Goal: Task Accomplishment & Management: Use online tool/utility

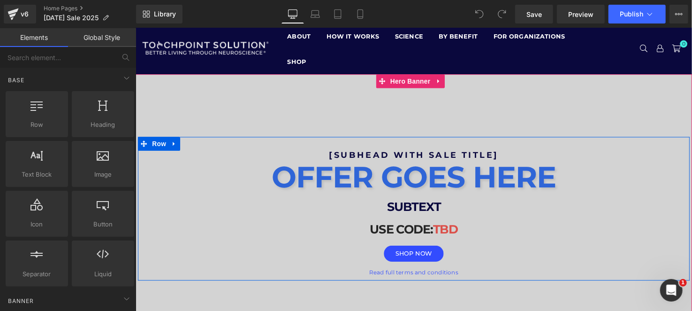
scroll to position [46, 0]
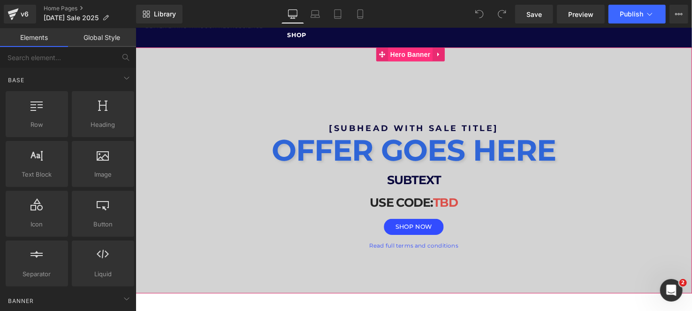
click at [425, 52] on span "Hero Banner" at bounding box center [416, 54] width 46 height 14
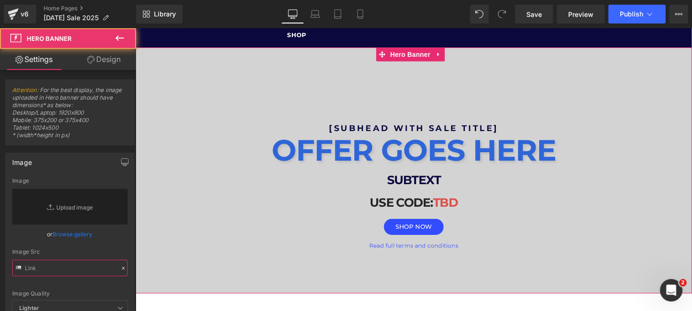
click at [55, 263] on input "text" at bounding box center [69, 267] width 115 height 16
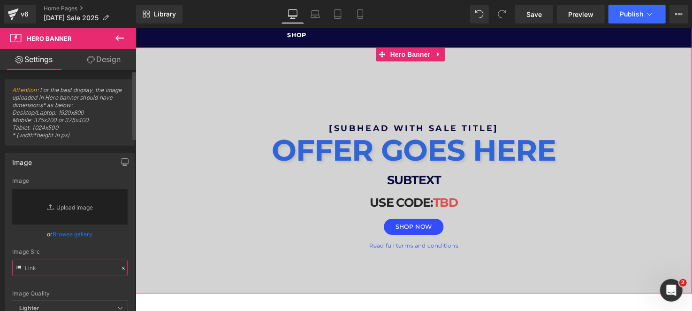
click at [55, 263] on input "text" at bounding box center [69, 267] width 115 height 16
paste input "[URL][DOMAIN_NAME][DATE]"
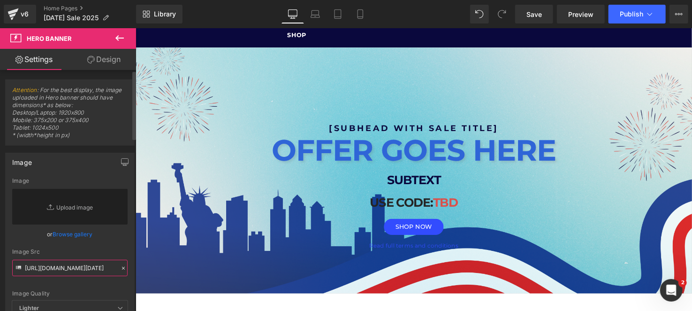
type input "[URL][DOMAIN_NAME][DATE]"
click at [112, 243] on div "Image Quality Lighter Lightest Lighter Lighter Lightest Only support for UCare …" at bounding box center [69, 238] width 115 height 123
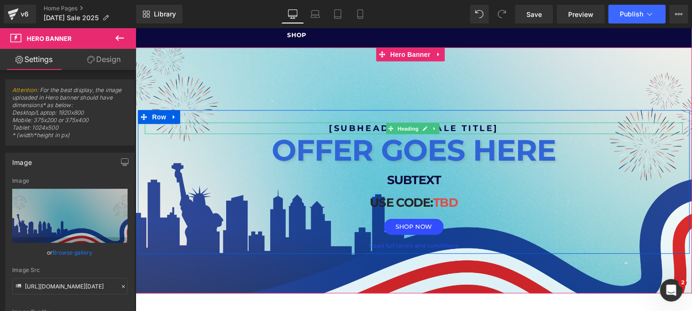
click at [393, 130] on icon at bounding box center [395, 129] width 5 height 5
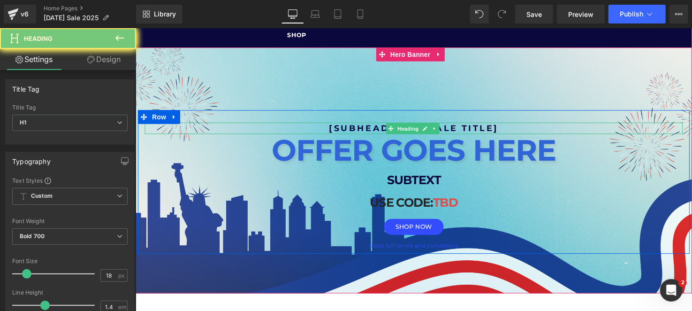
click at [365, 128] on h1 "[SUBHEAD WITH SALE TITLE]" at bounding box center [418, 130] width 549 height 12
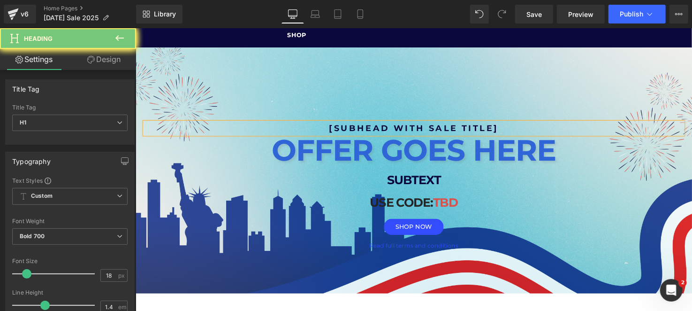
click at [365, 128] on h1 "[SUBHEAD WITH SALE TITLE]" at bounding box center [418, 130] width 549 height 12
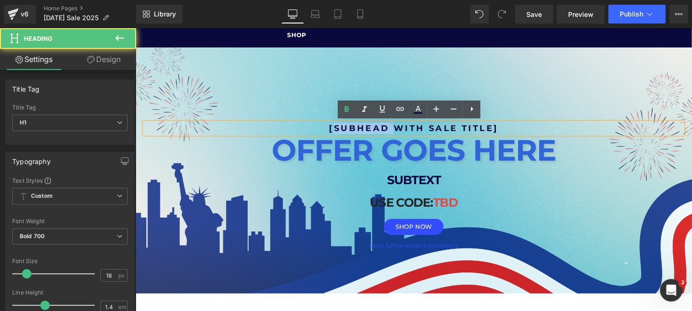
click at [365, 128] on h1 "[SUBHEAD WITH SALE TITLE]" at bounding box center [418, 130] width 549 height 12
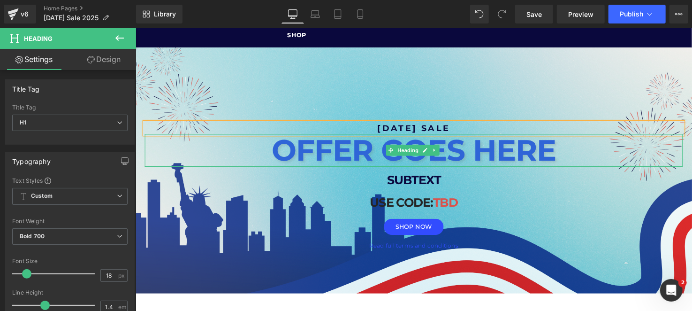
click at [326, 150] on strong "OFFER GOES HERE" at bounding box center [419, 152] width 290 height 37
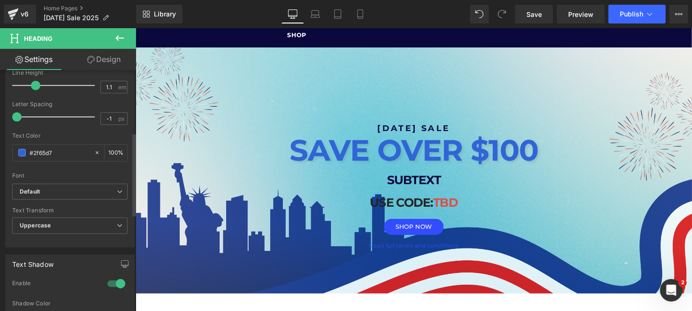
scroll to position [181, 0]
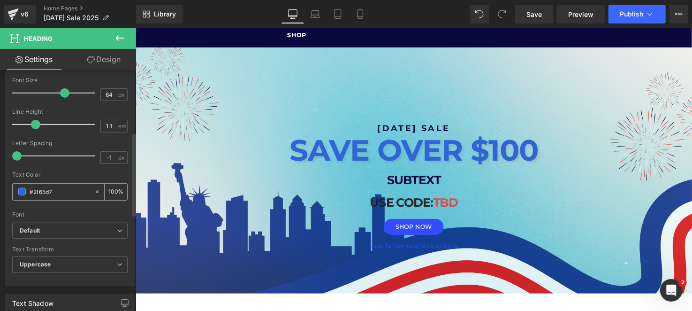
click at [23, 193] on span at bounding box center [22, 192] width 8 height 8
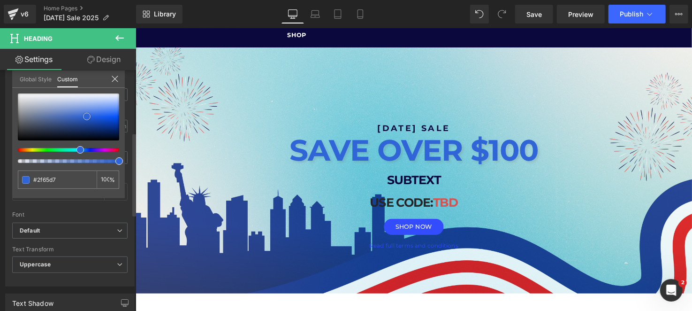
type input "#ffffff"
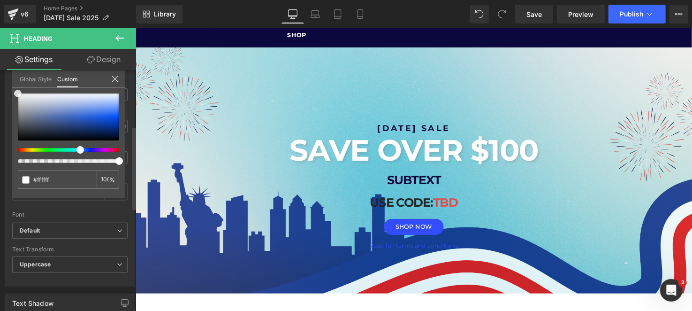
scroll to position [162, 0]
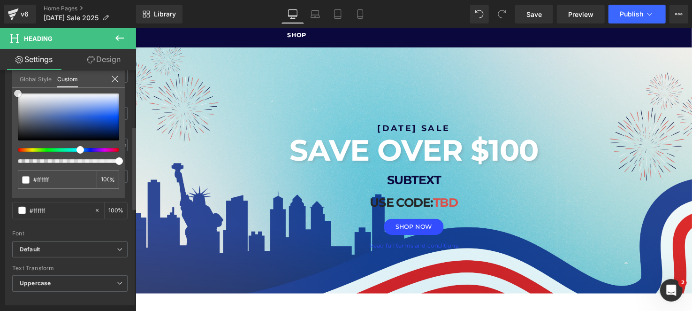
drag, startPoint x: 86, startPoint y: 117, endPoint x: 0, endPoint y: 76, distance: 95.1
click at [0, 76] on div "Typography Text Styles Custom Custom Setup Global Style Custom Setup Global Sty…" at bounding box center [70, 144] width 140 height 322
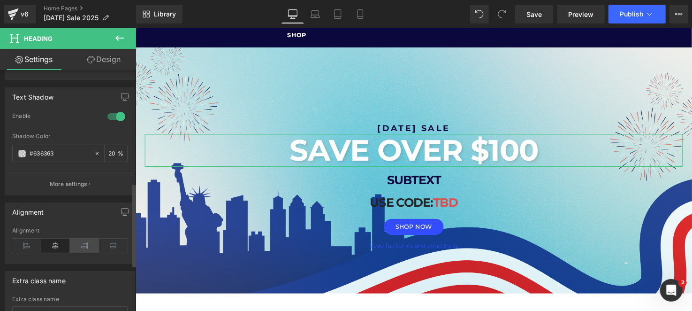
scroll to position [396, 0]
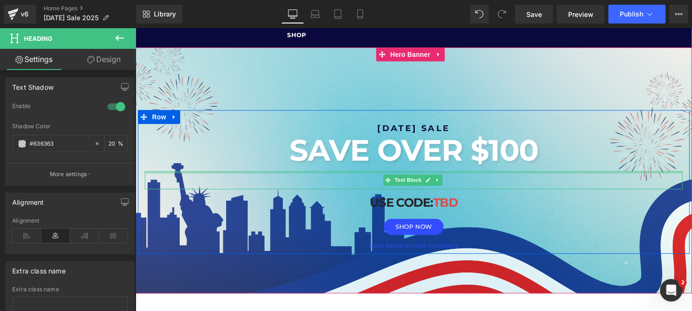
click at [459, 174] on div at bounding box center [418, 175] width 549 height 2
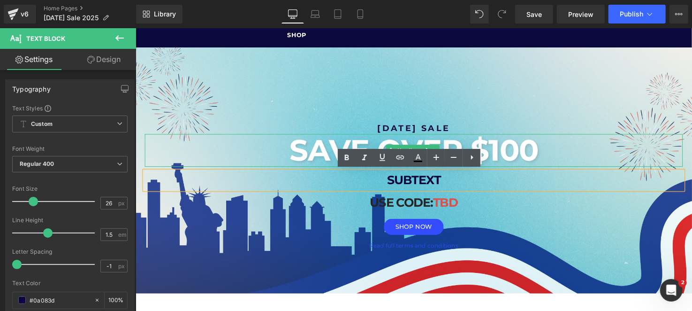
click at [551, 151] on h2 "SAVE OVER $100" at bounding box center [418, 152] width 549 height 33
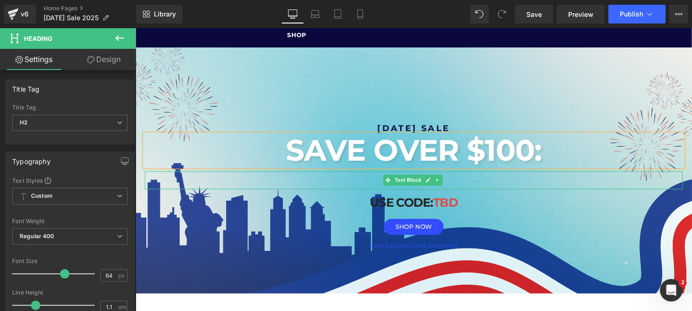
click at [481, 185] on p "SUBTEXT" at bounding box center [418, 183] width 549 height 18
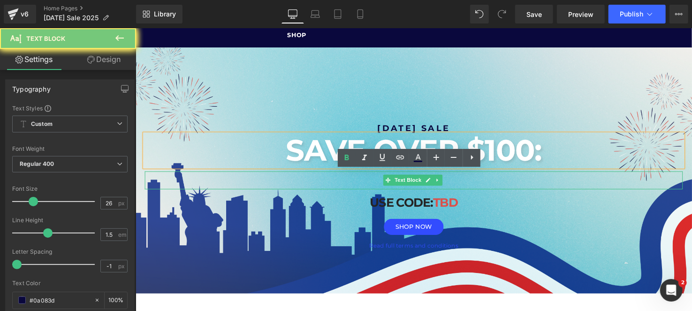
click at [481, 185] on p "SUBTEXT" at bounding box center [418, 183] width 549 height 18
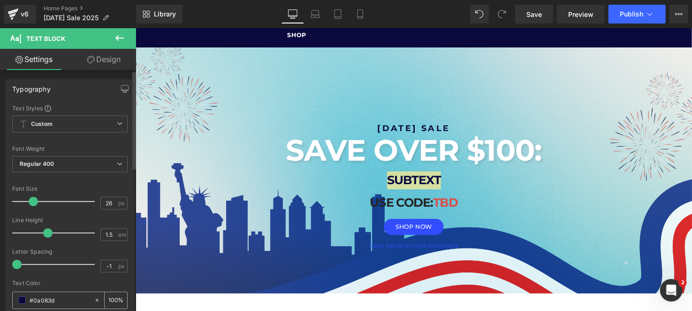
click at [23, 302] on div "#0a083d" at bounding box center [53, 300] width 81 height 16
click at [23, 302] on span at bounding box center [22, 300] width 8 height 8
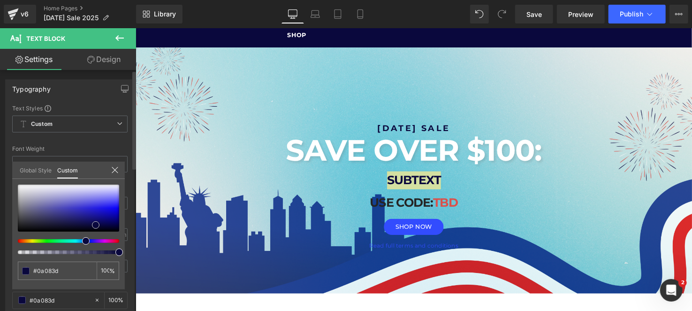
type input "#0a083f"
type input "#0c0b3c"
type input "#18183d"
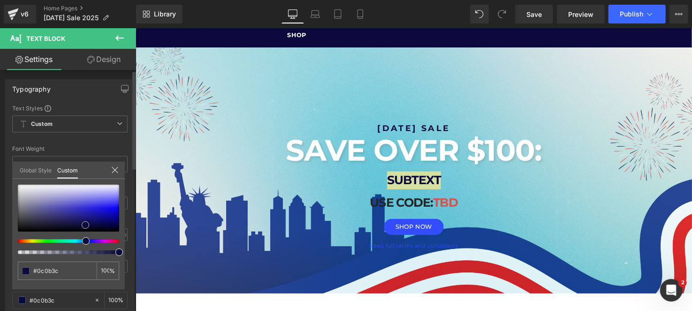
type input "#18183d"
type input "#474756"
type input "#7f7f7f"
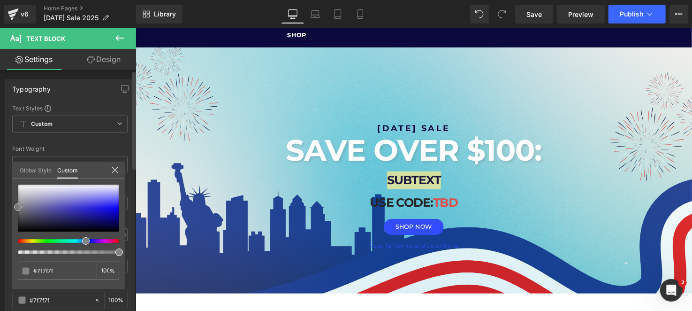
type input "#a0a0a0"
type input "#c6c6c6"
type input "#d3d3d3"
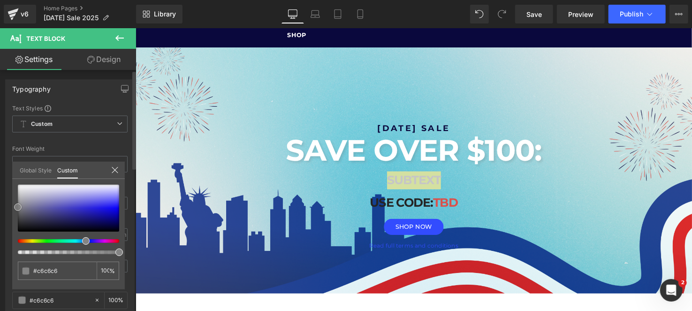
type input "#d3d3d3"
type input "#d8d8d8"
type input "#dddddd"
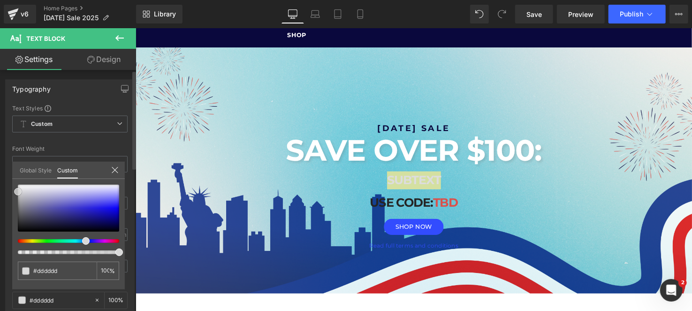
type input "#e8e8e8"
drag, startPoint x: 96, startPoint y: 227, endPoint x: 0, endPoint y: 190, distance: 102.5
click at [0, 190] on div "Typography Text Styles Custom Custom Setup Global Style Custom Setup Global Sty…" at bounding box center [70, 233] width 140 height 322
type input "#eaeaea"
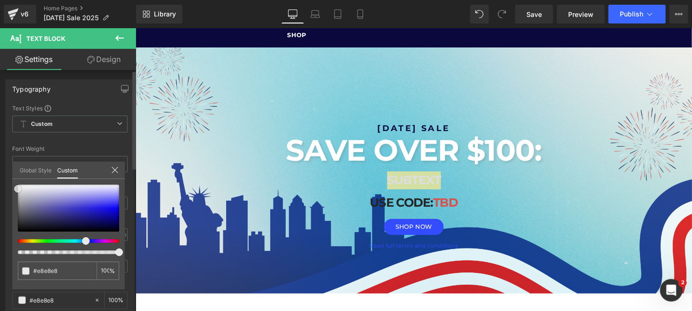
type input "#eaeaea"
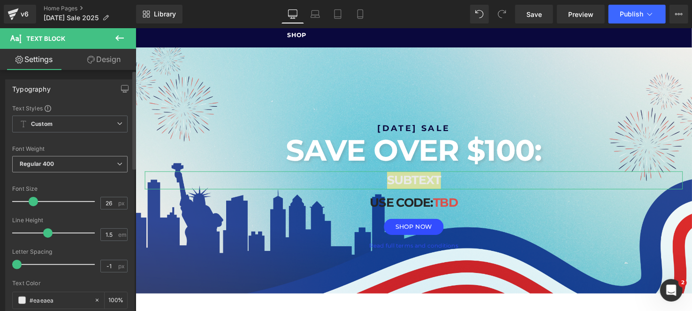
click at [63, 162] on span "Regular 400" at bounding box center [69, 164] width 115 height 16
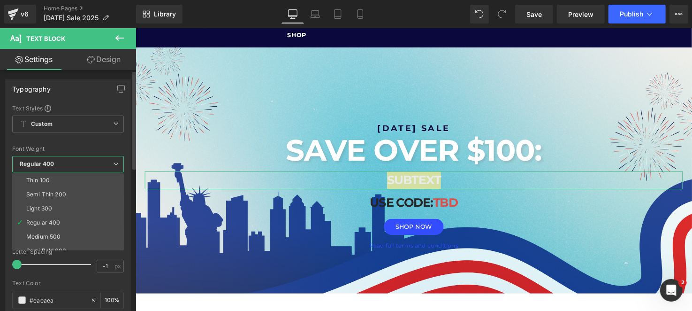
click at [68, 142] on div at bounding box center [68, 140] width 112 height 6
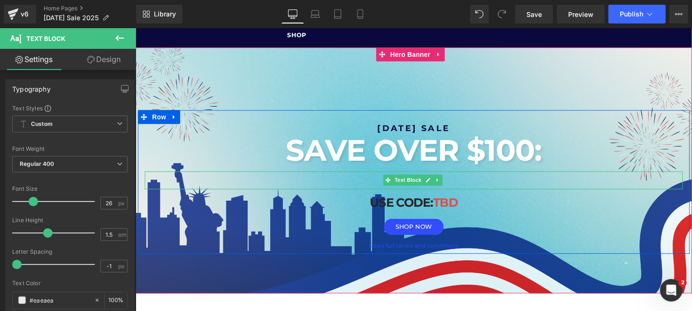
click at [481, 177] on p "SUBTEXT" at bounding box center [418, 183] width 549 height 18
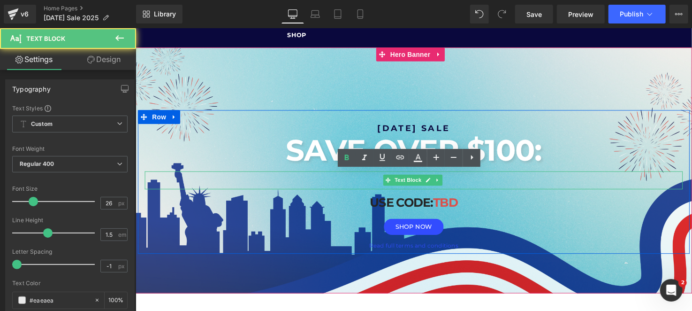
click at [481, 177] on p "SUBTEXT" at bounding box center [418, 183] width 549 height 18
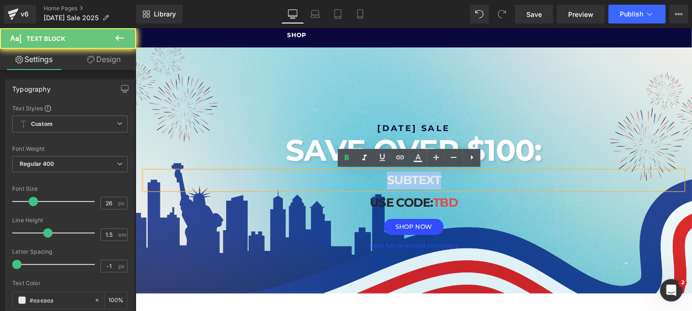
click at [481, 177] on p "SUBTEXT" at bounding box center [418, 183] width 549 height 18
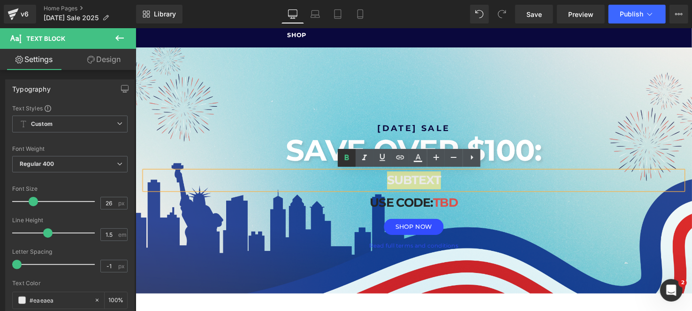
click at [344, 161] on icon at bounding box center [346, 157] width 11 height 11
click at [425, 192] on div "SUBTEXT" at bounding box center [418, 183] width 549 height 18
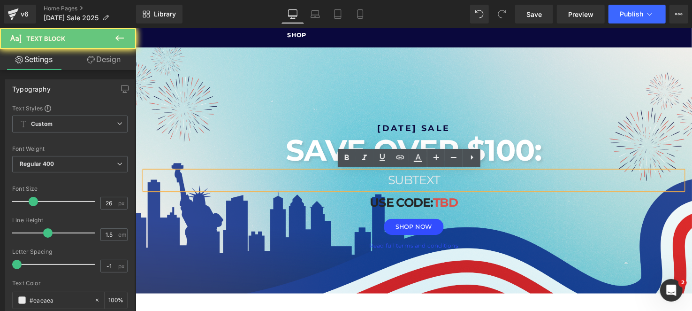
click at [414, 182] on p "SUBTEXT" at bounding box center [418, 183] width 549 height 18
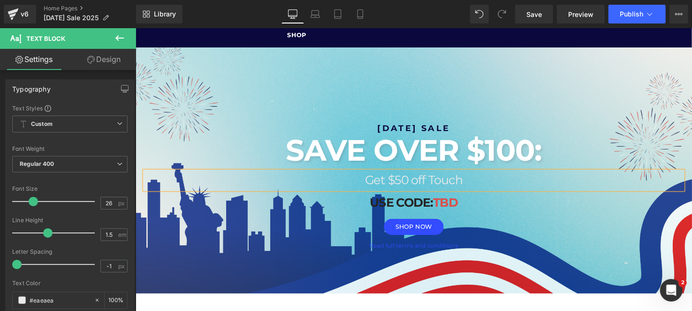
click at [382, 181] on p "Get $50 off Touch" at bounding box center [418, 183] width 549 height 18
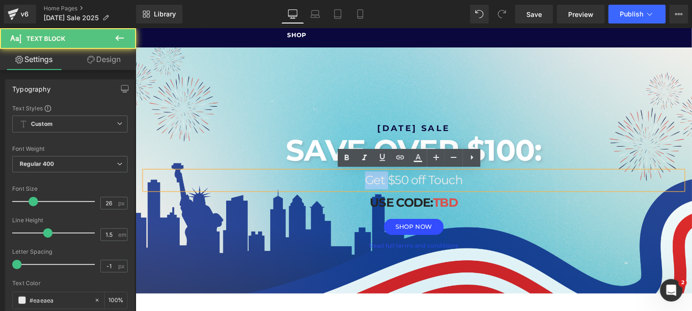
click at [382, 181] on p "Get $50 off Touch" at bounding box center [418, 183] width 549 height 18
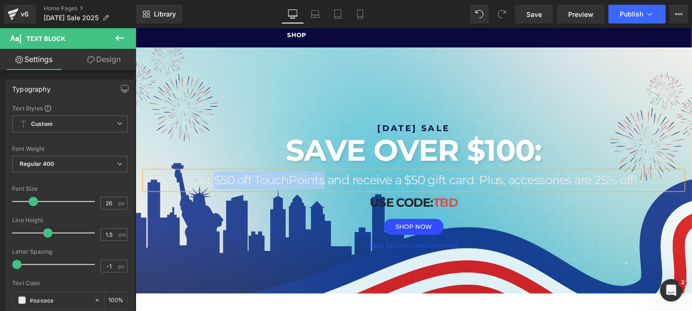
drag, startPoint x: 213, startPoint y: 180, endPoint x: 325, endPoint y: 184, distance: 111.7
click at [325, 184] on p "Get $50 off TouchPoints and receive a $50 gift card. Plus, accessories are 25% …" at bounding box center [418, 183] width 549 height 18
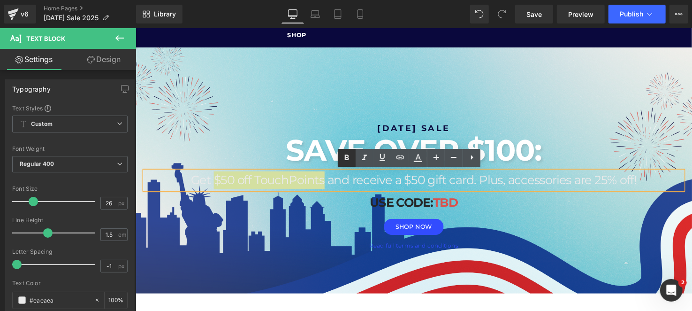
click at [346, 159] on icon at bounding box center [347, 157] width 4 height 6
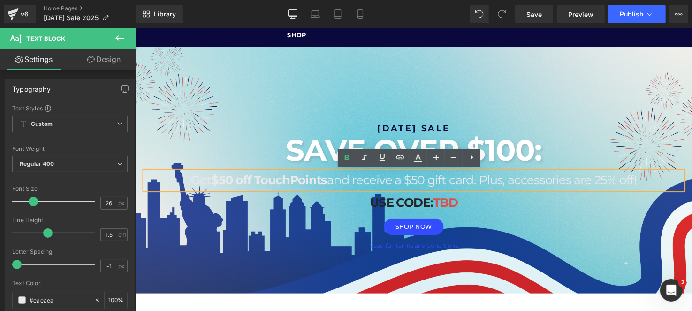
click at [480, 184] on p "Get $50 off TouchPoints and receive a $50 gift card. Plus, accessories are 25% …" at bounding box center [418, 183] width 549 height 18
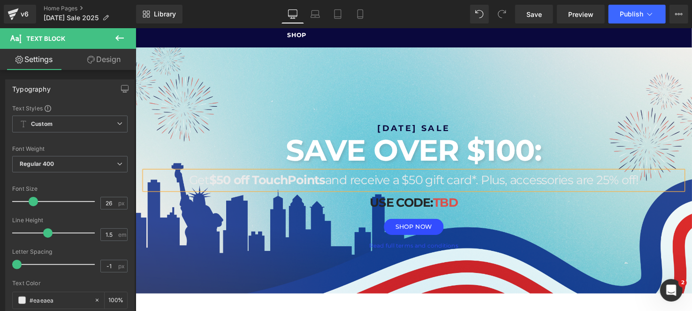
click at [356, 181] on p "Get $50 off TouchPoints and receive a $50 gift card*. Plus, accessories are 25%…" at bounding box center [418, 183] width 549 height 18
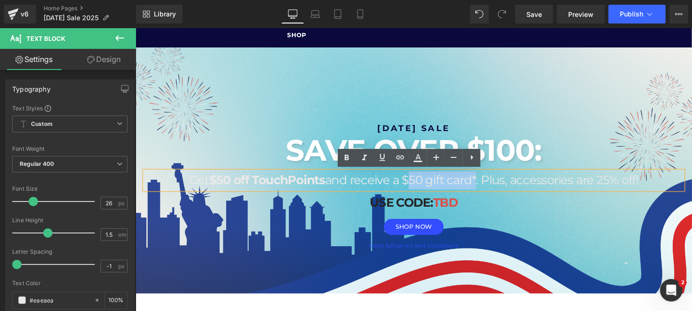
drag, startPoint x: 407, startPoint y: 184, endPoint x: 478, endPoint y: 184, distance: 71.3
click at [478, 184] on p "Get $50 off TouchPoints and receive a $50 gift card*. Plus, accessories are 25%…" at bounding box center [418, 183] width 549 height 18
click at [347, 152] on icon at bounding box center [346, 157] width 11 height 11
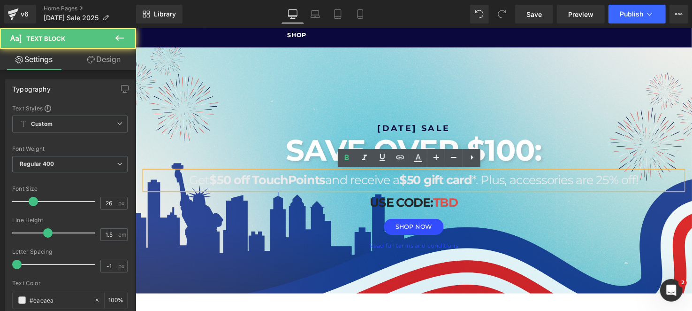
click at [490, 186] on p "Get $50 off TouchPoints and receive a $50 gift card *. Plus, accessories are 25…" at bounding box center [418, 183] width 549 height 18
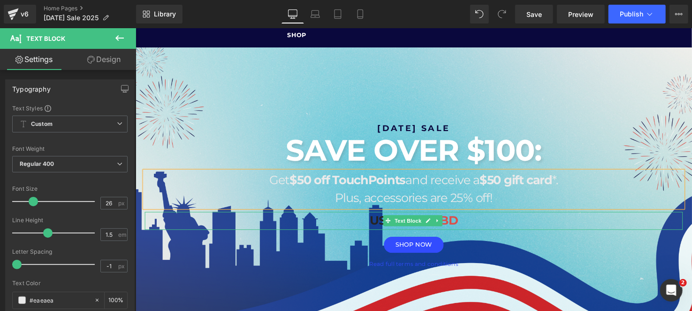
click at [463, 220] on p "USE CODE: TBD" at bounding box center [418, 224] width 549 height 18
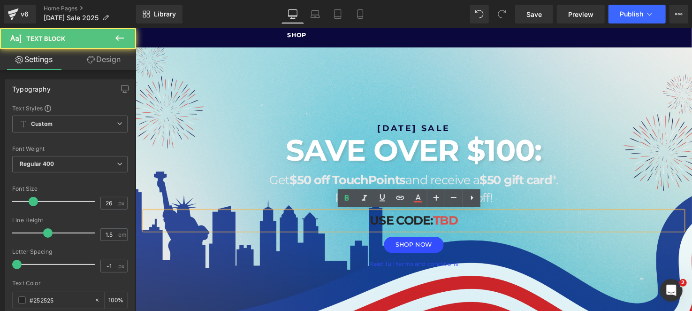
click at [461, 221] on span "TBD" at bounding box center [451, 223] width 25 height 15
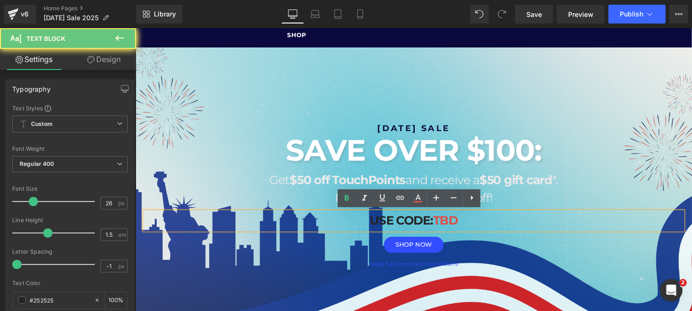
click at [461, 221] on span "TBD" at bounding box center [451, 223] width 25 height 15
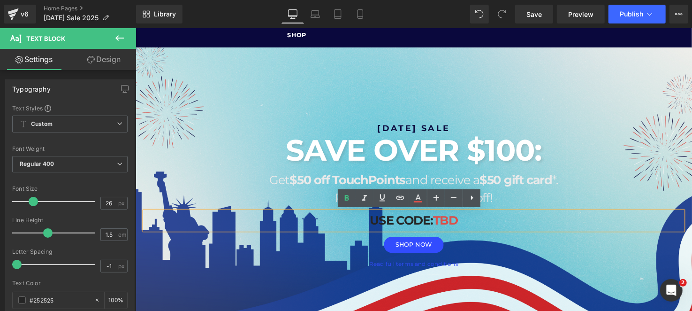
click at [451, 221] on span "TBD" at bounding box center [451, 223] width 25 height 15
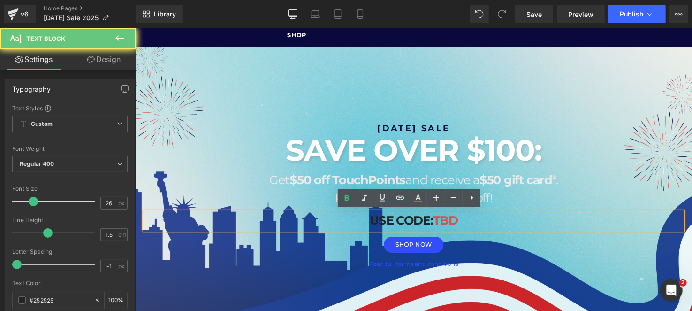
click at [451, 221] on span "TBD" at bounding box center [451, 223] width 25 height 15
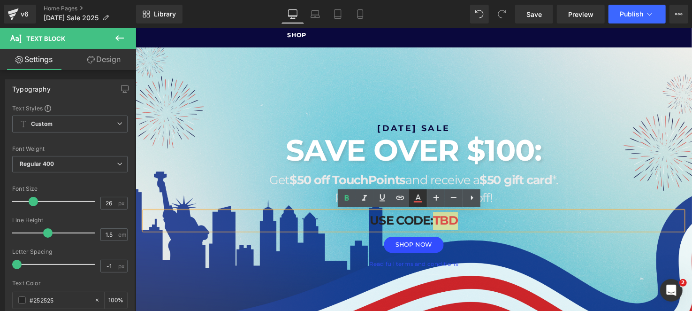
click at [413, 201] on icon at bounding box center [417, 197] width 11 height 11
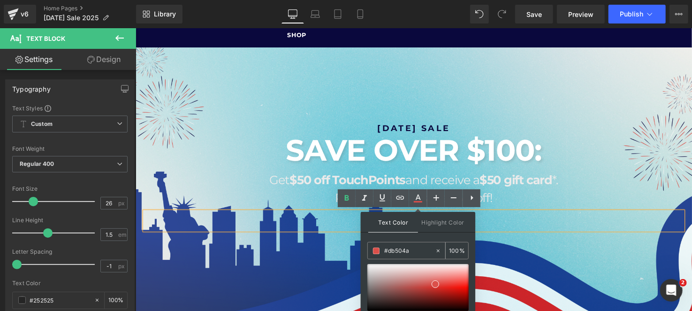
click at [441, 251] on icon at bounding box center [438, 250] width 7 height 7
type input "none"
type input "0"
click at [524, 231] on p "USE CODE: TBD" at bounding box center [418, 224] width 549 height 18
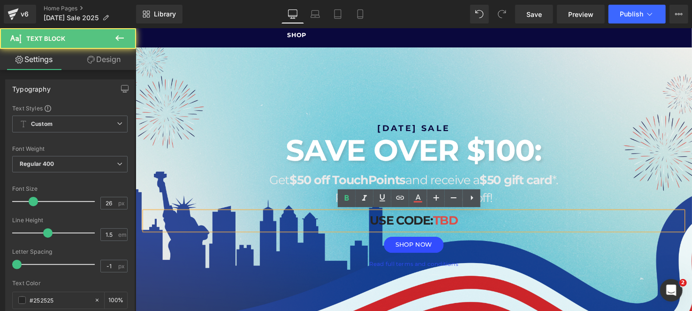
click at [487, 227] on p "USE CODE: TBD" at bounding box center [418, 224] width 549 height 18
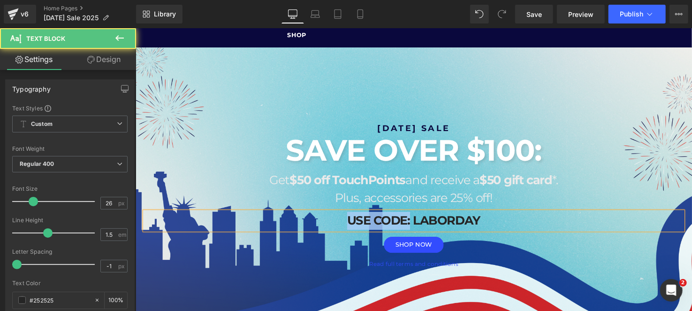
drag, startPoint x: 412, startPoint y: 223, endPoint x: 347, endPoint y: 224, distance: 65.2
click at [351, 224] on strong "USE CODE: LABORDAY" at bounding box center [419, 223] width 136 height 15
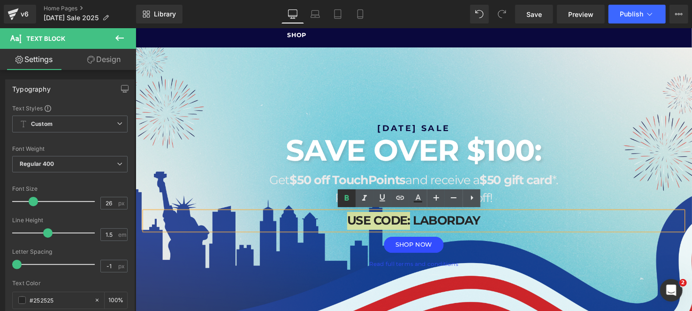
click at [347, 197] on icon at bounding box center [347, 198] width 4 height 6
click at [509, 216] on p "USE CODE: LABORDAY" at bounding box center [418, 224] width 549 height 18
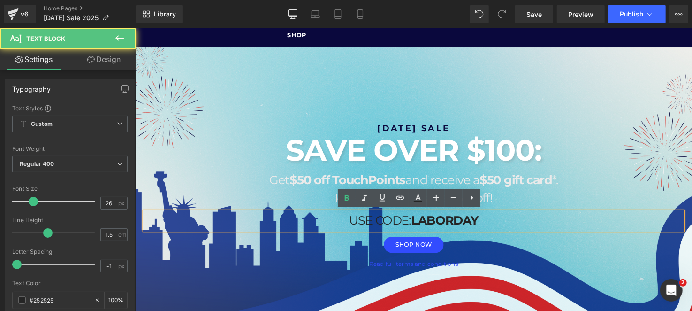
click at [565, 190] on p "Get $50 off TouchPoints and receive a $50 gift card *." at bounding box center [418, 183] width 549 height 18
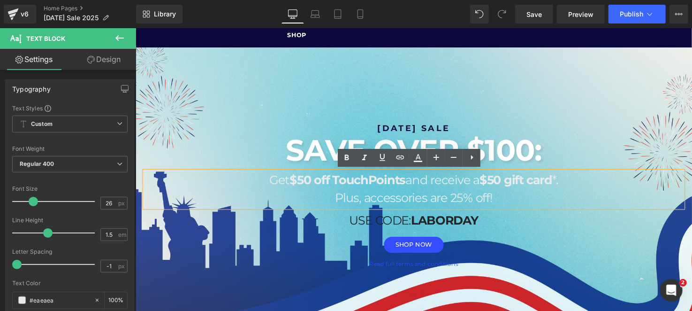
click at [501, 271] on div "LABOR DAY SALE Heading SAVE OVER $100: Heading Get $50 off TouchPoints and rece…" at bounding box center [418, 193] width 563 height 165
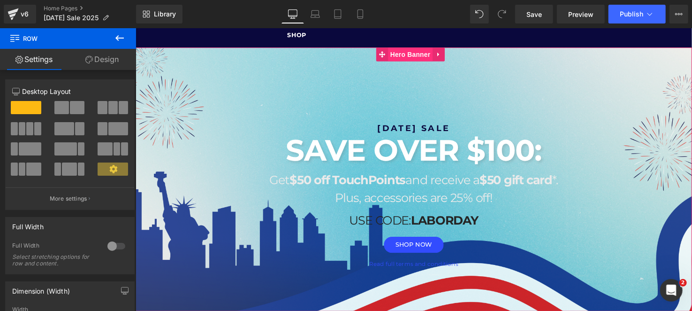
click at [412, 56] on span "Hero Banner" at bounding box center [416, 54] width 46 height 14
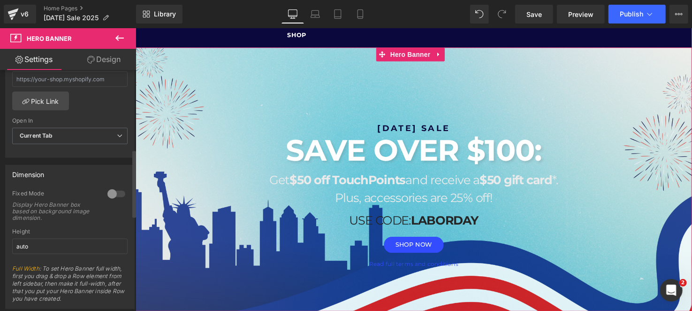
scroll to position [328, 0]
click at [98, 55] on link "Design" at bounding box center [104, 59] width 68 height 21
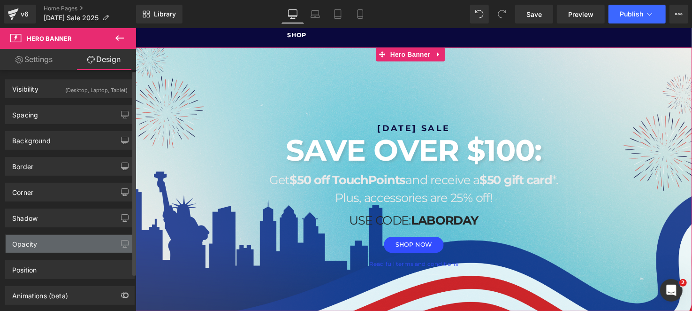
click at [49, 242] on div "Opacity" at bounding box center [70, 244] width 129 height 18
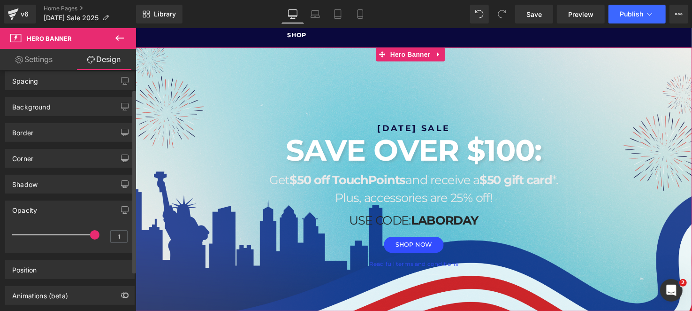
scroll to position [77, 0]
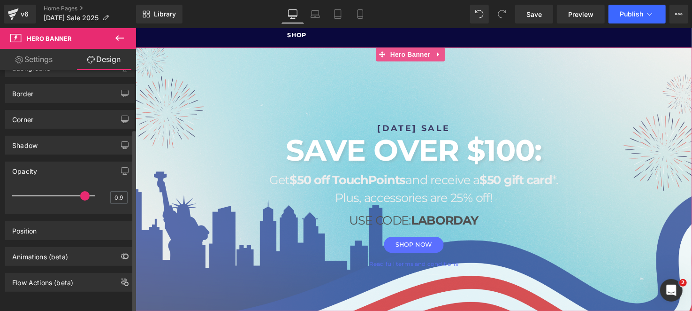
type input "1"
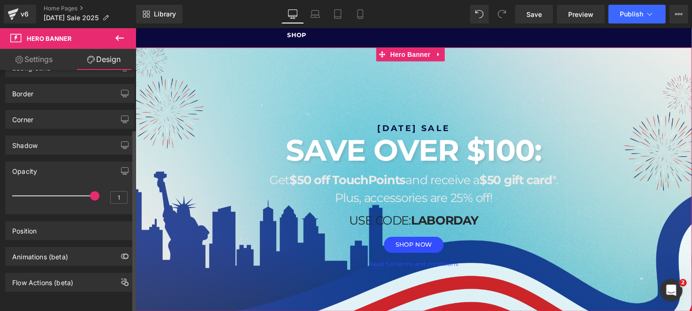
drag, startPoint x: 91, startPoint y: 190, endPoint x: 102, endPoint y: 191, distance: 10.9
click at [102, 191] on div "1" at bounding box center [69, 198] width 115 height 25
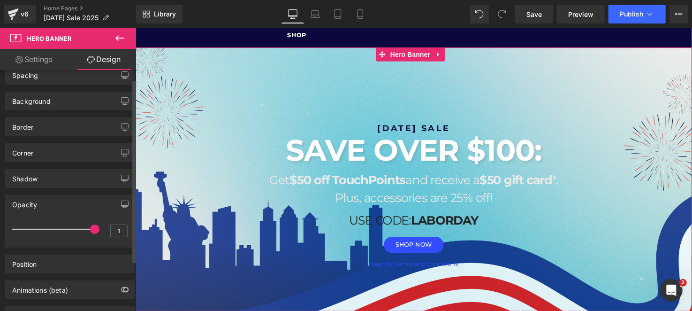
scroll to position [0, 0]
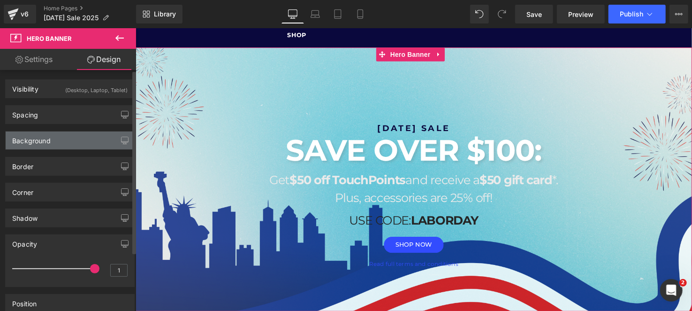
click at [51, 145] on div "Background" at bounding box center [70, 140] width 129 height 18
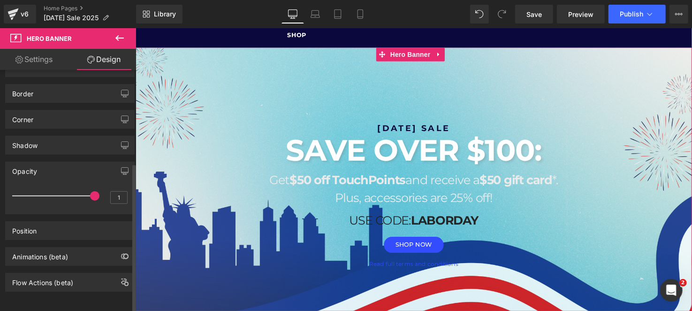
scroll to position [150, 0]
click at [50, 58] on link "Settings" at bounding box center [34, 59] width 68 height 21
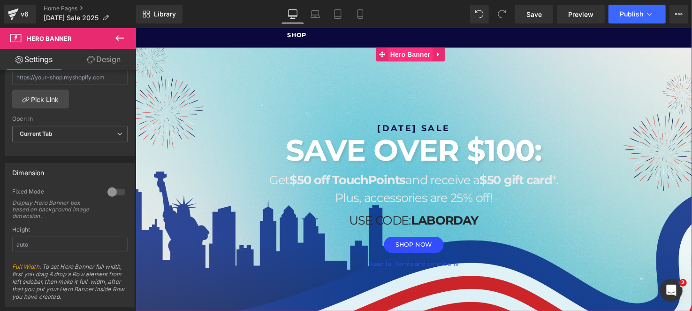
click at [410, 49] on span "Hero Banner" at bounding box center [416, 54] width 46 height 14
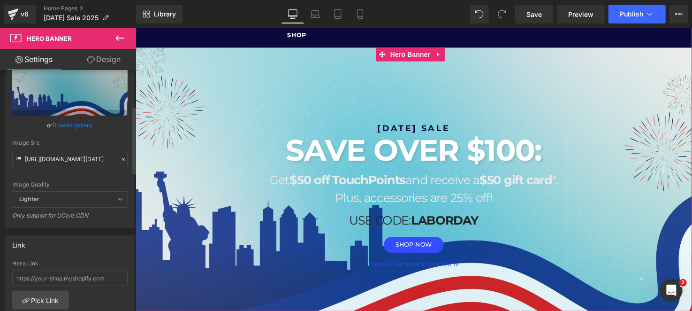
scroll to position [188, 0]
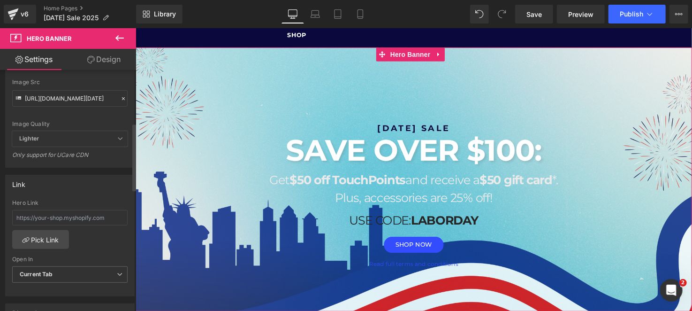
click at [64, 137] on span "Lighter" at bounding box center [69, 138] width 115 height 15
click at [117, 137] on icon at bounding box center [120, 139] width 6 height 6
click at [24, 147] on div "Lighter Lighter Lightest" at bounding box center [69, 141] width 115 height 20
click at [40, 127] on div "Image Quality Lighter Lightest Lighter Lighter Lightest Only support for UCare …" at bounding box center [69, 60] width 115 height 141
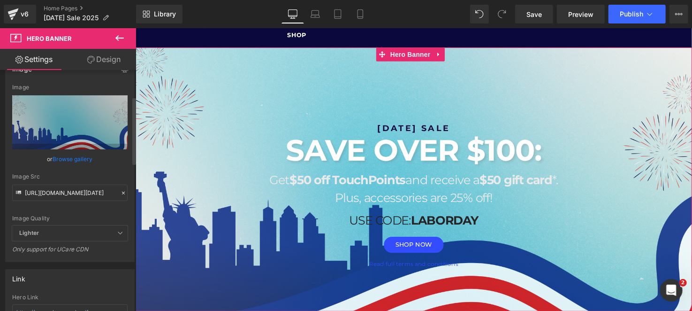
click at [117, 230] on icon at bounding box center [120, 233] width 6 height 6
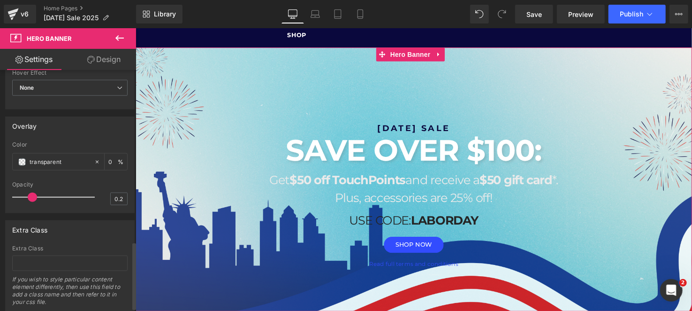
scroll to position [610, 0]
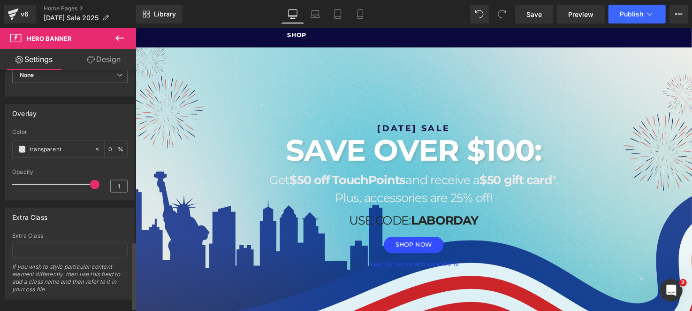
drag, startPoint x: 35, startPoint y: 181, endPoint x: 114, endPoint y: 184, distance: 79.3
click at [114, 184] on div "Opacity 1" at bounding box center [69, 183] width 115 height 31
drag, startPoint x: 95, startPoint y: 182, endPoint x: 7, endPoint y: 182, distance: 88.7
click at [0, 182] on div "Overlay transparent Color transparent 0 % 0 Opacity 0" at bounding box center [70, 149] width 140 height 104
type input "0.2"
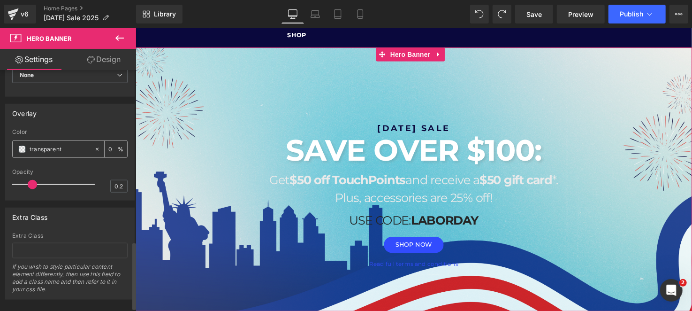
click at [39, 151] on input "transparent" at bounding box center [60, 149] width 60 height 10
click at [23, 145] on span at bounding box center [22, 149] width 8 height 8
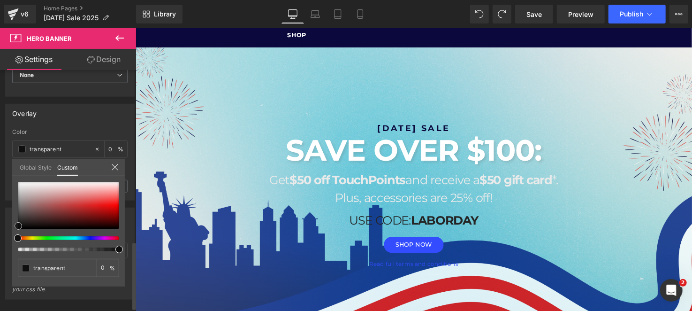
type input "#050505"
type input "100"
type input "#050505"
type input "100"
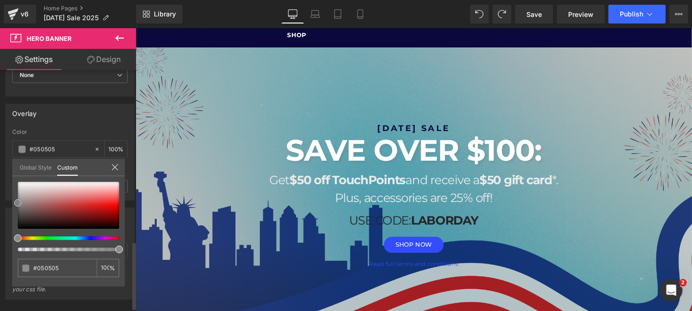
type input "#848484"
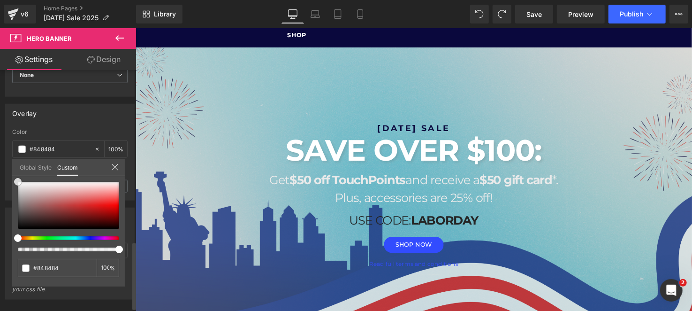
type input "#ffffff"
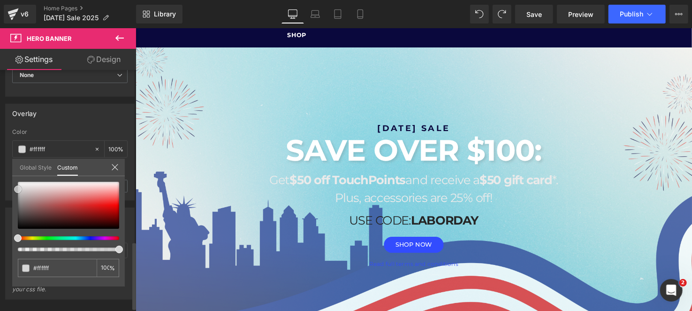
type input "#d6d6d6"
type input "#c9c9c9"
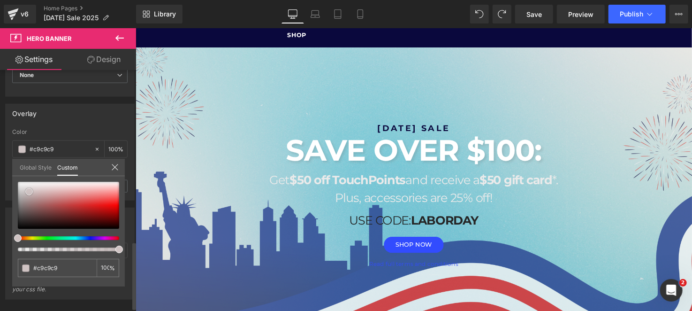
type input "#cfc3c3"
type input "#e7dede"
type input "#eae0e0"
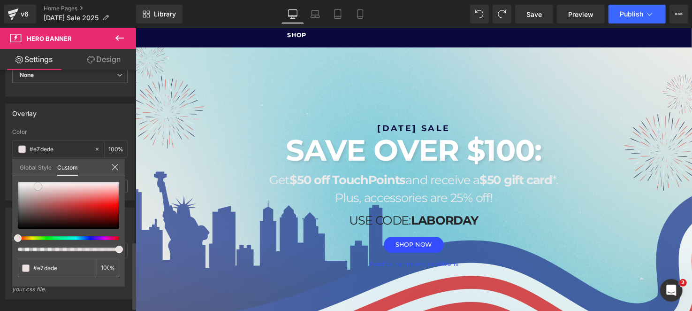
type input "#eae0e0"
type input "#dacdcd"
drag, startPoint x: 19, startPoint y: 227, endPoint x: 107, endPoint y: 233, distance: 88.4
click at [34, 192] on span at bounding box center [33, 191] width 8 height 8
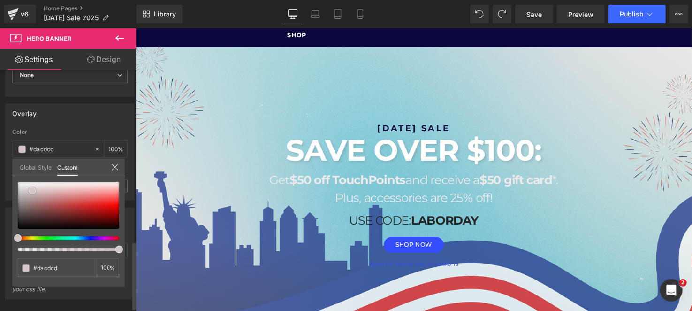
type input "#d5c7c7"
type input "#c5c3c3"
type input "#c7c1c1"
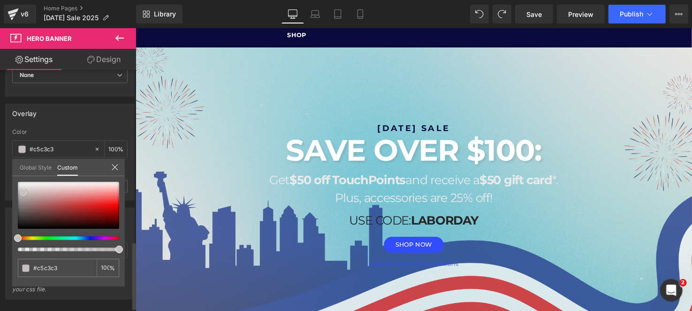
type input "#c7c1c1"
type input "#b1a4a4"
type input "#ad9d9d"
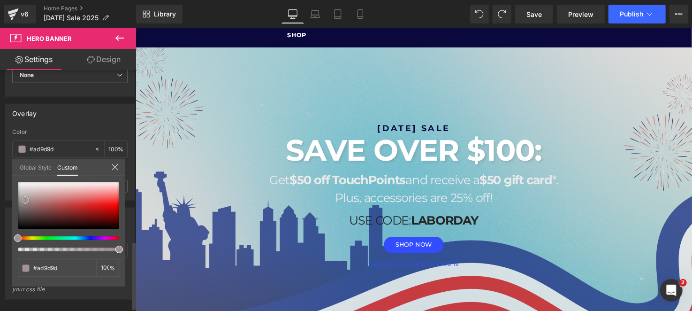
type input "#ab9a9a"
type input "#a29494"
type input "#9f9797"
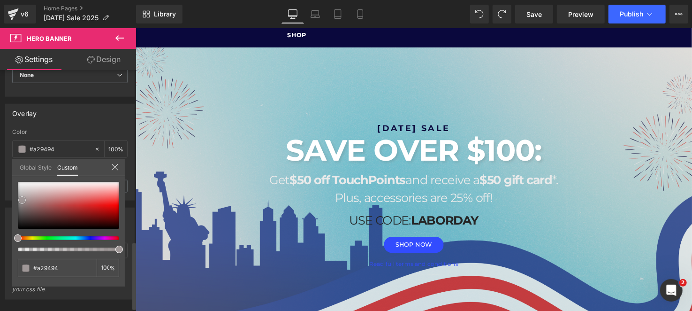
type input "#9f9797"
type input "#a49c9c"
drag, startPoint x: 30, startPoint y: 191, endPoint x: 18, endPoint y: 195, distance: 12.3
click at [17, 196] on span at bounding box center [19, 195] width 8 height 8
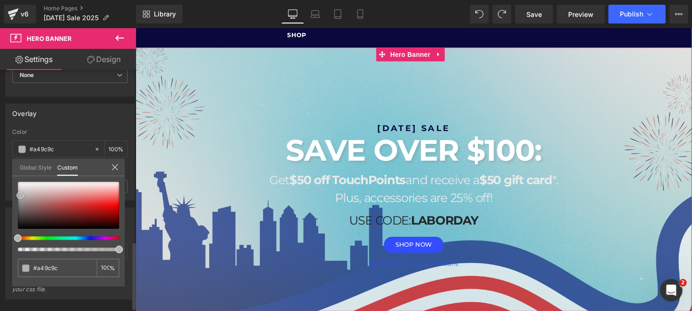
click at [23, 205] on div at bounding box center [68, 205] width 101 height 47
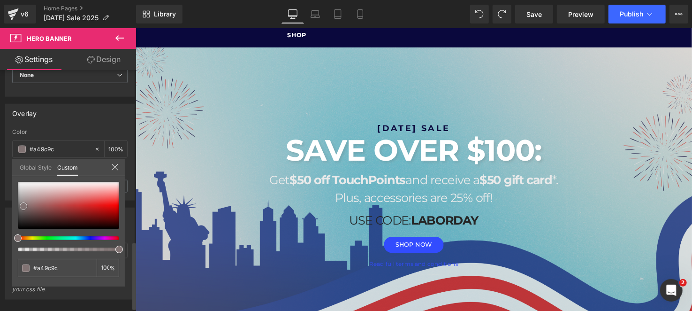
click at [20, 215] on div at bounding box center [68, 205] width 101 height 47
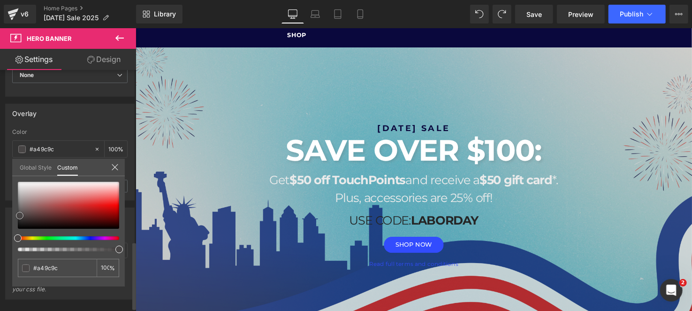
click at [26, 202] on div at bounding box center [68, 205] width 101 height 47
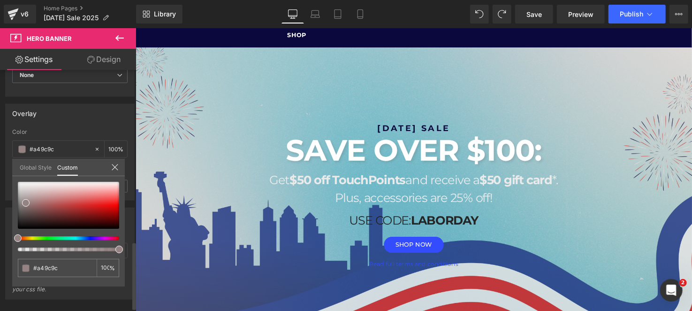
click at [76, 238] on div at bounding box center [64, 238] width 101 height 4
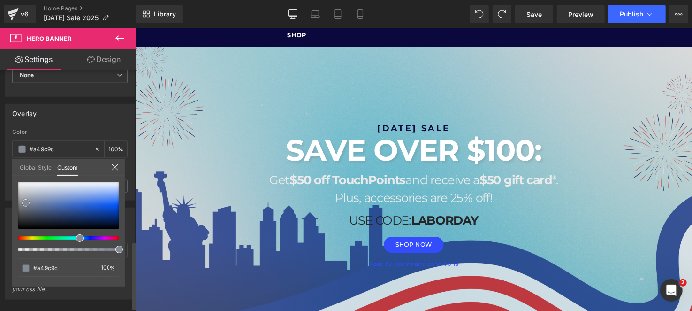
click at [37, 197] on div at bounding box center [68, 205] width 101 height 47
click at [33, 187] on div at bounding box center [68, 205] width 101 height 47
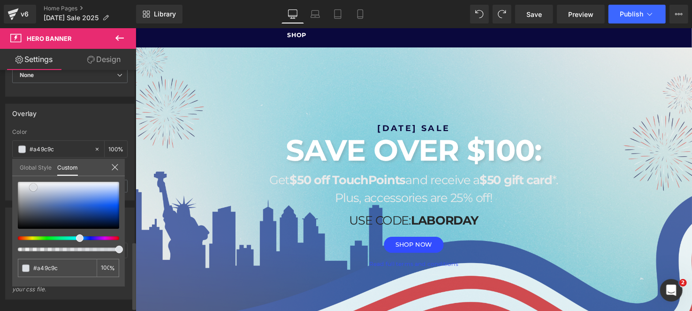
click at [51, 189] on div at bounding box center [68, 205] width 101 height 47
click at [45, 194] on div at bounding box center [68, 205] width 101 height 47
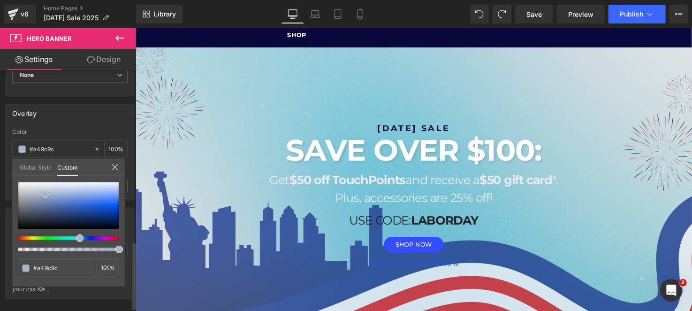
click at [36, 196] on div at bounding box center [68, 205] width 101 height 47
click at [31, 206] on div at bounding box center [68, 205] width 101 height 47
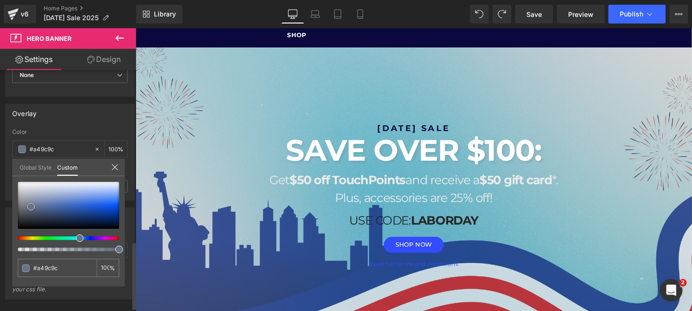
click at [39, 189] on div at bounding box center [68, 205] width 101 height 47
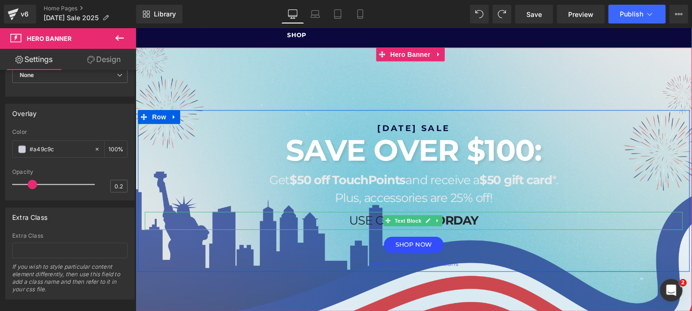
click at [357, 220] on p "USE CODE: LABORDAY" at bounding box center [418, 224] width 549 height 18
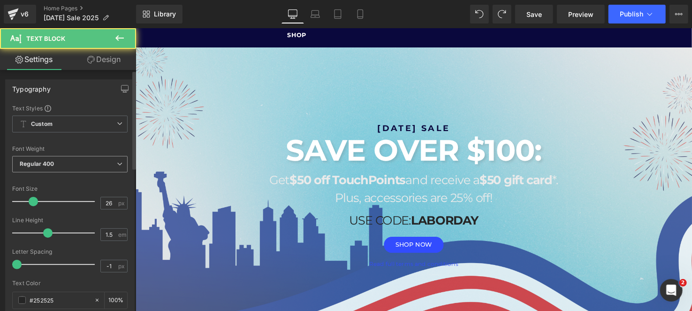
click at [70, 168] on span "Regular 400" at bounding box center [69, 164] width 115 height 16
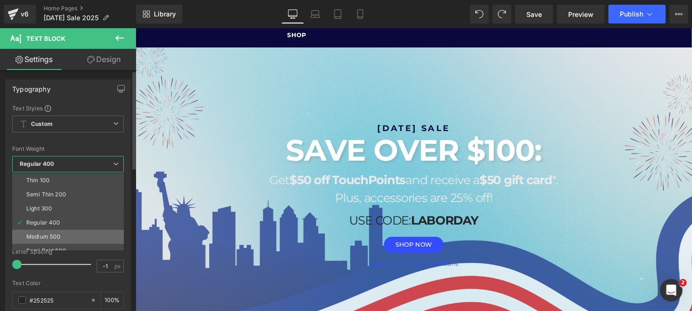
click at [77, 235] on li "Medium 500" at bounding box center [70, 236] width 116 height 14
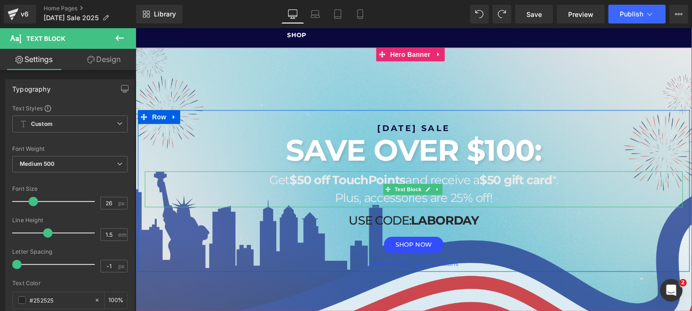
click at [309, 184] on strong "$50 off TouchPoints" at bounding box center [351, 182] width 118 height 15
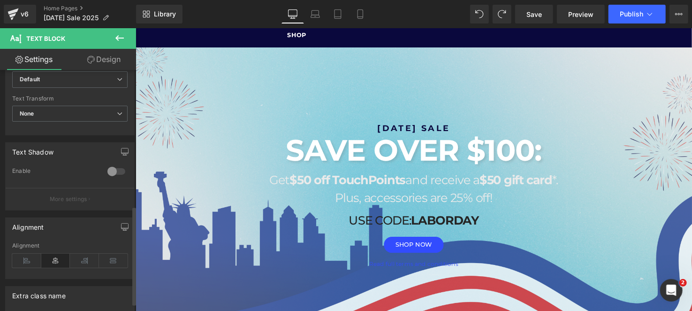
scroll to position [210, 0]
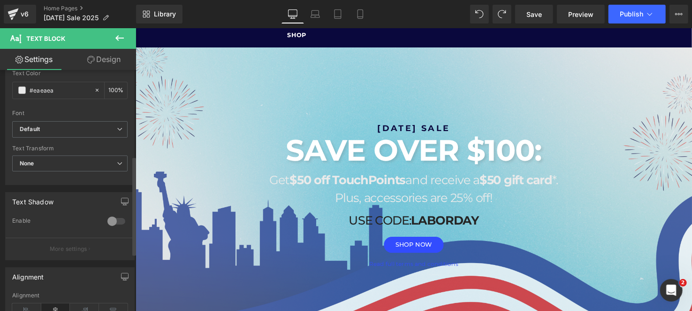
click at [113, 213] on div at bounding box center [116, 220] width 23 height 15
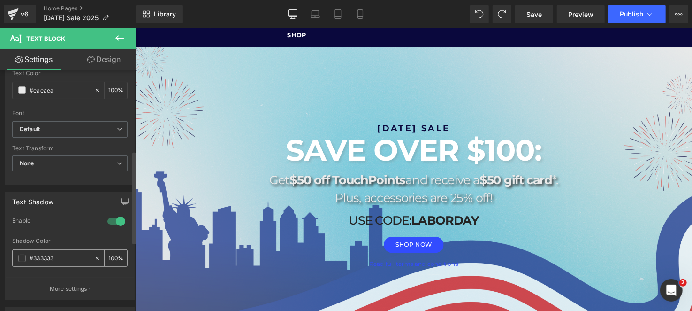
click at [64, 258] on input "#333333" at bounding box center [60, 258] width 60 height 10
click at [114, 263] on div "100 %" at bounding box center [116, 258] width 23 height 16
click at [112, 257] on input "100" at bounding box center [112, 257] width 9 height 10
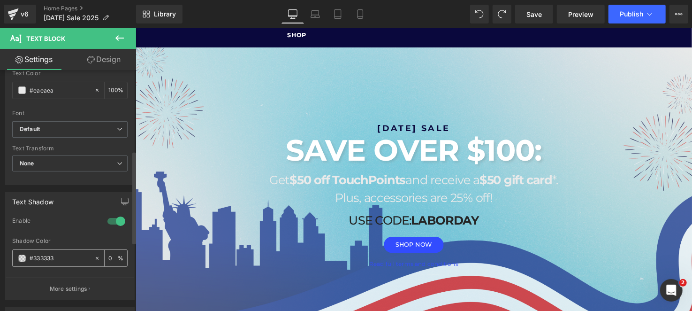
type input "20"
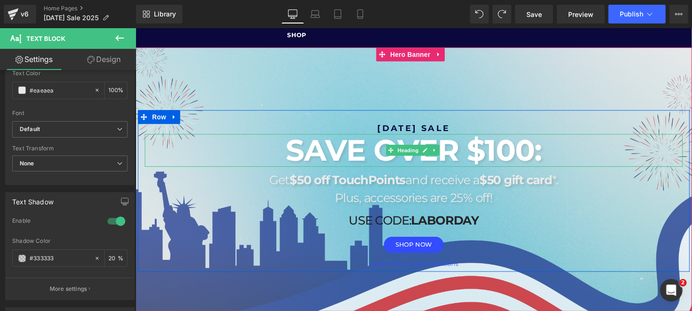
click at [331, 159] on strong "SAVE OVER $100:" at bounding box center [419, 152] width 261 height 37
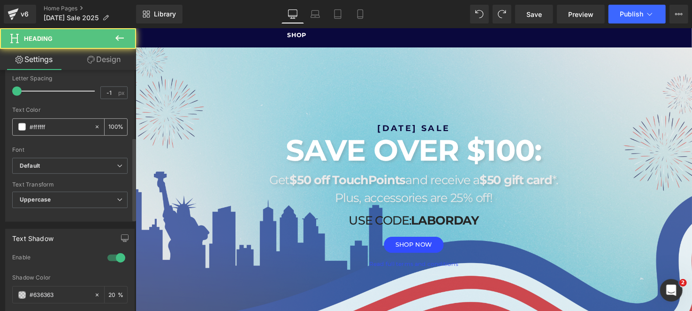
scroll to position [281, 0]
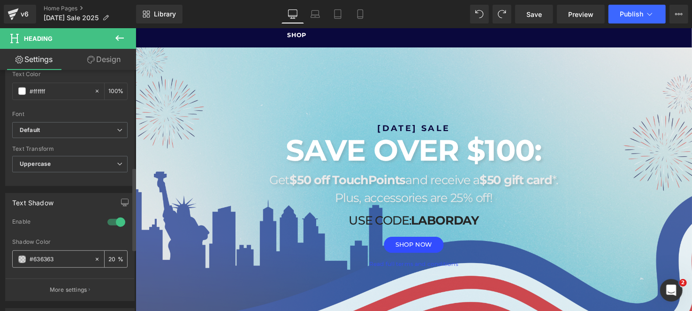
click at [51, 264] on div "#636363" at bounding box center [53, 259] width 81 height 16
click at [49, 260] on input "#636363" at bounding box center [60, 259] width 60 height 10
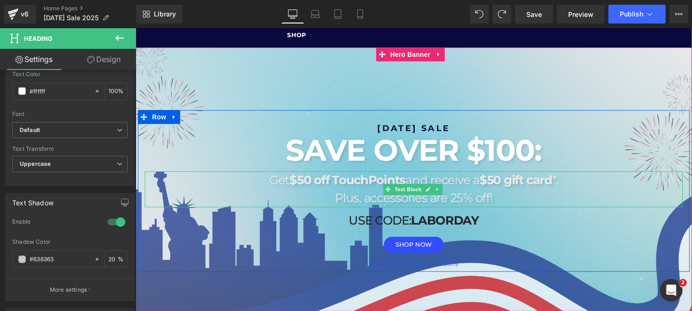
click at [314, 186] on strong "$50 off TouchPoints" at bounding box center [351, 182] width 118 height 15
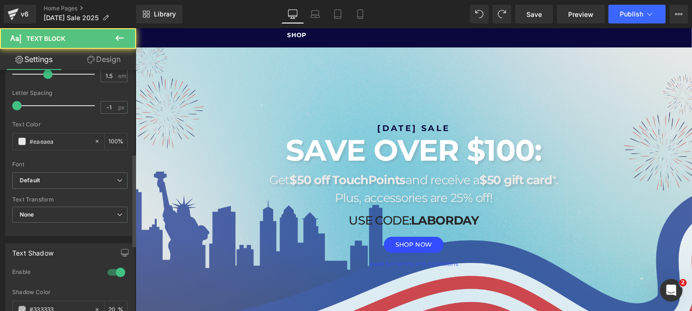
scroll to position [234, 0]
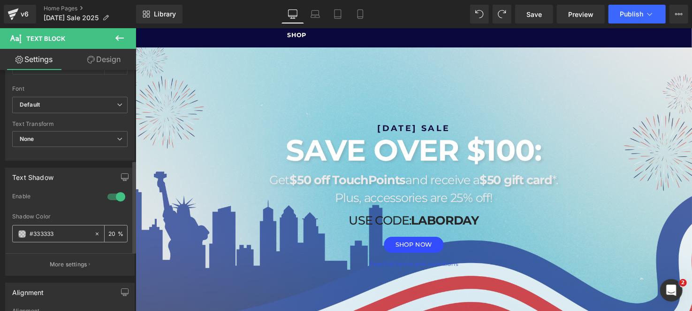
click at [53, 237] on div "#333333" at bounding box center [53, 233] width 81 height 16
click at [51, 232] on input "#333333" at bounding box center [60, 233] width 60 height 10
paste input "63636"
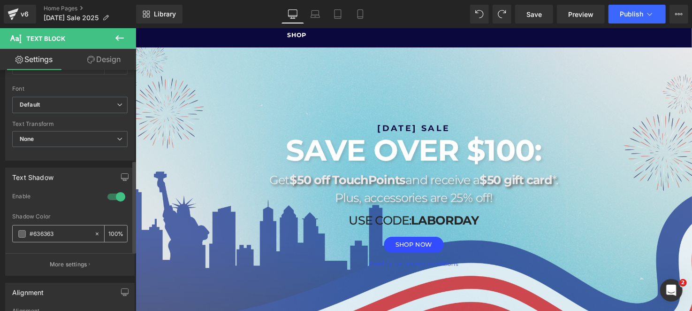
type input "#636363"
click at [111, 233] on input "20" at bounding box center [112, 233] width 9 height 10
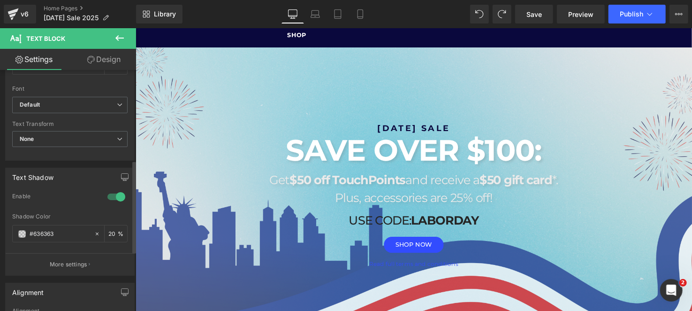
type input "20"
click at [84, 204] on div "Enable" at bounding box center [69, 202] width 115 height 21
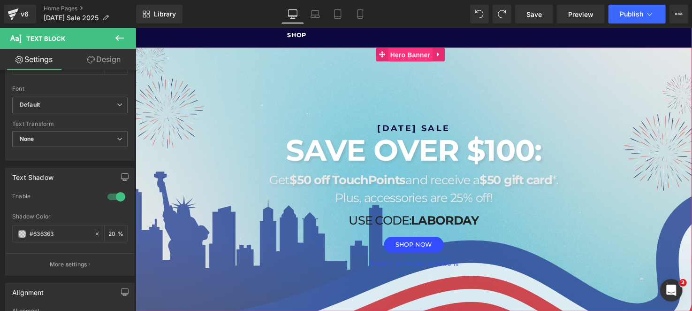
click at [409, 49] on span "Hero Banner" at bounding box center [416, 55] width 46 height 14
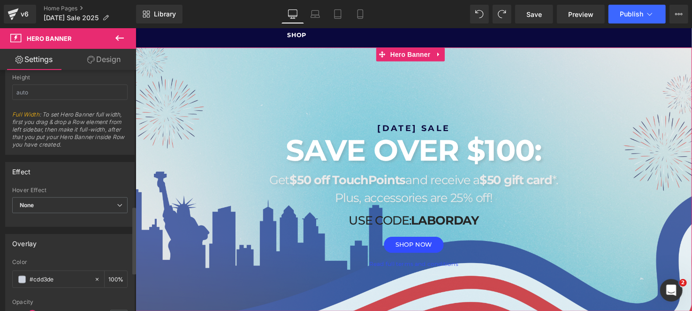
scroll to position [574, 0]
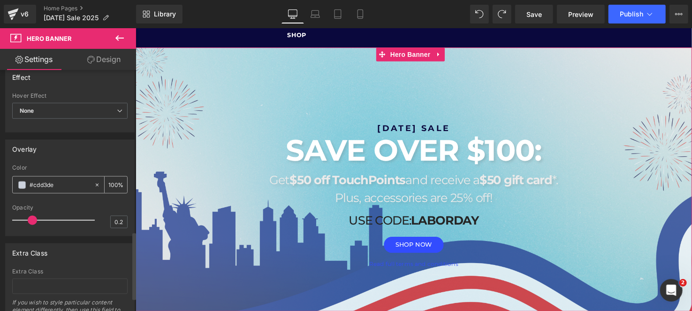
click at [23, 182] on span at bounding box center [22, 185] width 8 height 8
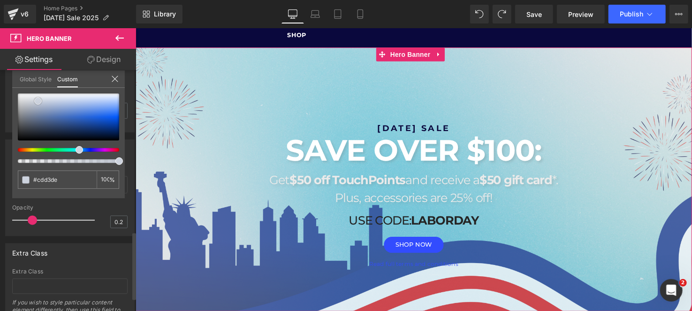
click at [43, 103] on div at bounding box center [68, 116] width 101 height 47
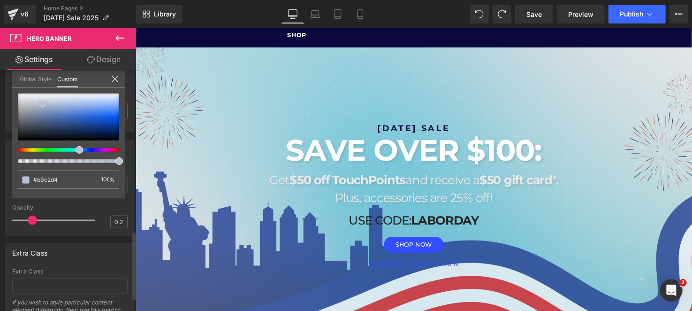
click at [88, 100] on div at bounding box center [68, 116] width 101 height 47
click at [67, 102] on div at bounding box center [68, 116] width 101 height 47
click at [66, 114] on div at bounding box center [68, 116] width 101 height 47
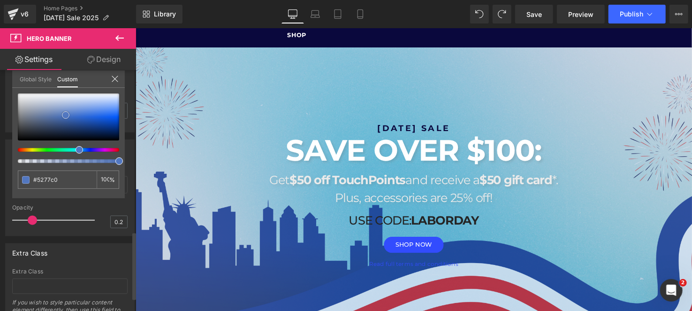
click at [82, 113] on div at bounding box center [68, 116] width 101 height 47
click at [84, 130] on div at bounding box center [68, 116] width 101 height 47
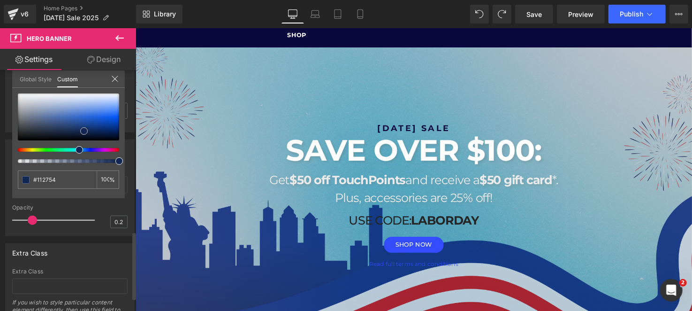
click at [94, 113] on div at bounding box center [68, 116] width 101 height 47
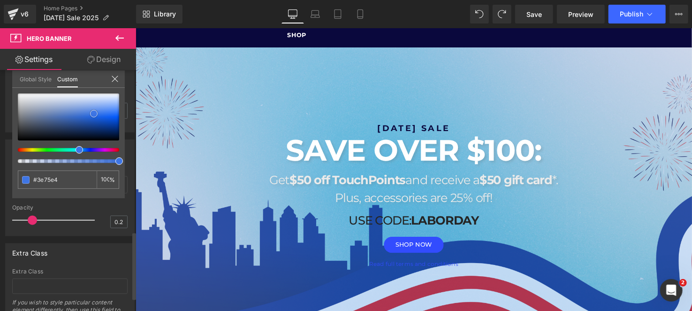
click at [73, 101] on div at bounding box center [68, 116] width 101 height 47
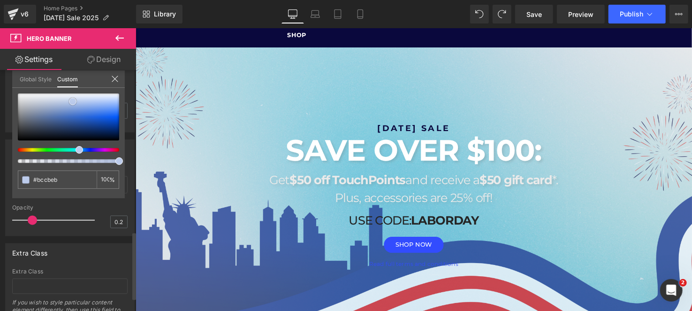
click at [62, 128] on div at bounding box center [68, 116] width 101 height 47
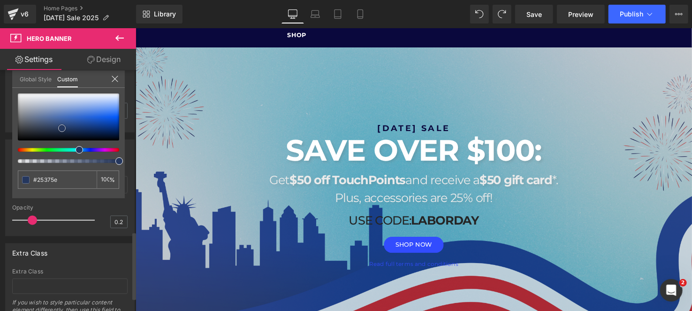
click at [62, 112] on div at bounding box center [68, 116] width 101 height 47
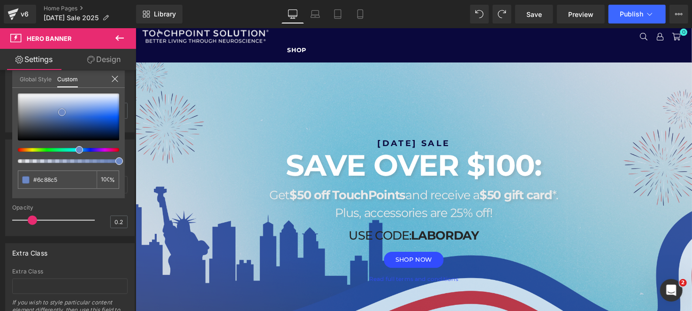
scroll to position [46, 0]
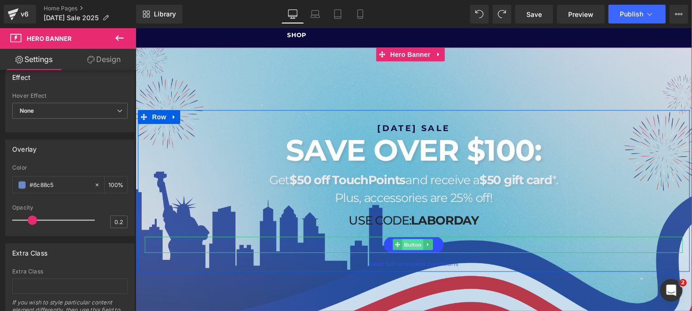
click at [415, 251] on span "Button" at bounding box center [418, 248] width 22 height 11
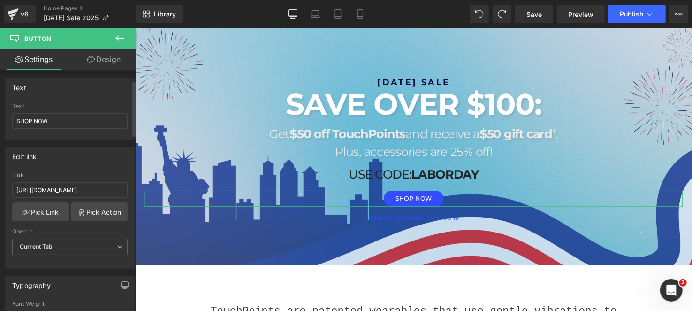
scroll to position [234, 0]
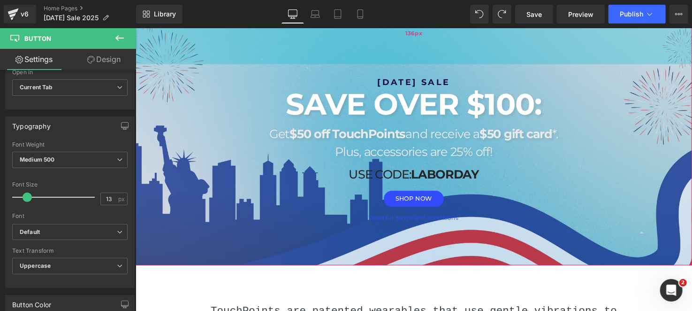
click at [411, 61] on div "136px" at bounding box center [419, 32] width 568 height 64
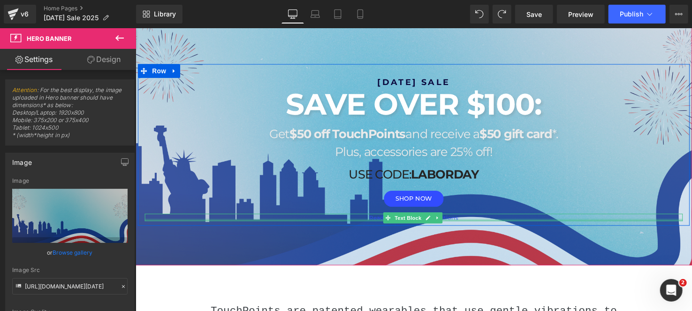
click at [340, 221] on div "Read full terms and conditions Text Block" at bounding box center [418, 221] width 549 height 8
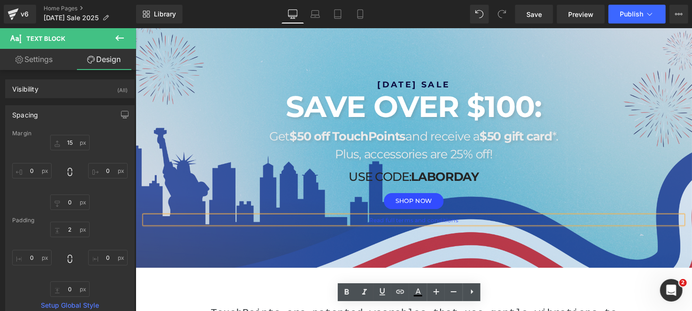
scroll to position [0, 0]
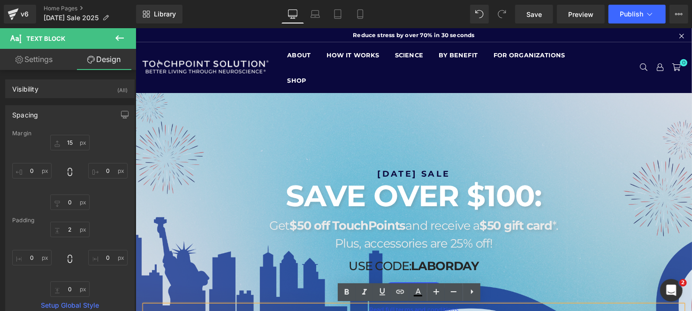
click at [460, 145] on div at bounding box center [419, 228] width 568 height 269
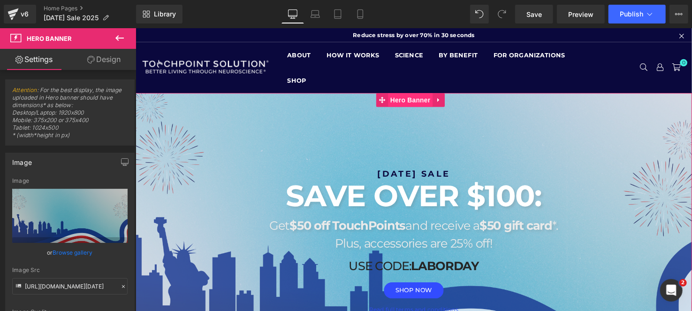
click at [425, 95] on span "Hero Banner" at bounding box center [416, 101] width 46 height 14
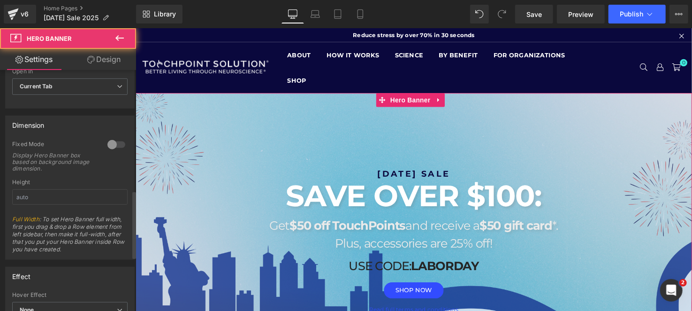
scroll to position [621, 0]
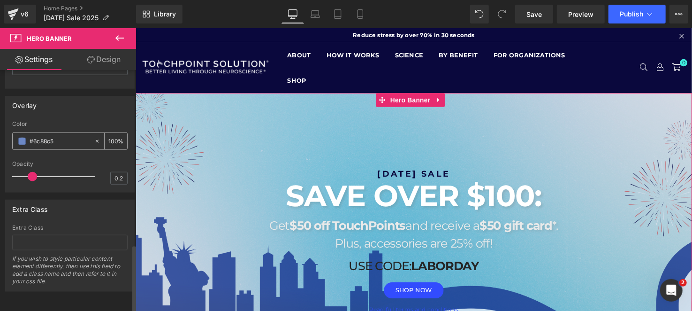
click at [96, 140] on icon at bounding box center [97, 141] width 3 height 3
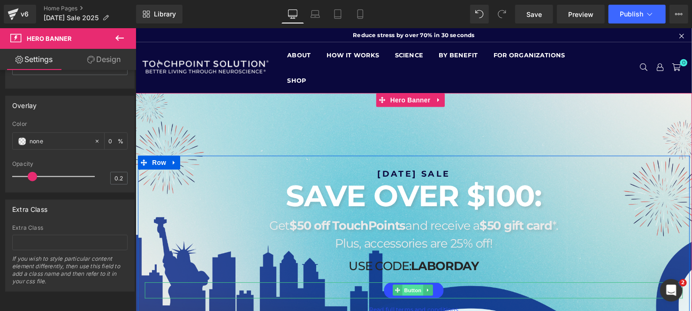
click at [419, 291] on span "Button" at bounding box center [418, 294] width 22 height 11
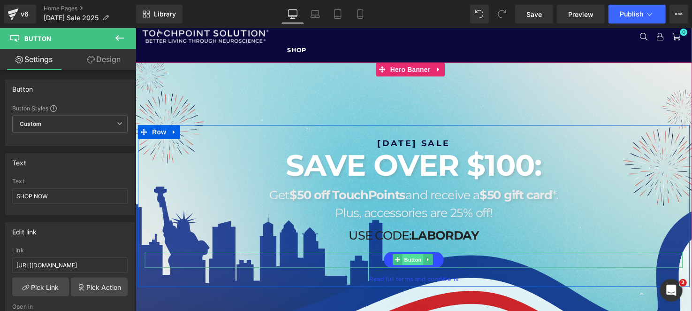
scroll to position [46, 0]
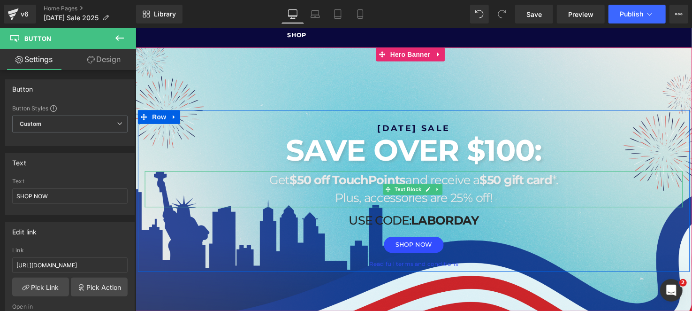
click at [534, 197] on p "Plus, accessories are 25% off!" at bounding box center [418, 201] width 549 height 18
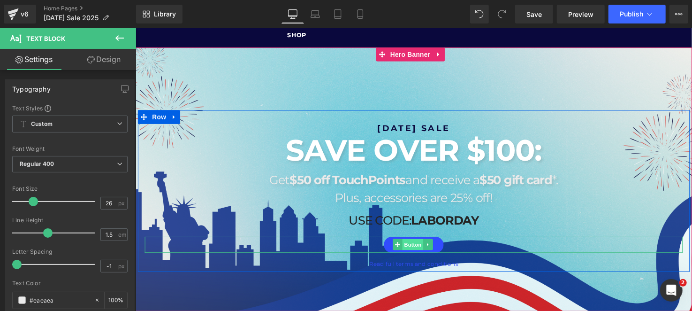
click at [409, 252] on span "Button" at bounding box center [418, 248] width 22 height 11
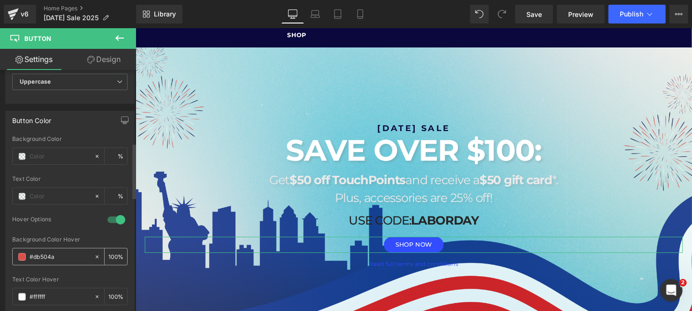
scroll to position [422, 0]
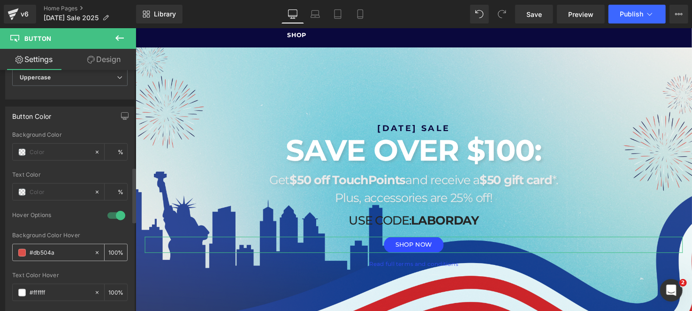
click at [38, 247] on input "#db504a" at bounding box center [60, 252] width 60 height 10
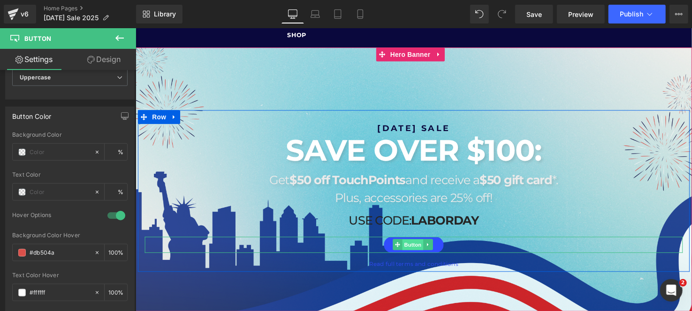
click at [411, 249] on span "Button" at bounding box center [418, 248] width 22 height 11
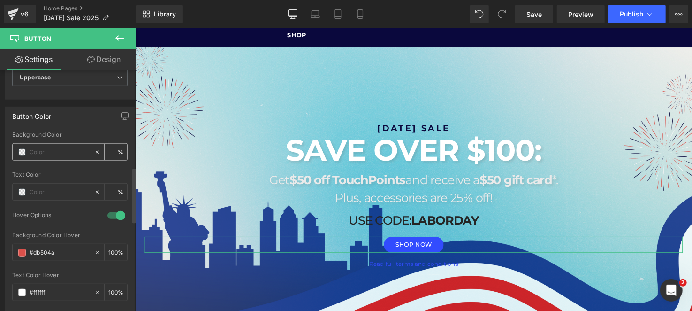
click at [62, 156] on div at bounding box center [53, 152] width 81 height 16
click at [48, 149] on input "text" at bounding box center [60, 152] width 60 height 10
paste input "DB504A"
type input "DB504A"
click at [23, 188] on span at bounding box center [22, 192] width 8 height 8
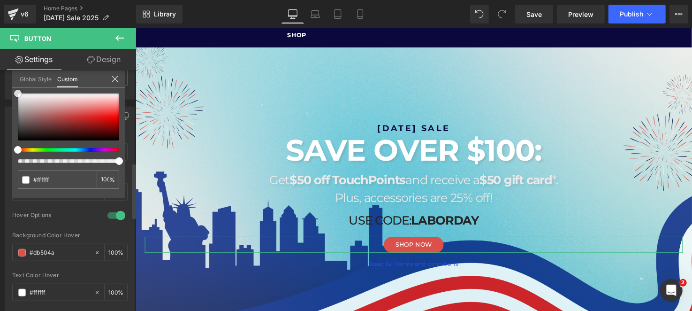
scroll to position [403, 0]
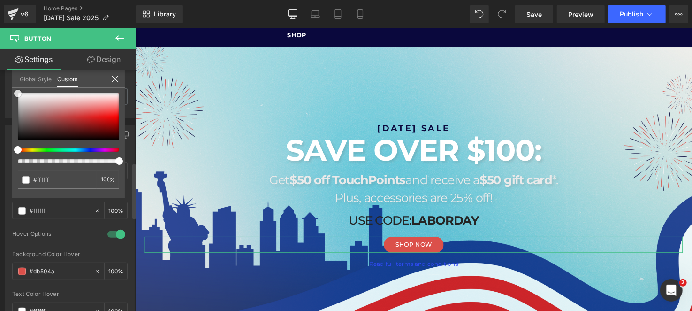
drag, startPoint x: 16, startPoint y: 140, endPoint x: 4, endPoint y: 74, distance: 66.7
click at [4, 118] on div "Button Color Background Color DB504A % Text Color % 1 Hover Options rgba(219, 8…" at bounding box center [70, 224] width 140 height 213
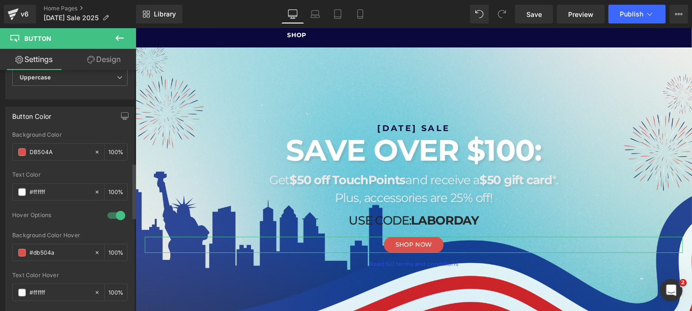
scroll to position [544, 0]
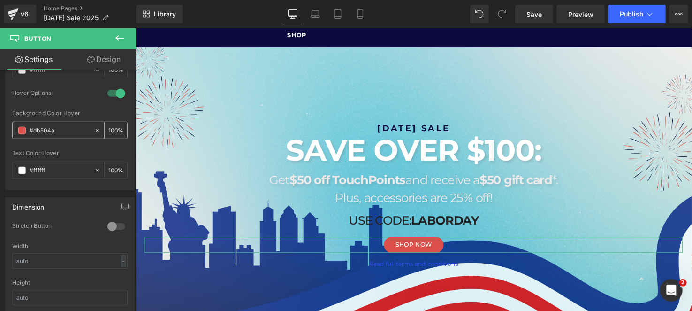
click at [23, 129] on span at bounding box center [22, 131] width 8 height 8
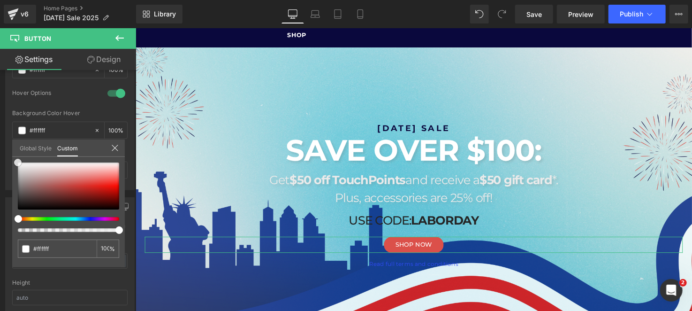
drag, startPoint x: 84, startPoint y: 181, endPoint x: 0, endPoint y: 141, distance: 92.7
click at [0, 141] on div "Button Color Background Color DB504A % Text Color % 1 Hover Options rgba(219, 8…" at bounding box center [70, 83] width 140 height 213
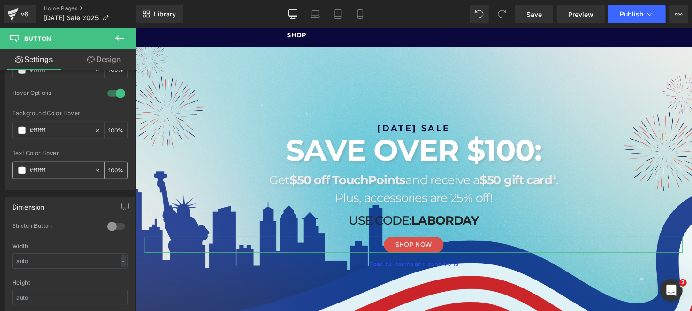
click at [48, 170] on input "#ffffff" at bounding box center [60, 170] width 60 height 10
paste input "DB504A"
type input "#DB504A"
click at [61, 144] on div at bounding box center [69, 147] width 115 height 6
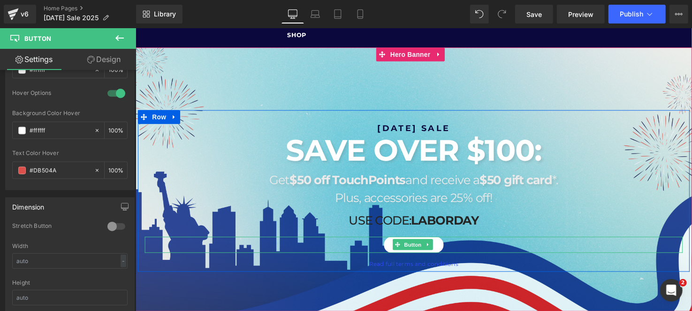
click at [389, 245] on link "SHOP NOW" at bounding box center [418, 248] width 61 height 16
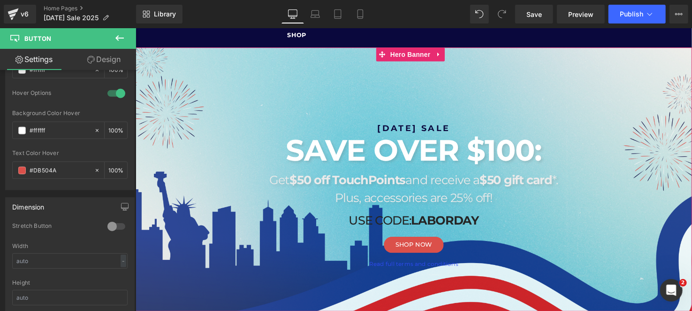
drag, startPoint x: 409, startPoint y: 54, endPoint x: 218, endPoint y: 131, distance: 205.8
click at [409, 54] on span "Hero Banner" at bounding box center [416, 54] width 46 height 14
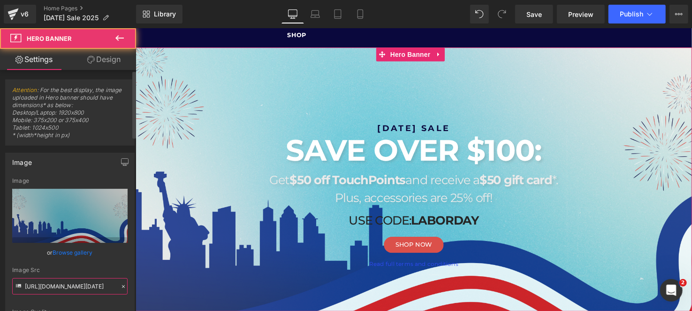
click at [72, 287] on input "https://cdn.shopify.com/s/files/1/1529/9657/files/TP_-_Labor_Day_Sale_2025_Desk…" at bounding box center [69, 286] width 115 height 16
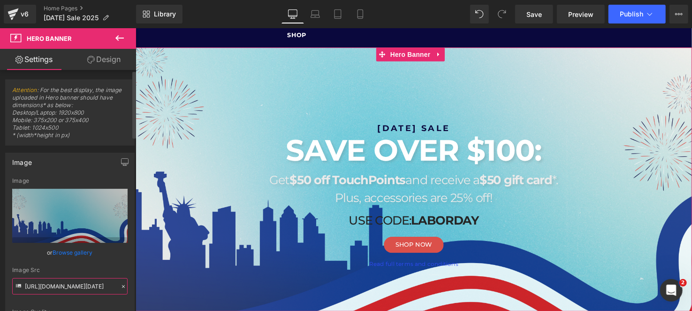
click at [72, 285] on input "https://cdn.shopify.com/s/files/1/1529/9657/files/TP_-_Labor_Day_Sale_2025_Desk…" at bounding box center [69, 286] width 115 height 16
paste input "_1.png?v=1755817695"
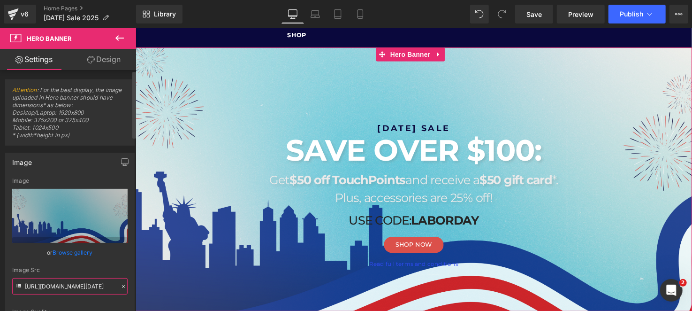
type input "https://cdn.shopify.com/s/files/1/1529/9657/files/TP_-_Labor_Day_Sale_2025_Desk…"
click at [76, 269] on div "Image Src" at bounding box center [69, 269] width 115 height 7
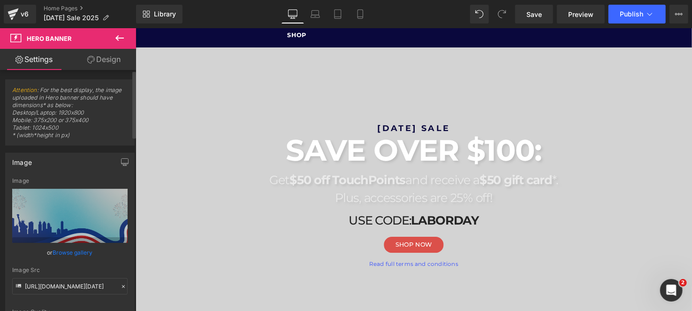
scroll to position [0, 0]
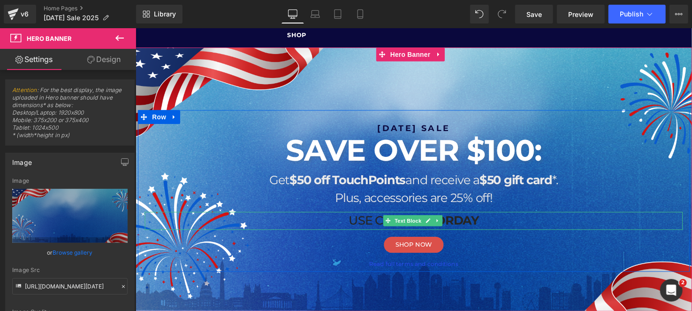
click at [367, 225] on p "USE CODE: LABORDAY" at bounding box center [418, 224] width 549 height 18
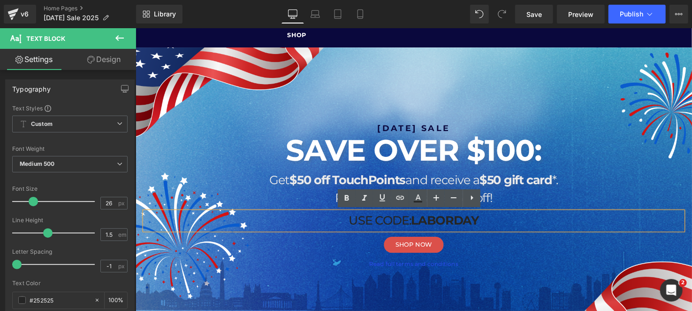
click at [222, 127] on h1 "[DATE] SALE" at bounding box center [418, 130] width 549 height 12
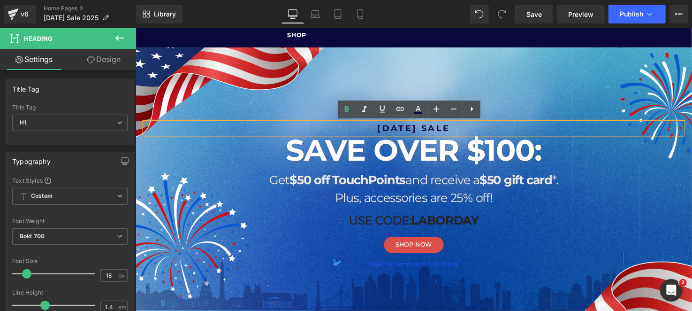
click at [447, 52] on div at bounding box center [419, 181] width 568 height 269
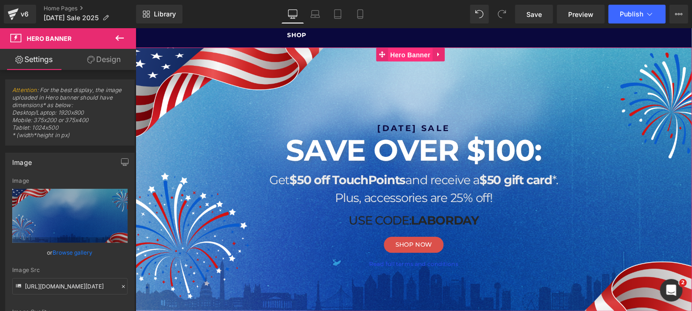
click at [413, 56] on span "Hero Banner" at bounding box center [416, 55] width 46 height 14
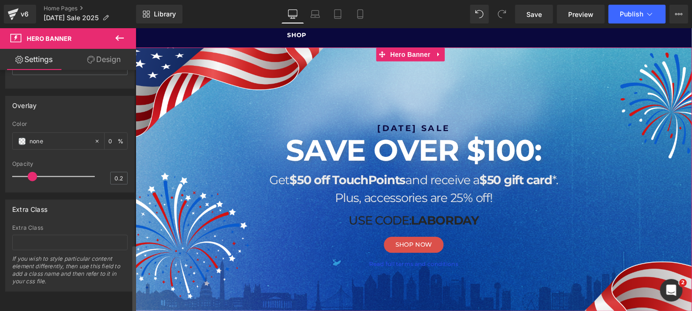
scroll to position [574, 0]
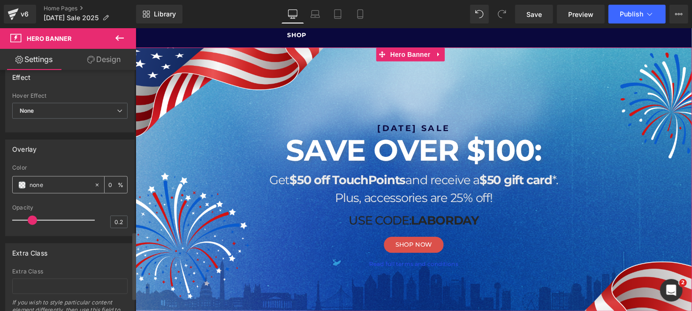
click at [23, 182] on span at bounding box center [22, 185] width 8 height 8
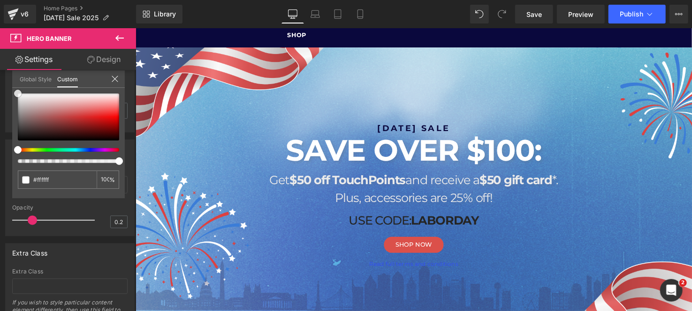
scroll to position [546, 0]
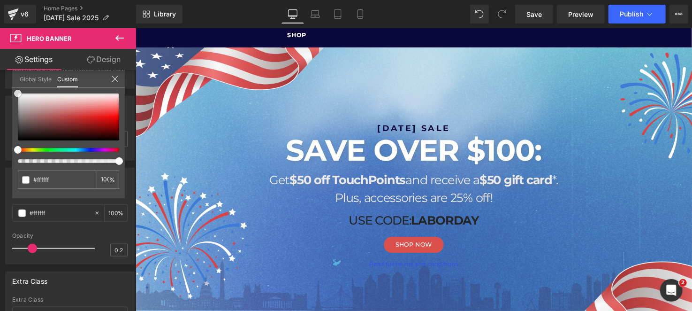
drag, startPoint x: 18, startPoint y: 138, endPoint x: 1, endPoint y: 45, distance: 94.4
click at [1, 45] on div "Hero Banner Settings Design Attention : For the best display, the image uploade…" at bounding box center [68, 171] width 136 height 287
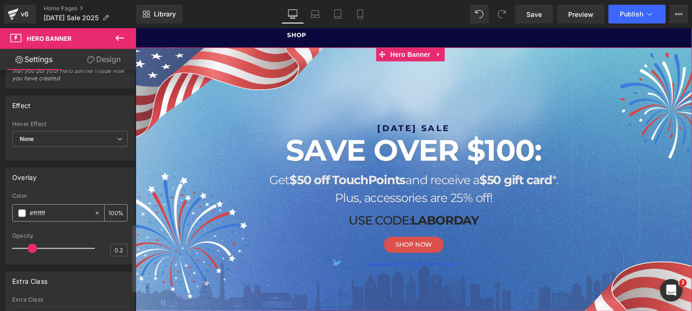
click at [24, 211] on span at bounding box center [22, 213] width 8 height 8
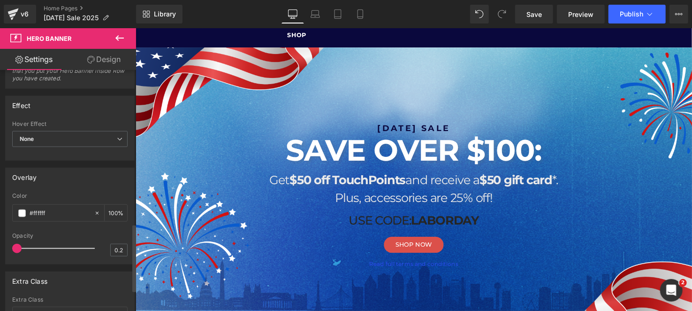
drag, startPoint x: 32, startPoint y: 246, endPoint x: 3, endPoint y: 244, distance: 29.6
click at [1, 249] on div "Overlay none Color none 0 % 0.2 Opacity 0.2" at bounding box center [70, 212] width 140 height 104
click at [21, 213] on span at bounding box center [22, 213] width 8 height 8
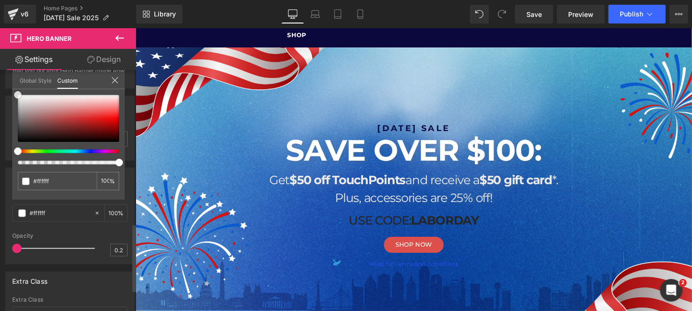
click at [25, 98] on div at bounding box center [68, 118] width 101 height 47
drag, startPoint x: 24, startPoint y: 100, endPoint x: 0, endPoint y: 91, distance: 25.8
click at [0, 160] on div "Overlay none Color none 0 % 0.2 Opacity 0.2 Global Style Custom Setup Global St…" at bounding box center [70, 212] width 140 height 104
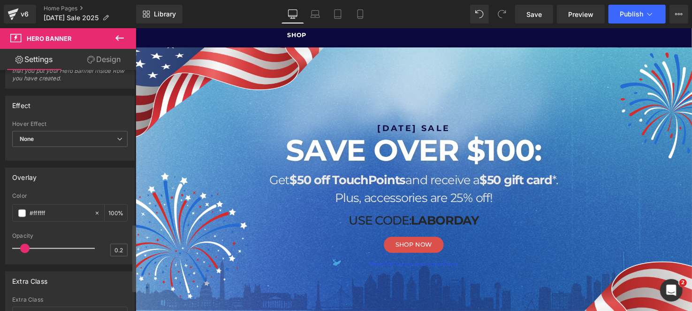
drag, startPoint x: 18, startPoint y: 247, endPoint x: 27, endPoint y: 246, distance: 9.0
click at [27, 246] on span at bounding box center [24, 247] width 9 height 9
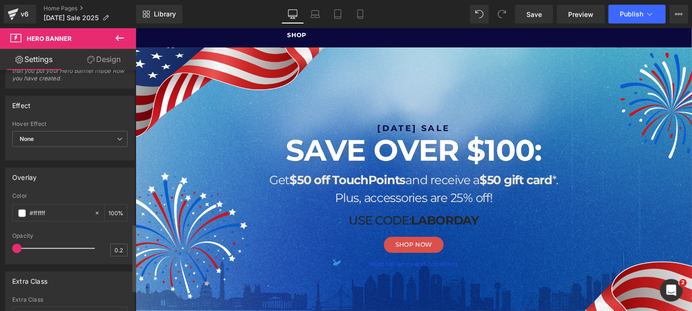
drag, startPoint x: 26, startPoint y: 245, endPoint x: 28, endPoint y: 224, distance: 21.2
click at [1, 243] on div "Overlay none Color none 0 % 0.2 Opacity 0.2" at bounding box center [70, 212] width 140 height 104
click at [96, 212] on icon at bounding box center [97, 213] width 3 height 3
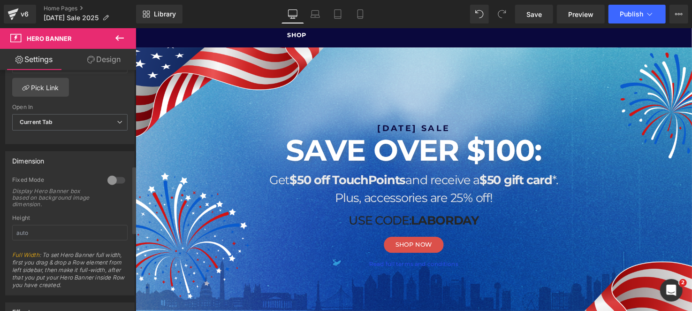
scroll to position [311, 0]
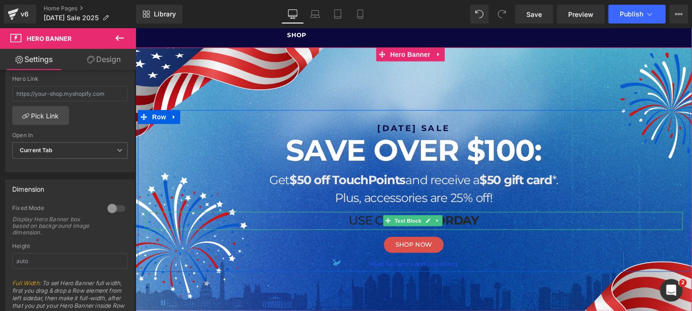
click at [361, 225] on p "USE CODE: LABORDAY" at bounding box center [418, 224] width 549 height 18
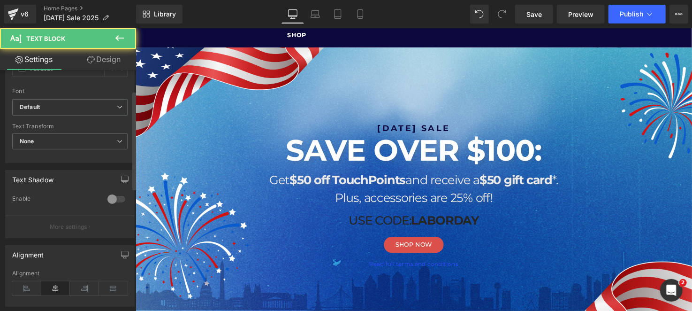
scroll to position [328, 0]
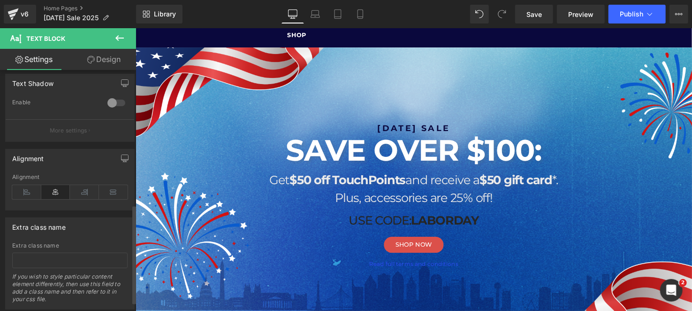
click at [112, 102] on div at bounding box center [116, 102] width 23 height 15
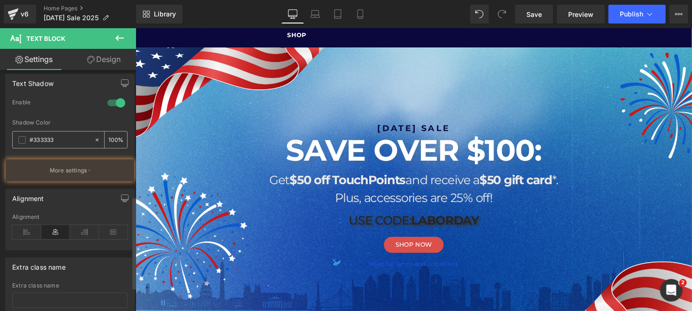
click at [18, 140] on span at bounding box center [22, 140] width 8 height 8
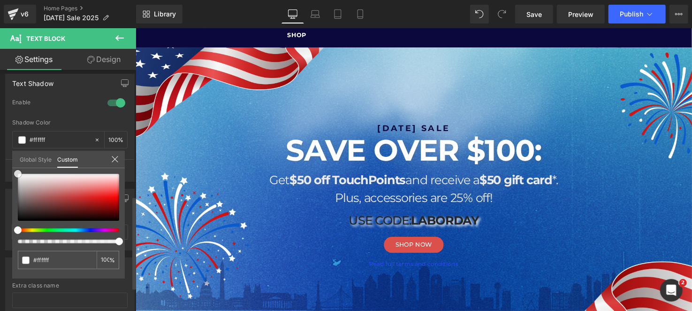
drag, startPoint x: 19, startPoint y: 211, endPoint x: 0, endPoint y: 148, distance: 65.2
click at [0, 148] on div "Text Shadow 0 Enable #333333 Shadow Color #333333 100 % More settings Global St…" at bounding box center [70, 124] width 140 height 115
click at [113, 161] on icon at bounding box center [115, 159] width 8 height 8
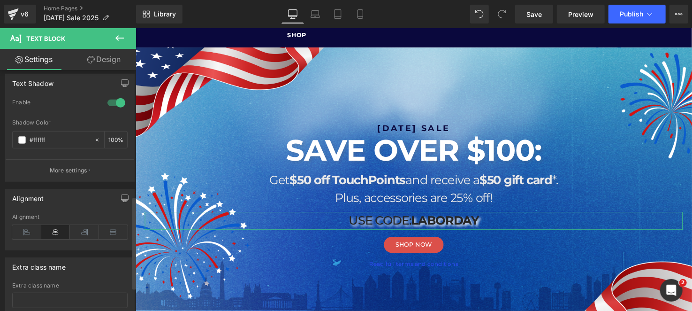
click at [118, 100] on div at bounding box center [116, 102] width 23 height 15
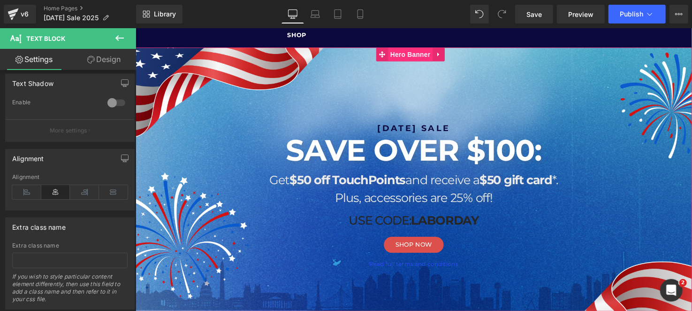
click at [403, 53] on span "Hero Banner" at bounding box center [416, 54] width 46 height 14
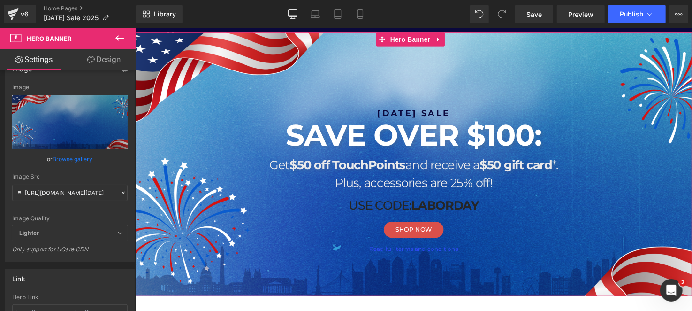
scroll to position [46, 0]
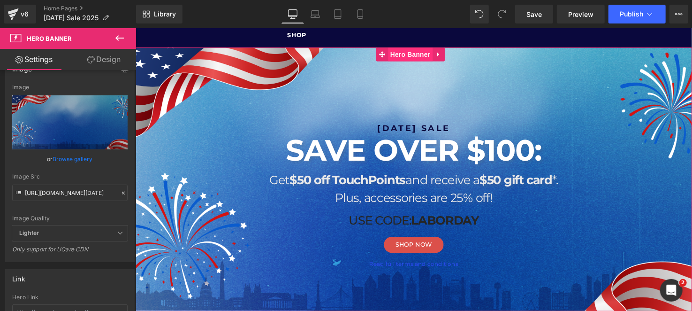
click at [404, 57] on span "Hero Banner" at bounding box center [416, 54] width 46 height 14
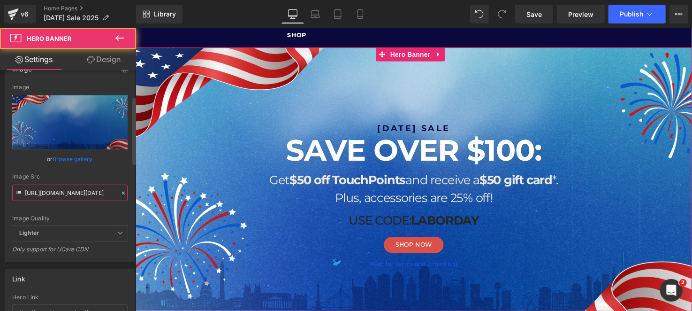
click at [73, 187] on input "https://cdn.shopify.com/s/files/1/1529/9657/files/TP_-_Labor_Day_Sale_2025_Desk…" at bounding box center [69, 192] width 115 height 16
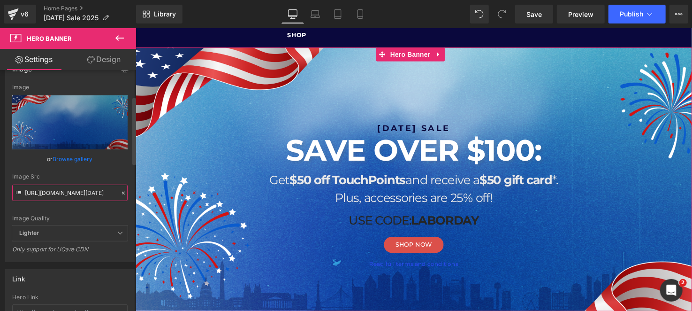
click at [73, 187] on input "https://cdn.shopify.com/s/files/1/1529/9657/files/TP_-_Labor_Day_Sale_2025_Desk…" at bounding box center [69, 192] width 115 height 16
click at [79, 176] on div "Image Src" at bounding box center [69, 176] width 115 height 7
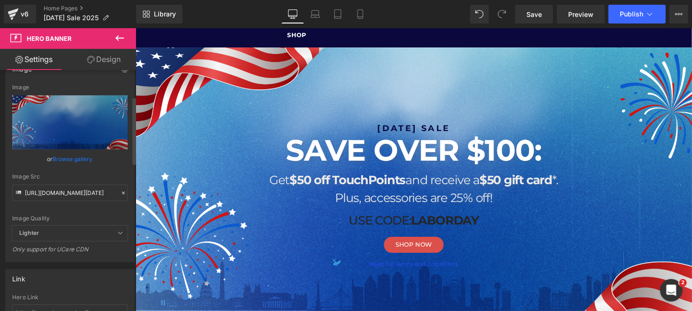
scroll to position [0, 0]
click at [85, 218] on div "Image Quality" at bounding box center [69, 218] width 115 height 7
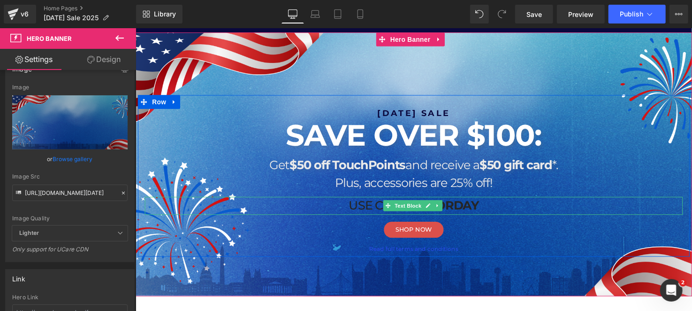
scroll to position [46, 0]
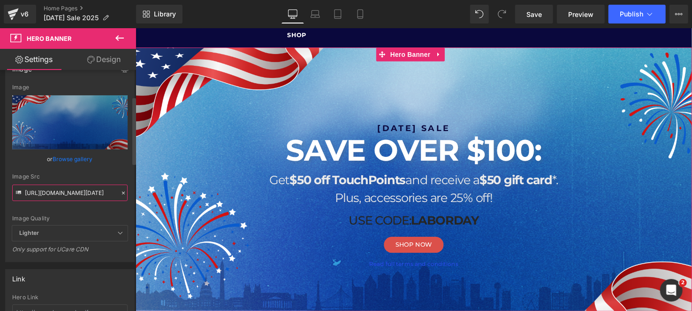
click at [72, 187] on input "https://cdn.shopify.com/s/files/1/1529/9657/files/TP_-_Labor_Day_Sale_2025_Desk…" at bounding box center [69, 192] width 115 height 16
paste input "2.png?v=1755817969"
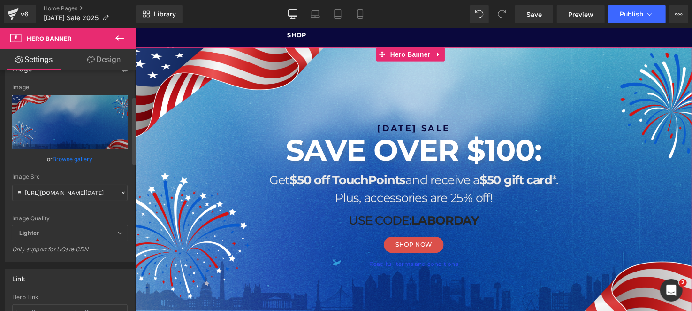
click at [85, 177] on div "Image Src" at bounding box center [69, 176] width 115 height 7
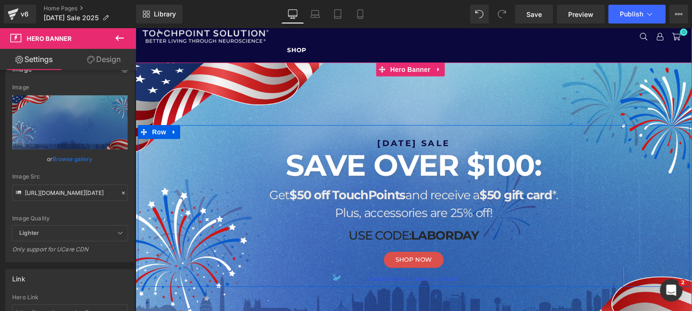
scroll to position [46, 0]
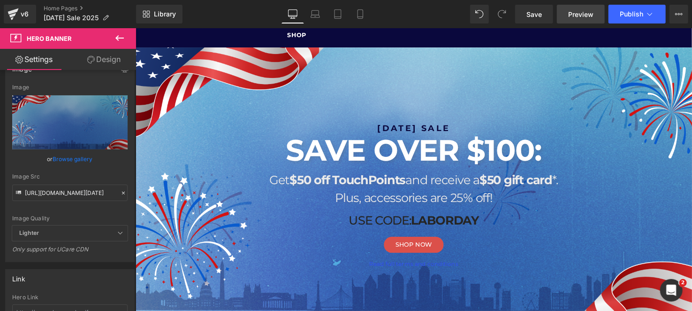
click at [576, 13] on span "Preview" at bounding box center [580, 14] width 25 height 10
click at [540, 11] on span "Save" at bounding box center [533, 14] width 15 height 10
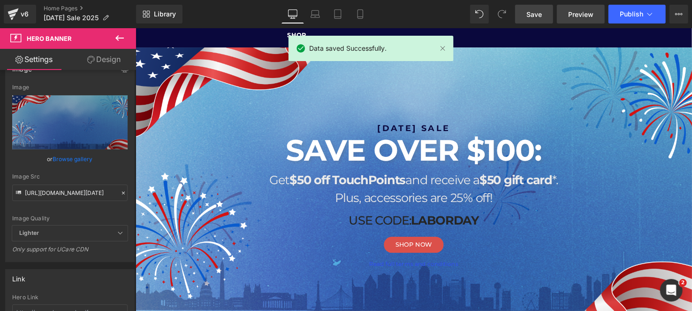
click at [585, 17] on span "Preview" at bounding box center [580, 14] width 25 height 10
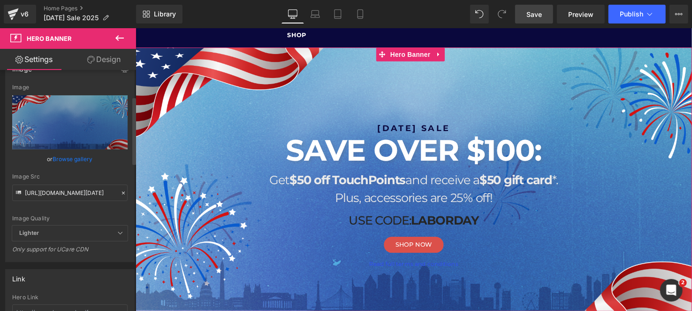
click at [75, 173] on div "Image Src" at bounding box center [69, 176] width 115 height 7
click at [54, 190] on input "https://cdn.shopify.com/s/files/1/1529/9657/files/TP_-_Labor_Day_Sale_2025_Desk…" at bounding box center [69, 192] width 115 height 16
paste input "3.png?v=1755818130"
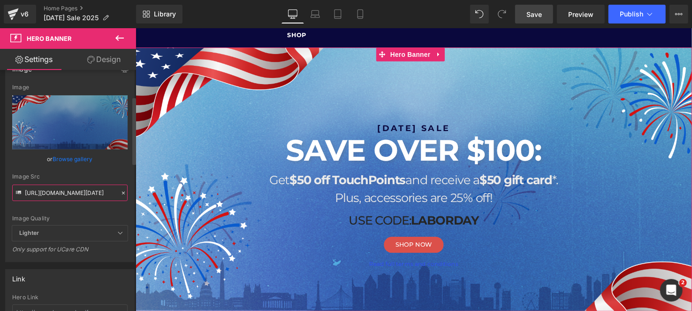
scroll to position [0, 200]
type input "https://cdn.shopify.com/s/files/1/1529/9657/files/TP_-_Labor_Day_Sale_2025_Desk…"
click at [97, 168] on div "Image Quality Lighter Lightest Lighter Lighter Lightest Only support for UCare …" at bounding box center [69, 154] width 115 height 141
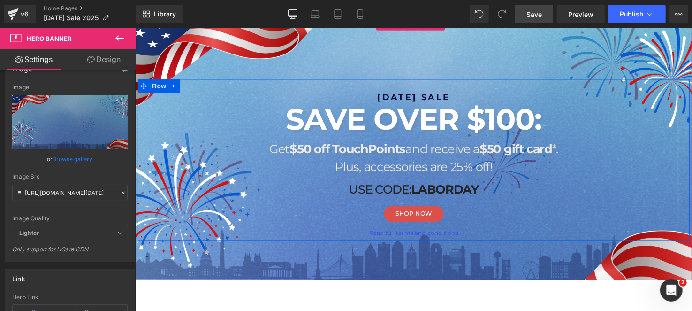
scroll to position [93, 0]
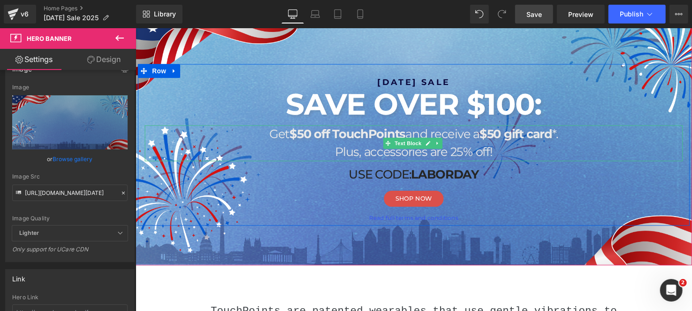
click at [281, 138] on p "Get $50 off TouchPoints and receive a $50 gift card *." at bounding box center [418, 136] width 549 height 18
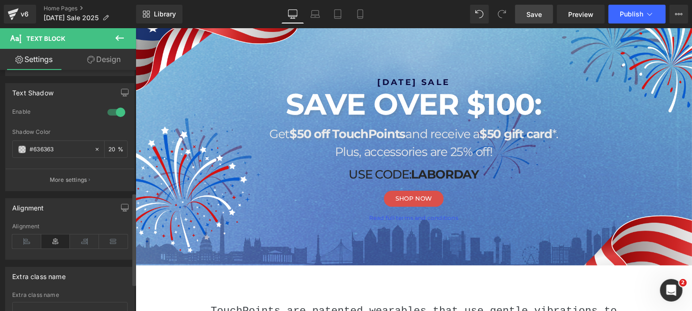
scroll to position [296, 0]
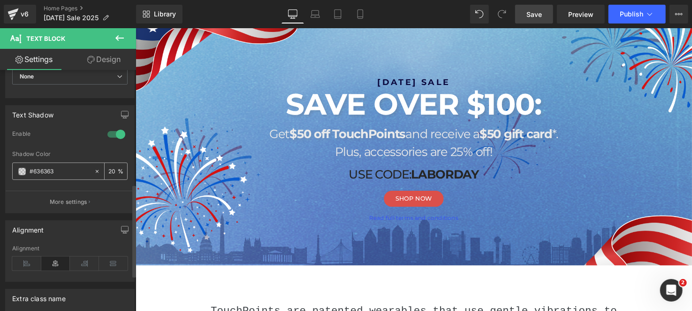
click at [21, 167] on span at bounding box center [22, 171] width 8 height 8
click at [108, 169] on input "20" at bounding box center [112, 171] width 9 height 10
click at [111, 168] on input "20" at bounding box center [112, 171] width 9 height 10
type input "2"
type input "30"
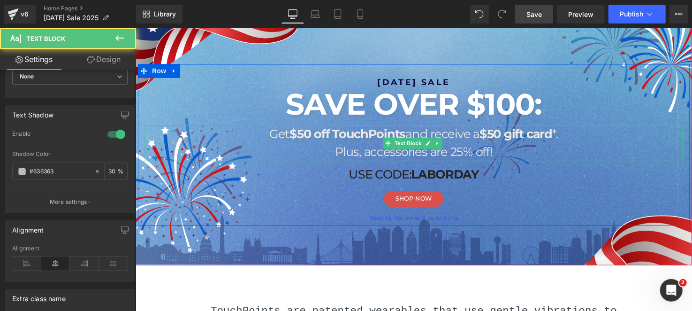
click at [364, 153] on p "Plus, accessories are 25% off!" at bounding box center [418, 154] width 549 height 18
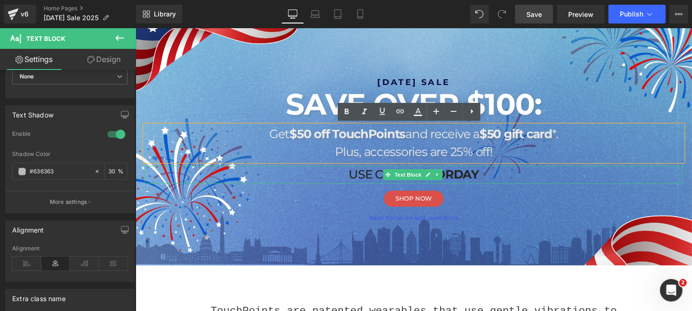
click at [375, 179] on p "USE CODE: LABORDAY" at bounding box center [418, 177] width 549 height 18
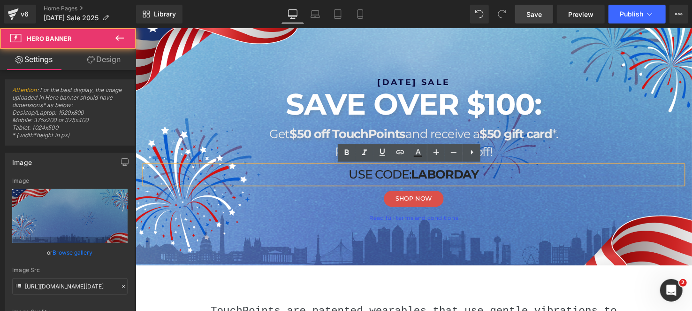
click at [313, 230] on div at bounding box center [419, 134] width 568 height 269
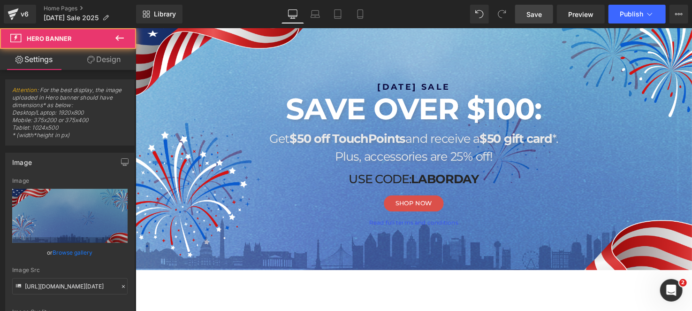
scroll to position [88, 0]
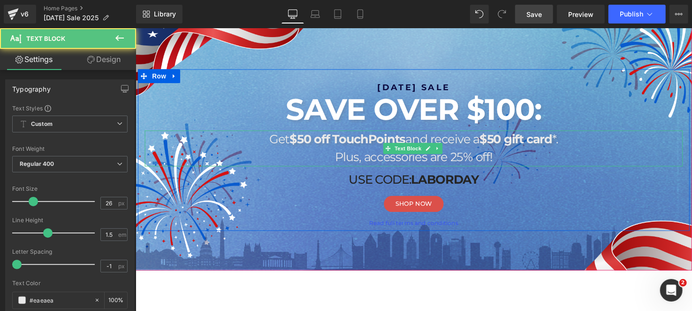
click at [360, 161] on p "Plus, accessories are 25% off!" at bounding box center [418, 159] width 549 height 18
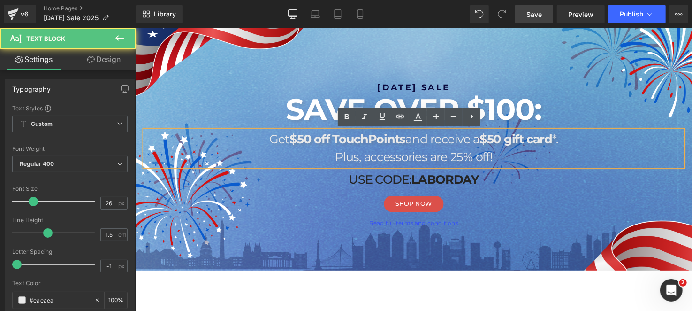
click at [331, 164] on p "Plus, accessories are 25% off!" at bounding box center [418, 159] width 549 height 18
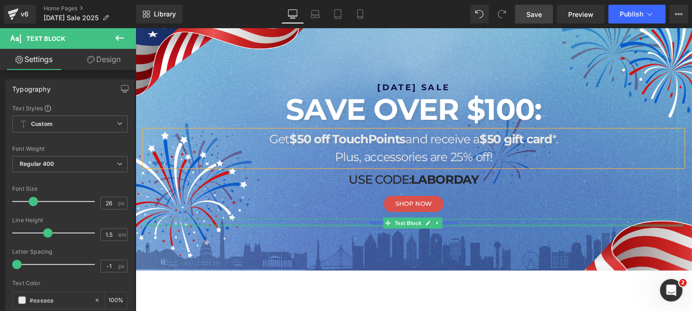
click at [364, 227] on div "Read full terms and conditions Text Block" at bounding box center [418, 226] width 549 height 8
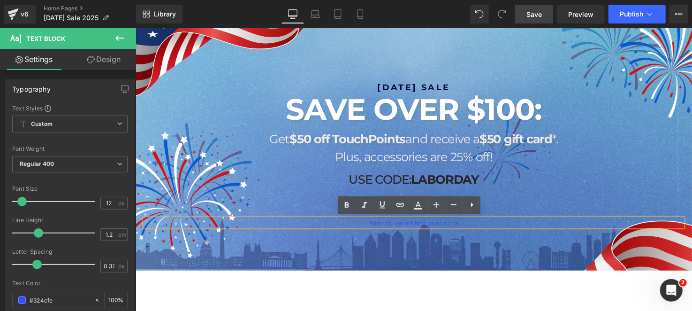
click at [364, 226] on p "Read full terms and conditions" at bounding box center [418, 226] width 549 height 7
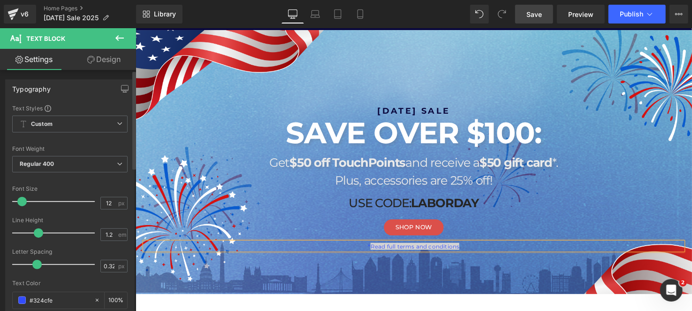
scroll to position [42, 0]
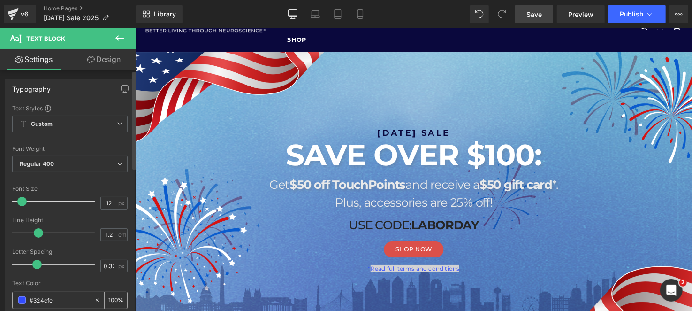
click at [23, 301] on span at bounding box center [22, 300] width 8 height 8
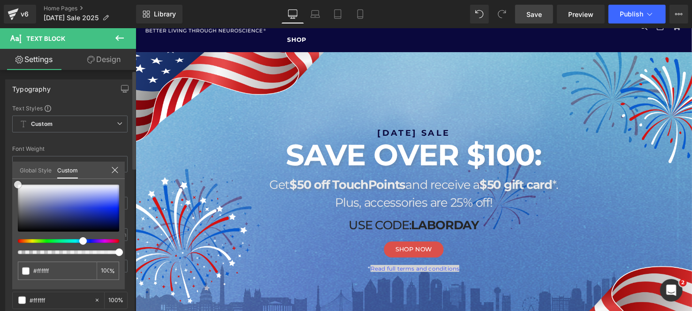
drag, startPoint x: 119, startPoint y: 203, endPoint x: 0, endPoint y: 146, distance: 131.8
click at [0, 146] on div "Typography Text Styles Custom Custom Setup Global Style Custom Setup Global Sty…" at bounding box center [70, 233] width 140 height 322
click at [362, 269] on div "Rendering Content" at bounding box center [346, 273] width 58 height 10
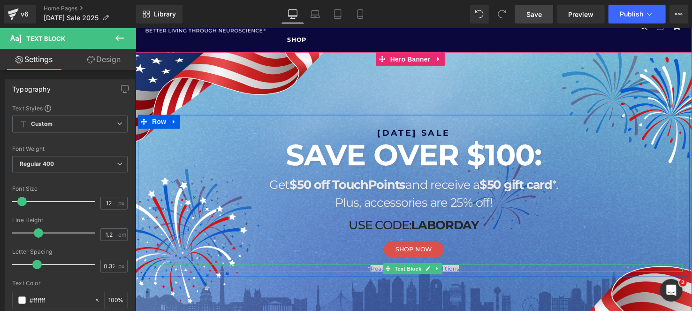
click at [375, 272] on link "Read full terms and conditions" at bounding box center [420, 272] width 91 height 7
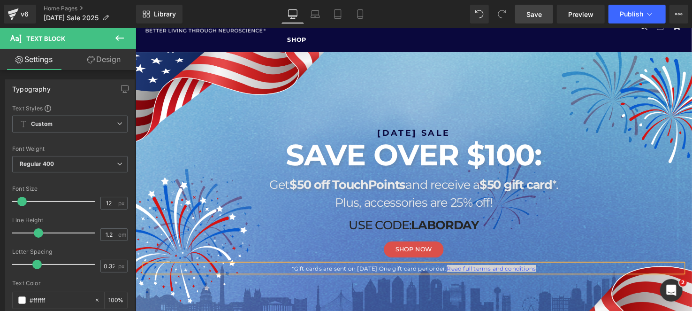
click at [326, 268] on div "Rendering Content" at bounding box center [346, 273] width 58 height 10
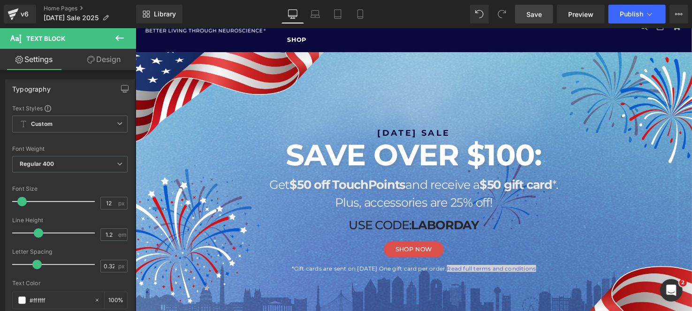
click at [332, 268] on div "Rendering Content" at bounding box center [346, 273] width 58 height 10
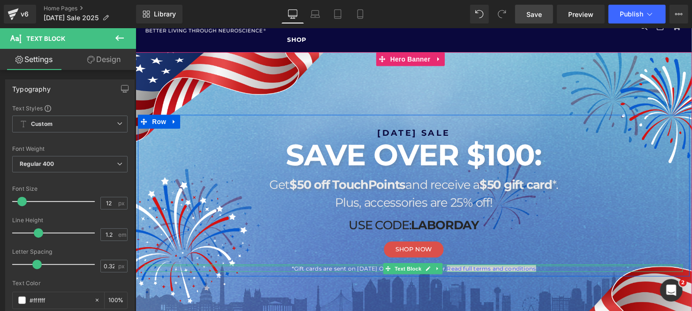
click at [342, 268] on div at bounding box center [418, 269] width 549 height 2
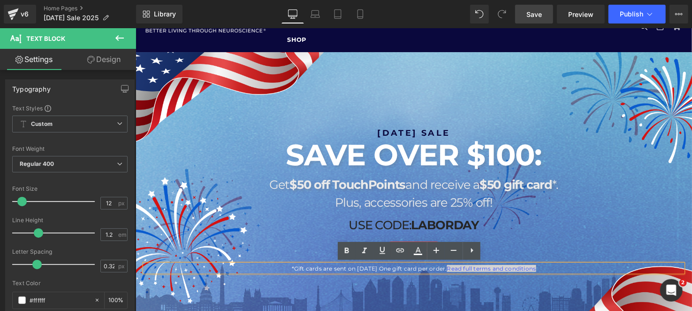
click at [332, 272] on p "*Gift cards are sent on September 15th One gift card per order. Read full terms…" at bounding box center [418, 272] width 549 height 7
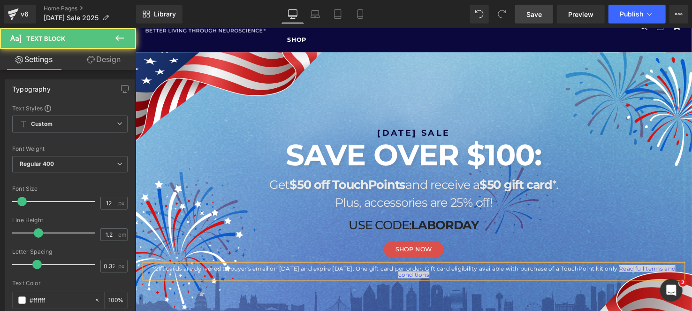
click at [441, 270] on p "*Gift cards are delivered to buyer's email on 9/15/2025 and expire 10/31/2025. …" at bounding box center [418, 276] width 549 height 14
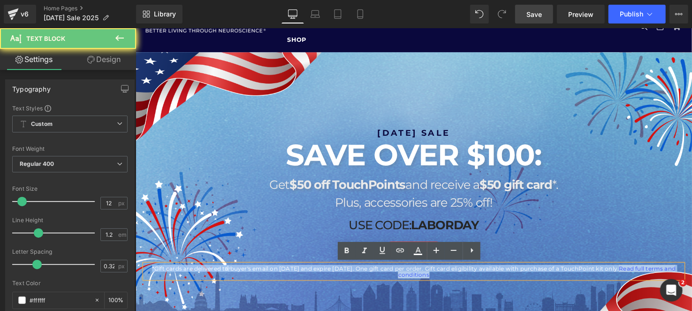
click at [441, 270] on p "*Gift cards are delivered to buyer's email on 9/15/2025 and expire 10/31/2025. …" at bounding box center [418, 276] width 549 height 14
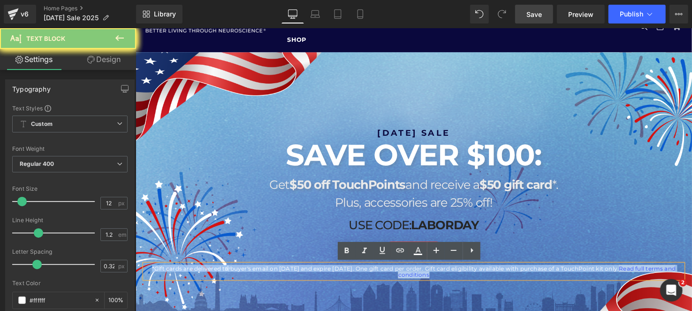
click at [596, 281] on p "*Gift cards are delivered to buyer's email on 9/15/2025 and expire 10/31/2025. …" at bounding box center [418, 276] width 549 height 14
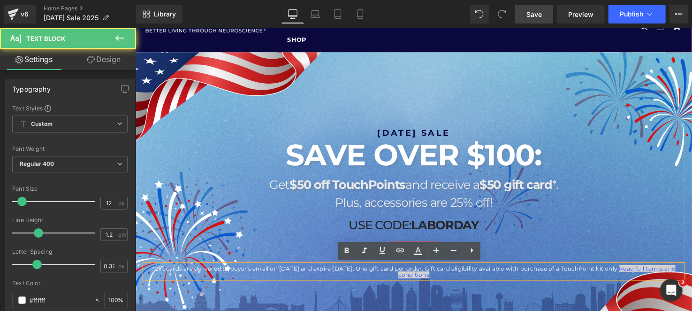
drag, startPoint x: 638, startPoint y: 270, endPoint x: 241, endPoint y: 273, distance: 397.4
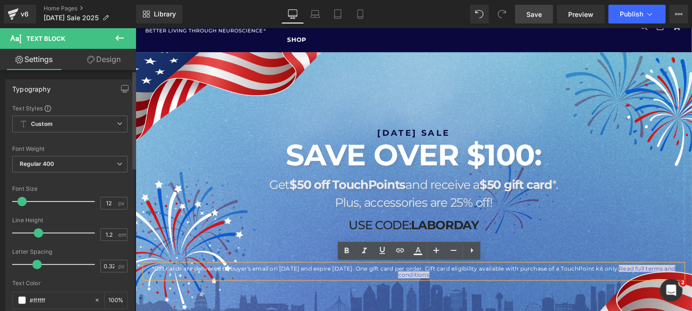
copy p "*Gift cards are delivered to buyer's email on 9/15/2025 and expire 10/31/2025. …"
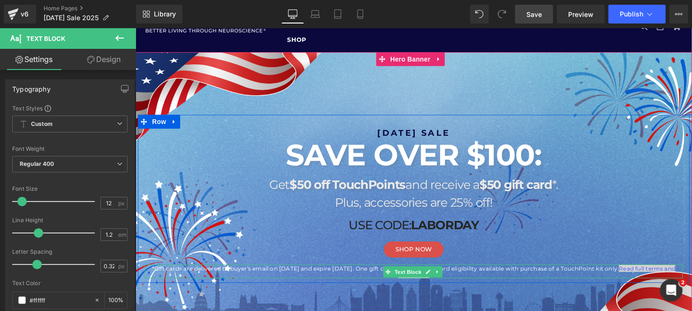
click at [585, 269] on div "*Gift cards are delivered to buyer's email on 9/15/2025 and expire 10/31/2025. …" at bounding box center [418, 275] width 549 height 15
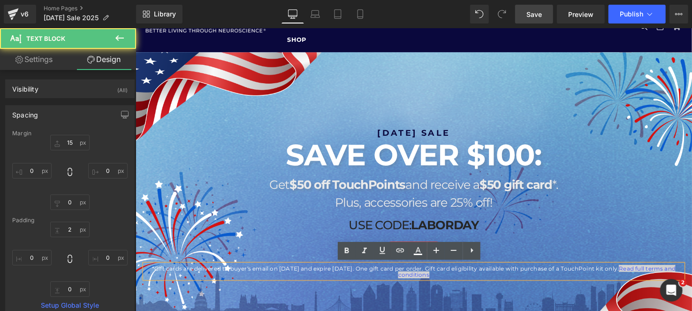
click at [638, 273] on p "*Gift cards are delivered to buyer's email on 9/15/2025 and expire 10/31/2025. …" at bounding box center [418, 276] width 549 height 14
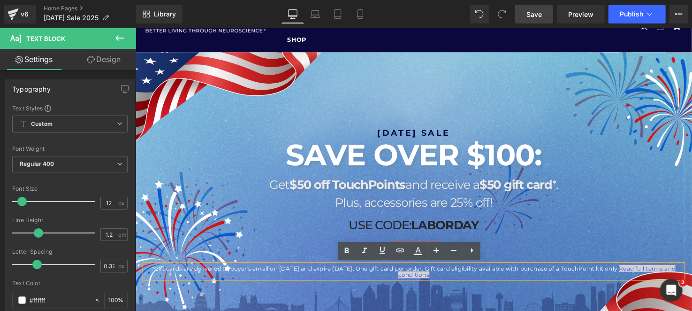
drag, startPoint x: 630, startPoint y: 273, endPoint x: 149, endPoint y: 272, distance: 481.8
click at [149, 272] on p "*Gift cards are delivered to buyer's email on 9/15/2025 and expire 10/31/2025. …" at bounding box center [418, 276] width 549 height 14
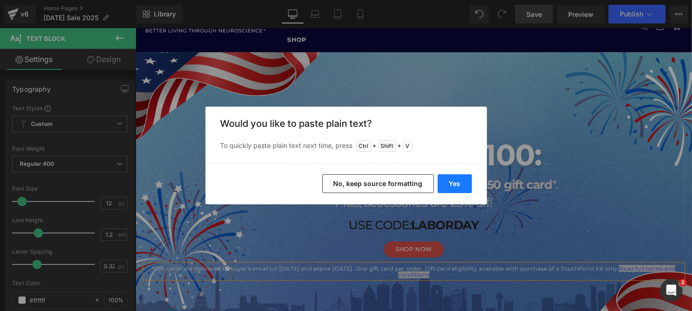
click at [461, 188] on button "Yes" at bounding box center [455, 183] width 34 height 19
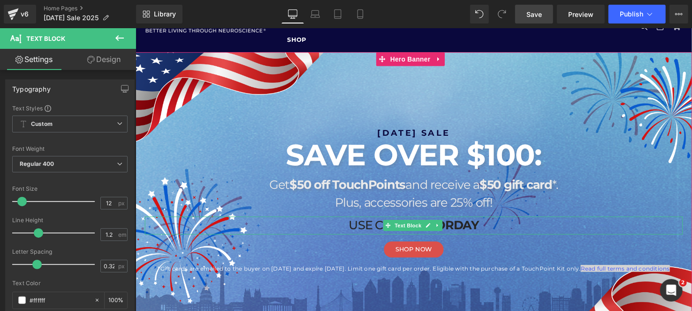
drag, startPoint x: 594, startPoint y: 271, endPoint x: 144, endPoint y: 278, distance: 449.5
click at [144, 278] on div "LABOR DAY SALE Heading SAVE OVER $100: Heading Get $50 off TouchPoints and rece…" at bounding box center [418, 198] width 563 height 165
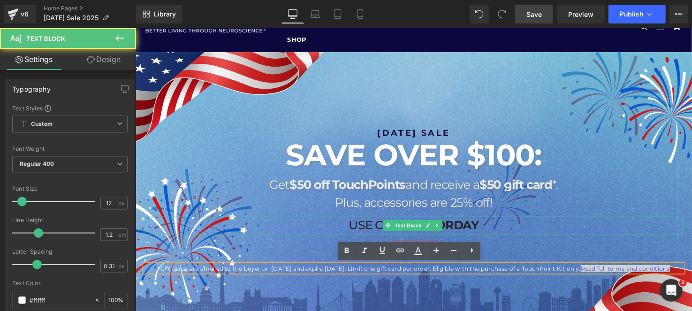
click at [592, 269] on p "*Gift cards are emailed to the buyer on 9/15/2025 and expire 10/31/2025. Limit …" at bounding box center [418, 272] width 549 height 7
click at [595, 270] on link "Read full terms and conditions" at bounding box center [634, 272] width 91 height 7
click at [592, 271] on p "*Gift cards are emailed to the buyer on 9/15/2025 and expire 10/31/2025. Limit …" at bounding box center [418, 272] width 549 height 7
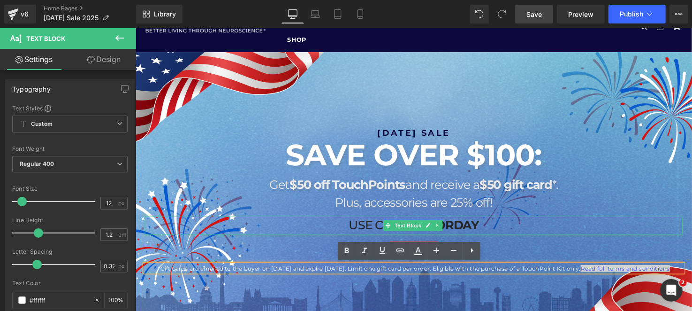
click at [594, 271] on p "*Gift cards are emailed to the buyer on 9/15/2025 and expire 10/31/2025. Limit …" at bounding box center [418, 272] width 549 height 7
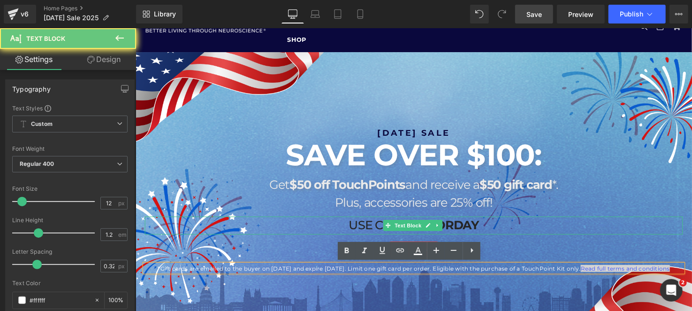
click at [594, 271] on p "*Gift cards are emailed to the buyer on 9/15/2025 and expire 10/31/2025. Limit …" at bounding box center [418, 272] width 549 height 7
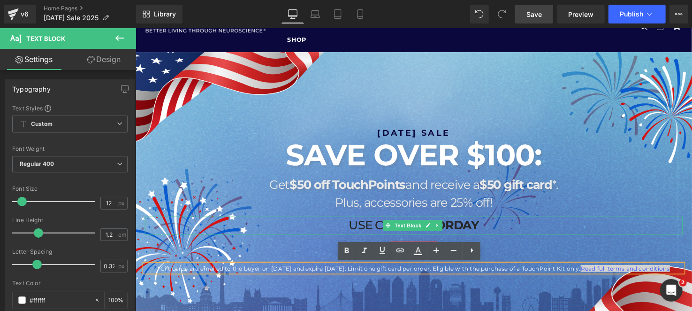
drag, startPoint x: 593, startPoint y: 271, endPoint x: 695, endPoint y: 273, distance: 101.8
click at [688, 272] on p "*Gift cards are emailed to the buyer on 9/15/2025 and expire 10/31/2025. Limit …" at bounding box center [418, 272] width 549 height 7
drag, startPoint x: 616, startPoint y: 275, endPoint x: 599, endPoint y: 275, distance: 16.9
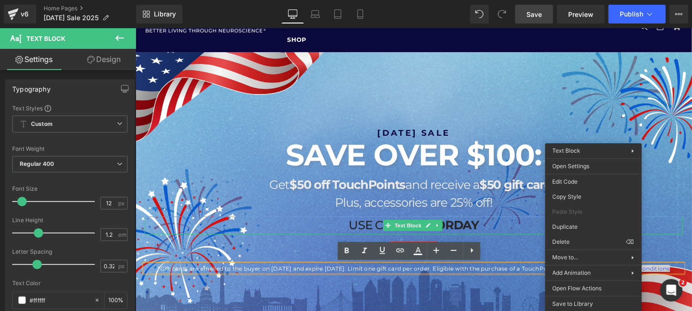
click at [524, 275] on div "*Gift cards are emailed to the buyer on 9/15/2025 and expire 10/31/2025. Limit …" at bounding box center [418, 272] width 549 height 8
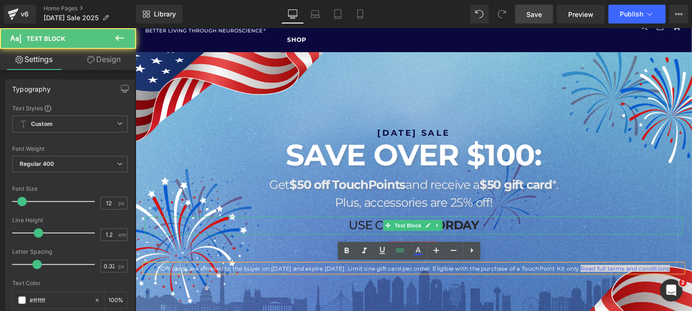
click at [594, 271] on p "*Gift cards are emailed to the buyer on 9/15/2025 and expire 10/31/2025. Limit …" at bounding box center [418, 272] width 549 height 7
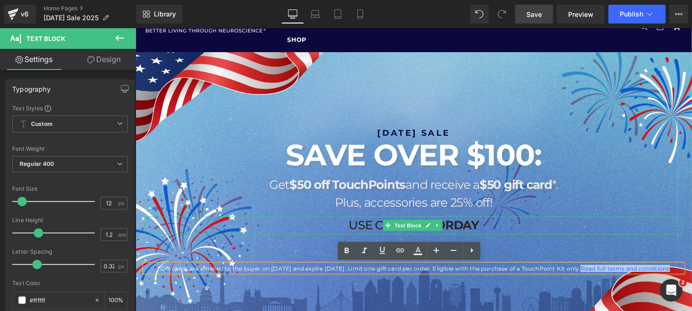
drag, startPoint x: 594, startPoint y: 271, endPoint x: 695, endPoint y: 268, distance: 101.4
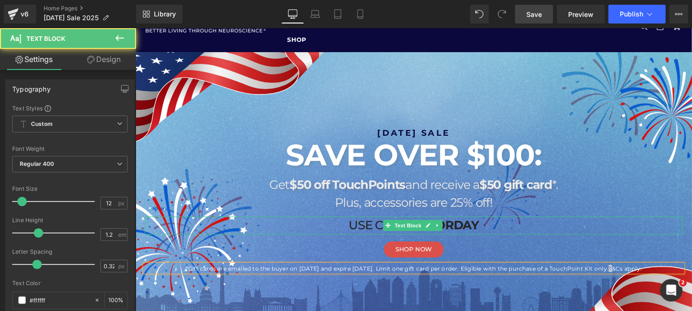
click at [658, 273] on p "*Gift cards are emailed to the buyer on 9/15/2025 and expire 10/31/2025. Limit …" at bounding box center [418, 272] width 549 height 7
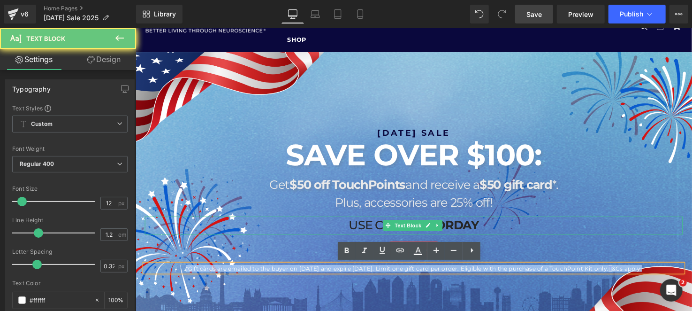
click at [658, 273] on p "*Gift cards are emailed to the buyer on 9/15/2025 and expire 10/31/2025. Limit …" at bounding box center [418, 272] width 549 height 7
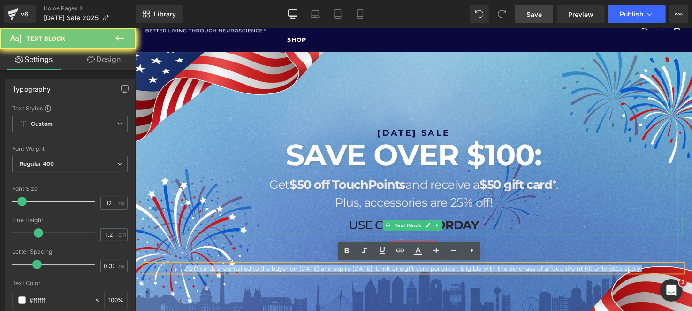
click at [658, 273] on p "*Gift cards are emailed to the buyer on 9/15/2025 and expire 10/31/2025. Limit …" at bounding box center [418, 272] width 549 height 7
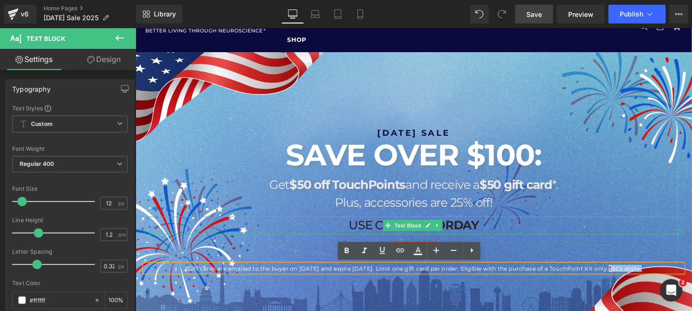
drag, startPoint x: 658, startPoint y: 273, endPoint x: 626, endPoint y: 273, distance: 32.4
click at [626, 273] on p "*Gift cards are emailed to the buyer on 9/15/2025 and expire 10/31/2025. Limit …" at bounding box center [418, 272] width 549 height 7
click at [351, 252] on icon at bounding box center [346, 250] width 11 height 11
click at [626, 274] on strong "&Cs apply." at bounding box center [636, 272] width 31 height 7
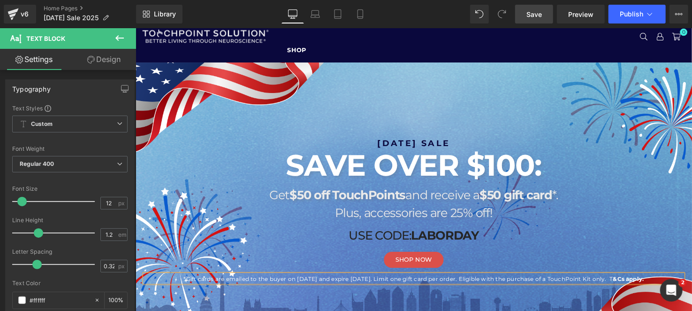
scroll to position [46, 0]
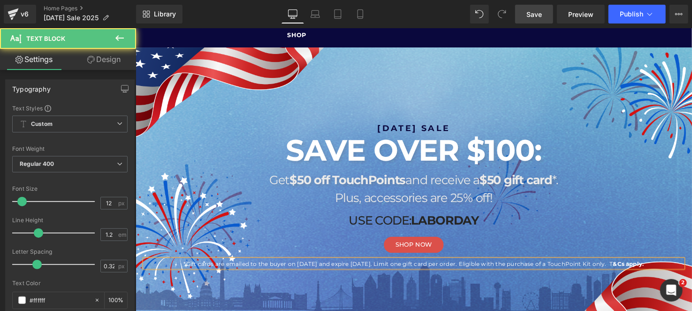
click at [628, 266] on p "*Gift cards are emailed to the buyer on 9/15/2025 and expire 10/31/2025. Limit …" at bounding box center [418, 268] width 549 height 7
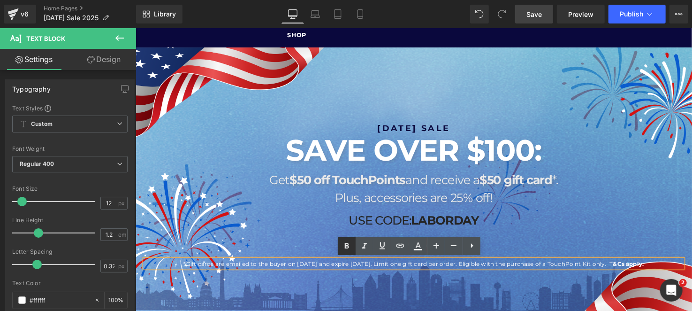
click at [348, 244] on icon at bounding box center [347, 246] width 4 height 6
click at [315, 290] on div at bounding box center [419, 181] width 568 height 269
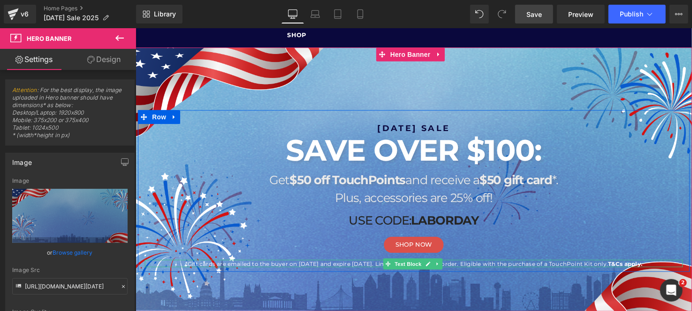
click at [325, 269] on p "*Gift cards are emailed to the buyer on 9/15/2025 and expire 10/31/2025. Limit …" at bounding box center [418, 268] width 549 height 7
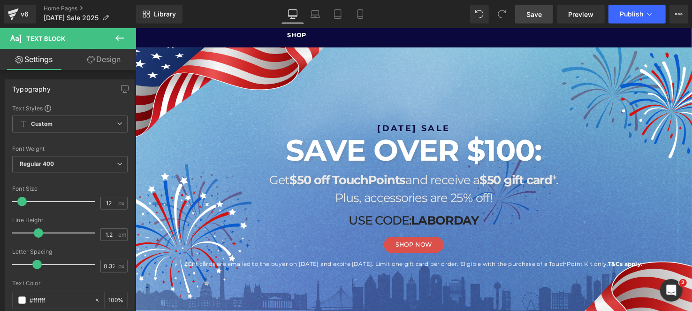
click at [115, 62] on link "Design" at bounding box center [104, 59] width 68 height 21
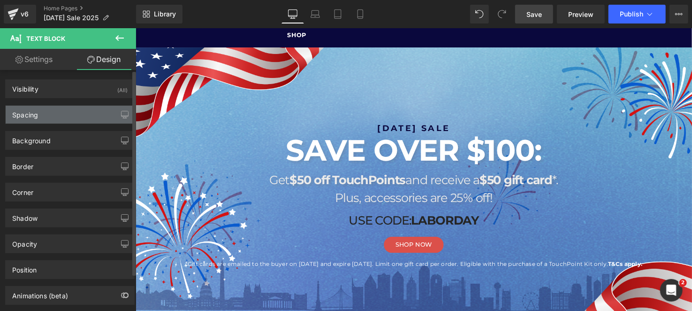
click at [58, 109] on div "Spacing" at bounding box center [70, 115] width 129 height 18
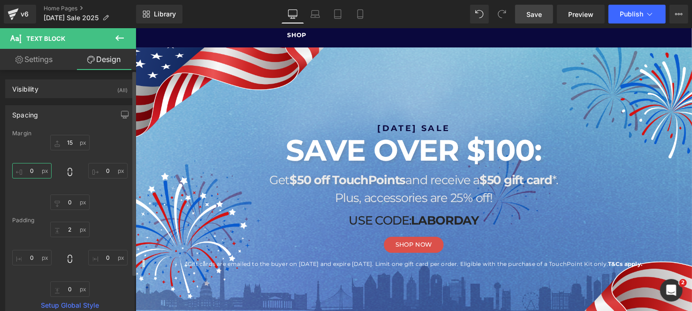
click at [42, 170] on input "0" at bounding box center [31, 170] width 39 height 15
type input "1"
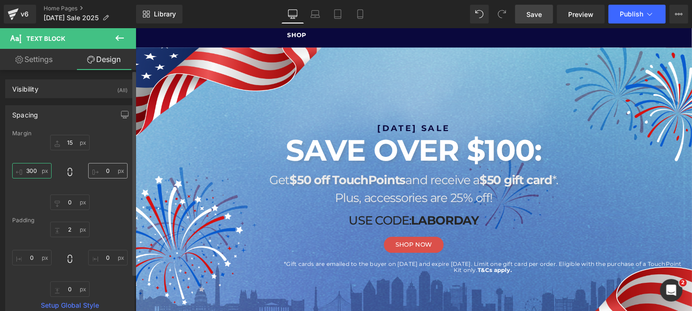
type input "300"
click at [114, 172] on input "0" at bounding box center [107, 170] width 39 height 15
type input "300"
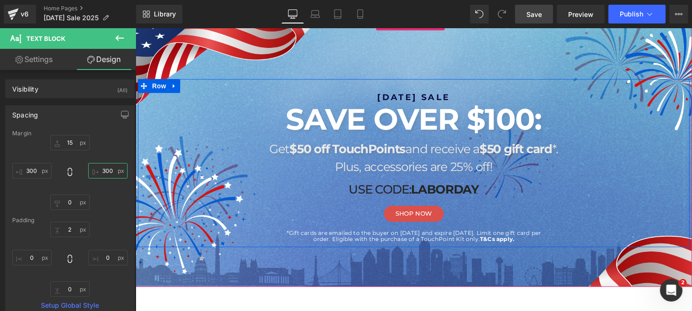
scroll to position [93, 0]
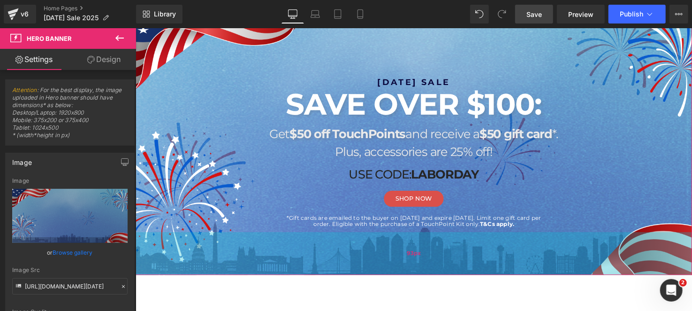
click at [440, 261] on div "93px" at bounding box center [419, 257] width 568 height 44
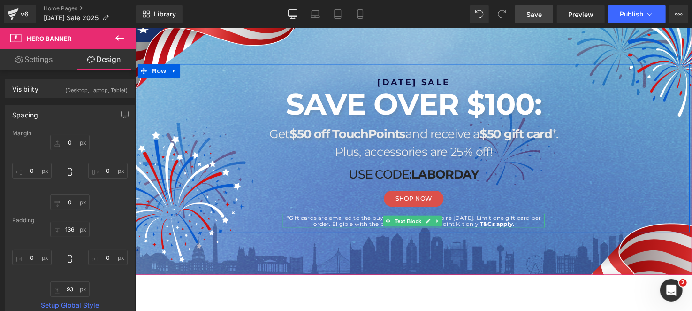
click at [335, 219] on p "*Gift cards are emailed to the buyer on 9/15/2025 and expire 10/31/2025. Limit …" at bounding box center [418, 225] width 267 height 14
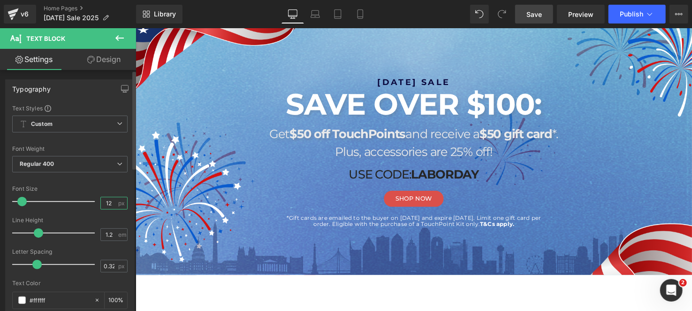
click at [107, 204] on input "12" at bounding box center [109, 203] width 16 height 12
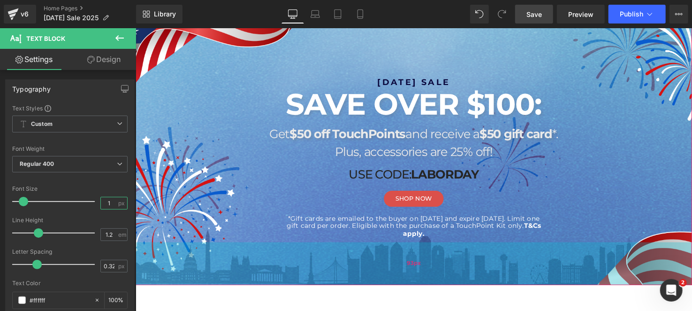
type input "12"
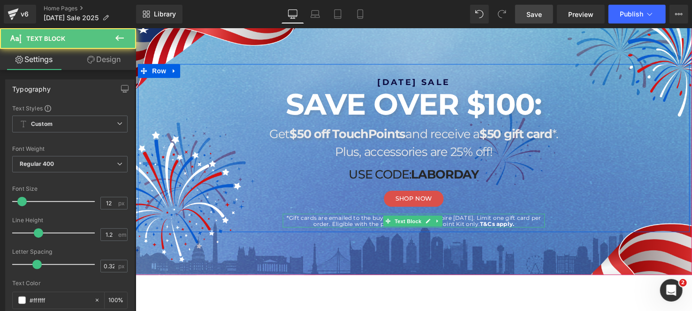
click at [498, 225] on strong "&Cs apply." at bounding box center [505, 227] width 31 height 7
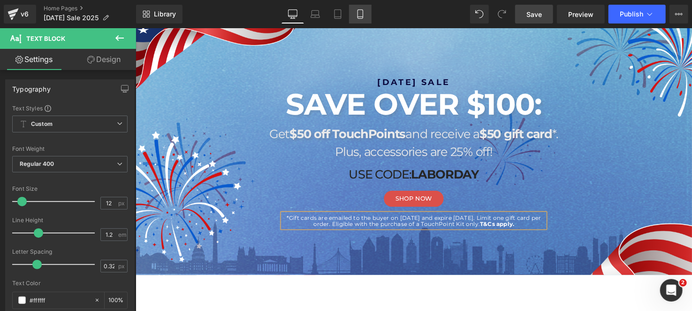
drag, startPoint x: 360, startPoint y: 14, endPoint x: 94, endPoint y: 67, distance: 271.7
click at [360, 14] on icon at bounding box center [360, 13] width 9 height 9
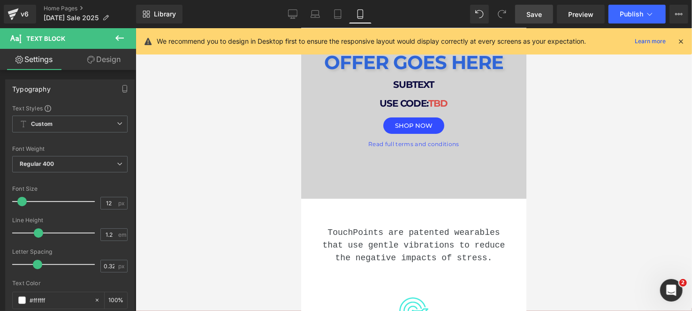
scroll to position [0, 0]
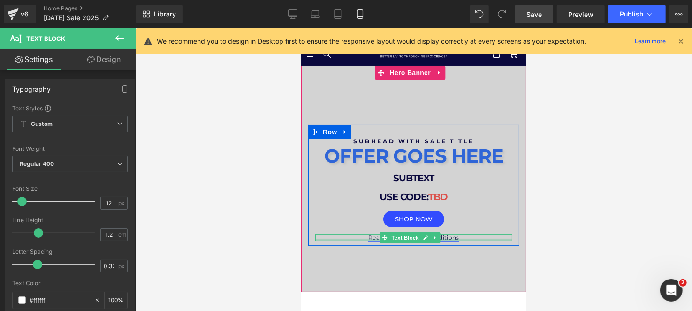
click at [449, 236] on link "Read full terms and conditions" at bounding box center [413, 236] width 91 height 7
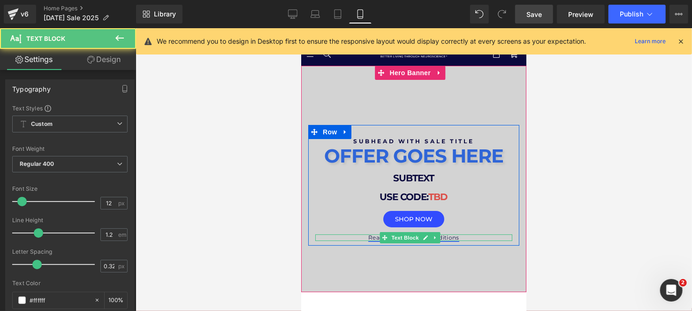
click at [448, 236] on link "Read full terms and conditions" at bounding box center [413, 236] width 91 height 7
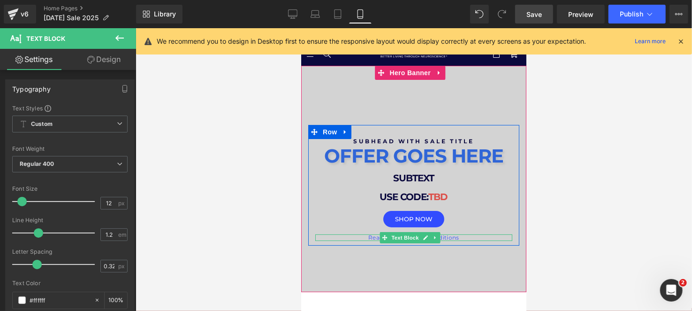
click at [458, 236] on p "Read full terms and conditions" at bounding box center [413, 237] width 197 height 7
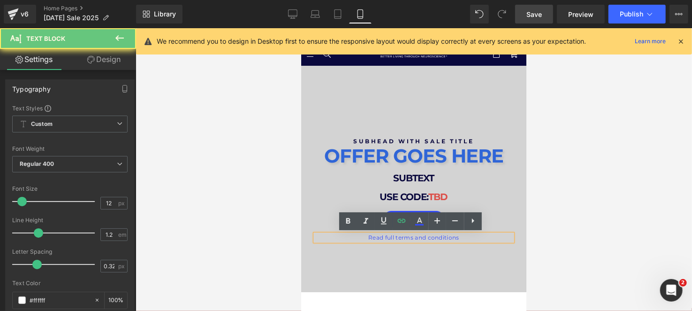
click at [459, 236] on p "Read full terms and conditions" at bounding box center [413, 237] width 197 height 7
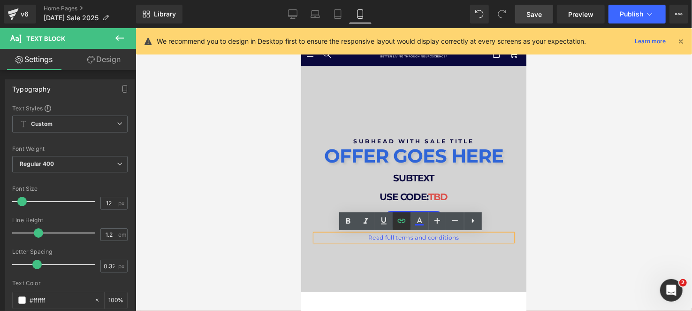
click at [401, 219] on icon at bounding box center [401, 220] width 11 height 11
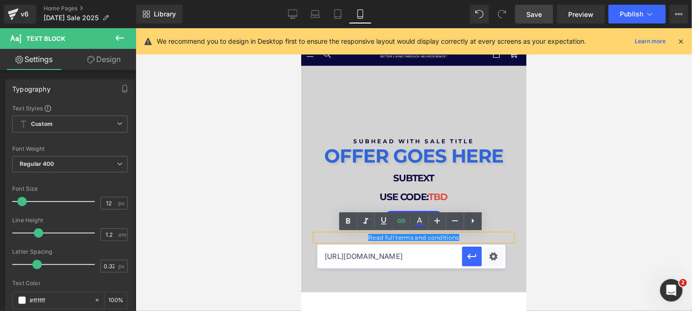
click at [398, 252] on input "https://thetouchpointsolution.com/pages/sitewide-sale-terms-and-conditions" at bounding box center [390, 255] width 144 height 23
click at [294, 4] on div "Library Mobile Desktop Laptop Tablet Mobile Save Preview Publish Scheduled View…" at bounding box center [414, 14] width 556 height 28
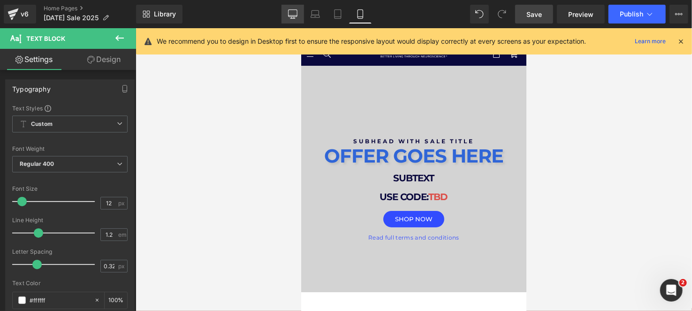
click at [295, 15] on icon at bounding box center [292, 15] width 9 height 0
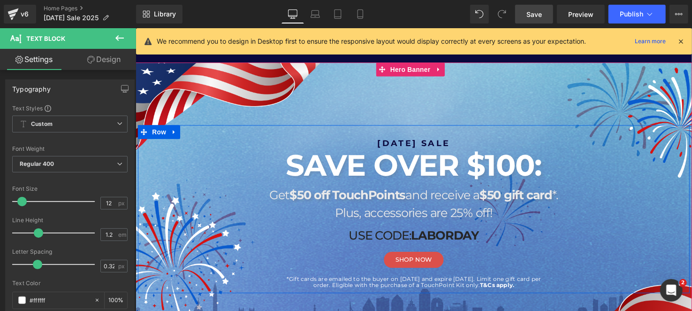
scroll to position [47, 0]
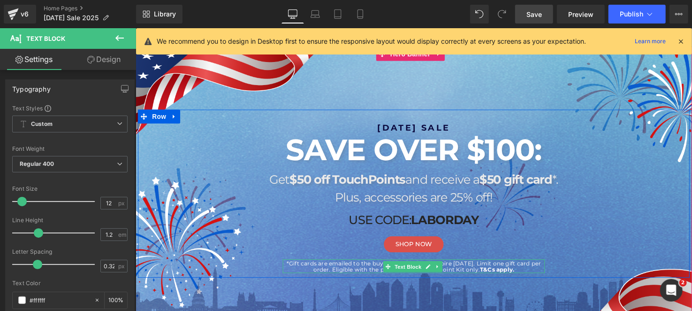
click at [527, 273] on p "*Gift cards are emailed to the buyer on 9/15/2025 and expire 10/31/2025. Limit …" at bounding box center [418, 271] width 267 height 14
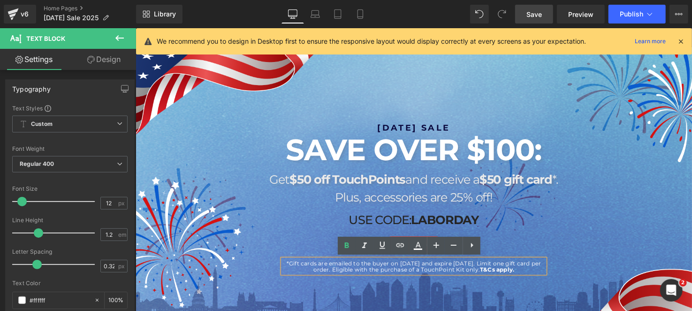
drag, startPoint x: 525, startPoint y: 274, endPoint x: 491, endPoint y: 277, distance: 33.9
click at [491, 277] on div "*Gift cards are emailed to the buyer on 9/15/2025 and expire 10/31/2025. Limit …" at bounding box center [418, 270] width 267 height 15
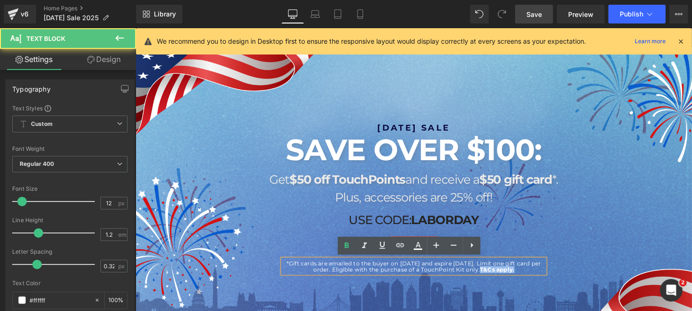
drag, startPoint x: 491, startPoint y: 277, endPoint x: 529, endPoint y: 273, distance: 37.8
click at [529, 273] on p "*Gift cards are emailed to the buyer on 9/15/2025 and expire 10/31/2025. Limit …" at bounding box center [418, 271] width 267 height 14
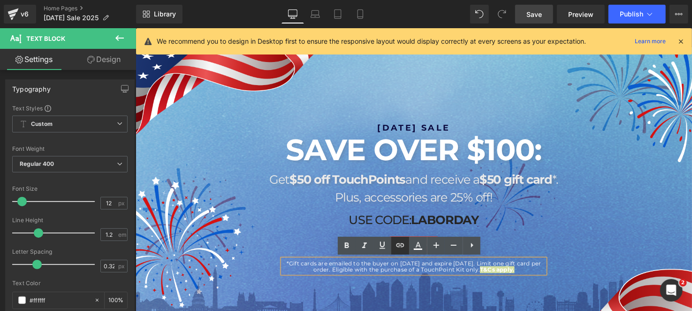
click at [397, 246] on icon at bounding box center [400, 245] width 8 height 4
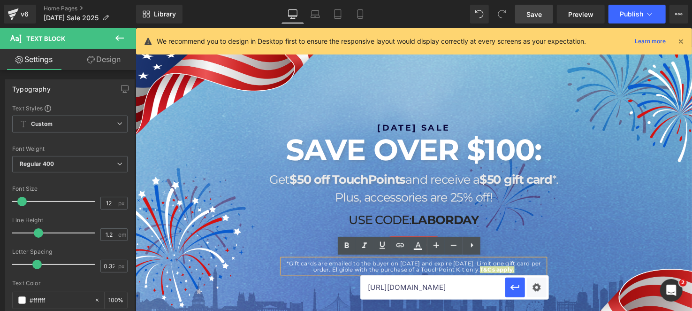
click at [406, 295] on input "https://thetouchpointsolution.com/pages/sitewide-sale-terms-and-conditions" at bounding box center [433, 286] width 144 height 23
paste input "https://thetouchpointsolution.com/pages/sitewide-sale-terms-and-conditions"
type input "https://thetouchpointsolution.com/pages/sitewide-sale-terms-and-conditions"
click at [509, 288] on button "button" at bounding box center [515, 287] width 20 height 20
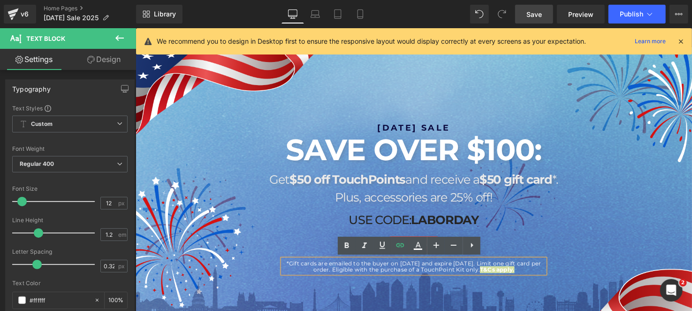
scroll to position [0, 0]
click at [568, 272] on div "LABOR DAY SALE Heading SAVE OVER $100: Heading Get $50 off TouchPoints and rece…" at bounding box center [418, 200] width 563 height 154
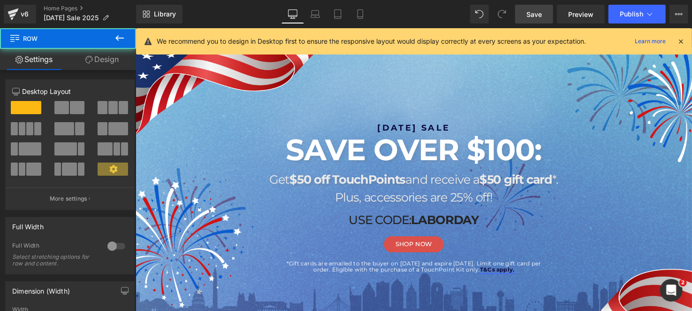
click at [522, 273] on strong "&Cs apply." at bounding box center [505, 273] width 31 height 7
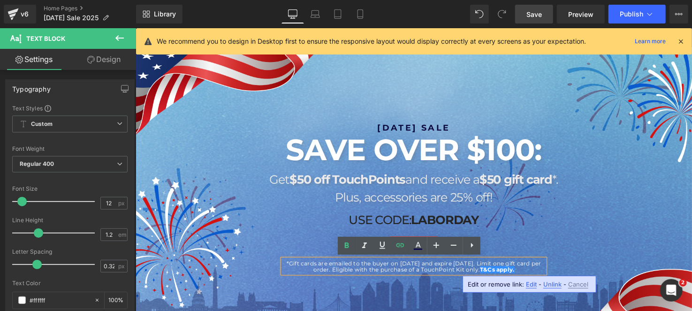
drag, startPoint x: 530, startPoint y: 273, endPoint x: 489, endPoint y: 276, distance: 41.4
click at [489, 276] on p "*Gift cards are emailed to the buyer on 9/15/2025 and expire 10/31/2025. Limit …" at bounding box center [418, 271] width 267 height 14
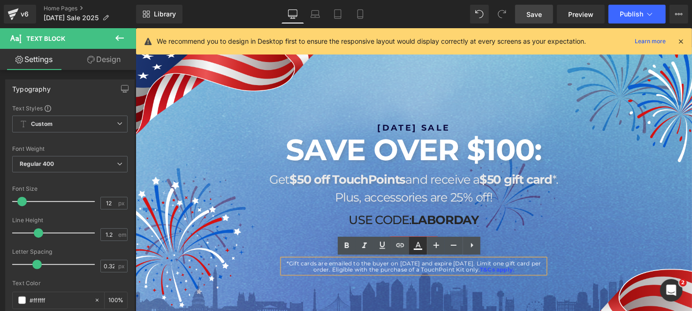
click at [418, 245] on icon at bounding box center [418, 245] width 5 height 6
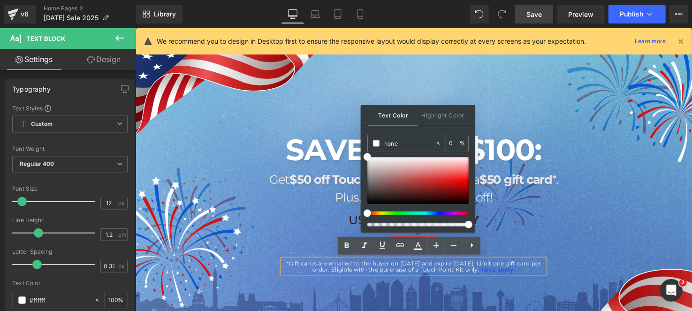
click at [534, 263] on div "*Gift cards are emailed to the buyer on 9/15/2025 and expire 10/31/2025. Limit …" at bounding box center [418, 270] width 267 height 15
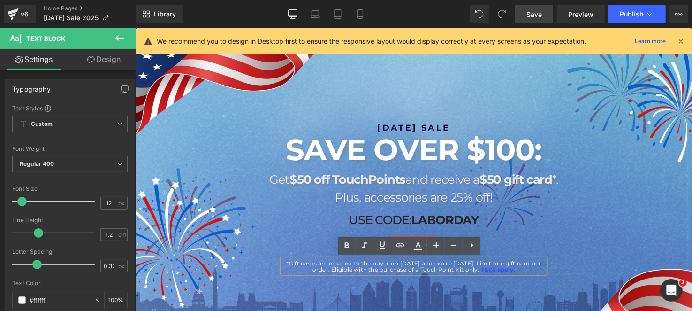
click at [536, 270] on p "*Gift cards are emailed to the buyer on 9/15/2025 and expire 10/31/2025. Limit …" at bounding box center [418, 271] width 267 height 14
click at [531, 275] on p "*Gift cards are emailed to the buyer on 9/15/2025 and expire 10/31/2025. Limit …" at bounding box center [418, 271] width 267 height 14
click at [424, 241] on link at bounding box center [418, 245] width 18 height 18
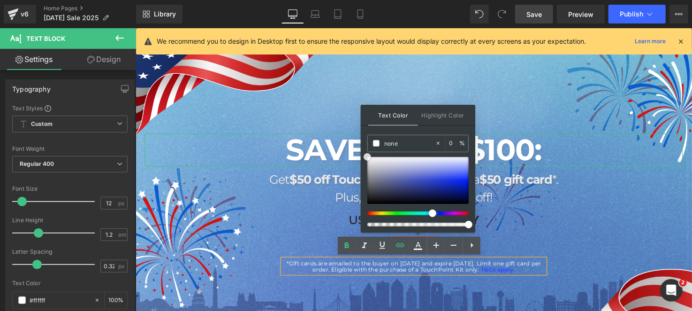
drag, startPoint x: 602, startPoint y: 205, endPoint x: 332, endPoint y: 147, distance: 276.4
click at [397, 132] on div "Text Color Highlight Color none none 0 % none 0 %" at bounding box center [418, 169] width 114 height 128
click at [584, 251] on div "SHOP NOW" at bounding box center [418, 248] width 549 height 16
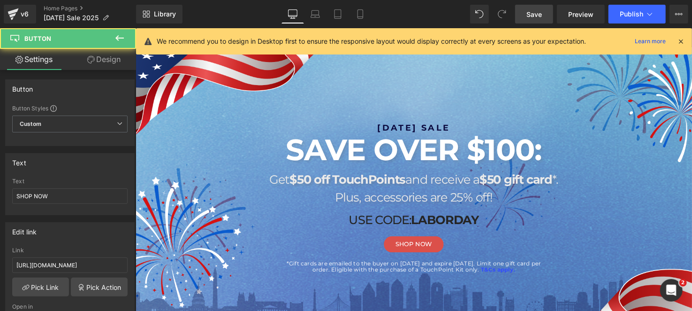
click at [535, 22] on link "Save" at bounding box center [534, 14] width 38 height 19
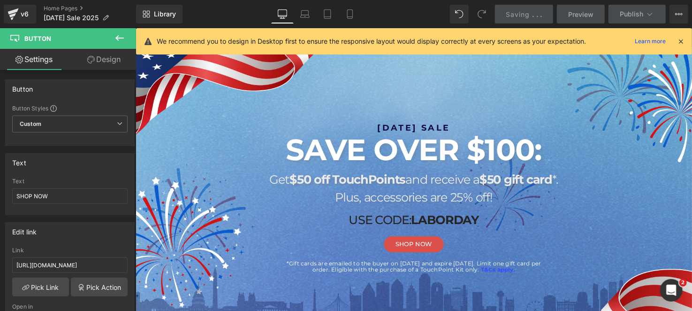
click at [680, 40] on icon at bounding box center [680, 41] width 8 height 8
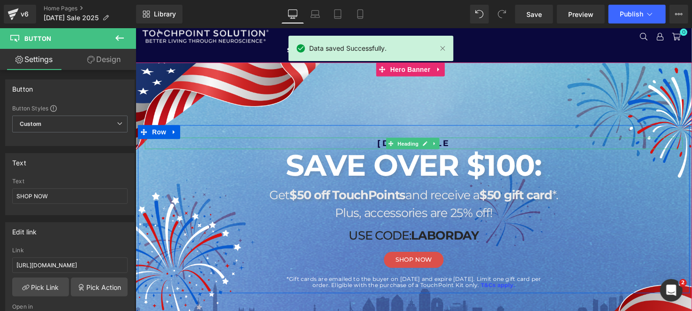
scroll to position [47, 0]
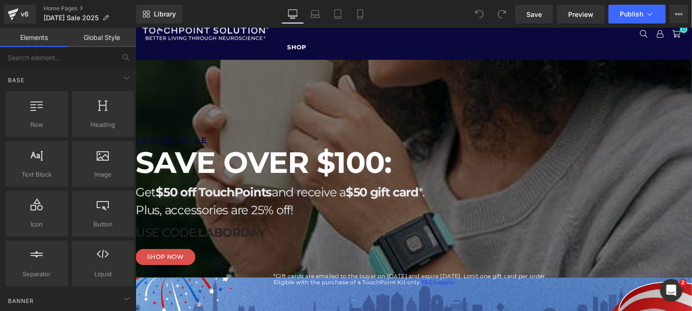
scroll to position [93, 0]
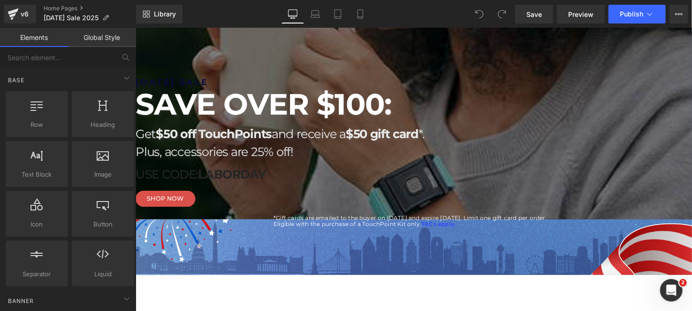
drag, startPoint x: 480, startPoint y: 221, endPoint x: 485, endPoint y: 227, distance: 7.6
click at [480, 221] on p "*Gift cards are emailed to the buyer on [DATE] and expire [DATE]. Limit one gif…" at bounding box center [416, 225] width 281 height 14
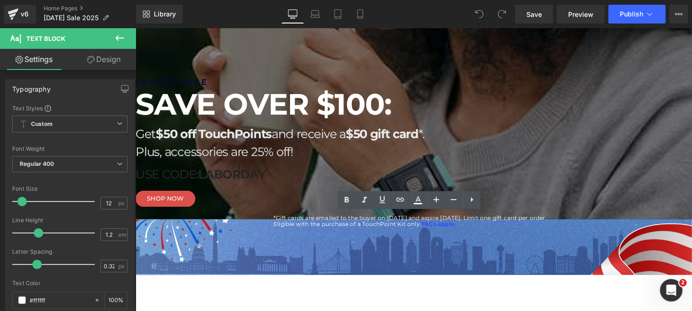
drag, startPoint x: 488, startPoint y: 227, endPoint x: 285, endPoint y: 220, distance: 202.8
click at [285, 220] on p "*Gift cards are emailed to the buyer on [DATE] and expire [DATE]. Limit one gif…" at bounding box center [416, 225] width 281 height 14
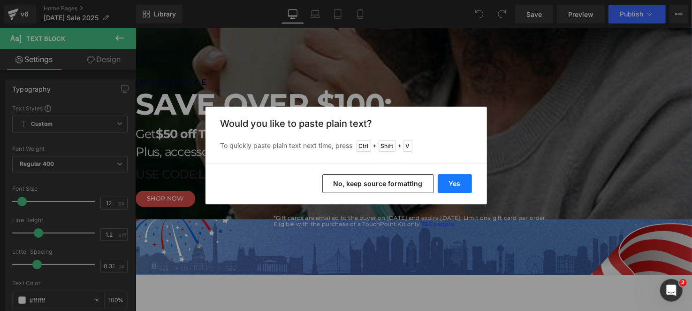
click at [451, 182] on button "Yes" at bounding box center [455, 183] width 34 height 19
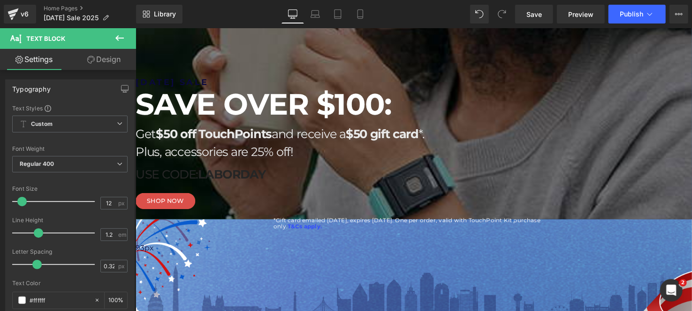
click at [463, 225] on p "*Gift card emailed 9/15/2025, expires 10/31/2025. One per order, valid with Tou…" at bounding box center [416, 227] width 281 height 14
click at [421, 198] on icon at bounding box center [417, 199] width 11 height 11
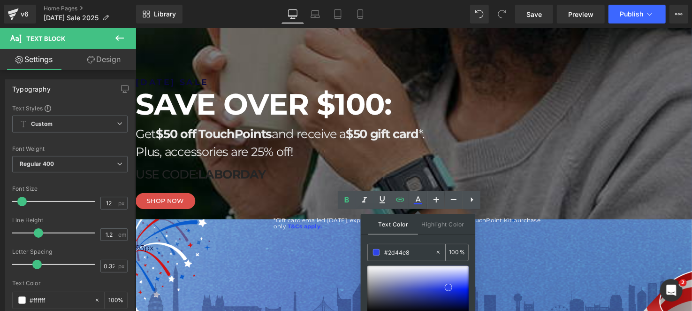
click at [376, 252] on span at bounding box center [376, 252] width 7 height 7
click at [377, 254] on span at bounding box center [376, 252] width 7 height 7
drag, startPoint x: 582, startPoint y: 316, endPoint x: 358, endPoint y: 269, distance: 228.6
click at [441, 237] on div "Text Color Highlight Color rgba(244, 244, 245, 1) #f4f4f5 100 % transparent tra…" at bounding box center [418, 277] width 114 height 128
click at [557, 222] on div at bounding box center [419, 78] width 568 height 288
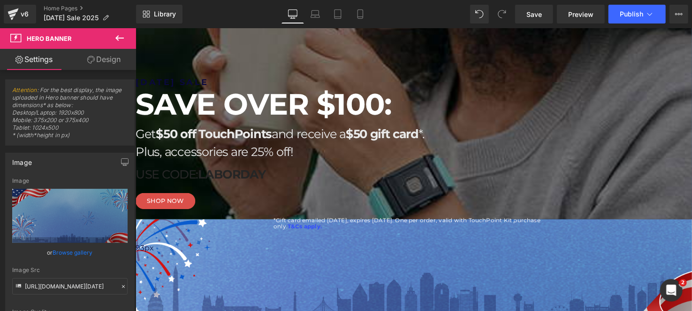
click at [470, 223] on p "*Gift card emailed 9/15/2025, expires 10/31/2025. One per order, valid with Tou…" at bounding box center [416, 227] width 281 height 14
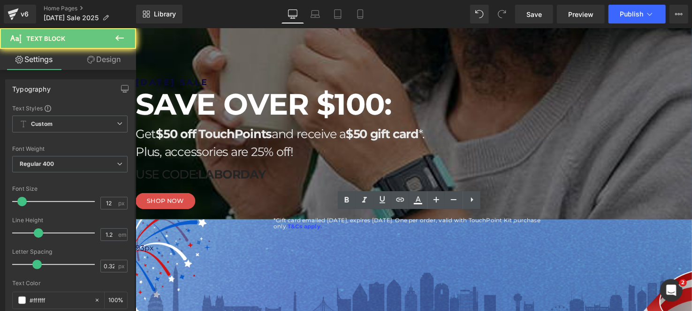
click at [463, 226] on p "*Gift card emailed 9/15/2025, expires 10/31/2025. One per order, valid with Tou…" at bounding box center [416, 227] width 281 height 14
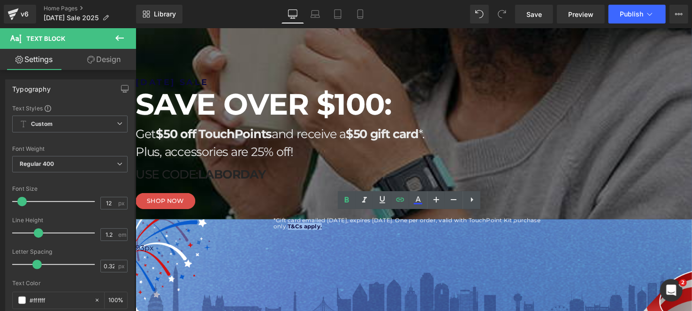
drag, startPoint x: 463, startPoint y: 226, endPoint x: 420, endPoint y: 228, distance: 43.2
click at [420, 228] on p "*Gift card emailed 9/15/2025, expires 10/31/2025. One per order, valid with Tou…" at bounding box center [416, 227] width 281 height 14
click at [422, 195] on icon at bounding box center [417, 199] width 11 height 11
type input "#324cfe"
type input "100"
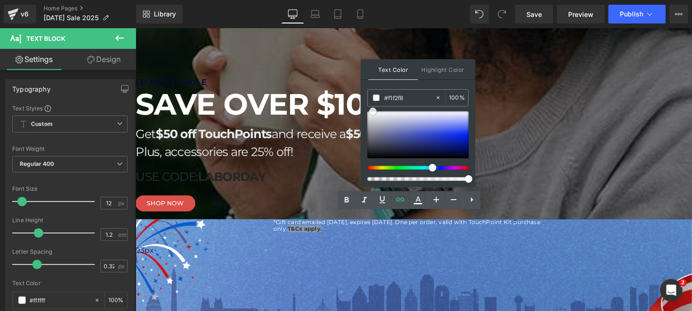
type input "#ffffff"
drag, startPoint x: 604, startPoint y: 159, endPoint x: 364, endPoint y: 111, distance: 245.0
click at [412, 86] on div "Text Color Highlight Color rgba(255, 255, 255, 1) #ffffff 100 % transparent tra…" at bounding box center [418, 123] width 114 height 128
click at [495, 222] on div at bounding box center [419, 78] width 568 height 288
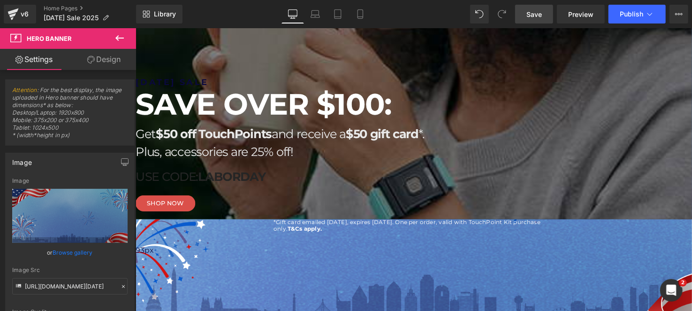
click at [542, 20] on link "Save" at bounding box center [534, 14] width 38 height 19
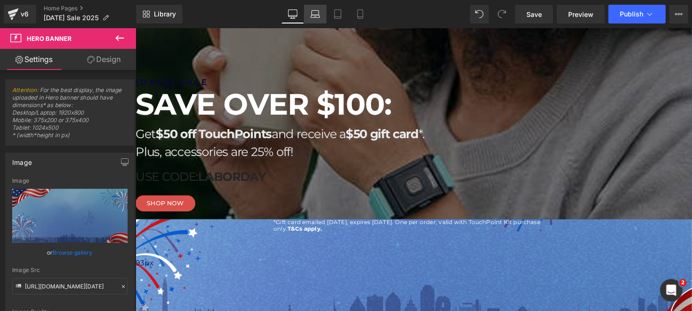
click at [319, 6] on link "Laptop" at bounding box center [315, 14] width 23 height 19
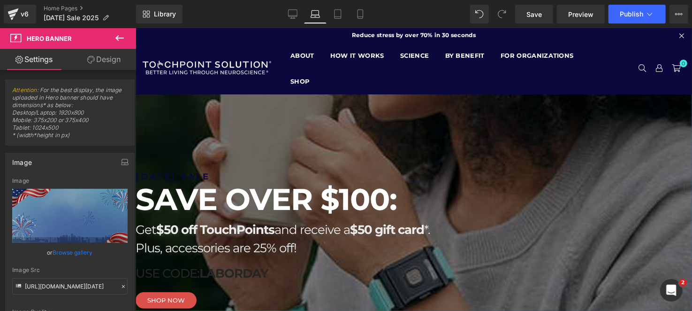
scroll to position [47, 0]
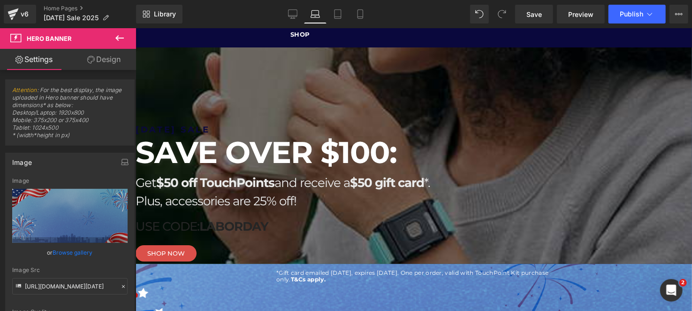
click at [325, 275] on strong "&Cs apply." at bounding box center [309, 278] width 31 height 7
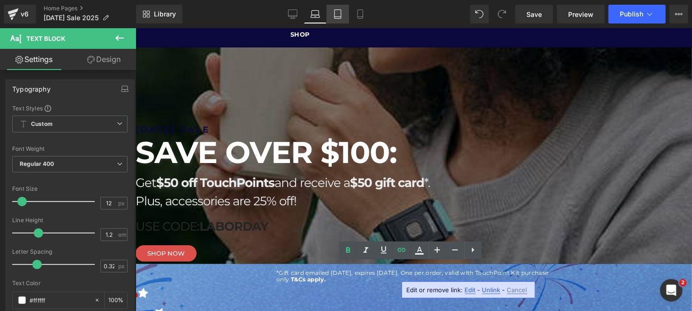
click at [332, 9] on link "Tablet" at bounding box center [338, 14] width 23 height 19
type input "100"
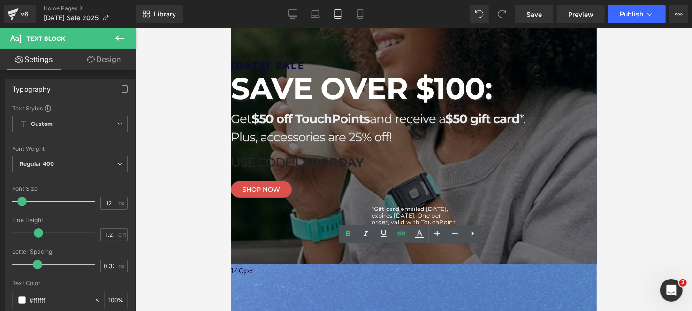
scroll to position [0, 0]
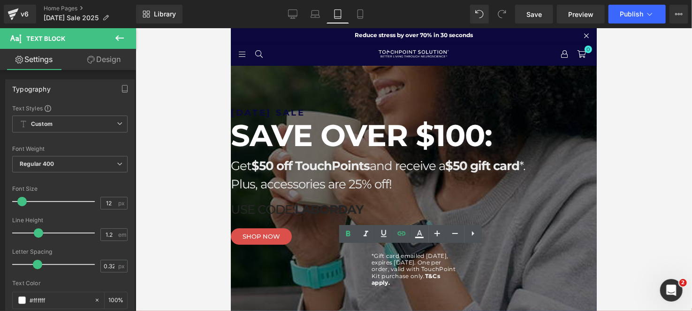
click at [459, 261] on div "LABOR DAY SALE Heading SAVE OVER $100: Heading Get $50 off TouchPoints and rece…" at bounding box center [413, 198] width 366 height 184
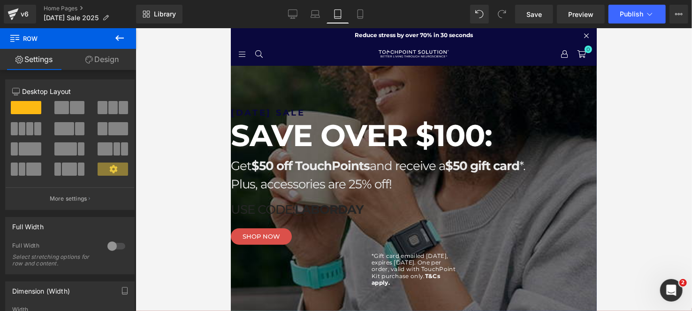
click at [412, 258] on p "*Gift card emailed 9/15/2025, expires 10/31/2025. One per order, valid with Tou…" at bounding box center [413, 269] width 84 height 34
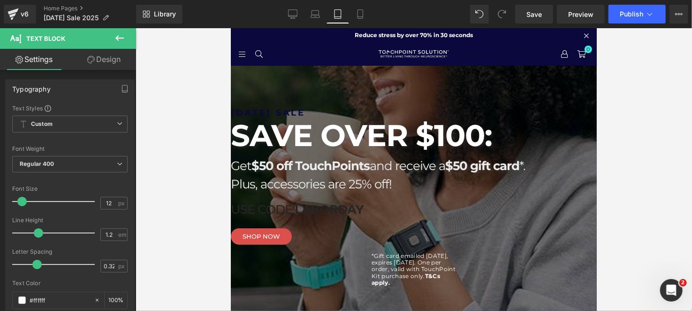
click at [111, 66] on link "Design" at bounding box center [104, 59] width 68 height 21
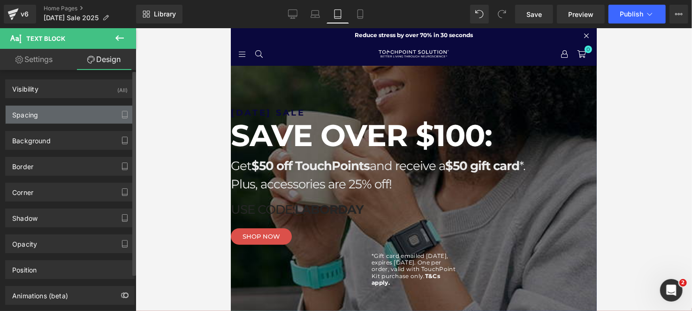
type input "15"
type input "300"
type input "0"
type input "300"
type input "2"
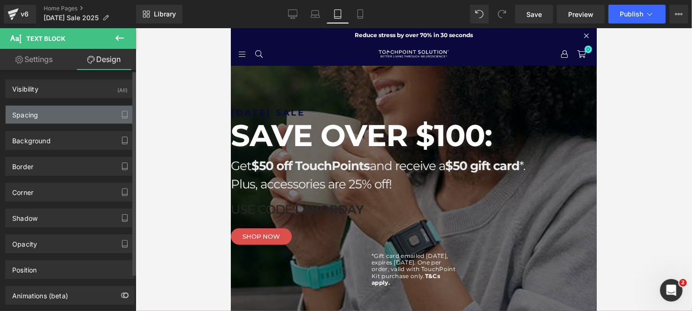
type input "0"
click at [71, 108] on div "Spacing" at bounding box center [70, 115] width 129 height 18
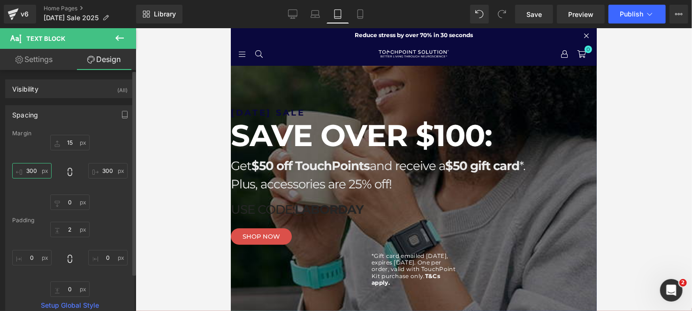
click at [38, 167] on input "300" at bounding box center [31, 170] width 39 height 15
type input "100"
click at [107, 171] on input "300" at bounding box center [107, 170] width 39 height 15
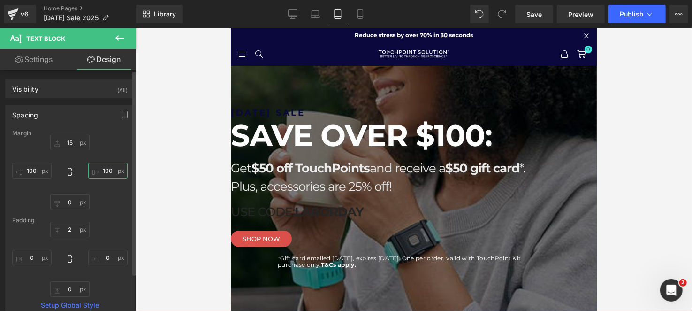
type input "100"
click at [108, 150] on div "15px 15 100 100 0px 0 100 100" at bounding box center [69, 172] width 115 height 75
click at [366, 17] on link "Mobile" at bounding box center [360, 14] width 23 height 19
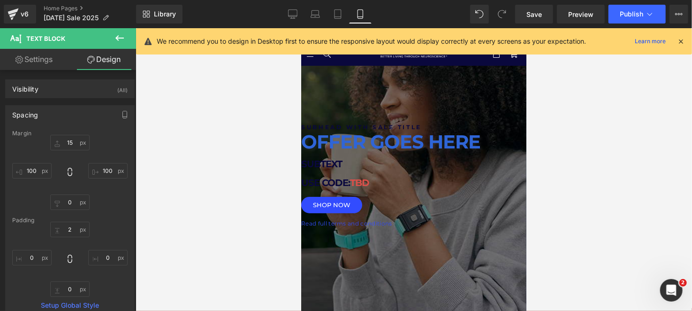
type input "15"
type input "300"
type input "0"
type input "300"
type input "2"
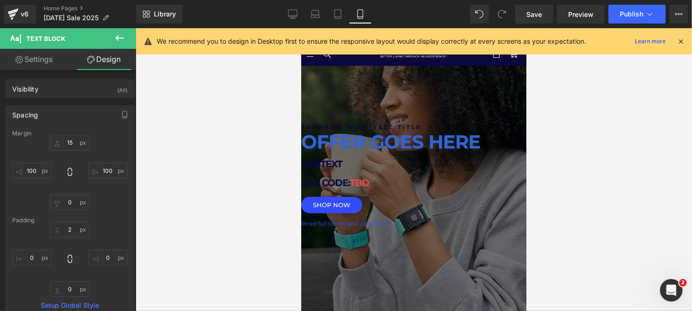
type input "0"
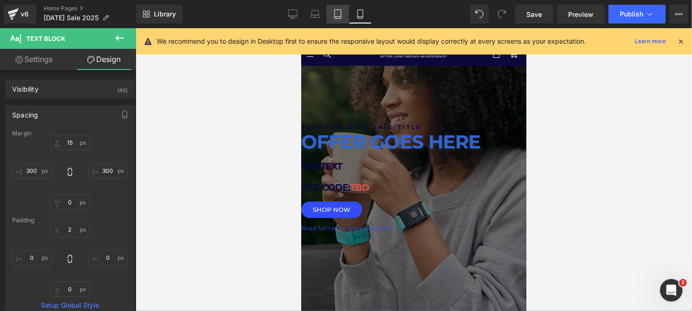
click at [334, 12] on icon at bounding box center [337, 13] width 9 height 9
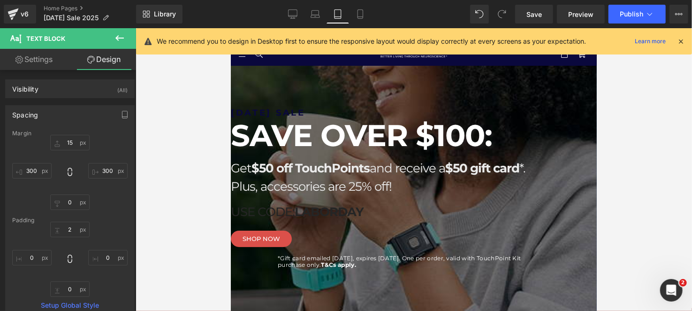
type input "15"
type input "100"
type input "0"
type input "100"
type input "2"
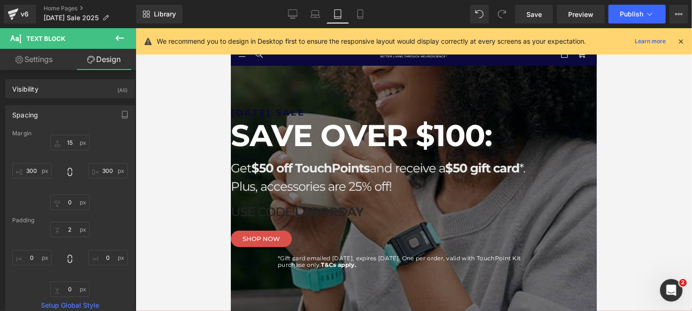
type input "0"
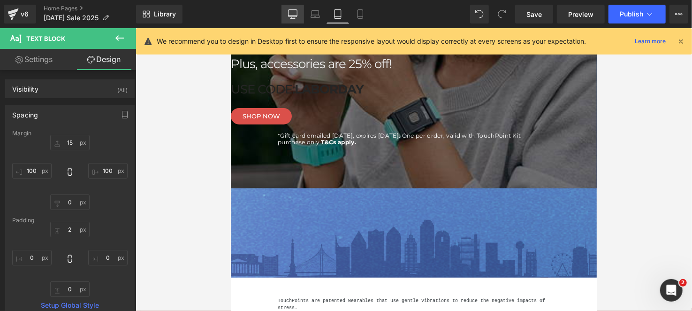
click at [287, 13] on link "Desktop" at bounding box center [292, 14] width 23 height 19
type input "15"
type input "300"
type input "0"
type input "300"
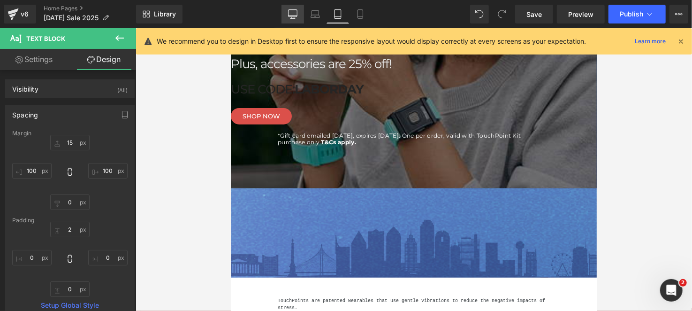
type input "2"
type input "0"
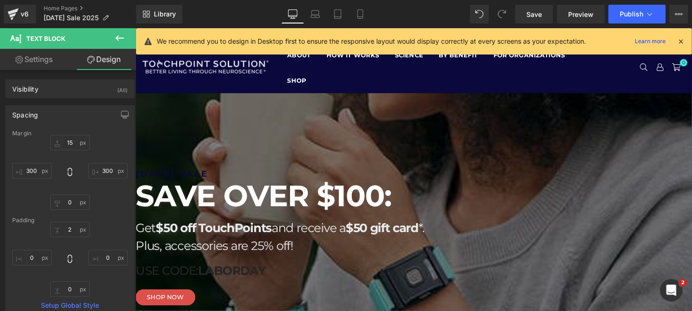
scroll to position [0, 0]
click at [377, 177] on h1 "[DATE] SALE" at bounding box center [416, 176] width 563 height 12
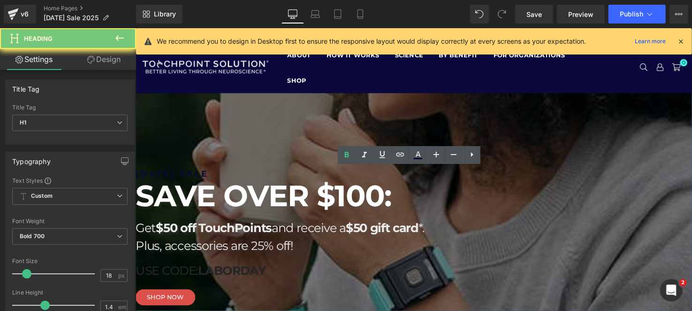
copy h1 "[DATE] SALE"
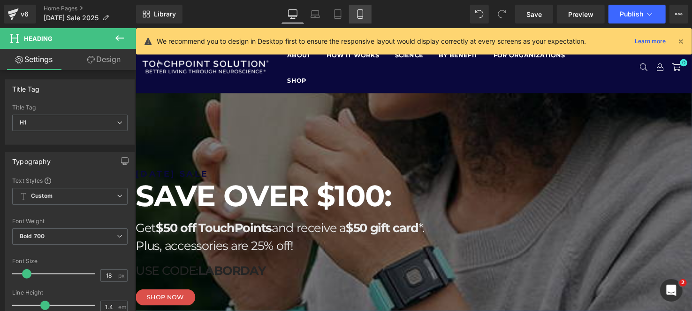
click at [360, 8] on link "Mobile" at bounding box center [360, 14] width 23 height 19
type input "100"
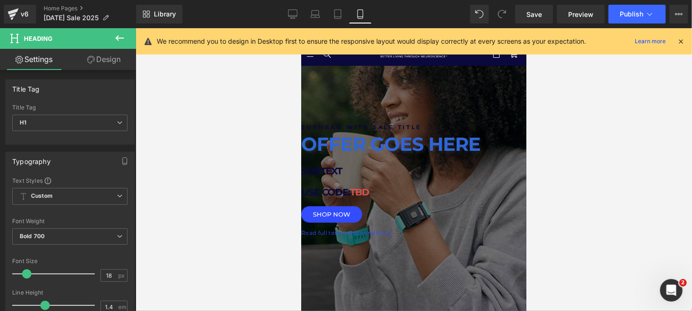
click at [360, 133] on div at bounding box center [413, 132] width 225 height 2
click at [360, 131] on h1 "SUBHEAD WITH SALE TITLE" at bounding box center [413, 127] width 225 height 8
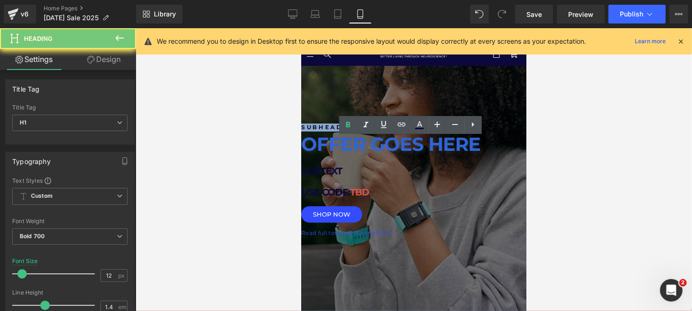
paste div
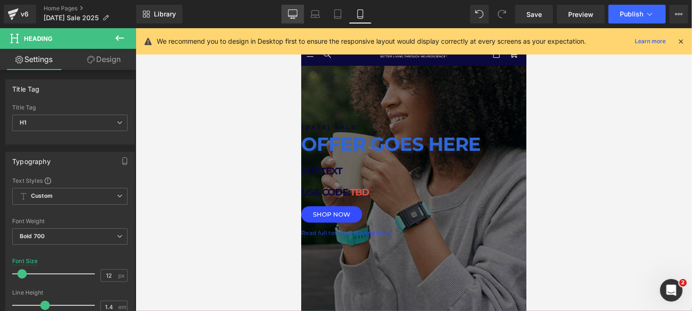
click at [303, 10] on link "Desktop" at bounding box center [292, 14] width 23 height 19
type input "18"
type input "100"
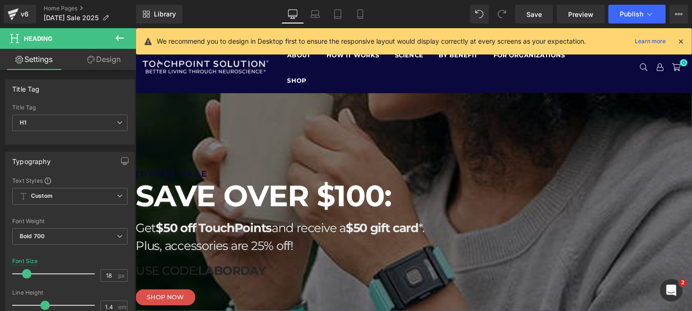
click at [355, 205] on strong "SAVE OVER $100:" at bounding box center [265, 198] width 261 height 37
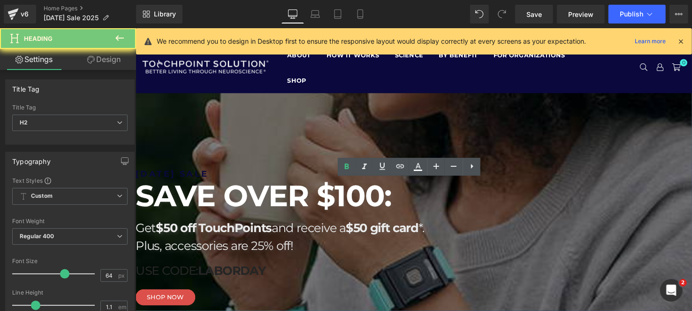
click at [355, 205] on strong "SAVE OVER $100:" at bounding box center [265, 198] width 261 height 37
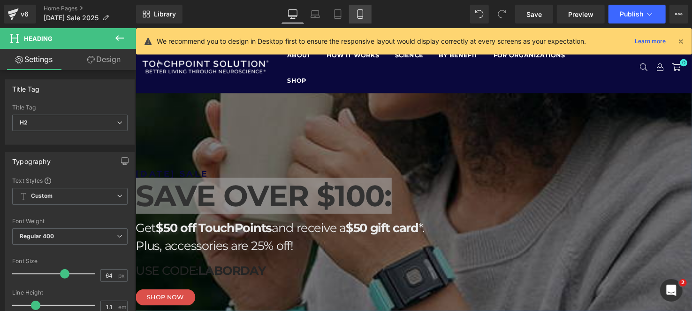
click at [364, 22] on link "Mobile" at bounding box center [360, 14] width 23 height 19
type input "100"
type input "20"
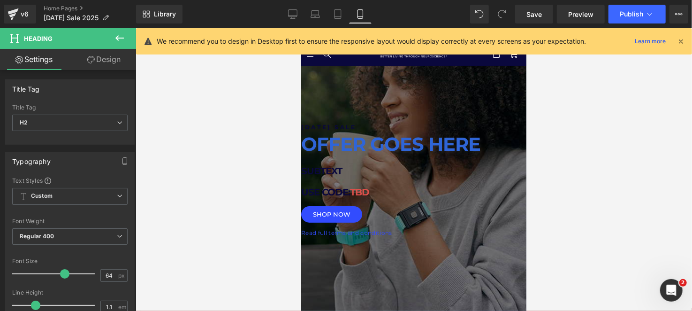
click at [354, 148] on strong "OFFER GOES HERE" at bounding box center [390, 143] width 179 height 23
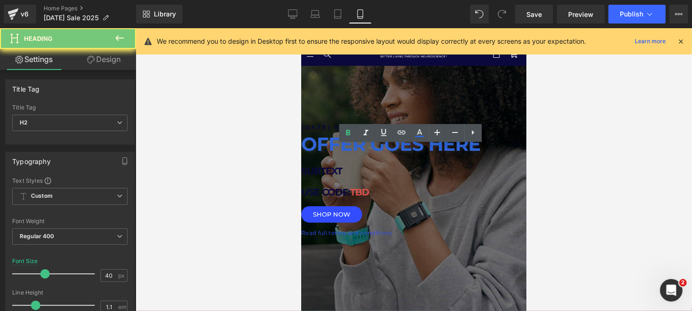
click at [354, 148] on strong "OFFER GOES HERE" at bounding box center [390, 143] width 179 height 23
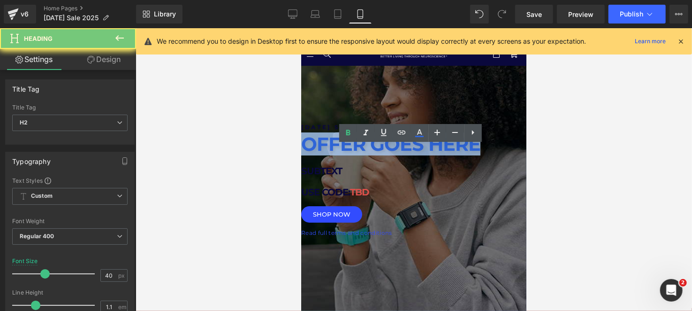
paste div
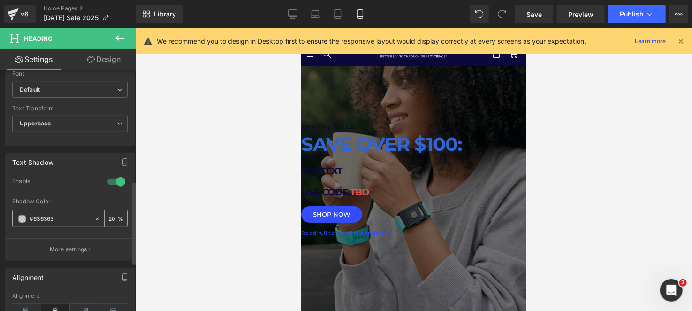
scroll to position [134, 0]
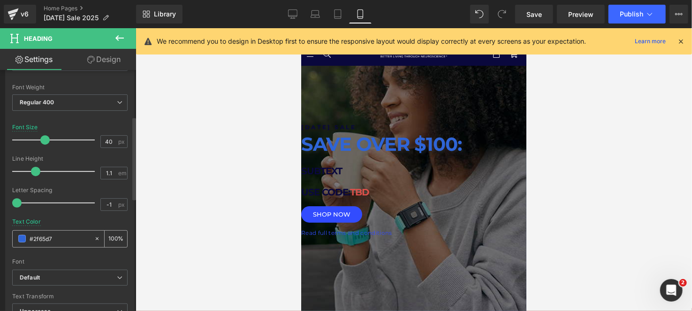
click at [22, 242] on div "#2f65d7" at bounding box center [53, 238] width 81 height 16
click at [23, 236] on span at bounding box center [22, 239] width 8 height 8
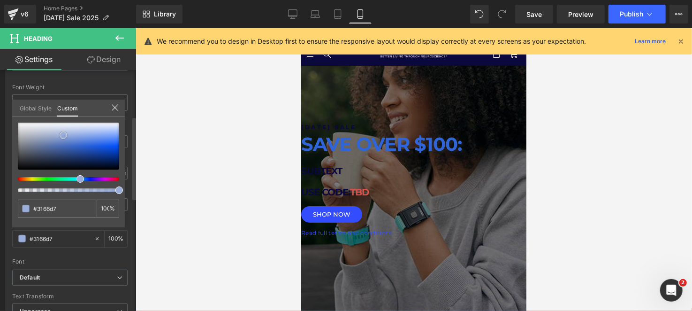
type input "#3166d7"
type input "#9baed9"
type input "#ffffff"
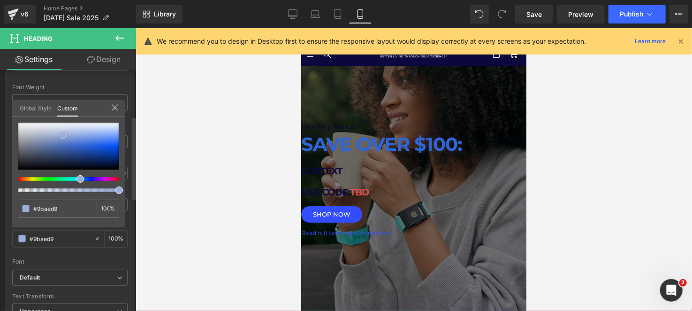
type input "#ffffff"
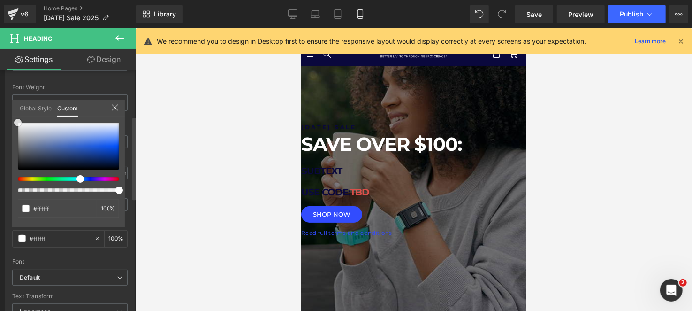
drag, startPoint x: 85, startPoint y: 142, endPoint x: 0, endPoint y: 106, distance: 92.7
click at [0, 106] on div "Typography Text Styles Custom Custom Setup Global Style Custom Setup Global Sty…" at bounding box center [70, 172] width 140 height 322
click at [284, 8] on link "Desktop" at bounding box center [292, 14] width 23 height 19
type input "64"
type input "100"
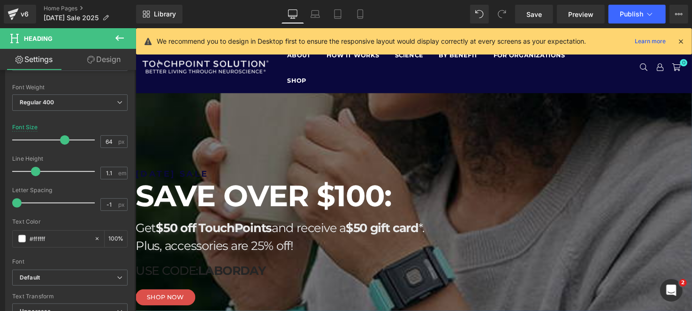
click at [274, 228] on strong "$50 off TouchPoints" at bounding box center [215, 231] width 118 height 15
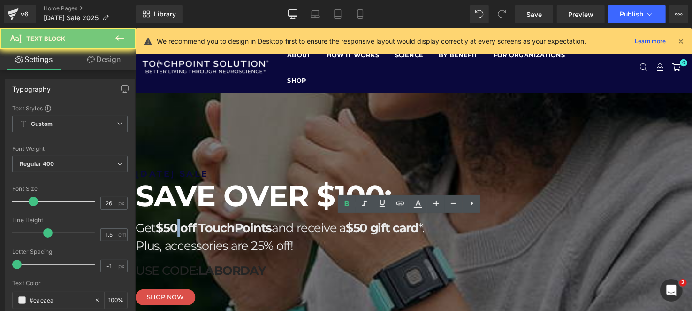
click at [274, 228] on strong "$50 off TouchPoints" at bounding box center [215, 231] width 118 height 15
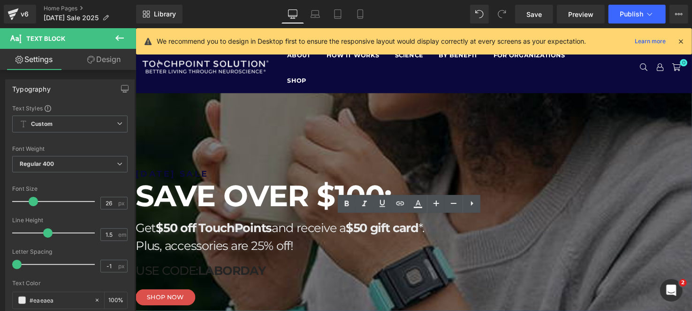
click at [508, 242] on p "Plus, accessories are 25% off!" at bounding box center [416, 250] width 563 height 18
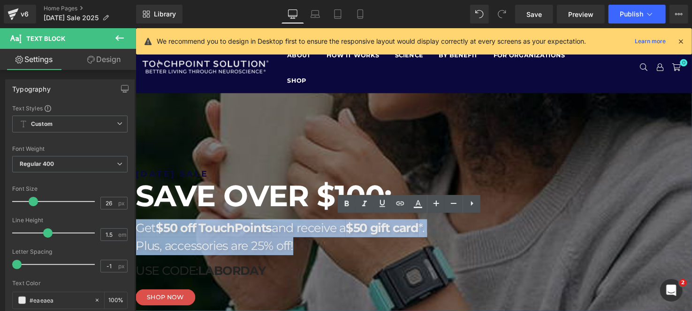
drag, startPoint x: 508, startPoint y: 243, endPoint x: 266, endPoint y: 227, distance: 242.6
click at [266, 227] on div "Get $50 off TouchPoints and receive a $50 gift card *. Plus, accessories are 25…" at bounding box center [416, 240] width 563 height 37
copy div "Get $50 off TouchPoints and receive a $50 gift card *. Plus, accessories are 25…"
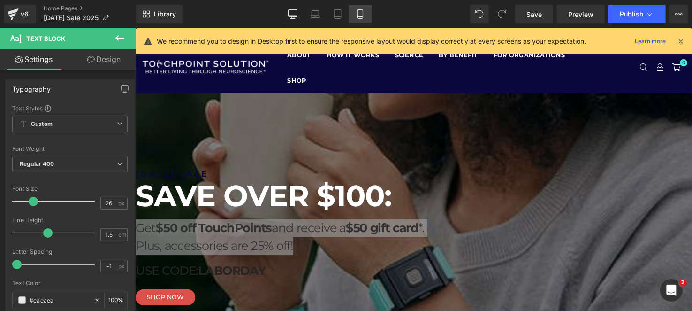
click at [357, 14] on icon at bounding box center [360, 13] width 9 height 9
type input "100"
type input "30"
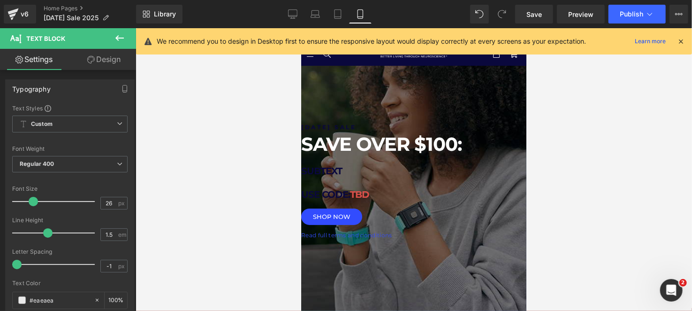
click at [371, 177] on p "SUBTEXT" at bounding box center [413, 170] width 225 height 14
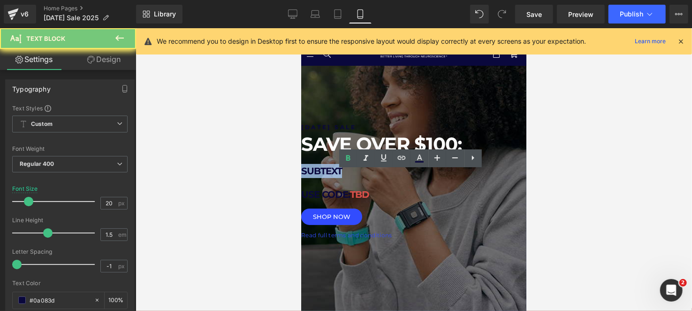
click at [371, 177] on p "SUBTEXT" at bounding box center [413, 170] width 225 height 14
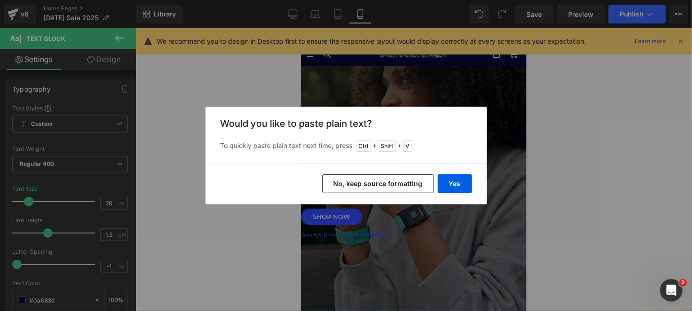
click at [418, 184] on button "No, keep source formatting" at bounding box center [378, 183] width 112 height 19
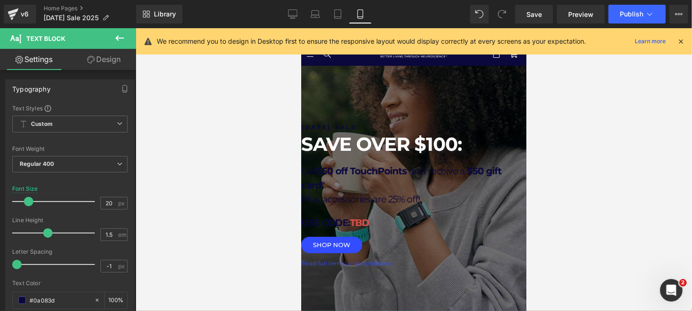
click at [370, 191] on p "Get $50 off TouchPoints and receive a $50 gift card *." at bounding box center [413, 177] width 225 height 28
click at [21, 300] on span at bounding box center [22, 300] width 8 height 8
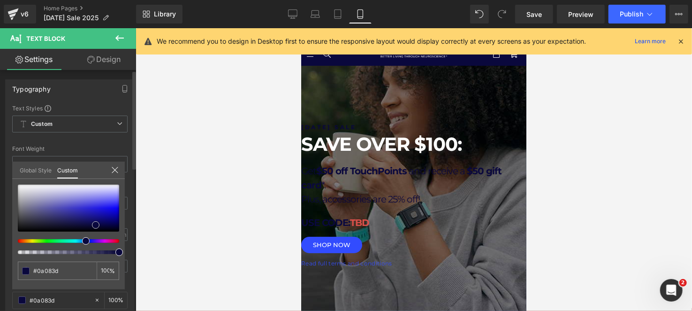
type input "#09073a"
type input "#0c0b3c"
type input "#212162"
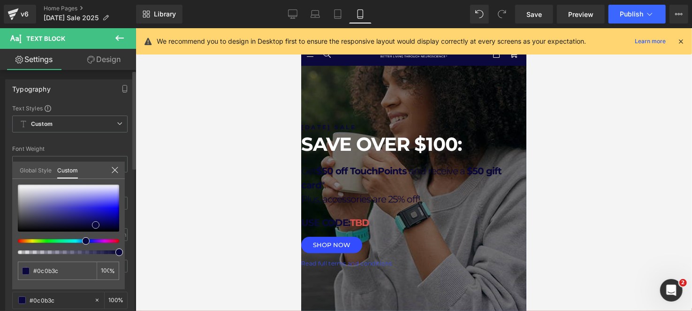
type input "#212162"
type input "#4e4e91"
type input "#8686a6"
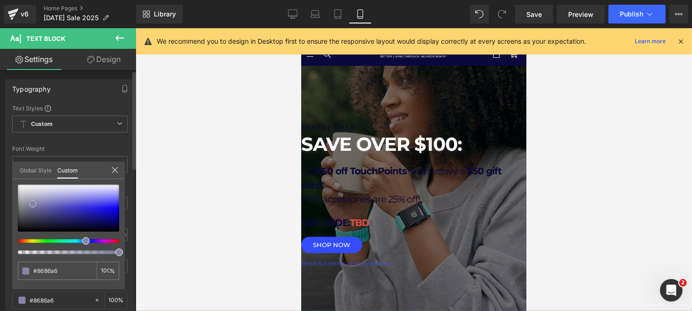
type input "#cccccc"
type input "#ffffff"
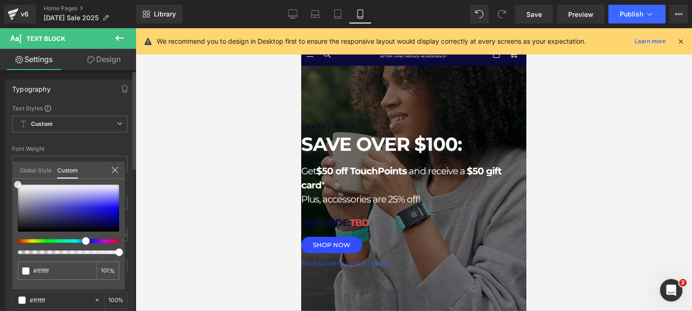
drag, startPoint x: 96, startPoint y: 222, endPoint x: 0, endPoint y: 151, distance: 119.3
click at [0, 151] on div "Typography Text Styles Custom Custom Setup Global Style Custom Setup Global Sty…" at bounding box center [70, 233] width 140 height 322
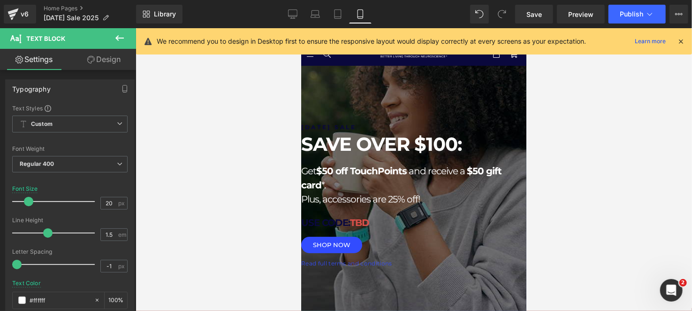
click at [353, 204] on span "Plus, accessories are 25% off!" at bounding box center [360, 198] width 119 height 11
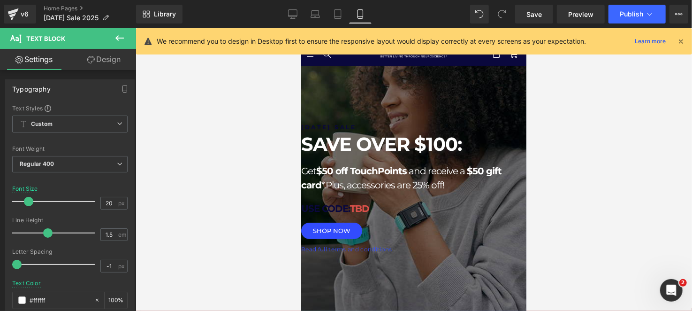
click at [601, 194] on div at bounding box center [414, 169] width 556 height 282
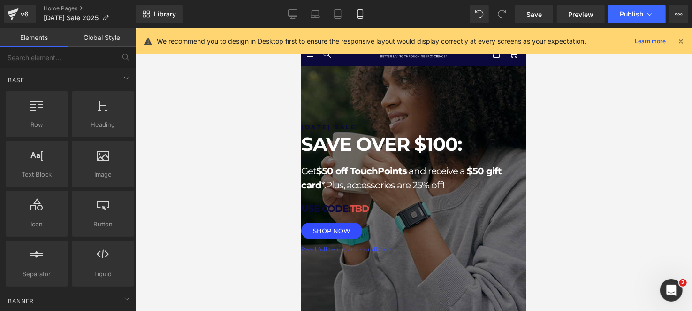
click at [301, 3] on div "Library Mobile Desktop Laptop Tablet Mobile Save Preview Publish Scheduled View…" at bounding box center [414, 14] width 556 height 28
click at [296, 10] on icon at bounding box center [292, 13] width 9 height 7
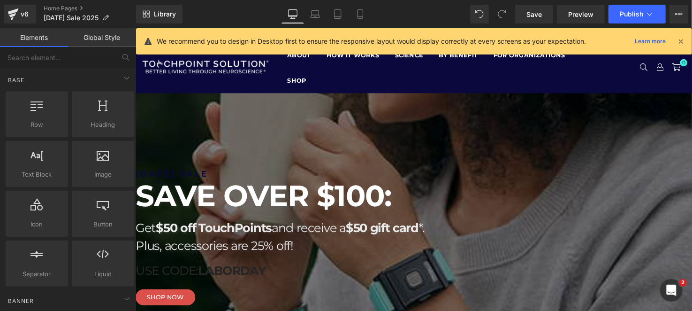
scroll to position [66, 0]
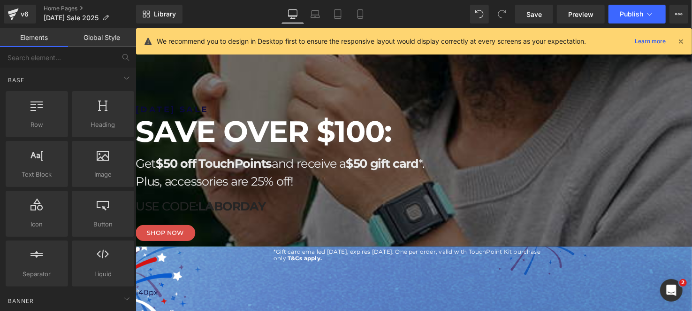
click at [268, 202] on strong "LABORDAY" at bounding box center [233, 209] width 69 height 15
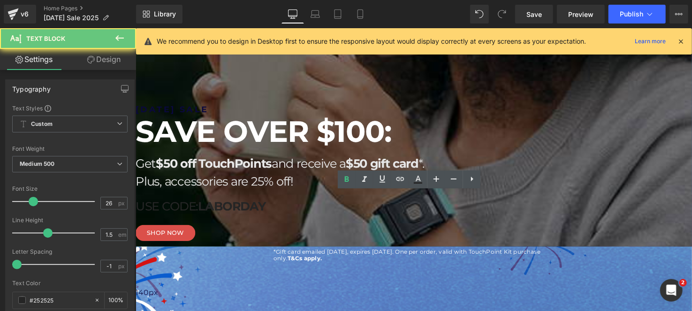
click at [268, 202] on strong "LABORDAY" at bounding box center [233, 209] width 69 height 15
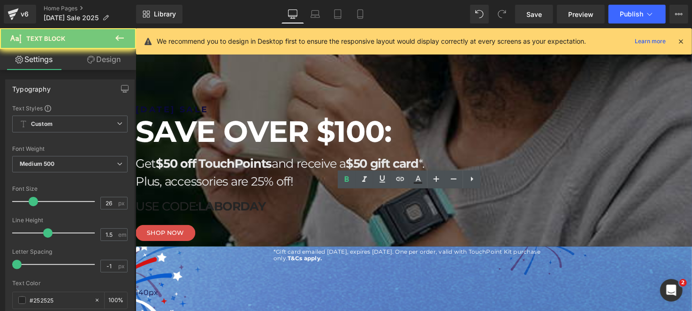
click at [268, 202] on strong "LABORDAY" at bounding box center [233, 209] width 69 height 15
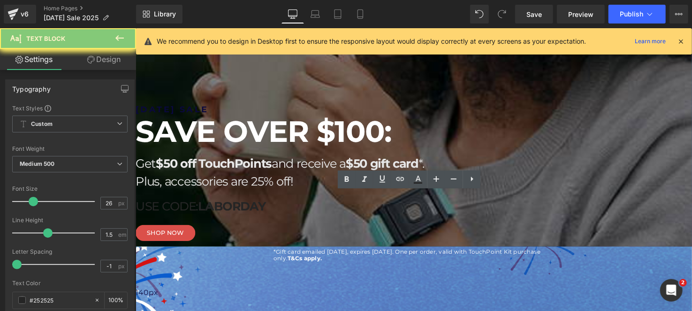
copy p "USE CODE: LABORDAY"
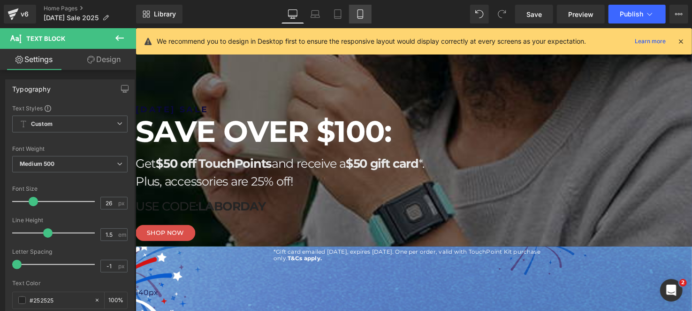
click at [358, 10] on icon at bounding box center [359, 14] width 5 height 9
type input "100"
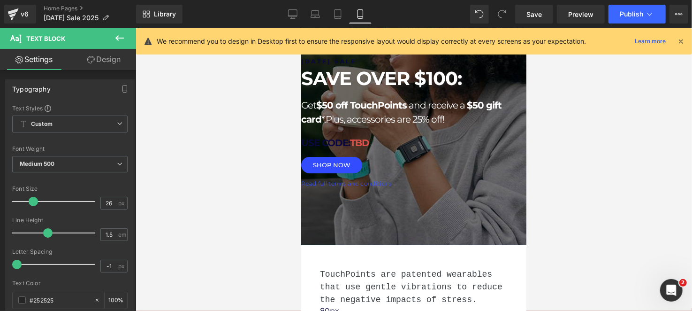
scroll to position [0, 0]
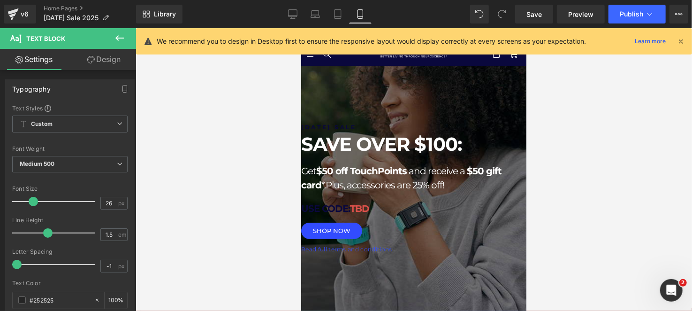
click at [453, 202] on div "LABOR DAY SALE Heading SAVE OVER $100: Heading Get $50 off TouchPoints and rece…" at bounding box center [413, 188] width 225 height 131
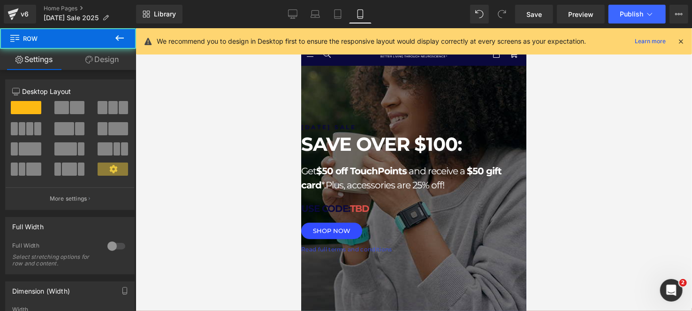
click at [454, 210] on p "USE CODE: TBD" at bounding box center [413, 208] width 225 height 14
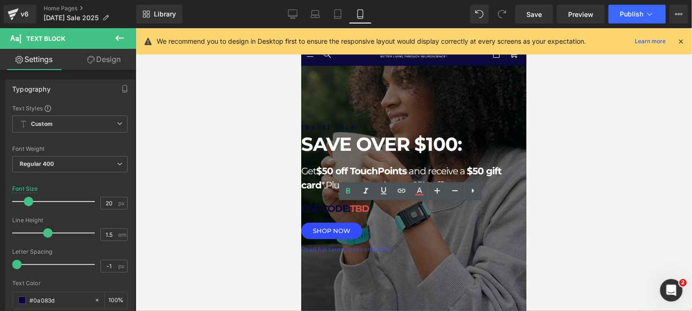
click at [454, 210] on p "USE CODE: TBD" at bounding box center [413, 208] width 225 height 14
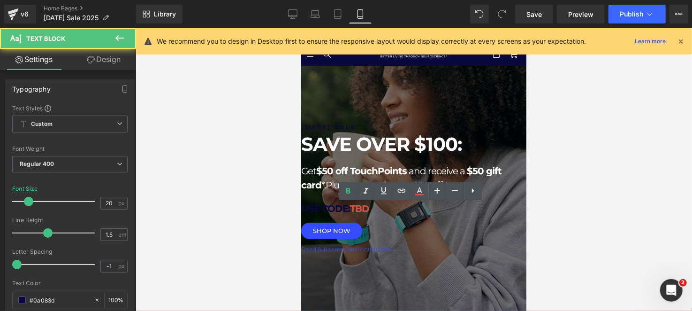
click at [452, 210] on p "USE CODE: TBD" at bounding box center [413, 208] width 225 height 14
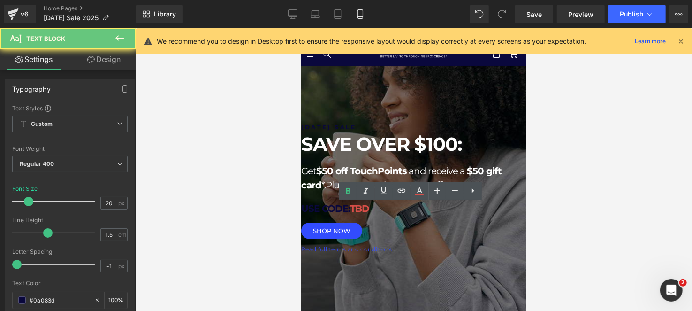
click at [452, 210] on p "USE CODE: TBD" at bounding box center [413, 208] width 225 height 14
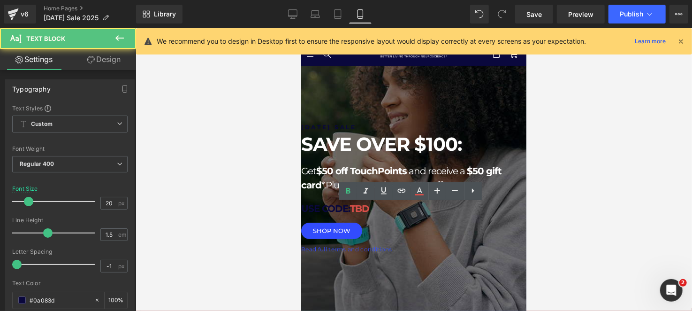
click at [369, 211] on span "TBD" at bounding box center [358, 207] width 19 height 11
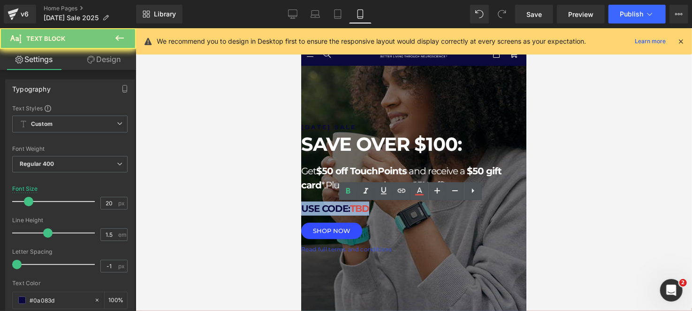
click at [369, 211] on span "TBD" at bounding box center [358, 207] width 19 height 11
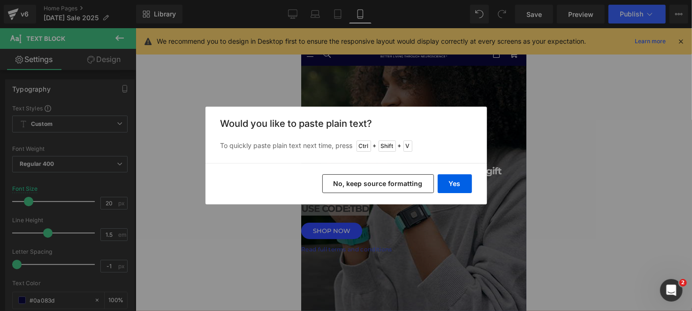
click at [390, 182] on button "No, keep source formatting" at bounding box center [378, 183] width 112 height 19
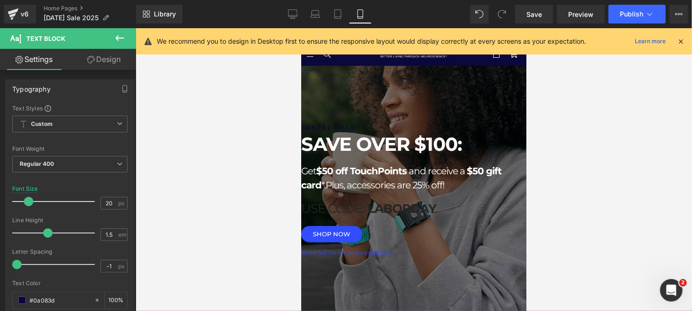
click at [336, 214] on p "USE CODE: LABORDAY" at bounding box center [413, 208] width 225 height 15
click at [361, 215] on span "USE CODE:" at bounding box center [332, 207] width 63 height 15
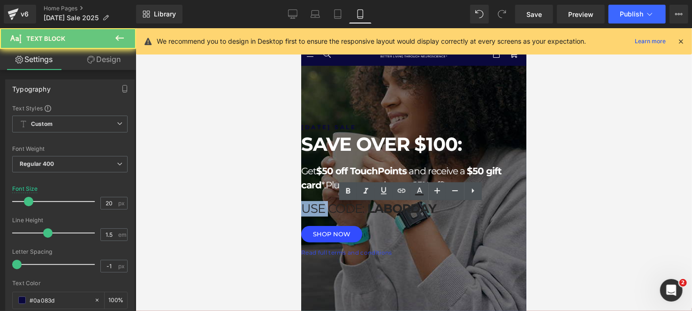
click at [361, 215] on span "USE CODE:" at bounding box center [332, 207] width 63 height 15
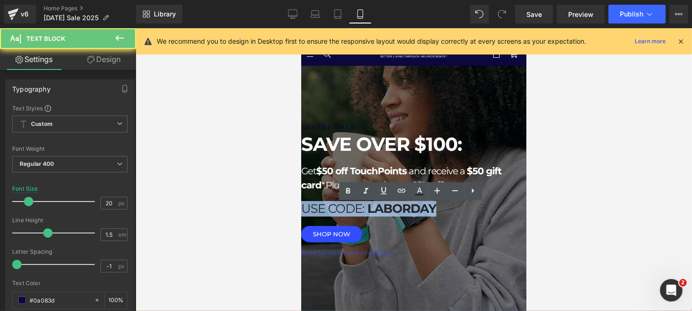
click at [361, 215] on span "USE CODE:" at bounding box center [332, 207] width 63 height 15
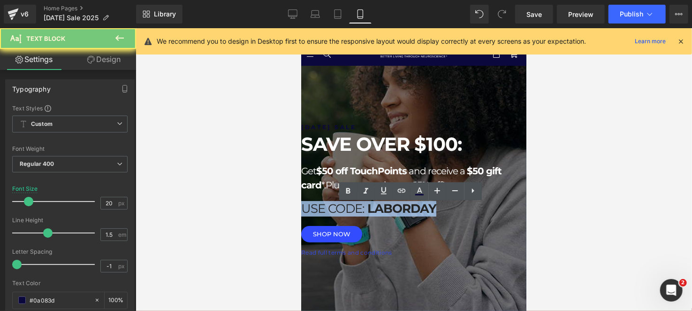
click at [361, 215] on span "USE CODE:" at bounding box center [332, 207] width 63 height 15
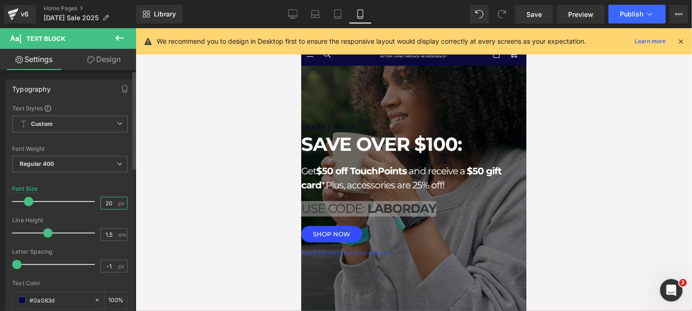
click at [107, 199] on input "20" at bounding box center [109, 203] width 16 height 12
type input "2"
type input "18"
click at [114, 184] on div "Font Default Montserrat Work Sans Playfair Display Poppins Lato Courier Prime m…" at bounding box center [69, 217] width 115 height 227
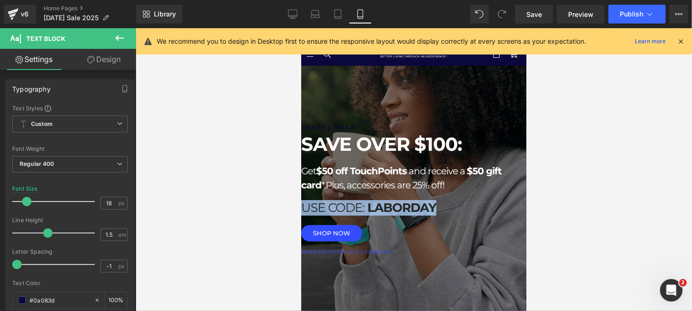
click at [390, 220] on div "LABOR DAY SALE Heading SAVE OVER $100: Heading Get $50 off TouchPoints and rece…" at bounding box center [413, 190] width 225 height 134
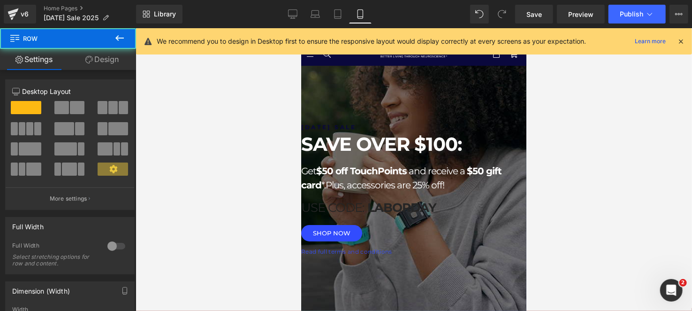
click at [364, 210] on span "USE CODE:" at bounding box center [332, 206] width 63 height 15
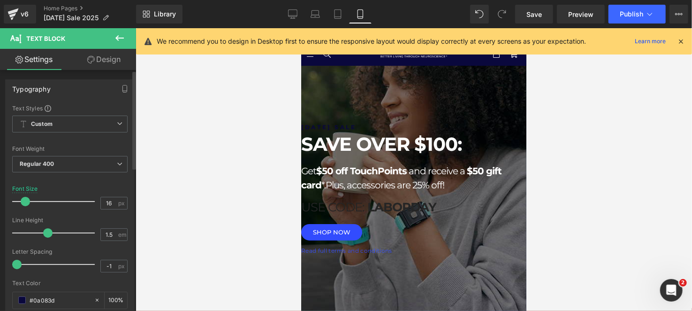
click at [26, 200] on span at bounding box center [25, 201] width 9 height 9
click at [105, 200] on input "16" at bounding box center [109, 203] width 16 height 12
click at [436, 207] on span "LABORDAY" at bounding box center [400, 206] width 72 height 15
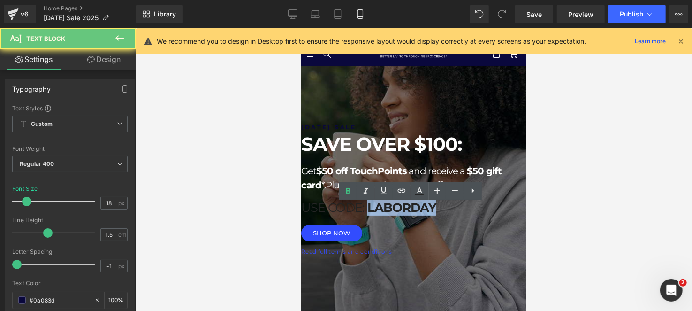
click at [436, 207] on span "LABORDAY" at bounding box center [400, 206] width 72 height 15
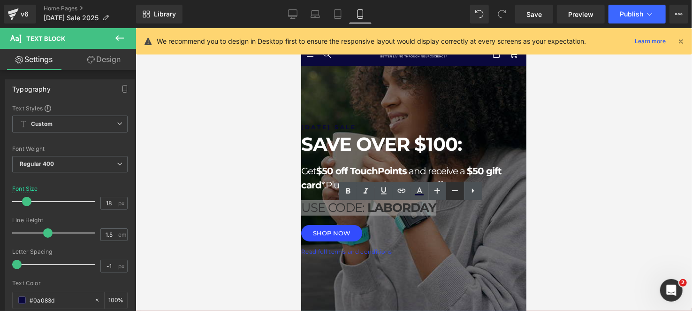
click at [458, 188] on icon at bounding box center [454, 190] width 11 height 11
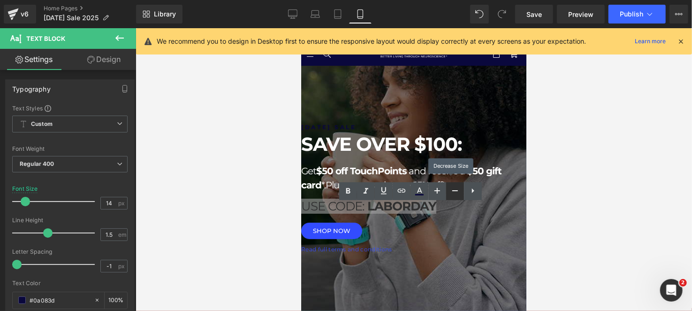
click at [458, 188] on icon at bounding box center [454, 190] width 11 height 11
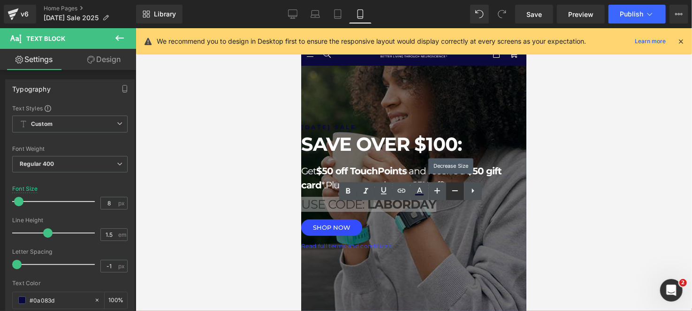
click at [458, 188] on icon at bounding box center [454, 190] width 11 height 11
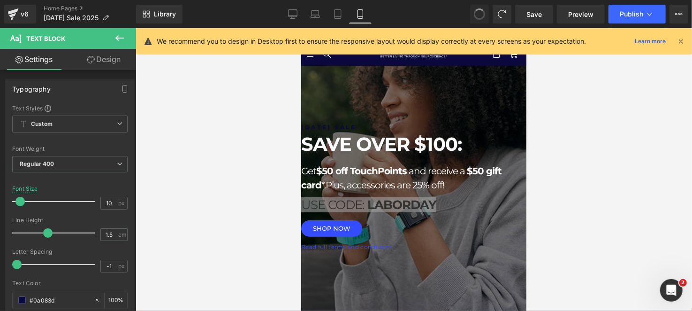
click at [480, 17] on span at bounding box center [479, 14] width 12 height 12
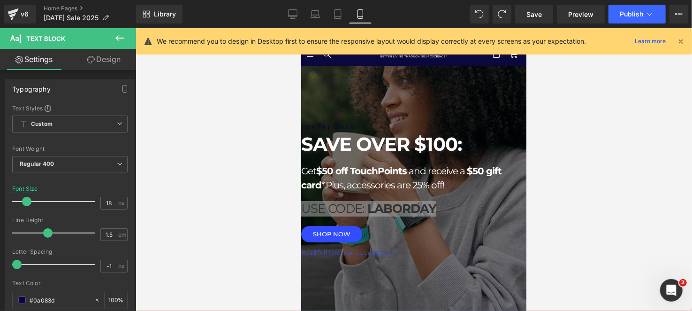
type input "20"
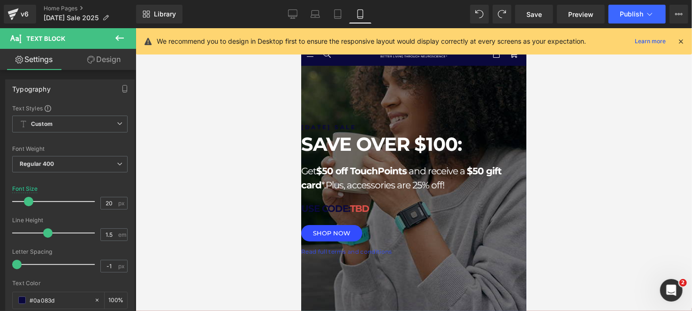
click at [470, 213] on p "USE CODE: TBD" at bounding box center [413, 208] width 225 height 14
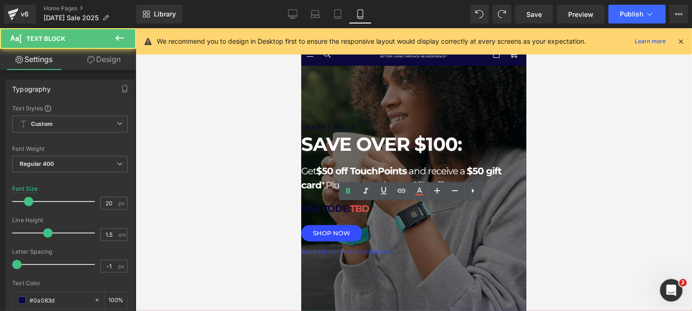
click at [470, 213] on p "USE CODE: TBD" at bounding box center [413, 208] width 225 height 14
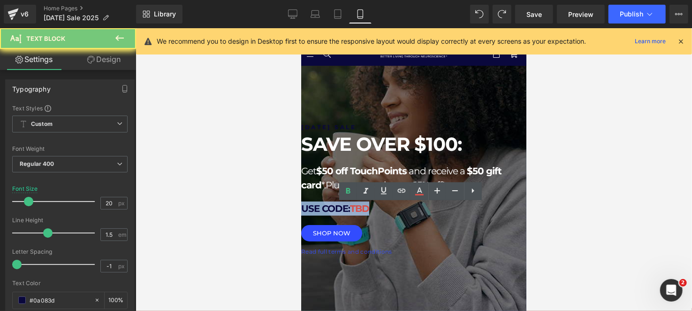
click at [470, 213] on p "USE CODE: TBD" at bounding box center [413, 208] width 225 height 14
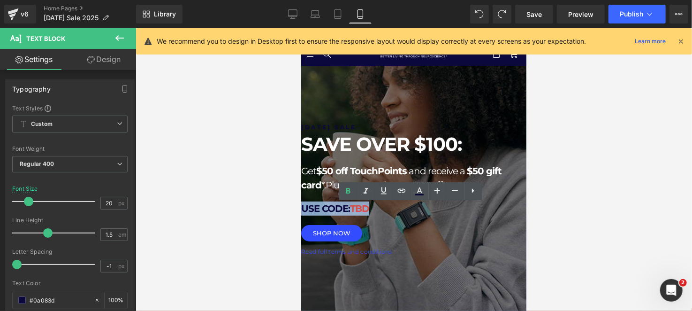
click at [470, 213] on p "USE CODE: TBD" at bounding box center [413, 208] width 225 height 14
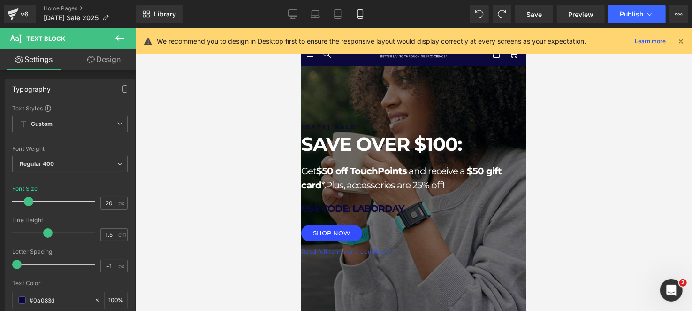
click at [404, 208] on strong "USE CODE: LABORDAY" at bounding box center [352, 207] width 103 height 11
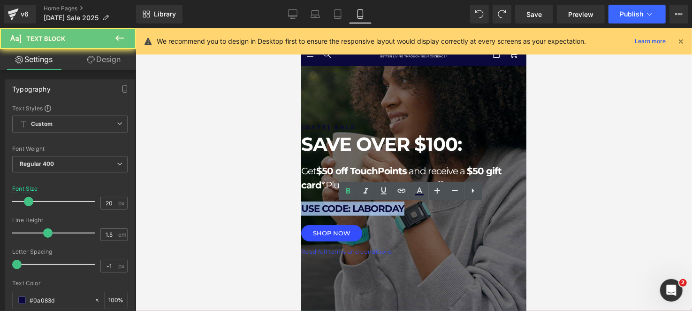
click at [404, 208] on strong "USE CODE: LABORDAY" at bounding box center [352, 207] width 103 height 11
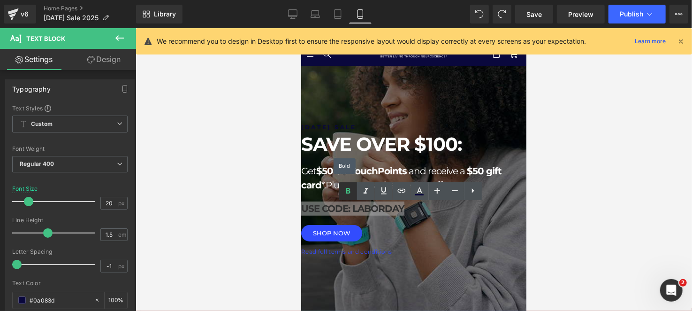
click at [345, 196] on icon at bounding box center [347, 190] width 11 height 11
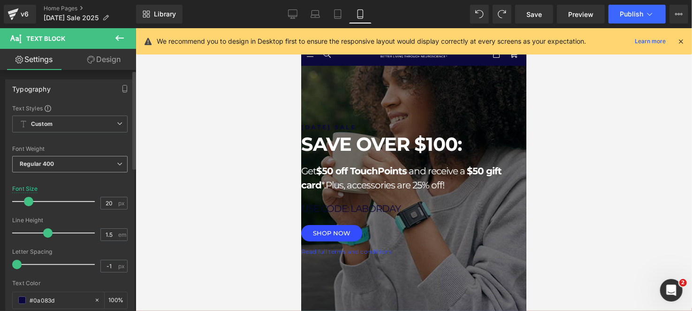
click at [57, 169] on span "Regular 400" at bounding box center [69, 164] width 115 height 16
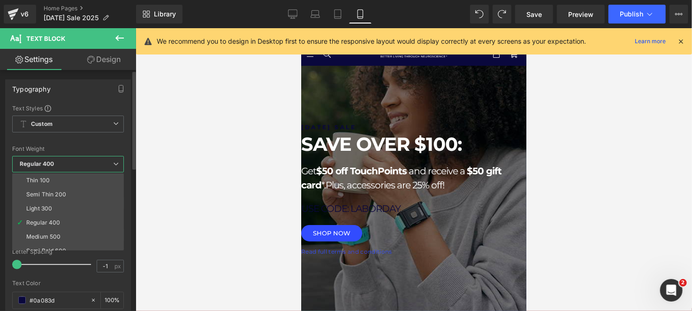
click at [49, 234] on div "Medium 500" at bounding box center [43, 236] width 34 height 7
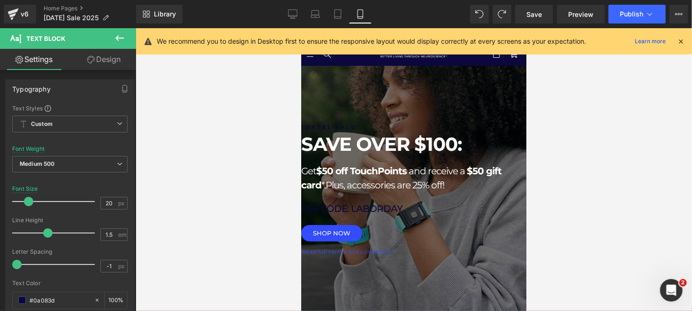
click at [456, 210] on p "USE CODE: LABORDAY" at bounding box center [413, 208] width 225 height 14
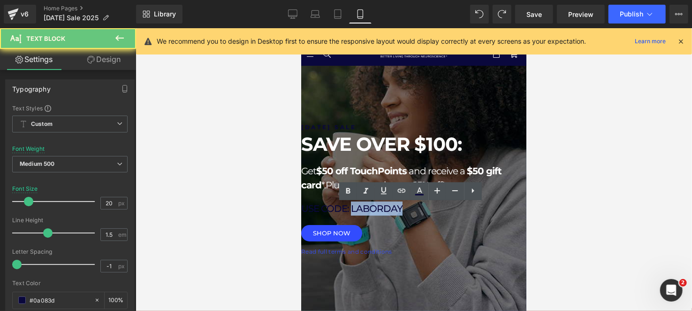
click at [457, 211] on p "USE CODE: LABORDAY" at bounding box center [413, 208] width 225 height 14
click at [348, 192] on icon at bounding box center [348, 191] width 4 height 6
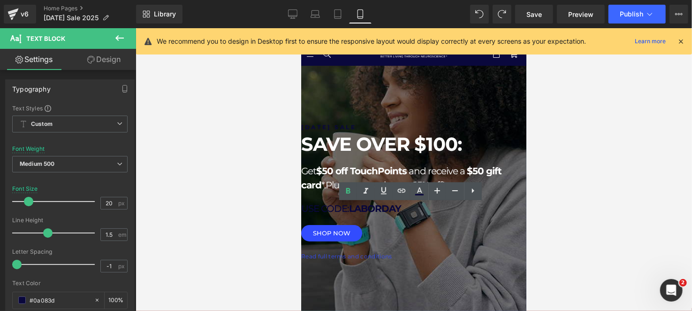
click at [319, 174] on p "Get $50 off TouchPoints and receive a $50 gift card *. Plus, accessories are 25…" at bounding box center [413, 177] width 225 height 28
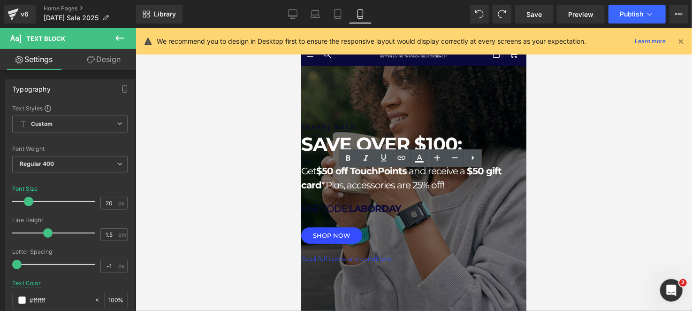
click at [301, 28] on span at bounding box center [301, 28] width 0 height 0
click at [601, 214] on div at bounding box center [414, 169] width 556 height 282
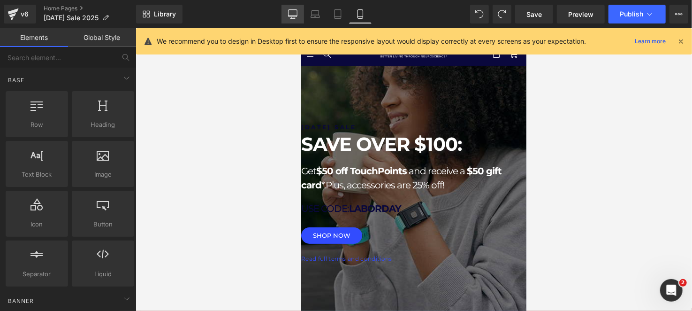
click at [291, 11] on icon at bounding box center [292, 13] width 9 height 9
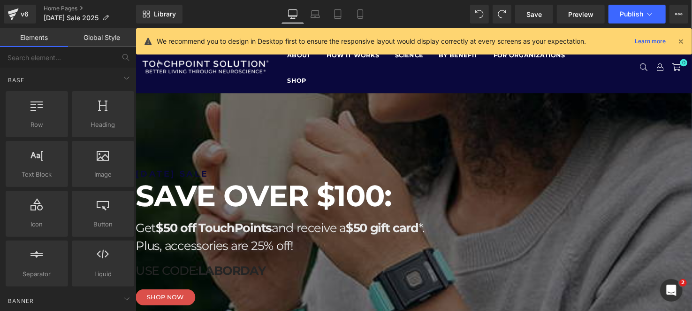
scroll to position [66, 0]
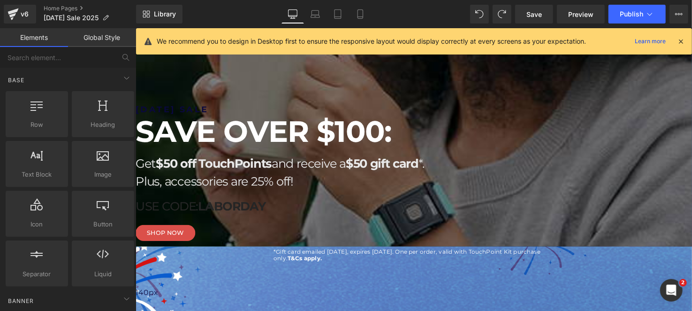
click at [135, 28] on span "Button" at bounding box center [135, 28] width 0 height 0
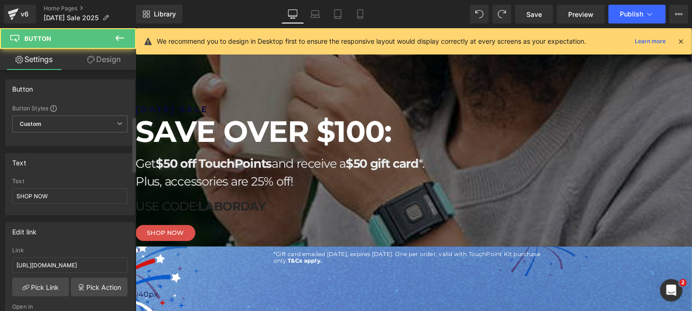
scroll to position [375, 0]
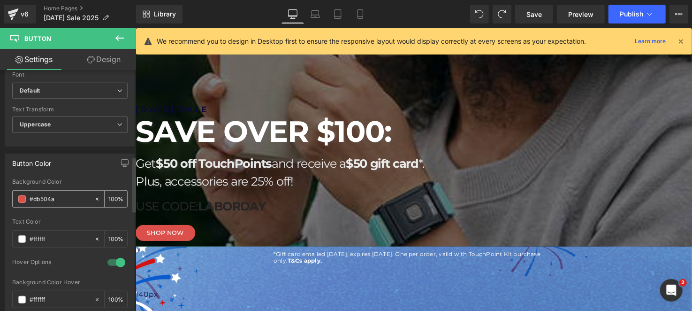
click at [66, 194] on input "#db504a" at bounding box center [60, 199] width 60 height 10
click at [367, 11] on link "Mobile" at bounding box center [360, 14] width 23 height 19
type input "100"
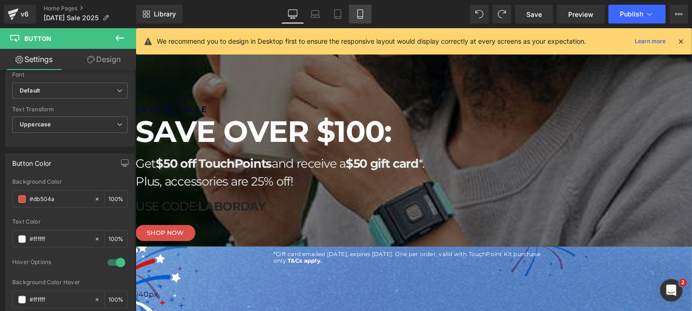
type input "100"
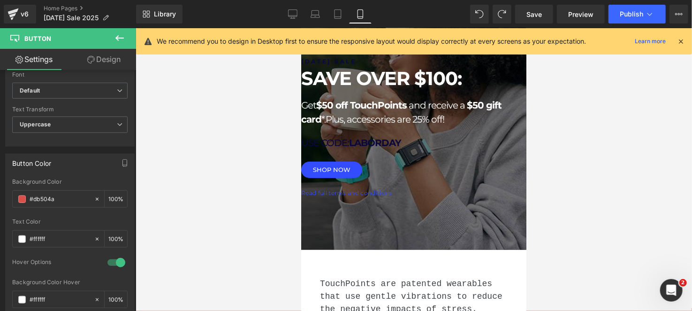
scroll to position [0, 0]
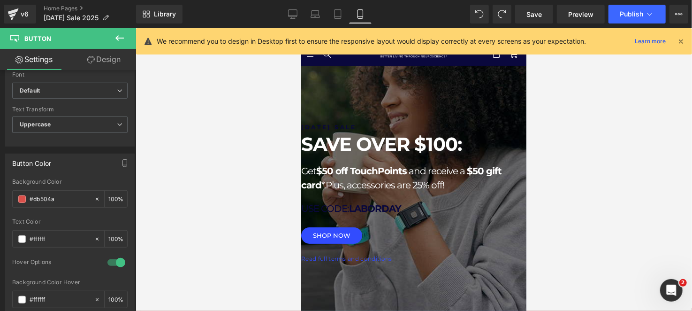
click at [301, 28] on span "Button" at bounding box center [301, 28] width 0 height 0
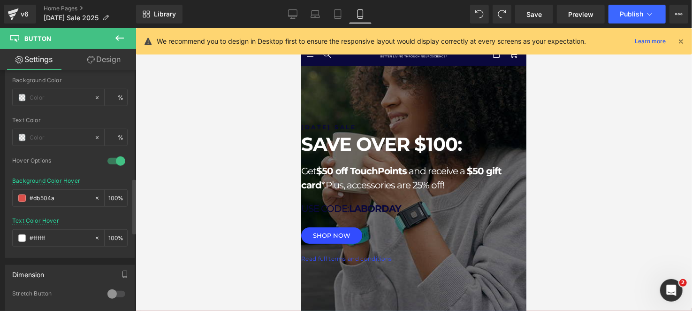
scroll to position [469, 0]
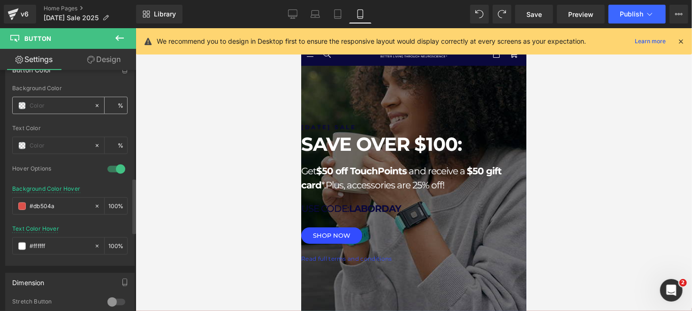
click at [45, 107] on div at bounding box center [53, 105] width 81 height 16
click at [47, 100] on input "text" at bounding box center [60, 105] width 60 height 10
paste input "db504a"
type input "db504a"
type input "100"
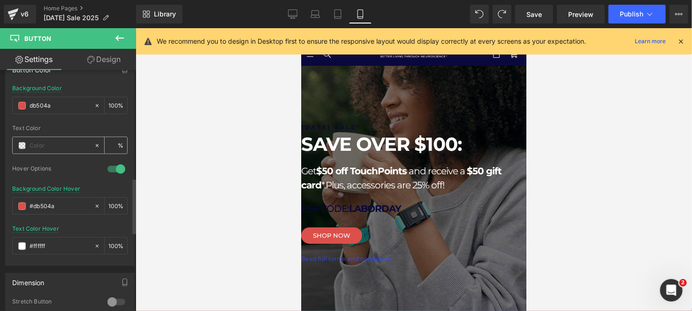
type input "#db504a"
click at [23, 142] on span at bounding box center [22, 146] width 8 height 8
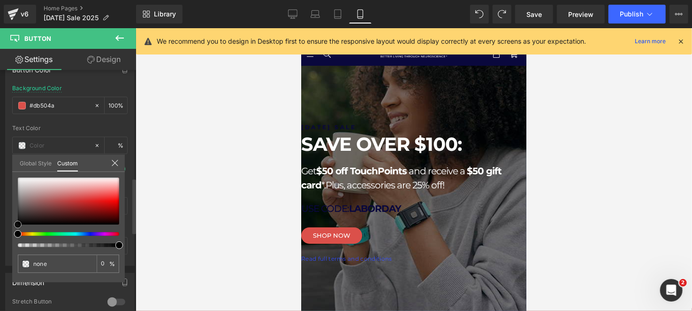
type input "#020202"
type input "100"
type input "#020202"
type input "100"
type input "#0c0c0c"
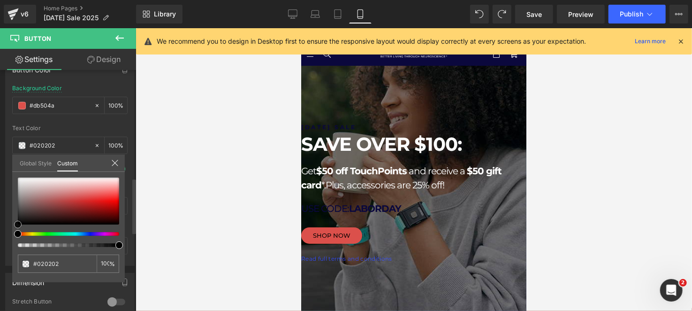
type input "#0c0c0c"
type input "#494949"
type input "#b2b2b2"
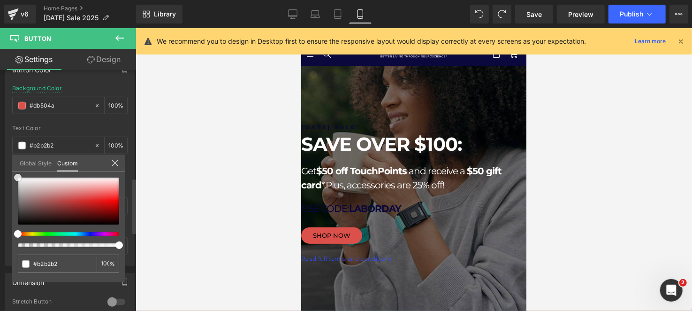
type input "#ffffff"
drag, startPoint x: 18, startPoint y: 224, endPoint x: 21, endPoint y: 137, distance: 87.3
click at [2, 148] on div "Button Color rgba(219, 80, 74, 1) Background Color #db504a 100 % rgba(255, 255,…" at bounding box center [70, 159] width 140 height 213
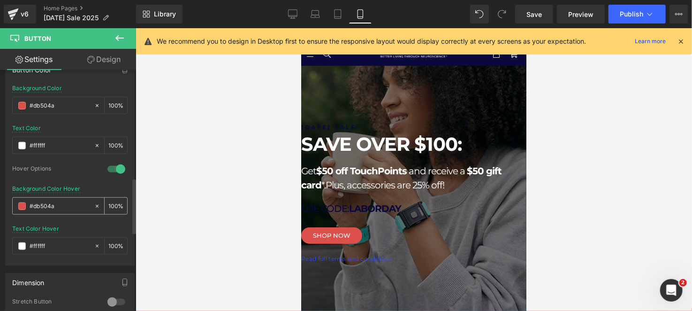
click at [38, 204] on input "#db504a" at bounding box center [60, 206] width 60 height 10
click at [25, 202] on span at bounding box center [22, 206] width 8 height 8
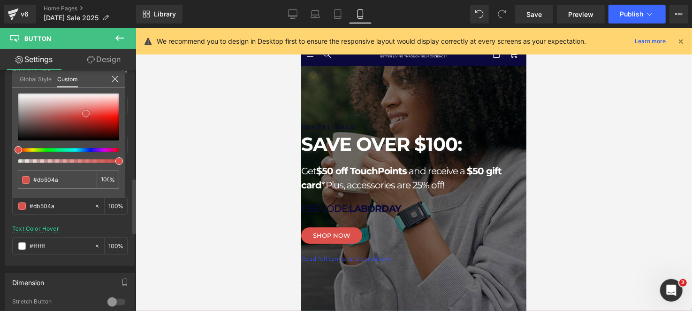
type input "#d54c48"
type input "#d44d49"
type input "#ca6f6c"
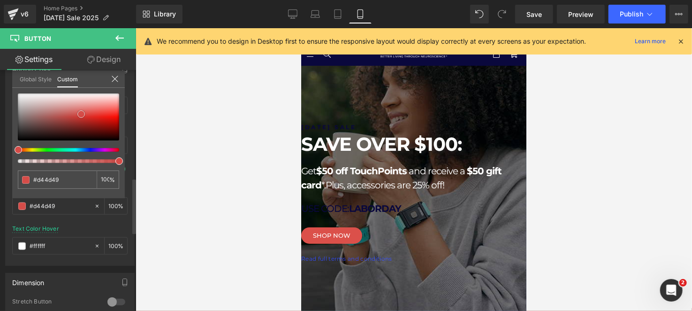
type input "#ca6f6c"
type input "#d1b2b1"
type input "#ffffff"
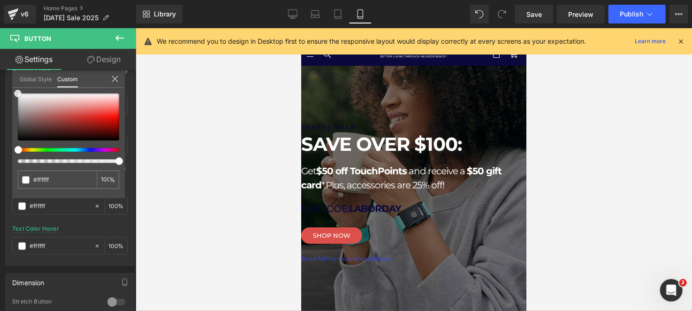
scroll to position [432, 0]
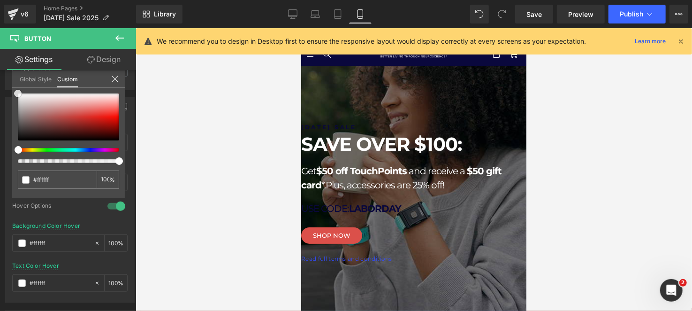
drag, startPoint x: 81, startPoint y: 114, endPoint x: 0, endPoint y: 56, distance: 99.6
click at [0, 56] on div "Settings Design Button Button Styles Custom Custom Setup Global Style Custom Se…" at bounding box center [68, 192] width 136 height 287
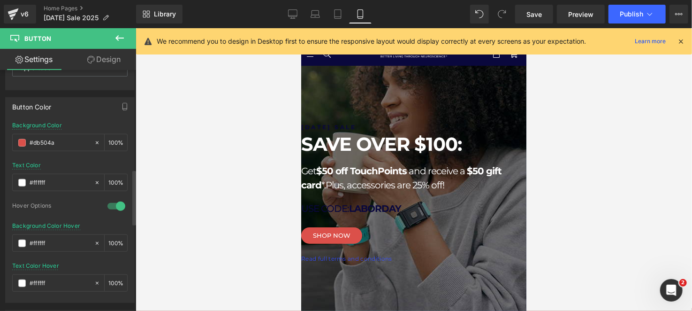
click at [40, 278] on input "#ffffff" at bounding box center [60, 283] width 60 height 10
paste input "db504a"
type input "#db504a"
click at [79, 265] on div "Text Color Hover #db504a 100 %" at bounding box center [69, 282] width 115 height 40
click at [293, 11] on icon at bounding box center [292, 13] width 9 height 9
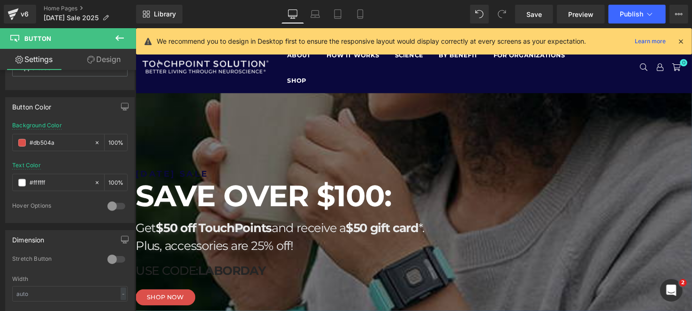
scroll to position [141, 0]
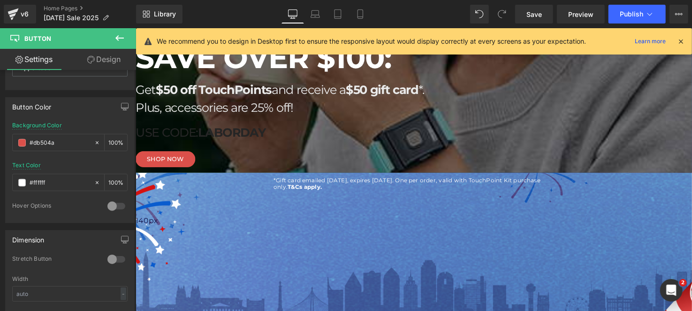
click at [335, 180] on p "*Gift card emailed 9/15/2025, expires 10/31/2025. One per order, valid with Tou…" at bounding box center [416, 187] width 281 height 14
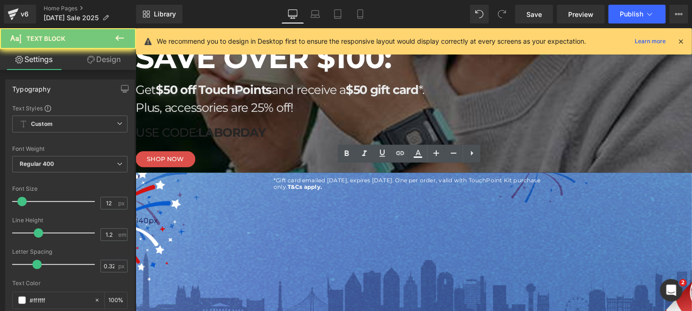
click at [335, 180] on p "*Gift card emailed 9/15/2025, expires 10/31/2025. One per order, valid with Tou…" at bounding box center [416, 187] width 281 height 14
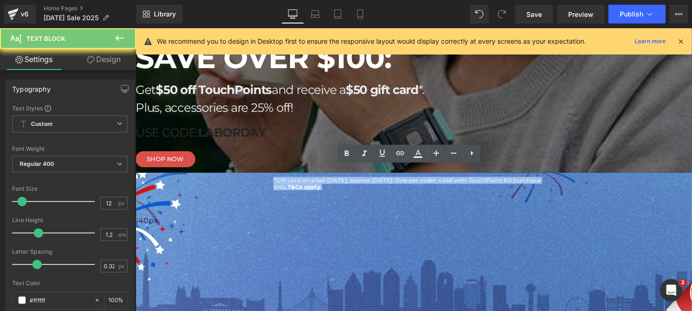
copy p "*Gift card emailed 9/15/2025, expires 10/31/2025. One per order, valid with Tou…"
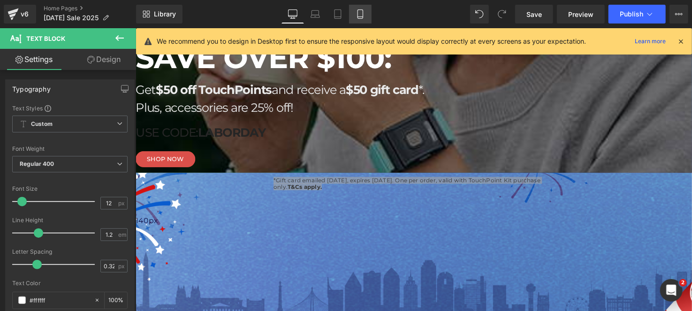
click at [363, 14] on icon at bounding box center [360, 13] width 9 height 9
type input "100"
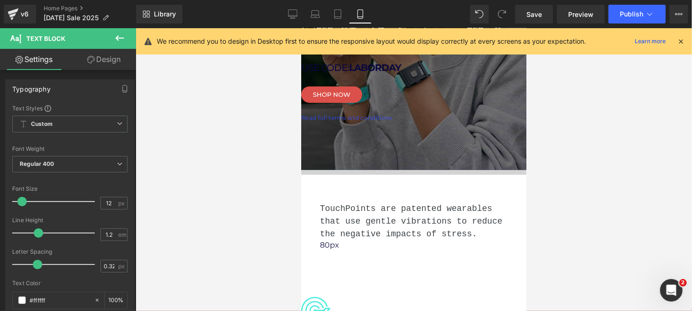
scroll to position [0, 0]
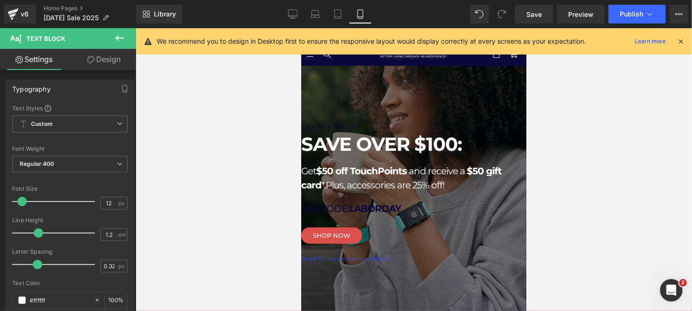
click at [466, 255] on p "Read full terms and conditions" at bounding box center [413, 258] width 225 height 7
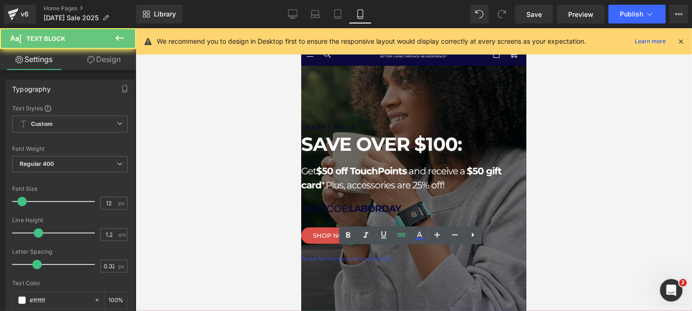
click at [467, 255] on p "Read full terms and conditions" at bounding box center [413, 258] width 225 height 7
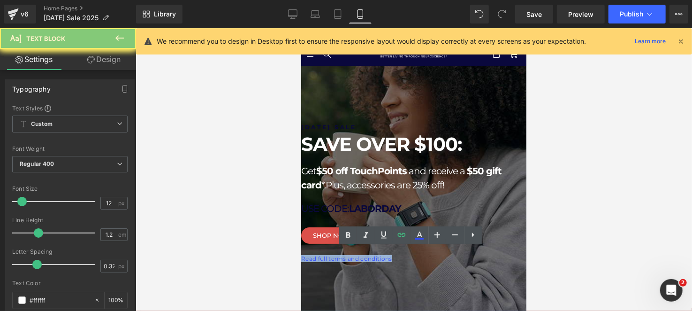
click at [467, 255] on p "Read full terms and conditions" at bounding box center [413, 258] width 225 height 7
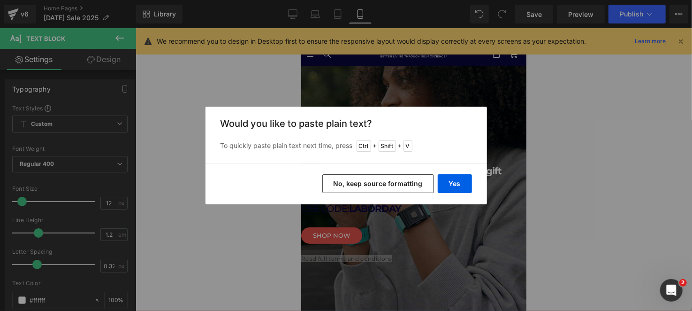
click at [394, 184] on button "No, keep source formatting" at bounding box center [378, 183] width 112 height 19
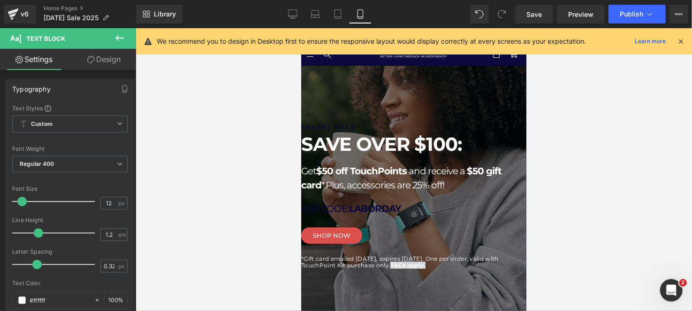
click at [301, 28] on span "Hero Banner" at bounding box center [301, 28] width 0 height 0
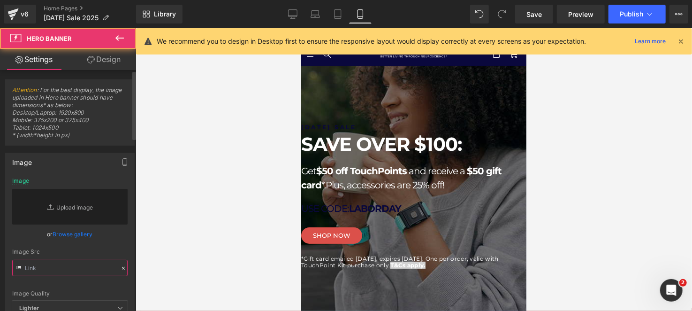
click at [67, 262] on input "text" at bounding box center [69, 267] width 115 height 16
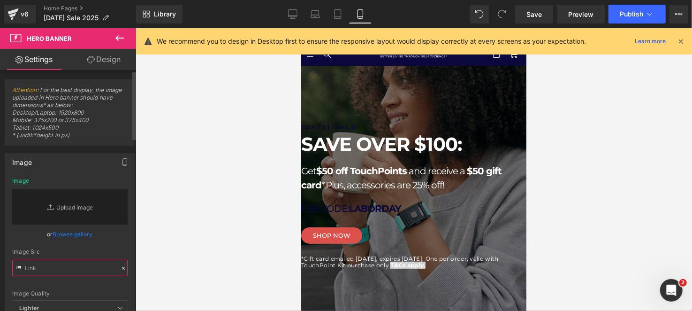
paste input "https://cdn.shopify.com/s/files/1/1529/9657/files/TP_-_Labor_Day_Sale_2025_Mobi…"
type input "https://cdn.shopify.com/s/files/1/1529/9657/files/TP_-_Labor_Day_Sale_2025_Mobi…"
click at [69, 250] on div "Image Src" at bounding box center [69, 251] width 115 height 7
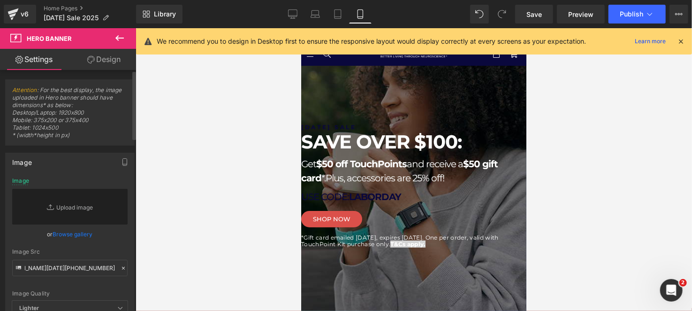
scroll to position [0, 0]
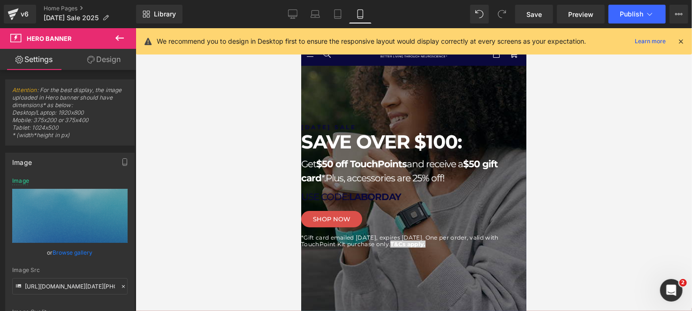
click at [425, 247] on span "&Cs apply." at bounding box center [409, 243] width 31 height 7
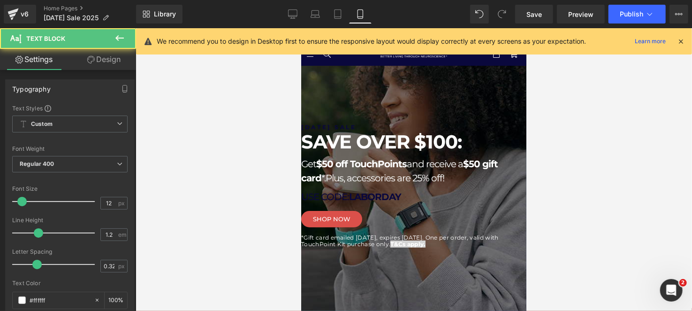
click at [489, 247] on p "*Gift card emailed 9/15/2025, expires 10/31/2025. One per order, valid with Tou…" at bounding box center [413, 241] width 225 height 14
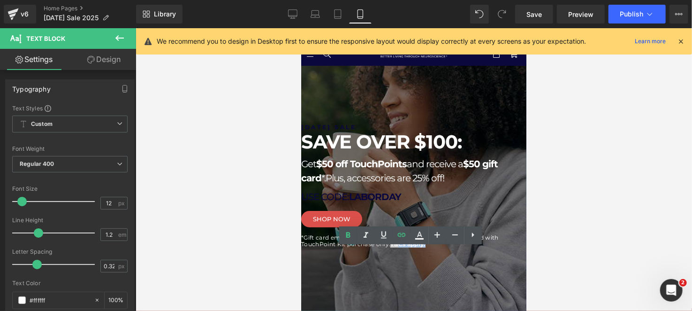
drag, startPoint x: 489, startPoint y: 255, endPoint x: 454, endPoint y: 259, distance: 35.8
click at [459, 247] on p "*Gift card emailed 9/15/2025, expires 10/31/2025. One per order, valid with Tou…" at bounding box center [413, 241] width 225 height 14
click at [450, 247] on span "*Gift card emailed [DATE], expires [DATE]. One per order, valid with TouchPoint…" at bounding box center [399, 240] width 197 height 14
click at [425, 247] on span "&Cs apply." at bounding box center [409, 243] width 31 height 7
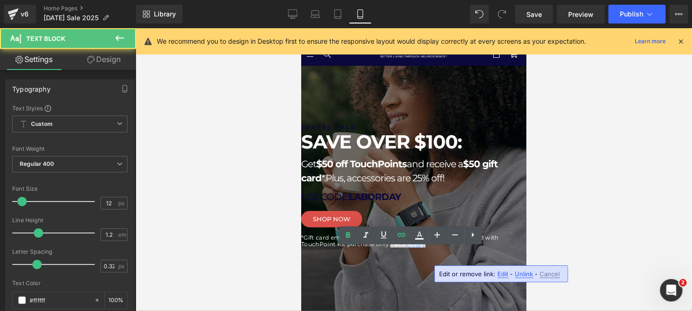
click at [425, 247] on span "&Cs apply." at bounding box center [409, 243] width 31 height 7
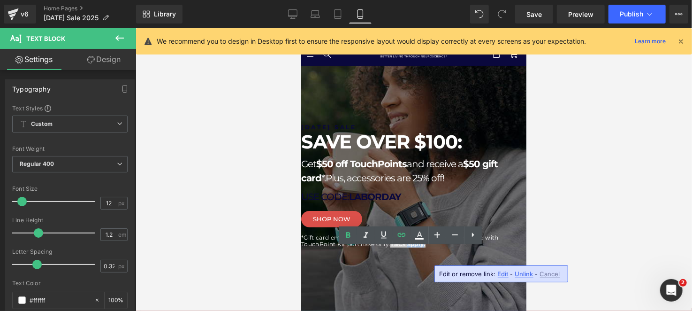
click at [498, 247] on p "*Gift card emailed 9/15/2025, expires 10/31/2025. One per order, valid with Tou…" at bounding box center [413, 241] width 225 height 14
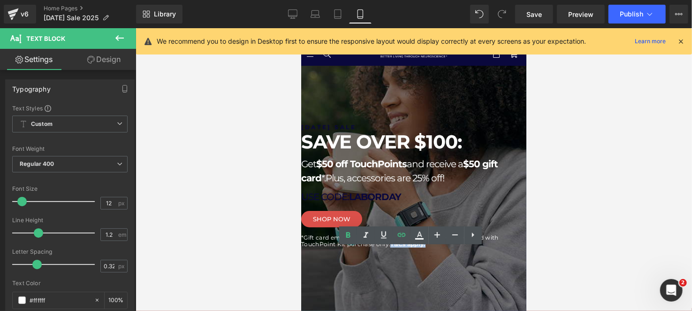
drag, startPoint x: 498, startPoint y: 255, endPoint x: 452, endPoint y: 256, distance: 45.5
click at [452, 247] on p "*Gift card emailed 9/15/2025, expires 10/31/2025. One per order, valid with Tou…" at bounding box center [413, 241] width 225 height 14
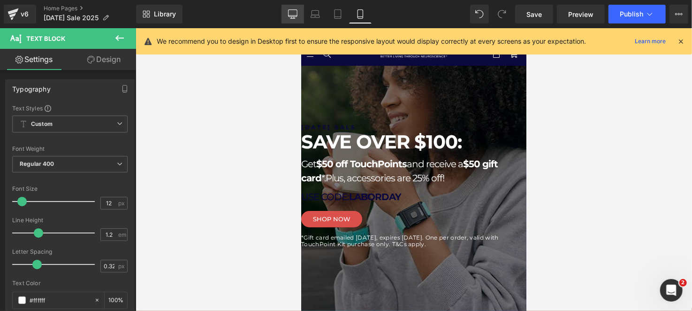
click at [287, 19] on link "Desktop" at bounding box center [292, 14] width 23 height 19
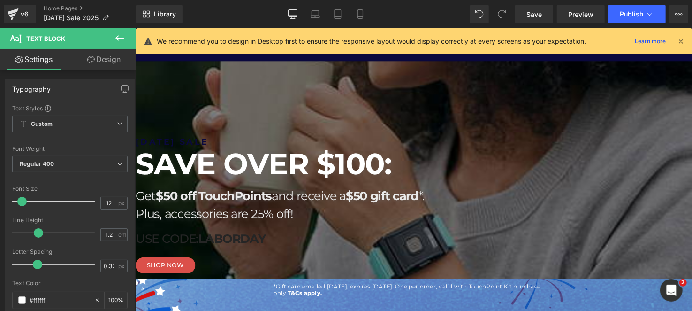
scroll to position [93, 0]
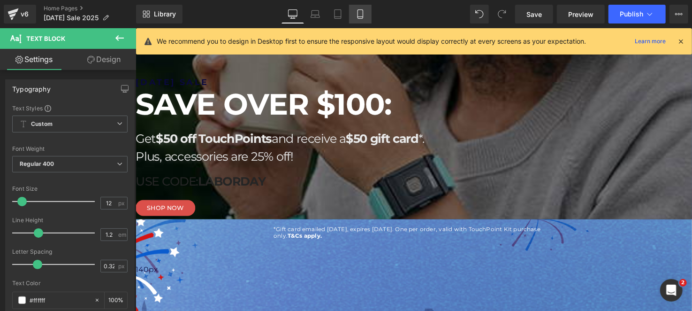
click at [359, 17] on icon at bounding box center [360, 13] width 9 height 9
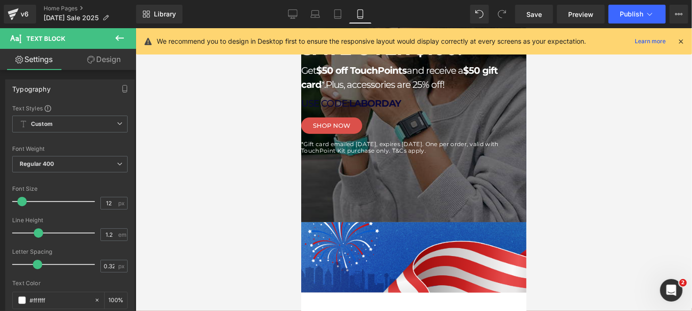
scroll to position [124, 0]
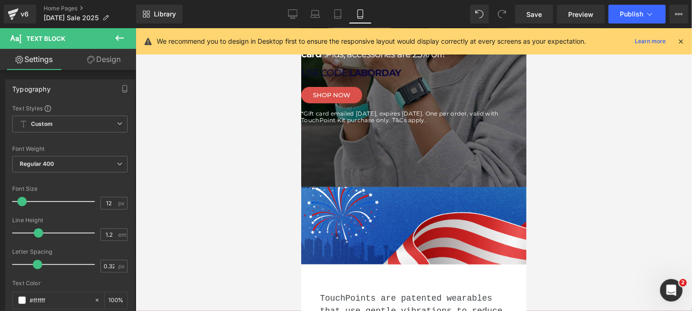
click at [488, 123] on p "*Gift card emailed 9/15/2025, expires 10/31/2025. One per order, valid with Tou…" at bounding box center [413, 117] width 225 height 14
drag, startPoint x: 488, startPoint y: 133, endPoint x: 454, endPoint y: 132, distance: 34.3
click at [454, 123] on p "*Gift card emailed 9/15/2025, expires 10/31/2025. One per order, valid with Tou…" at bounding box center [413, 117] width 225 height 14
click at [343, 110] on icon at bounding box center [347, 111] width 11 height 11
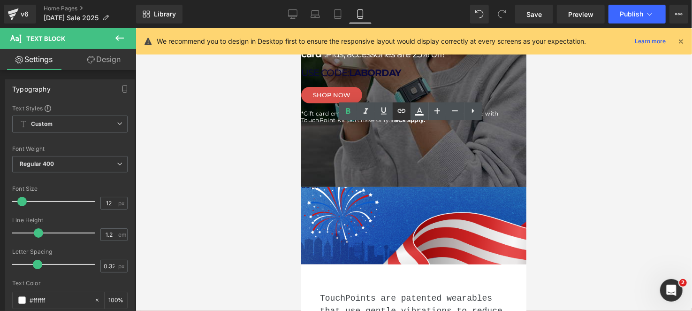
click at [401, 116] on link at bounding box center [402, 111] width 18 height 18
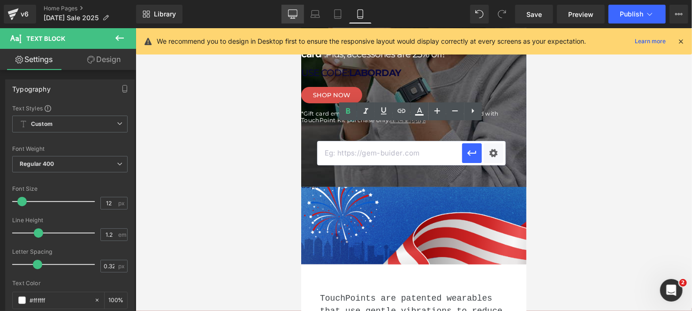
click at [290, 5] on link "Desktop" at bounding box center [292, 14] width 23 height 19
type input "100"
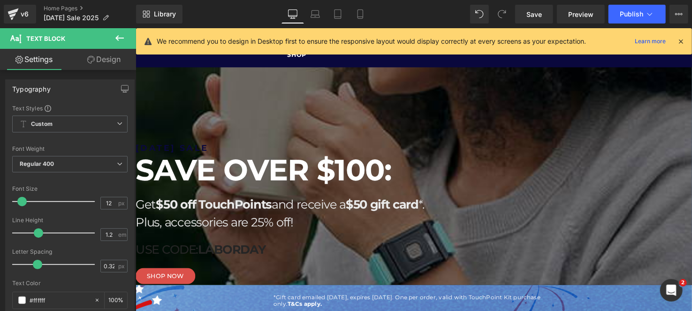
scroll to position [47, 0]
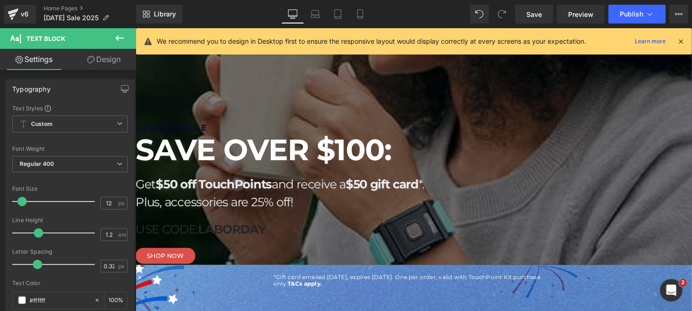
click at [444, 294] on div at bounding box center [416, 295] width 281 height 2
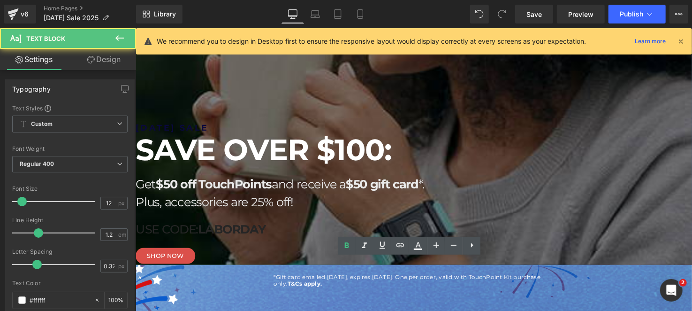
click at [325, 284] on strong "&Cs apply." at bounding box center [309, 287] width 31 height 7
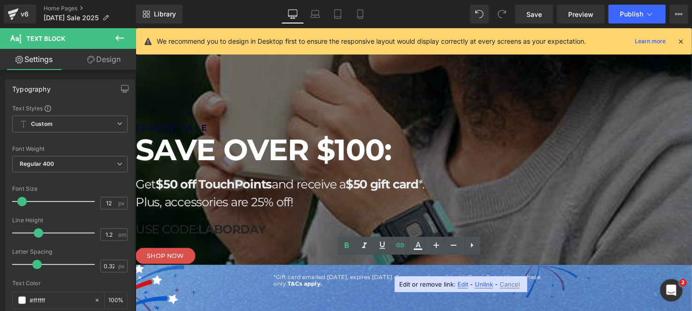
click at [468, 285] on div "Edit or remove link: Edit - Unlink - Cancel" at bounding box center [461, 283] width 134 height 17
click at [461, 284] on span "Edit" at bounding box center [462, 284] width 11 height 8
type input "https://thetouchpointsolution.com/pages/sitewide-sale-terms-and-conditions"
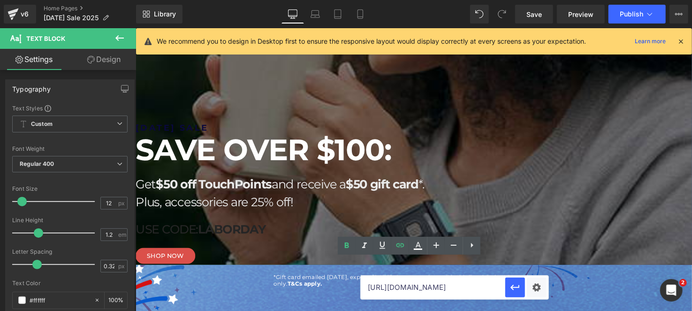
click at [414, 292] on input "https://thetouchpointsolution.com/pages/sitewide-sale-terms-and-conditions" at bounding box center [433, 286] width 144 height 23
click at [415, 292] on input "https://thetouchpointsolution.com/pages/sitewide-sale-terms-and-conditions" at bounding box center [433, 286] width 144 height 23
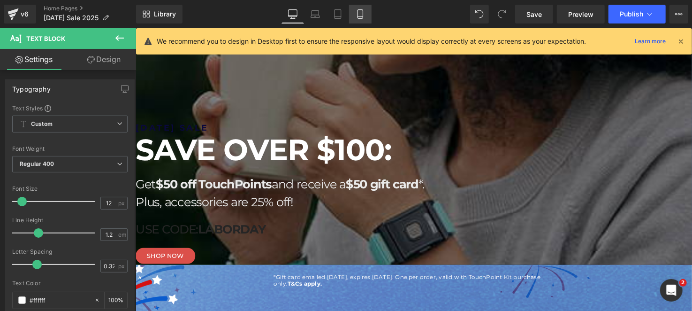
click at [358, 16] on icon at bounding box center [360, 13] width 9 height 9
type input "100"
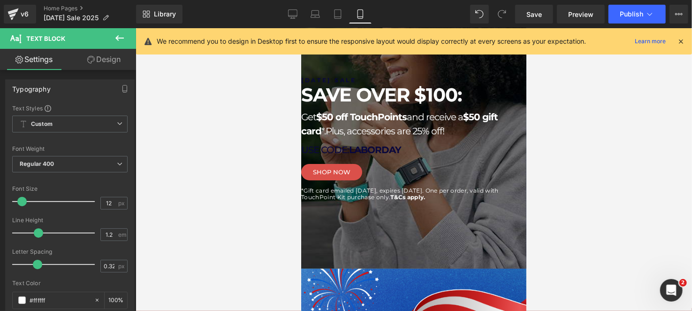
scroll to position [0, 0]
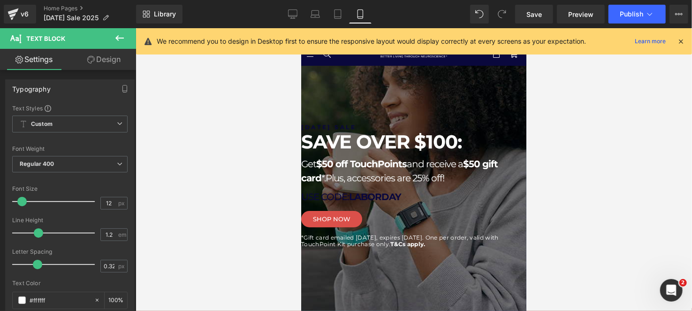
click at [482, 250] on div at bounding box center [413, 248] width 225 height 2
drag, startPoint x: 490, startPoint y: 258, endPoint x: 452, endPoint y: 258, distance: 37.5
click at [452, 247] on p "*Gift card emailed 9/15/2025, expires 10/31/2025. One per order, valid with Tou…" at bounding box center [413, 241] width 225 height 14
click at [402, 240] on icon at bounding box center [401, 234] width 11 height 11
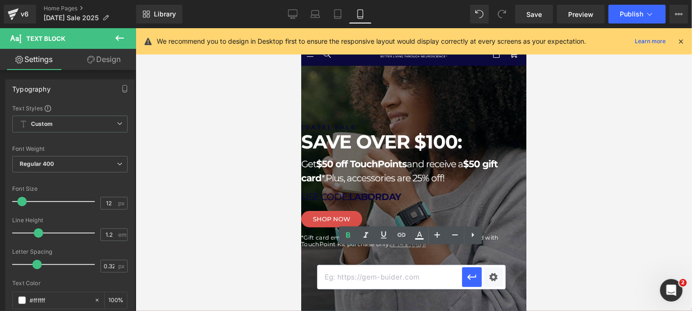
click at [401, 271] on input "text" at bounding box center [390, 276] width 144 height 23
paste input "https://thetouchpointsolution.com/pages/sitewide-sale-terms-and-conditions"
type input "https://thetouchpointsolution.com/pages/sitewide-sale-terms-and-conditions"
click at [476, 280] on icon "button" at bounding box center [471, 276] width 11 height 11
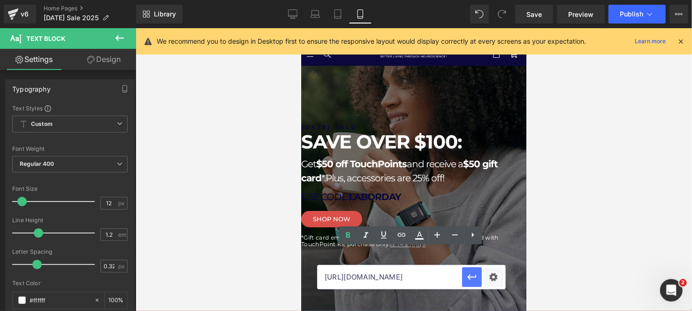
scroll to position [0, 0]
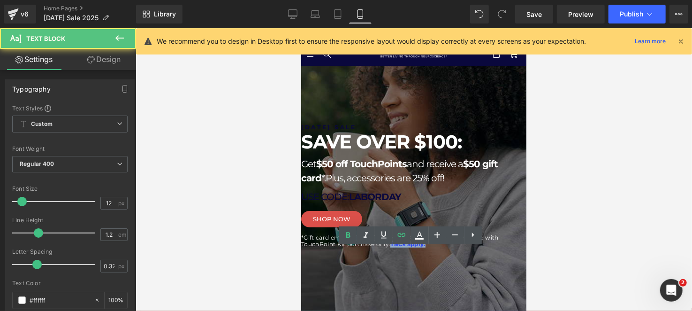
click at [489, 250] on div "*Gift card emailed 9/15/2025, expires 10/31/2025. One per order, valid with Tou…" at bounding box center [413, 242] width 225 height 16
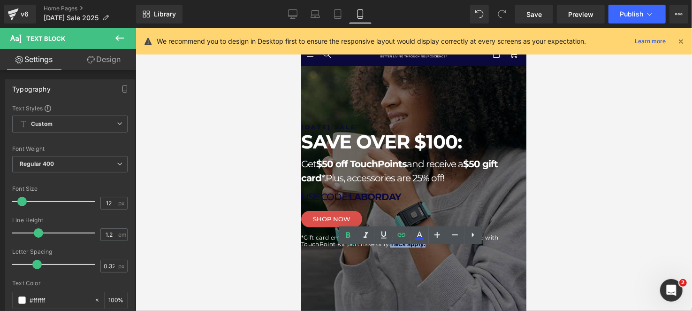
drag, startPoint x: 496, startPoint y: 258, endPoint x: 452, endPoint y: 258, distance: 44.1
click at [452, 247] on p "*Gift card emailed 9/15/2025, expires 10/31/2025. One per order, valid with Tou…" at bounding box center [413, 241] width 225 height 14
click at [419, 236] on icon at bounding box center [419, 234] width 11 height 11
type input "#324cfe"
type input "100"
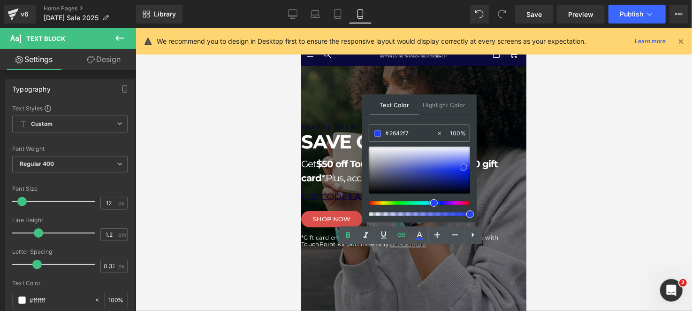
click at [463, 167] on div at bounding box center [419, 169] width 101 height 47
type input "#ffffff"
drag, startPoint x: 766, startPoint y: 194, endPoint x: 662, endPoint y: 159, distance: 109.0
click at [392, 121] on div "Text Color Highlight Color rgba(255, 255, 255, 1) #ffffff 100 % transparent tra…" at bounding box center [419, 158] width 114 height 128
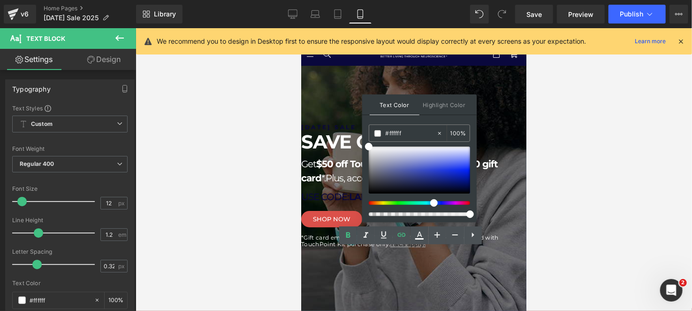
click at [500, 227] on div at bounding box center [413, 227] width 225 height 0
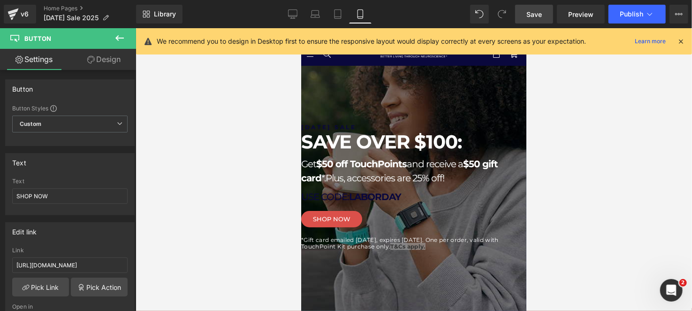
click at [543, 16] on link "Save" at bounding box center [534, 14] width 38 height 19
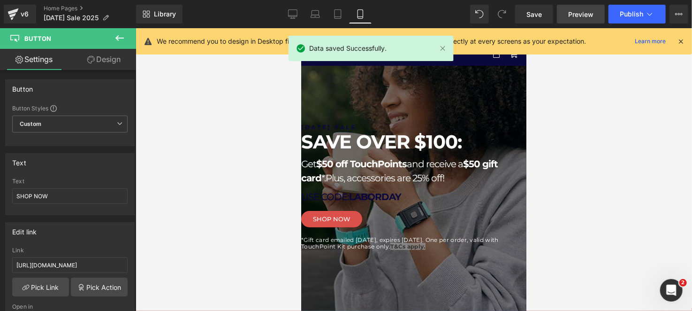
click at [588, 9] on span "Preview" at bounding box center [580, 14] width 25 height 10
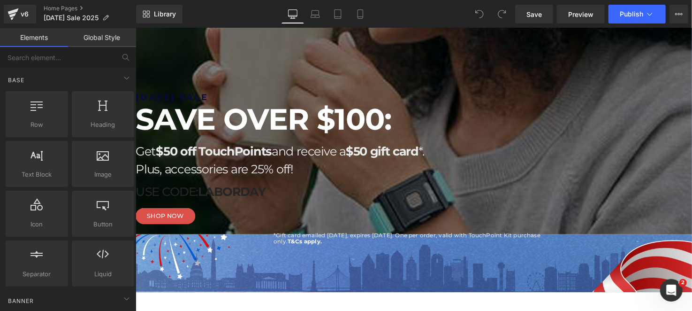
scroll to position [93, 0]
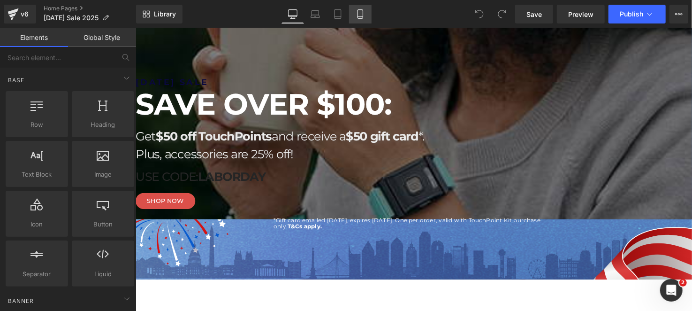
click at [357, 13] on icon at bounding box center [360, 13] width 9 height 9
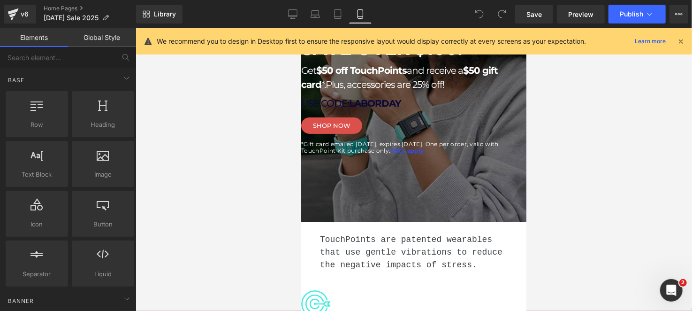
scroll to position [37, 0]
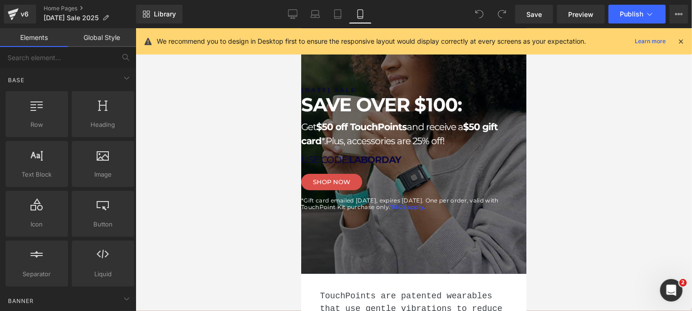
click at [492, 210] on span "*Gift card emailed 9/15/2025, expires 10/31/2025. One per order, valid with Tou…" at bounding box center [399, 203] width 197 height 14
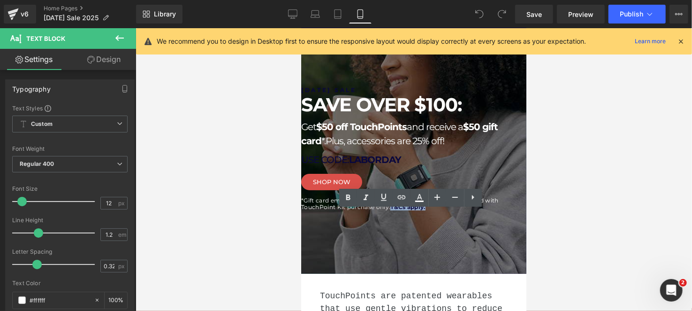
drag, startPoint x: 493, startPoint y: 220, endPoint x: 452, endPoint y: 219, distance: 40.3
click at [454, 210] on p "*Gift card emailed 9/15/2025, expires 10/31/2025. One per order, valid with Tou…" at bounding box center [413, 204] width 225 height 14
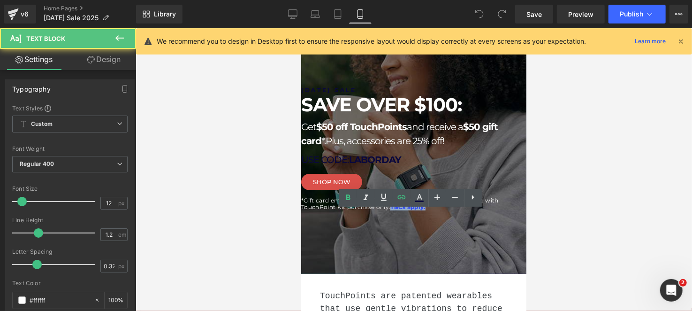
drag, startPoint x: 452, startPoint y: 219, endPoint x: 503, endPoint y: 222, distance: 51.2
click at [503, 210] on p "*Gift card emailed 9/15/2025, expires 10/31/2025. One per order, valid with Tou…" at bounding box center [413, 204] width 225 height 14
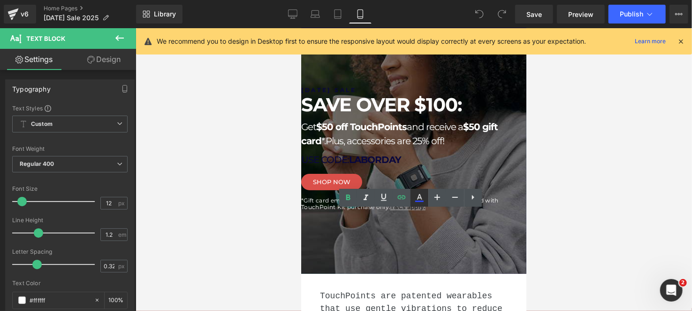
click at [421, 194] on icon at bounding box center [419, 197] width 11 height 11
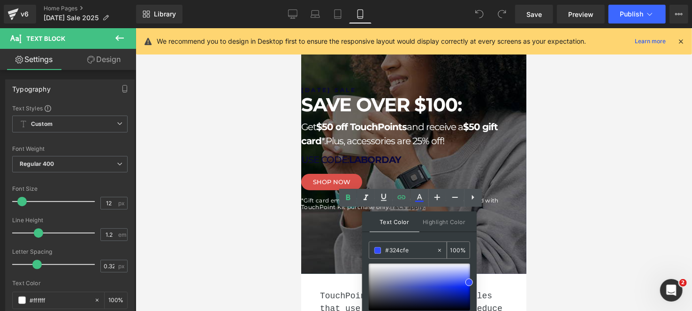
click at [376, 251] on span at bounding box center [377, 250] width 7 height 7
type input "#e9e9eb"
drag, startPoint x: 674, startPoint y: 295, endPoint x: 350, endPoint y: 257, distance: 326.4
click at [376, 238] on div "Text Color Highlight Color rgba(255, 255, 255, 1) #ffffff 100 % transparent tra…" at bounding box center [419, 275] width 114 height 128
click at [498, 244] on div at bounding box center [413, 132] width 225 height 282
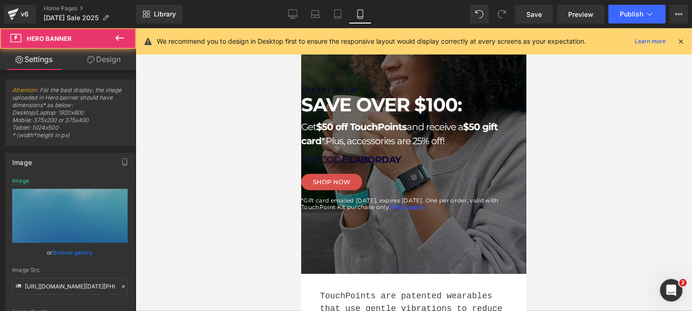
click at [488, 210] on p "*Gift card emailed 9/15/2025, expires 10/31/2025. One per order, valid with Tou…" at bounding box center [413, 204] width 225 height 14
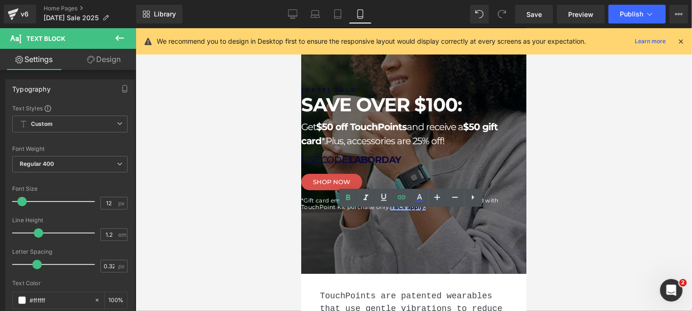
drag, startPoint x: 492, startPoint y: 221, endPoint x: 452, endPoint y: 222, distance: 39.9
click at [452, 210] on p "*Gift card emailed 9/15/2025, expires 10/31/2025. One per order, valid with Tou…" at bounding box center [413, 204] width 225 height 14
click at [422, 195] on icon at bounding box center [419, 197] width 11 height 11
type input "#314bfb"
type input "100"
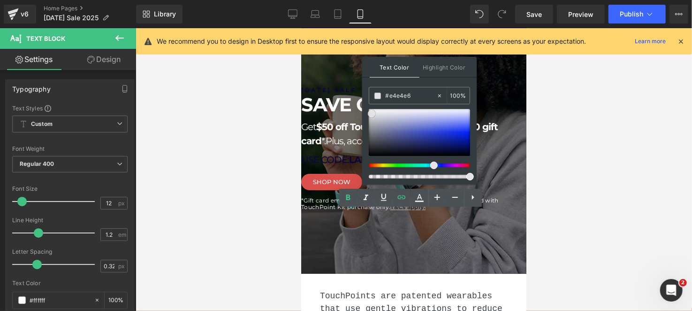
drag, startPoint x: 764, startPoint y: 155, endPoint x: 302, endPoint y: 81, distance: 468.4
click at [410, 84] on div "Text Color Highlight Color rgba(228, 228, 230, 1) #e4e4e6 100 % transparent tra…" at bounding box center [419, 121] width 114 height 128
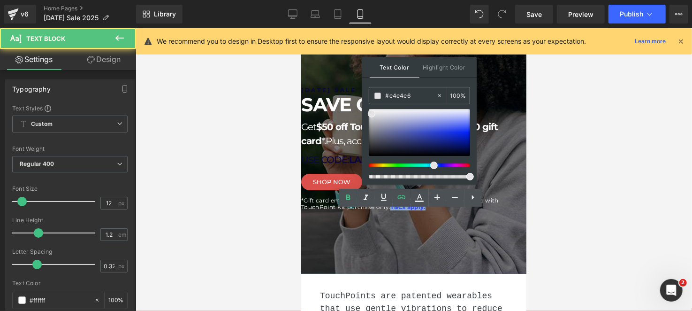
click at [484, 210] on div "*Gift card emailed 9/15/2025, expires 10/31/2025. One per order, valid with Tou…" at bounding box center [413, 204] width 225 height 14
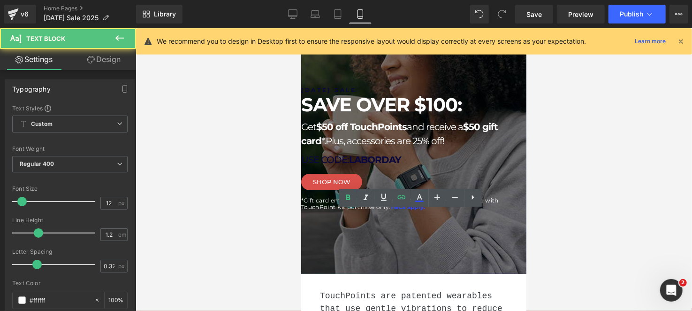
click at [495, 210] on span "*Gift card emailed 9/15/2025, expires 10/31/2025. One per order, valid with Tou…" at bounding box center [399, 203] width 197 height 14
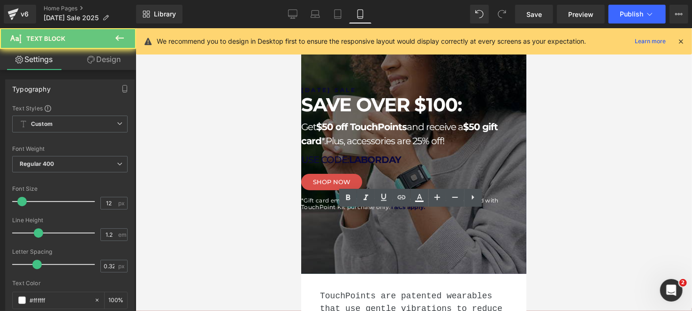
click at [425, 210] on link "T&Cs apply." at bounding box center [407, 206] width 35 height 7
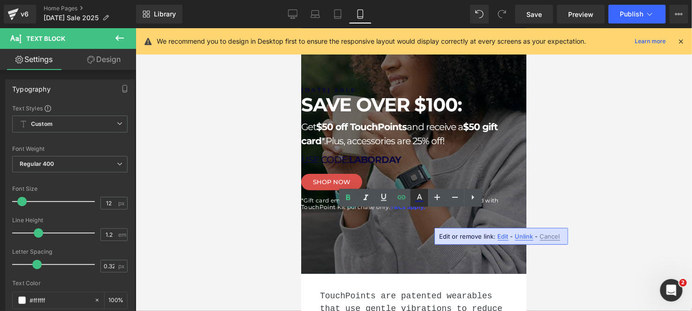
click at [424, 195] on icon at bounding box center [419, 197] width 11 height 11
type input "#ffffff"
type input "100"
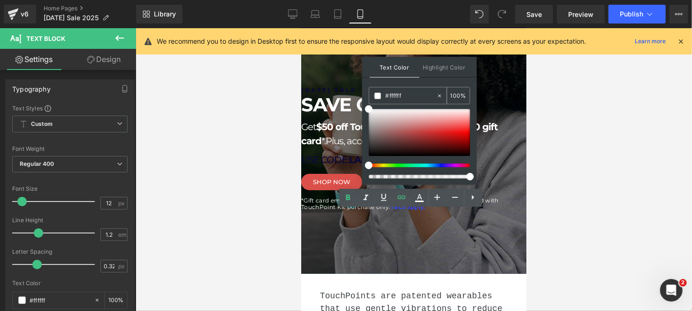
click at [377, 95] on span at bounding box center [377, 95] width 7 height 7
click at [395, 86] on div "Text Color Highlight Color rgba(255, 255, 255, 1) #ffffff 100 % transparent tra…" at bounding box center [419, 121] width 114 height 128
click at [582, 190] on div at bounding box center [414, 169] width 556 height 282
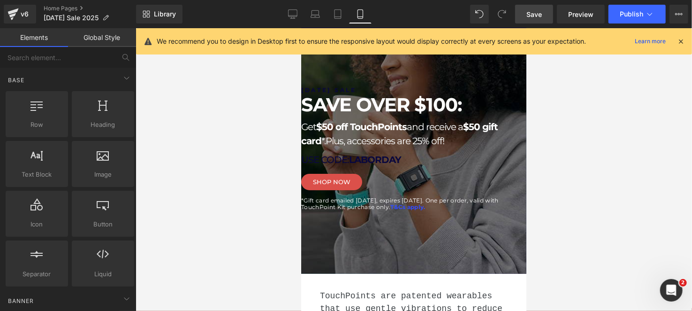
click at [540, 14] on span "Save" at bounding box center [533, 14] width 15 height 10
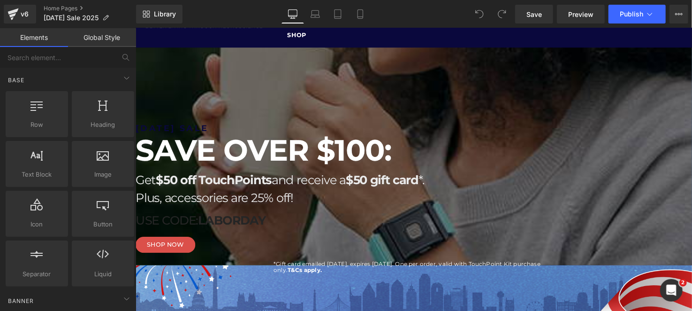
click at [464, 273] on p "*Gift card emailed 9/15/2025, expires 10/31/2025. One per order, valid with Tou…" at bounding box center [416, 272] width 281 height 14
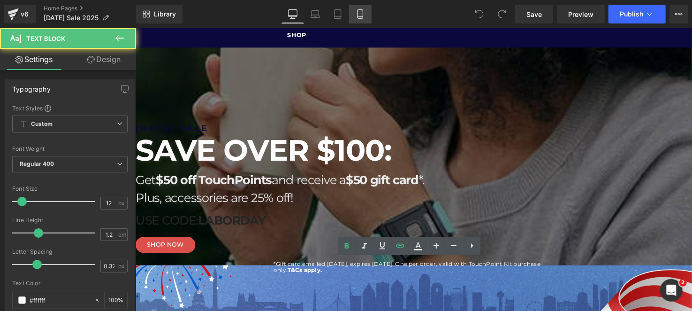
click at [360, 11] on icon at bounding box center [360, 13] width 9 height 9
type input "100"
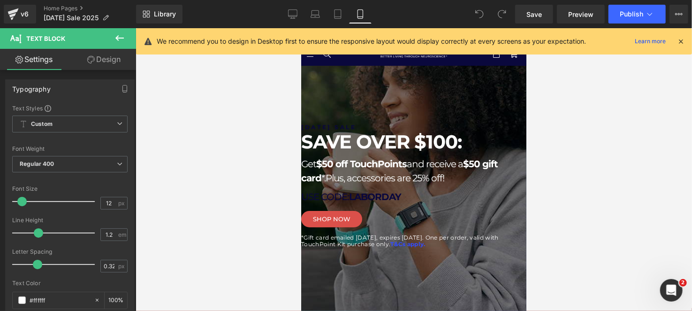
click at [492, 247] on p "*Gift card emailed 9/15/2025, expires 10/31/2025. One per order, valid with Tou…" at bounding box center [413, 241] width 225 height 14
drag, startPoint x: 492, startPoint y: 257, endPoint x: 449, endPoint y: 253, distance: 42.9
click at [453, 247] on p "*Gift card emailed 9/15/2025, expires 10/31/2025. One per order, valid with Tou…" at bounding box center [413, 241] width 225 height 14
click at [418, 229] on icon at bounding box center [419, 234] width 11 height 11
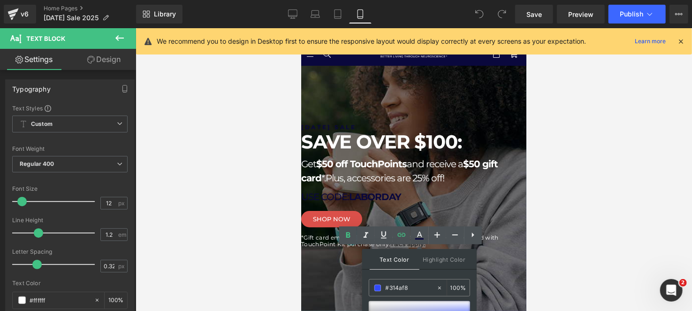
click at [562, 190] on div at bounding box center [414, 169] width 556 height 282
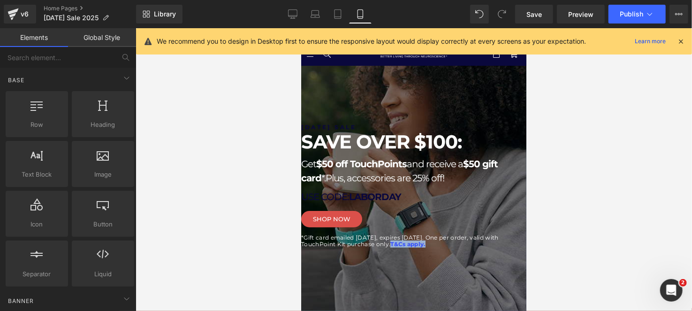
click at [492, 254] on div "LABOR DAY SALE Heading SAVE OVER $100: Heading Get $50 off TouchPoints and rece…" at bounding box center [413, 182] width 225 height 144
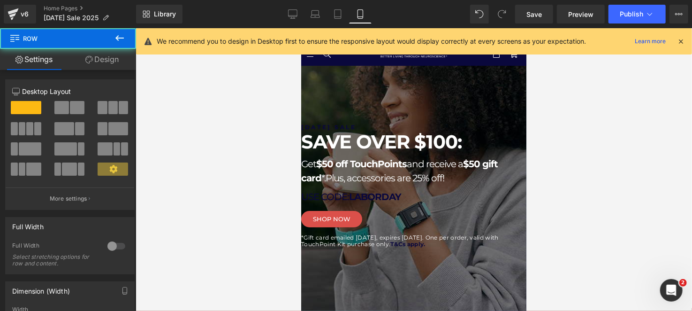
click at [425, 247] on link "T&Cs apply." at bounding box center [407, 243] width 35 height 7
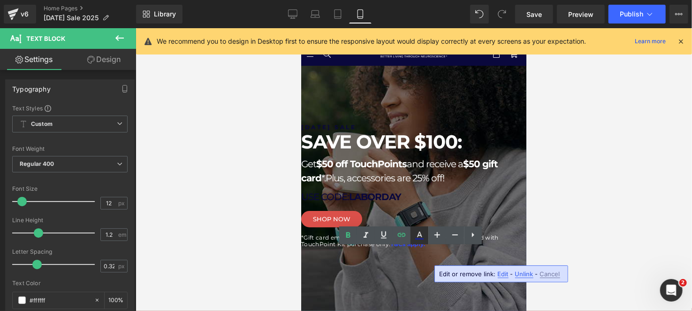
click at [419, 235] on icon at bounding box center [419, 234] width 11 height 11
type input "#ffffff"
type input "100"
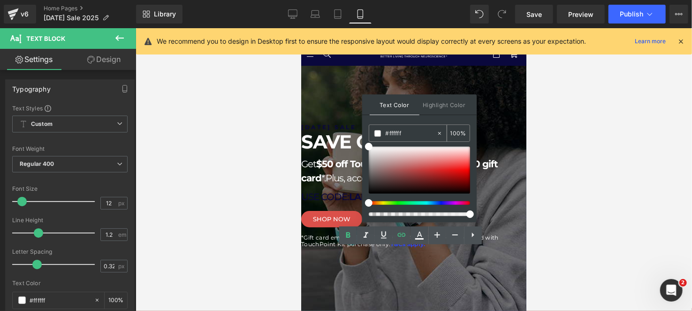
click at [379, 131] on span at bounding box center [377, 133] width 7 height 7
click at [493, 247] on div "*Gift card emailed 9/15/2025, expires 10/31/2025. One per order, valid with Tou…" at bounding box center [413, 241] width 225 height 14
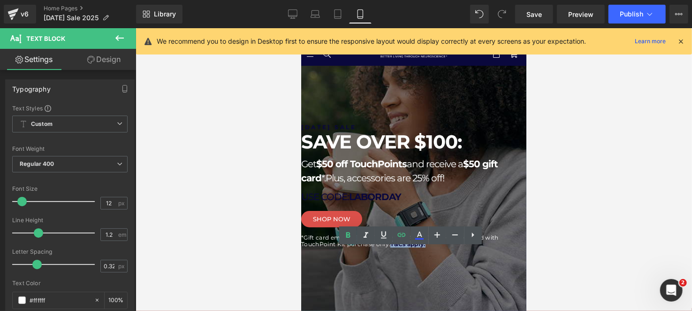
drag, startPoint x: 488, startPoint y: 258, endPoint x: 452, endPoint y: 258, distance: 35.7
click at [452, 247] on p "*Gift card emailed 9/15/2025, expires 10/31/2025. One per order, valid with Tou…" at bounding box center [413, 241] width 225 height 14
click at [425, 234] on icon at bounding box center [419, 234] width 11 height 11
type input "#324cfd"
type input "100"
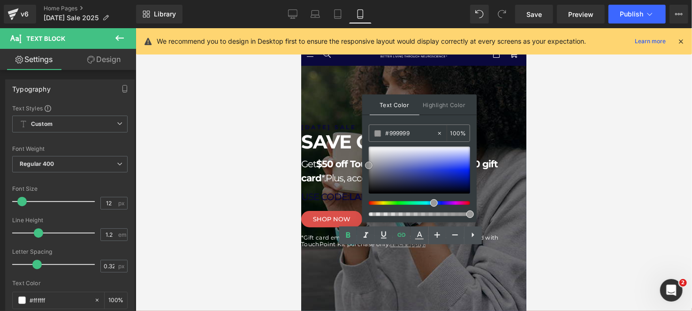
drag, startPoint x: 767, startPoint y: 193, endPoint x: 320, endPoint y: 112, distance: 453.8
drag, startPoint x: 366, startPoint y: 165, endPoint x: 364, endPoint y: 126, distance: 39.0
click at [364, 126] on div "Text Color Highlight Color rgba(255, 255, 255, 1) #ffffff 100 % transparent tra…" at bounding box center [419, 158] width 114 height 128
click at [418, 121] on div "Text Color Highlight Color rgba(255, 255, 255, 1) #ffffff 100 % transparent tra…" at bounding box center [419, 158] width 114 height 128
click at [491, 219] on div "LABOR DAY SALE Heading SAVE OVER $100: Heading Get $50 off TouchPoints and rece…" at bounding box center [413, 186] width 225 height 127
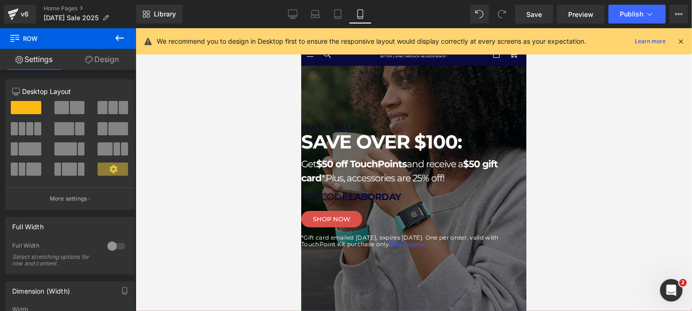
click at [490, 247] on p "*Gift card emailed 9/15/2025, expires 10/31/2025. One per order, valid with Tou…" at bounding box center [413, 241] width 225 height 14
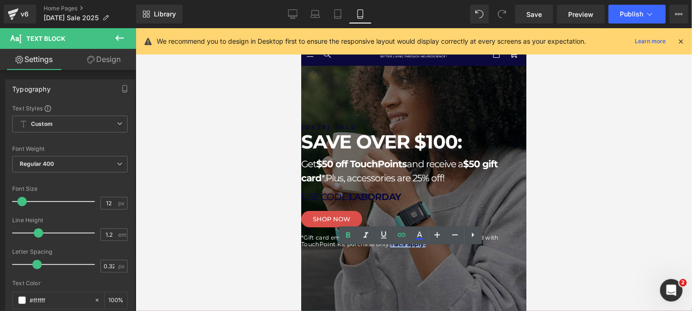
drag, startPoint x: 490, startPoint y: 257, endPoint x: 453, endPoint y: 257, distance: 37.1
click at [453, 247] on p "*Gift card emailed 9/15/2025, expires 10/31/2025. One per order, valid with Tou…" at bounding box center [413, 241] width 225 height 14
click at [420, 234] on icon at bounding box center [419, 234] width 5 height 6
type input "#324cfe"
type input "100"
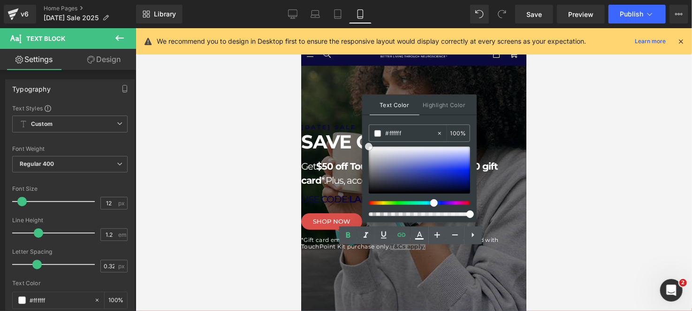
drag, startPoint x: 466, startPoint y: 161, endPoint x: 365, endPoint y: 137, distance: 103.2
click at [365, 137] on div "Text Color Highlight Color rgba(255, 255, 255, 1) #ffffff 100 % transparent tra…" at bounding box center [419, 158] width 114 height 128
click at [402, 152] on div at bounding box center [419, 169] width 101 height 47
click at [405, 125] on div "#d2d2e9" at bounding box center [402, 133] width 67 height 16
click at [489, 250] on p "*Gift card emailed 9/15/2025, expires 10/31/2025. One per order, valid with Tou…" at bounding box center [413, 243] width 225 height 14
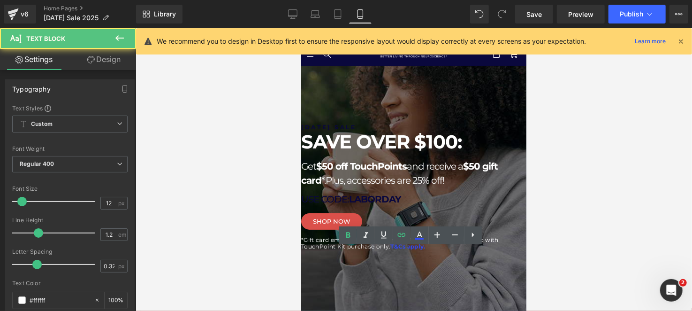
click at [489, 250] on p "*Gift card emailed 9/15/2025, expires 10/31/2025. One per order, valid with Tou…" at bounding box center [413, 243] width 225 height 14
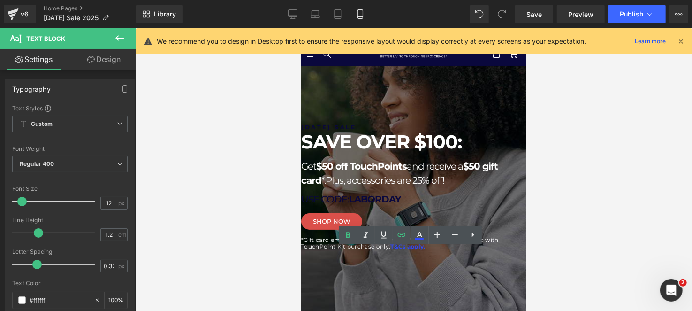
click at [471, 249] on span "*Gift card emailed 9/15/2025, expires 10/31/2025. One per order, valid with Tou…" at bounding box center [399, 242] width 197 height 14
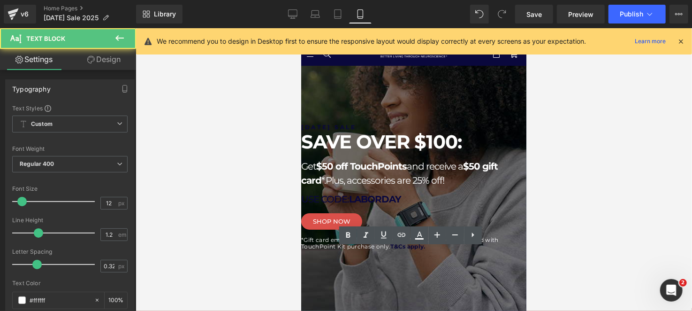
click at [425, 249] on link "T&Cs apply." at bounding box center [407, 245] width 35 height 7
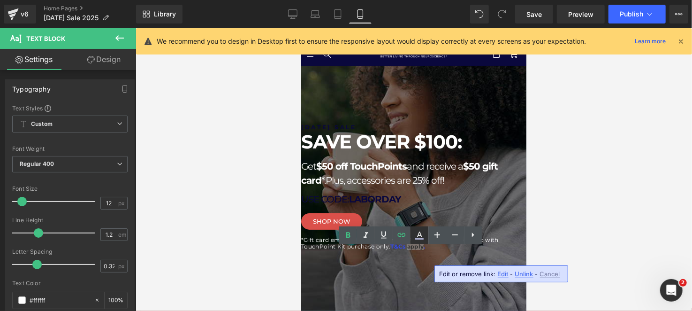
click at [415, 232] on icon at bounding box center [419, 234] width 11 height 11
type input "#ffffff"
type input "100"
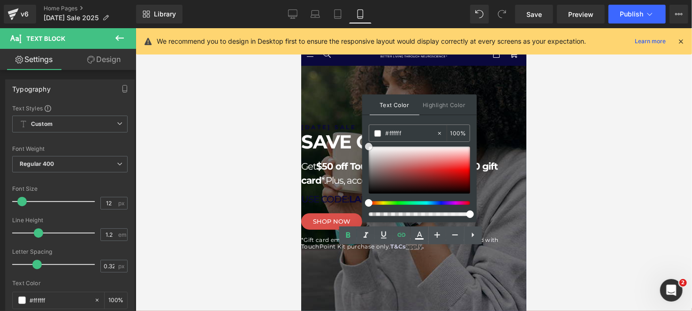
type input "#b18080"
click at [393, 165] on div at bounding box center [419, 169] width 101 height 47
click at [517, 277] on div at bounding box center [413, 169] width 225 height 282
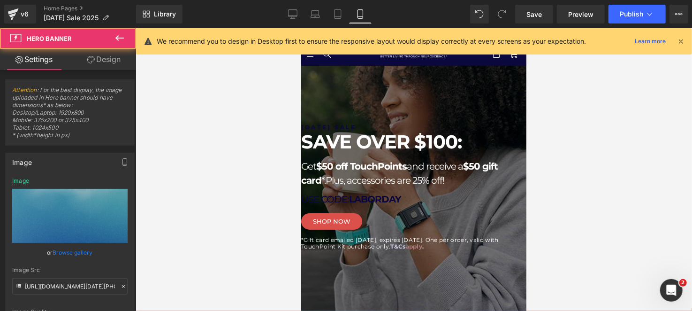
click at [505, 257] on div "LABOR DAY SALE Heading SAVE OVER $100: Heading Get $50 off TouchPoints and rece…" at bounding box center [413, 183] width 225 height 146
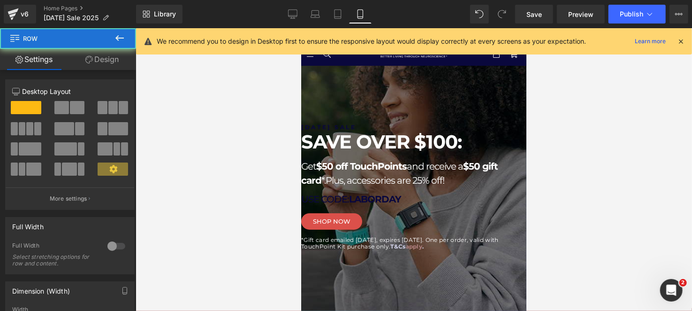
click at [422, 249] on span "apply" at bounding box center [413, 245] width 17 height 7
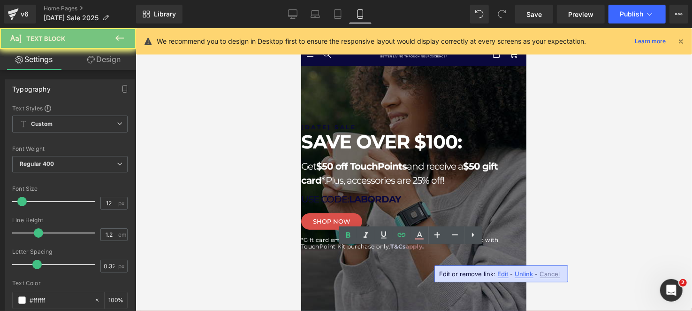
click at [422, 249] on span "apply" at bounding box center [413, 245] width 17 height 7
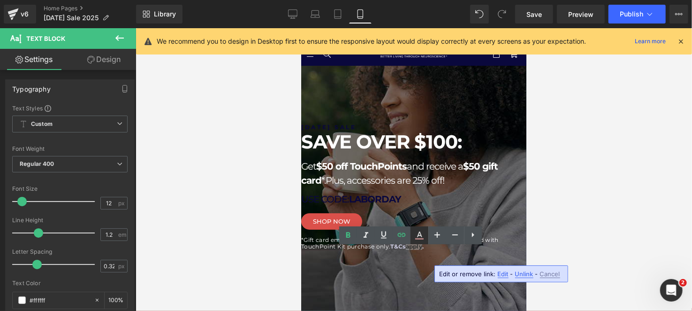
click at [416, 236] on icon at bounding box center [419, 234] width 11 height 11
type input "100"
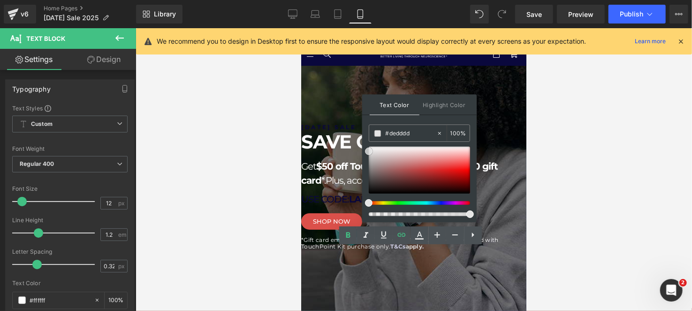
drag, startPoint x: 694, startPoint y: 193, endPoint x: 325, endPoint y: 125, distance: 374.9
click at [407, 121] on div "Text Color Highlight Color rgba(222, 221, 221, 1) #dedddd 100 % transparent tra…" at bounding box center [419, 158] width 114 height 128
drag, startPoint x: 368, startPoint y: 151, endPoint x: 369, endPoint y: 132, distance: 18.8
click at [369, 132] on div "#ffffff 100 %" at bounding box center [419, 173] width 101 height 98
click at [401, 116] on div "Text Color Highlight Color rgba(255, 255, 255, 1) #ffffff 100 % transparent tra…" at bounding box center [419, 158] width 114 height 128
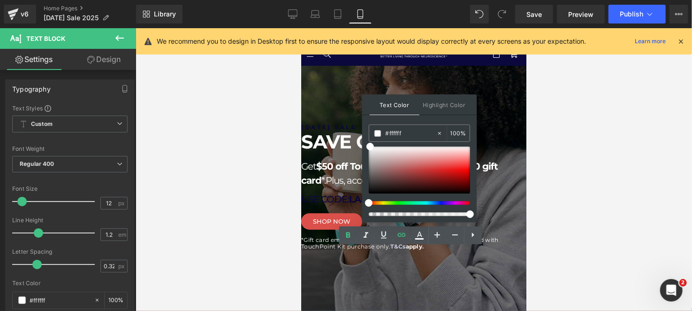
click at [499, 250] on p "*Gift card emailed 9/15/2025, expires 10/31/2025. One per order, valid with Tou…" at bounding box center [413, 243] width 225 height 14
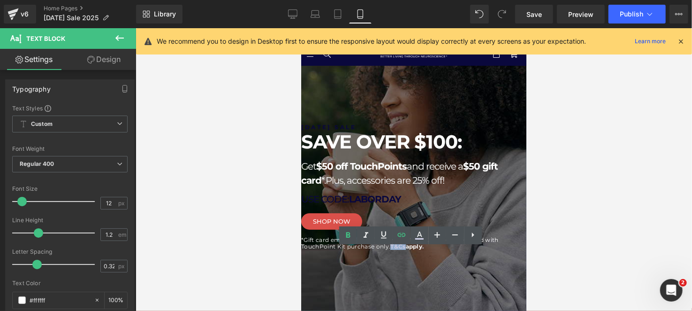
drag, startPoint x: 468, startPoint y: 257, endPoint x: 453, endPoint y: 256, distance: 15.0
click at [405, 249] on span "T&Cs" at bounding box center [397, 245] width 15 height 7
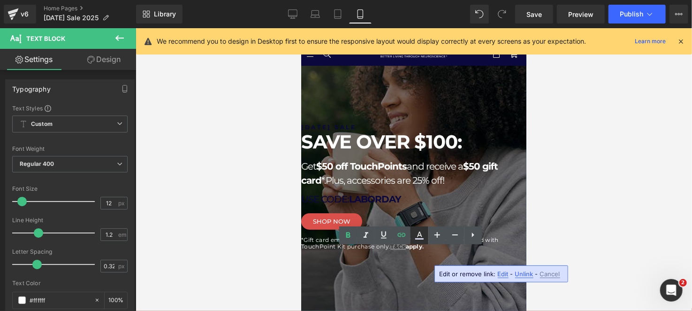
click at [420, 238] on icon at bounding box center [419, 238] width 8 height 1
type input "#d2d2e9"
type input "100"
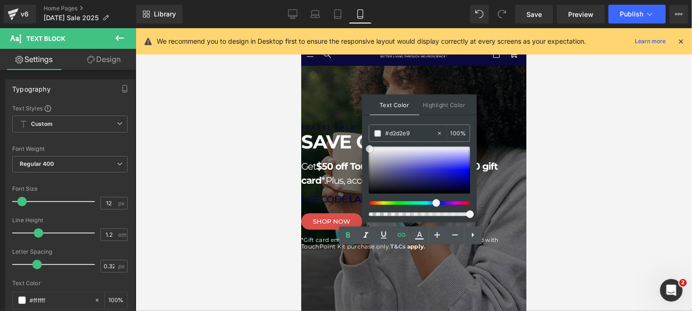
type input "#f2f2f2"
drag, startPoint x: 343, startPoint y: 147, endPoint x: 346, endPoint y: 131, distance: 16.7
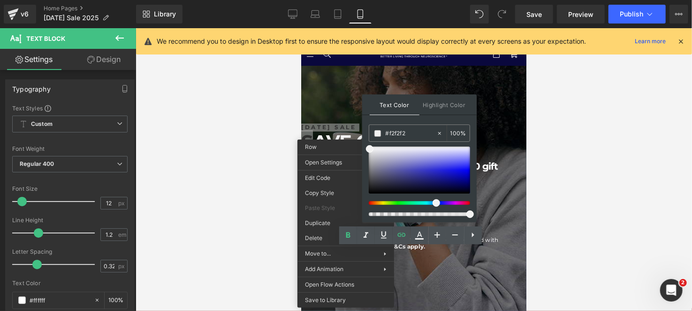
click at [387, 121] on div "Text Color Highlight Color rgba(242, 242, 242, 1) #f2f2f2 100 % transparent tra…" at bounding box center [419, 158] width 114 height 128
click at [504, 275] on div at bounding box center [413, 169] width 225 height 282
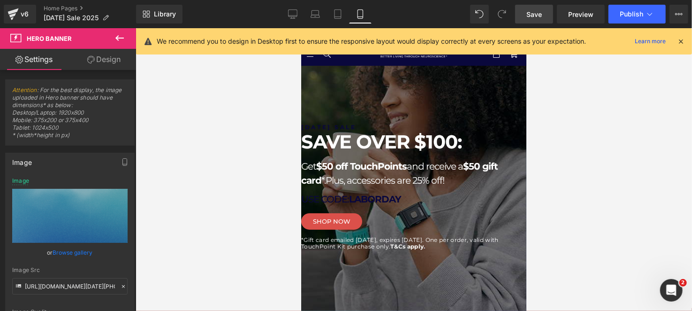
click at [526, 16] on link "Save" at bounding box center [534, 14] width 38 height 19
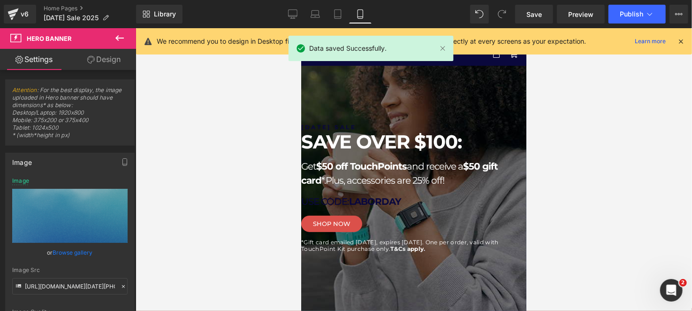
click at [349, 251] on span "*Gift card emailed 9/15/2025, expires 10/31/2025. One per order, valid with Tou…" at bounding box center [399, 245] width 197 height 14
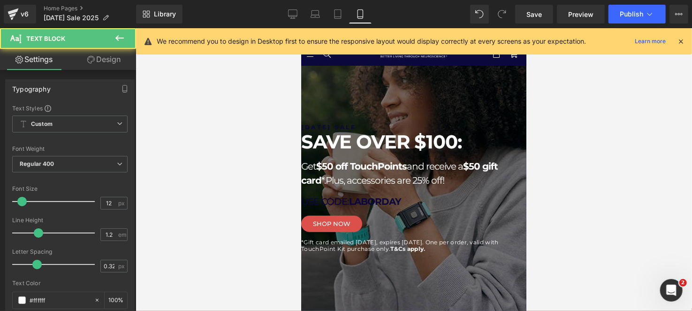
click at [114, 63] on link "Design" at bounding box center [104, 59] width 68 height 21
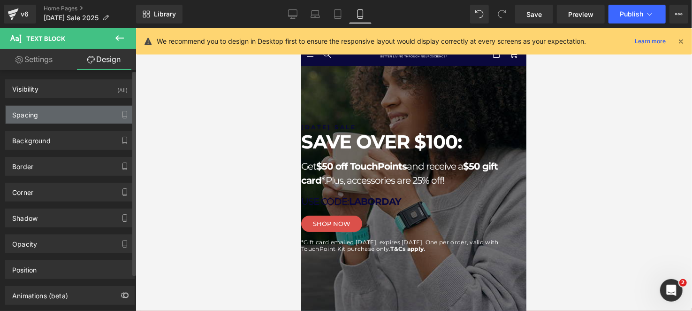
click at [64, 111] on div "Spacing" at bounding box center [70, 115] width 129 height 18
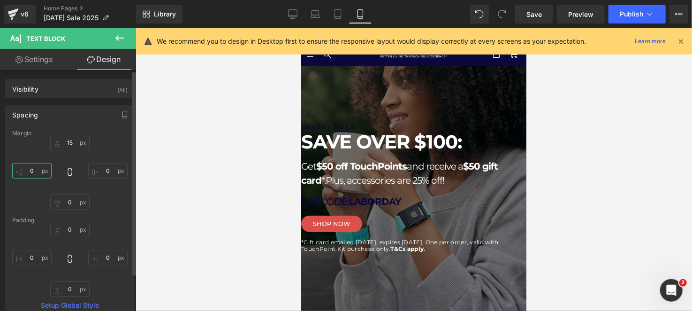
click at [32, 168] on input "0" at bounding box center [31, 170] width 39 height 15
type input "1"
type input "75"
click at [103, 164] on input "0" at bounding box center [107, 170] width 39 height 15
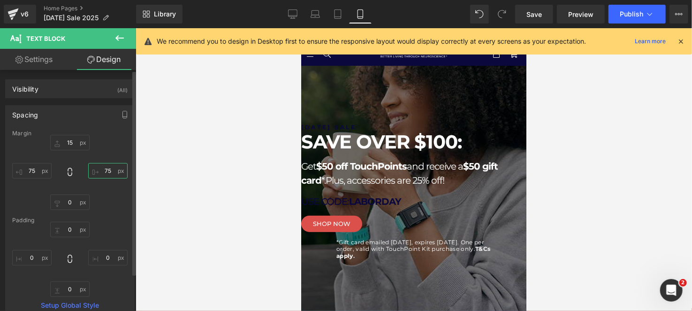
type input "7"
type input "50"
click at [29, 171] on input "75" at bounding box center [31, 170] width 39 height 15
type input "50"
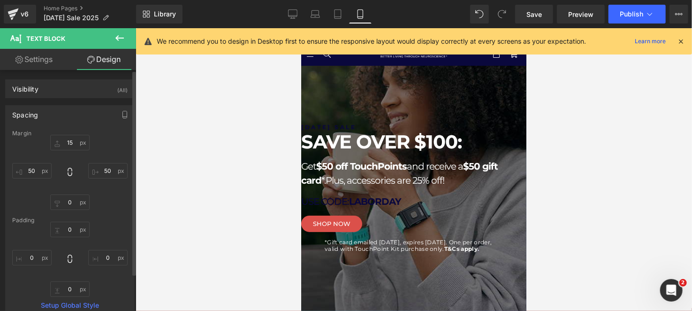
click at [51, 182] on div "15px 15 50 50 0px 0 50 50" at bounding box center [69, 172] width 115 height 75
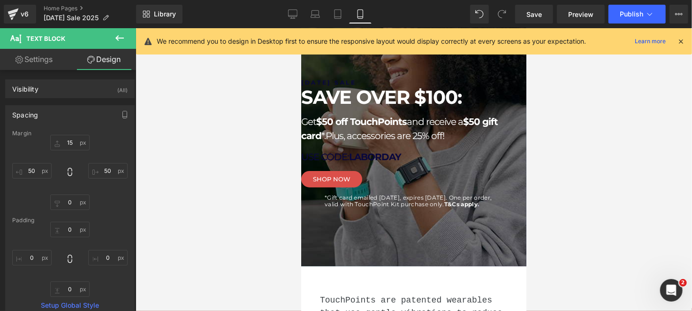
scroll to position [43, 0]
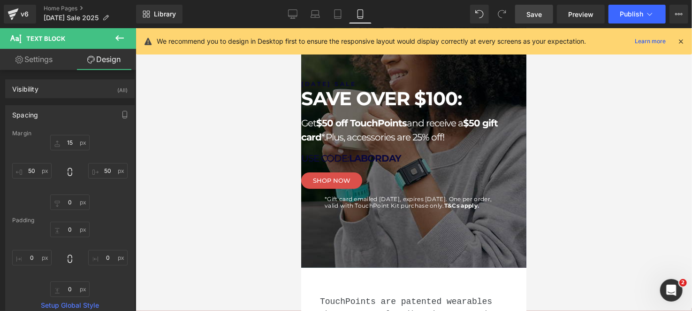
click at [537, 7] on link "Save" at bounding box center [534, 14] width 38 height 19
click at [684, 38] on icon at bounding box center [680, 41] width 8 height 8
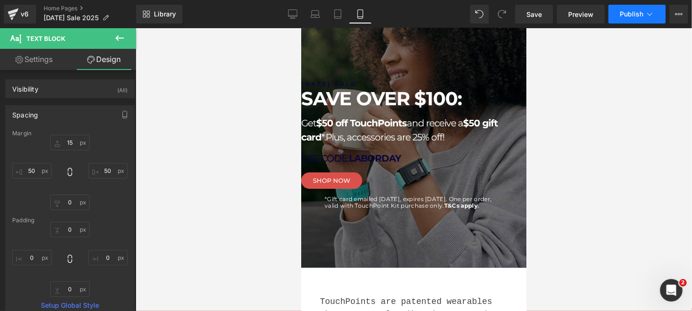
click at [639, 15] on span "Publish" at bounding box center [631, 14] width 23 height 8
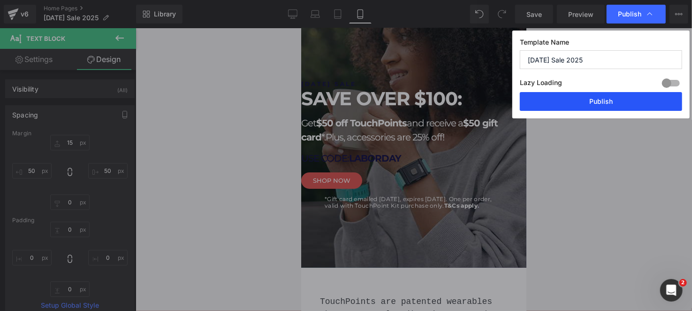
click at [617, 100] on button "Publish" at bounding box center [601, 101] width 162 height 19
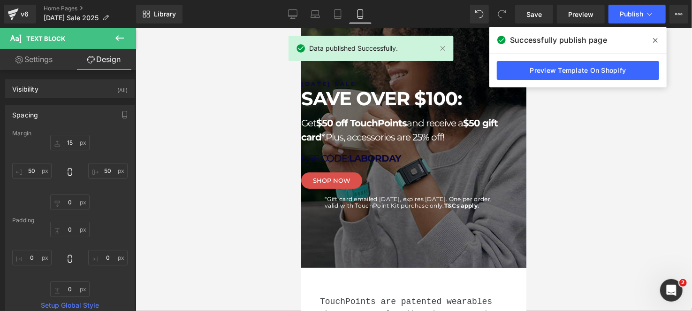
click at [123, 14] on ul "Home Pages Labor Day Sale 2025" at bounding box center [90, 14] width 92 height 19
click at [109, 16] on icon at bounding box center [105, 18] width 7 height 7
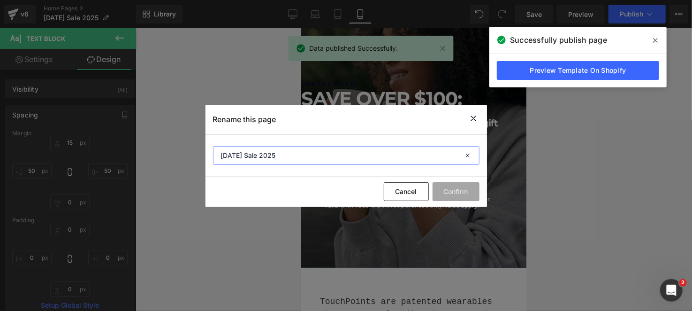
click at [336, 152] on input "Labor Day Sale 2025" at bounding box center [346, 155] width 266 height 19
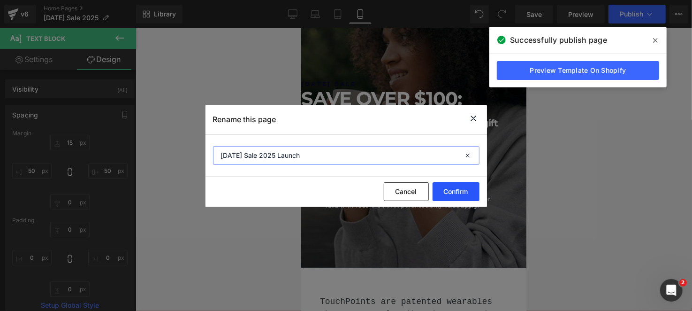
type input "Labor Day Sale 2025 Launch"
click at [465, 197] on button "Confirm" at bounding box center [456, 191] width 47 height 19
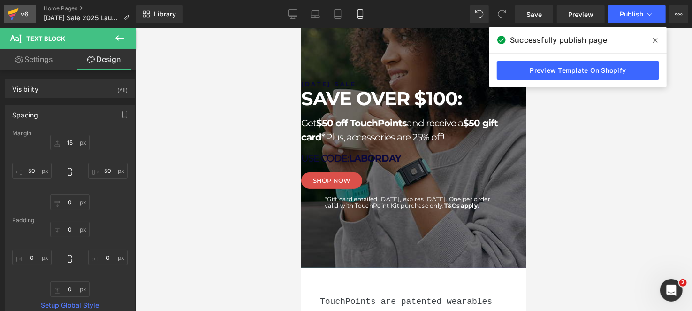
click at [24, 12] on div "v6" at bounding box center [25, 14] width 12 height 12
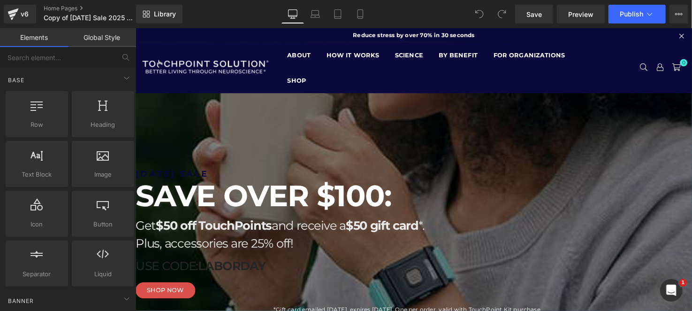
click at [415, 92] on ul "ABOUT HOW IT WORKS SCIENCE BY BENEFIT STRESS FOCUS SLEEP [MEDICAL_DATA] GIFTED …" at bounding box center [450, 68] width 331 height 52
click at [135, 28] on span "Hero Banner" at bounding box center [135, 28] width 0 height 0
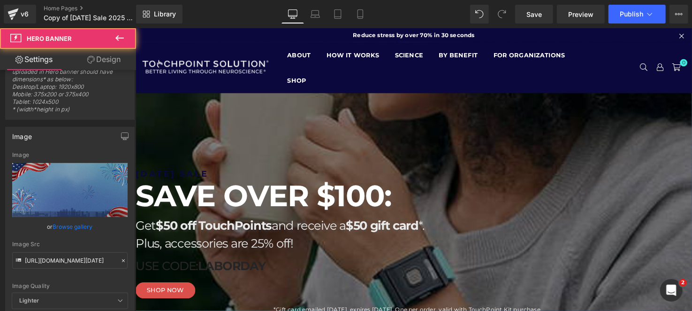
scroll to position [46, 0]
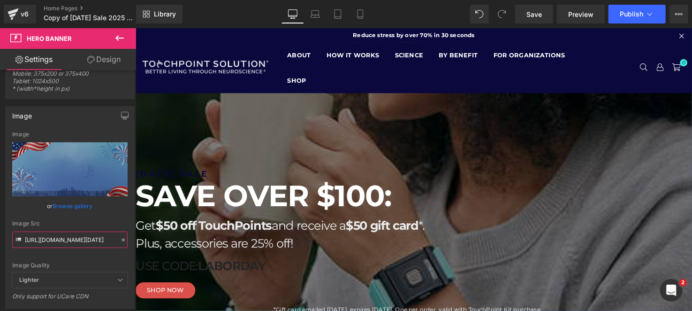
click at [75, 236] on input "[URL][DOMAIN_NAME][DATE]" at bounding box center [69, 239] width 115 height 16
paste input ".png?v=1755817269"
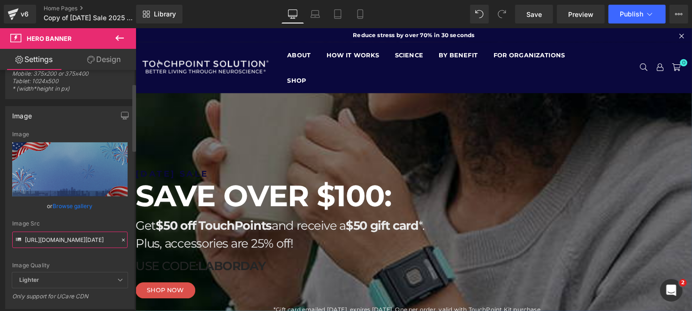
type input "[URL][DOMAIN_NAME][DATE]"
click at [82, 226] on div "Image Src" at bounding box center [69, 223] width 115 height 7
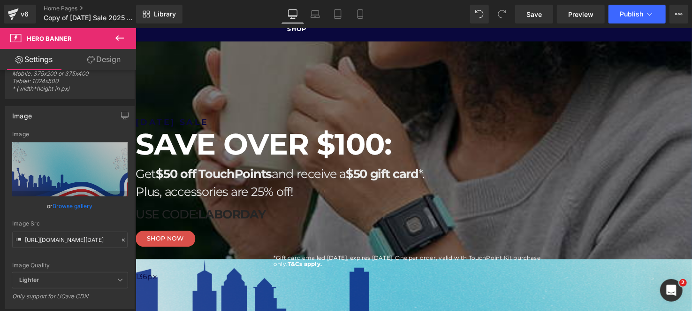
scroll to position [0, 0]
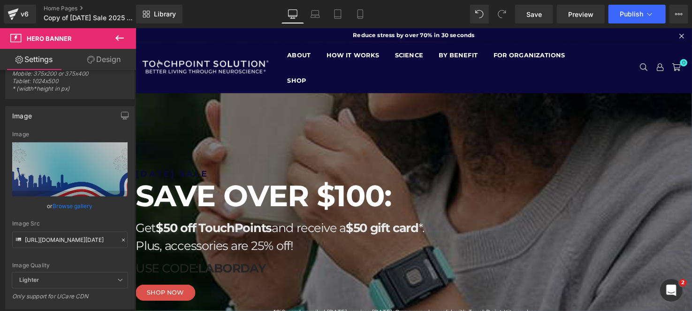
click at [492, 177] on h1 "[DATE] SALE" at bounding box center [416, 176] width 563 height 12
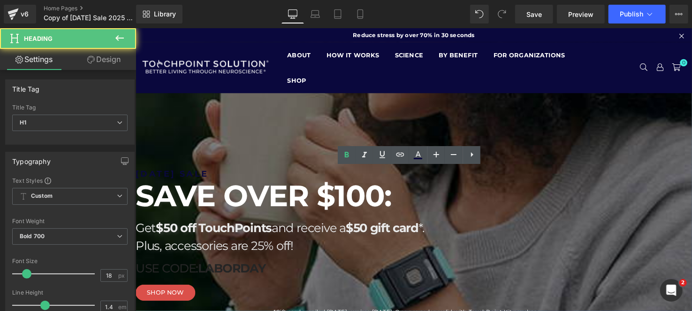
click at [490, 177] on h1 "[DATE] SALE" at bounding box center [416, 176] width 563 height 12
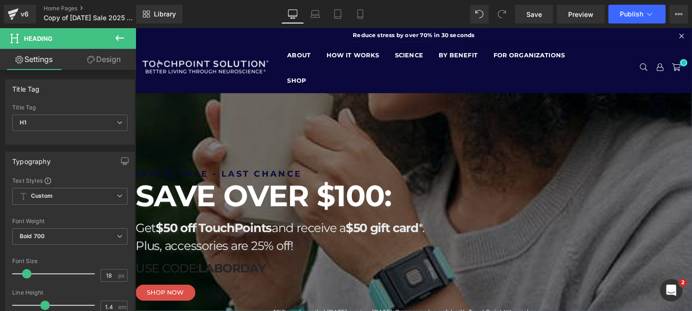
click at [433, 177] on h1 "[DATE] SALE - LAST CHANCE" at bounding box center [416, 176] width 563 height 12
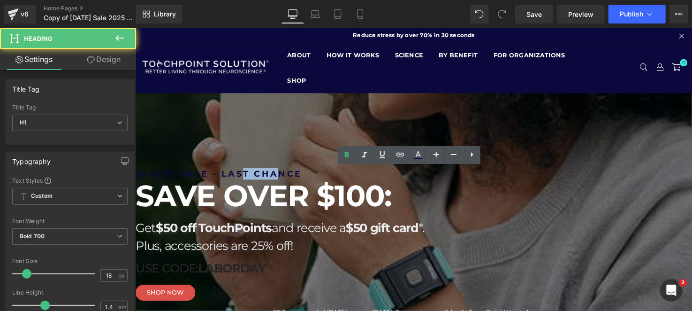
click at [433, 177] on h1 "[DATE] SALE - LAST CHANCE" at bounding box center [416, 176] width 563 height 12
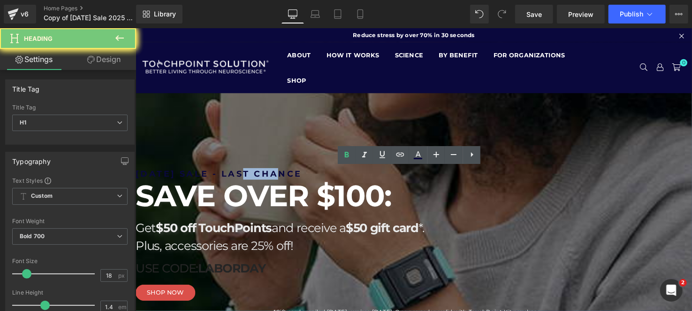
click at [433, 177] on h1 "[DATE] SALE - LAST CHANCE" at bounding box center [416, 176] width 563 height 12
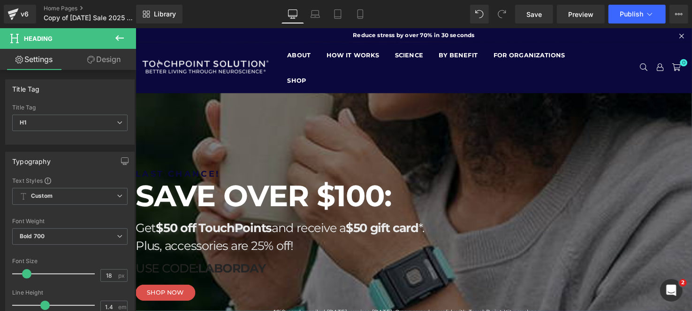
click at [484, 177] on h1 "LAST CHANCE!" at bounding box center [416, 176] width 563 height 12
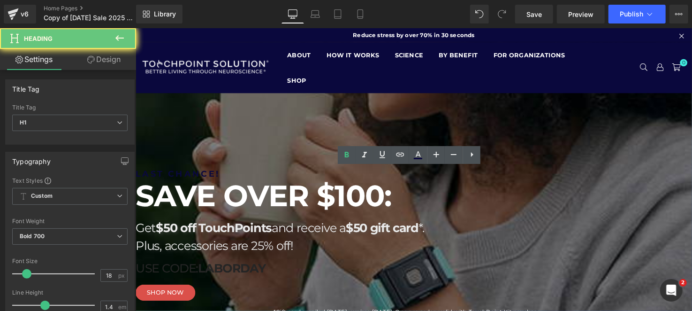
click at [484, 177] on h1 "LAST CHANCE!" at bounding box center [416, 176] width 563 height 12
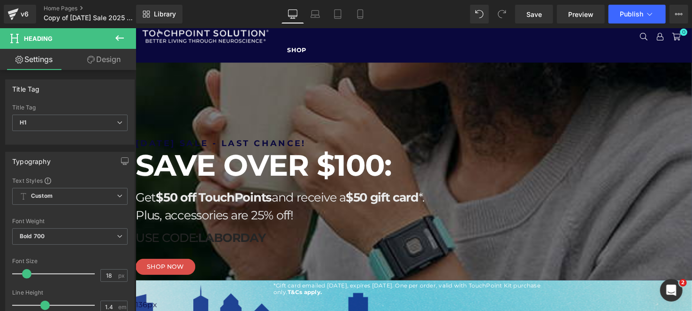
scroll to position [46, 0]
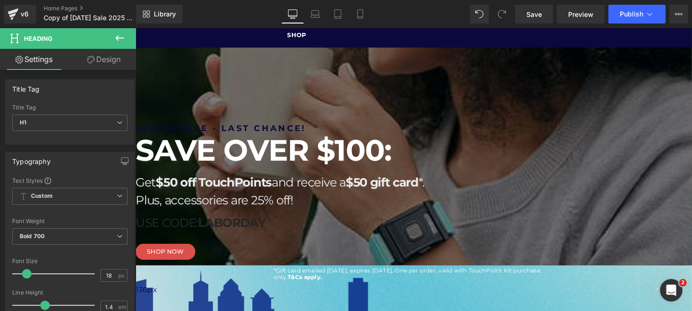
click at [114, 38] on icon at bounding box center [119, 37] width 11 height 11
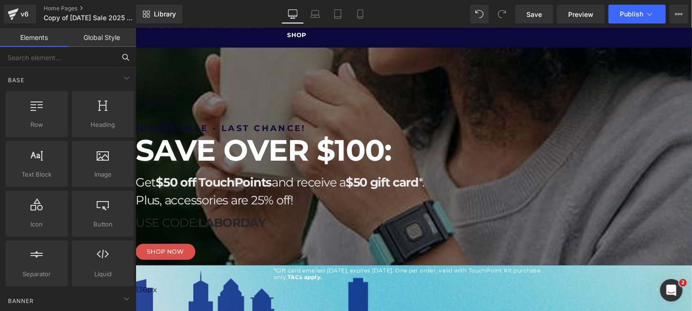
click at [59, 53] on input "text" at bounding box center [57, 57] width 115 height 21
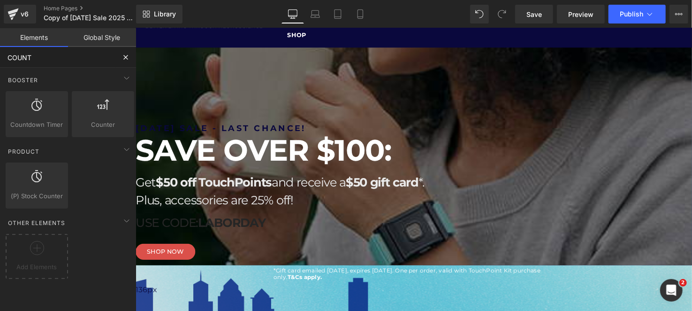
type input "COUNTD"
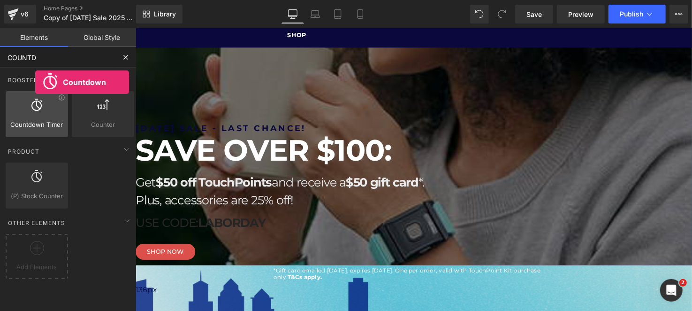
click at [35, 128] on span "Countdown Timer" at bounding box center [36, 125] width 57 height 10
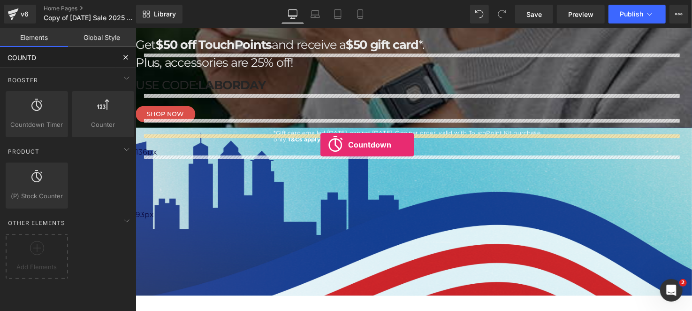
scroll to position [188, 0]
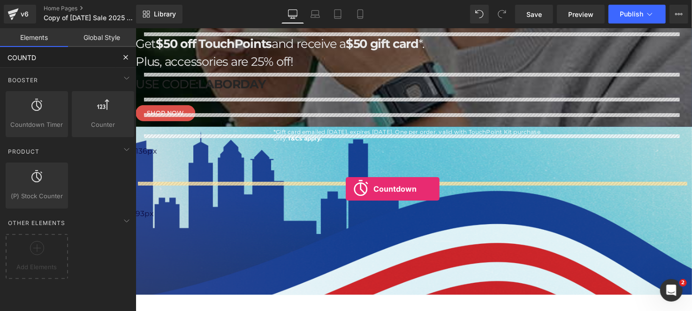
drag, startPoint x: 170, startPoint y: 156, endPoint x: 349, endPoint y: 191, distance: 182.6
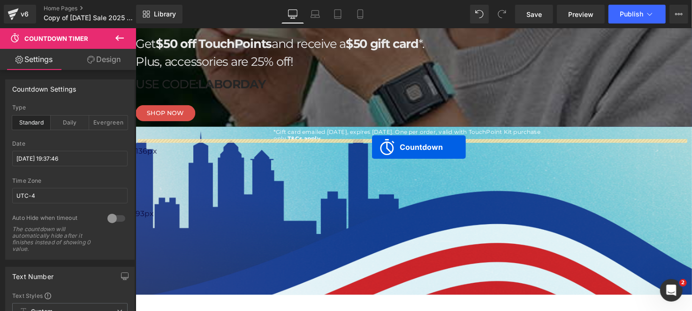
drag, startPoint x: 379, startPoint y: 192, endPoint x: 376, endPoint y: 149, distance: 43.2
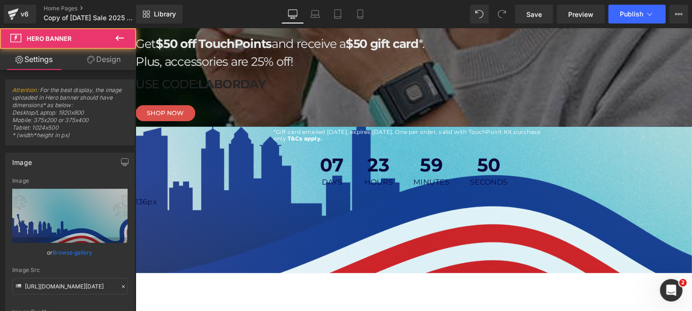
drag, startPoint x: 380, startPoint y: 206, endPoint x: 388, endPoint y: 169, distance: 38.0
click at [388, 169] on div "[DATE] SALE - LAST CHANCE! Heading SAVE OVER $100: Heading Get $50 off TouchPoi…" at bounding box center [419, 91] width 568 height 371
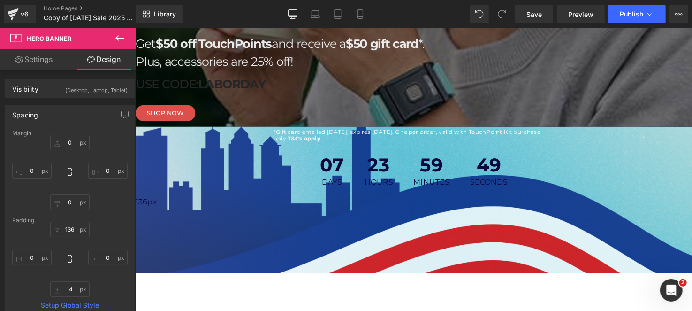
scroll to position [141, 0]
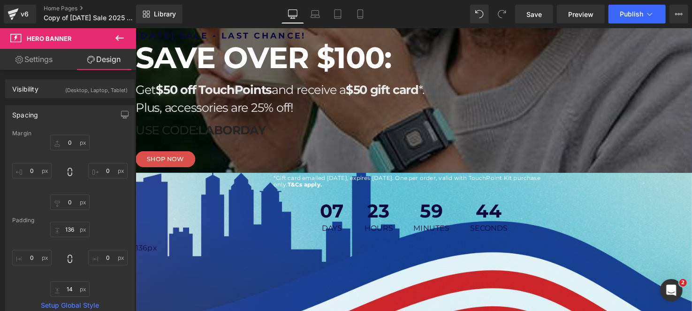
click at [28, 64] on link "Settings" at bounding box center [34, 59] width 68 height 21
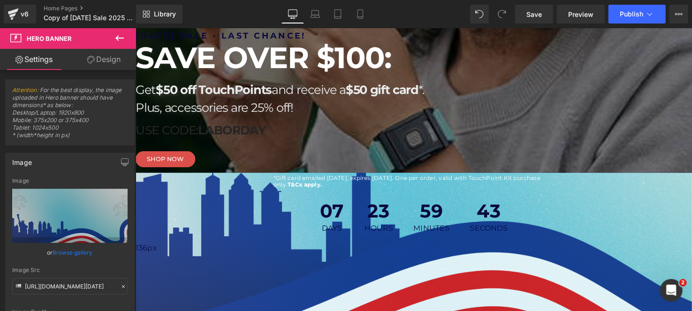
click at [329, 214] on span "07" at bounding box center [335, 216] width 25 height 23
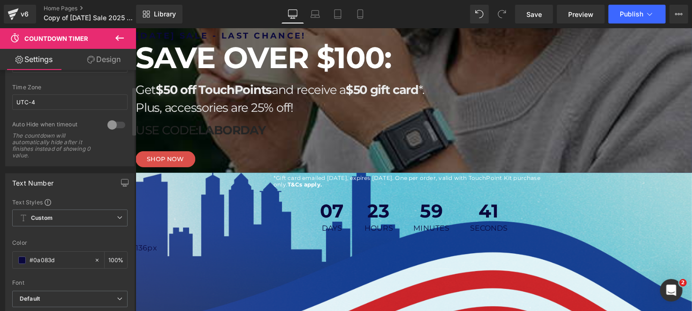
scroll to position [0, 0]
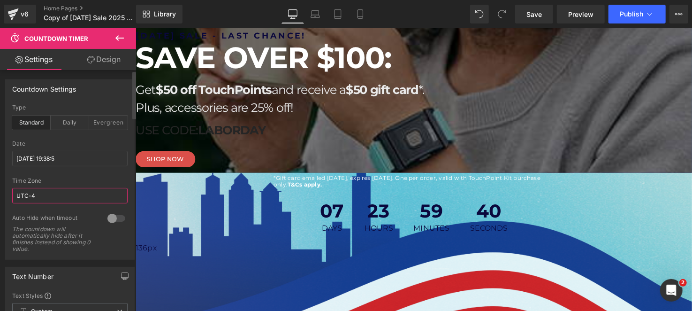
click at [73, 192] on input "UTC-4" at bounding box center [69, 195] width 115 height 15
click at [26, 195] on input "UTC-4" at bounding box center [69, 195] width 115 height 15
click at [36, 195] on input "UTC-4" at bounding box center [69, 195] width 115 height 15
click at [49, 188] on input "UTC-4" at bounding box center [69, 195] width 115 height 15
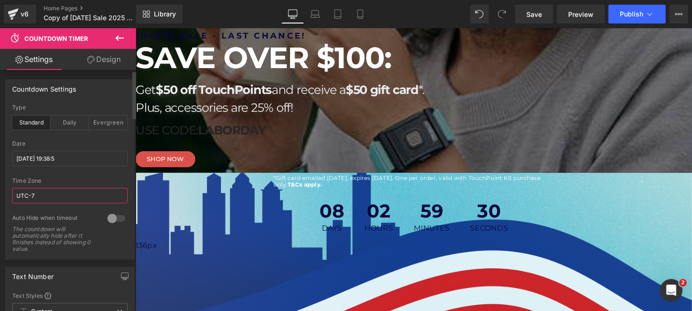
type input "UTC-7"
click at [70, 177] on div "Time Zone" at bounding box center [69, 180] width 115 height 7
click at [38, 158] on input "[DATE] 19:38:5" at bounding box center [69, 158] width 115 height 15
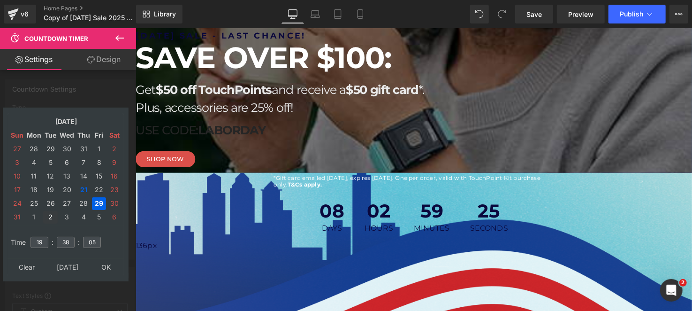
click at [49, 213] on td "2" at bounding box center [50, 217] width 15 height 13
click at [37, 240] on input "19" at bounding box center [39, 241] width 18 height 11
click at [67, 236] on input "38" at bounding box center [66, 241] width 18 height 11
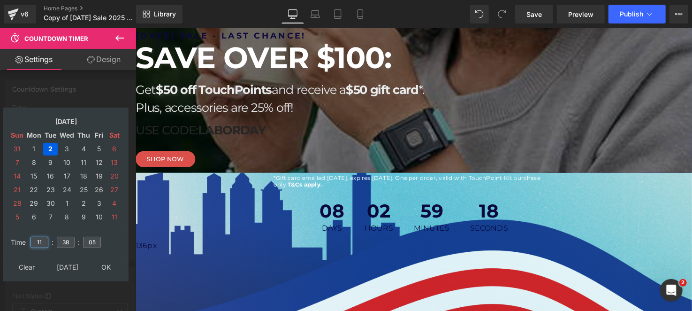
click at [45, 239] on input "11" at bounding box center [39, 241] width 18 height 11
type input "1"
type input "23"
click at [70, 240] on input "38" at bounding box center [66, 241] width 18 height 11
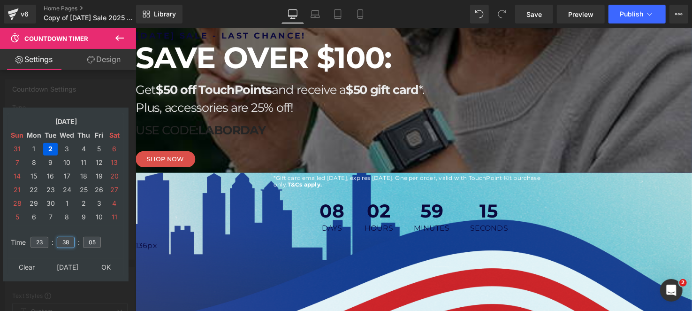
click at [70, 240] on input "38" at bounding box center [66, 241] width 18 height 11
type input "3"
type input "59"
click at [88, 238] on input "05" at bounding box center [92, 241] width 18 height 11
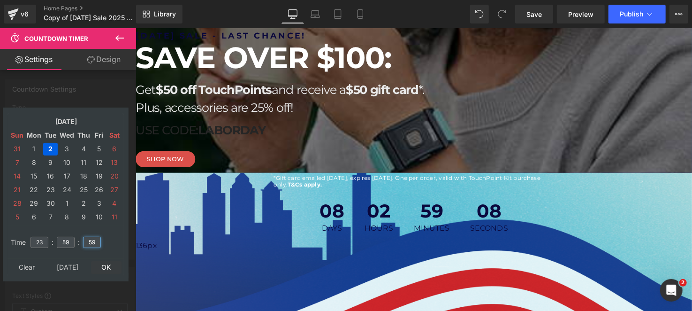
type input "59"
type input "[DATE] 23:59:59"
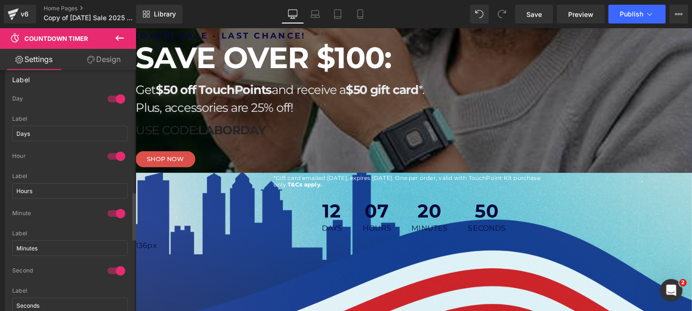
scroll to position [610, 0]
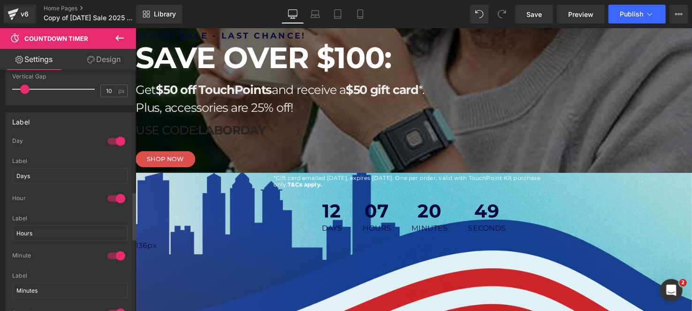
click at [111, 137] on div at bounding box center [116, 141] width 23 height 15
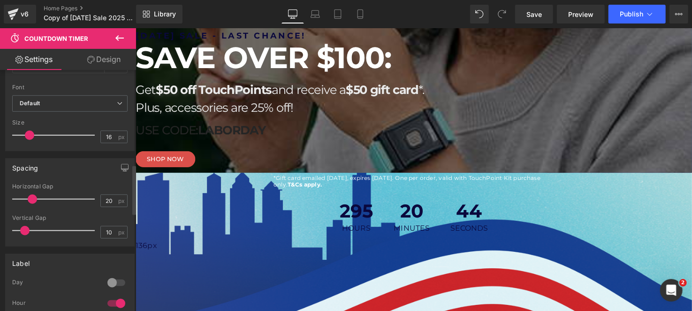
scroll to position [234, 0]
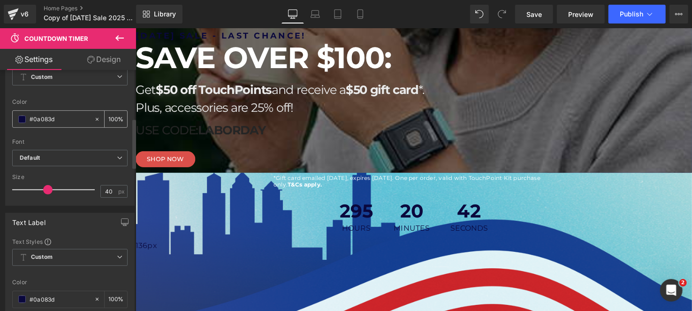
click at [21, 116] on span at bounding box center [22, 119] width 8 height 8
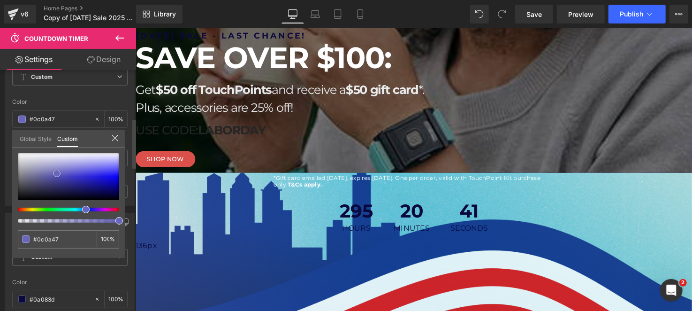
type input "#0c0a47"
type input "#4f4cb7"
type input "#ffffff"
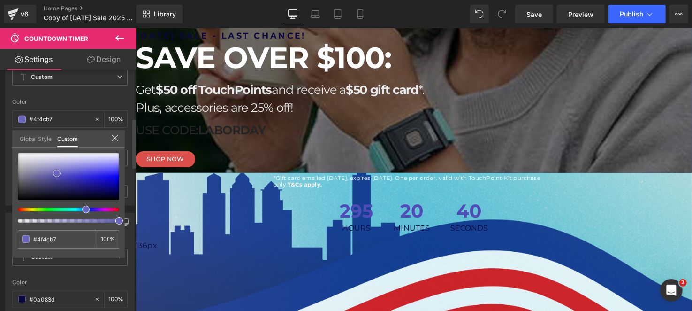
type input "#ffffff"
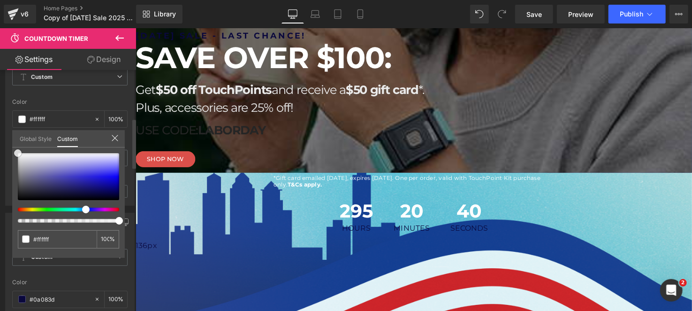
drag, startPoint x: 96, startPoint y: 195, endPoint x: 0, endPoint y: 106, distance: 130.8
click at [0, 106] on div "Text Number Text Styles Custom Custom Setup Global Style Custom Setup Global St…" at bounding box center [70, 115] width 140 height 180
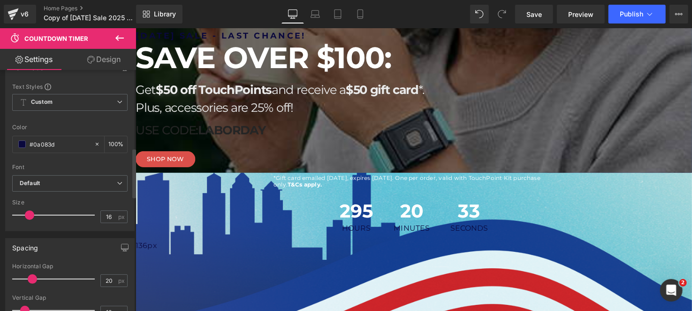
scroll to position [375, 0]
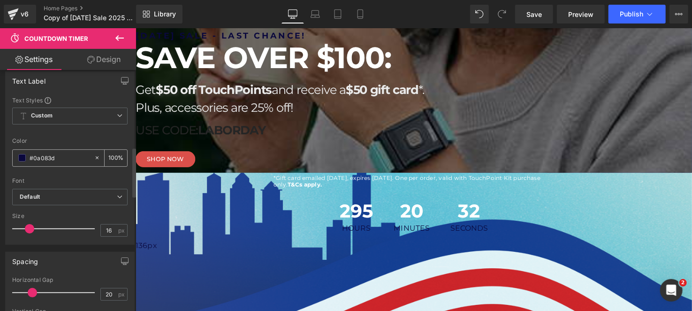
click at [22, 154] on span at bounding box center [22, 158] width 8 height 8
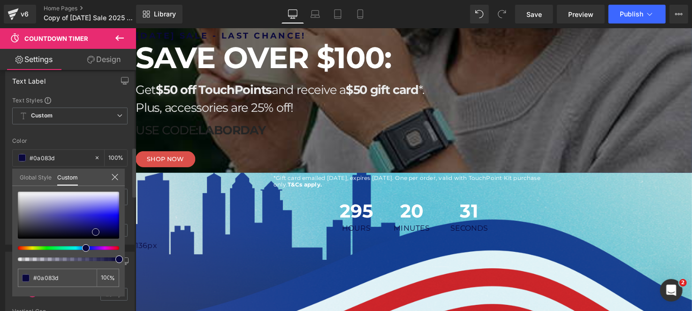
type input "#0a0843"
type input "#c9c8de"
type input "#ffffff"
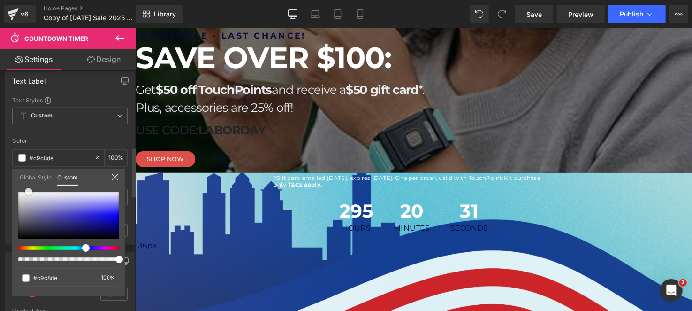
type input "#ffffff"
drag, startPoint x: 96, startPoint y: 234, endPoint x: 0, endPoint y: 123, distance: 147.0
click at [0, 123] on div "Text Label Text Styles Custom Custom Setup Global Style Custom Setup Global Sty…" at bounding box center [70, 154] width 140 height 180
click at [97, 53] on link "Design" at bounding box center [104, 59] width 68 height 21
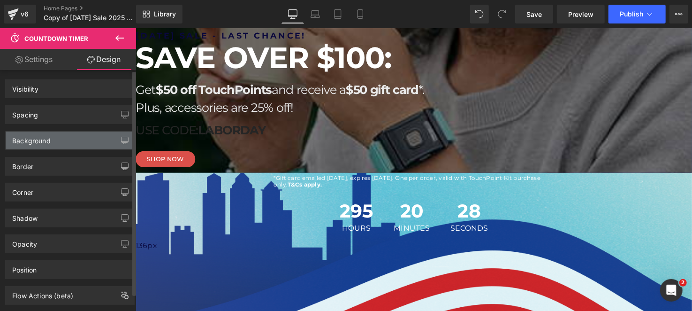
click at [40, 140] on div "Background" at bounding box center [31, 137] width 38 height 13
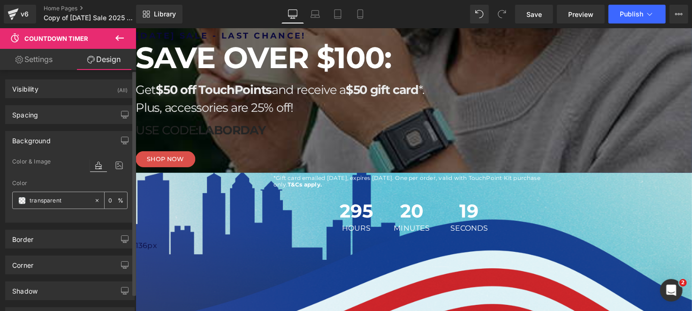
click at [56, 200] on input "transparent" at bounding box center [60, 200] width 60 height 10
paste input "eceff8"
type input "eceff8"
type input "100"
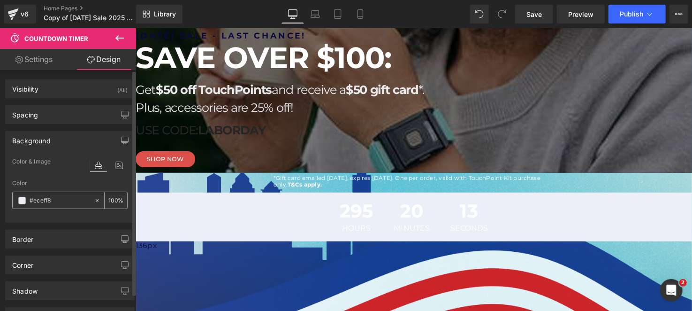
click at [43, 204] on input "#eceff8" at bounding box center [60, 200] width 60 height 10
paste input "324CFE"
type input "#324CFE"
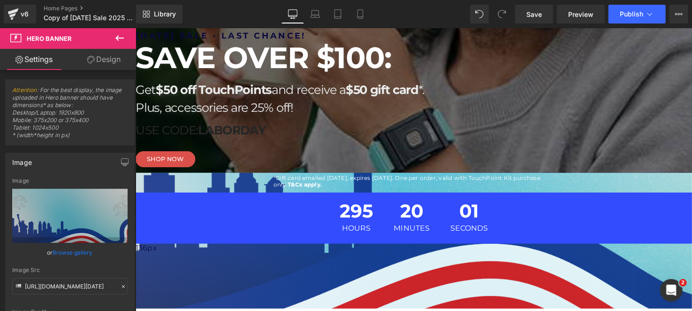
drag, startPoint x: 407, startPoint y: 243, endPoint x: 412, endPoint y: 229, distance: 14.5
click at [412, 229] on div "LABOR DAY SALE - LAST CHANCE! Heading SAVE OVER $100: Heading Get $50 off Touch…" at bounding box center [419, 133] width 568 height 360
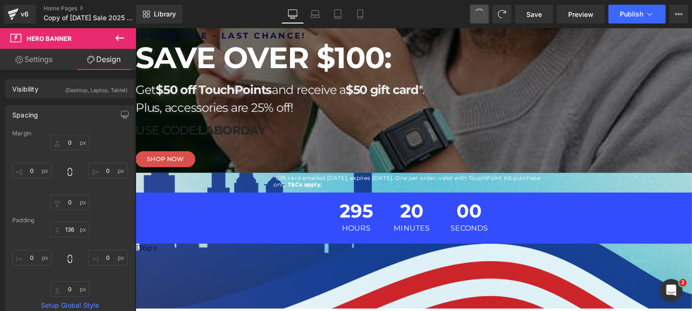
type input "0"
type input "136"
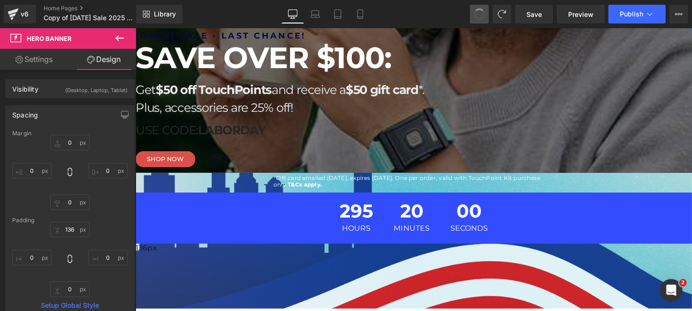
type input "0"
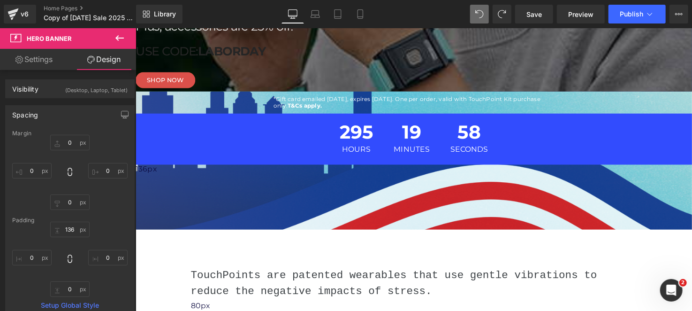
scroll to position [93, 0]
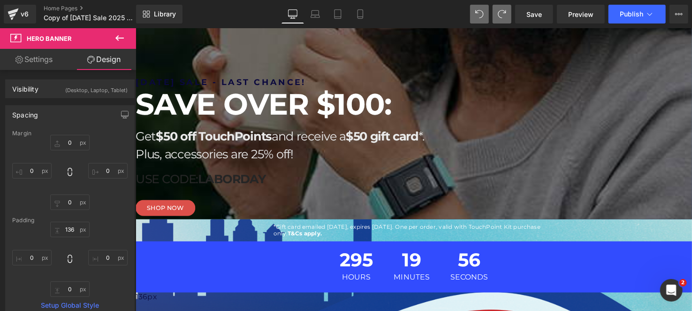
type input "0"
type input "136"
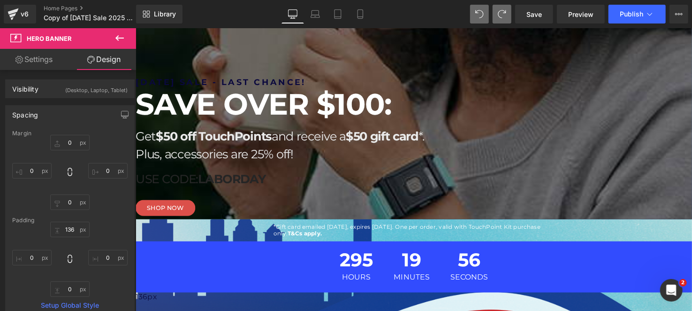
type input "0"
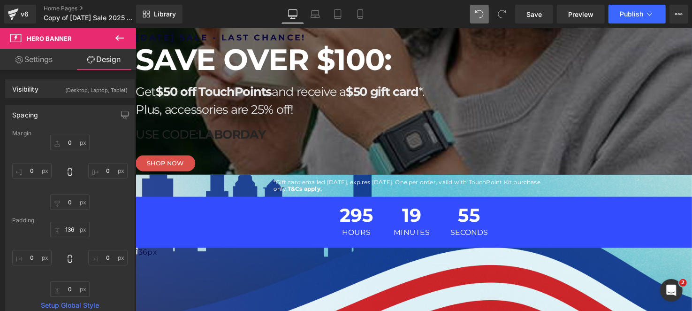
scroll to position [141, 0]
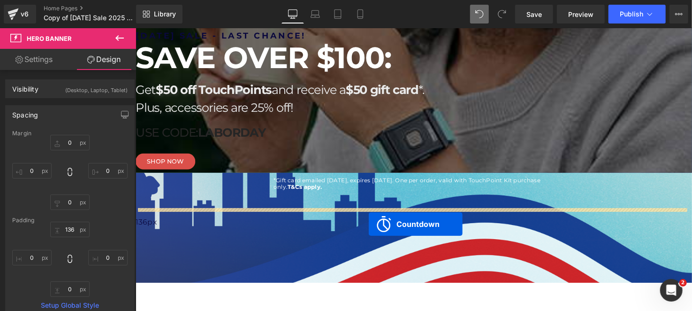
drag, startPoint x: 377, startPoint y: 195, endPoint x: 373, endPoint y: 227, distance: 32.6
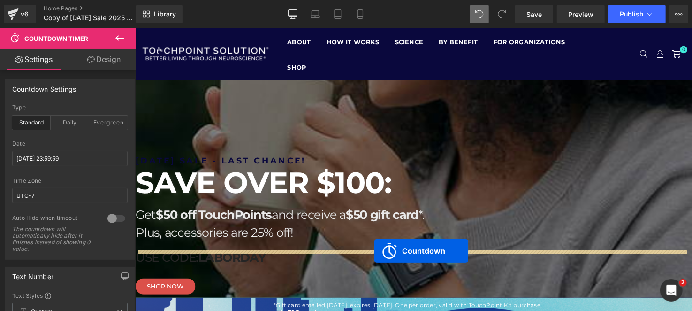
scroll to position [0, 0]
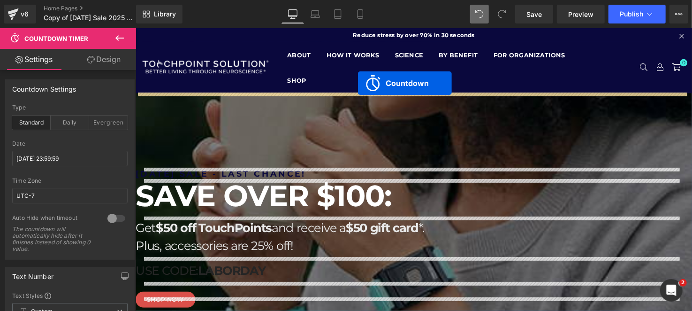
drag, startPoint x: 379, startPoint y: 244, endPoint x: 362, endPoint y: 84, distance: 161.3
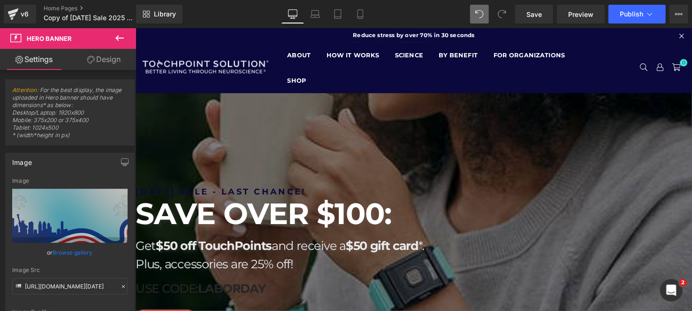
drag, startPoint x: 432, startPoint y: 191, endPoint x: 446, endPoint y: 155, distance: 39.4
click at [446, 155] on div "LABOR DAY SALE - LAST CHANCE! Heading SAVE OVER $100: Heading Get $50 off Touch…" at bounding box center [419, 277] width 568 height 258
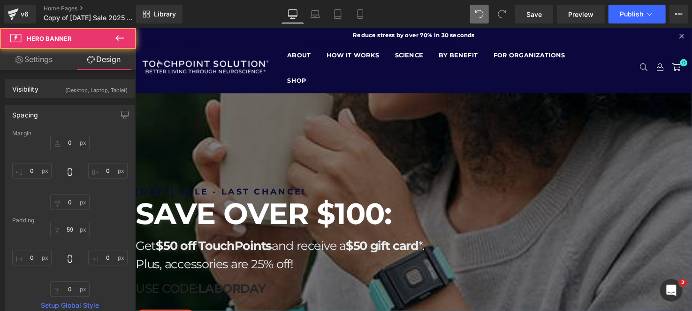
scroll to position [93, 0]
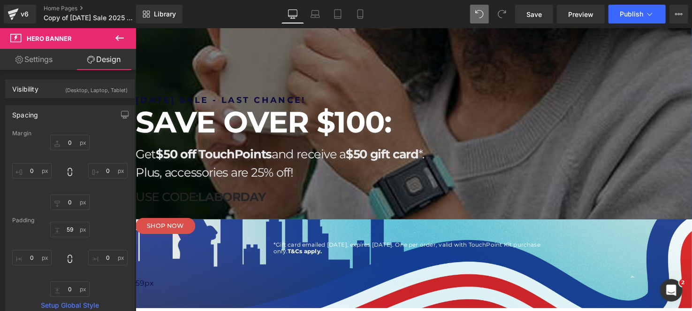
click at [587, 241] on div "LABOR DAY SALE - LAST CHANCE! Heading SAVE OVER $100: Heading Get $50 off Touch…" at bounding box center [416, 178] width 563 height 166
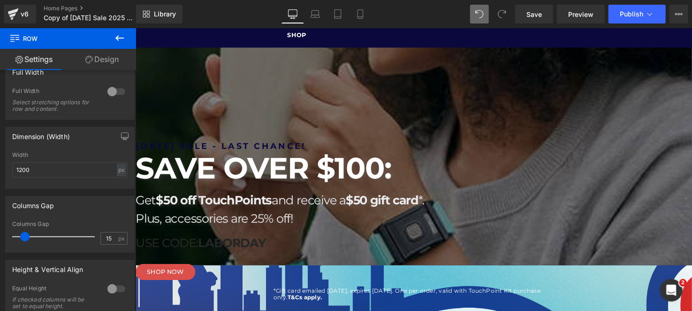
scroll to position [188, 0]
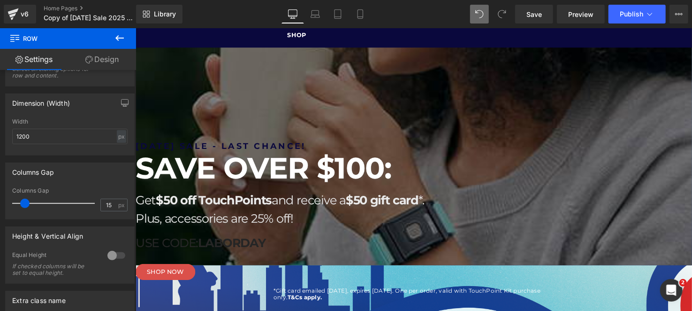
click at [287, 68] on div "295 Hours 19 Minutes 32 Seconds" at bounding box center [419, 72] width 568 height 50
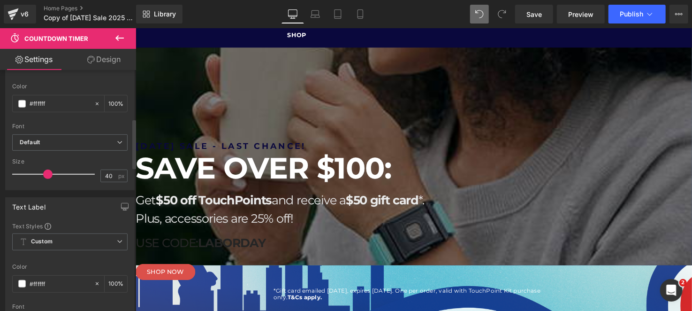
scroll to position [234, 0]
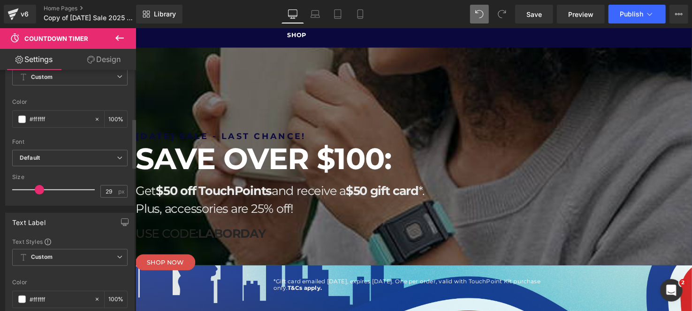
drag, startPoint x: 48, startPoint y: 186, endPoint x: 40, endPoint y: 186, distance: 8.0
click at [40, 186] on span at bounding box center [39, 189] width 9 height 9
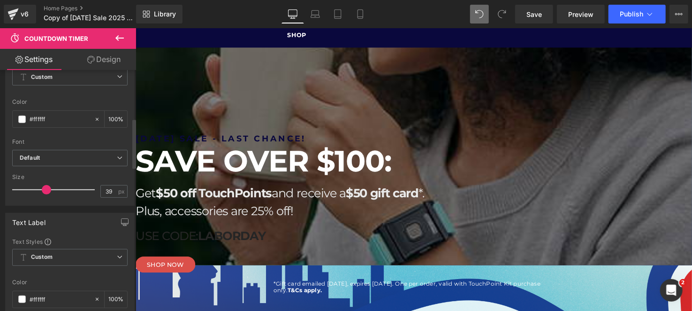
type input "40"
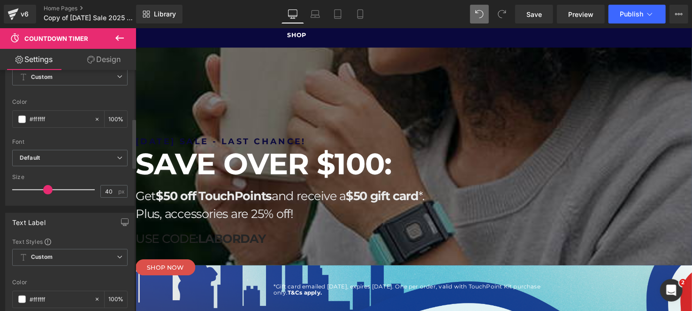
drag, startPoint x: 40, startPoint y: 186, endPoint x: 48, endPoint y: 184, distance: 8.6
click at [48, 185] on span at bounding box center [47, 189] width 9 height 9
click at [253, 86] on div "295 Hours 19 Minutes 21 Seconds" at bounding box center [419, 72] width 568 height 50
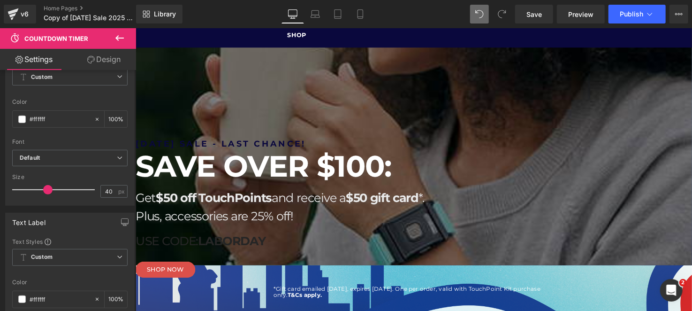
drag, startPoint x: 280, startPoint y: 95, endPoint x: 283, endPoint y: 83, distance: 12.6
click at [283, 83] on div "295 Hours 19 Minutes 20 Seconds Countdown Timer" at bounding box center [419, 73] width 568 height 52
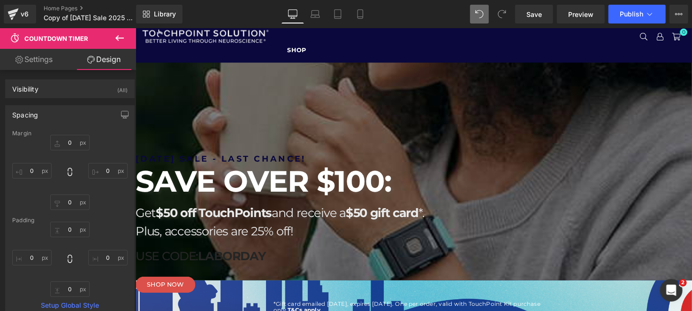
scroll to position [46, 0]
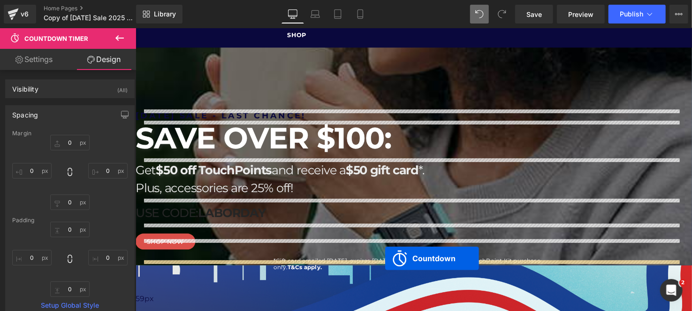
drag, startPoint x: 379, startPoint y: 54, endPoint x: 389, endPoint y: 262, distance: 208.1
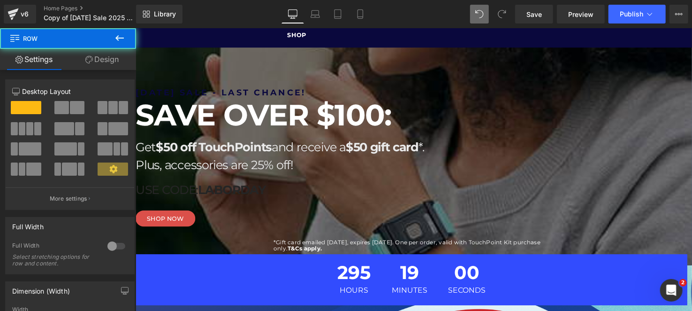
drag, startPoint x: 492, startPoint y: 293, endPoint x: 494, endPoint y: 276, distance: 17.1
click at [494, 276] on div "LABOR DAY SALE - LAST CHANCE! Heading SAVE OVER $100: Heading Get $50 off Touch…" at bounding box center [416, 200] width 563 height 250
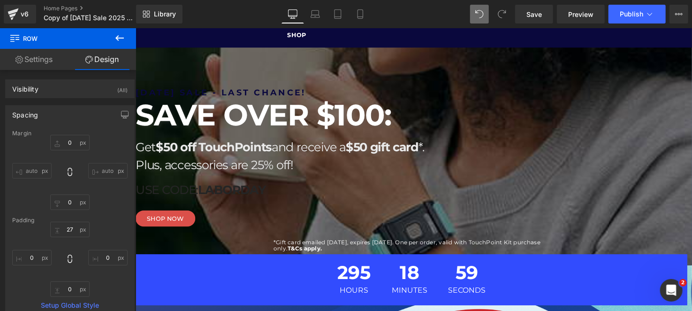
click at [589, 232] on div at bounding box center [416, 233] width 563 height 2
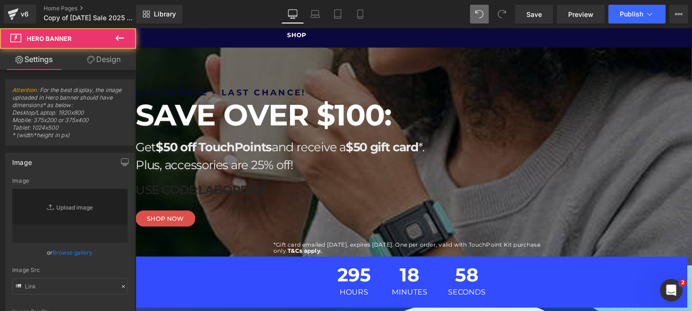
type input "https://cdn.shopify.com/s/files/1/1529/9657/files/TP_-_Labor_Day_Sale_2025_Desk…"
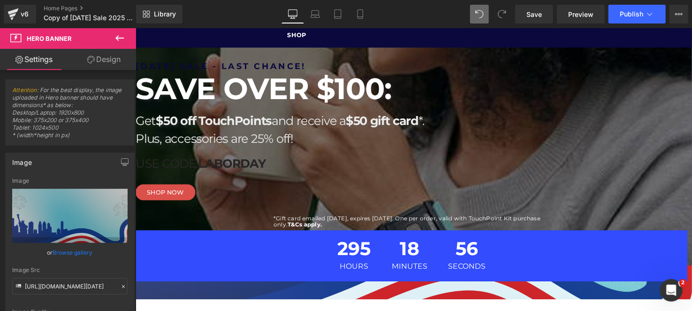
drag, startPoint x: 576, startPoint y: 60, endPoint x: 580, endPoint y: 201, distance: 141.7
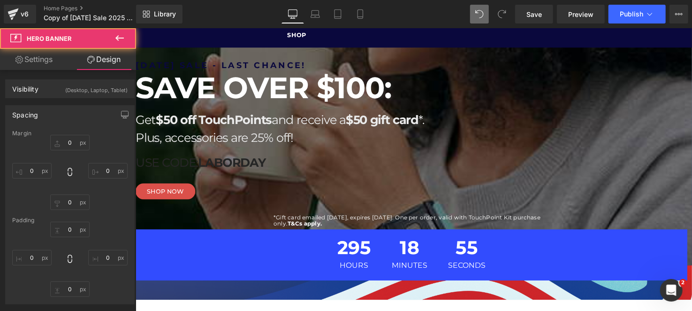
type input "0"
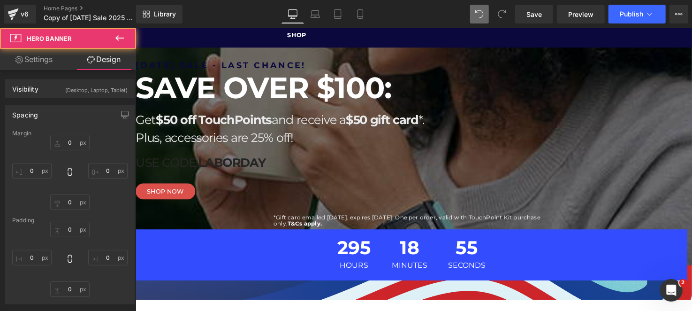
type input "0"
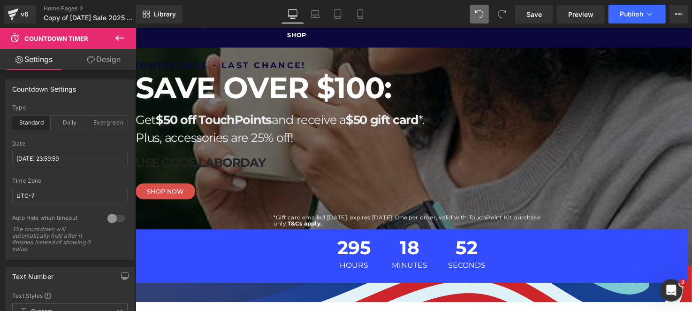
drag, startPoint x: 582, startPoint y: 214, endPoint x: 580, endPoint y: 201, distance: 13.3
click at [580, 208] on div "LABOR DAY SALE - LAST CHANCE! Heading SAVE OVER $100: Heading Get $50 off Touch…" at bounding box center [416, 173] width 563 height 227
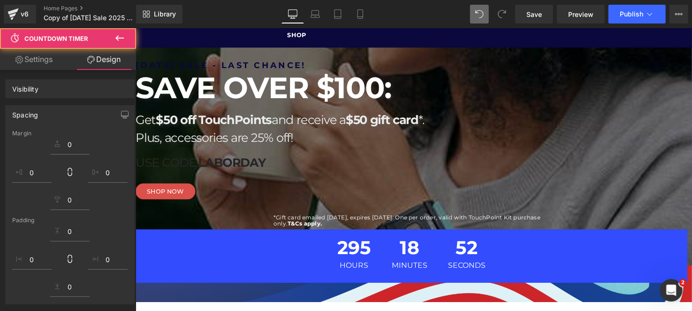
click at [580, 201] on div "LABOR DAY SALE - LAST CHANCE! Heading SAVE OVER $100: Heading Get $50 off Touch…" at bounding box center [416, 173] width 563 height 227
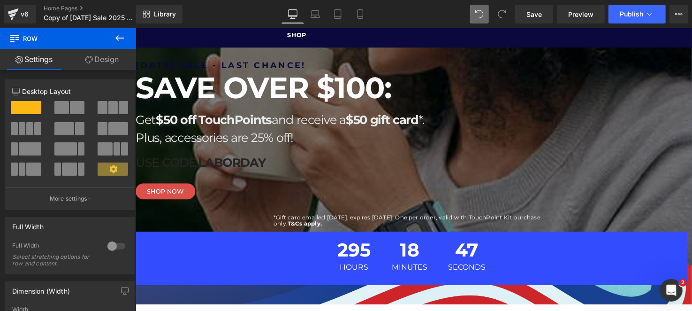
click at [561, 210] on div "LABOR DAY SALE - LAST CHANCE! Heading SAVE OVER $100: Heading Get $50 off Touch…" at bounding box center [416, 174] width 563 height 229
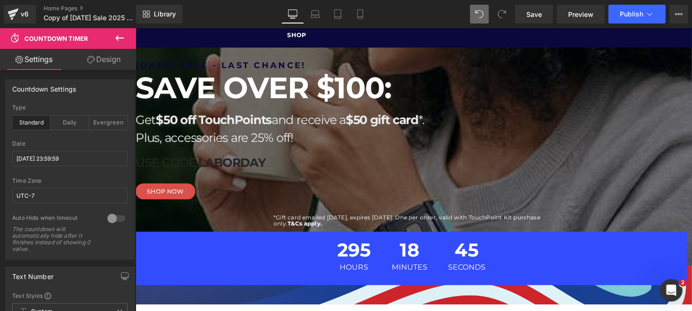
drag, startPoint x: 561, startPoint y: 215, endPoint x: 545, endPoint y: 207, distance: 17.2
click at [563, 205] on div "LABOR DAY SALE - LAST CHANCE! Heading SAVE OVER $100: Heading Get $50 off Touch…" at bounding box center [416, 174] width 563 height 229
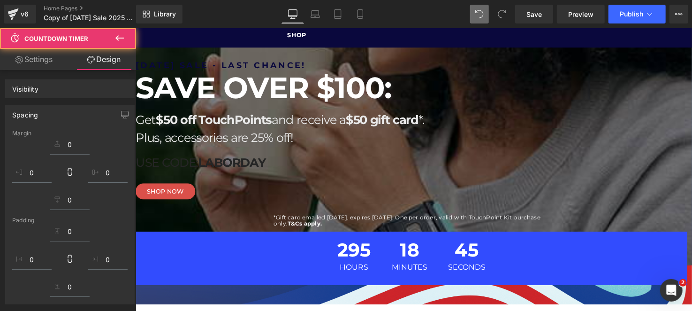
click at [546, 216] on div "*Gift card emailed 9/15/2025, expires 10/31/2025. One per order, valid with Tou…" at bounding box center [416, 225] width 281 height 19
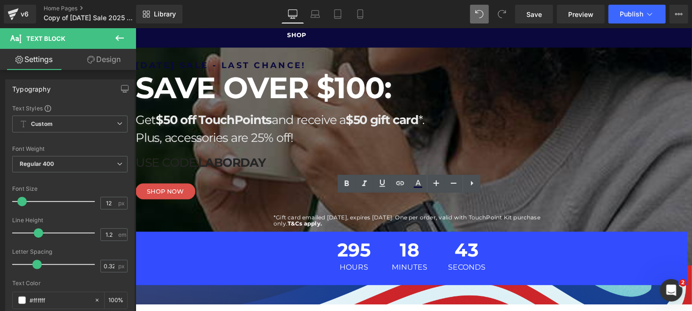
click at [671, 194] on div "LABOR DAY SALE - LAST CHANCE! Heading SAVE OVER $100: Heading Get $50 off Touch…" at bounding box center [416, 174] width 563 height 229
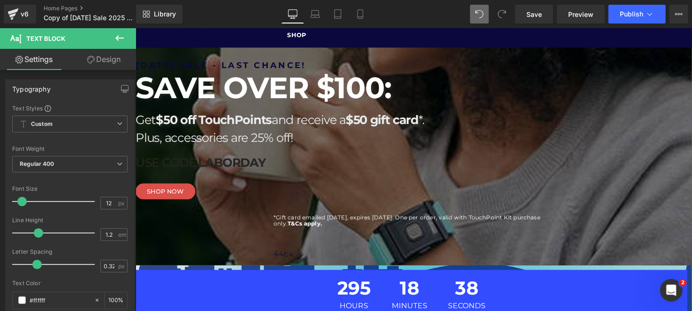
drag, startPoint x: 532, startPoint y: 213, endPoint x: 668, endPoint y: 191, distance: 136.7
click at [538, 253] on div "44px" at bounding box center [416, 263] width 281 height 21
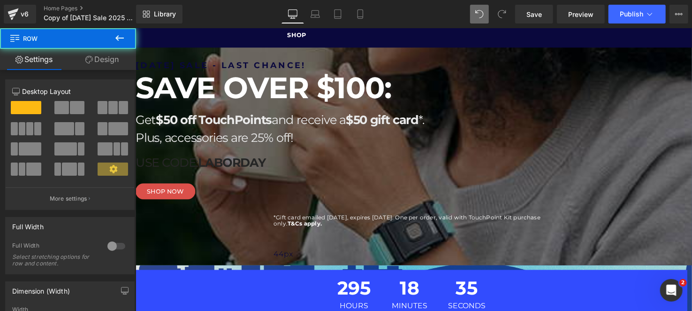
click at [590, 274] on div "295 Hours 18 Minutes 35 Seconds" at bounding box center [416, 299] width 563 height 50
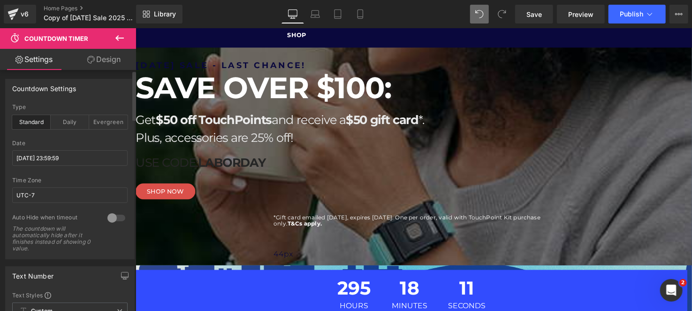
scroll to position [0, 0]
click at [75, 125] on div "Daily" at bounding box center [70, 122] width 38 height 14
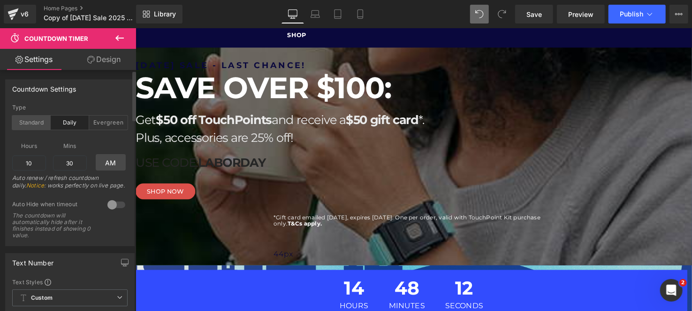
click at [36, 125] on div "Standard" at bounding box center [31, 122] width 38 height 14
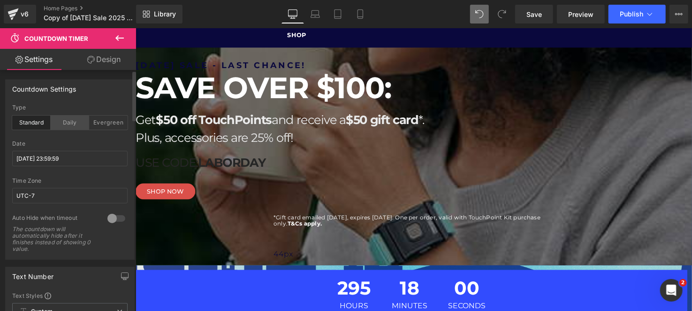
click at [67, 124] on div "Daily" at bounding box center [70, 122] width 38 height 14
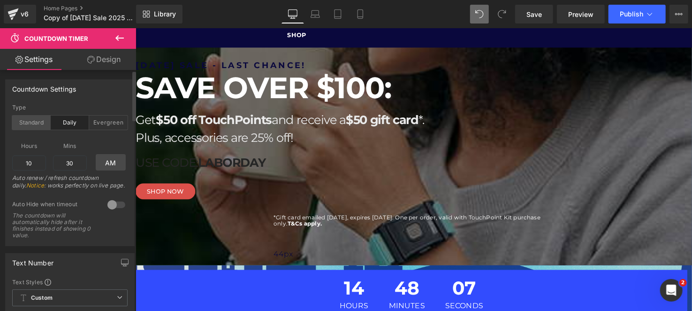
click at [37, 123] on div "Standard" at bounding box center [31, 122] width 38 height 14
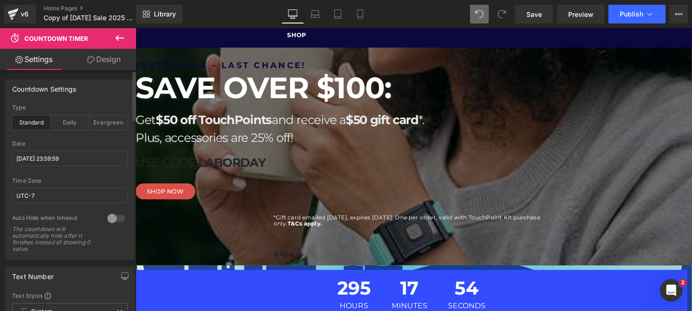
click at [108, 218] on div at bounding box center [116, 218] width 23 height 15
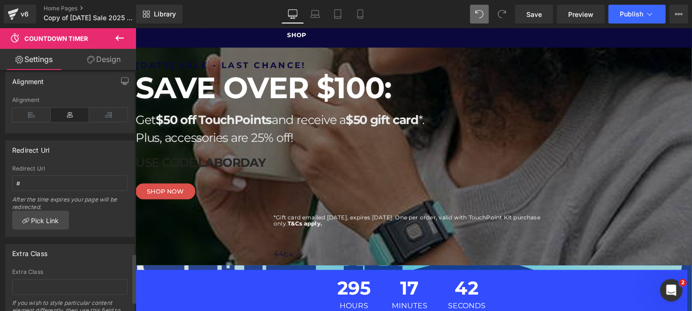
scroll to position [894, 0]
click at [135, 28] on span "Button" at bounding box center [135, 28] width 0 height 0
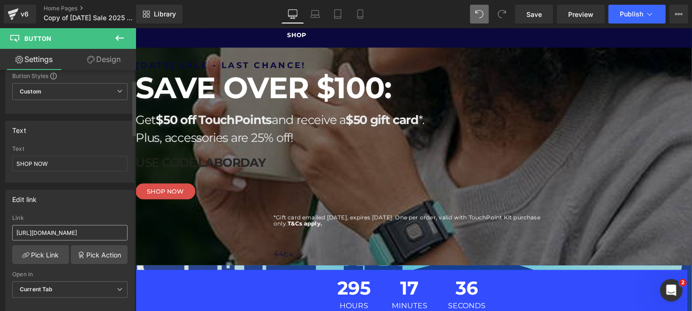
scroll to position [46, 0]
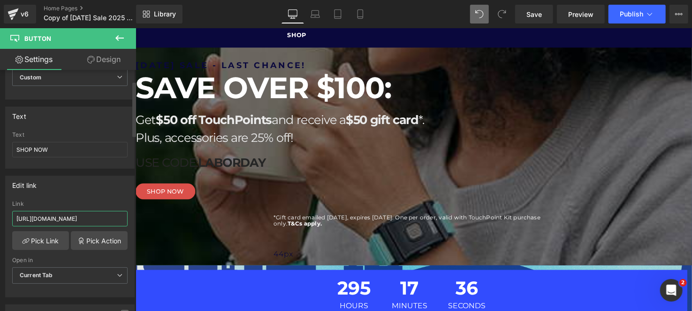
click at [69, 211] on input "https://thetouchpointsolution.com/collections/kids-sleep-focus" at bounding box center [69, 218] width 115 height 15
click at [70, 211] on input "https://thetouchpointsolution.com/collections/kids-sleep-focus" at bounding box center [69, 218] width 115 height 15
click at [234, 274] on div "295 Hours 17 Minutes 34 Seconds" at bounding box center [416, 299] width 563 height 50
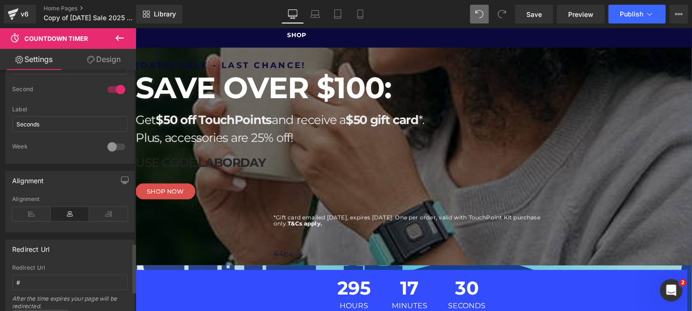
scroll to position [844, 0]
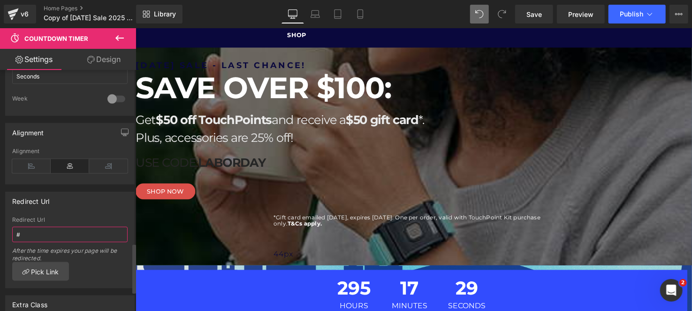
click at [82, 231] on input "#" at bounding box center [69, 234] width 115 height 15
paste input "https://thetouchpointsolution.com/collections/kids-sleep-focus"
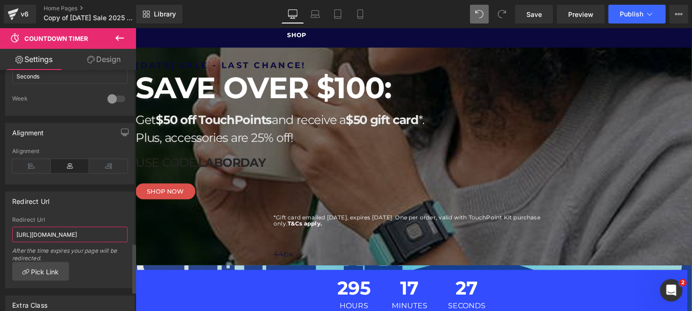
type input "https://thetouchpointsolution.com/collections/kids-sleep-focus"
click at [93, 217] on div "Redirect Url" at bounding box center [69, 219] width 115 height 7
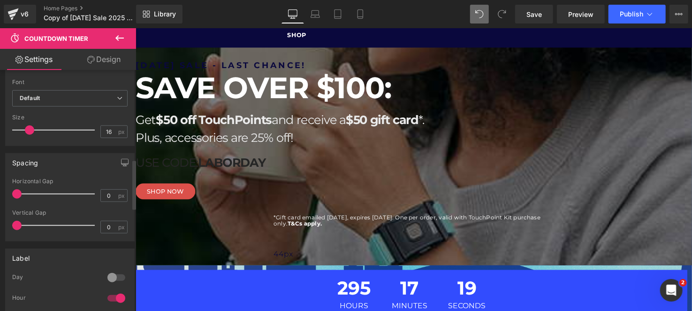
scroll to position [519, 0]
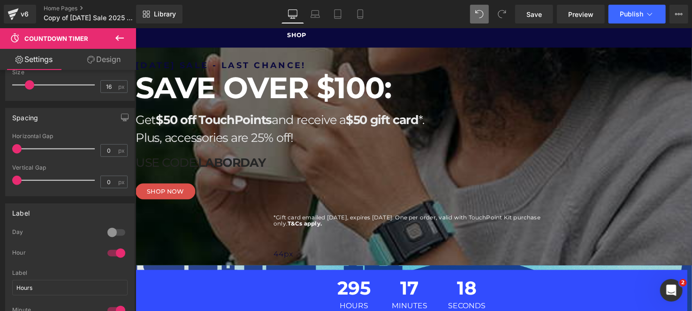
click at [120, 40] on icon at bounding box center [119, 37] width 11 height 11
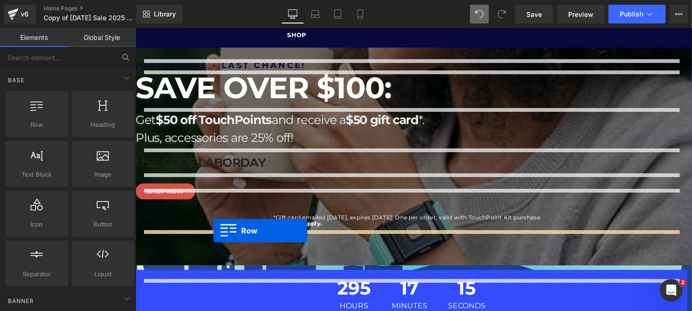
drag, startPoint x: 181, startPoint y: 150, endPoint x: 215, endPoint y: 235, distance: 91.6
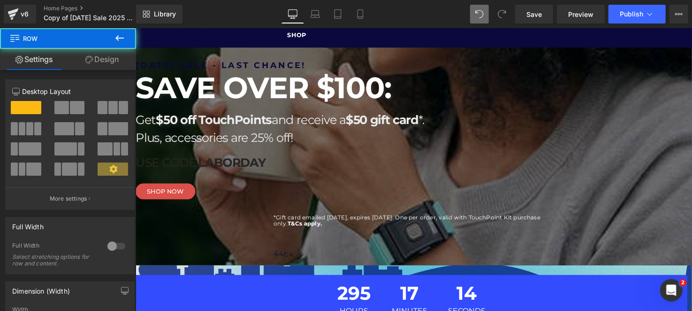
click at [135, 274] on span at bounding box center [135, 274] width 0 height 0
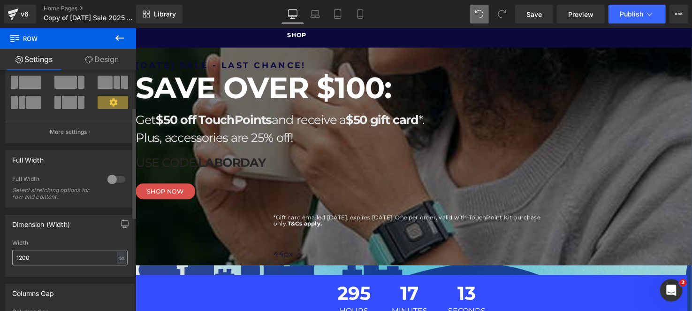
scroll to position [93, 0]
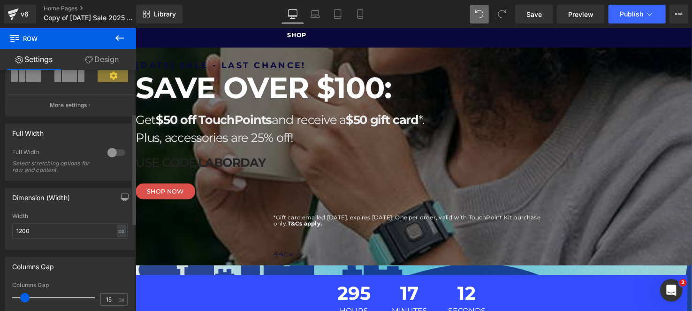
click at [114, 152] on div at bounding box center [116, 152] width 23 height 15
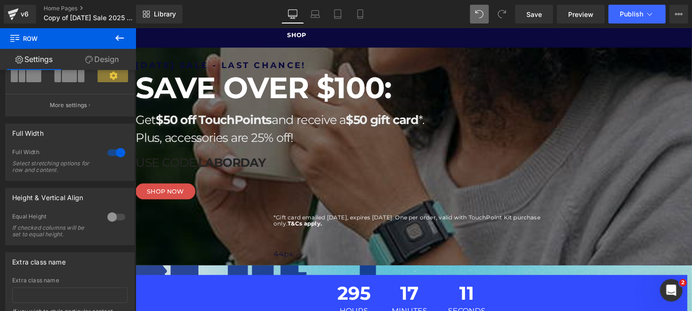
scroll to position [56, 0]
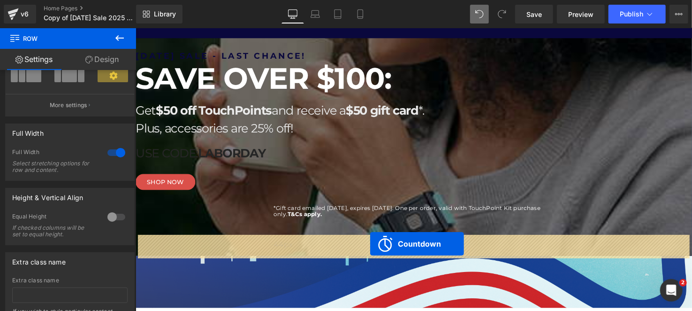
drag, startPoint x: 380, startPoint y: 287, endPoint x: 374, endPoint y: 247, distance: 39.8
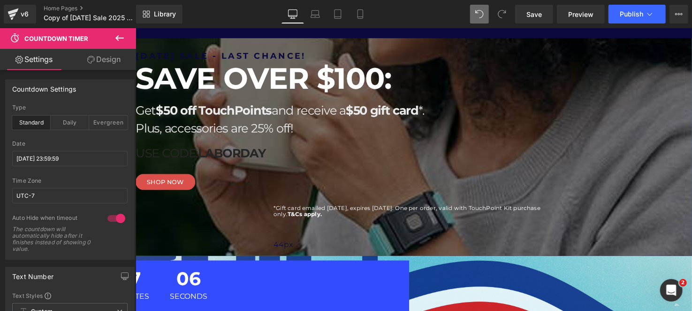
click at [135, 28] on span "Row" at bounding box center [135, 28] width 0 height 0
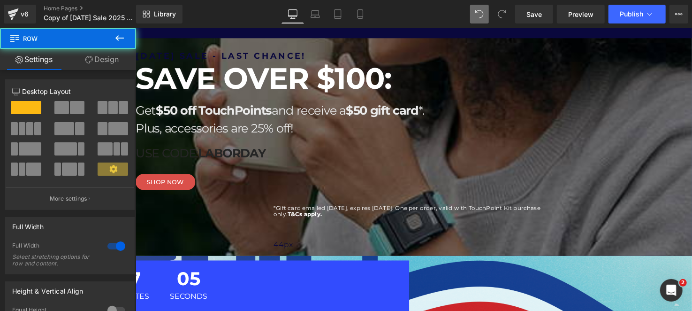
drag, startPoint x: 3, startPoint y: 66, endPoint x: 103, endPoint y: 60, distance: 100.1
click at [103, 60] on link "Design" at bounding box center [102, 59] width 68 height 21
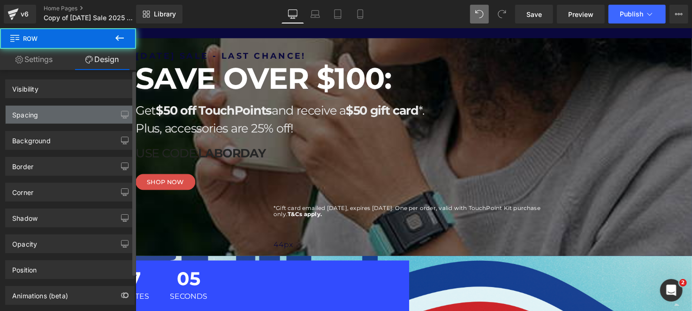
click at [53, 114] on div "Spacing" at bounding box center [70, 115] width 129 height 18
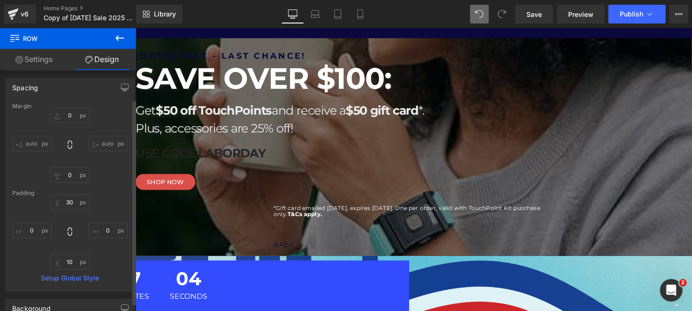
scroll to position [46, 0]
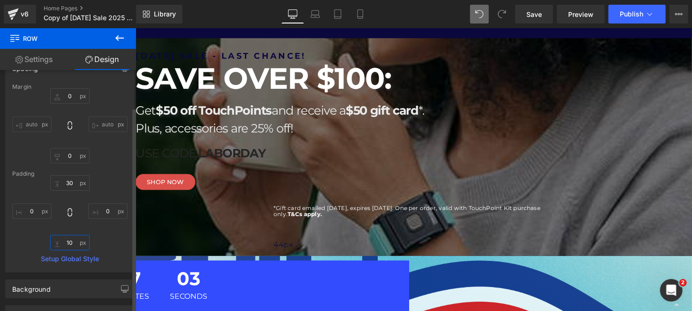
click at [70, 242] on input "10" at bounding box center [69, 242] width 39 height 15
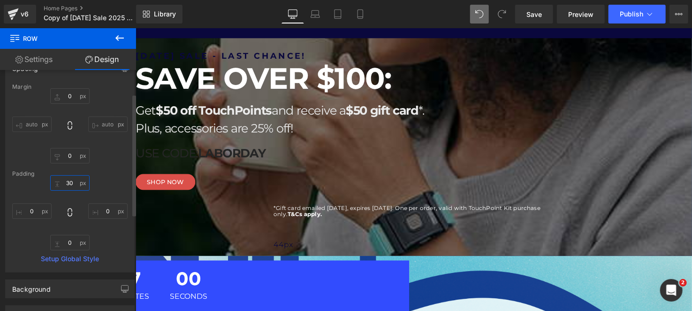
click at [81, 181] on input "30" at bounding box center [69, 182] width 39 height 15
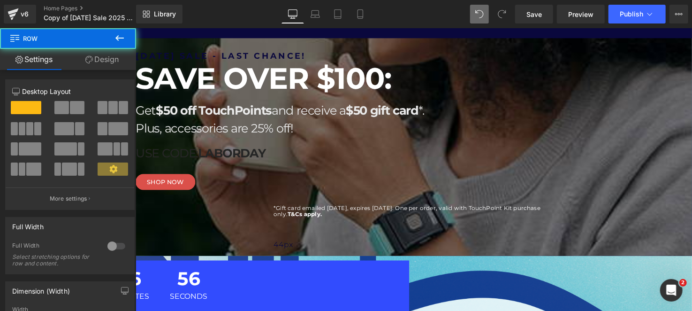
click at [416, 287] on div "LABOR DAY SALE - LAST CHANCE! Heading SAVE OVER $100: Heading Get $50 off Touch…" at bounding box center [416, 197] width 563 height 319
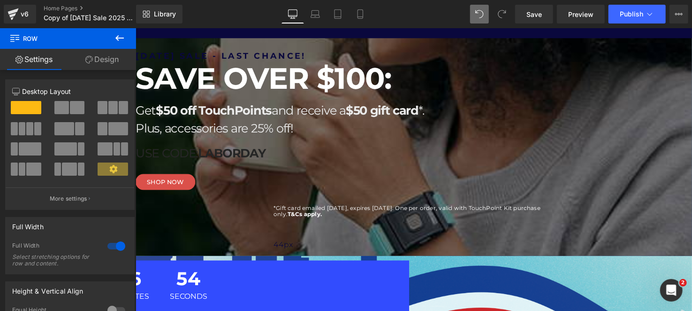
drag, startPoint x: 420, startPoint y: 298, endPoint x: 416, endPoint y: 273, distance: 25.2
click at [414, 273] on div "295 Hours 16 Minutes 54 Seconds Countdown Timer Row NaNpx" at bounding box center [132, 300] width 563 height 71
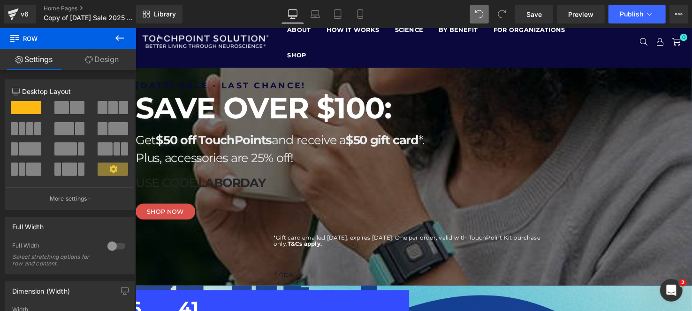
scroll to position [0, 0]
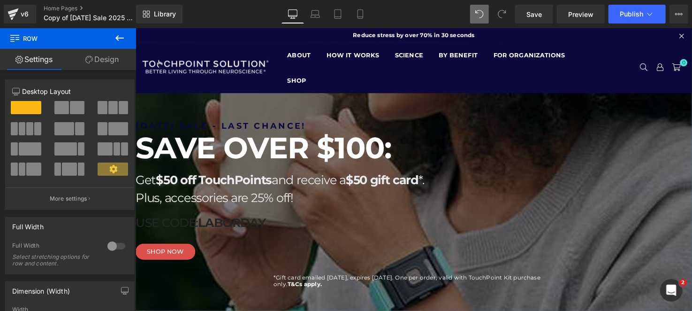
drag, startPoint x: 544, startPoint y: 109, endPoint x: 540, endPoint y: 119, distance: 10.4
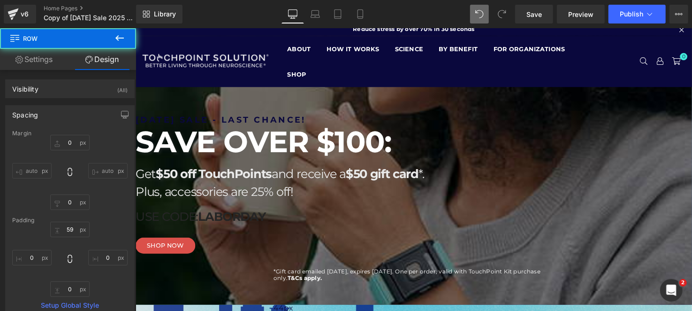
scroll to position [46, 0]
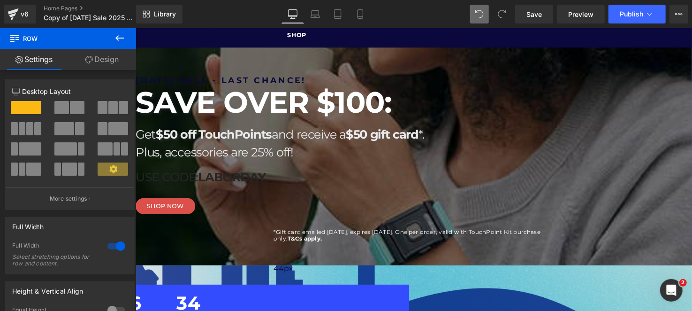
drag, startPoint x: 519, startPoint y: 258, endPoint x: 524, endPoint y: 240, distance: 18.7
click at [524, 240] on div "LABOR DAY SALE - LAST CHANCE! Heading SAVE OVER $100: Heading Get $50 off Touch…" at bounding box center [416, 211] width 563 height 273
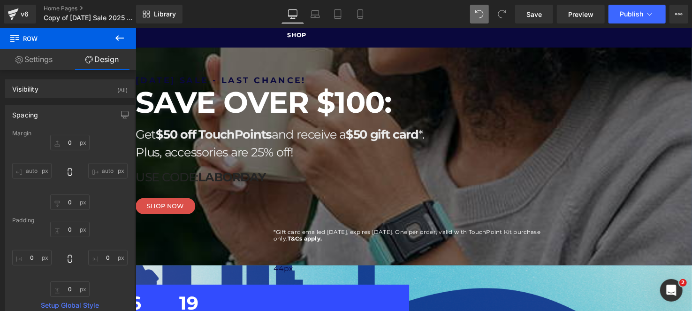
click at [396, 105] on strong "SAVE OVER $100:" at bounding box center [265, 103] width 261 height 37
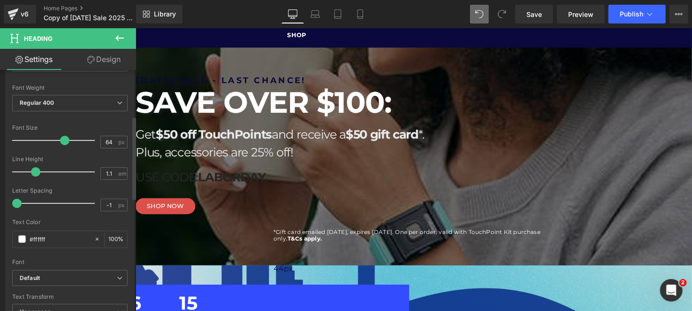
scroll to position [188, 0]
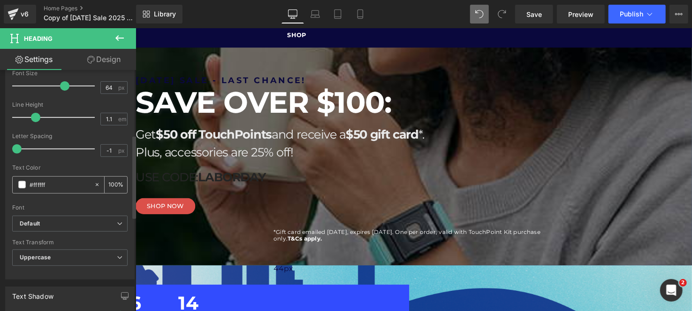
click at [48, 184] on input "#ffffff" at bounding box center [60, 184] width 60 height 10
paste input "324CFE"
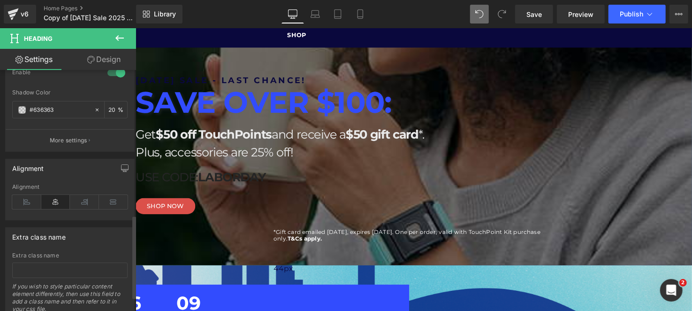
scroll to position [415, 0]
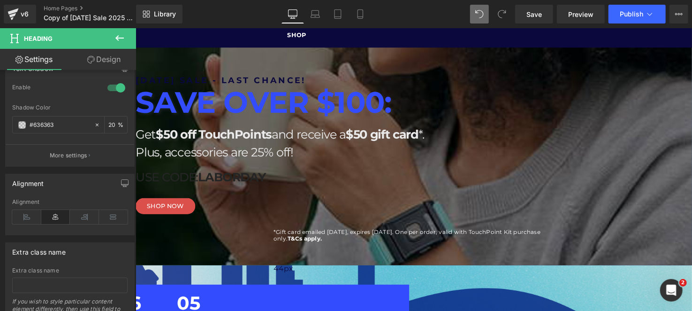
type input "#324cfe"
drag, startPoint x: 327, startPoint y: 140, endPoint x: 311, endPoint y: 144, distance: 17.4
click at [274, 140] on strong "$50 off TouchPoints" at bounding box center [215, 136] width 118 height 15
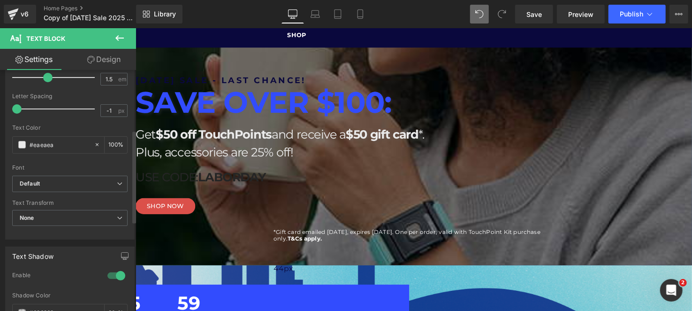
scroll to position [156, 0]
click at [42, 146] on input "#eaeaea" at bounding box center [60, 144] width 60 height 10
paste input "0A083D"
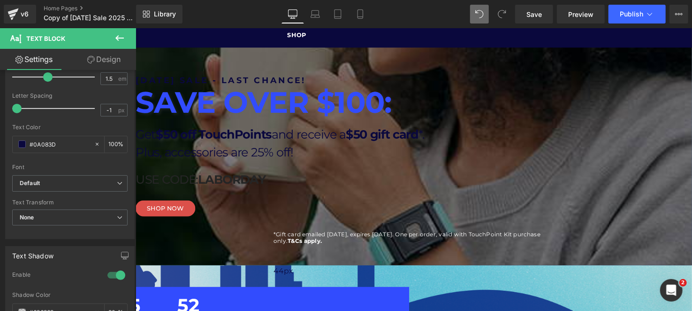
type input "#0a083d"
click at [363, 176] on p "USE CODE: LABORDAY" at bounding box center [416, 182] width 563 height 18
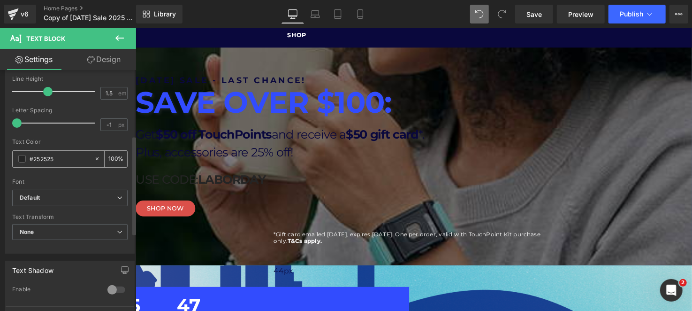
scroll to position [141, 0]
click at [46, 159] on input "#252525" at bounding box center [60, 159] width 60 height 10
paste input "324CFE"
type input "#324cfe"
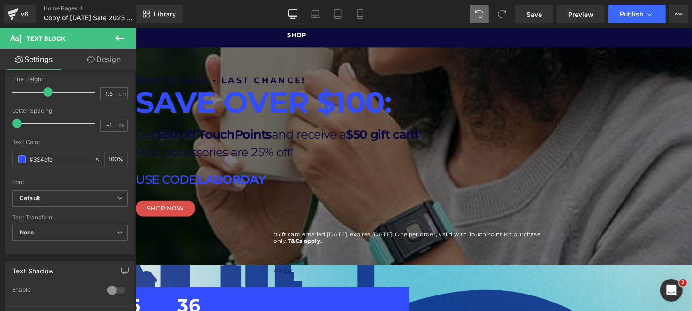
drag, startPoint x: 491, startPoint y: 175, endPoint x: 499, endPoint y: 170, distance: 9.5
click at [499, 173] on p "USE CODE: LABORDAY" at bounding box center [416, 182] width 563 height 18
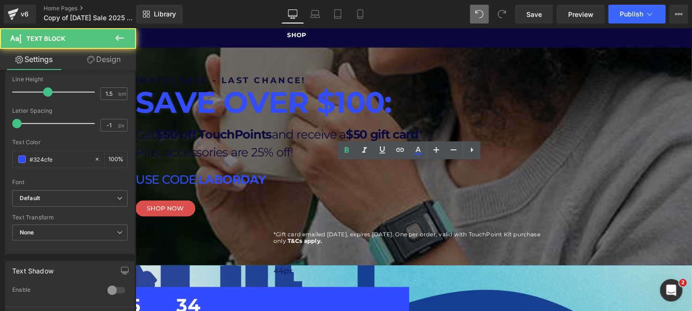
drag, startPoint x: 502, startPoint y: 171, endPoint x: 416, endPoint y: 174, distance: 85.9
click at [416, 174] on p "USE CODE: LABORDAY" at bounding box center [416, 182] width 563 height 18
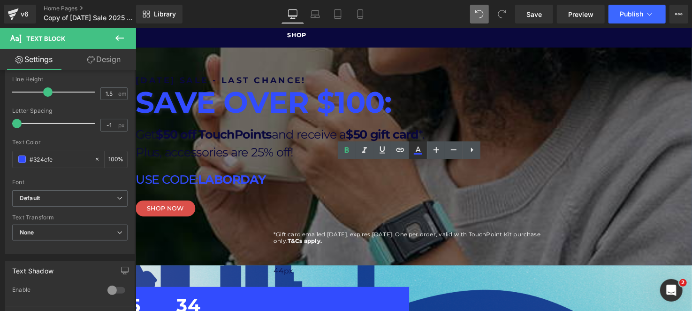
click at [419, 153] on icon at bounding box center [418, 153] width 8 height 1
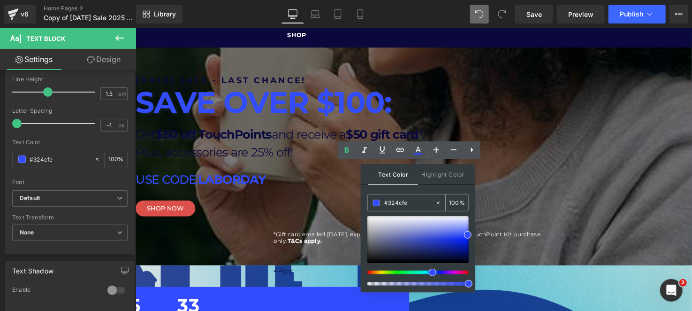
click at [408, 204] on input "#324cfe" at bounding box center [409, 202] width 51 height 10
paste input "DB504A"
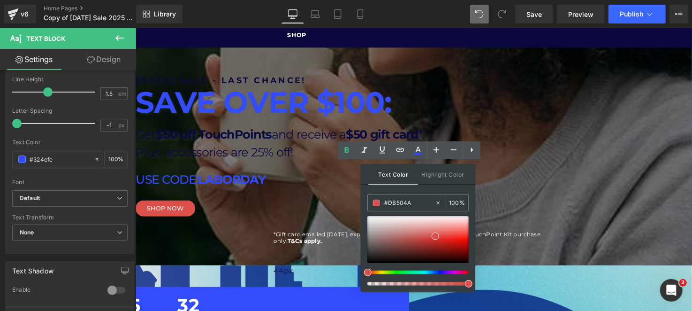
type input "#db504a"
click at [428, 188] on div "Text Color Highlight Color rgba(219, 80, 74, 1) #db504a 100 % transparent trans…" at bounding box center [418, 228] width 114 height 128
click at [506, 235] on p "*Gift card emailed 9/15/2025, expires 10/31/2025. One per order, valid with Tou…" at bounding box center [416, 242] width 281 height 14
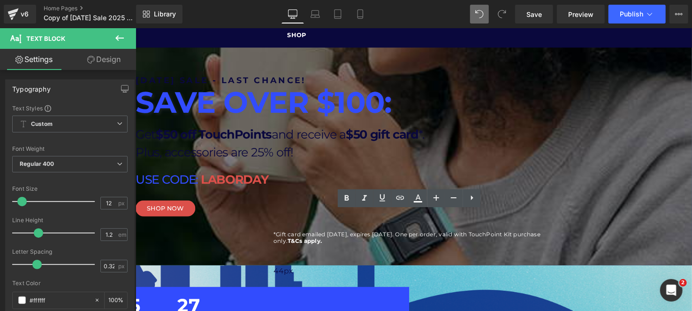
click at [91, 301] on span "295" at bounding box center [74, 312] width 35 height 23
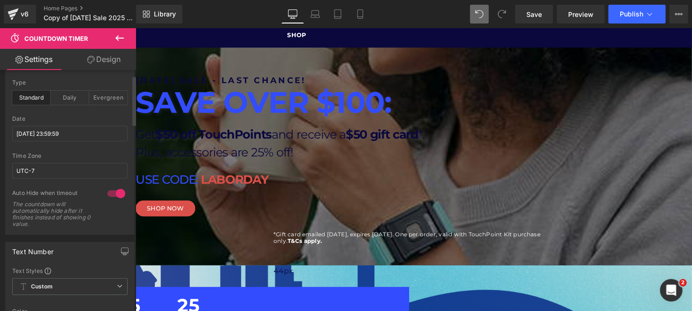
scroll to position [46, 0]
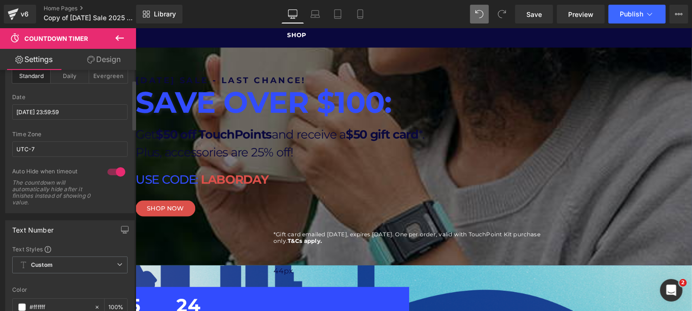
click at [106, 83] on div "Type Standard Daily Evergreen" at bounding box center [69, 76] width 115 height 36
click at [113, 76] on div "Evergreen" at bounding box center [108, 76] width 38 height 14
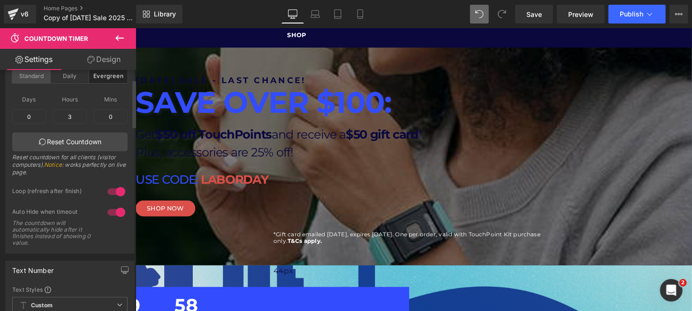
click at [36, 76] on div "Standard" at bounding box center [31, 76] width 38 height 14
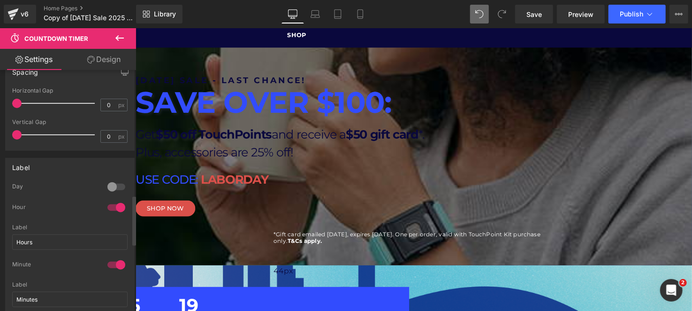
scroll to position [610, 0]
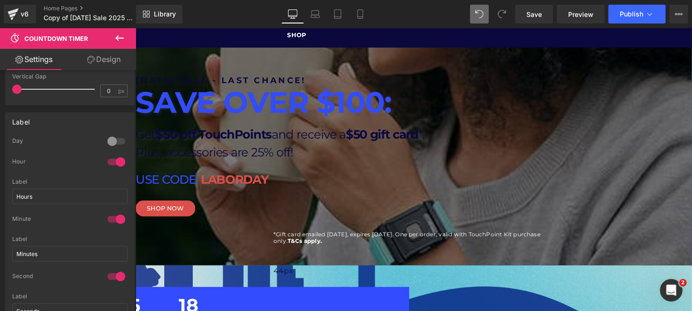
click at [113, 66] on link "Design" at bounding box center [104, 59] width 68 height 21
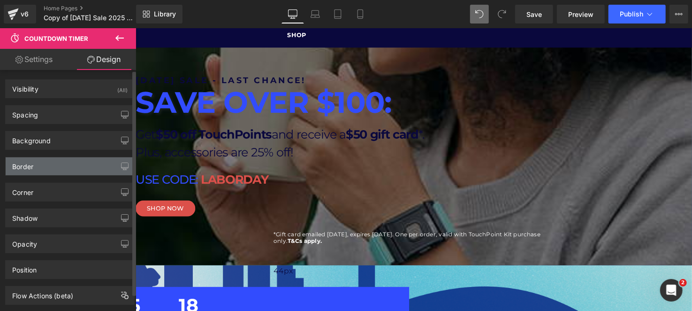
type input "#324cfe"
type input "100"
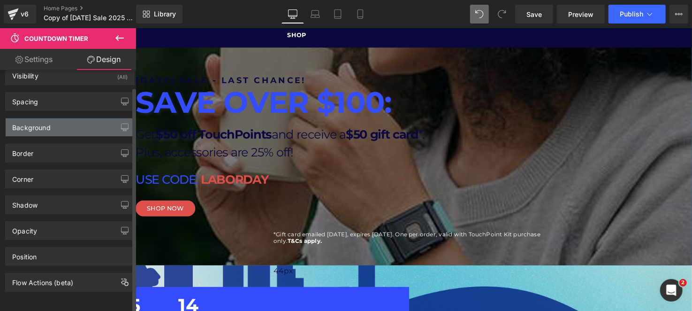
click at [68, 128] on div "Background" at bounding box center [70, 127] width 129 height 18
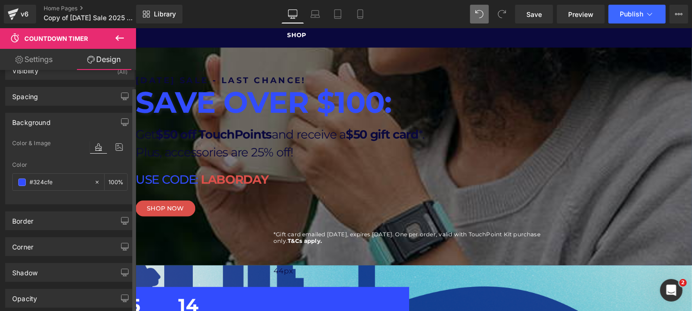
click at [68, 128] on div "Background" at bounding box center [70, 122] width 129 height 18
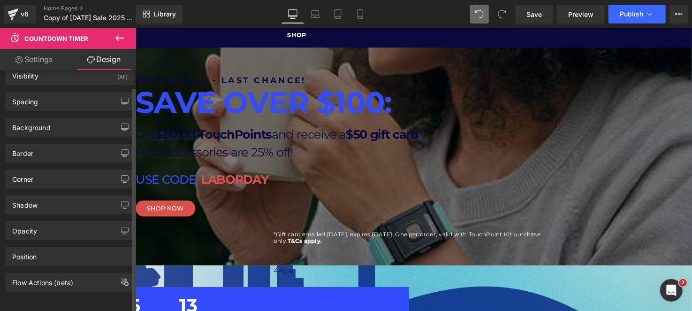
click at [61, 162] on div "Corner Corner Style Custom Custom Setup Global Style Custom Setup Global Style …" at bounding box center [70, 175] width 140 height 26
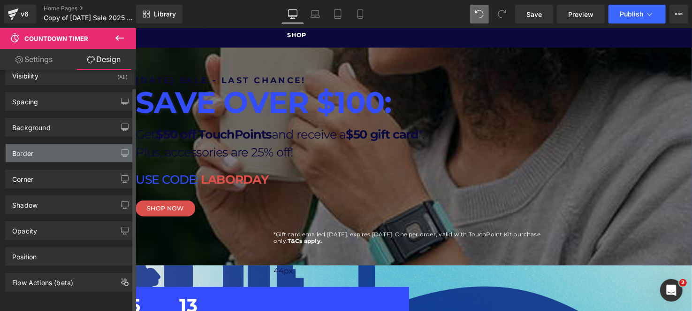
click at [65, 150] on div "Border" at bounding box center [70, 153] width 129 height 18
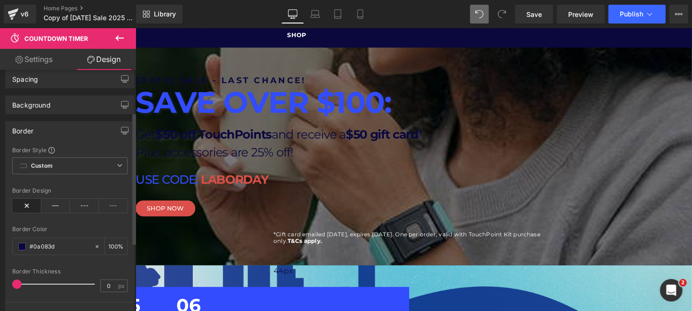
scroll to position [93, 0]
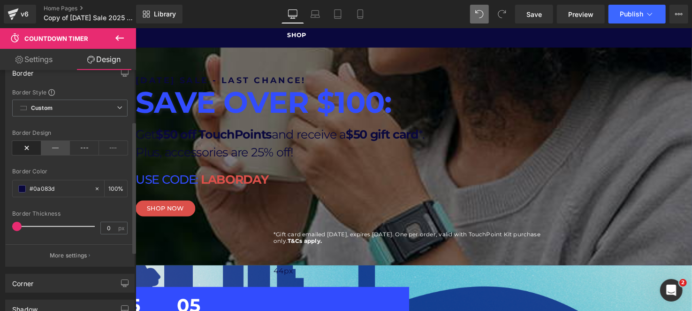
click at [58, 144] on icon at bounding box center [55, 148] width 29 height 14
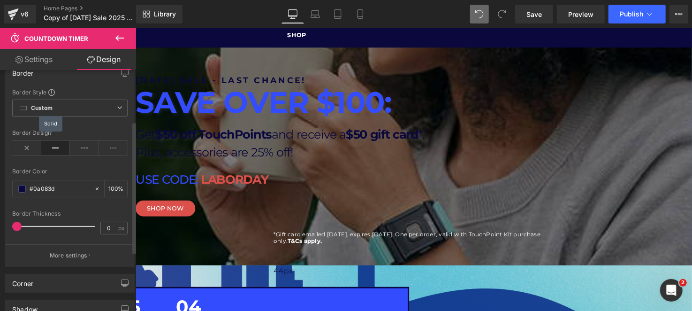
click at [58, 144] on icon at bounding box center [55, 148] width 29 height 14
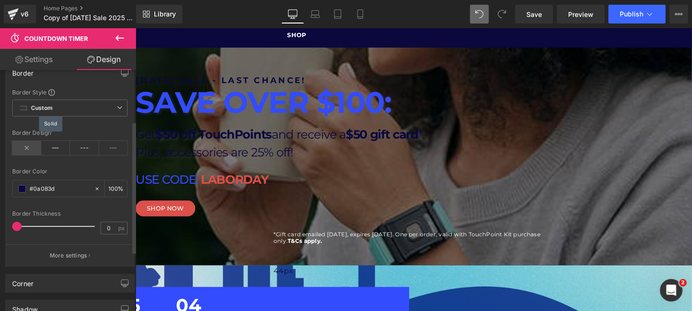
click at [27, 147] on icon at bounding box center [26, 148] width 29 height 14
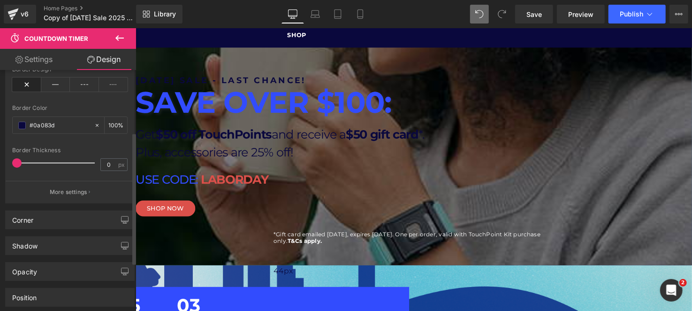
scroll to position [202, 0]
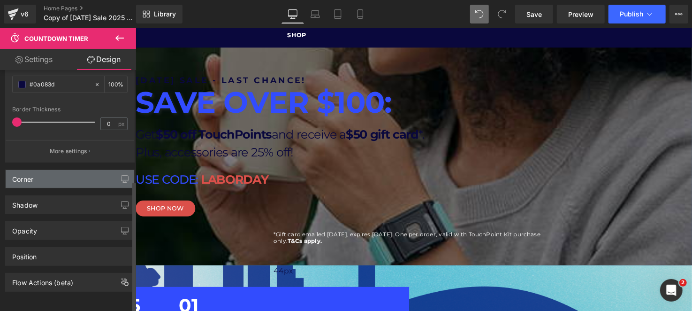
click at [54, 171] on div "Corner" at bounding box center [70, 179] width 129 height 18
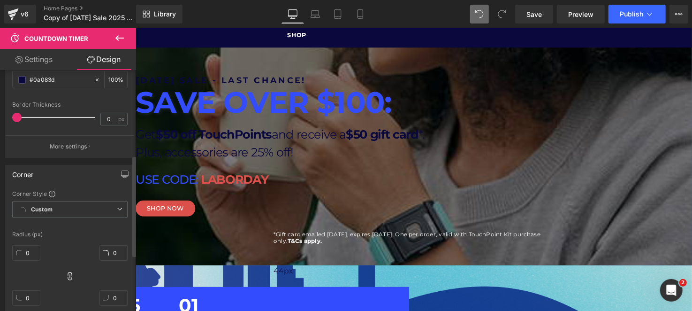
click at [54, 171] on div "Corner" at bounding box center [70, 174] width 129 height 18
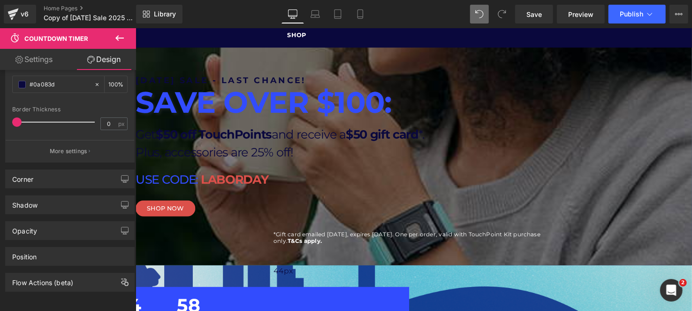
click at [53, 54] on link "Settings" at bounding box center [34, 59] width 68 height 21
type input "100"
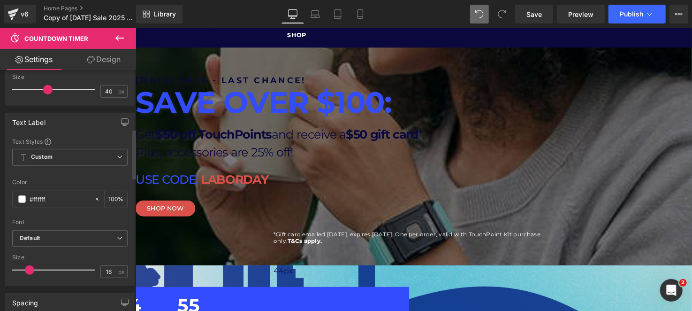
scroll to position [281, 0]
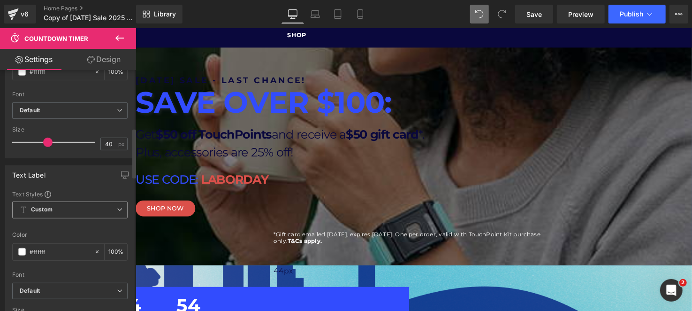
click at [95, 210] on span "Custom Setup Global Style" at bounding box center [69, 209] width 115 height 17
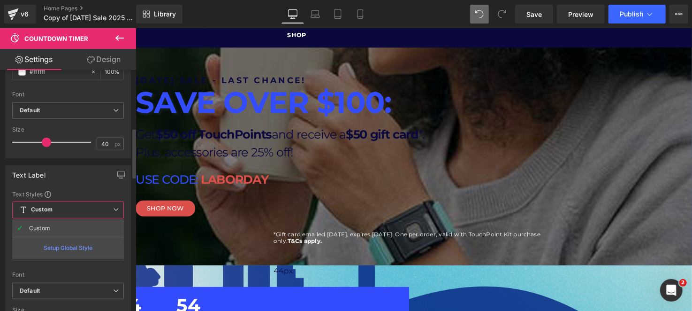
click at [95, 207] on span "Custom Setup Global Style" at bounding box center [68, 209] width 112 height 17
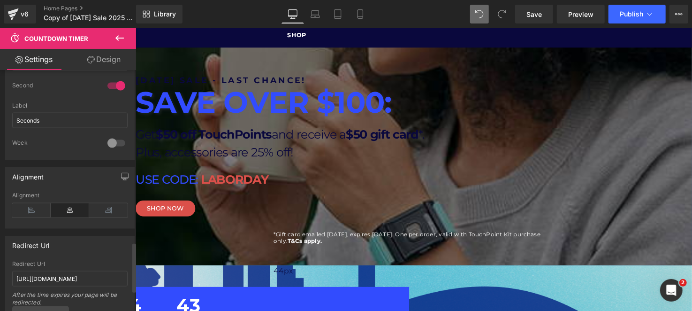
scroll to position [941, 0]
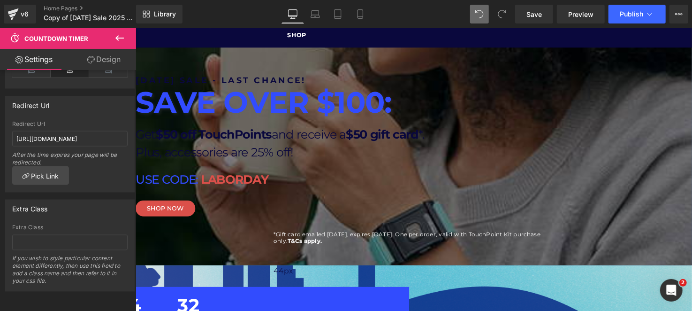
click at [455, 235] on p "*Gift card emailed 9/15/2025, expires 10/31/2025. One per order, valid with Tou…" at bounding box center [416, 242] width 281 height 14
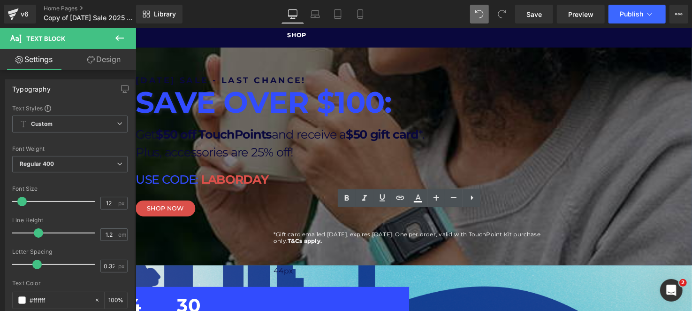
click at [584, 231] on div "LABOR DAY SALE - LAST CHANCE! Heading SAVE OVER $100: Heading Get $50 off Touch…" at bounding box center [416, 210] width 563 height 271
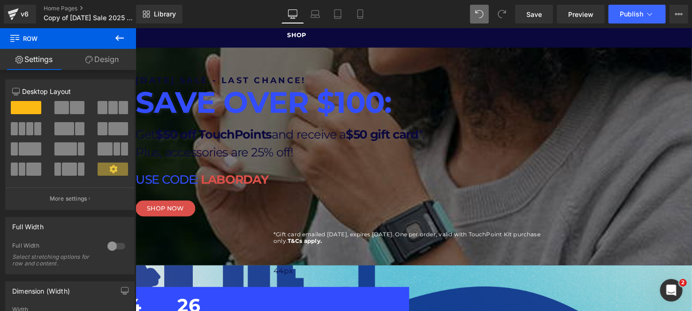
click at [299, 235] on p "*Gift card emailed 9/15/2025, expires 10/31/2025. One per order, valid with Tou…" at bounding box center [416, 242] width 281 height 14
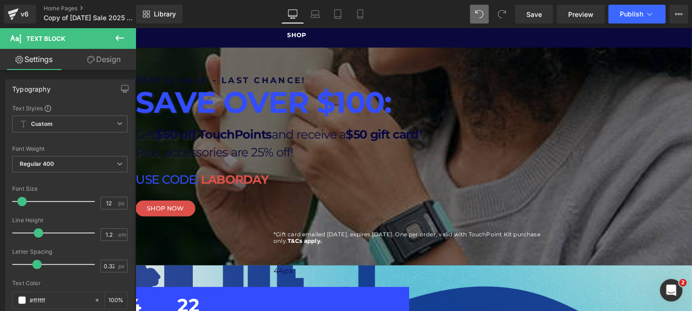
drag, startPoint x: 114, startPoint y: 60, endPoint x: 112, endPoint y: 88, distance: 27.7
click at [114, 60] on link "Design" at bounding box center [104, 59] width 68 height 21
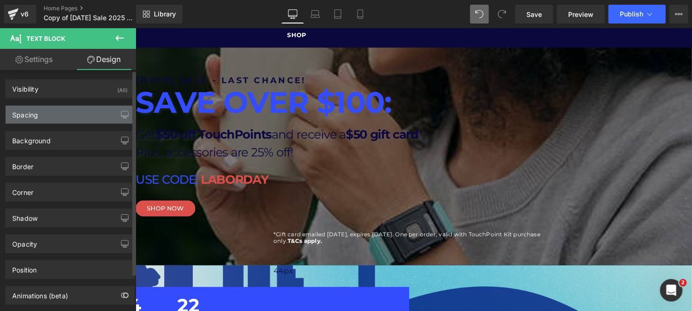
type input "15"
type input "300"
type input "0"
type input "300"
type input "2"
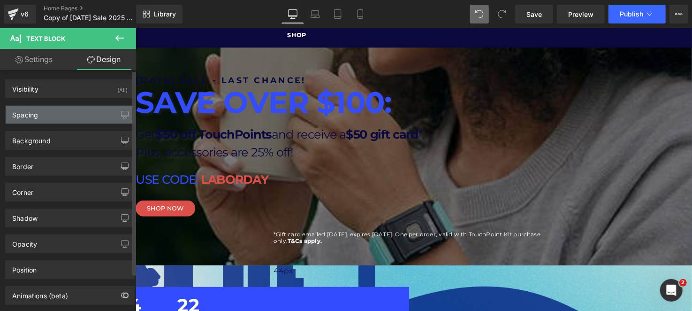
type input "0"
type input "44"
type input "0"
click at [87, 106] on div "Spacing" at bounding box center [70, 115] width 129 height 18
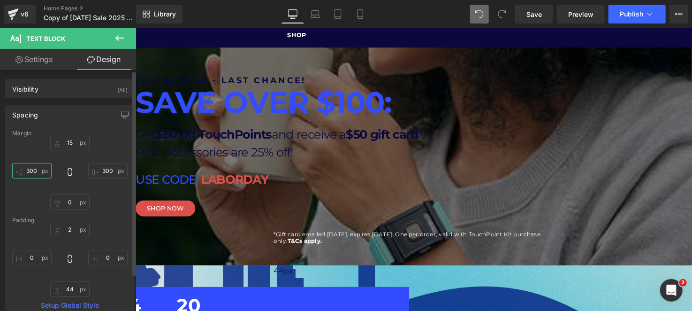
click at [38, 170] on input "300" at bounding box center [31, 170] width 39 height 15
type input "400"
click at [98, 167] on input "300" at bounding box center [107, 170] width 39 height 15
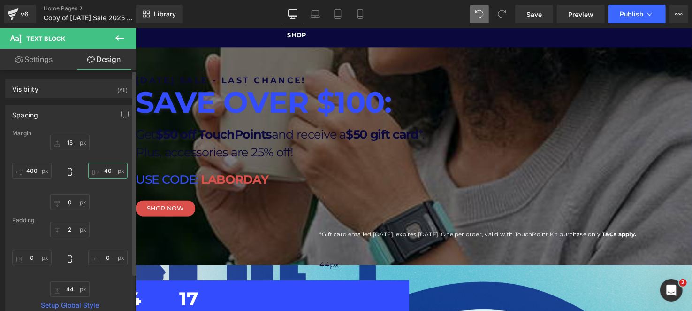
type input "400"
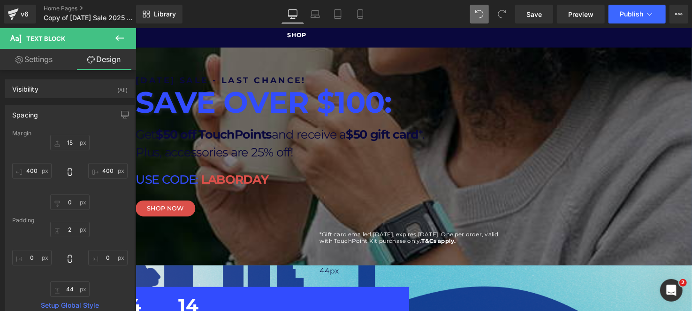
click at [559, 253] on div "LABOR DAY SALE - LAST CHANCE! Heading SAVE OVER $100: Heading Get $50 off Touch…" at bounding box center [416, 210] width 563 height 271
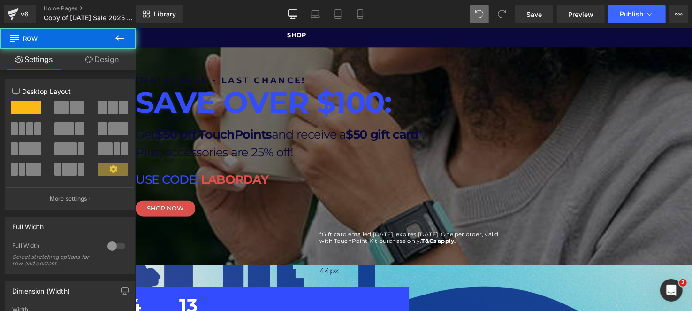
click at [557, 243] on div "LABOR DAY SALE - LAST CHANCE! Heading SAVE OVER $100: Heading Get $50 off Touch…" at bounding box center [416, 210] width 563 height 271
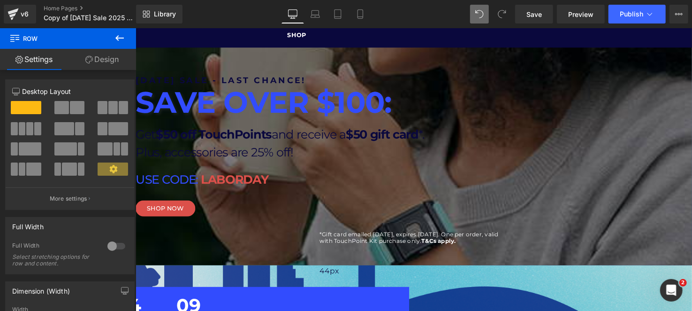
click at [107, 55] on link "Design" at bounding box center [102, 59] width 68 height 21
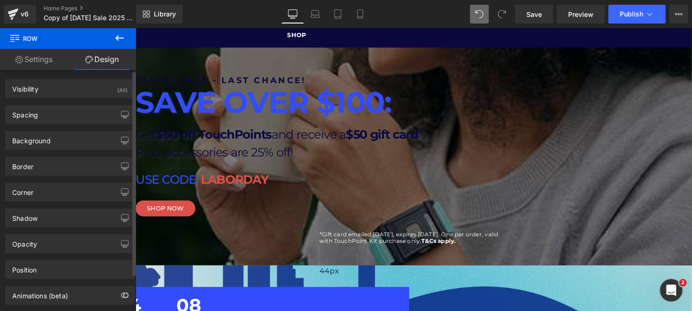
click at [48, 103] on div "Spacing Margin 0px 0 auto auto 0px 0 auto auto Padding 59px 59 0px 0 0px 0 0px …" at bounding box center [70, 111] width 140 height 26
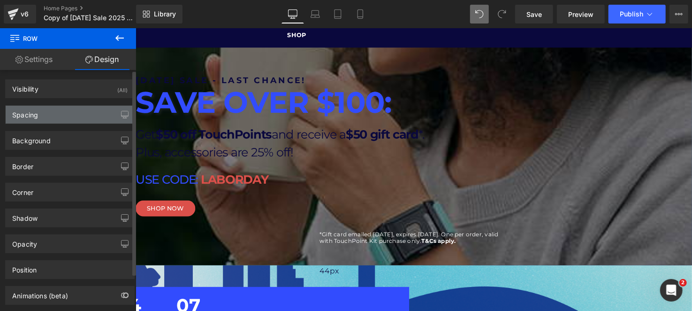
click at [68, 119] on div "Spacing" at bounding box center [70, 115] width 129 height 18
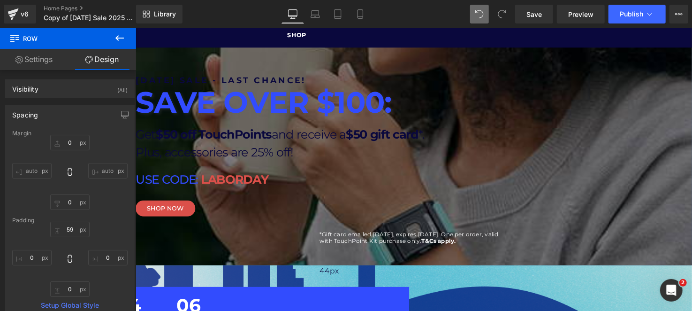
click at [349, 235] on p "*Gift card emailed 9/15/2025, expires 10/31/2025. One per order, valid with Tou…" at bounding box center [417, 242] width 188 height 14
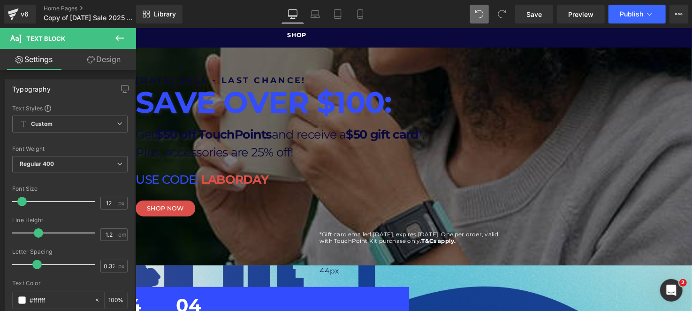
click at [104, 66] on link "Design" at bounding box center [104, 59] width 68 height 21
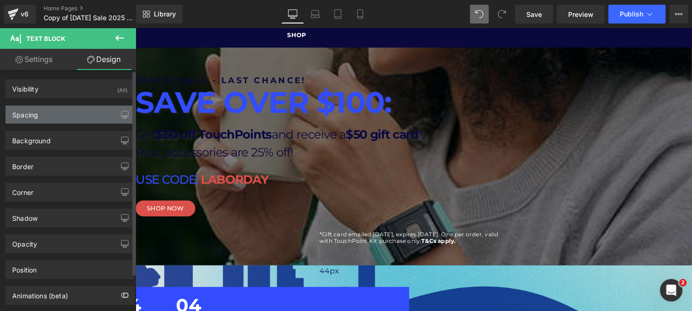
click at [69, 118] on div "Spacing" at bounding box center [70, 115] width 129 height 18
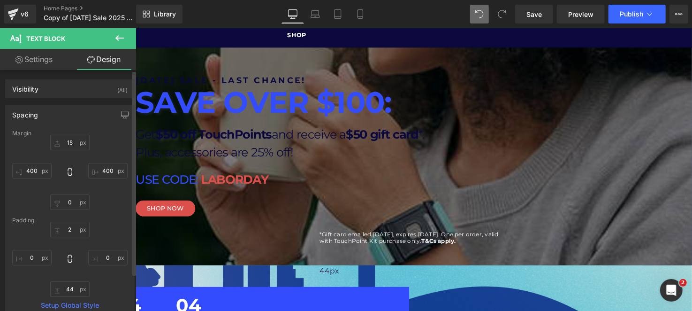
type input "15"
type input "400"
type input "0"
type input "400"
type input "2"
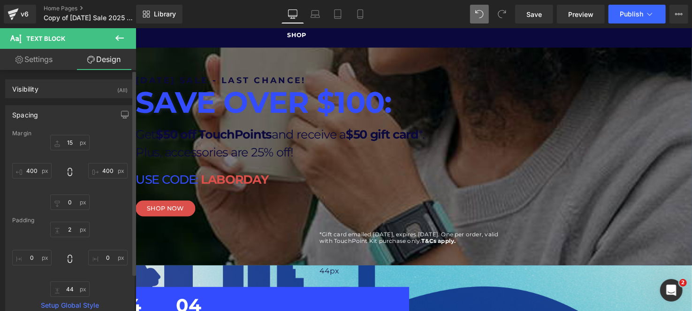
type input "0"
type input "44"
type input "0"
click at [33, 165] on input "400" at bounding box center [31, 170] width 39 height 15
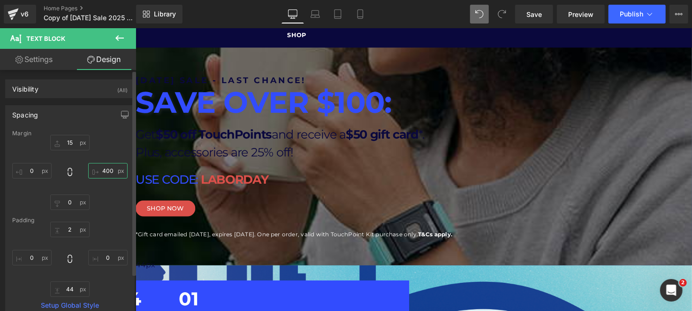
click at [107, 168] on input "400" at bounding box center [107, 170] width 39 height 15
type input "100"
click at [40, 169] on input "text" at bounding box center [31, 170] width 39 height 15
type input "1"
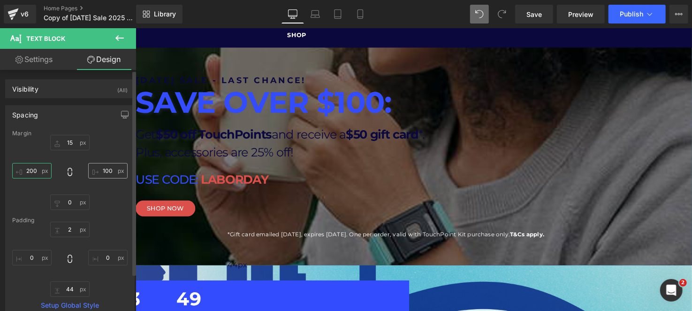
type input "200"
click at [104, 167] on input "100" at bounding box center [107, 170] width 39 height 15
type input "200"
click at [61, 60] on link "Settings" at bounding box center [34, 59] width 68 height 21
type input "100"
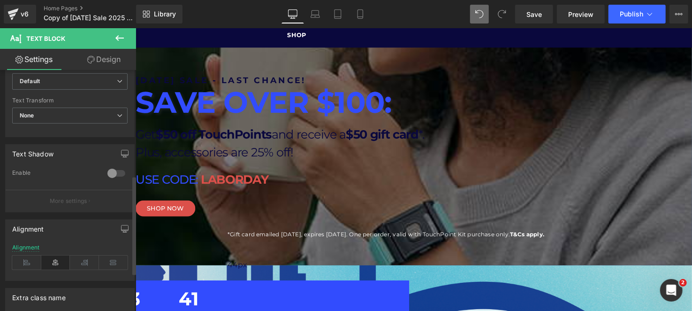
scroll to position [257, 0]
click at [111, 167] on div at bounding box center [116, 173] width 23 height 15
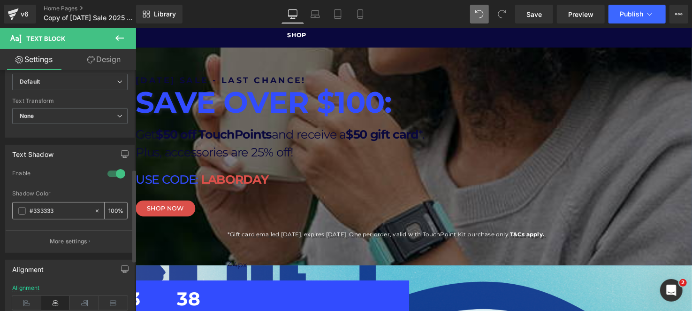
click at [116, 210] on div "100 %" at bounding box center [116, 210] width 23 height 16
click at [110, 209] on input "100" at bounding box center [112, 210] width 9 height 10
type input "20"
click at [119, 171] on div at bounding box center [116, 173] width 23 height 15
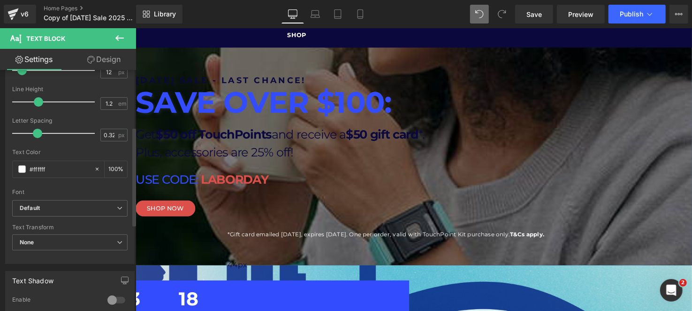
scroll to position [141, 0]
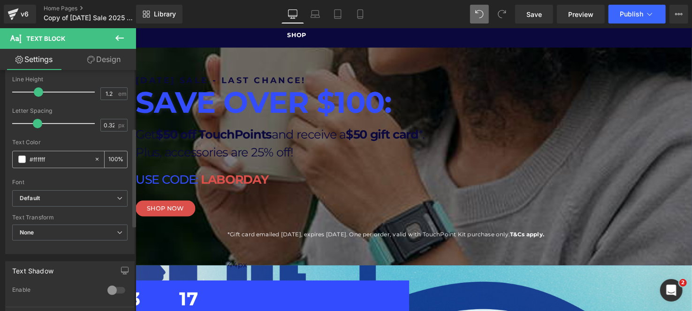
click at [40, 154] on input "#ffffff" at bounding box center [60, 159] width 60 height 10
paste input "0A083D"
click at [43, 151] on div "#0a083d" at bounding box center [53, 159] width 81 height 16
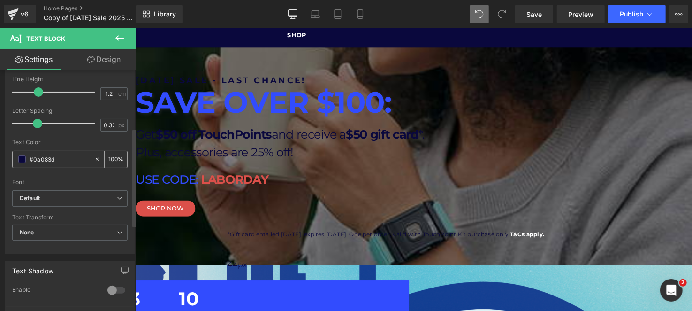
click at [46, 152] on div "#0a083d" at bounding box center [53, 159] width 81 height 16
click at [49, 158] on input "#0a083d" at bounding box center [60, 159] width 60 height 10
paste input "DB504A"
click at [49, 158] on input "#DB504A" at bounding box center [60, 159] width 60 height 10
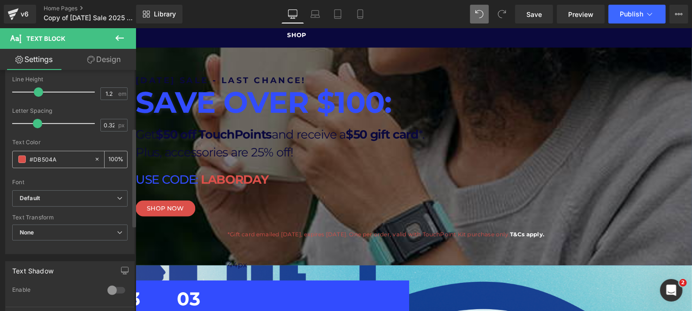
click at [49, 158] on input "#DB504A" at bounding box center [60, 159] width 60 height 10
click at [22, 160] on span at bounding box center [22, 159] width 8 height 8
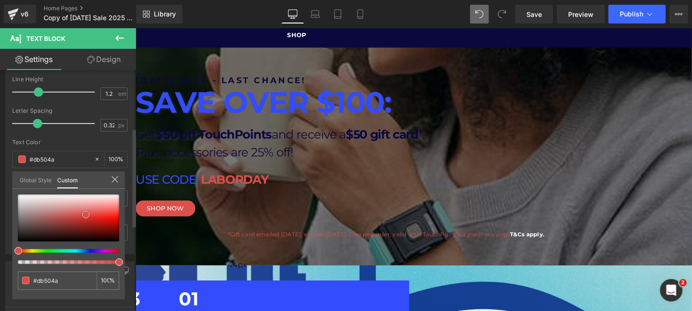
drag, startPoint x: 85, startPoint y: 218, endPoint x: 74, endPoint y: 211, distance: 13.4
click at [84, 216] on div at bounding box center [68, 217] width 101 height 47
type input "#d02e29"
type input "#d43a35"
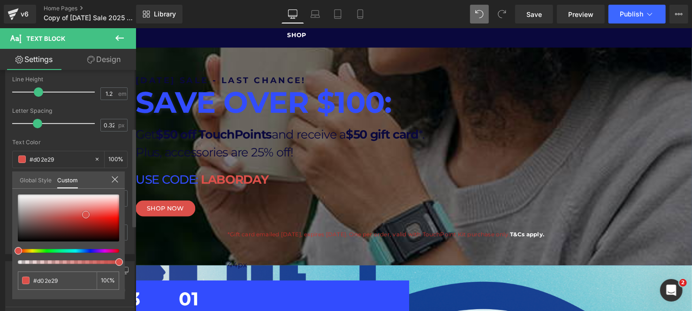
type input "#d43a35"
type input "#d3443f"
type input "#ffffff"
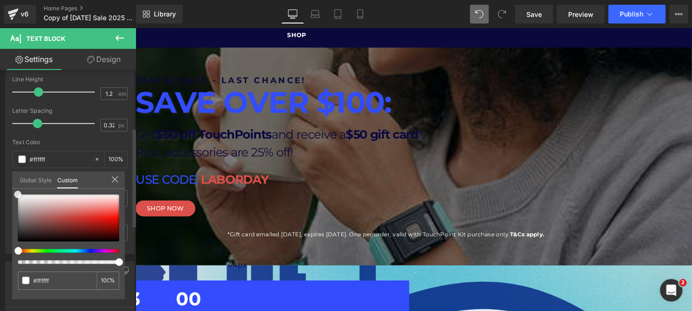
drag, startPoint x: 74, startPoint y: 211, endPoint x: 0, endPoint y: 155, distance: 92.4
click at [0, 155] on div "Typography Text Styles Custom Custom Setup Global Style Custom Setup Global Sty…" at bounding box center [70, 93] width 140 height 322
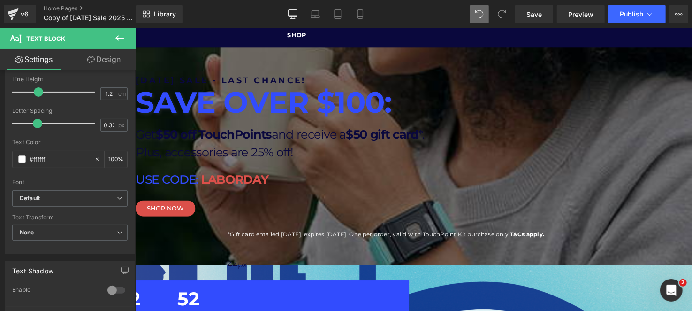
click at [464, 264] on div "44px" at bounding box center [416, 274] width 375 height 21
click at [465, 234] on div "*Gift card emailed 9/15/2025, expires 10/31/2025. One per order, valid with Tou…" at bounding box center [416, 248] width 375 height 28
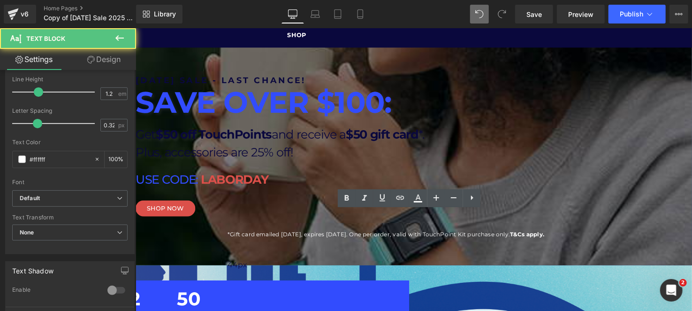
click at [592, 235] on p "*Gift card emailed 9/15/2025, expires 10/31/2025. One per order, valid with Tou…" at bounding box center [416, 238] width 375 height 7
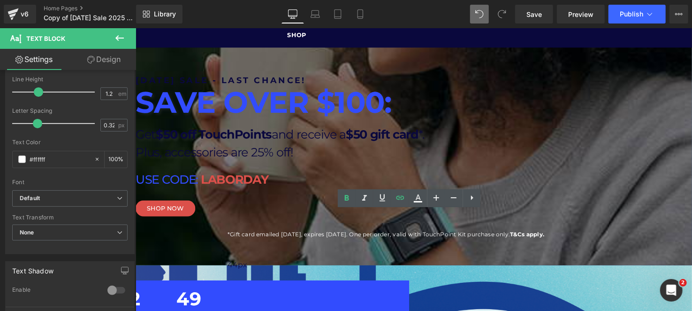
click at [102, 60] on link "Design" at bounding box center [104, 59] width 68 height 21
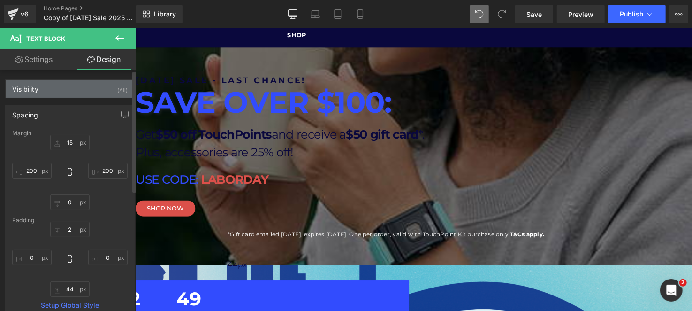
type input "15"
type input "200"
type input "0"
type input "200"
type input "2"
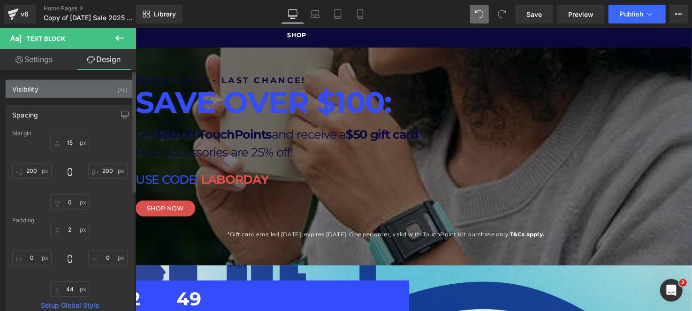
type input "0"
type input "44"
type input "0"
click at [33, 166] on input "200" at bounding box center [31, 170] width 39 height 15
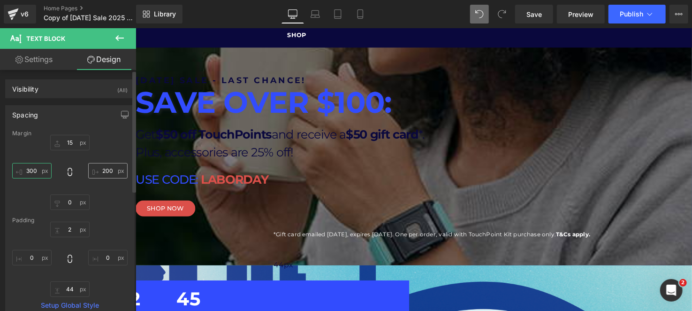
type input "300"
click at [99, 173] on input "200" at bounding box center [107, 170] width 39 height 15
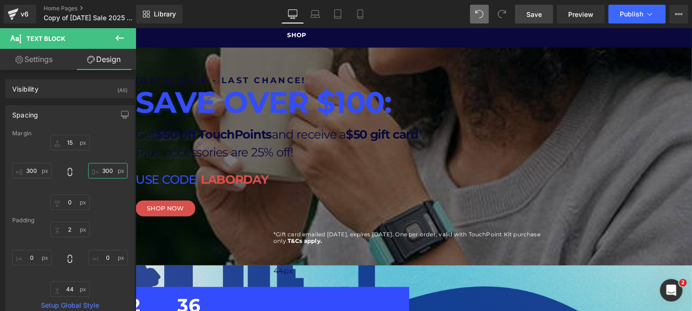
type input "300"
click at [539, 18] on span "Save" at bounding box center [533, 14] width 15 height 10
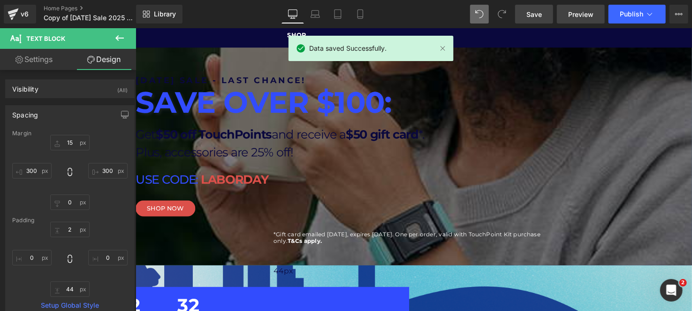
click at [592, 10] on span "Preview" at bounding box center [580, 14] width 25 height 10
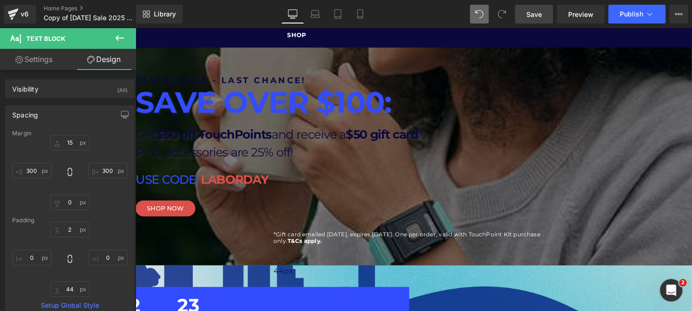
click at [348, 110] on strong "SAVE OVER $100:" at bounding box center [265, 103] width 261 height 37
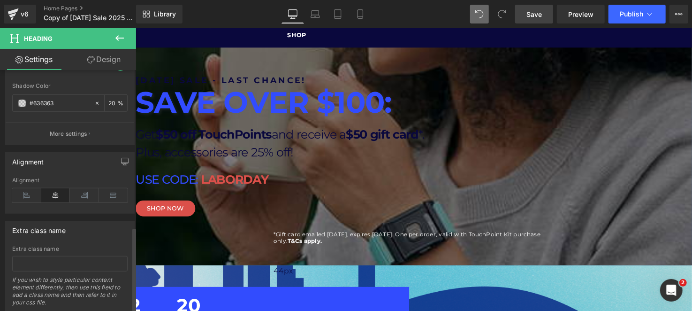
scroll to position [415, 0]
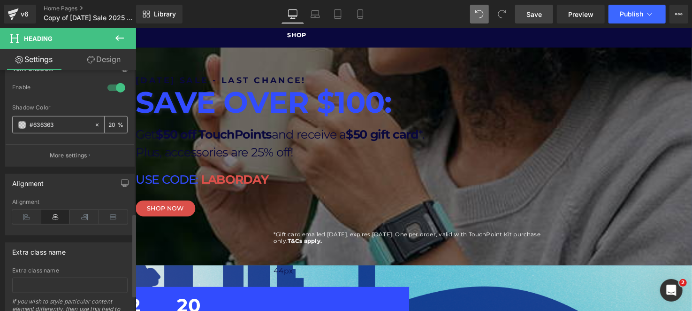
click at [40, 120] on input "#636363" at bounding box center [60, 125] width 60 height 10
click at [300, 235] on p "*Gift card emailed 9/15/2025, expires 10/31/2025. One per order, valid with Tou…" at bounding box center [416, 242] width 281 height 14
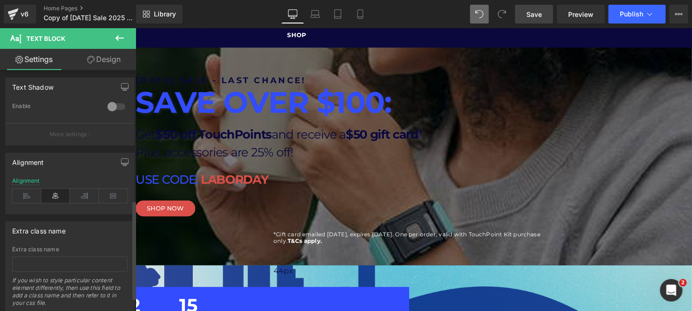
scroll to position [304, 0]
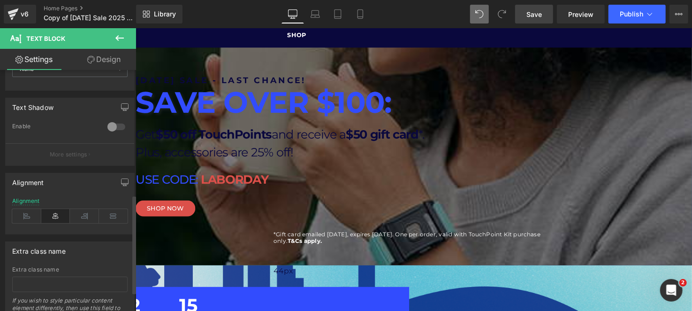
click at [106, 128] on div at bounding box center [116, 126] width 23 height 15
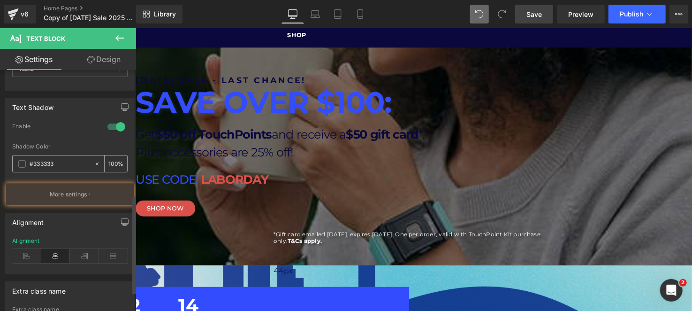
click at [54, 160] on input "#333333" at bounding box center [60, 164] width 60 height 10
paste input "63636"
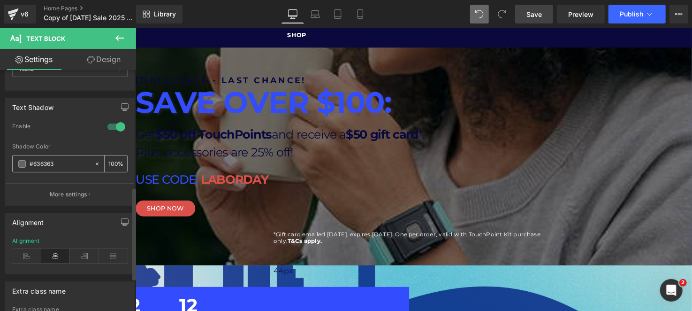
type input "#636363"
click at [117, 164] on div "100 %" at bounding box center [116, 163] width 23 height 16
click at [110, 160] on input "100" at bounding box center [112, 163] width 9 height 10
type input "5"
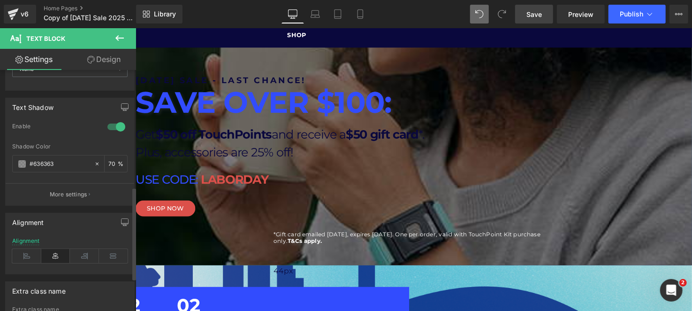
type input "7"
type input "6"
type input "5"
click at [537, 13] on span "Save" at bounding box center [533, 14] width 15 height 10
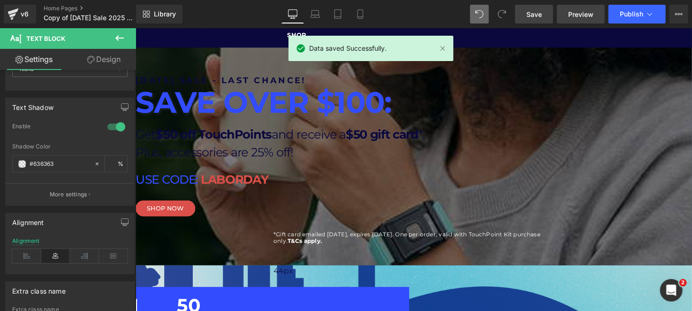
click at [587, 15] on span "Preview" at bounding box center [580, 14] width 25 height 10
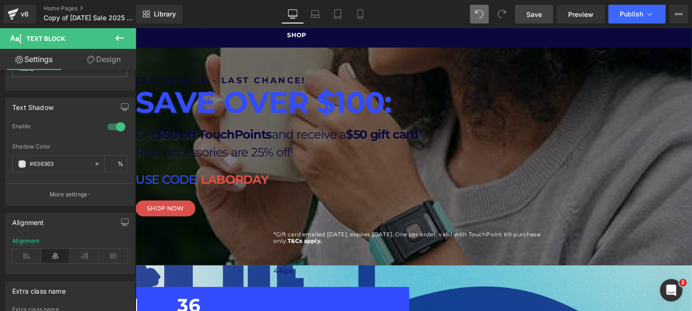
click at [135, 28] on icon at bounding box center [135, 28] width 0 height 0
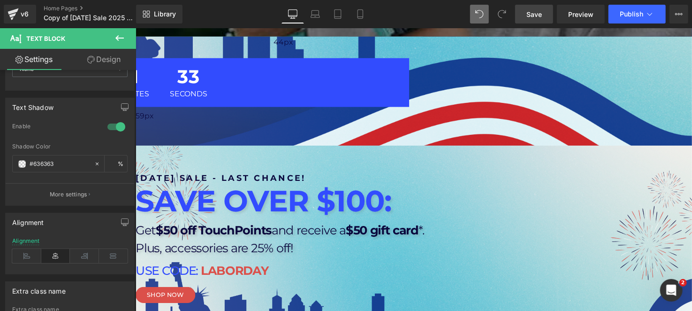
scroll to position [280, 0]
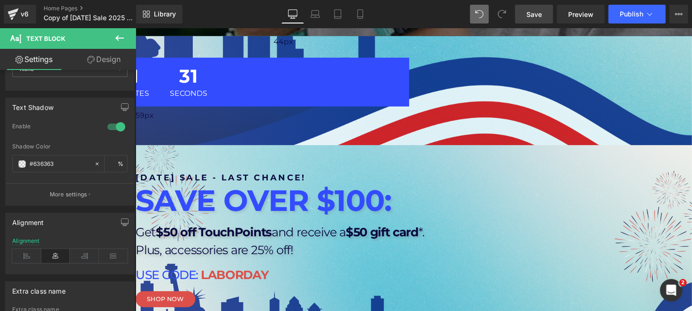
click at [135, 28] on span "Hero Banner" at bounding box center [135, 28] width 0 height 0
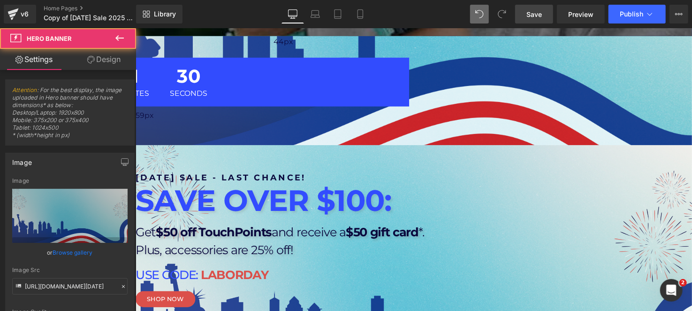
click at [104, 53] on link "Design" at bounding box center [104, 59] width 68 height 21
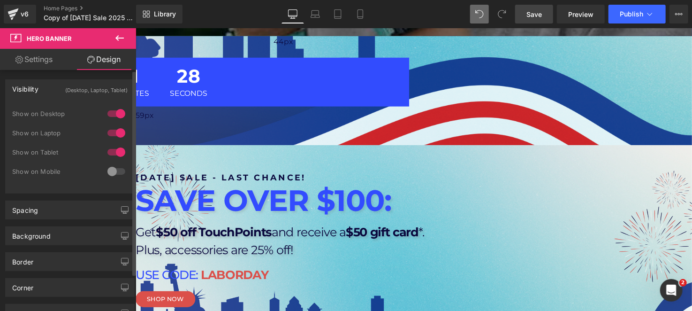
click at [112, 167] on div at bounding box center [116, 171] width 23 height 15
click at [112, 153] on div at bounding box center [116, 151] width 23 height 15
click at [114, 133] on div at bounding box center [116, 132] width 23 height 15
click at [114, 114] on div at bounding box center [116, 113] width 23 height 15
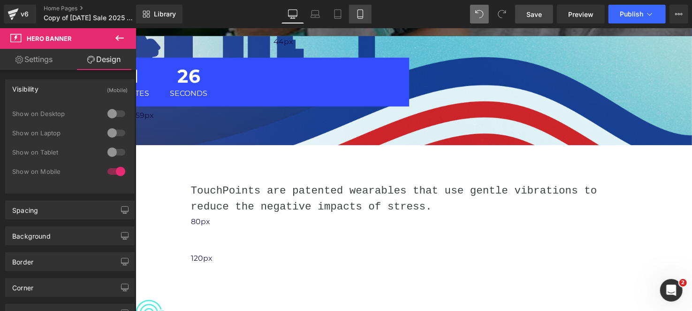
drag, startPoint x: 362, startPoint y: 17, endPoint x: 66, endPoint y: 48, distance: 297.2
click at [362, 17] on icon at bounding box center [360, 13] width 9 height 9
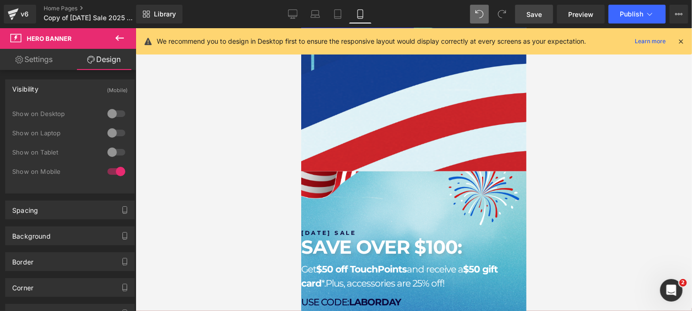
scroll to position [469, 0]
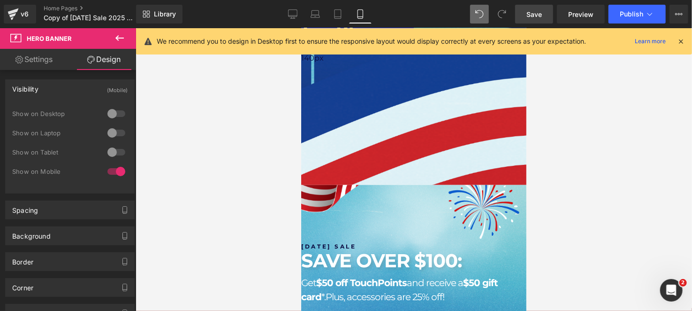
click at [301, 28] on icon at bounding box center [301, 28] width 0 height 0
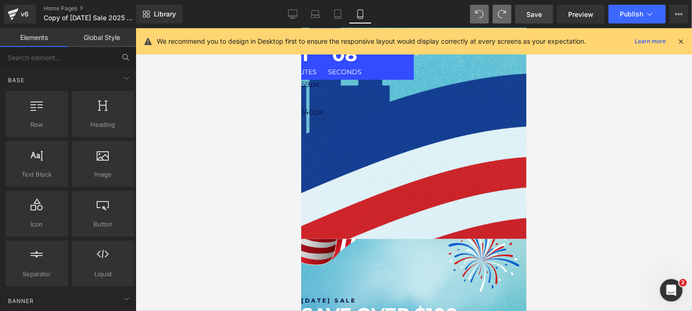
scroll to position [458, 0]
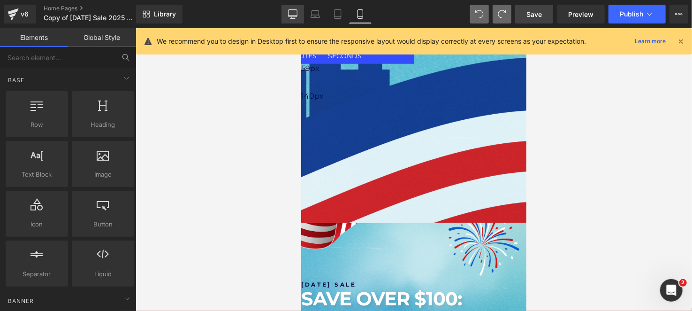
click at [292, 13] on icon at bounding box center [292, 13] width 9 height 9
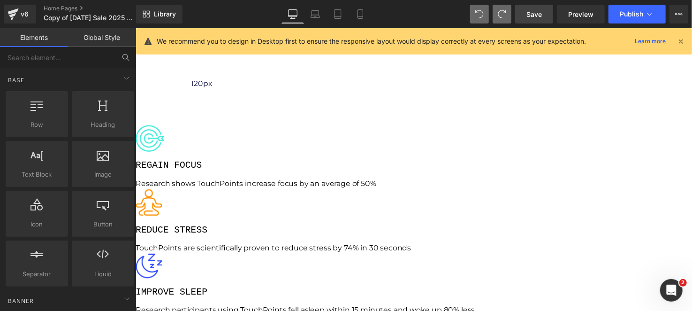
scroll to position [318, 0]
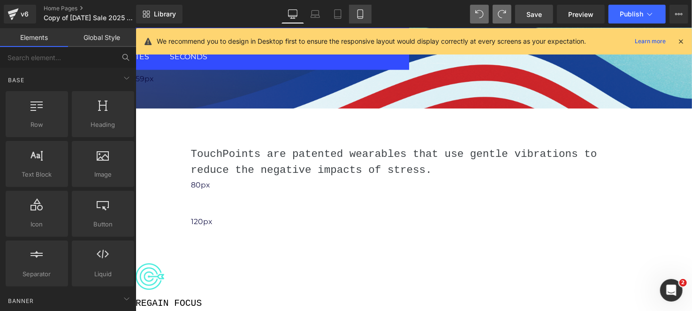
click at [368, 11] on link "Mobile" at bounding box center [360, 14] width 23 height 19
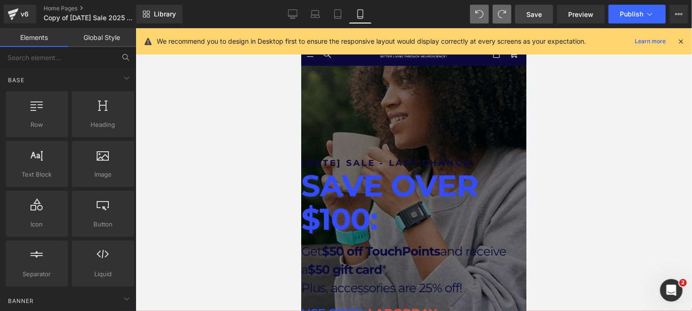
scroll to position [0, 0]
click at [301, 28] on icon at bounding box center [301, 28] width 0 height 0
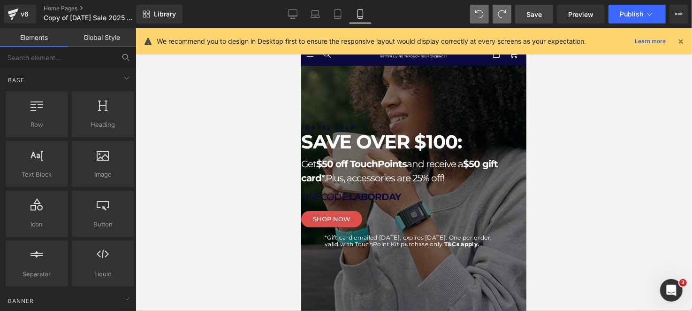
click at [301, 28] on span "Hero Banner" at bounding box center [301, 28] width 0 height 0
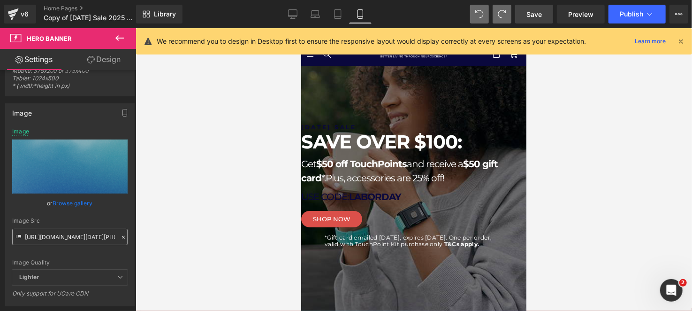
scroll to position [93, 0]
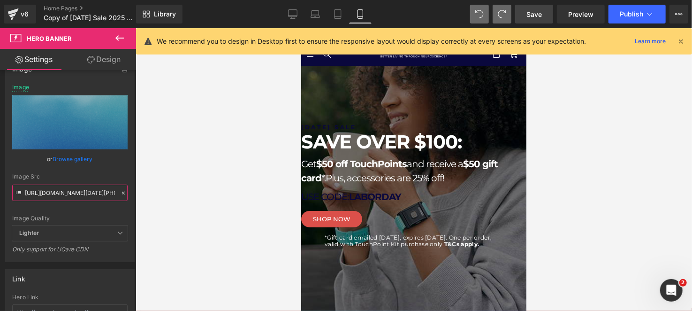
click at [82, 193] on input "https://cdn.shopify.com/s/files/1/1529/9657/files/TP_-_Labor_Day_Sale_2025_Mobi…" at bounding box center [69, 192] width 115 height 16
paste input ".png?v=1755817266"
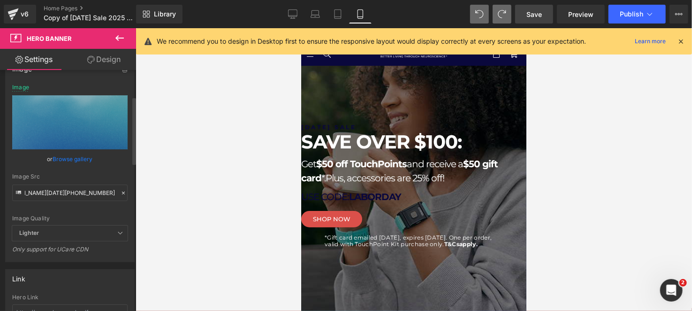
click at [79, 205] on div "Image Quality Lighter Lightest Lighter Lighter Lightest Only support for UCare …" at bounding box center [69, 154] width 115 height 141
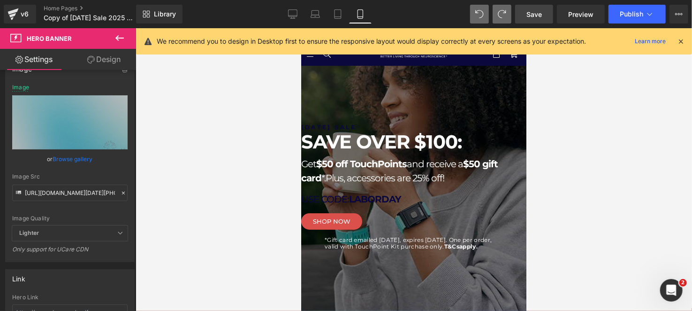
click at [297, 23] on div "Library Mobile Desktop Laptop Tablet Mobile Save Preview Publish Scheduled View…" at bounding box center [414, 14] width 556 height 28
click at [295, 13] on icon at bounding box center [292, 13] width 9 height 9
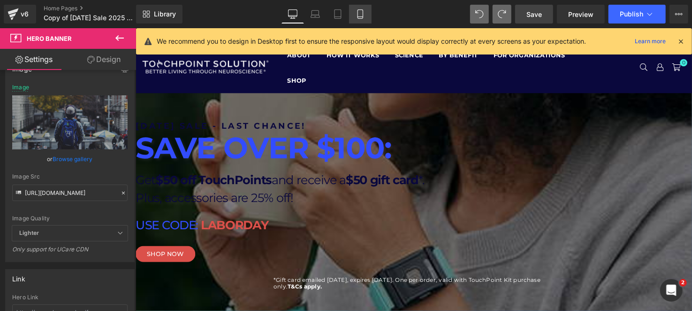
click at [362, 11] on icon at bounding box center [359, 14] width 5 height 9
type input "https://cdn.shopify.com/s/files/1/1529/9657/files/TP_-_Labor_Day_Sale_2025_Mobi…"
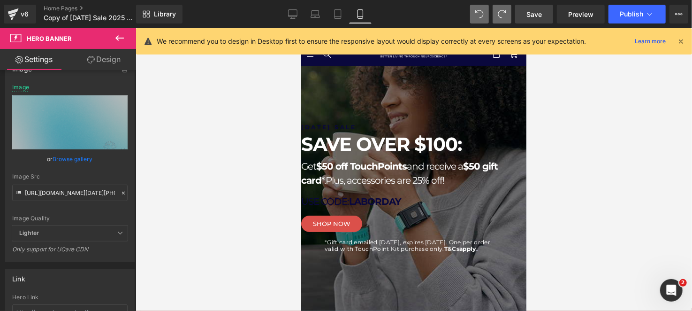
click at [452, 131] on div at bounding box center [413, 131] width 225 height 0
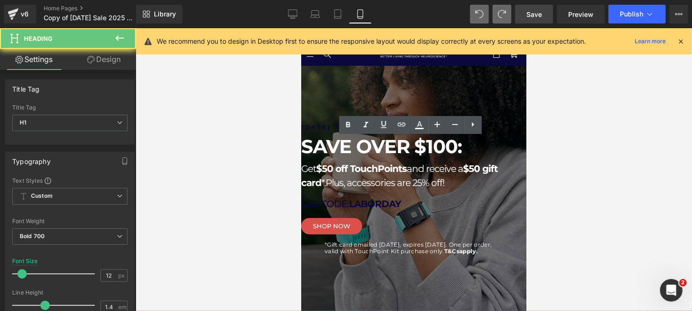
click at [453, 131] on h1 "LABOR DAY SALE" at bounding box center [413, 127] width 225 height 8
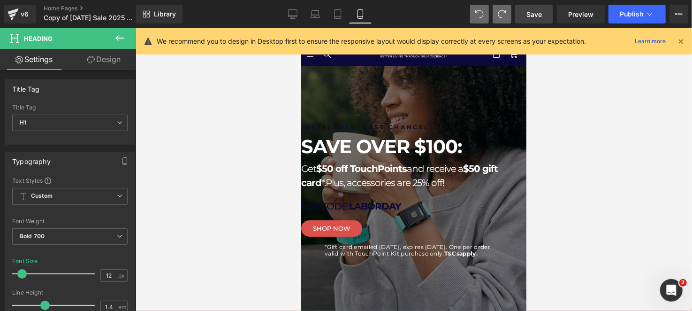
click at [370, 149] on span "SAVE OVER $100:" at bounding box center [381, 145] width 160 height 23
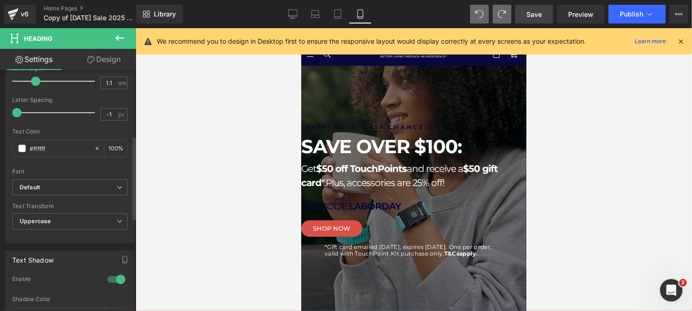
scroll to position [188, 0]
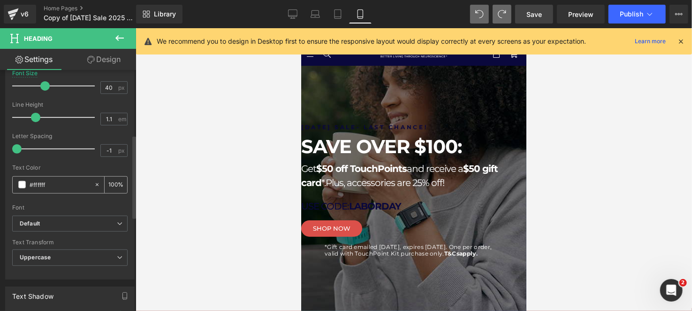
click at [35, 185] on input "#ffffff" at bounding box center [60, 184] width 60 height 10
click at [36, 185] on input "#ffffff" at bounding box center [60, 184] width 60 height 10
paste input "324CFE"
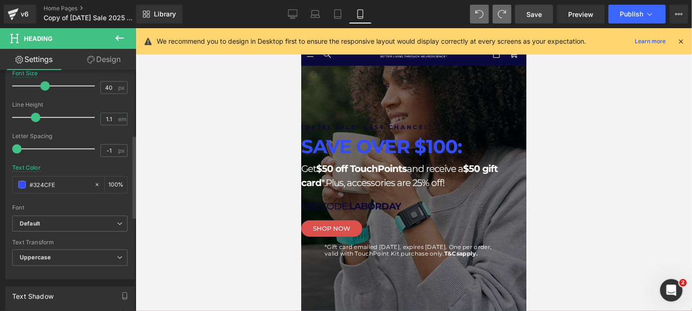
type input "#324cfe"
drag, startPoint x: 572, startPoint y: 239, endPoint x: 362, endPoint y: 186, distance: 216.7
click at [362, 186] on span "$50 gift card" at bounding box center [399, 174] width 197 height 25
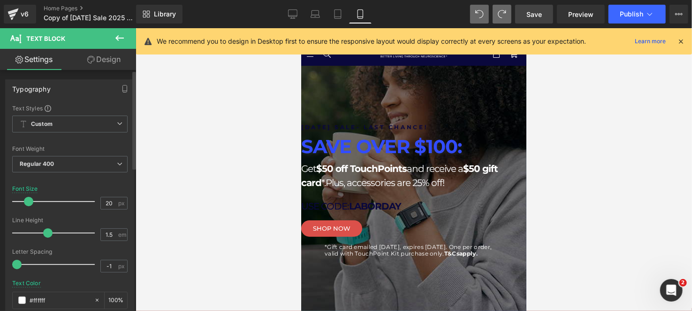
scroll to position [141, 0]
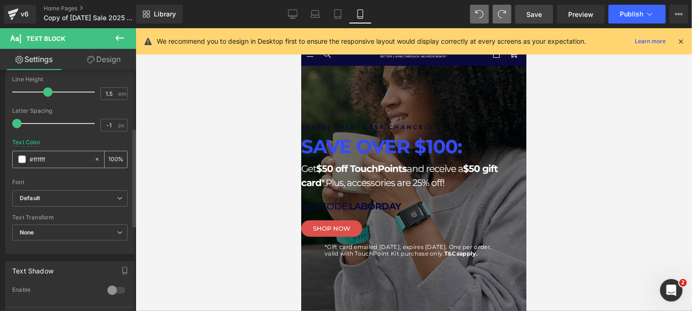
click at [48, 160] on input "#ffffff" at bounding box center [60, 159] width 60 height 10
paste input "0A083D"
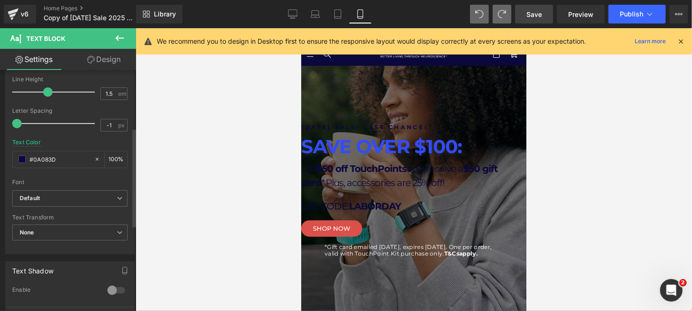
type input "#0a083d"
click at [301, 28] on span "Text Block" at bounding box center [301, 28] width 0 height 0
click at [46, 161] on input "#0a083d" at bounding box center [60, 159] width 60 height 10
paste input "324CFE"
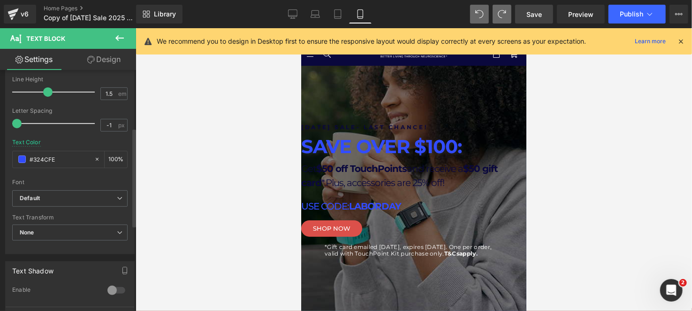
type input "#324cfe"
click at [68, 179] on div "Font" at bounding box center [69, 182] width 115 height 7
click at [462, 208] on p "USE CODE: LABORDAY" at bounding box center [413, 205] width 225 height 14
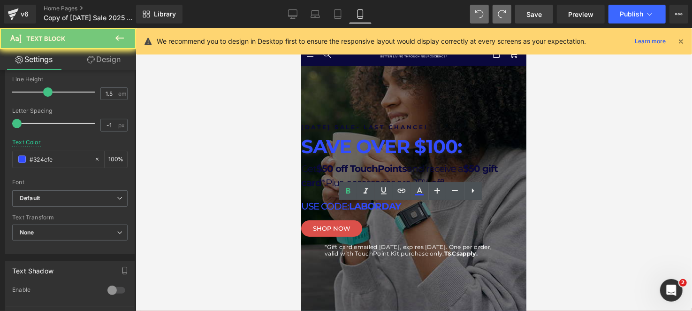
click at [401, 208] on span "LABORDAY" at bounding box center [375, 205] width 52 height 11
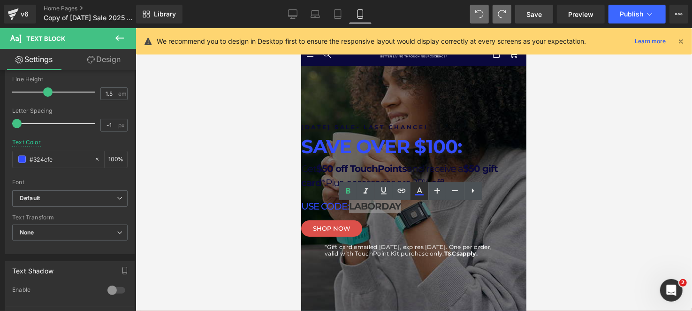
click at [419, 196] on icon at bounding box center [419, 190] width 11 height 11
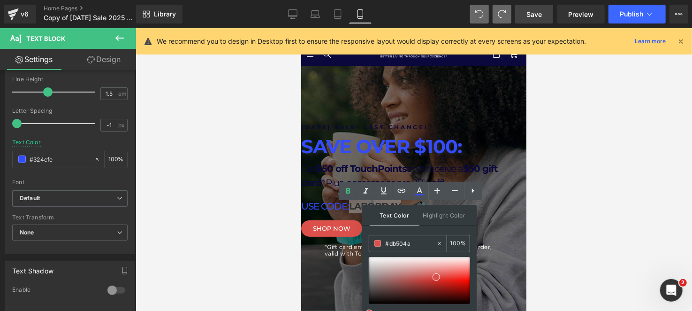
click at [403, 245] on input "#db504a" at bounding box center [411, 243] width 51 height 10
paste input "DB504A"
type input "#DB504A"
click at [421, 231] on div "Text Color Highlight Color rgba(219, 80, 74, 1) #DB504A 100 % transparent trans…" at bounding box center [419, 269] width 114 height 128
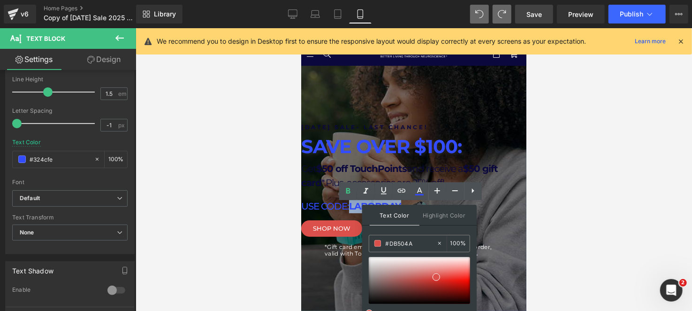
click at [490, 227] on div "SHOP NOW" at bounding box center [413, 228] width 225 height 16
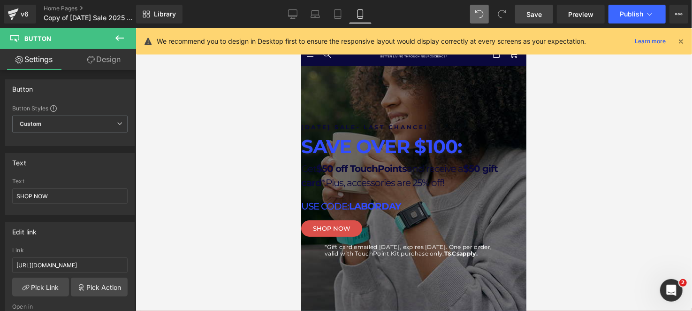
click at [401, 211] on span "LABORDAY" at bounding box center [375, 205] width 52 height 11
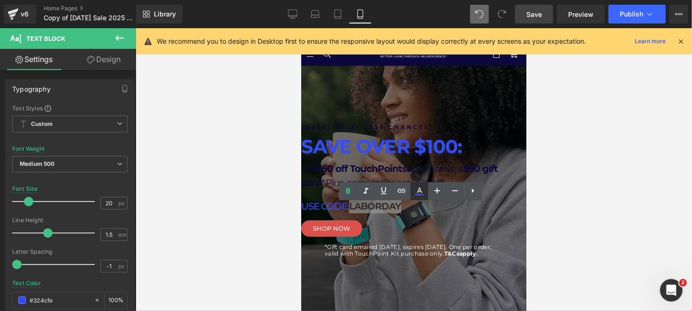
click at [427, 195] on link at bounding box center [419, 191] width 18 height 18
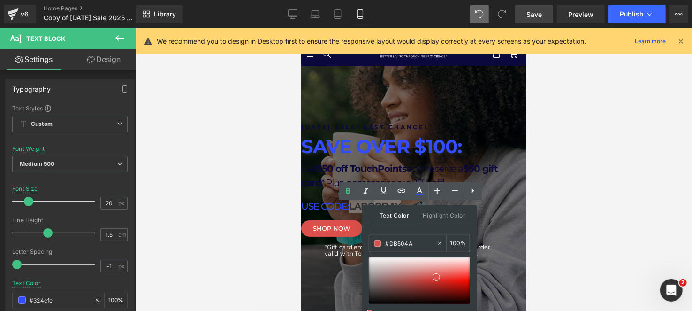
click at [390, 242] on input "#DB504A" at bounding box center [411, 243] width 51 height 10
click at [407, 232] on div "Text Color Highlight Color rgba(219, 80, 74, 1) #DB504A 100 % transparent trans…" at bounding box center [419, 269] width 114 height 128
click at [543, 2] on div "Library Mobile Desktop Laptop Tablet Mobile Save Preview Publish Scheduled View…" at bounding box center [414, 14] width 556 height 28
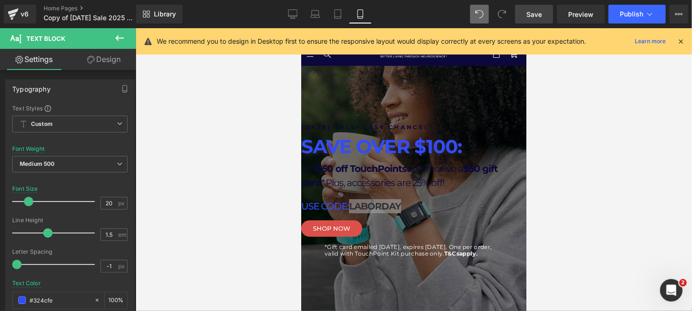
click at [543, 8] on link "Save" at bounding box center [534, 14] width 38 height 19
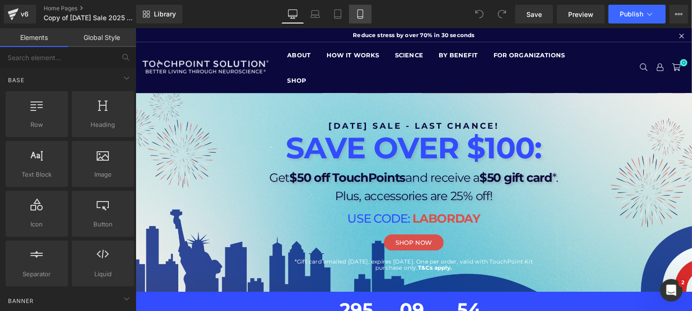
click at [357, 11] on icon at bounding box center [360, 13] width 9 height 9
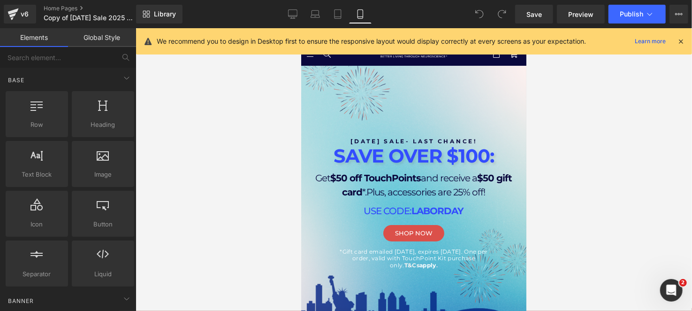
scroll to position [37, 0]
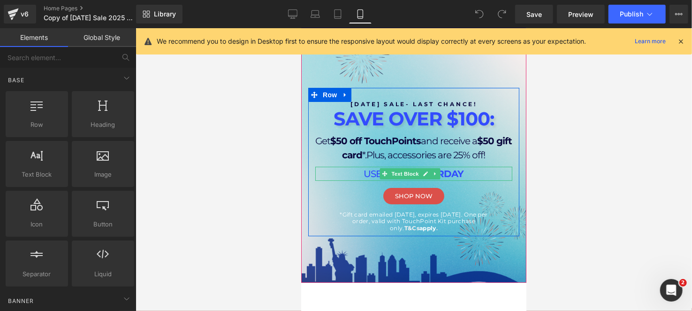
click at [445, 172] on span "LABORDAY" at bounding box center [437, 172] width 52 height 11
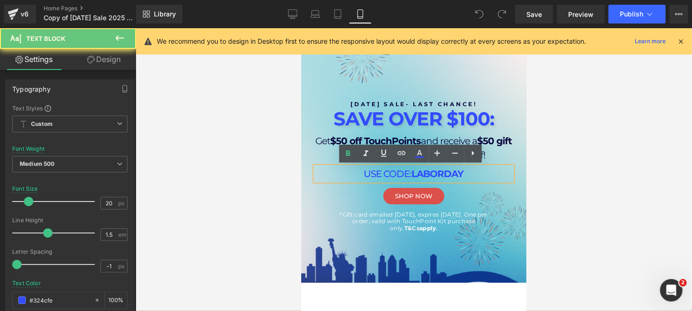
click at [445, 172] on span "LABORDAY" at bounding box center [437, 172] width 52 height 11
click at [418, 151] on icon at bounding box center [419, 153] width 5 height 6
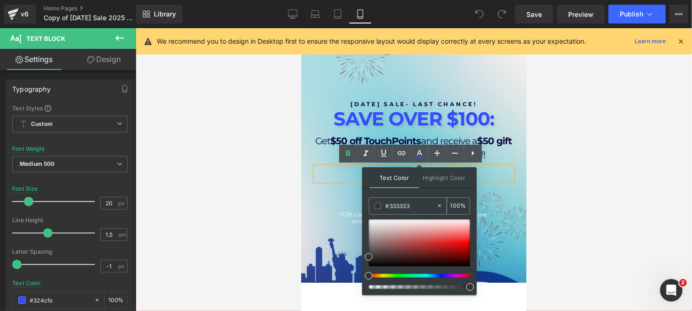
click at [412, 209] on input "#333333" at bounding box center [411, 205] width 51 height 10
paste input "DB504A"
type input "#DB504A"
click at [419, 192] on div "Text Color Highlight Color #333333 #DB504A 100 % none 0 %" at bounding box center [419, 231] width 114 height 128
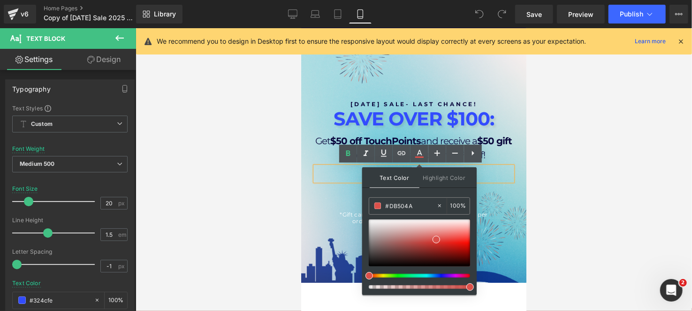
click at [514, 198] on div "[DATE] SALE- LAST CHANCE! Heading SAVE OVER $100: Heading Get $50 off TouchPoin…" at bounding box center [413, 161] width 225 height 148
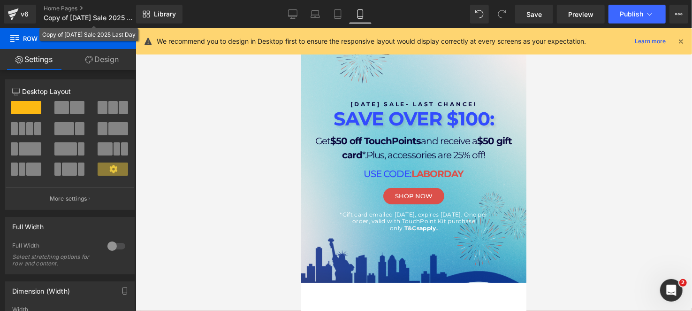
click at [117, 36] on div "Copy of [DATE] Sale 2025 Last Day" at bounding box center [88, 35] width 93 height 10
click at [122, 38] on icon at bounding box center [119, 38] width 8 height 6
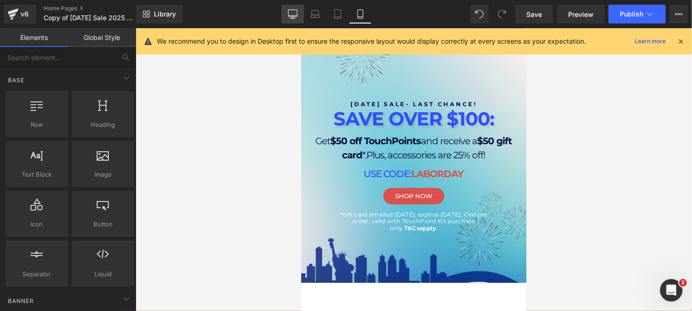
click at [292, 14] on icon at bounding box center [292, 13] width 9 height 9
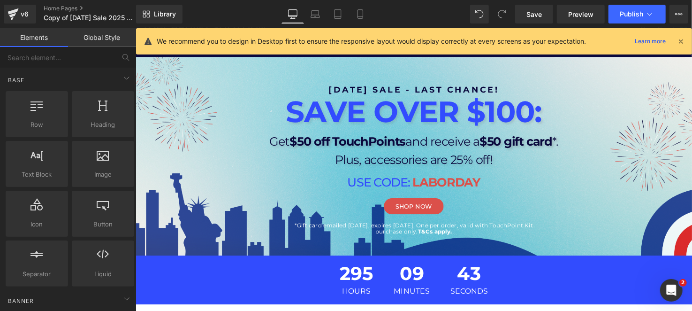
scroll to position [66, 0]
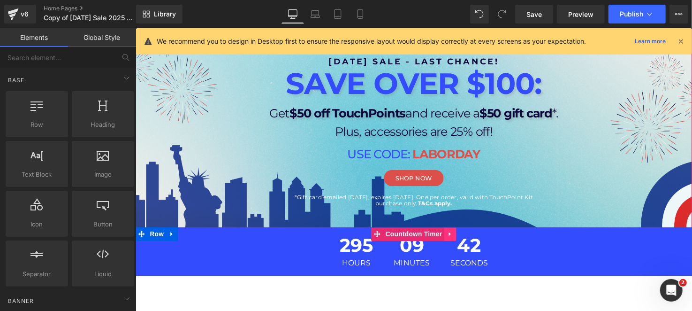
click at [455, 235] on icon at bounding box center [456, 237] width 2 height 4
click at [448, 235] on icon at bounding box center [450, 237] width 7 height 7
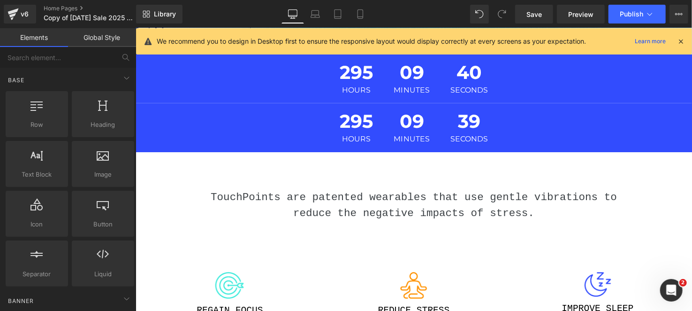
scroll to position [233, 0]
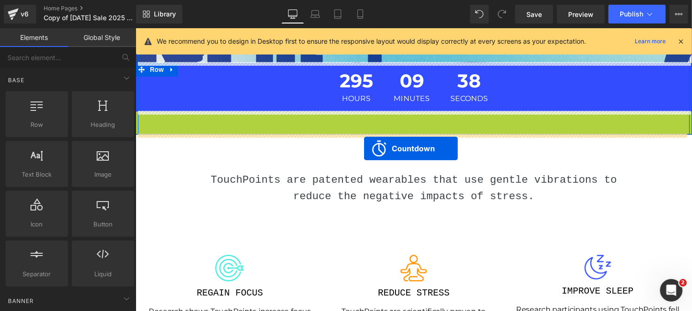
drag, startPoint x: 379, startPoint y: 116, endPoint x: 368, endPoint y: 150, distance: 35.9
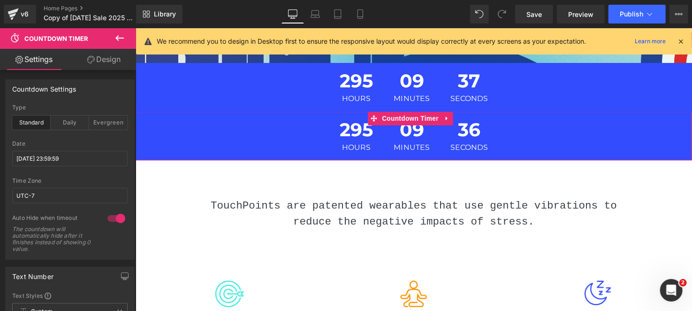
click at [105, 55] on link "Design" at bounding box center [104, 59] width 68 height 21
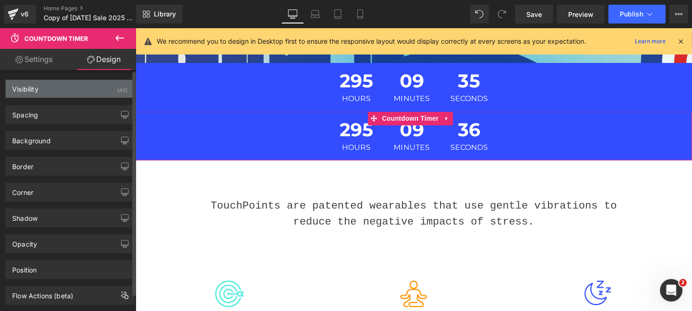
click at [95, 92] on div "Visibility (All)" at bounding box center [70, 89] width 129 height 18
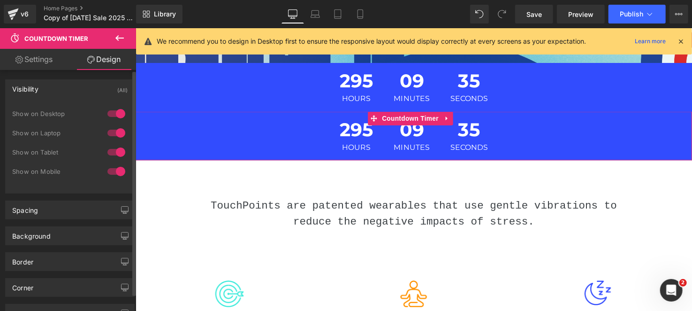
click at [113, 152] on div at bounding box center [116, 151] width 23 height 15
drag, startPoint x: 114, startPoint y: 137, endPoint x: 114, endPoint y: 132, distance: 4.7
click at [115, 136] on div at bounding box center [116, 132] width 23 height 15
click at [111, 117] on div at bounding box center [116, 113] width 23 height 15
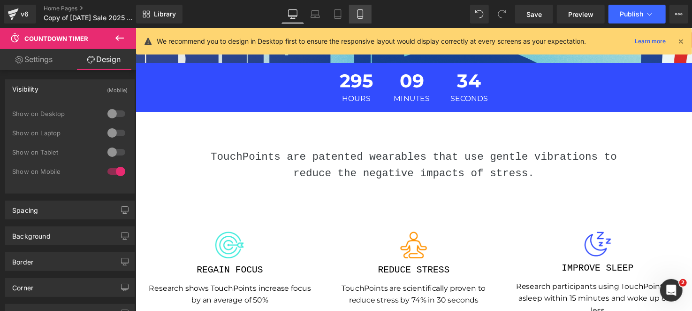
click at [358, 15] on icon at bounding box center [360, 13] width 9 height 9
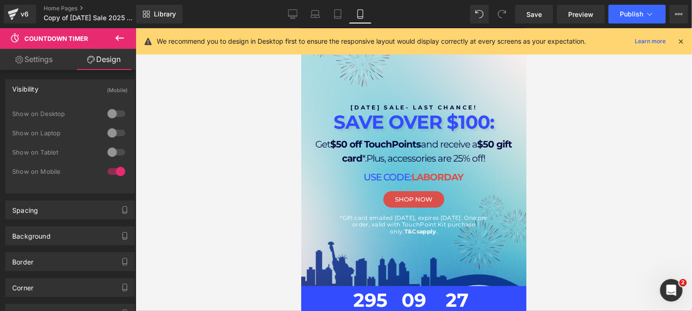
scroll to position [54, 0]
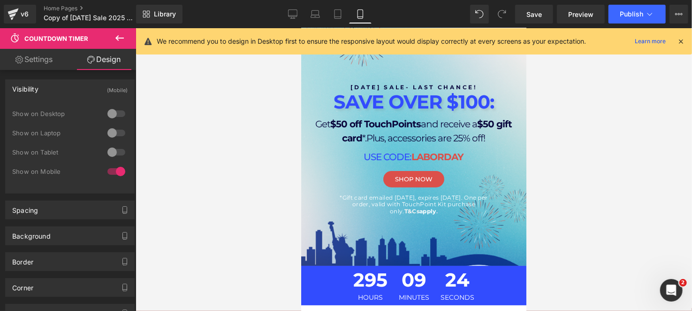
click at [372, 271] on div "Rendering Content" at bounding box center [346, 273] width 58 height 10
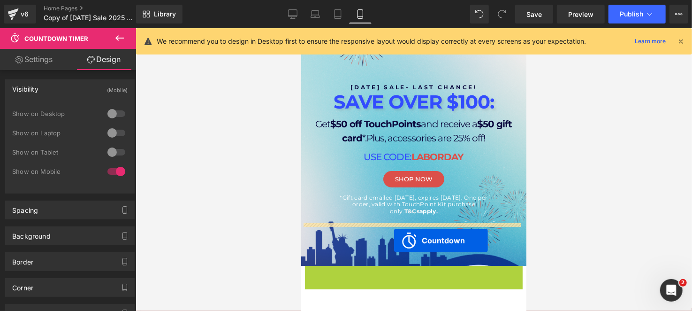
drag, startPoint x: 409, startPoint y: 268, endPoint x: 394, endPoint y: 240, distance: 31.9
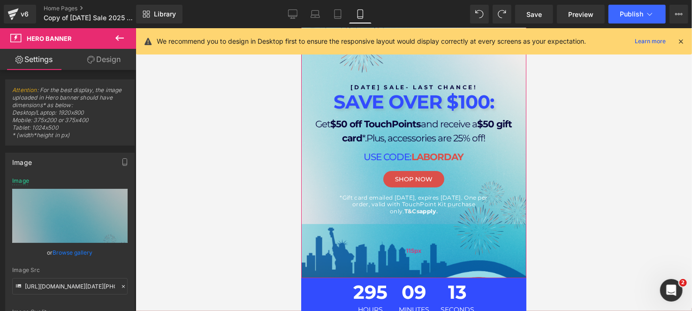
drag, startPoint x: 429, startPoint y: 250, endPoint x: 428, endPoint y: 256, distance: 5.7
click at [423, 261] on div "115px" at bounding box center [413, 250] width 225 height 54
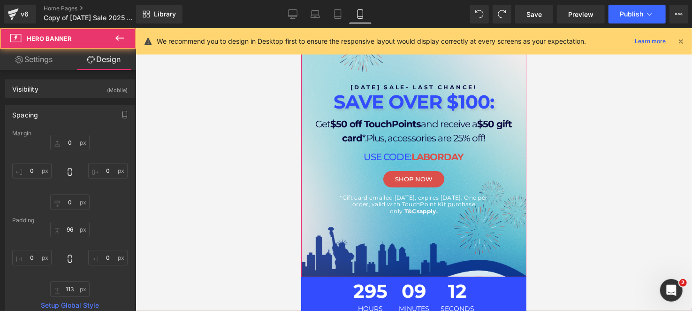
scroll to position [8, 0]
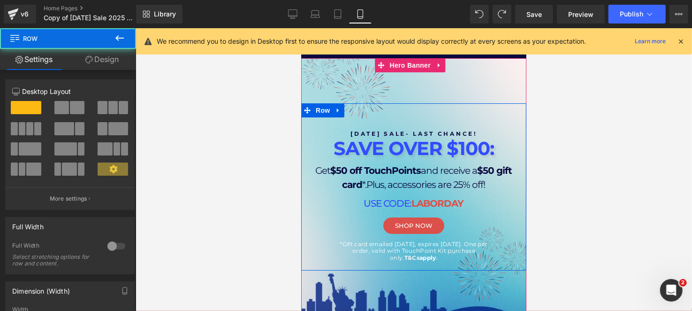
click at [440, 107] on div "[DATE] SALE- LAST CHANCE! Heading SAVE OVER $100: Heading Get $50 off TouchPoin…" at bounding box center [413, 186] width 225 height 167
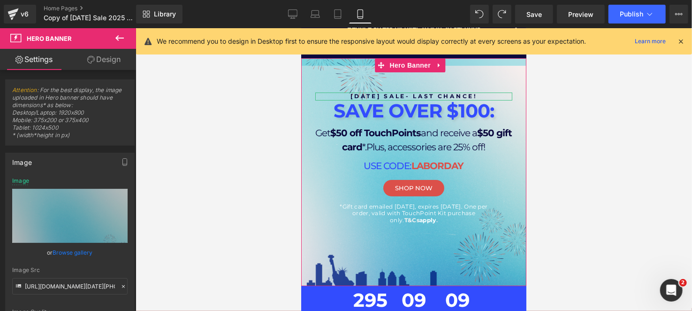
drag, startPoint x: 452, startPoint y: 91, endPoint x: 459, endPoint y: 153, distance: 62.8
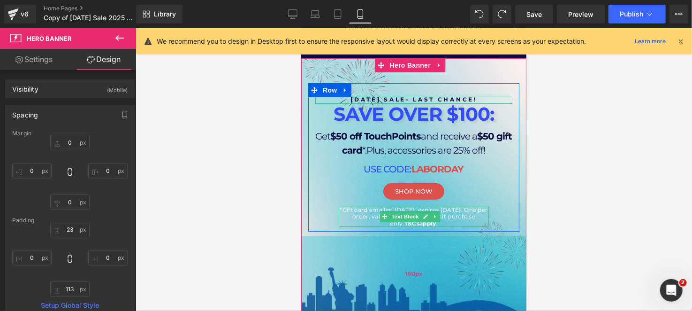
drag, startPoint x: 452, startPoint y: 278, endPoint x: 460, endPoint y: 282, distance: 8.6
click at [462, 298] on div "160px" at bounding box center [413, 272] width 225 height 75
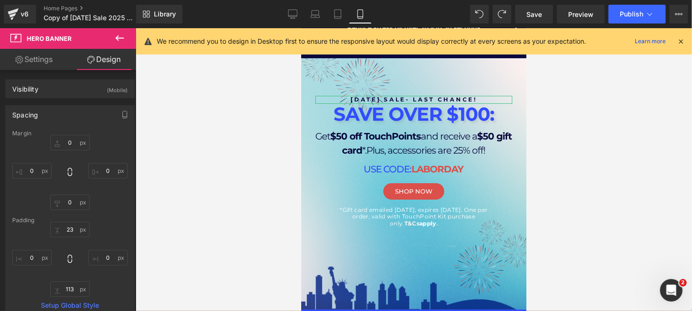
click at [470, 81] on div "[DATE] SALE- LAST CHANCE! Heading SAVE OVER $100: Heading Get $50 off TouchPoin…" at bounding box center [413, 151] width 225 height 167
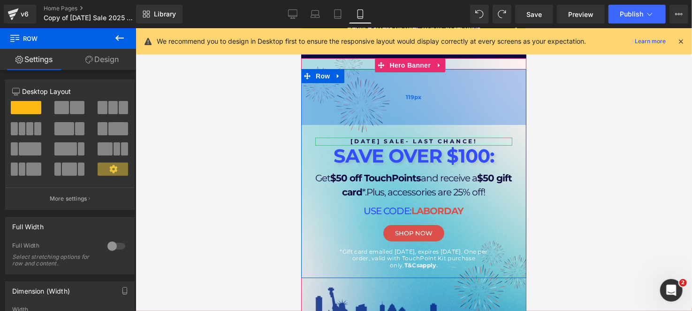
drag, startPoint x: 470, startPoint y: 71, endPoint x: 477, endPoint y: 113, distance: 42.3
click at [477, 113] on div "119px" at bounding box center [413, 96] width 225 height 56
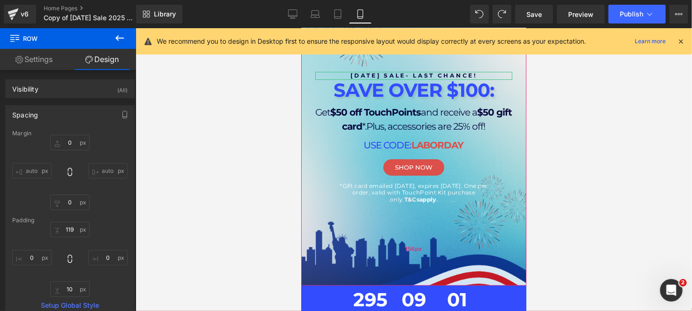
scroll to position [148, 0]
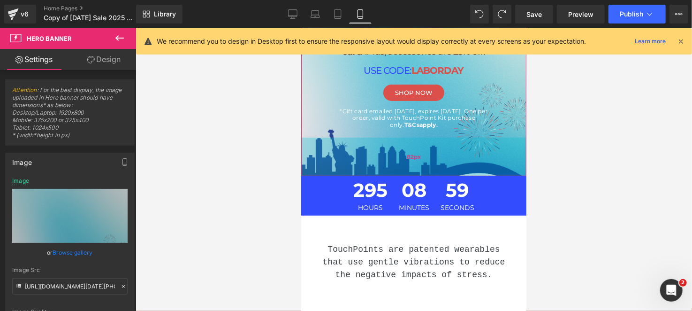
drag, startPoint x: 432, startPoint y: 193, endPoint x: 440, endPoint y: 159, distance: 35.3
click at [440, 159] on div "82px" at bounding box center [413, 156] width 225 height 38
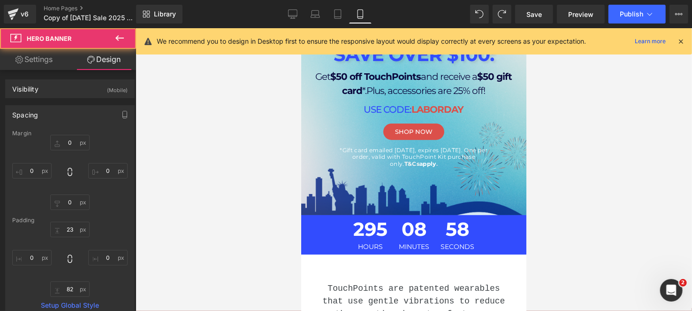
scroll to position [54, 0]
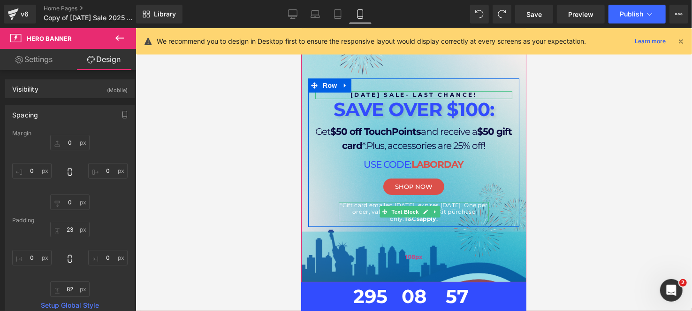
drag, startPoint x: 471, startPoint y: 260, endPoint x: 471, endPoint y: 273, distance: 12.7
click at [471, 273] on div "108px" at bounding box center [413, 256] width 225 height 51
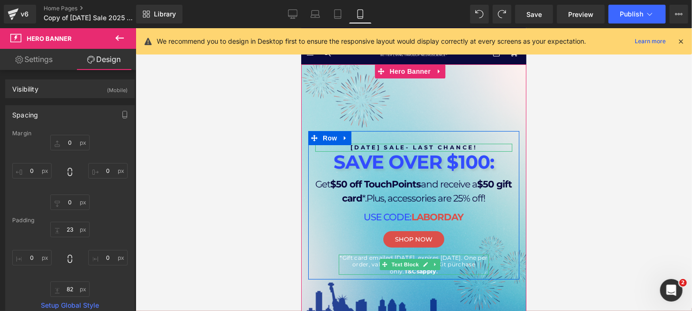
scroll to position [0, 0]
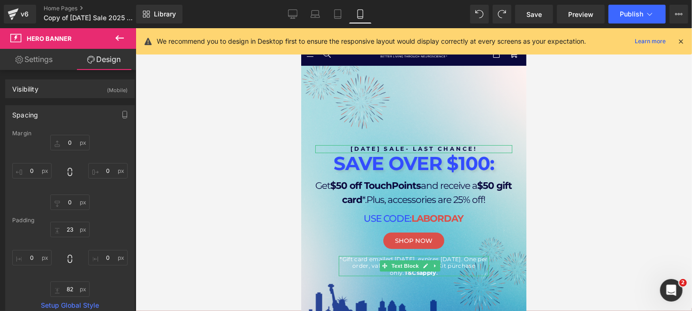
click at [441, 116] on div "[DATE] SALE- LAST CHANCE! Heading SAVE OVER $100: Heading Get $50 off TouchPoin…" at bounding box center [413, 180] width 225 height 209
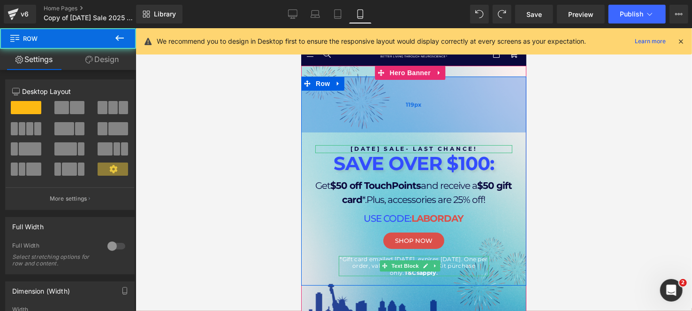
click at [448, 90] on div "119px" at bounding box center [413, 104] width 225 height 56
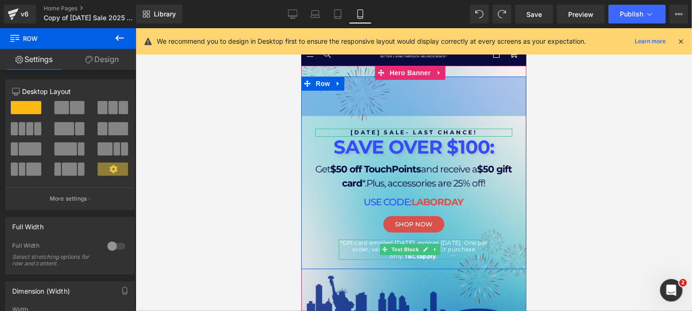
click at [463, 66] on div "[DATE] SALE- LAST CHANCE! Heading SAVE OVER $100: Heading Get $50 off TouchPoin…" at bounding box center [413, 192] width 225 height 254
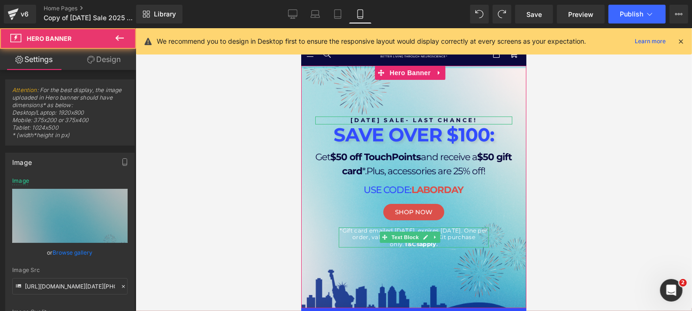
drag, startPoint x: 463, startPoint y: 70, endPoint x: 470, endPoint y: 57, distance: 14.3
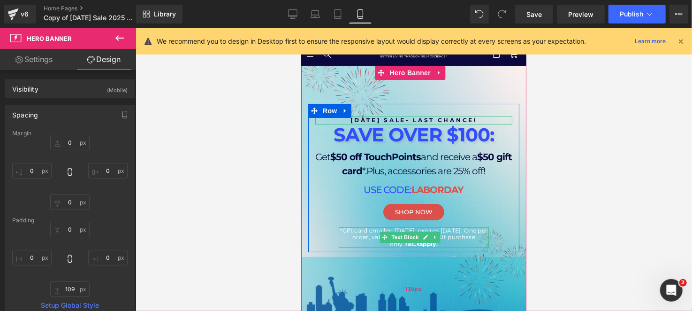
drag, startPoint x: 462, startPoint y: 282, endPoint x: 463, endPoint y: 296, distance: 13.2
click at [462, 296] on div "139px" at bounding box center [413, 288] width 225 height 65
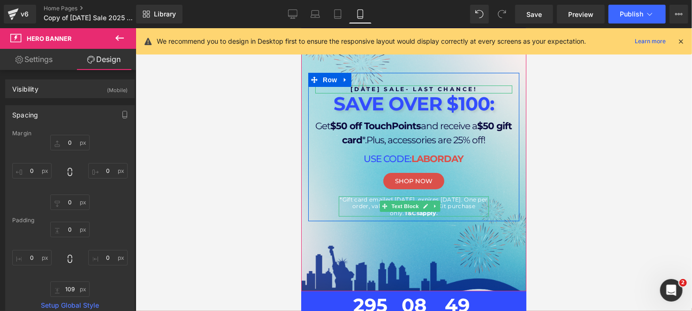
scroll to position [46, 0]
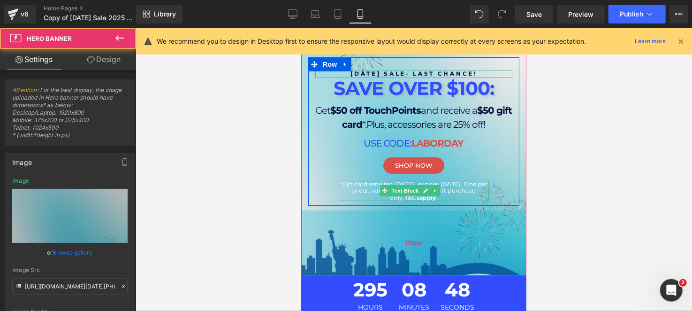
drag, startPoint x: 485, startPoint y: 249, endPoint x: 483, endPoint y: 258, distance: 9.1
click at [483, 258] on div "[DATE] SALE- LAST CHANCE! Heading SAVE OVER $100: Heading Get $50 off TouchPoin…" at bounding box center [413, 147] width 225 height 256
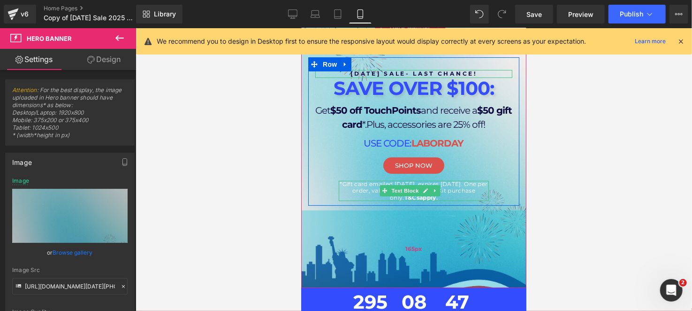
drag, startPoint x: 478, startPoint y: 254, endPoint x: 480, endPoint y: 260, distance: 6.7
click at [480, 265] on div "165px" at bounding box center [413, 248] width 225 height 77
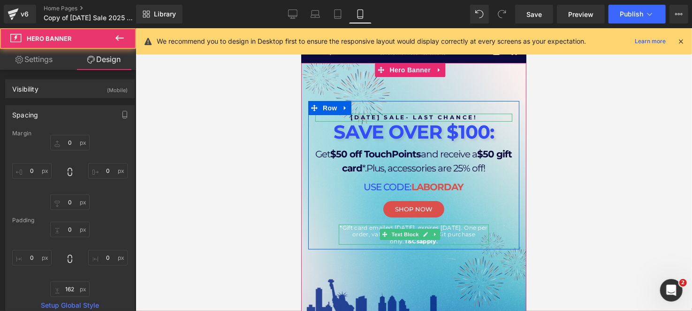
scroll to position [0, 0]
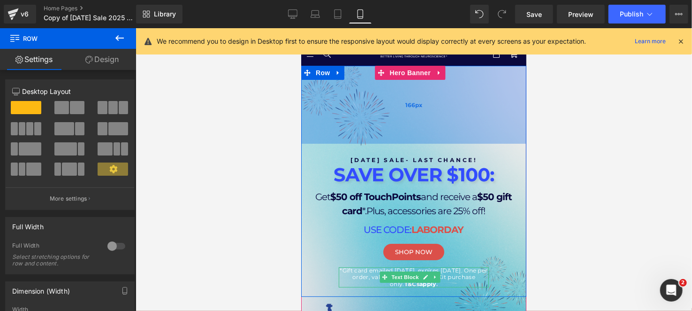
drag, startPoint x: 447, startPoint y: 95, endPoint x: 448, endPoint y: 125, distance: 30.1
click at [448, 132] on div "166px" at bounding box center [413, 104] width 225 height 78
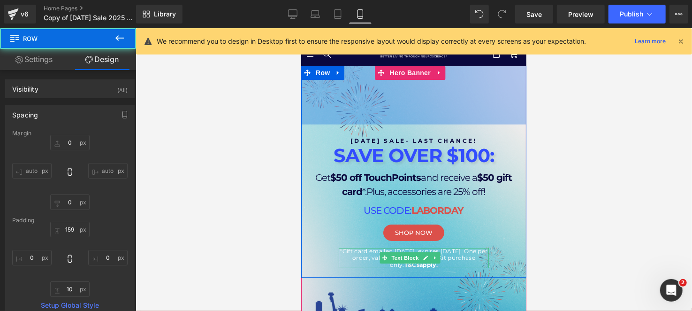
drag, startPoint x: 474, startPoint y: 75, endPoint x: 477, endPoint y: 61, distance: 14.0
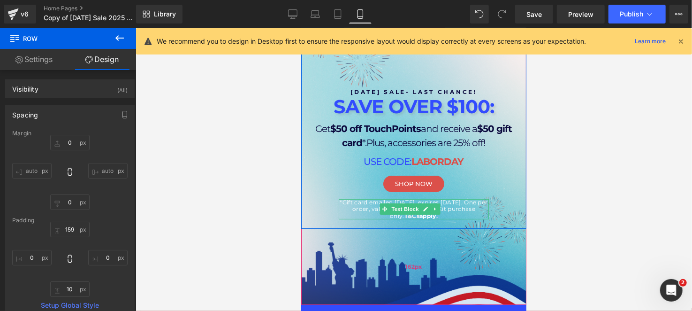
scroll to position [93, 0]
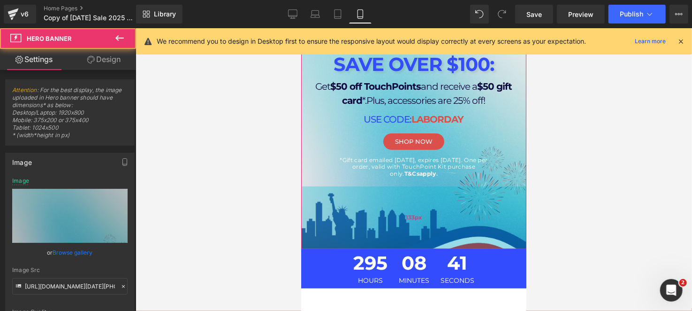
drag, startPoint x: 477, startPoint y: 190, endPoint x: 477, endPoint y: 185, distance: 4.7
click at [477, 186] on div "133px" at bounding box center [413, 217] width 225 height 62
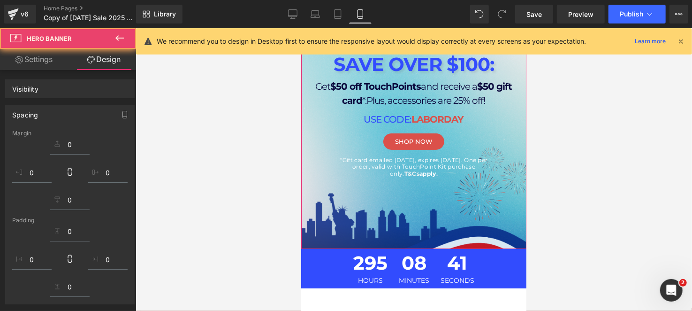
click at [543, 194] on div at bounding box center [414, 169] width 556 height 282
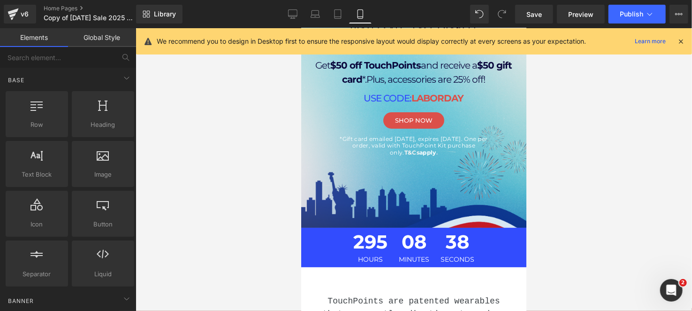
scroll to position [141, 0]
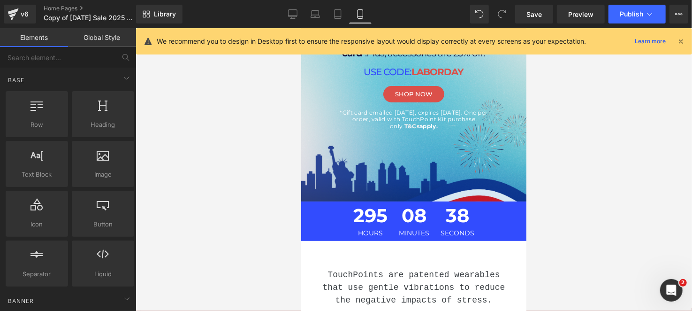
click at [380, 217] on span "295" at bounding box center [370, 216] width 34 height 23
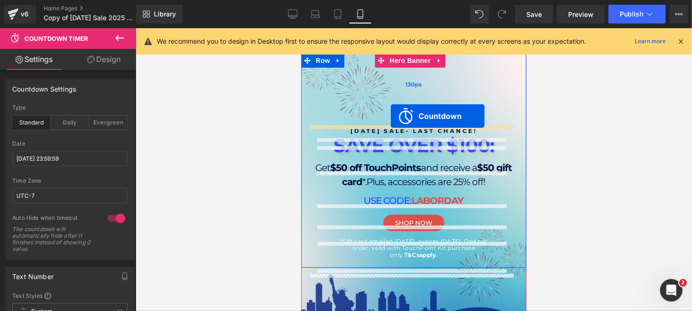
scroll to position [0, 0]
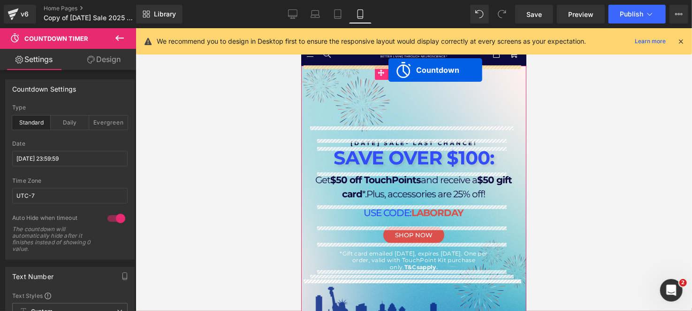
drag, startPoint x: 372, startPoint y: 208, endPoint x: 380, endPoint y: 67, distance: 141.9
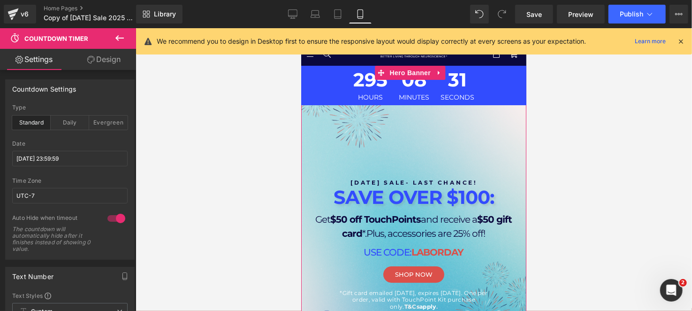
click at [443, 147] on div "[DATE] SALE- LAST CHANCE! Heading SAVE OVER $100: Heading Get $50 off TouchPoin…" at bounding box center [413, 212] width 225 height 214
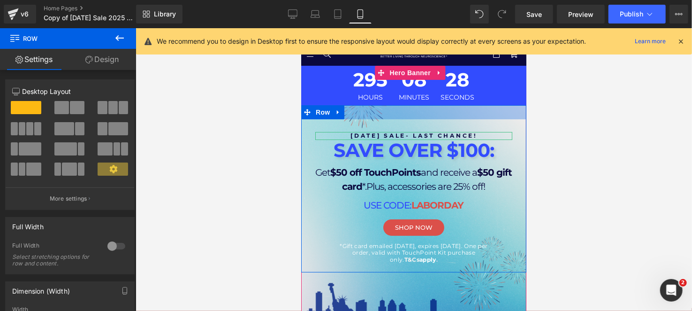
drag, startPoint x: 432, startPoint y: 132, endPoint x: 474, endPoint y: 85, distance: 62.8
click at [474, 85] on span "295 Hours 08 Minutes 28 Seconds Countdown Timer [DATE] SALE- LAST CHANCE! Headi…" at bounding box center [413, 168] width 225 height 206
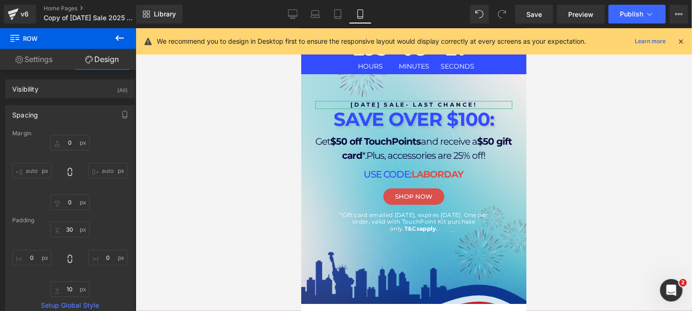
scroll to position [46, 0]
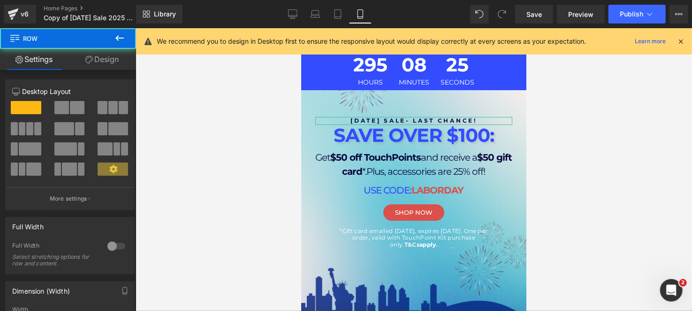
scroll to position [0, 0]
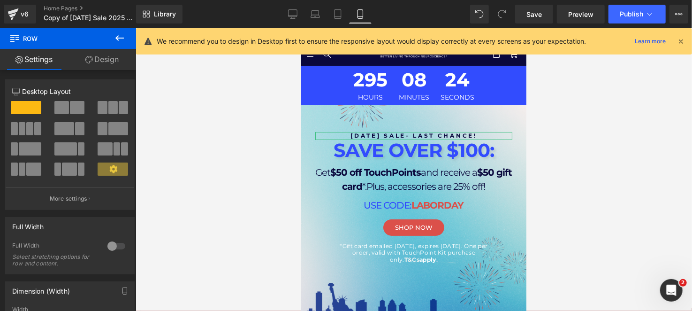
click at [531, 239] on div at bounding box center [414, 169] width 556 height 282
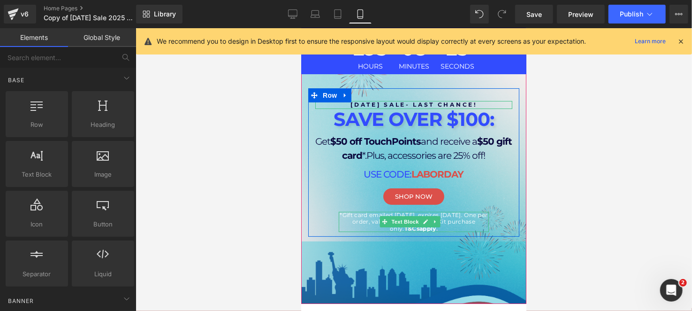
scroll to position [46, 0]
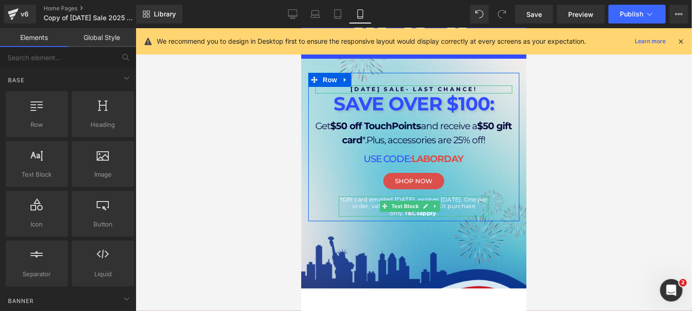
click at [453, 270] on div "295 Hours 08 Minutes 22 Seconds Countdown Timer LABOR DAY SALE- LAST CHANCE! He…" at bounding box center [413, 153] width 225 height 269
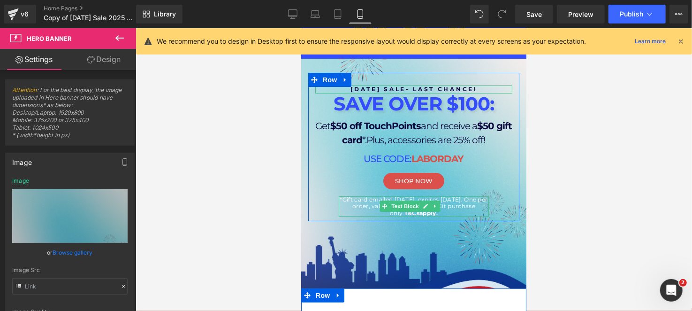
click at [477, 275] on div "295 Hours 08 Minutes 21 Seconds Countdown Timer LABOR DAY SALE- LAST CHANCE! He…" at bounding box center [413, 153] width 225 height 269
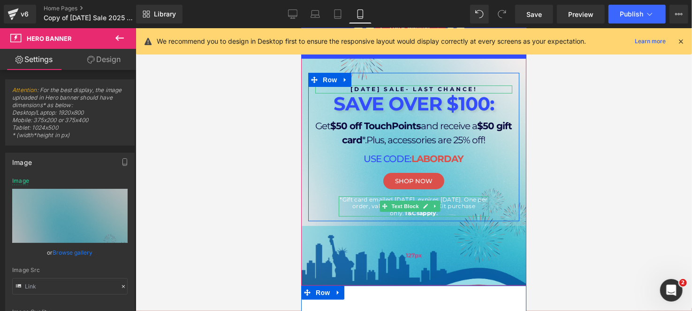
click at [477, 274] on div "127px" at bounding box center [413, 255] width 225 height 60
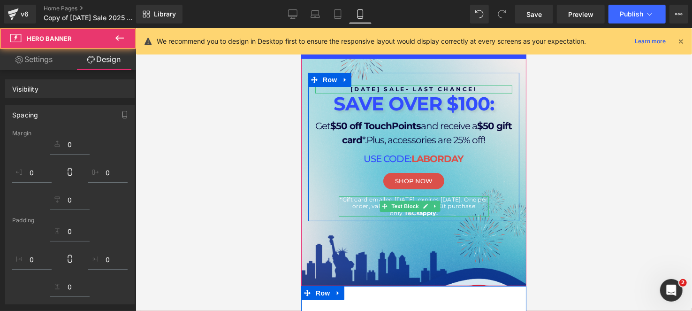
click at [553, 257] on div at bounding box center [414, 169] width 556 height 282
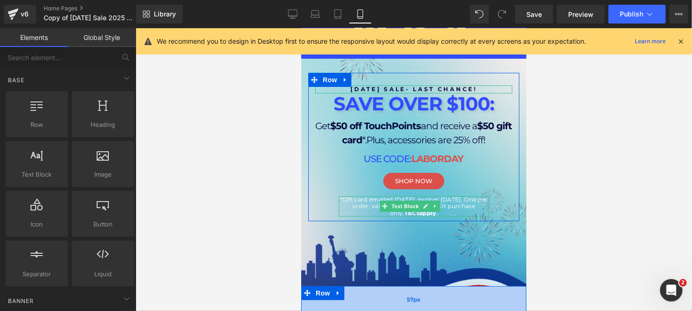
click at [460, 296] on div "57px" at bounding box center [413, 298] width 225 height 27
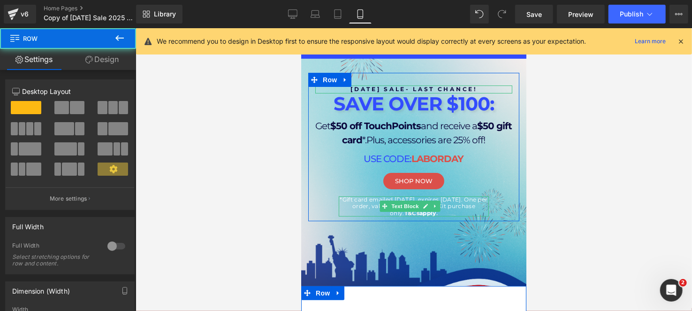
click at [491, 256] on div "295 Hours 08 Minutes 17 Seconds Countdown Timer LABOR DAY SALE- LAST CHANCE! He…" at bounding box center [413, 152] width 225 height 266
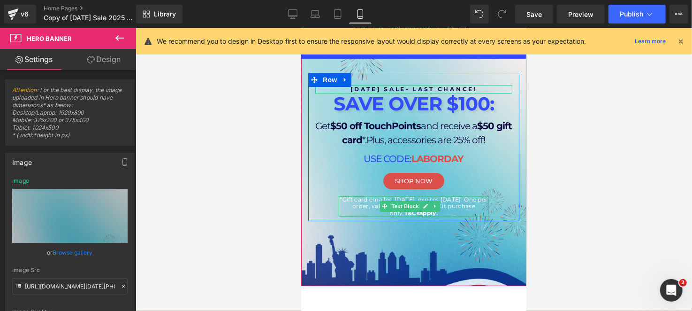
click at [502, 191] on div "LABOR DAY SALE- LAST CHANCE! Heading SAVE OVER $100: Heading Get $50 off TouchP…" at bounding box center [413, 150] width 211 height 131
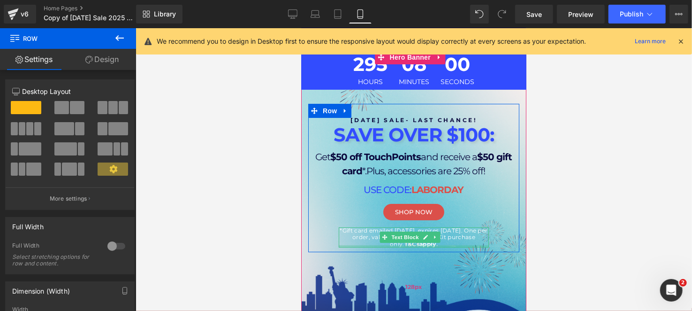
scroll to position [0, 0]
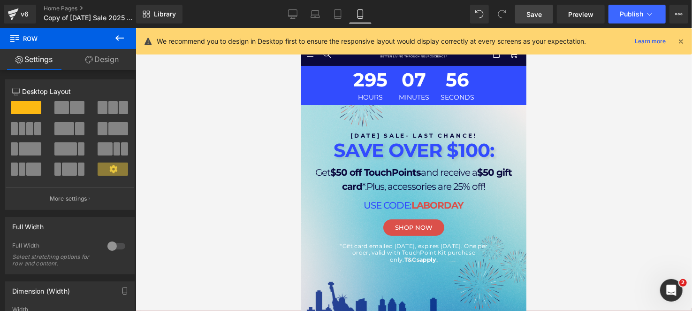
click at [528, 20] on link "Save" at bounding box center [534, 14] width 38 height 19
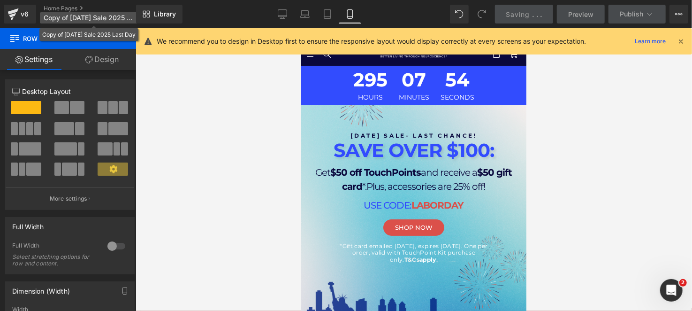
click at [87, 21] on span "Copy of Labor Day Sale 2025 Last Day" at bounding box center [89, 18] width 90 height 8
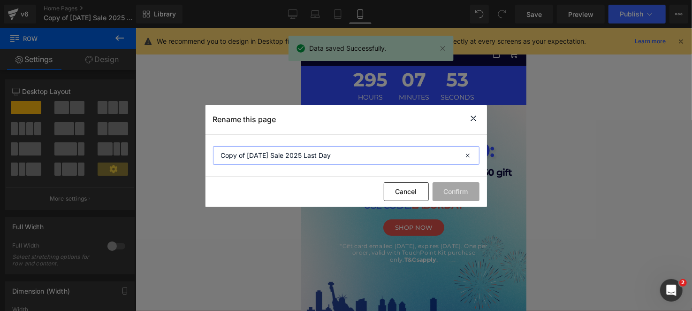
drag, startPoint x: 247, startPoint y: 157, endPoint x: 214, endPoint y: 158, distance: 33.3
click at [214, 158] on input "Copy of Labor Day Sale 2025 Last Day" at bounding box center [346, 155] width 266 height 19
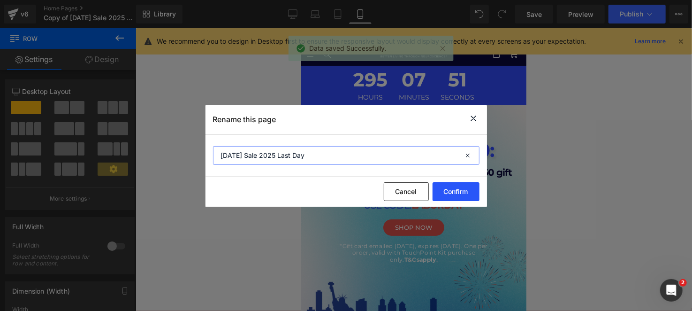
type input "Labor Day Sale 2025 Last Day"
click at [443, 191] on button "Confirm" at bounding box center [456, 191] width 47 height 19
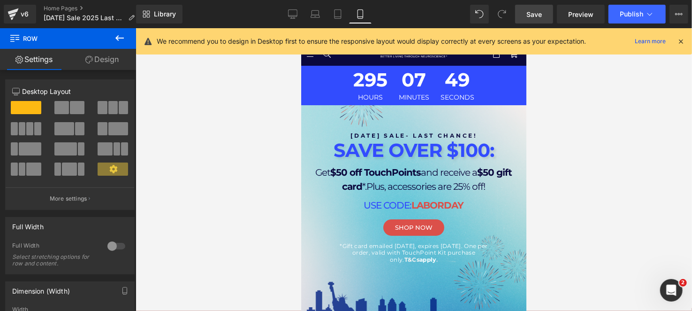
click at [540, 13] on span "Save" at bounding box center [533, 14] width 15 height 10
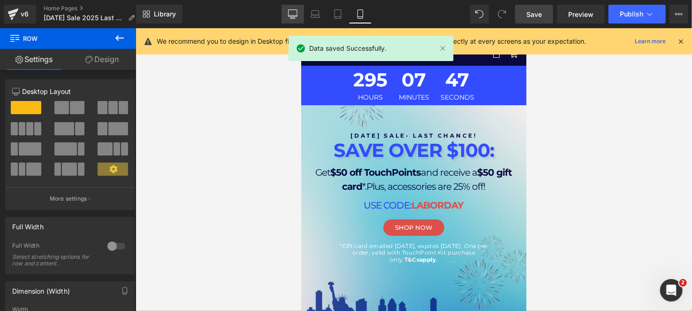
click at [295, 16] on icon at bounding box center [292, 13] width 9 height 9
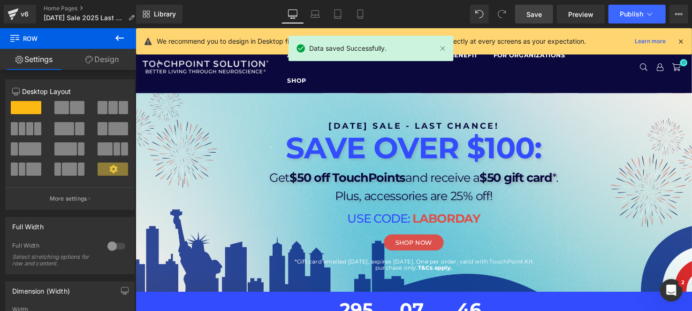
click at [639, 24] on div "Library Desktop Desktop Laptop Tablet Mobile Save Preview Publish Scheduled Vie…" at bounding box center [414, 14] width 556 height 28
click at [638, 18] on button "Publish" at bounding box center [636, 14] width 57 height 19
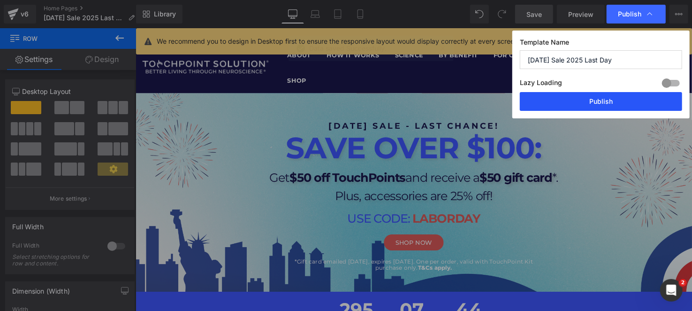
click at [588, 106] on button "Publish" at bounding box center [601, 101] width 162 height 19
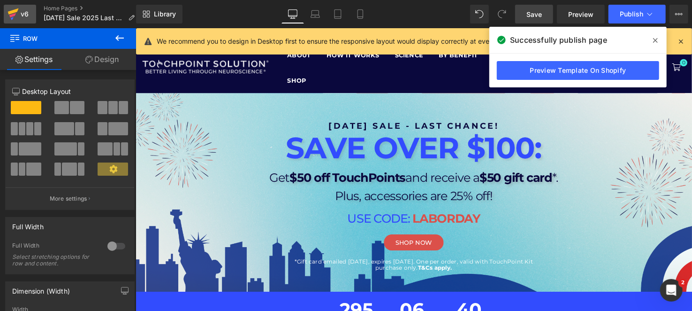
click at [12, 8] on icon at bounding box center [13, 13] width 11 height 23
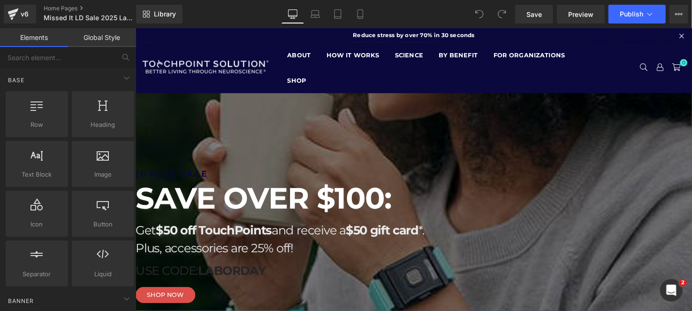
click at [378, 176] on h1 "[DATE] SALE" at bounding box center [416, 176] width 563 height 12
click at [383, 177] on h1 "[DATE] SALE" at bounding box center [416, 176] width 563 height 12
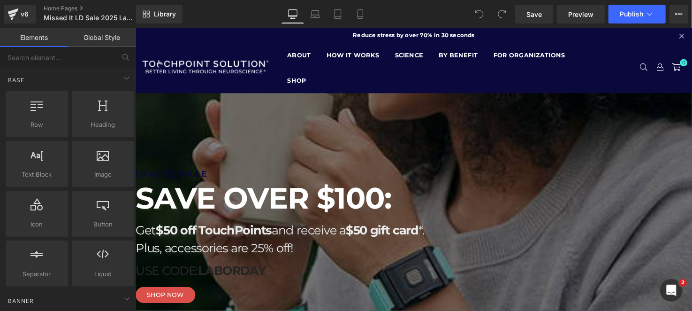
click at [383, 177] on h1 "[DATE] SALE" at bounding box center [416, 176] width 563 height 12
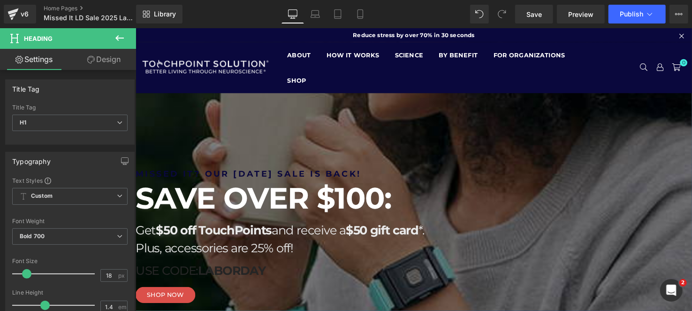
click at [354, 199] on strong "SAVE OVER $100:" at bounding box center [265, 200] width 261 height 37
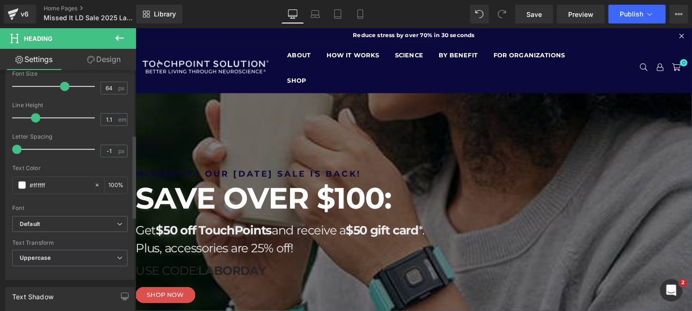
scroll to position [188, 0]
click at [57, 182] on input "#ffffff" at bounding box center [60, 184] width 60 height 10
paste input "324CFE"
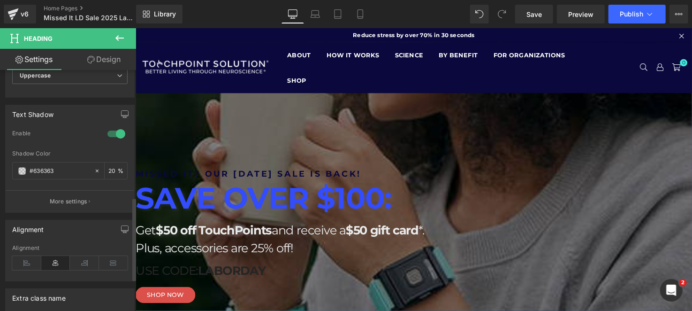
scroll to position [368, 0]
type input "#324cfe"
drag, startPoint x: 414, startPoint y: 100, endPoint x: 174, endPoint y: 152, distance: 245.3
click at [135, 28] on span "Hero Banner" at bounding box center [135, 28] width 0 height 0
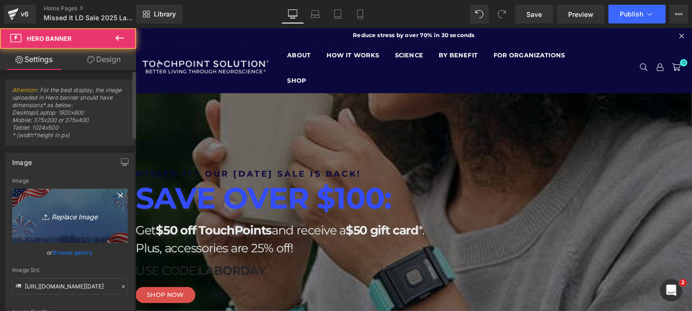
scroll to position [93, 0]
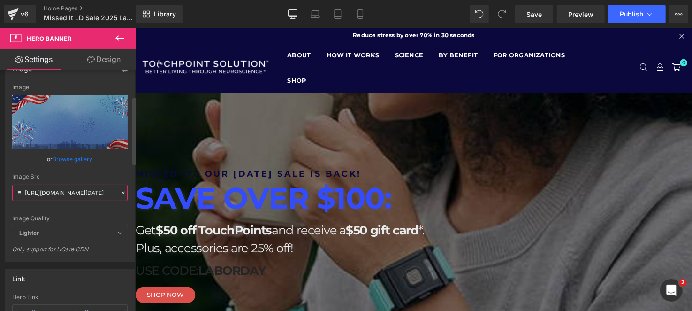
click at [69, 193] on input "https://cdn.shopify.com/s/files/1/1529/9657/files/TP_-_Labor_Day_Sale_2025_Desk…" at bounding box center [69, 192] width 115 height 16
paste input "4.png?v=1755820609"
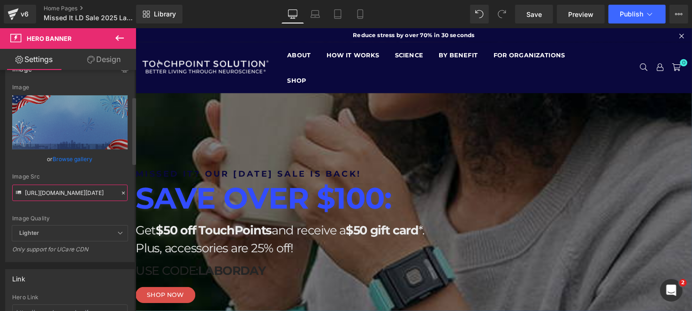
type input "https://cdn.shopify.com/s/files/1/1529/9657/files/TP_-_Labor_Day_Sale_2025_Desk…"
click at [81, 180] on div "Image Src https://cdn.shopify.com/s/files/1/1529/9657/files/TP_-_Labor_Day_Sale…" at bounding box center [69, 187] width 115 height 28
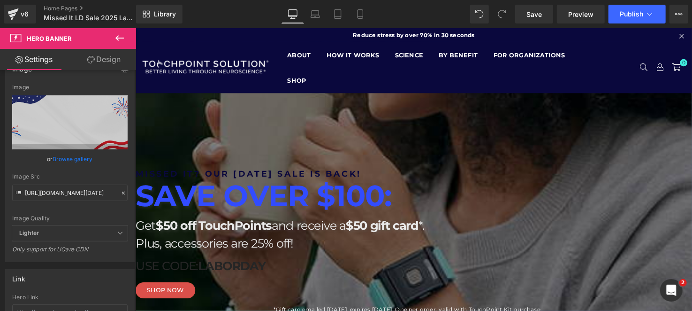
click at [274, 229] on strong "$50 off TouchPoints" at bounding box center [215, 228] width 118 height 15
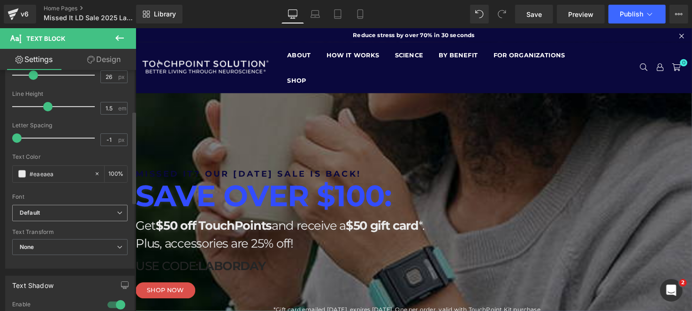
scroll to position [141, 0]
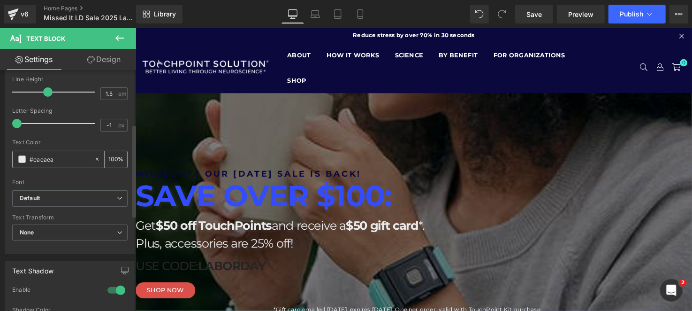
click at [54, 164] on input "#eaeaea" at bounding box center [60, 159] width 60 height 10
paste input "0A083D"
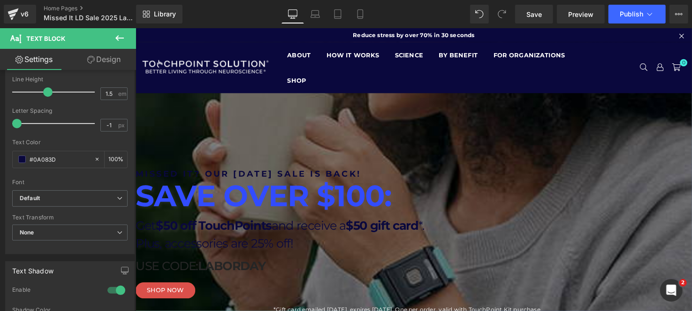
type input "#0a083d"
drag, startPoint x: 368, startPoint y: 272, endPoint x: 362, endPoint y: 272, distance: 5.6
click at [368, 272] on p "USE CODE: LABORDAY" at bounding box center [416, 270] width 563 height 18
click at [44, 157] on input "#252525" at bounding box center [60, 159] width 60 height 10
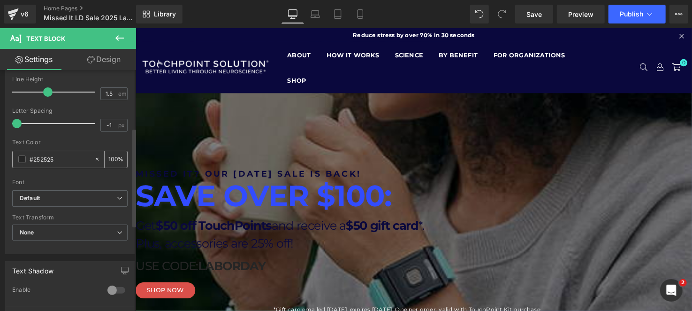
paste input "324CFE"
type input "#324cfe"
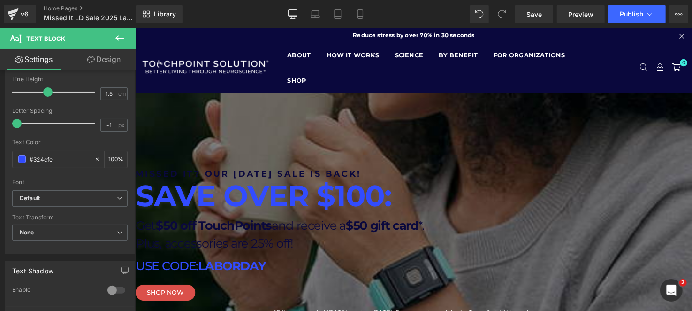
click at [268, 268] on strong "LABORDAY" at bounding box center [233, 270] width 69 height 15
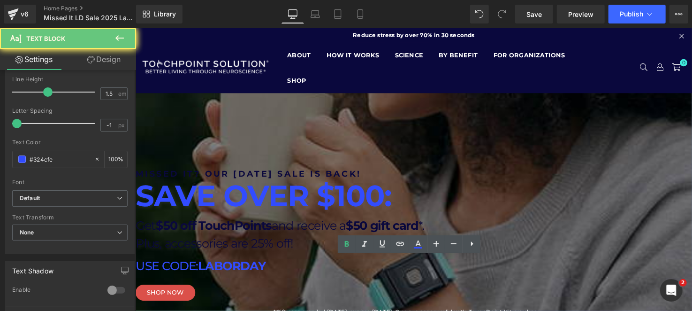
click at [268, 268] on strong "LABORDAY" at bounding box center [233, 270] width 69 height 15
click at [422, 241] on icon at bounding box center [417, 243] width 11 height 11
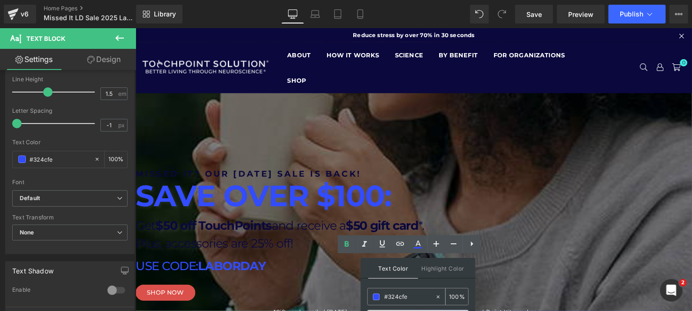
click at [401, 296] on input "#324cfe" at bounding box center [409, 296] width 51 height 10
paste input "DB504A"
type input "#db504a"
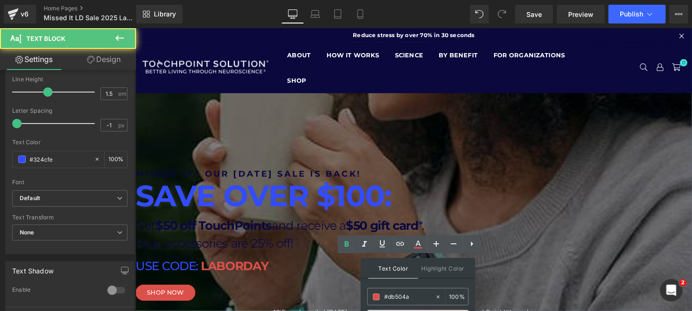
click at [519, 280] on div "USE CODE: LABORDAY" at bounding box center [416, 270] width 563 height 18
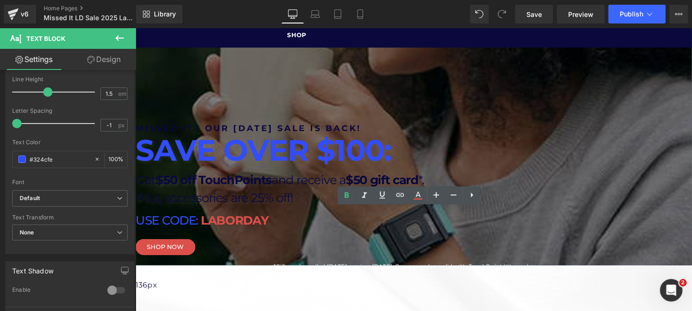
scroll to position [93, 0]
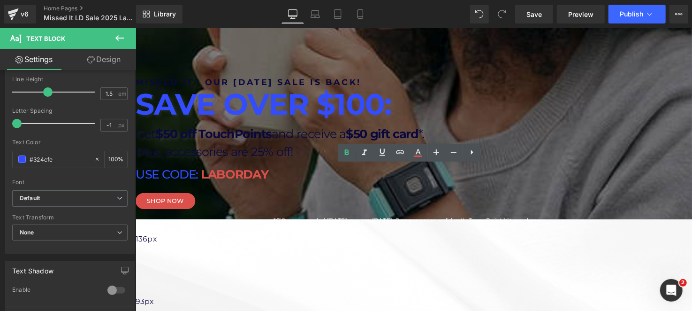
click at [373, 222] on div at bounding box center [419, 78] width 568 height 288
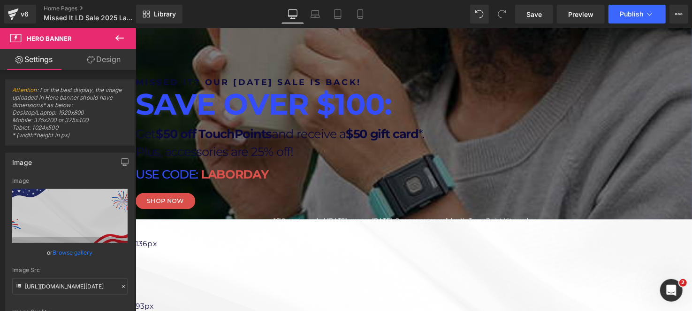
click at [371, 222] on p "*Gift card emailed [DATE], expires [DATE]. One per order, valid with TouchPoint…" at bounding box center [416, 227] width 281 height 14
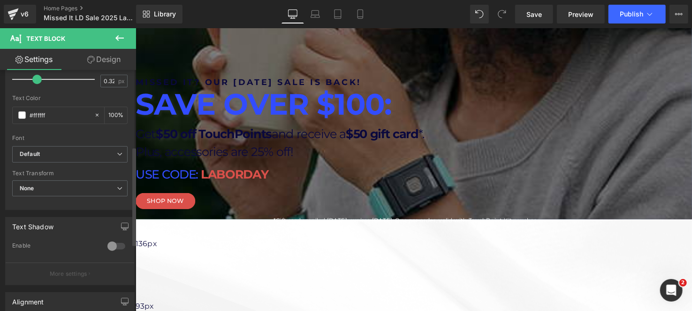
scroll to position [188, 0]
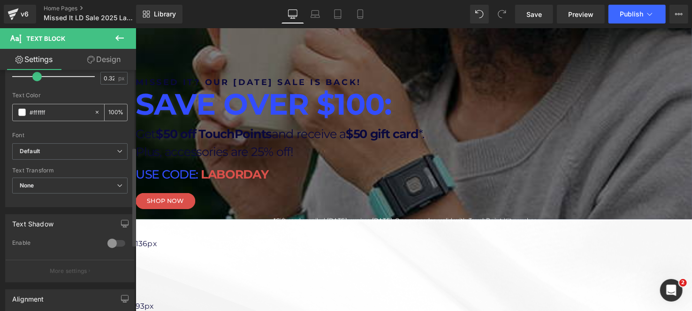
click at [50, 112] on input "#ffffff" at bounding box center [60, 112] width 60 height 10
paste input "0A083D"
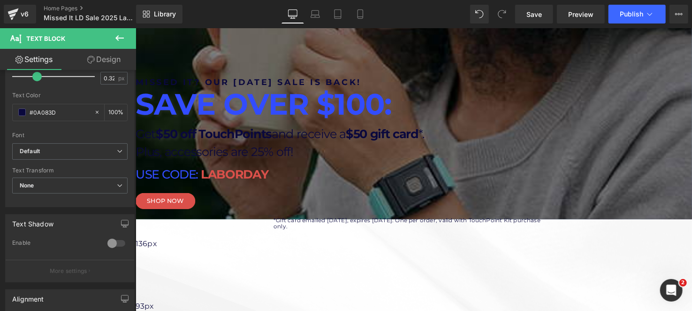
click at [462, 229] on div "*Gift card emailed 9/15/2025, expires 10/31/2025. One per order, valid with Tou…" at bounding box center [416, 226] width 281 height 15
type input "#0a083d"
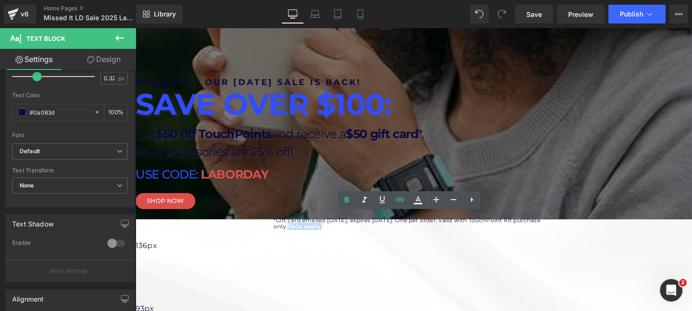
drag, startPoint x: 463, startPoint y: 227, endPoint x: 421, endPoint y: 225, distance: 42.3
click at [421, 225] on p "*Gift card emailed [DATE], expires [DATE]. One per order, valid with TouchPoint…" at bounding box center [416, 227] width 281 height 14
click at [414, 203] on icon at bounding box center [418, 203] width 8 height 1
type input "#ffffff"
type input "100"
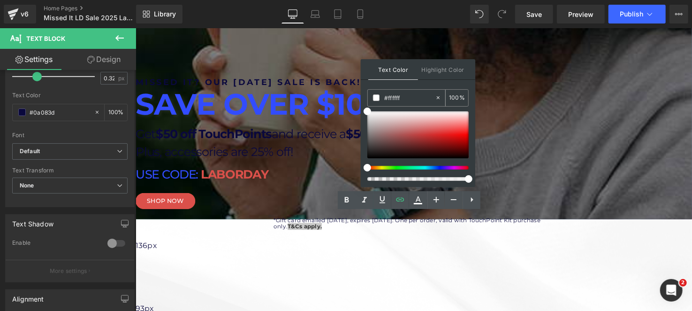
click at [396, 96] on input "#ffffff" at bounding box center [409, 97] width 51 height 10
click at [395, 96] on input "#ffffff" at bounding box center [409, 97] width 51 height 10
paste input "0A083D"
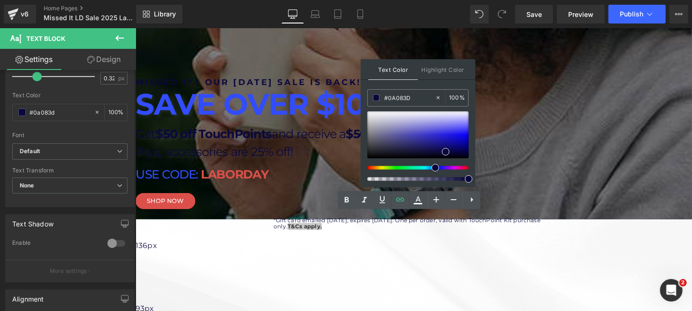
type input "#0a083d"
click at [405, 86] on div "Text Color Highlight Color rgba(10, 8, 61, 1) #0a083d 100 % transparent transpa…" at bounding box center [418, 123] width 114 height 128
click at [470, 222] on div at bounding box center [419, 78] width 568 height 288
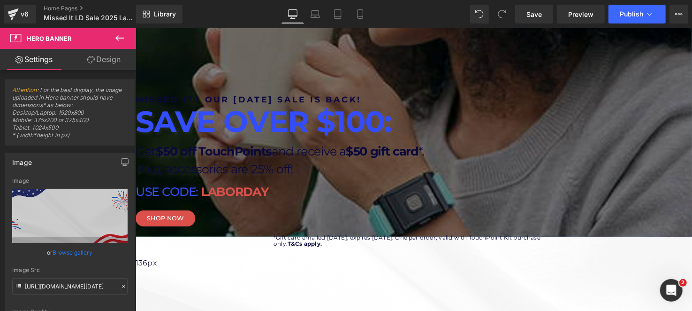
scroll to position [46, 0]
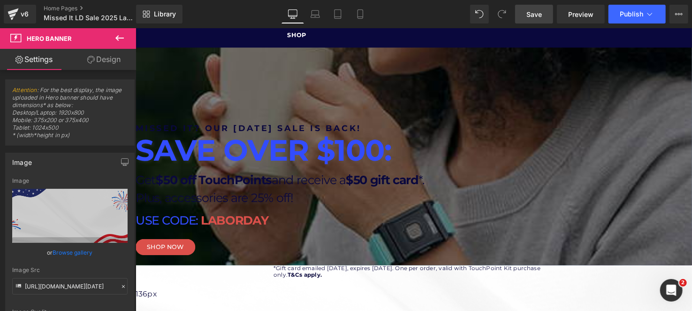
click at [529, 16] on span "Save" at bounding box center [533, 14] width 15 height 10
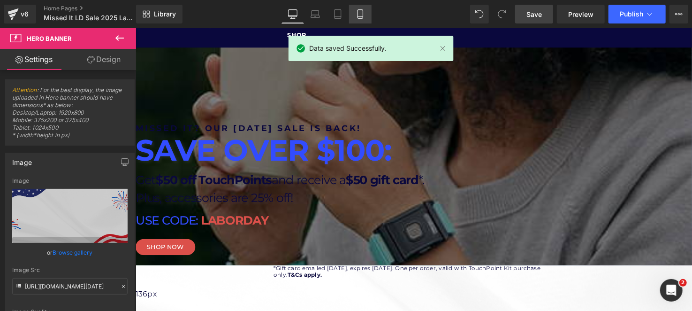
click at [360, 18] on icon at bounding box center [359, 14] width 5 height 9
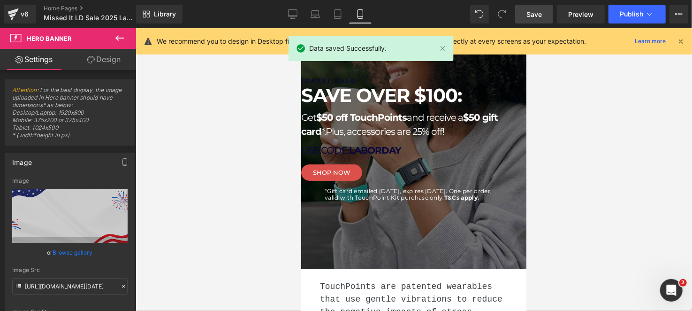
scroll to position [0, 0]
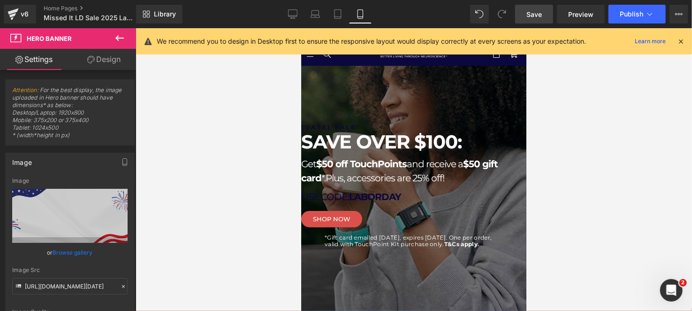
click at [681, 44] on icon at bounding box center [680, 41] width 8 height 8
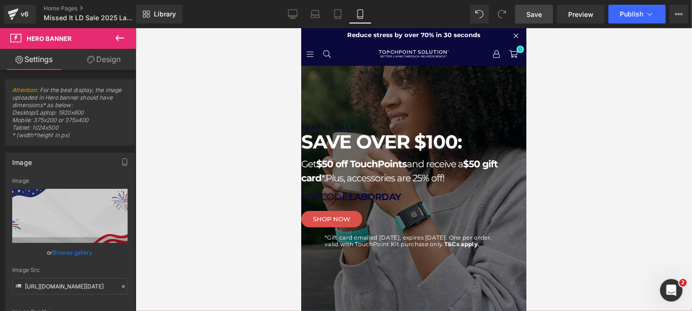
click at [301, 28] on span "Hero Banner" at bounding box center [301, 28] width 0 height 0
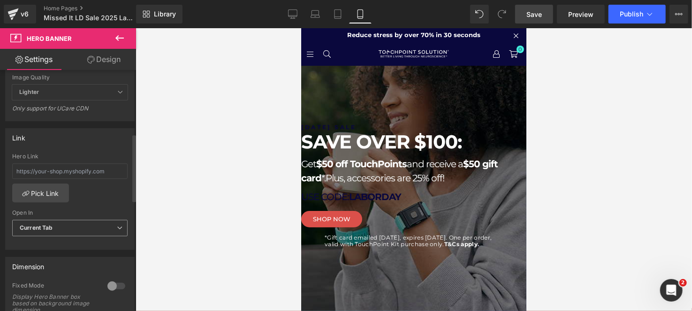
scroll to position [93, 0]
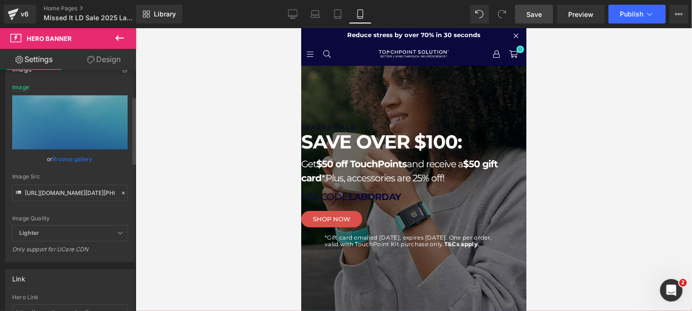
click at [85, 204] on div "Image Quality Lighter Lightest Lighter Lighter Lightest Only support for UCare …" at bounding box center [69, 154] width 115 height 141
click at [92, 189] on input "https://cdn.shopify.com/s/files/1/1529/9657/files/TP_-_Labor_Day_Sale_2025_Mobi…" at bounding box center [69, 192] width 115 height 16
paste input "Desktop_4.png?v=1755820609"
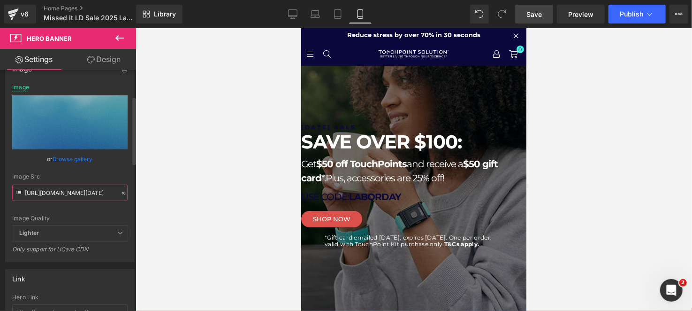
scroll to position [0, 203]
type input "https://cdn.shopify.com/s/files/1/1529/9657/files/TP_-_Labor_Day_Sale_2025_Desk…"
click at [105, 173] on div "Image Src" at bounding box center [69, 176] width 115 height 7
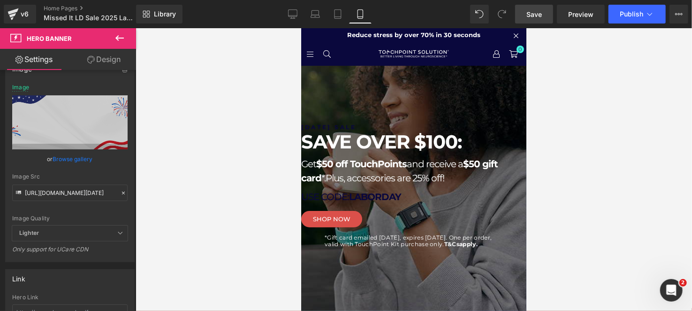
click at [461, 131] on h1 "[DATE] SALE" at bounding box center [413, 127] width 225 height 8
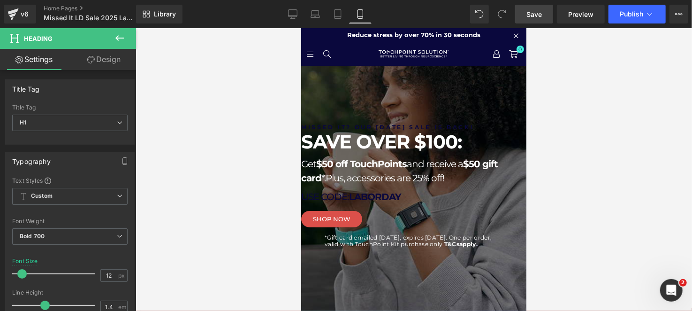
click at [444, 82] on div at bounding box center [413, 169] width 225 height 282
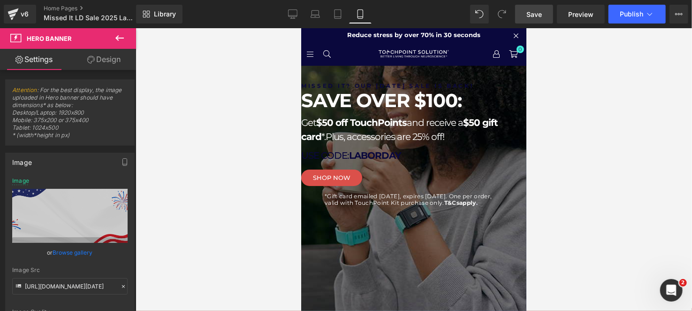
drag, startPoint x: 368, startPoint y: 99, endPoint x: 373, endPoint y: 58, distance: 41.7
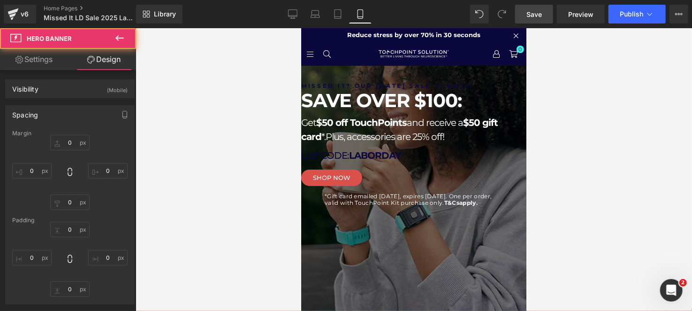
type input "0"
type input "8"
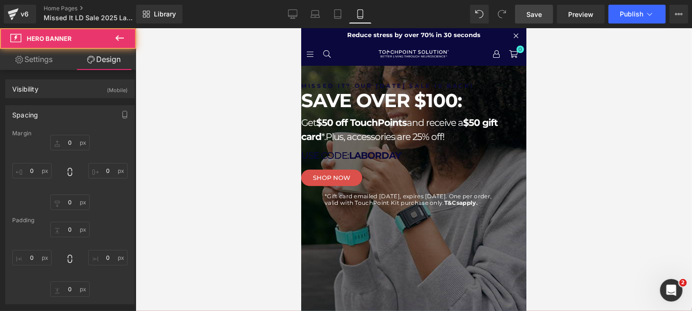
type input "0"
type input "89"
type input "0"
click at [423, 261] on div "89px" at bounding box center [413, 240] width 225 height 42
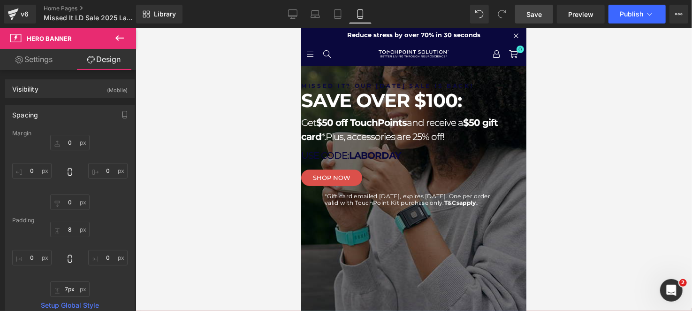
type input "0px"
drag, startPoint x: 426, startPoint y: 260, endPoint x: 426, endPoint y: 196, distance: 64.3
click at [426, 196] on div "Missed it? our labor day sale is back! Heading SAVE OVER $100: Heading Get $50 …" at bounding box center [413, 143] width 225 height 156
type input "0"
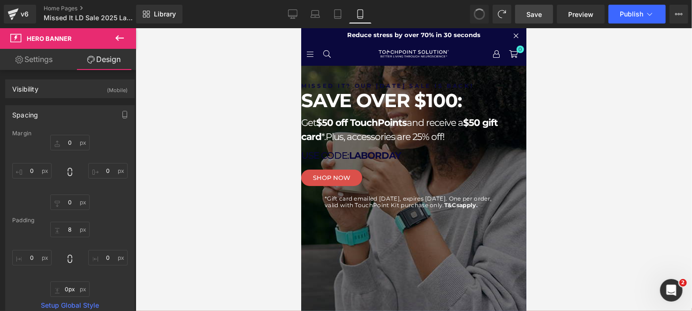
type input "0"
type input "8"
type input "0"
type input "89"
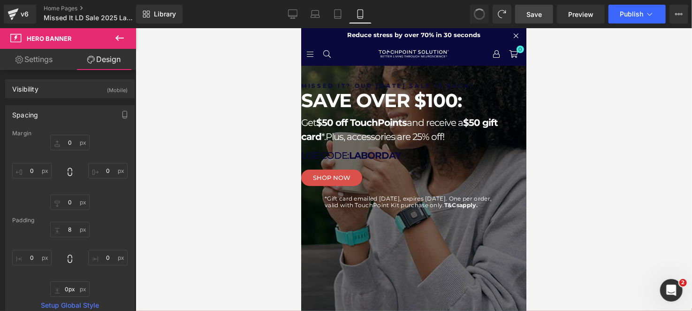
type input "0"
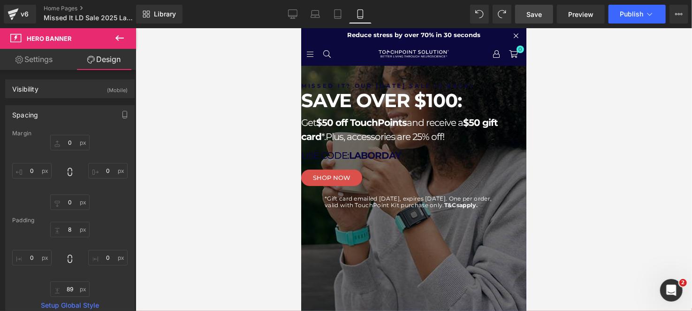
type input "8"
type input "0"
click at [506, 15] on icon at bounding box center [502, 14] width 8 height 8
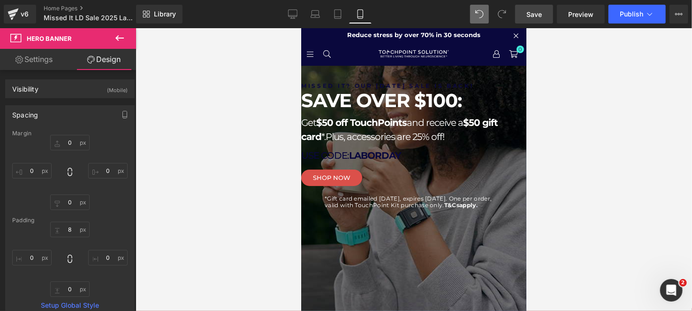
type input "0"
type input "8"
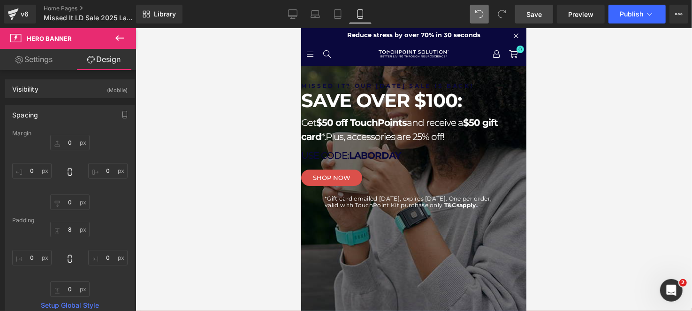
type input "0"
type input "89"
type input "0"
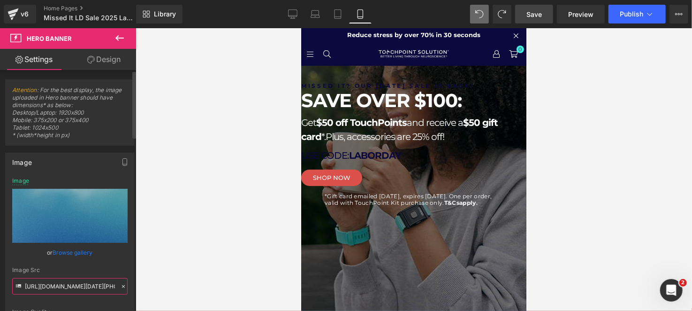
click at [76, 280] on input "https://cdn.shopify.com/s/files/1/1529/9657/files/TP_-_Labor_Day_Sale_2025_Mobi…" at bounding box center [69, 286] width 115 height 16
paste input "2.png?v=1755820608"
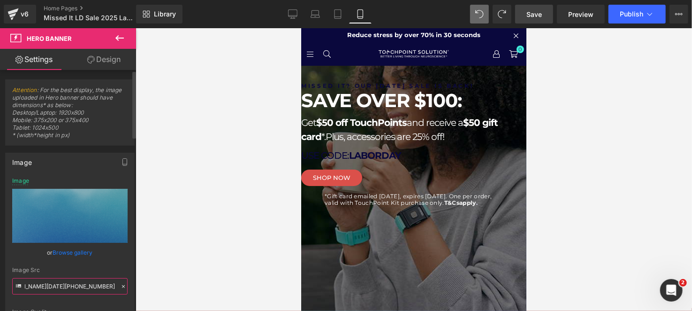
type input "https://cdn.shopify.com/s/files/1/1529/9657/files/TP_-_Labor_Day_Sale_2025_Mobi…"
click at [86, 273] on div "Image Src https://cdn.shopify.com/s/files/1/1529/9657/files/TP_-_Labor_Day_Sale…" at bounding box center [69, 280] width 115 height 28
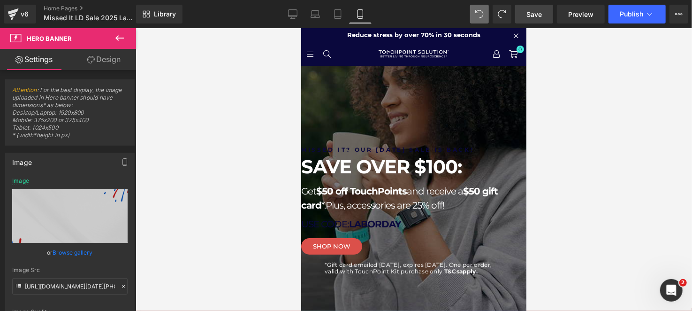
drag, startPoint x: 466, startPoint y: 65, endPoint x: 499, endPoint y: 129, distance: 71.5
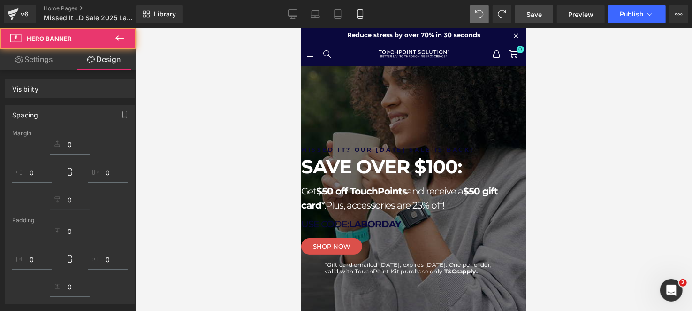
click at [599, 151] on div at bounding box center [414, 169] width 556 height 282
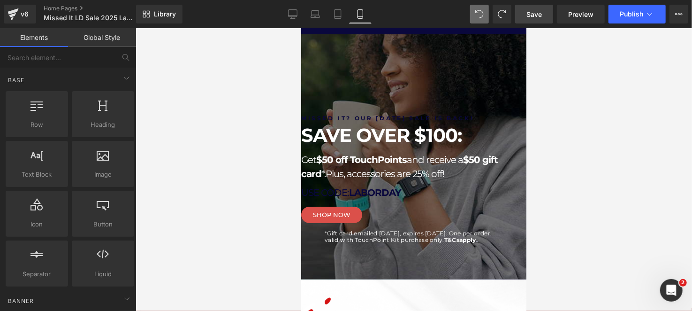
scroll to position [46, 0]
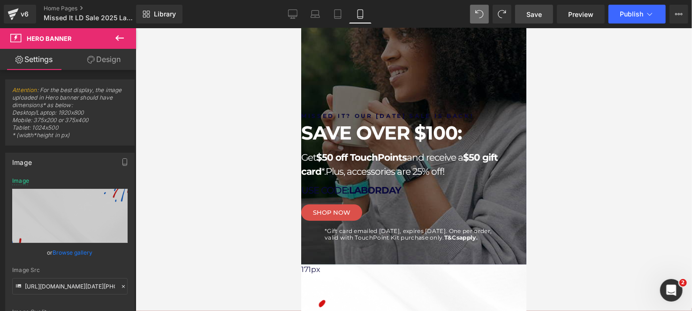
drag, startPoint x: 476, startPoint y: 77, endPoint x: 477, endPoint y: 83, distance: 6.1
click at [477, 264] on div "171px" at bounding box center [413, 304] width 225 height 80
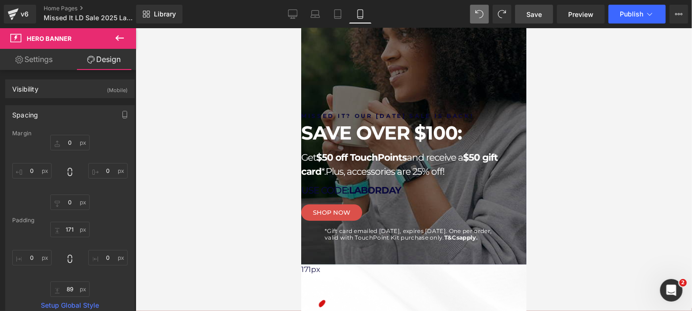
click at [443, 120] on h1 "Missed it? our labor day sale is back!" at bounding box center [413, 116] width 225 height 8
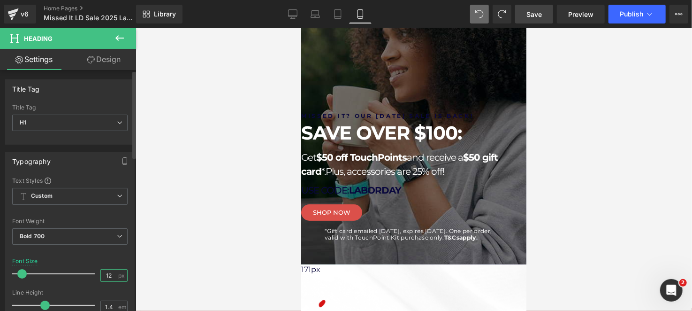
click at [111, 275] on input "12" at bounding box center [109, 275] width 16 height 12
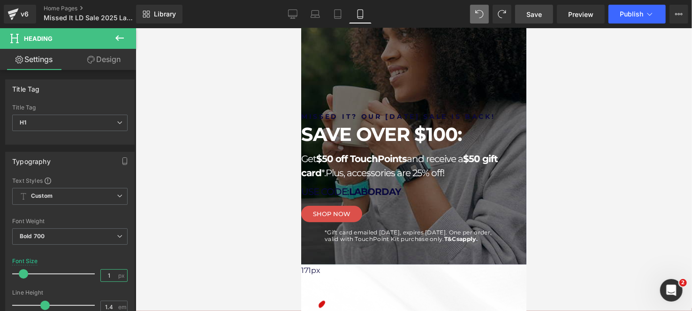
type input "12"
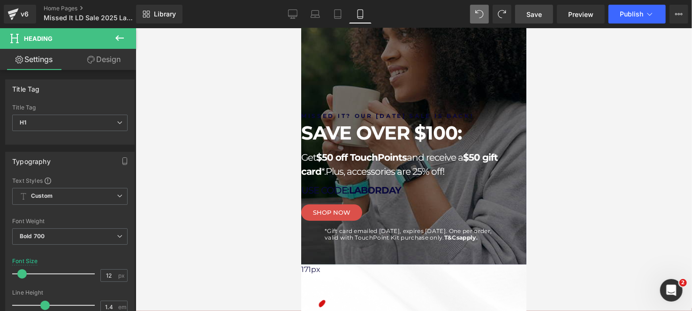
click at [380, 120] on h1 "Missed it? our labor day sale is back!" at bounding box center [413, 116] width 225 height 8
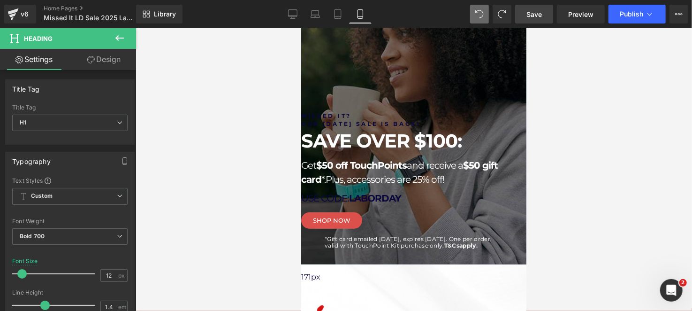
click at [554, 163] on div at bounding box center [414, 169] width 556 height 282
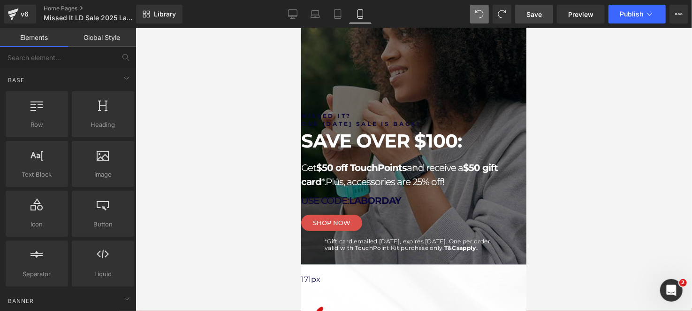
click at [358, 152] on span "SAVE OVER $100:" at bounding box center [381, 140] width 160 height 23
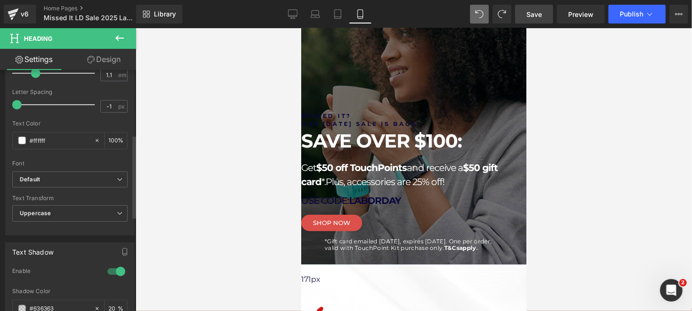
scroll to position [281, 0]
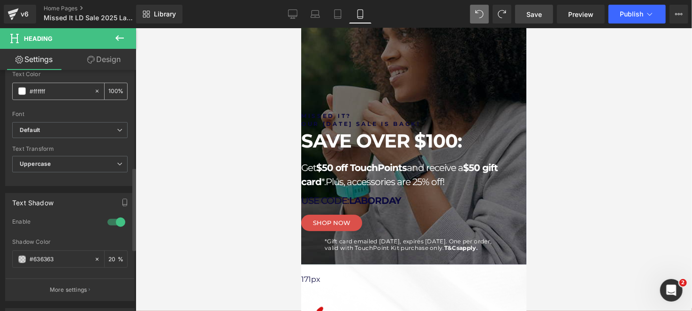
click at [49, 86] on input "#ffffff" at bounding box center [60, 91] width 60 height 10
paste input "324CFE"
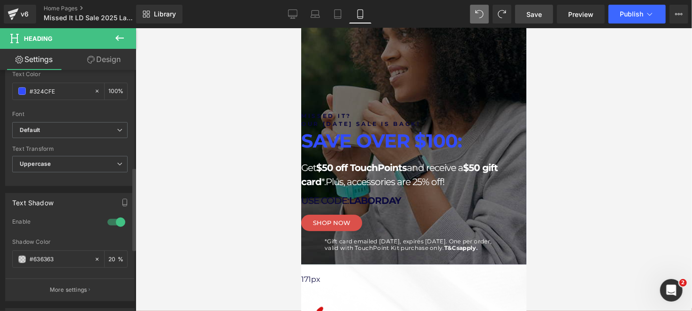
click at [67, 80] on div "Text Color #324CFE 100 %" at bounding box center [69, 91] width 115 height 40
type input "#324cfe"
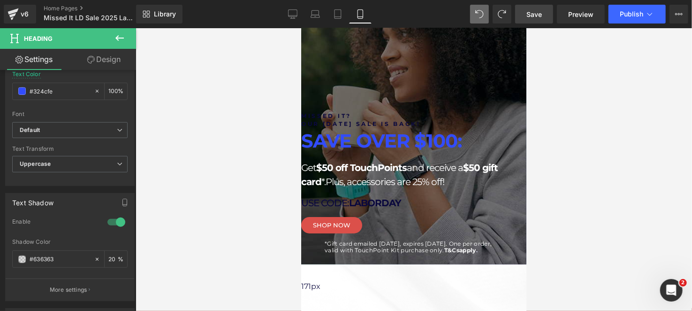
drag, startPoint x: 493, startPoint y: 199, endPoint x: 368, endPoint y: 178, distance: 126.6
click at [368, 173] on span "$50 off TouchPoints" at bounding box center [361, 166] width 91 height 11
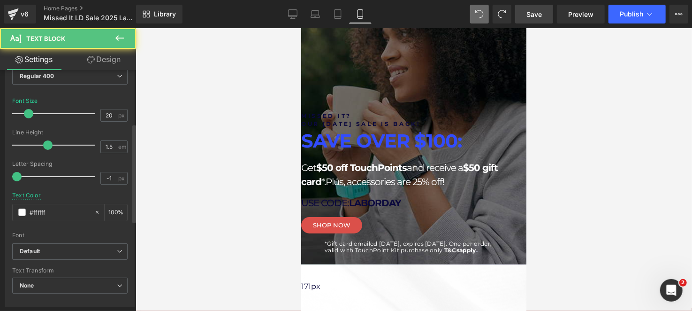
scroll to position [141, 0]
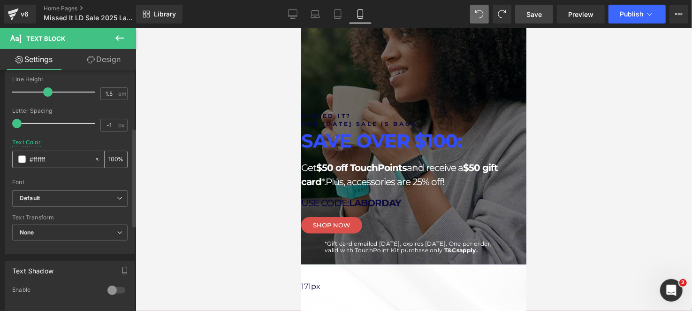
click at [60, 154] on input "#ffffff" at bounding box center [60, 159] width 60 height 10
paste input "324CFE"
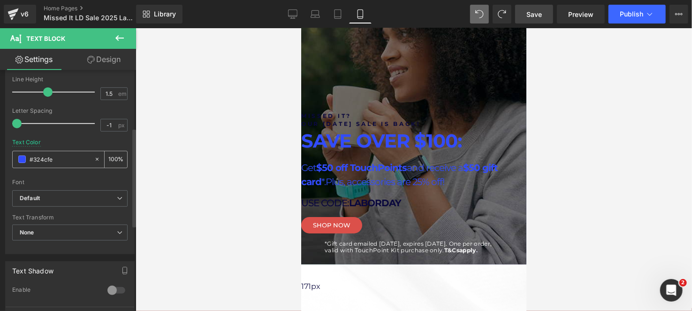
click at [42, 158] on input "#324cfe" at bounding box center [60, 159] width 60 height 10
paste input "0A083D"
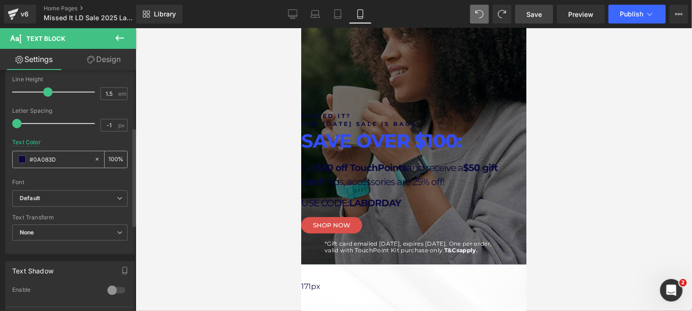
scroll to position [93, 0]
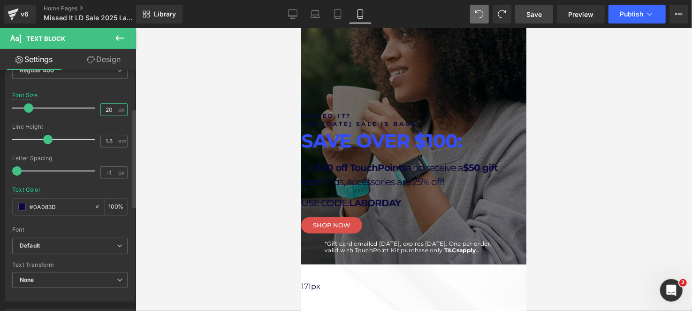
type input "#0a083d"
click at [104, 107] on input "20" at bounding box center [109, 110] width 16 height 12
type input "2"
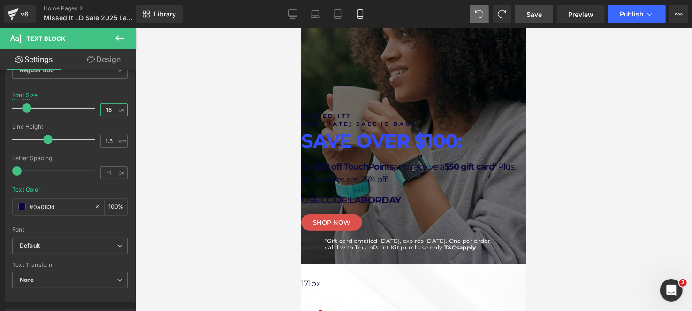
type input "18"
click at [373, 199] on p "USE CODE: LABORDAY" at bounding box center [413, 199] width 225 height 14
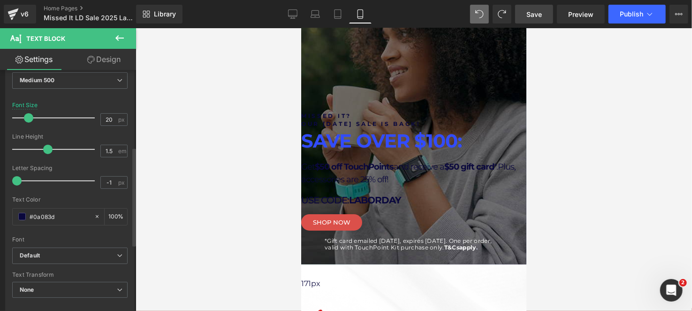
scroll to position [188, 0]
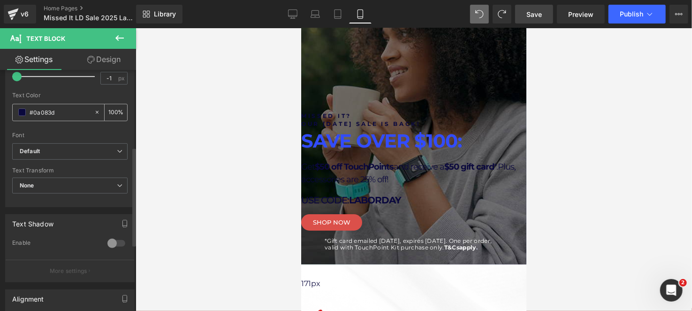
click at [42, 110] on input "#0a083d" at bounding box center [60, 112] width 60 height 10
paste input "324CFE"
type input "#324cfe"
click at [401, 202] on span "LABORDAY" at bounding box center [375, 199] width 52 height 11
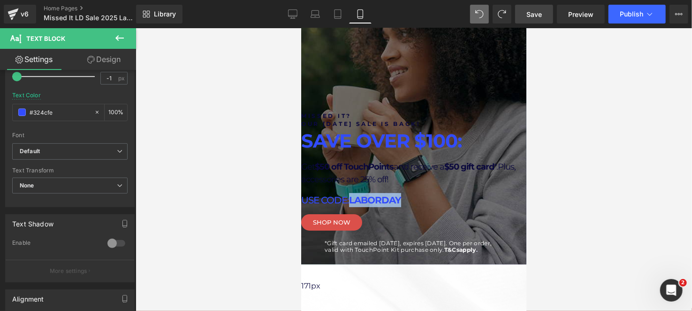
click at [401, 202] on span "LABORDAY" at bounding box center [375, 199] width 52 height 11
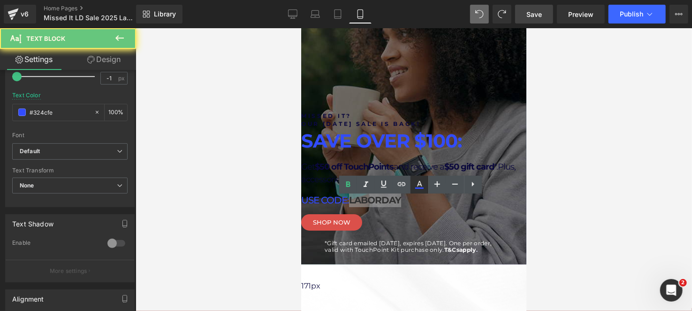
click at [421, 185] on icon at bounding box center [419, 184] width 5 height 6
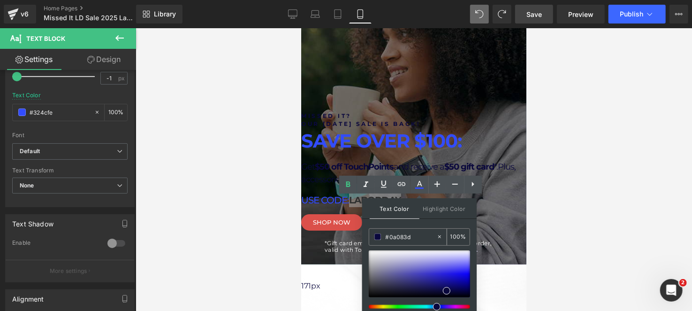
click at [405, 240] on input "#0a083d" at bounding box center [411, 236] width 51 height 10
paste input "DB504A"
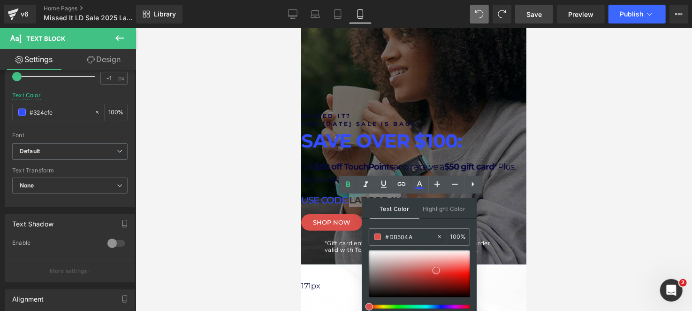
type input "#db504a"
click at [423, 223] on div "Text Color Highlight Color rgba(219, 80, 74, 1) #db504a 100 % transparent trans…" at bounding box center [419, 262] width 114 height 128
click at [515, 218] on div "Missed it? our labor day sale is back! Heading SAVE OVER $100: Heading Get $50 …" at bounding box center [413, 180] width 225 height 163
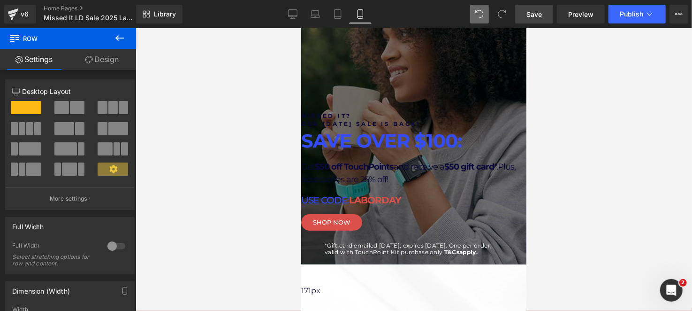
click at [451, 257] on div at bounding box center [413, 256] width 178 height 2
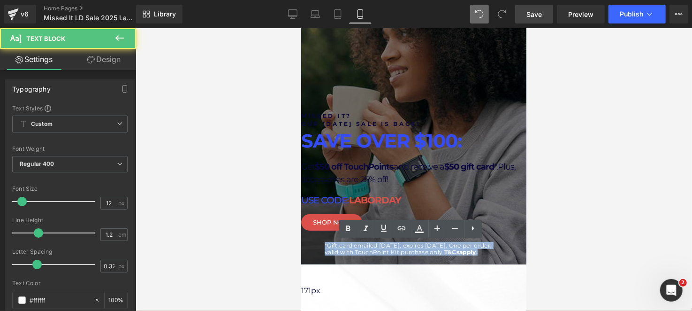
drag, startPoint x: 480, startPoint y: 258, endPoint x: 327, endPoint y: 230, distance: 156.0
click at [327, 230] on div "Missed it? our [DATE] sale is back! Heading SAVE OVER $100: Heading Get $50 off…" at bounding box center [413, 184] width 225 height 145
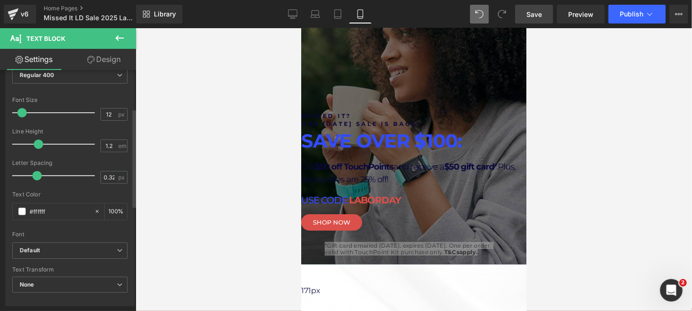
scroll to position [93, 0]
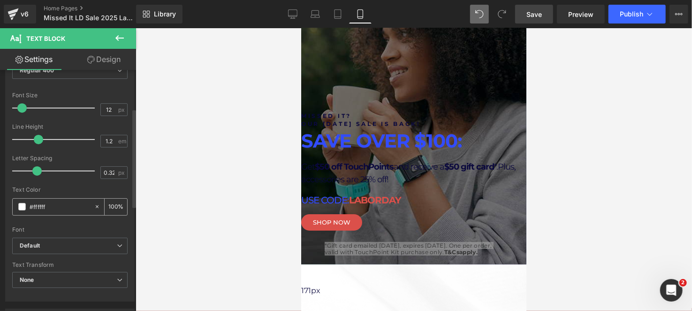
click at [68, 205] on input "#ffffff" at bounding box center [60, 206] width 60 height 10
click at [71, 196] on div "Text Color #0A083D 100 %" at bounding box center [69, 206] width 115 height 40
type input "#0a083d"
click at [463, 262] on div at bounding box center [413, 259] width 225 height 5
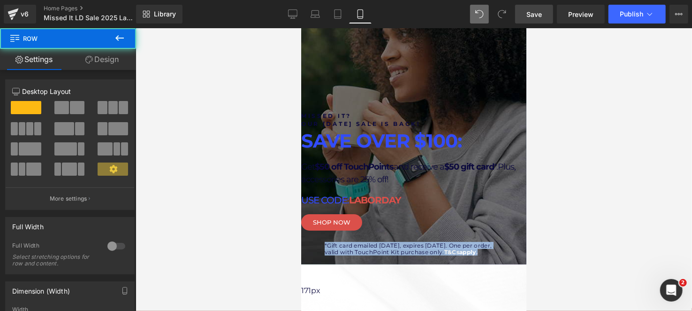
click at [467, 254] on p "*Gift card emailed 9/15/2025, expires 10/31/2025. One per order, valid with Tou…" at bounding box center [413, 249] width 178 height 14
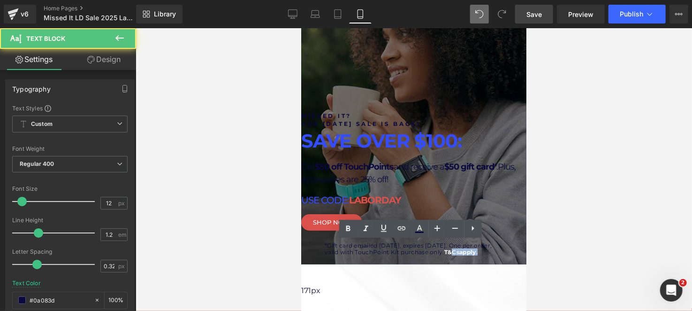
drag, startPoint x: 449, startPoint y: 260, endPoint x: 424, endPoint y: 259, distance: 25.8
click at [423, 255] on p "*Gift card emailed 9/15/2025, expires 10/31/2025. One per order, valid with Tou…" at bounding box center [413, 249] width 178 height 14
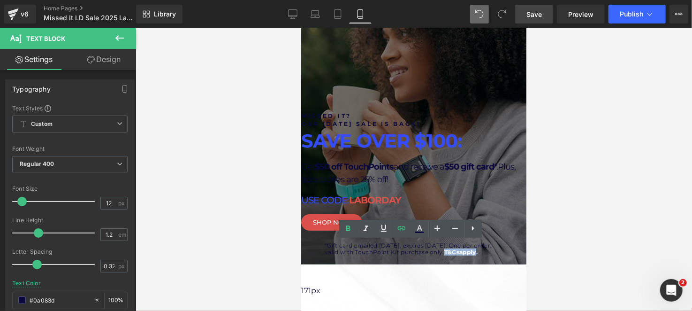
drag, startPoint x: 415, startPoint y: 258, endPoint x: 448, endPoint y: 258, distance: 32.8
click at [448, 255] on link "T&Cs apply ." at bounding box center [460, 251] width 33 height 7
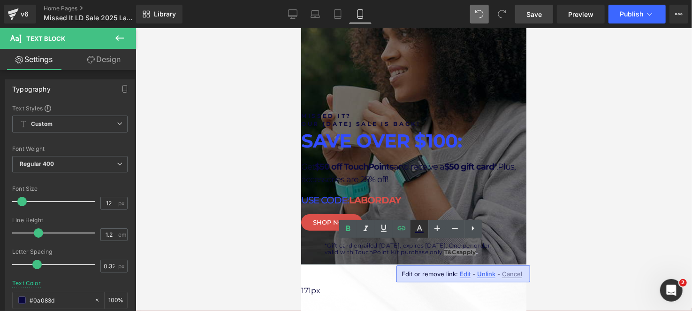
click at [424, 224] on icon at bounding box center [419, 228] width 11 height 11
type input "#ffffff"
type input "100"
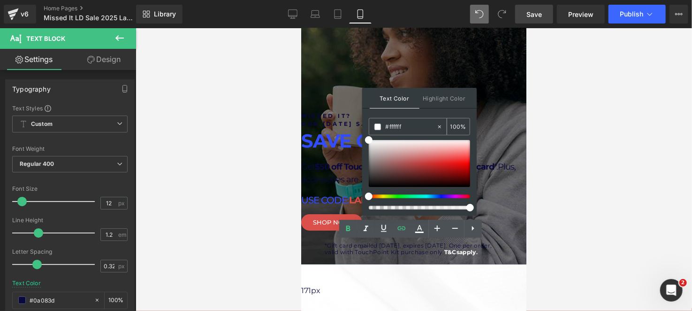
click at [397, 126] on input "#ffffff" at bounding box center [411, 126] width 51 height 10
paste input "0A083D"
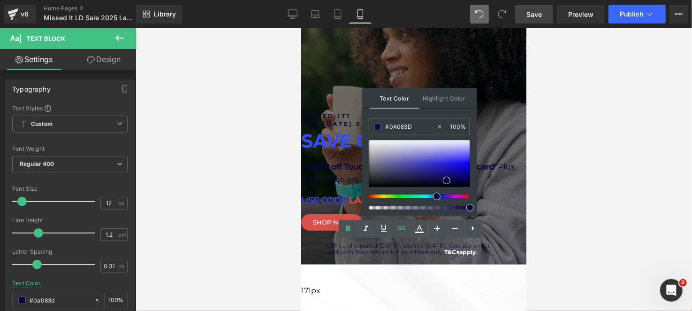
type input "#0a083d"
click at [419, 111] on div "Text Color Highlight Color rgba(10, 8, 61, 1) #0a083d 100 % transparent transpa…" at bounding box center [419, 152] width 114 height 128
click at [466, 255] on p "*Gift card emailed 9/15/2025, expires 10/31/2025. One per order, valid with Tou…" at bounding box center [413, 249] width 178 height 14
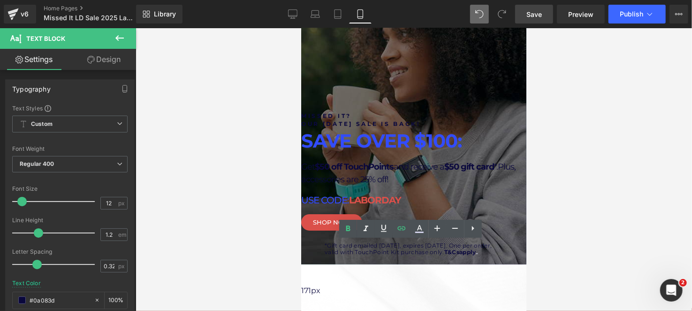
click at [358, 252] on span "*Gift card emailed 9/15/2025, expires 10/31/2025. One per order, valid with Tou…" at bounding box center [407, 248] width 167 height 14
click at [117, 61] on link "Design" at bounding box center [104, 59] width 68 height 21
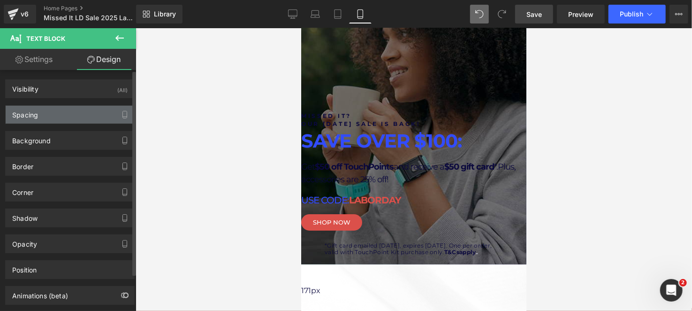
click at [73, 114] on div "Spacing" at bounding box center [70, 115] width 129 height 18
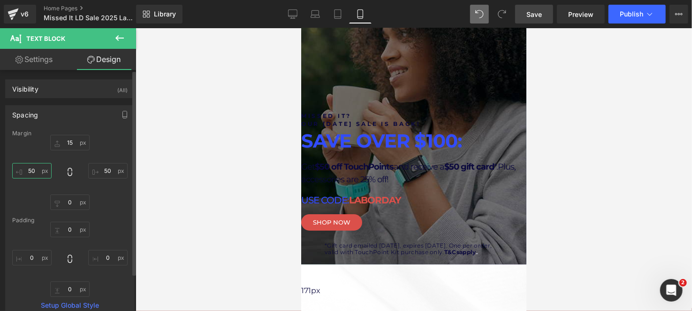
click at [40, 167] on input "50" at bounding box center [31, 170] width 39 height 15
type input "60"
click at [108, 169] on input "50" at bounding box center [107, 170] width 39 height 15
type input "60"
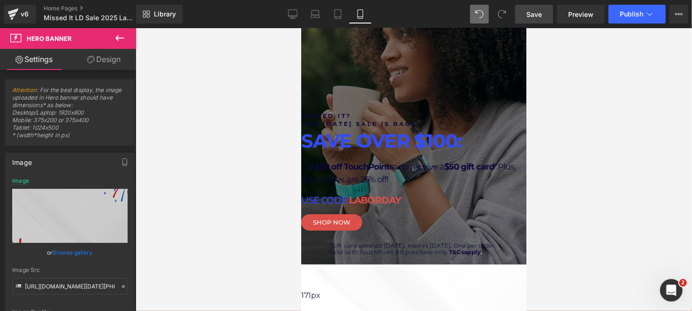
drag, startPoint x: 487, startPoint y: 289, endPoint x: 496, endPoint y: 291, distance: 8.6
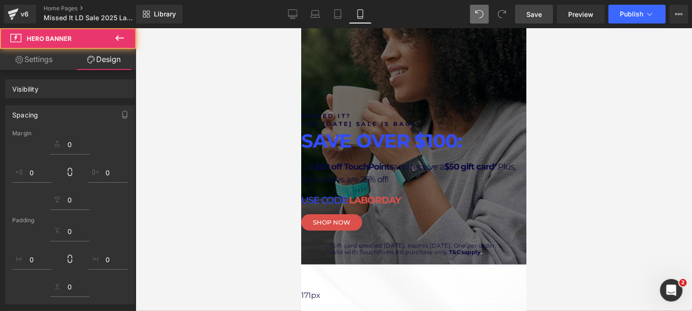
click at [595, 265] on div at bounding box center [414, 169] width 556 height 282
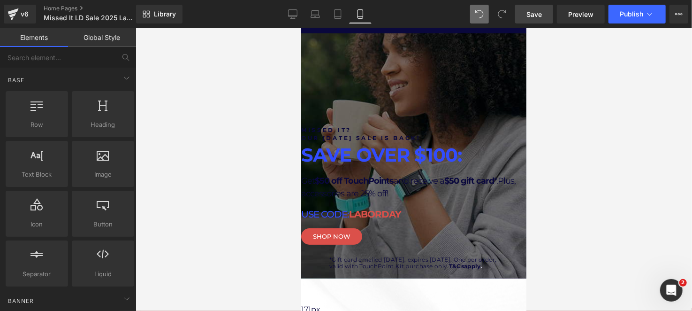
scroll to position [46, 0]
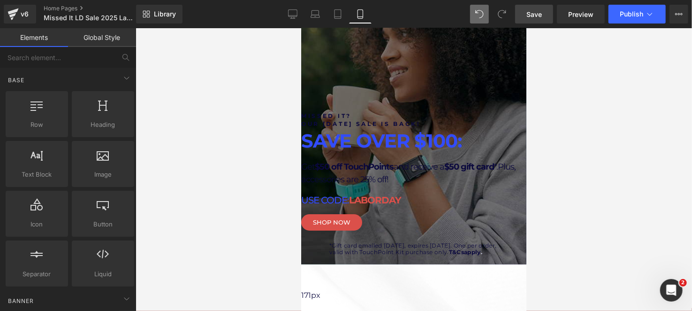
click at [450, 255] on span "T&Cs apply" at bounding box center [464, 251] width 32 height 7
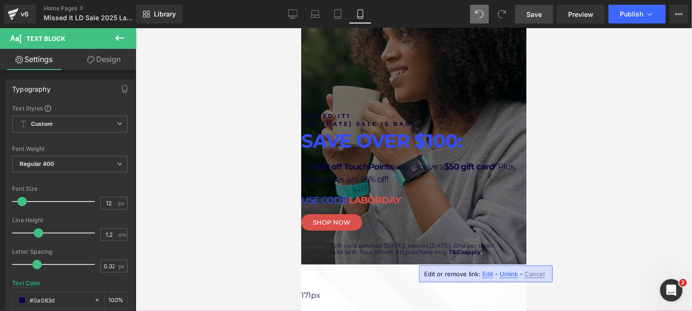
click at [567, 213] on div at bounding box center [414, 169] width 556 height 282
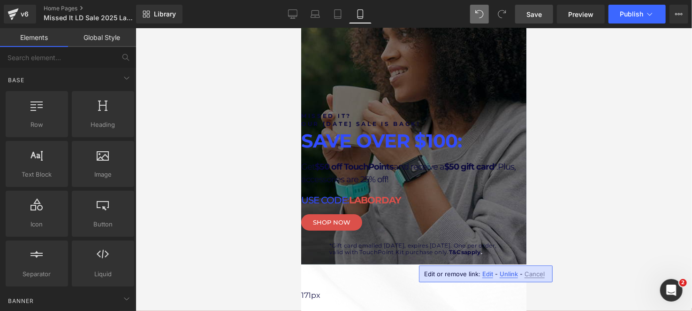
click at [504, 231] on div "SHOP NOW Button" at bounding box center [413, 223] width 225 height 21
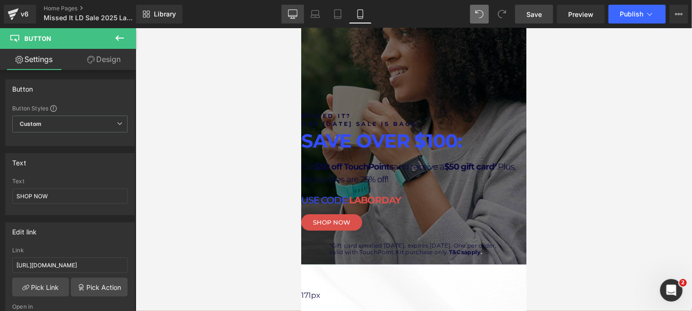
click at [293, 12] on icon at bounding box center [292, 13] width 9 height 9
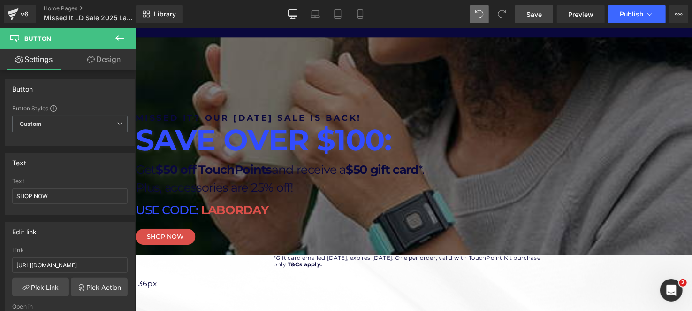
scroll to position [0, 0]
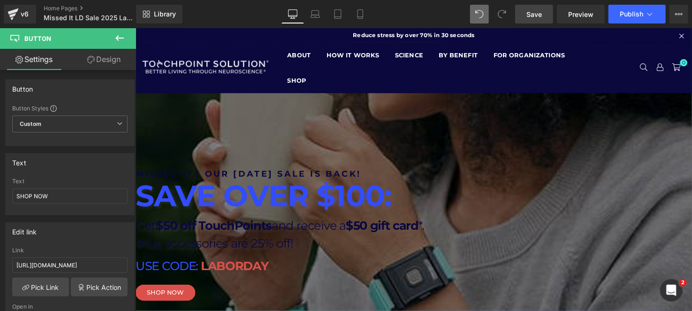
click at [360, 4] on div "Library Desktop Desktop Laptop Tablet Mobile Save Preview Publish Scheduled Vie…" at bounding box center [414, 14] width 556 height 28
click at [542, 13] on span "Save" at bounding box center [533, 14] width 15 height 10
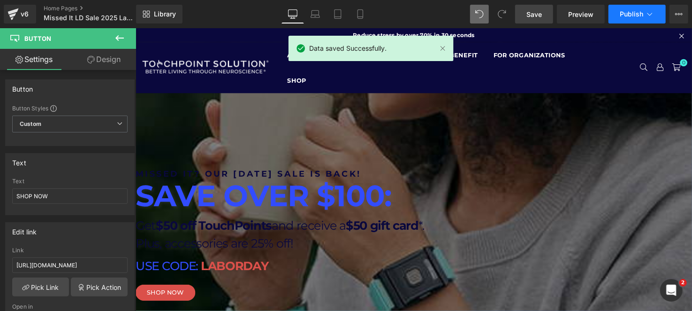
click at [630, 13] on span "Publish" at bounding box center [631, 14] width 23 height 8
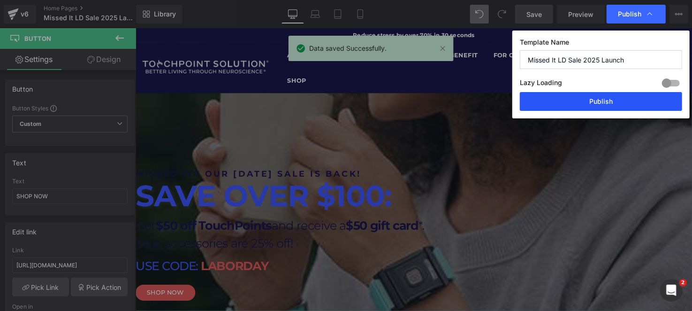
drag, startPoint x: 608, startPoint y: 103, endPoint x: 503, endPoint y: 92, distance: 105.2
click at [608, 103] on button "Publish" at bounding box center [601, 101] width 162 height 19
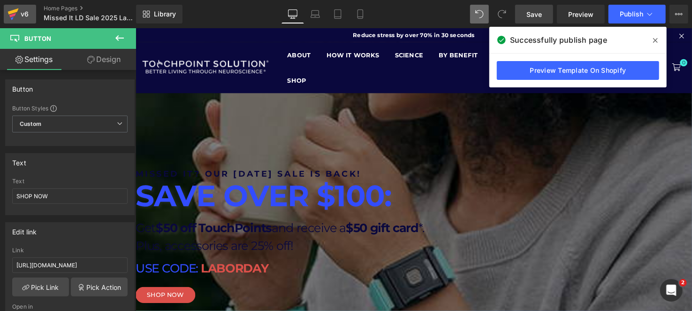
click at [13, 9] on icon at bounding box center [13, 13] width 11 height 23
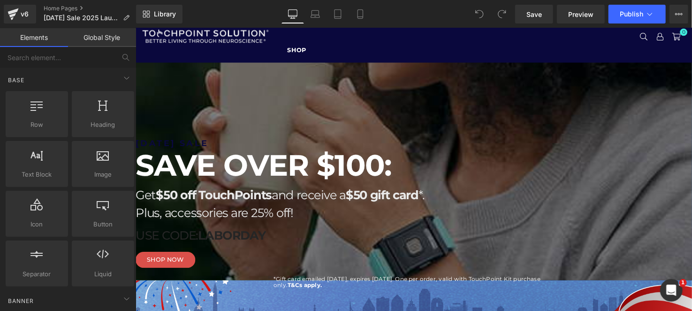
scroll to position [46, 0]
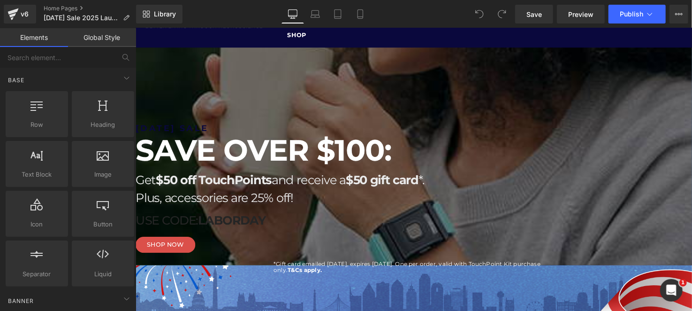
click at [370, 223] on p "USE CODE: LABORDAY" at bounding box center [416, 224] width 563 height 18
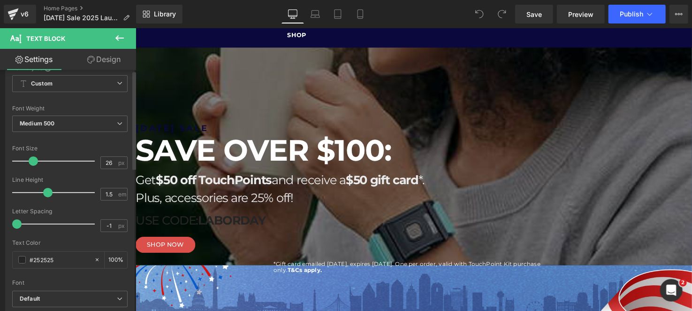
scroll to position [93, 0]
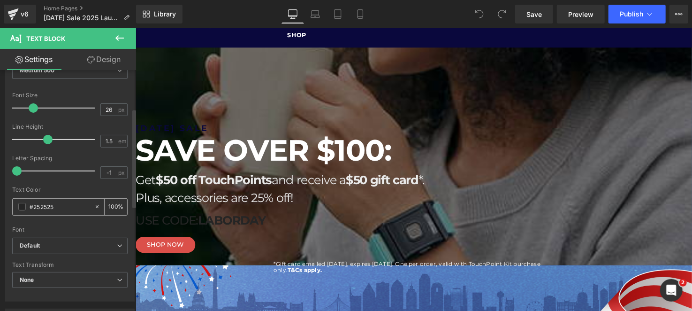
click at [46, 207] on input "#252525" at bounding box center [60, 206] width 60 height 10
paste input "0A083D"
type input "#0A083D"
click at [274, 184] on strong "$50 off TouchPoints" at bounding box center [215, 182] width 118 height 15
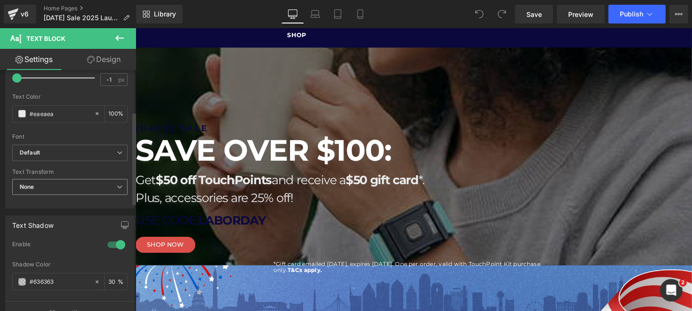
scroll to position [188, 0]
click at [18, 113] on span at bounding box center [22, 112] width 8 height 8
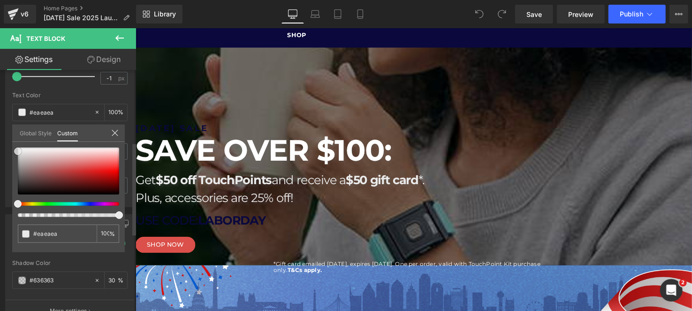
type input "#e8e8e8"
type input "#ffffff"
drag, startPoint x: 16, startPoint y: 149, endPoint x: 1, endPoint y: 108, distance: 43.9
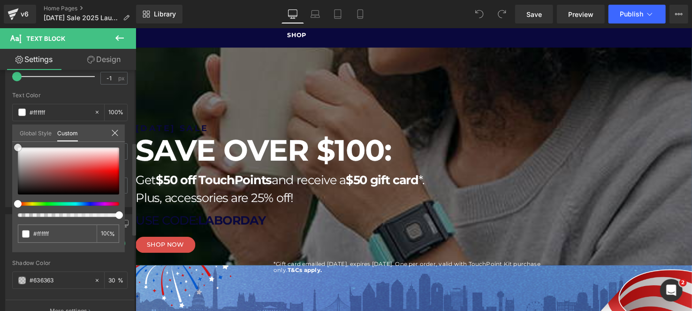
click at [1, 108] on div "Typography Text Styles Custom Custom Setup Global Style Custom Setup Global Sty…" at bounding box center [70, 46] width 140 height 322
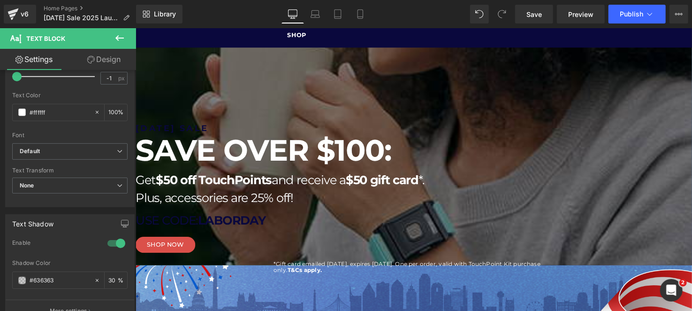
click at [301, 267] on p "*Gift card emailed [DATE], expires [DATE]. One per order, valid with TouchPoint…" at bounding box center [416, 272] width 281 height 14
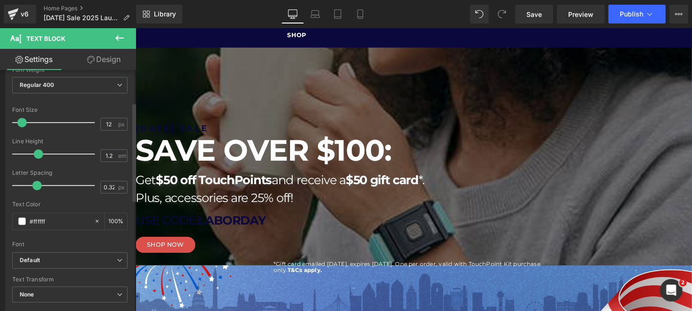
scroll to position [93, 0]
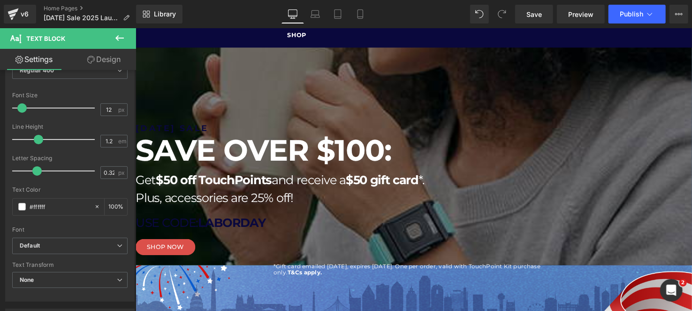
click at [334, 141] on strong "SAVE OVER $100:" at bounding box center [265, 152] width 261 height 37
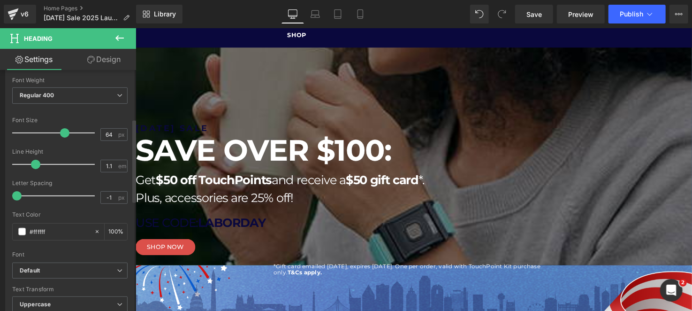
scroll to position [188, 0]
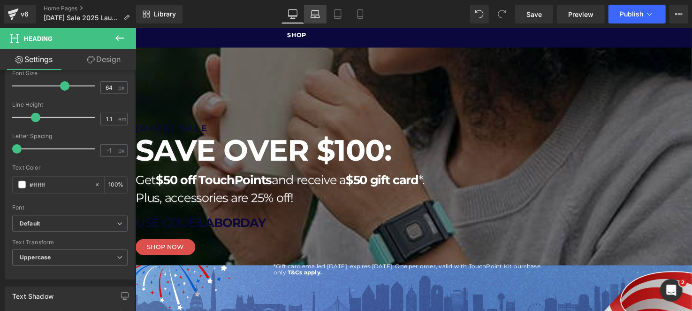
click at [311, 15] on icon at bounding box center [315, 13] width 9 height 9
type input "100"
type input "20"
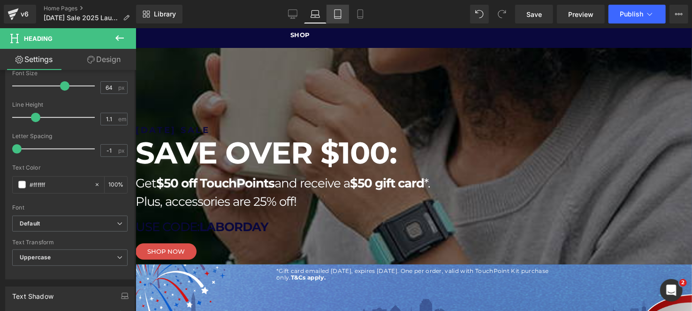
click at [342, 13] on icon at bounding box center [337, 13] width 9 height 9
type input "100"
type input "20"
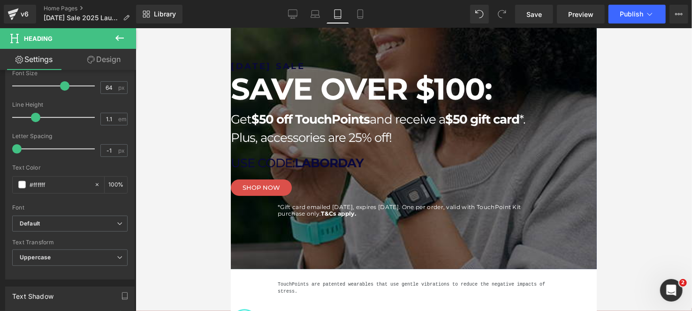
scroll to position [0, 0]
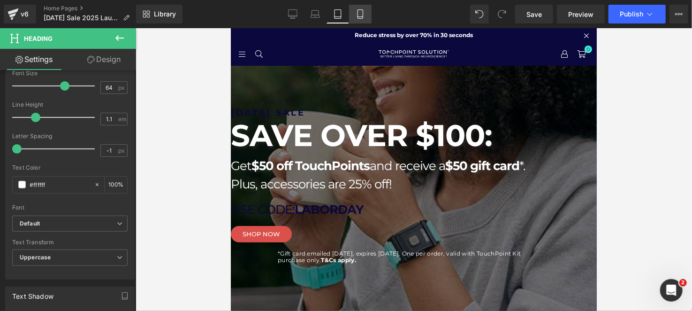
click at [353, 15] on link "Mobile" at bounding box center [360, 14] width 23 height 19
type input "100"
type input "20"
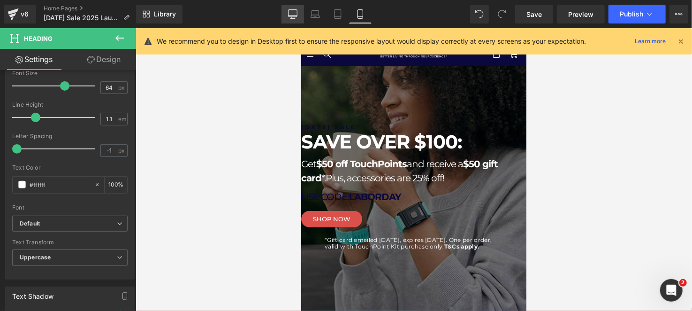
click at [290, 7] on link "Desktop" at bounding box center [292, 14] width 23 height 19
type input "100"
type input "20"
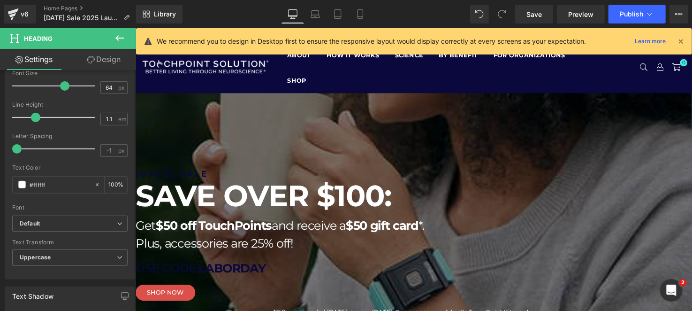
scroll to position [59, 0]
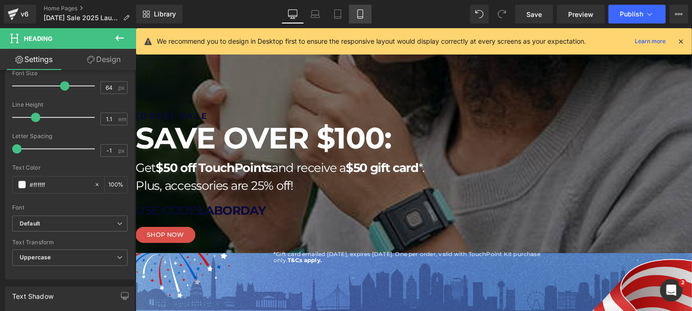
click at [357, 14] on icon at bounding box center [360, 13] width 9 height 9
type input "100"
type input "20"
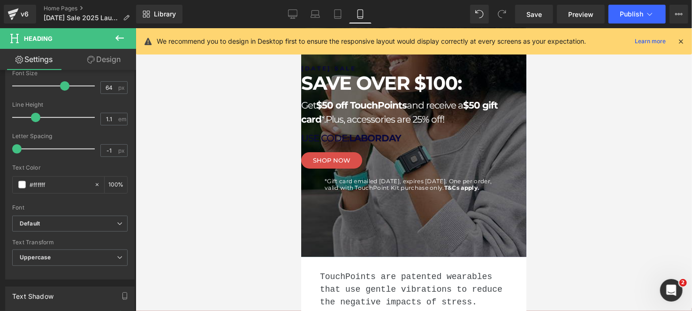
scroll to position [0, 0]
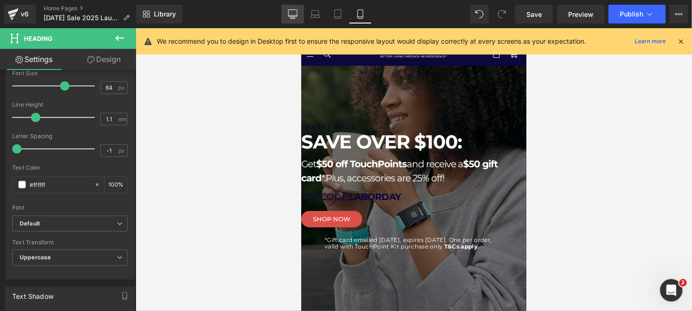
click at [292, 13] on icon at bounding box center [292, 13] width 9 height 9
type input "100"
type input "20"
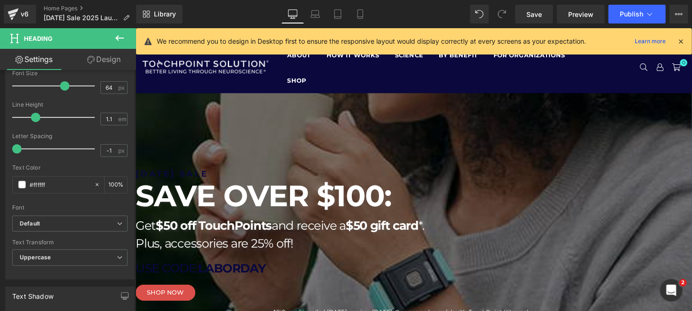
scroll to position [59, 0]
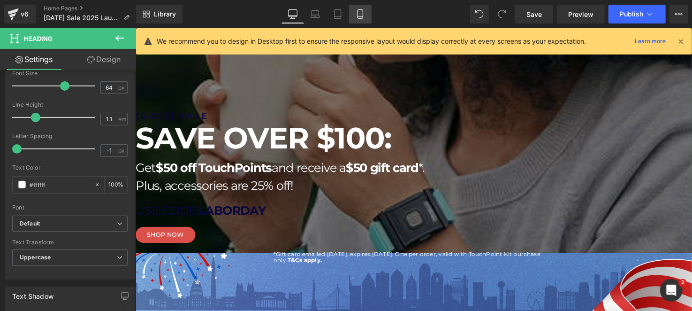
click at [356, 13] on icon at bounding box center [360, 13] width 9 height 9
type input "100"
type input "20"
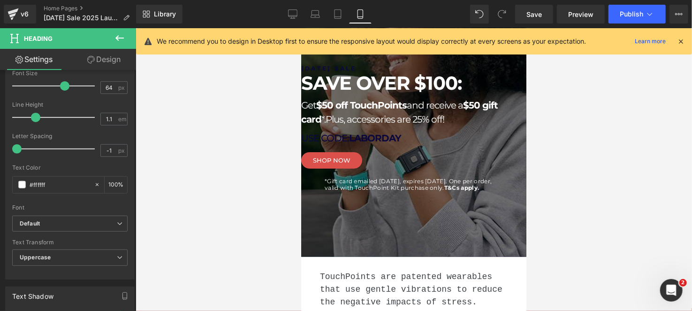
scroll to position [0, 0]
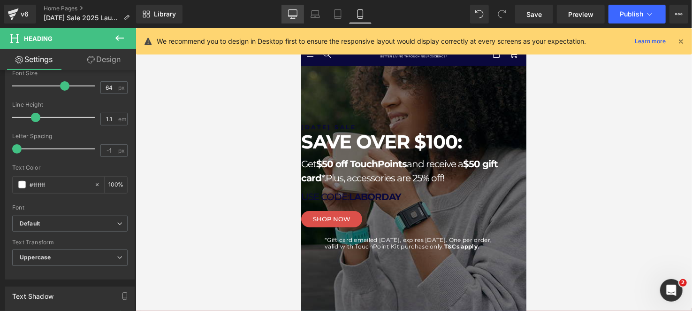
click at [287, 8] on link "Desktop" at bounding box center [292, 14] width 23 height 19
type input "100"
type input "20"
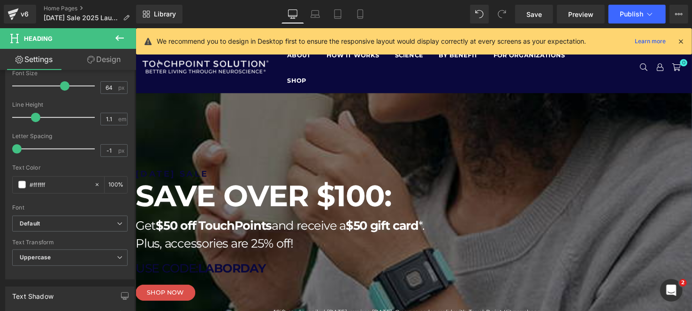
scroll to position [59, 0]
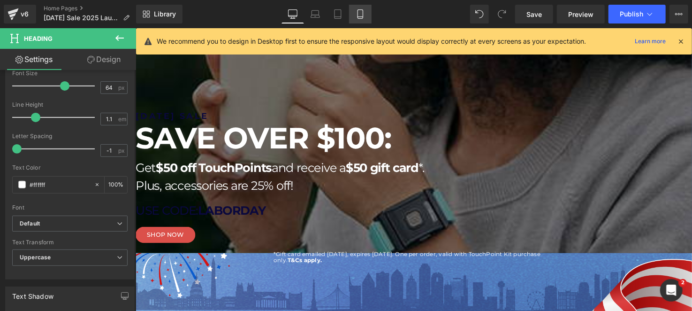
click at [358, 8] on link "Mobile" at bounding box center [360, 14] width 23 height 19
type input "100"
type input "20"
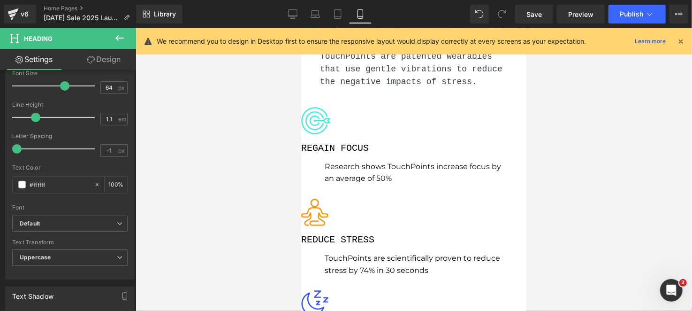
scroll to position [0, 0]
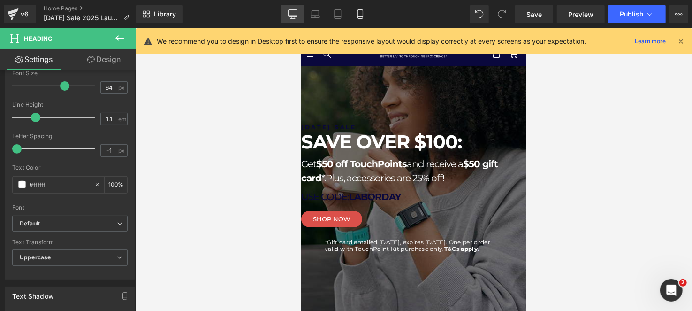
click at [293, 19] on link "Desktop" at bounding box center [292, 14] width 23 height 19
type input "100"
type input "20"
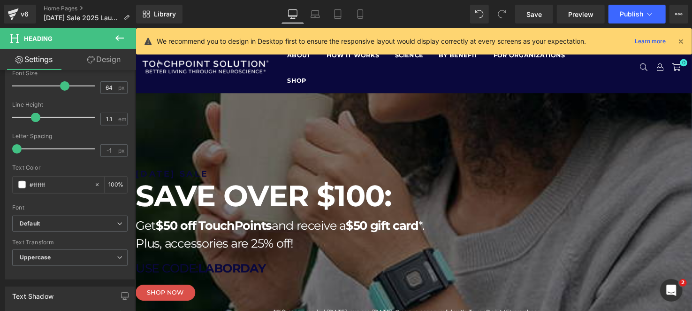
scroll to position [59, 0]
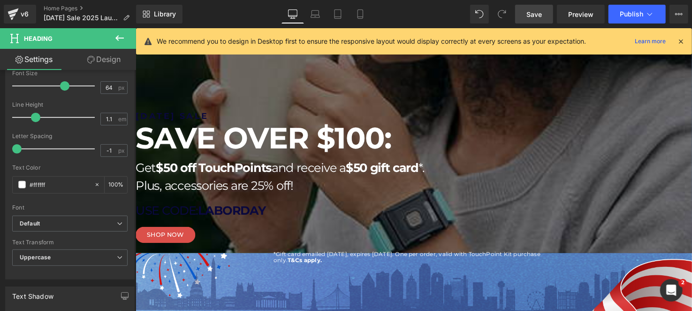
click at [539, 21] on link "Save" at bounding box center [534, 14] width 38 height 19
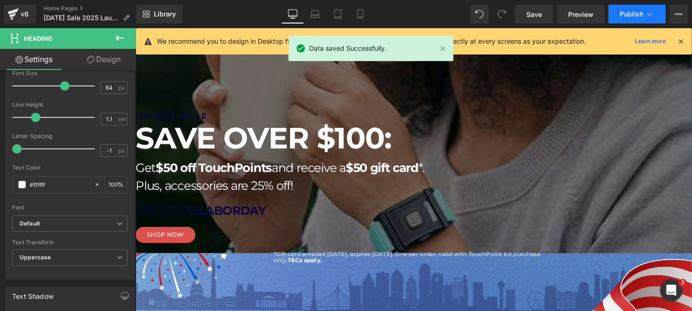
click at [621, 20] on button "Publish" at bounding box center [636, 14] width 57 height 19
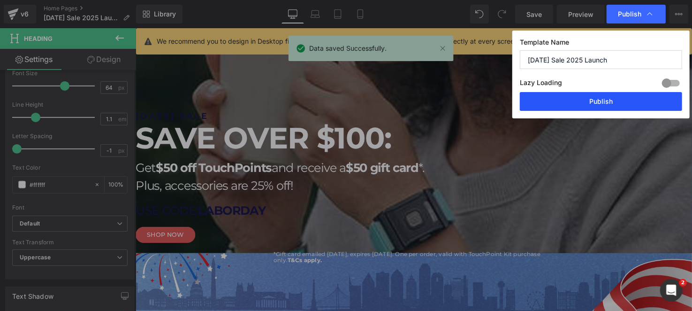
click at [608, 109] on button "Publish" at bounding box center [601, 101] width 162 height 19
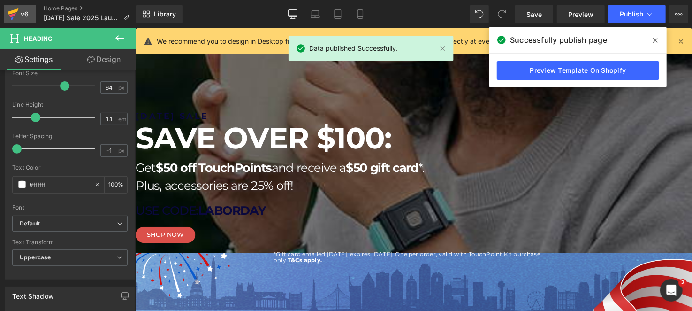
click at [30, 9] on link "v6" at bounding box center [20, 14] width 32 height 19
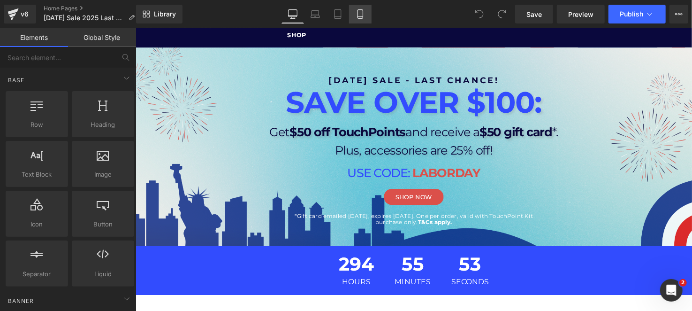
click at [367, 14] on link "Mobile" at bounding box center [360, 14] width 23 height 19
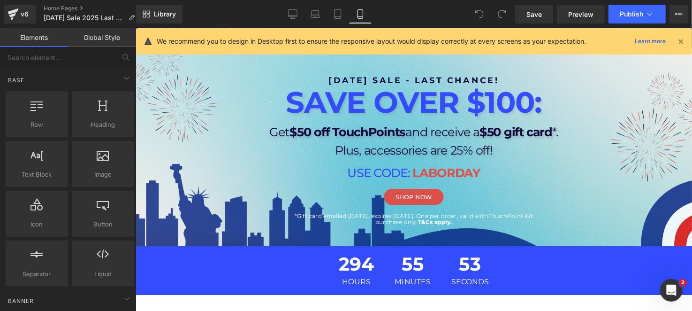
scroll to position [37, 0]
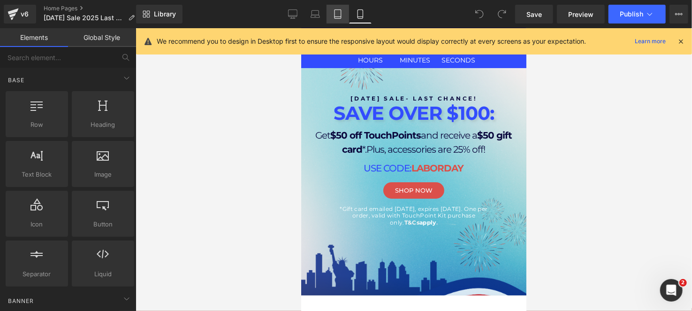
click at [344, 10] on link "Tablet" at bounding box center [338, 14] width 23 height 19
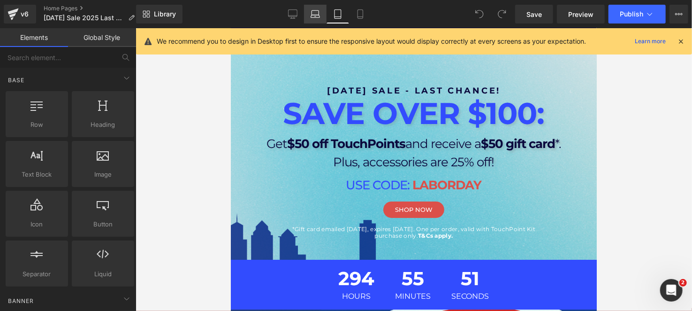
click at [317, 6] on link "Laptop" at bounding box center [315, 14] width 23 height 19
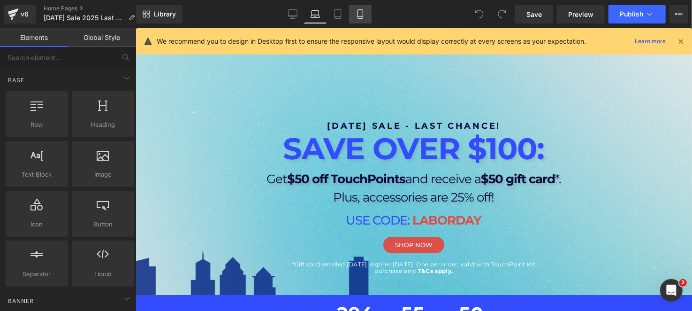
click at [359, 11] on icon at bounding box center [360, 13] width 9 height 9
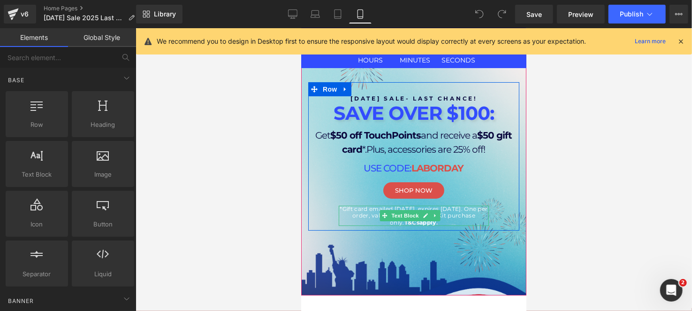
click at [455, 219] on p "*Gift card emailed [DATE], expires [DATE]. One per order, valid with TouchPoint…" at bounding box center [413, 215] width 150 height 20
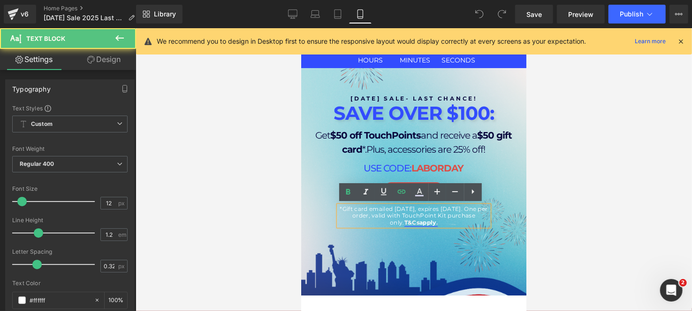
click at [419, 221] on span "T&Cs" at bounding box center [411, 221] width 15 height 7
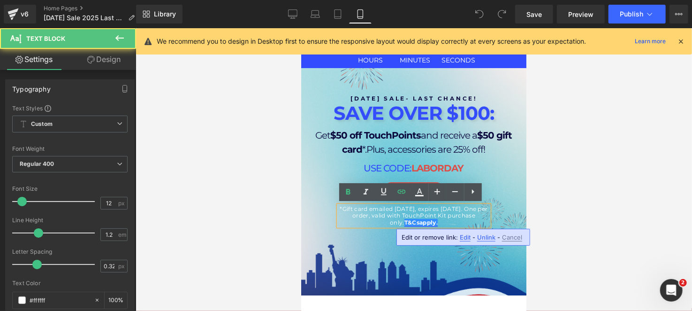
click at [432, 220] on span "apply" at bounding box center [427, 221] width 17 height 7
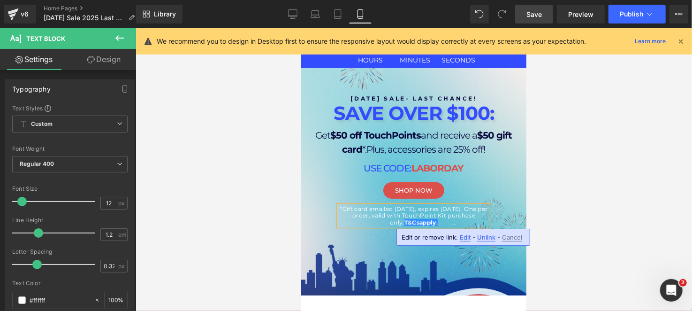
click at [551, 7] on link "Save" at bounding box center [534, 14] width 38 height 19
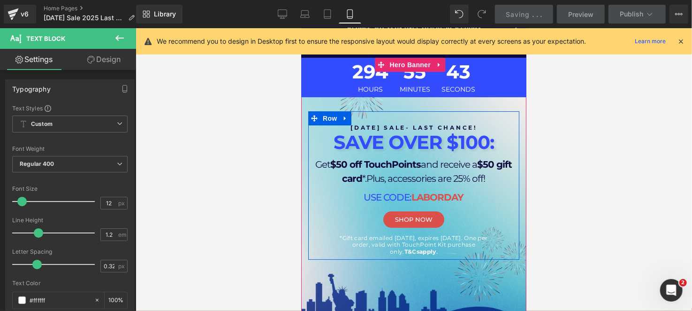
scroll to position [0, 0]
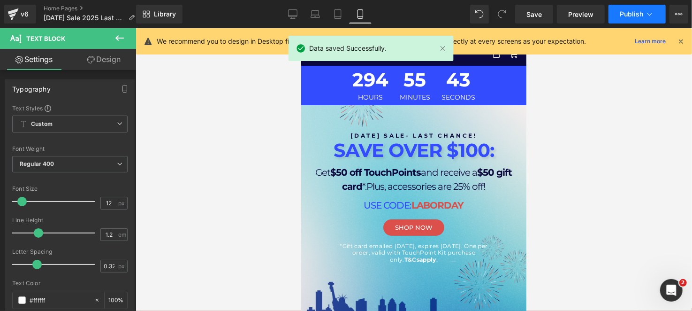
click at [638, 13] on span "Publish" at bounding box center [631, 14] width 23 height 8
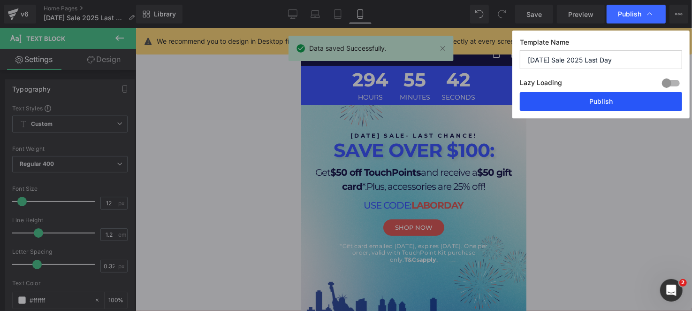
click at [581, 95] on button "Publish" at bounding box center [601, 101] width 162 height 19
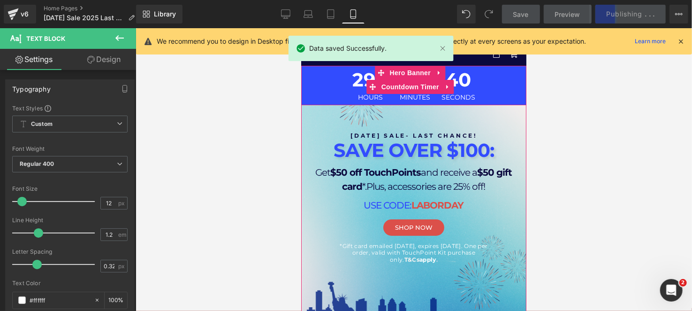
click at [356, 77] on span "294" at bounding box center [370, 81] width 36 height 23
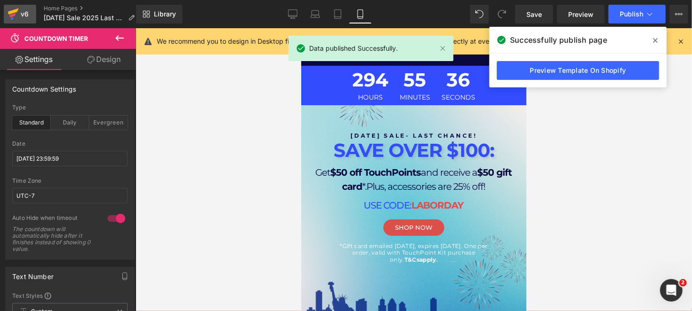
click at [24, 12] on div "v6" at bounding box center [25, 14] width 12 height 12
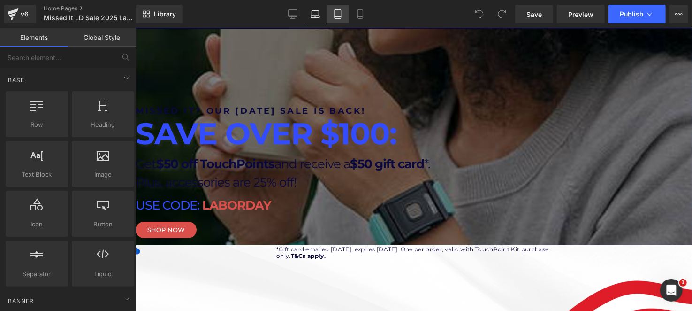
click at [339, 15] on icon at bounding box center [337, 13] width 9 height 9
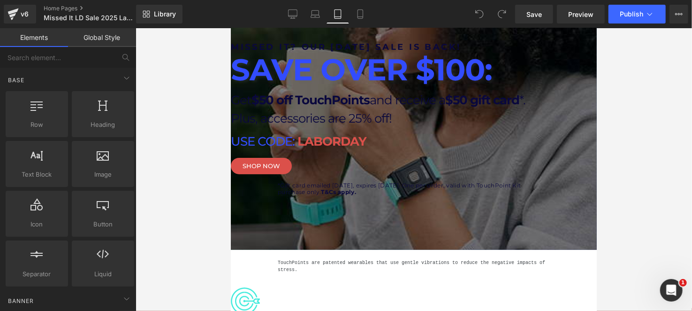
scroll to position [37, 0]
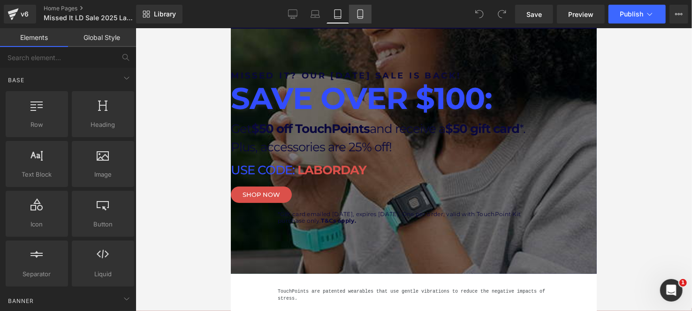
click at [356, 15] on icon at bounding box center [360, 13] width 9 height 9
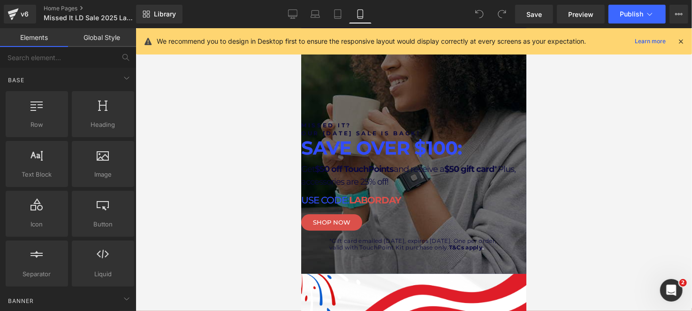
click at [485, 250] on div "Missed it? our [DATE] sale is back! Heading SAVE OVER $100: Heading Get $50 off…" at bounding box center [413, 185] width 225 height 129
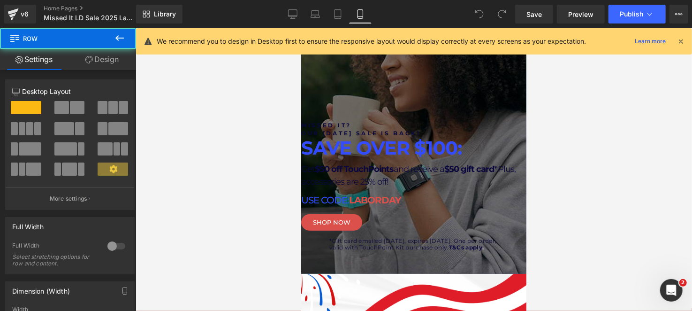
click at [477, 250] on div "Missed it? our [DATE] sale is back! Heading SAVE OVER $100: Heading Get $50 off…" at bounding box center [413, 185] width 225 height 129
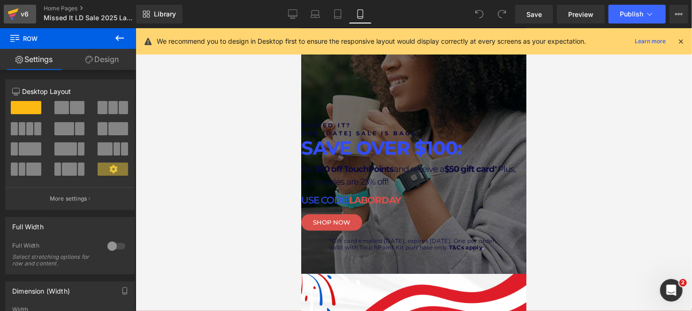
click at [25, 14] on div "v6" at bounding box center [25, 14] width 12 height 12
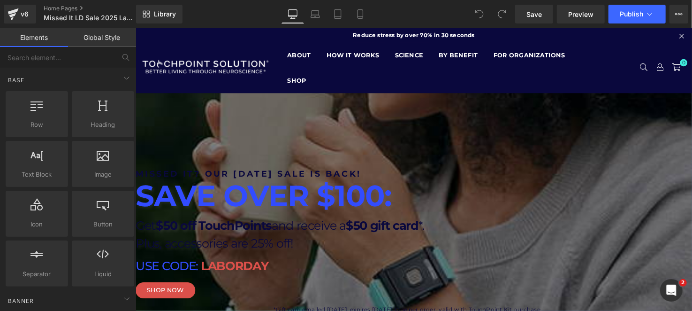
drag, startPoint x: 493, startPoint y: 179, endPoint x: 520, endPoint y: 178, distance: 27.2
click at [493, 179] on h1 "Missed it? our [DATE] sale is back!" at bounding box center [416, 176] width 563 height 12
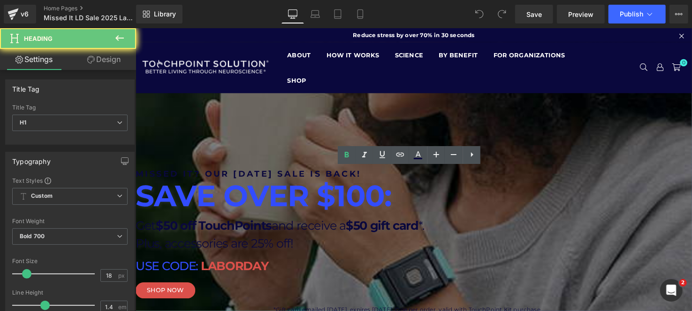
click at [547, 178] on h1 "Missed it? our [DATE] sale is back!" at bounding box center [416, 176] width 563 height 12
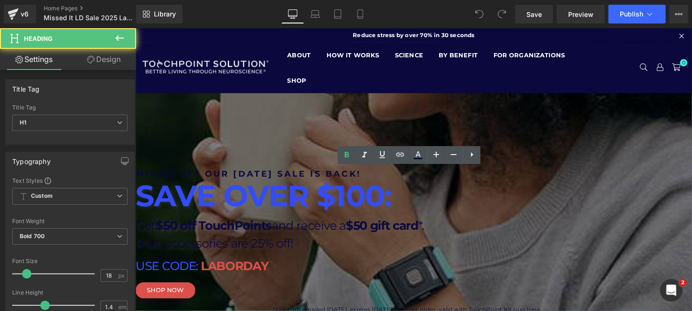
click at [546, 178] on h1 "Missed it? our [DATE] sale is back!" at bounding box center [416, 176] width 563 height 12
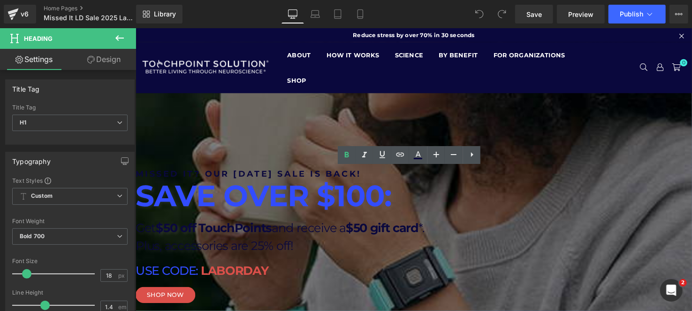
drag, startPoint x: 561, startPoint y: 174, endPoint x: 362, endPoint y: 175, distance: 198.4
click at [362, 175] on h1 "Missed it? our [DATE] sale is back!" at bounding box center [416, 176] width 563 height 12
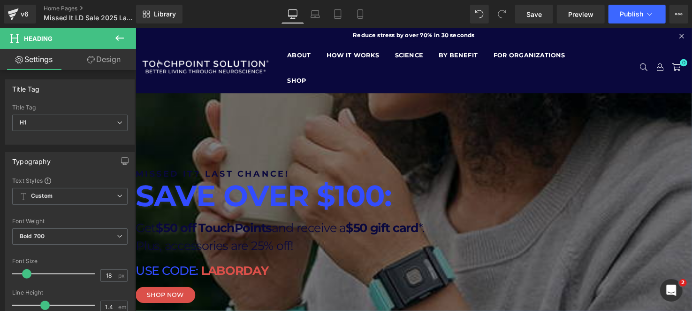
click at [409, 176] on h1 "Missed it? LAST CHANCE!" at bounding box center [416, 176] width 563 height 12
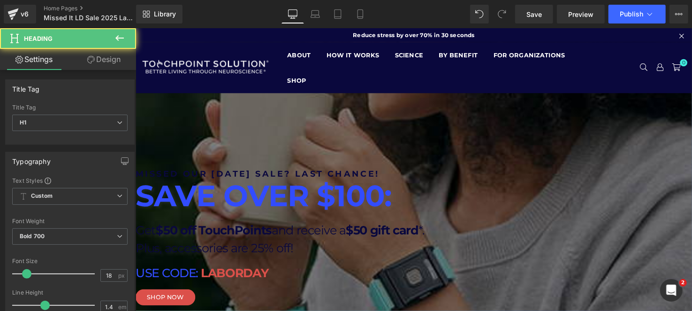
click at [554, 172] on h1 "Missed OUR [DATE] SALE? LAST CHANCE!" at bounding box center [416, 176] width 563 height 12
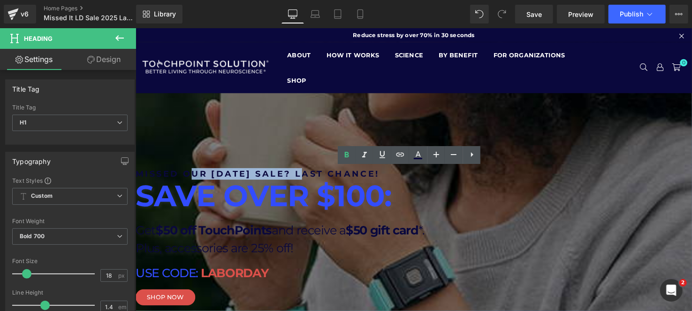
drag, startPoint x: 457, startPoint y: 175, endPoint x: 337, endPoint y: 173, distance: 120.1
click at [337, 173] on h1 "Missed OUR [DATE] SALE? LAST CHANCE!" at bounding box center [416, 176] width 563 height 12
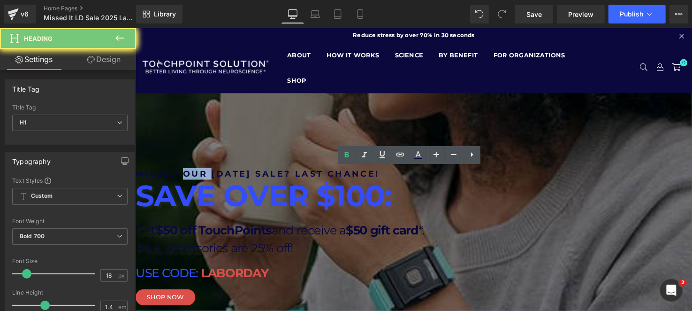
click at [337, 173] on h1 "Missed OUR LABOR DAY SALE? LAST CHANCE!" at bounding box center [416, 176] width 563 height 12
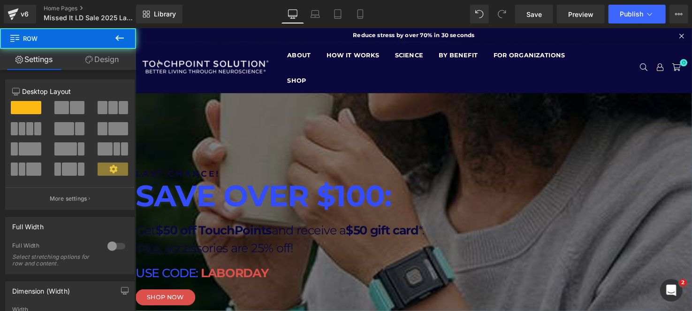
click at [337, 167] on div "LAST CHANCE! Heading SAVE OVER $100: Heading Get $50 off TouchPoints and receiv…" at bounding box center [416, 247] width 563 height 178
click at [368, 176] on h1 "LAST CHANCE!" at bounding box center [416, 176] width 563 height 12
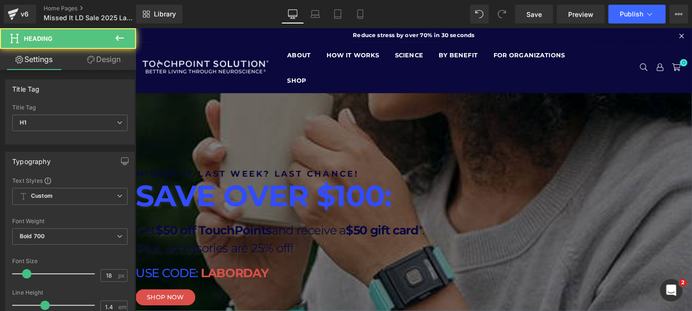
click at [422, 175] on h1 "MISSED IT LAST WEEK? LAST CHANCE!" at bounding box center [416, 176] width 563 height 12
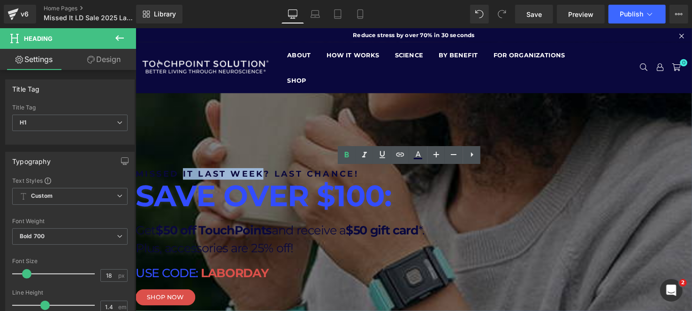
drag, startPoint x: 434, startPoint y: 177, endPoint x: 350, endPoint y: 176, distance: 84.0
click at [350, 176] on h1 "MISSED IT LAST WEEK? LAST CHANCE!" at bounding box center [416, 176] width 563 height 12
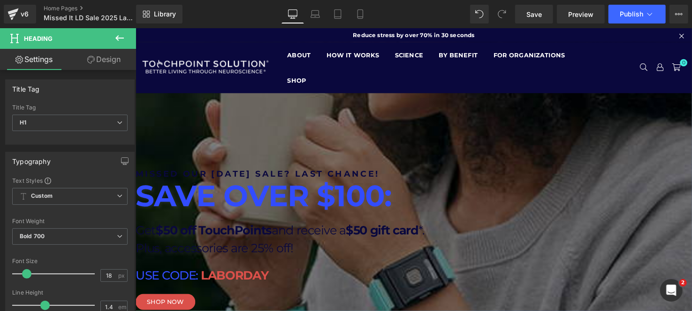
click at [271, 276] on span "LABORDAY" at bounding box center [236, 279] width 69 height 15
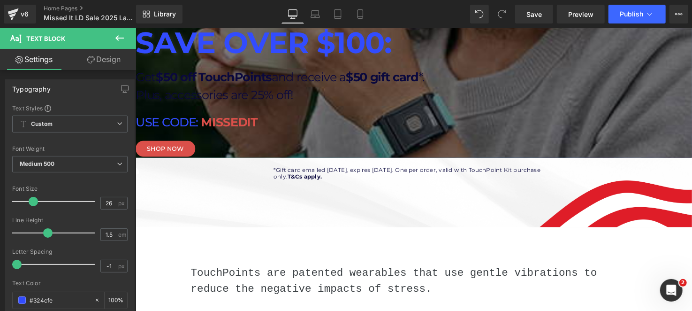
scroll to position [141, 0]
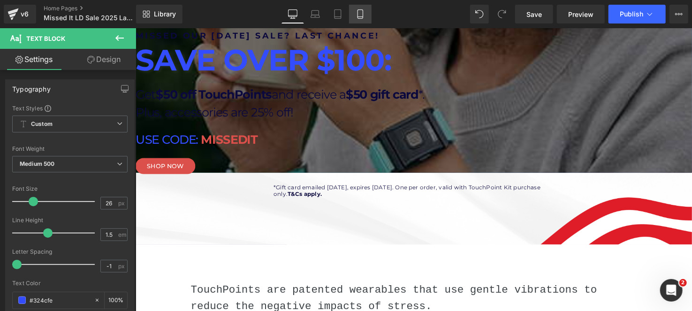
click at [354, 11] on link "Mobile" at bounding box center [360, 14] width 23 height 19
type input "100"
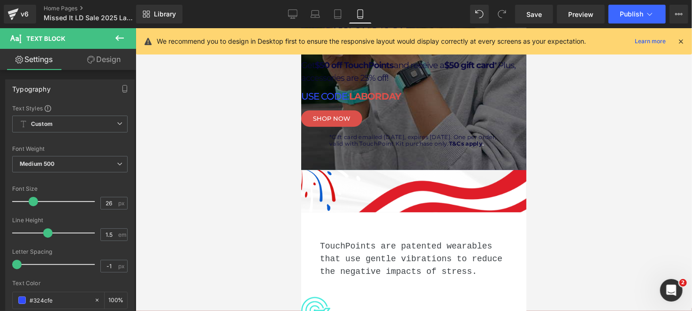
scroll to position [0, 0]
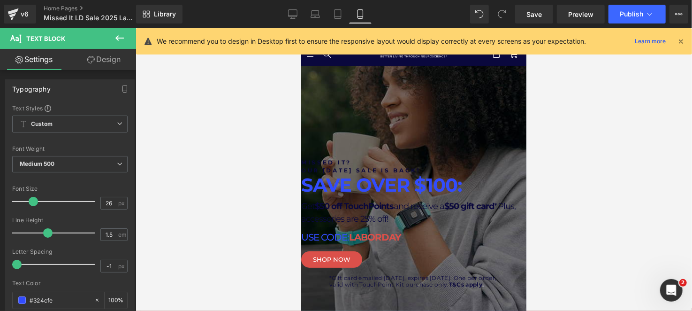
click at [451, 166] on h1 "Missed it?" at bounding box center [413, 162] width 225 height 8
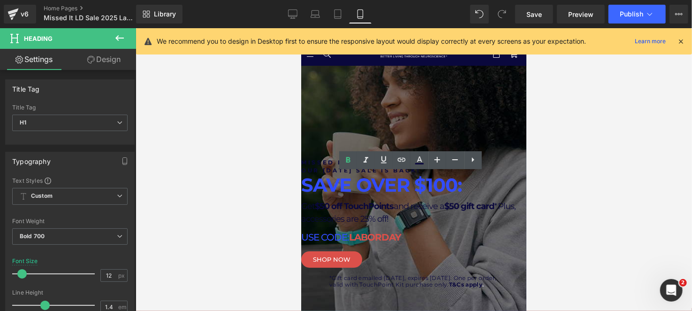
drag, startPoint x: 480, startPoint y: 185, endPoint x: 387, endPoint y: 172, distance: 94.2
click at [387, 172] on div "Missed it? our labor day sale is back!" at bounding box center [413, 166] width 225 height 16
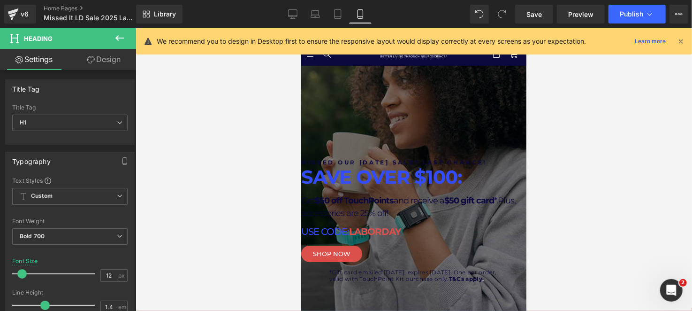
click at [472, 166] on h1 "Missed our labor day sale? last chance!" at bounding box center [413, 162] width 225 height 8
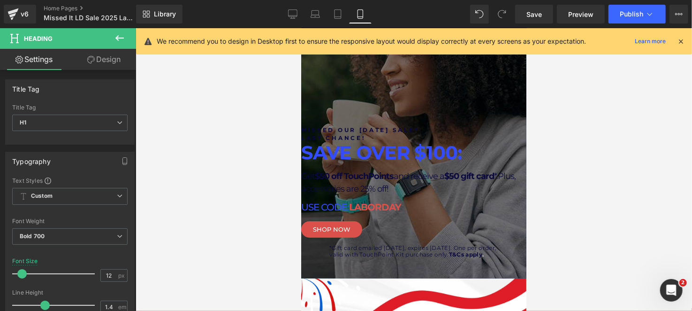
scroll to position [46, 0]
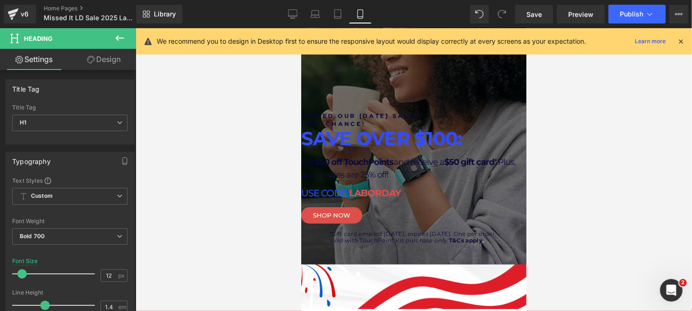
click at [401, 198] on span "LABORDAY" at bounding box center [375, 192] width 52 height 11
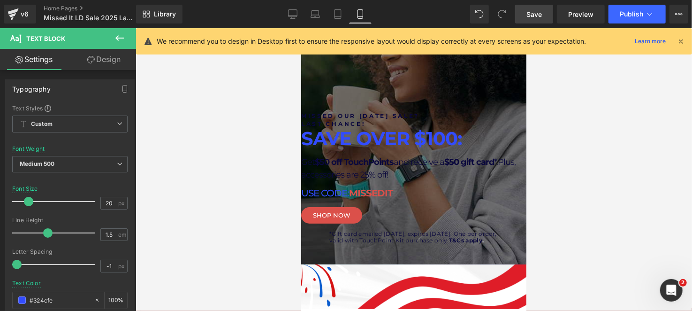
click at [546, 16] on link "Save" at bounding box center [534, 14] width 38 height 19
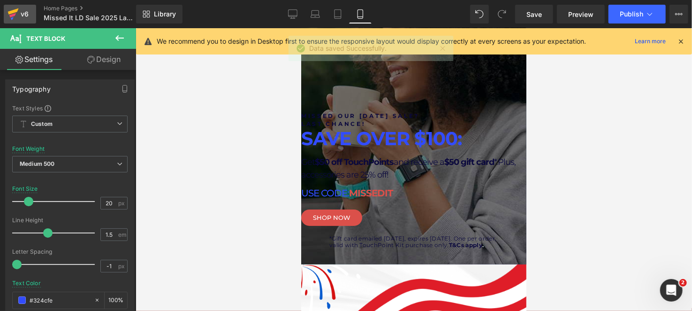
click at [20, 12] on div "v6" at bounding box center [25, 14] width 12 height 12
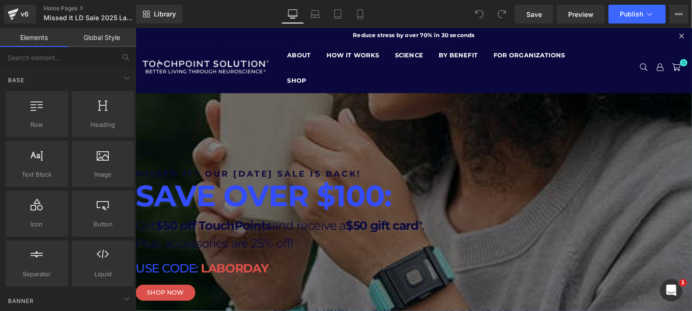
click at [271, 269] on span "LABORDAY" at bounding box center [236, 272] width 69 height 15
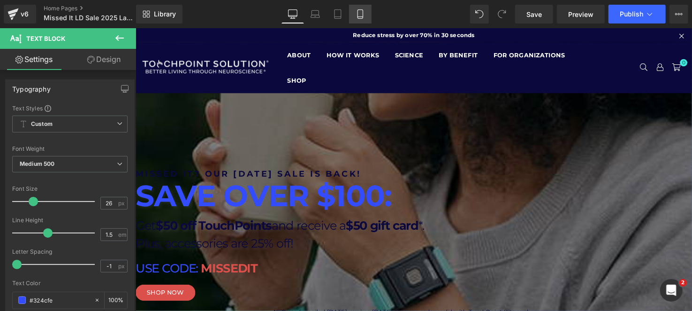
click at [359, 11] on icon at bounding box center [360, 13] width 9 height 9
type input "100"
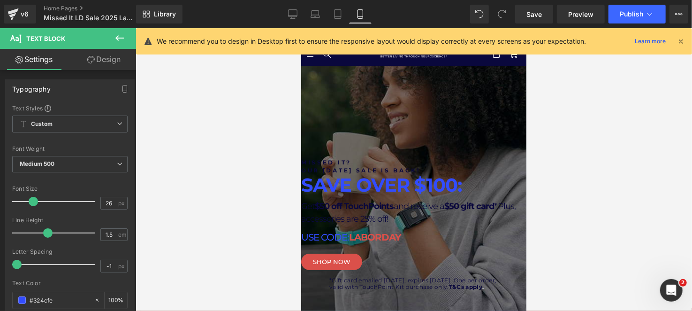
click at [401, 242] on span "LABORDAY" at bounding box center [375, 236] width 52 height 11
click at [543, 17] on link "Save" at bounding box center [534, 14] width 38 height 19
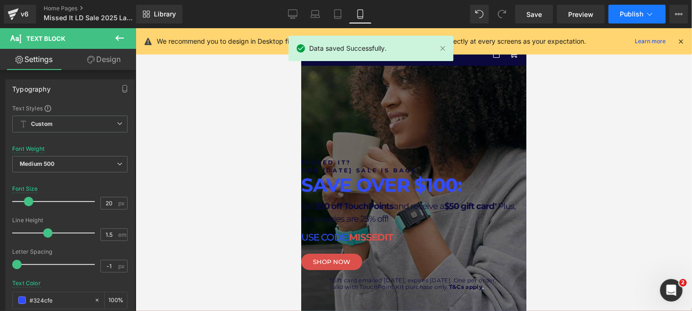
click at [630, 15] on span "Publish" at bounding box center [631, 14] width 23 height 8
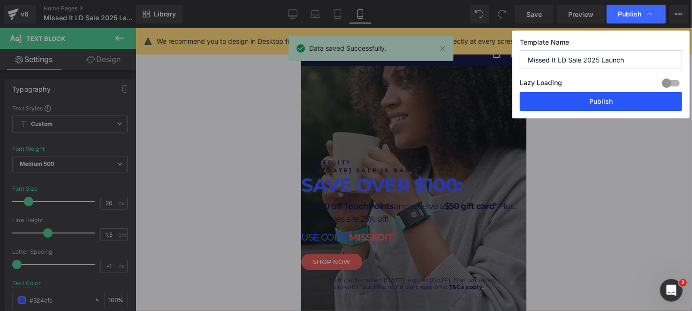
click at [611, 96] on button "Publish" at bounding box center [601, 101] width 162 height 19
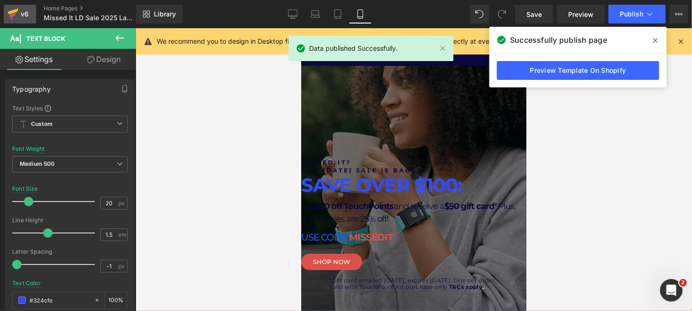
click at [28, 15] on div "v6" at bounding box center [25, 14] width 12 height 12
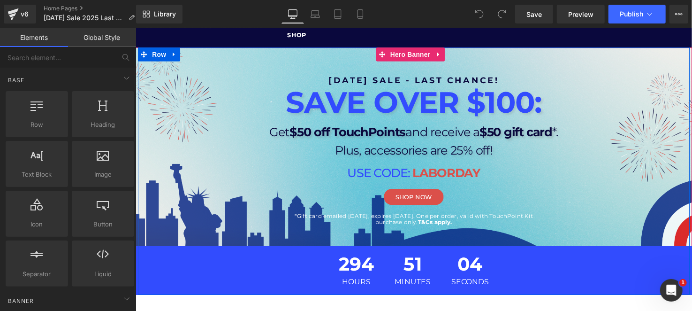
click at [343, 264] on span "294" at bounding box center [360, 270] width 37 height 23
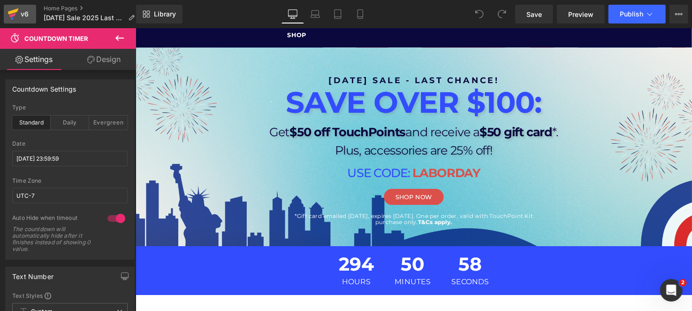
click at [31, 20] on link "v6" at bounding box center [20, 14] width 32 height 19
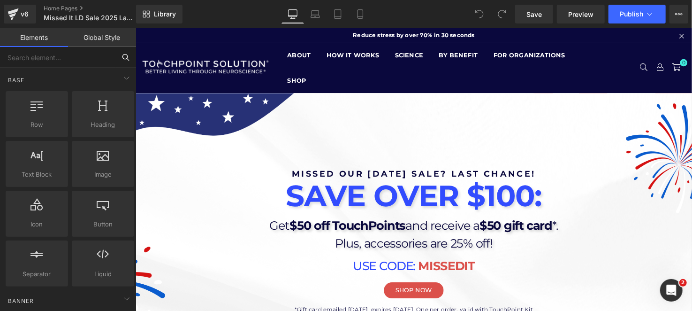
click at [54, 58] on input "text" at bounding box center [57, 57] width 115 height 21
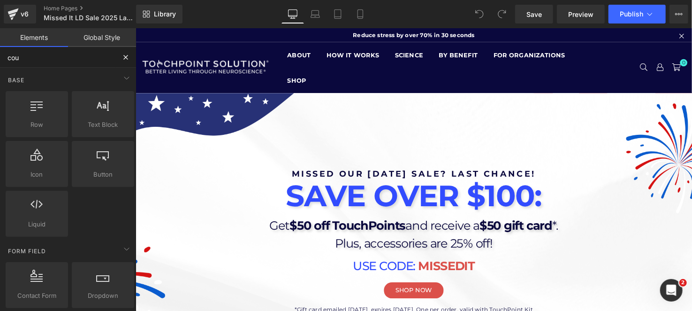
type input "coun"
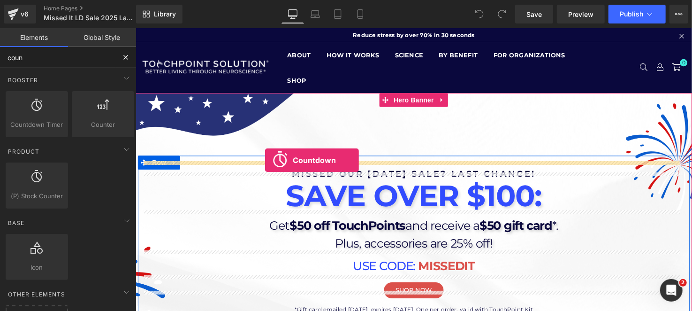
scroll to position [93, 0]
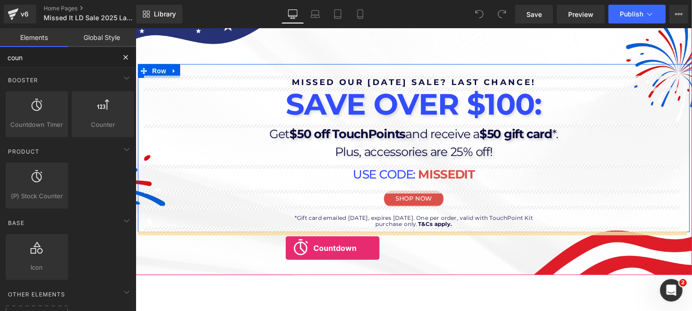
drag, startPoint x: 180, startPoint y: 136, endPoint x: 288, endPoint y: 251, distance: 158.6
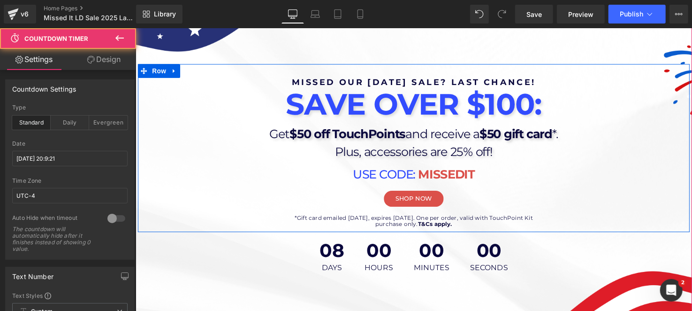
scroll to position [188, 0]
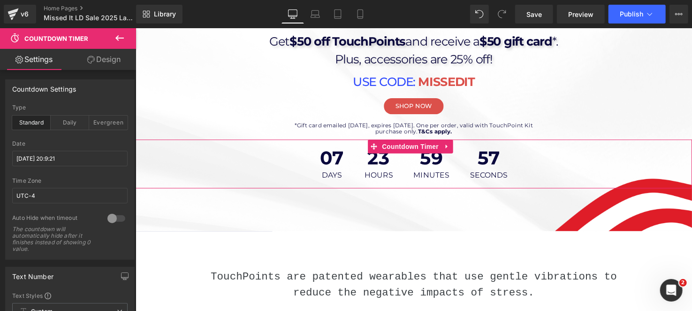
click at [116, 61] on link "Design" at bounding box center [104, 59] width 68 height 21
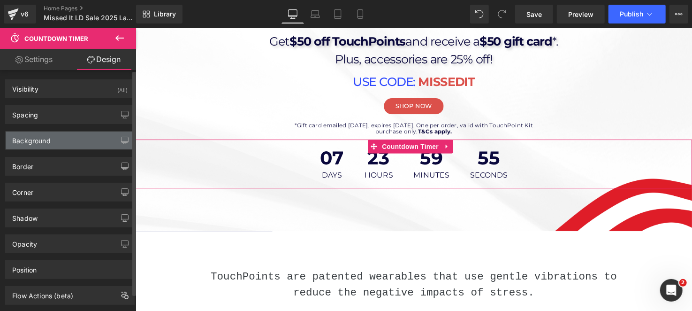
click at [53, 139] on div "Background" at bounding box center [70, 140] width 129 height 18
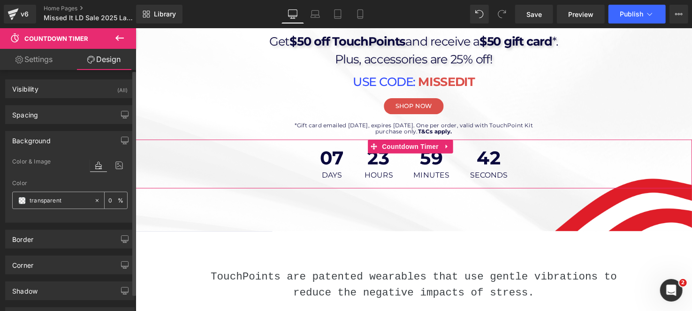
click at [51, 197] on input "transparent" at bounding box center [60, 200] width 60 height 10
paste input "0A083D"
type input "0A083D"
type input "100"
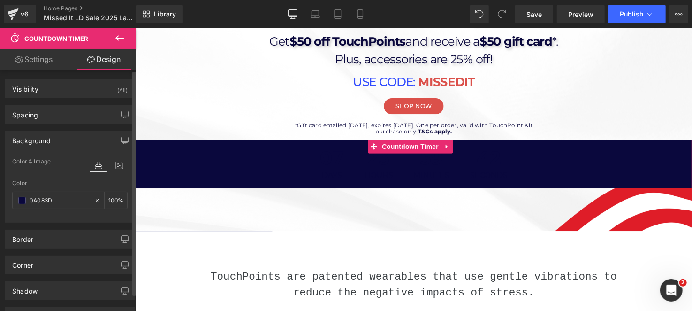
click at [58, 185] on div "Color" at bounding box center [69, 183] width 115 height 7
type input "#0a083d"
click at [34, 59] on link "Settings" at bounding box center [34, 59] width 68 height 21
type input "100"
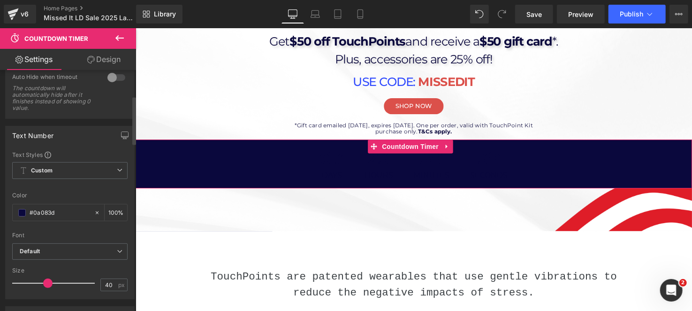
scroll to position [46, 0]
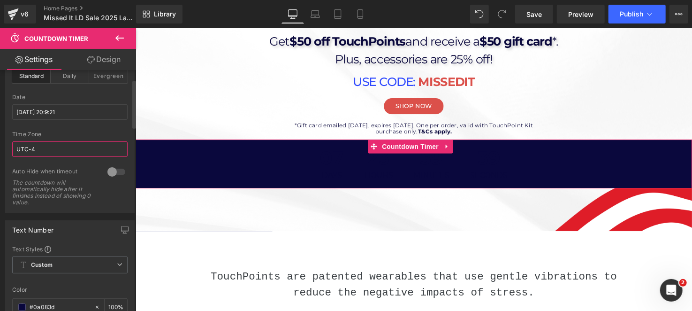
click at [50, 145] on input "UTC-4" at bounding box center [69, 148] width 115 height 15
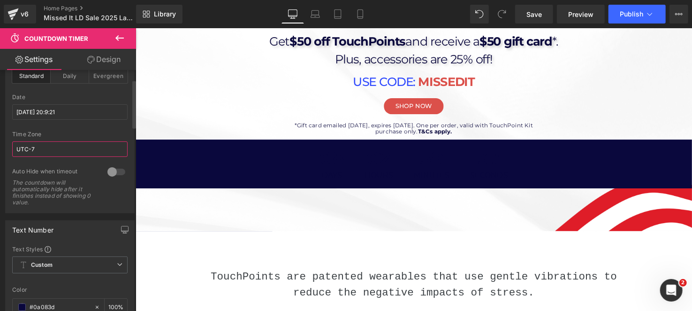
type input "UTC-7"
click at [40, 182] on div "The countdown will automatically hide after it finishes instead of showing 0 va…" at bounding box center [54, 192] width 84 height 26
click at [112, 172] on div at bounding box center [116, 171] width 23 height 15
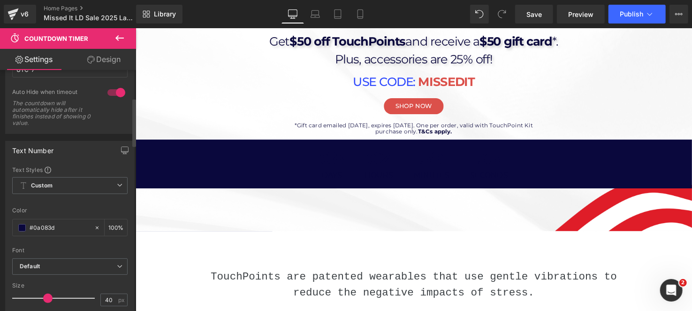
scroll to position [141, 0]
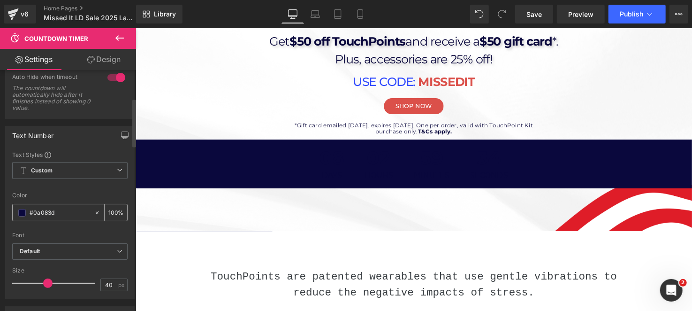
click at [24, 211] on span at bounding box center [22, 213] width 8 height 8
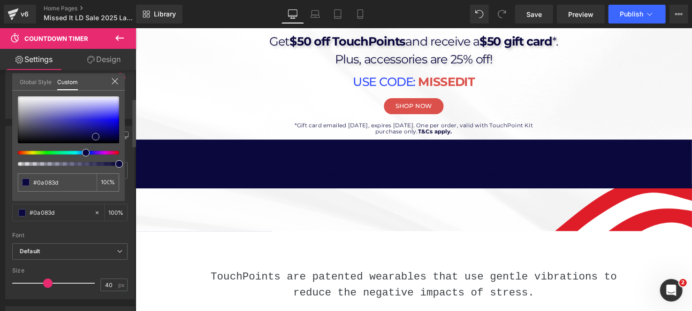
type input "#07062c"
click at [91, 138] on div at bounding box center [68, 119] width 101 height 47
type input "#080736"
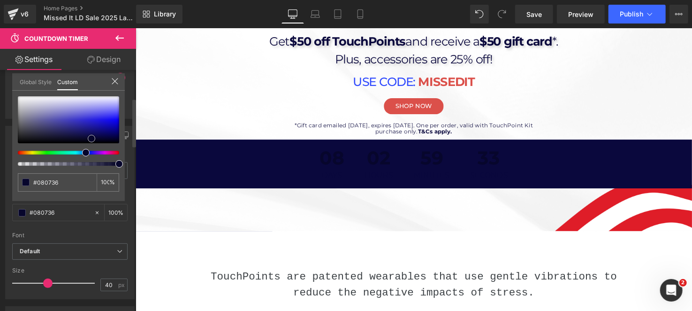
type input "#f2f2f7"
type input "#ffffff"
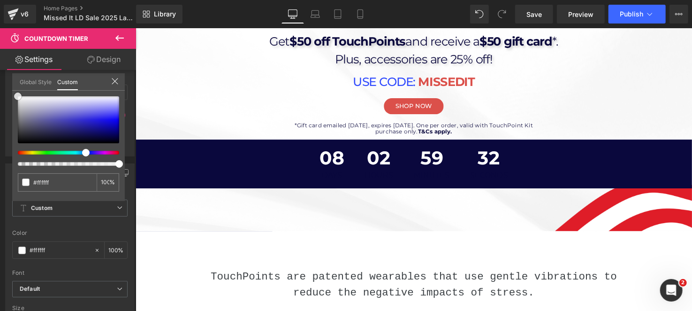
scroll to position [75, 0]
drag, startPoint x: 91, startPoint y: 138, endPoint x: 0, endPoint y: 68, distance: 114.8
click at [0, 68] on div "Settings Design Countdown Settings standard Type Standard Daily Evergreen [DATE…" at bounding box center [68, 192] width 136 height 287
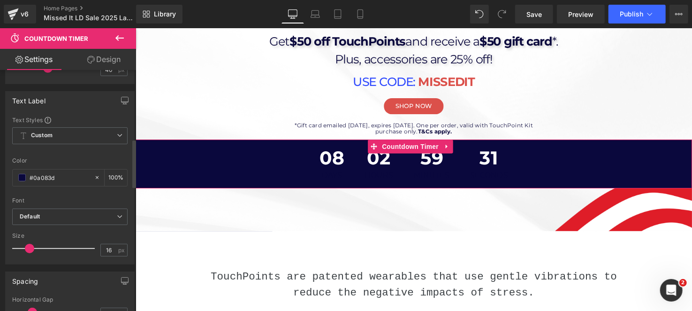
scroll to position [357, 0]
click at [24, 177] on span at bounding box center [22, 177] width 8 height 8
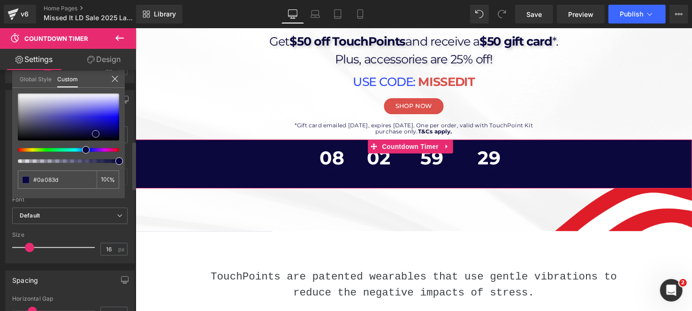
type input "#0a083f"
type input "#3b37a3"
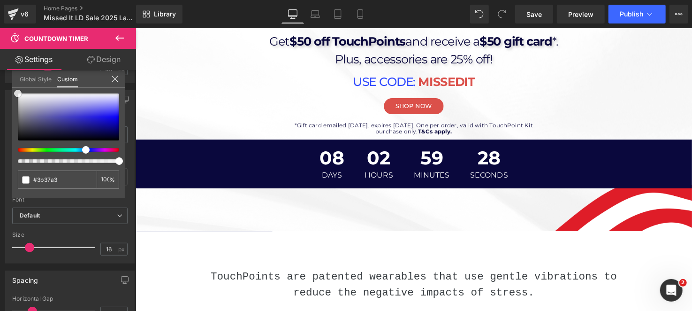
type input "#f1f1f3"
type input "#ffffff"
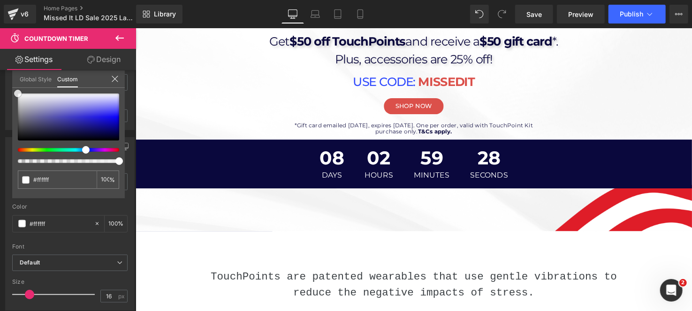
drag, startPoint x: 94, startPoint y: 134, endPoint x: 0, endPoint y: 61, distance: 119.1
click at [0, 61] on div "Settings Design Countdown Settings standard Type Standard Daily Evergreen [DATE…" at bounding box center [68, 192] width 136 height 287
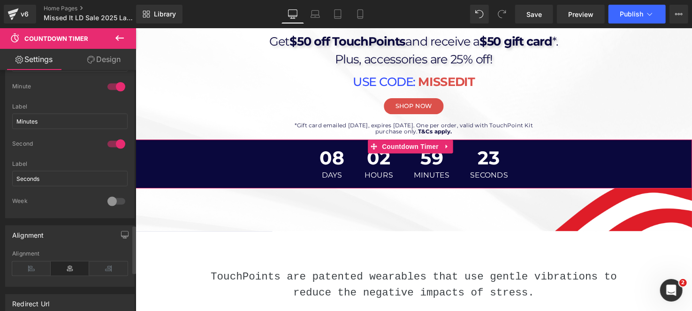
scroll to position [685, 0]
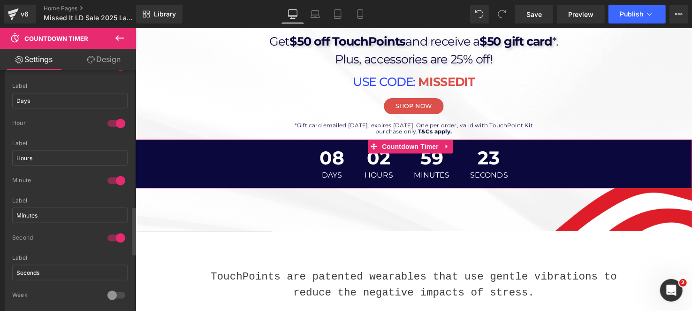
click at [114, 128] on div "Hour" at bounding box center [69, 129] width 115 height 21
click at [114, 121] on div at bounding box center [116, 123] width 23 height 15
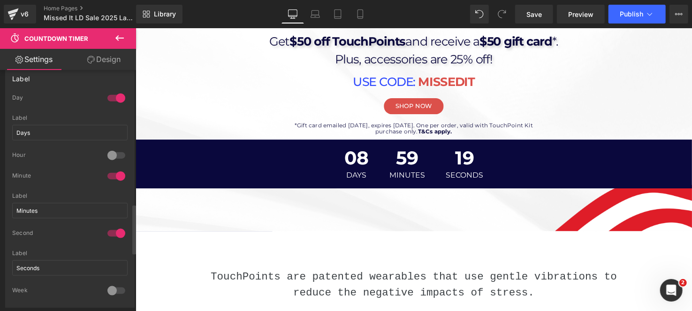
scroll to position [638, 0]
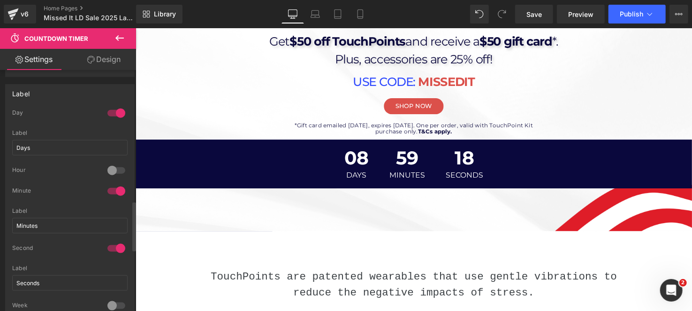
click at [110, 167] on div at bounding box center [116, 170] width 23 height 15
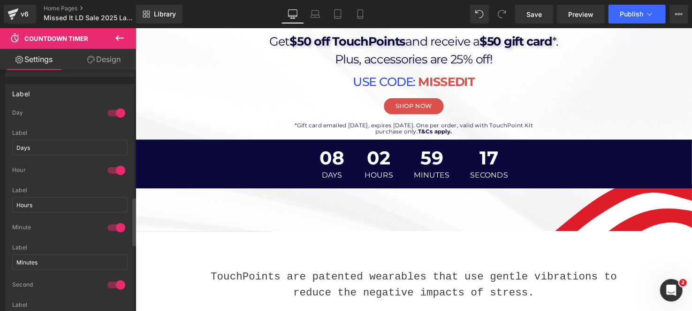
click at [117, 106] on div at bounding box center [116, 113] width 23 height 15
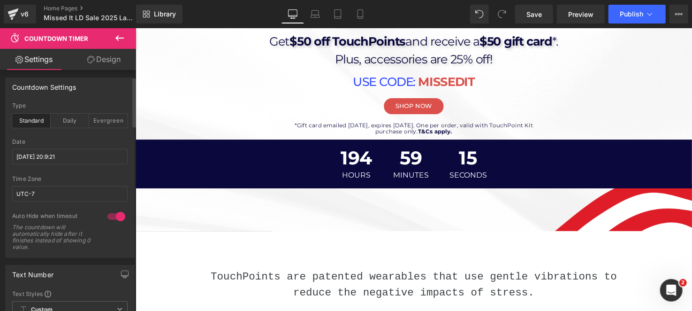
scroll to position [0, 0]
click at [79, 168] on div "Date [DATE] 20:9:21" at bounding box center [69, 158] width 115 height 37
click at [77, 164] on input "[DATE] 20:9:21" at bounding box center [69, 158] width 115 height 15
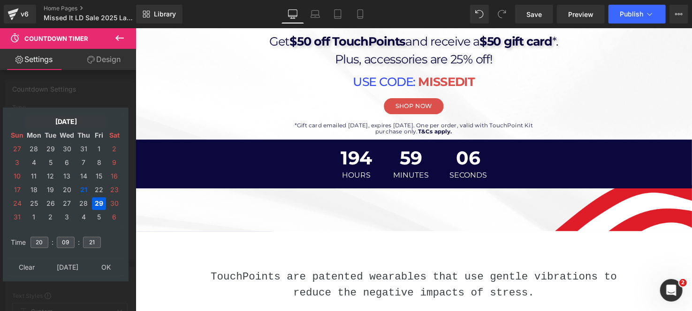
click at [69, 120] on td "[DATE]" at bounding box center [66, 121] width 80 height 13
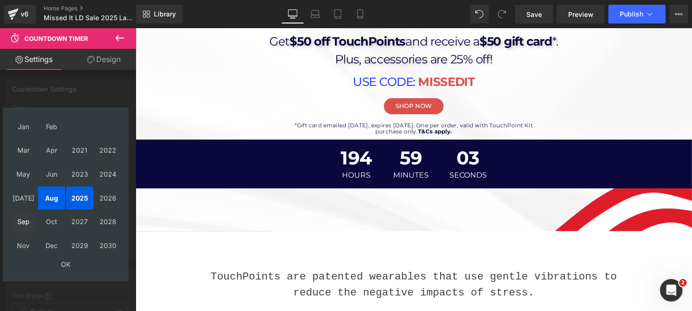
click at [30, 219] on td "Sep" at bounding box center [23, 221] width 27 height 23
click at [68, 264] on td "OK" at bounding box center [66, 264] width 112 height 13
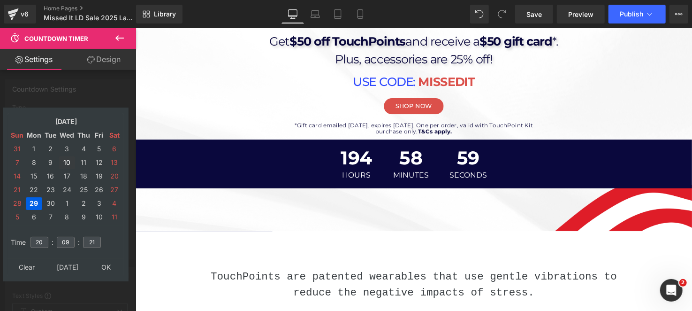
click at [73, 161] on td "10" at bounding box center [67, 162] width 16 height 13
click at [41, 241] on input "20" at bounding box center [39, 241] width 18 height 11
type input "23"
click at [62, 241] on input "09" at bounding box center [66, 241] width 18 height 11
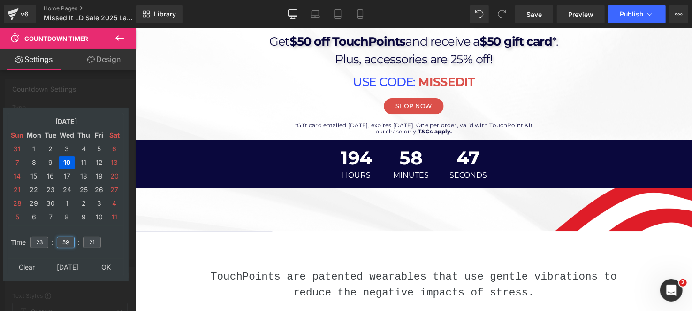
type input "59"
click at [93, 240] on input "21" at bounding box center [92, 241] width 18 height 11
type input "59"
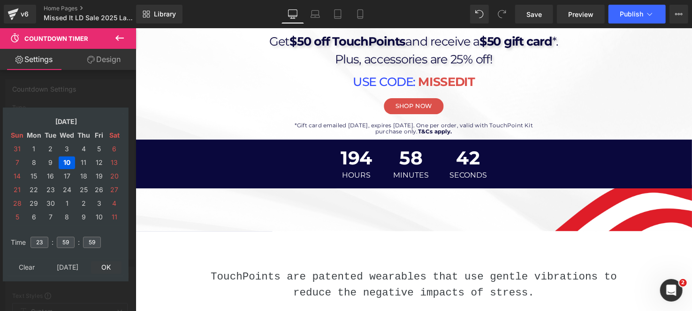
type input "[DATE] 23:59:59"
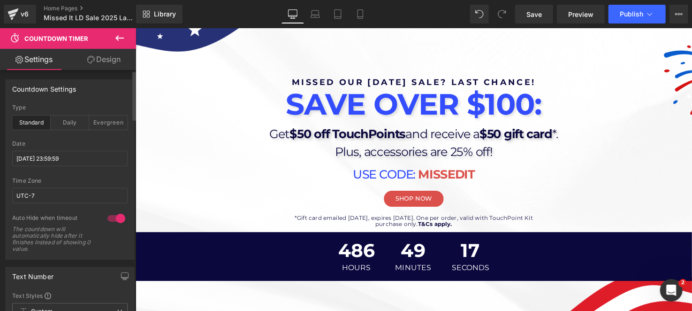
scroll to position [188, 0]
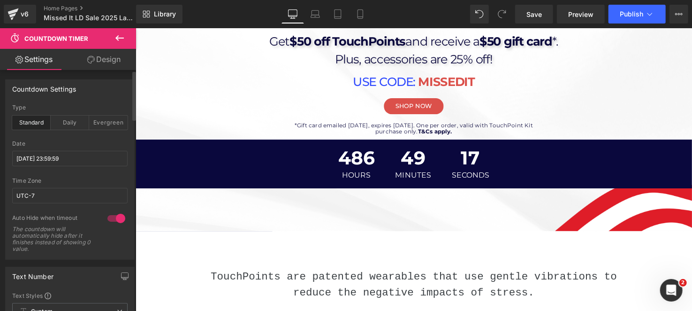
click at [124, 37] on icon at bounding box center [119, 37] width 11 height 11
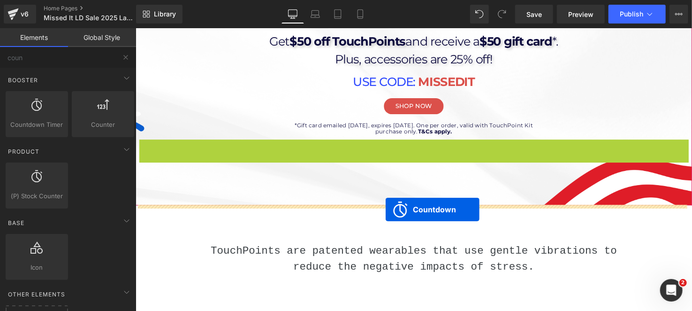
drag, startPoint x: 378, startPoint y: 145, endPoint x: 390, endPoint y: 213, distance: 68.6
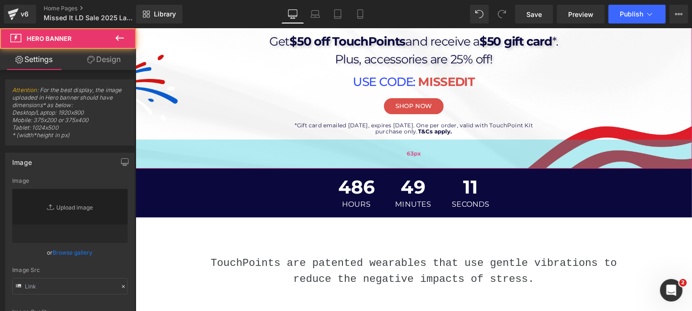
type input "[URL][DOMAIN_NAME][DATE]"
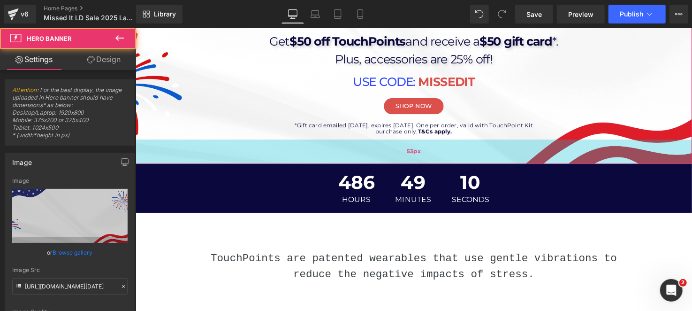
drag, startPoint x: 452, startPoint y: 161, endPoint x: 451, endPoint y: 142, distance: 19.2
click at [451, 142] on div "53px" at bounding box center [419, 153] width 568 height 25
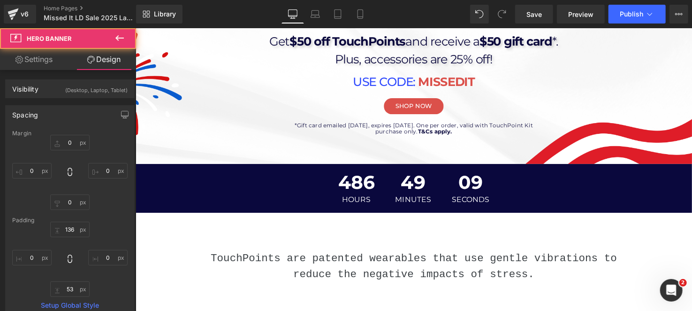
click at [119, 39] on icon at bounding box center [119, 37] width 11 height 11
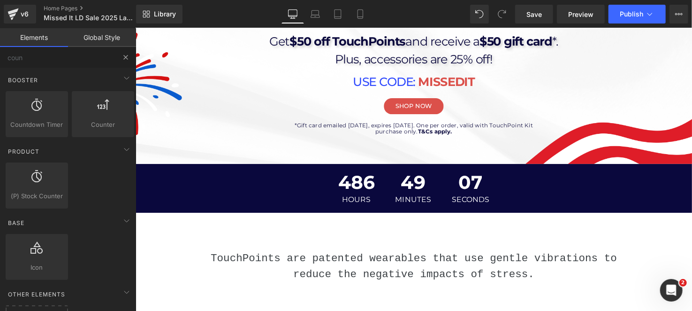
click at [126, 62] on button at bounding box center [125, 57] width 21 height 21
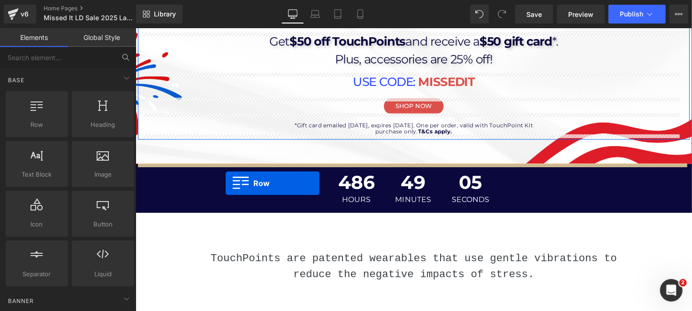
drag, startPoint x: 171, startPoint y: 141, endPoint x: 227, endPoint y: 186, distance: 71.8
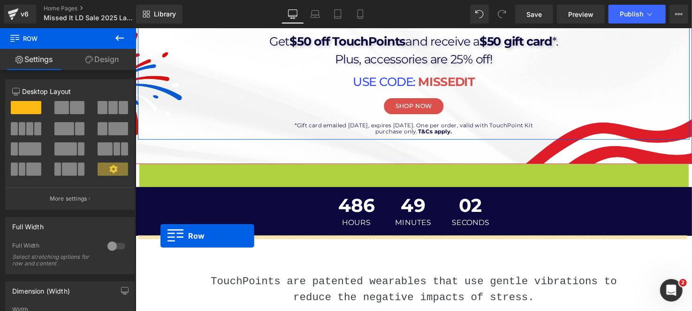
drag, startPoint x: 141, startPoint y: 169, endPoint x: 160, endPoint y: 239, distance: 73.1
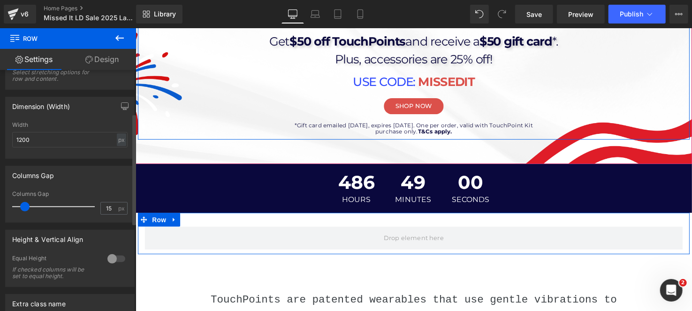
scroll to position [93, 0]
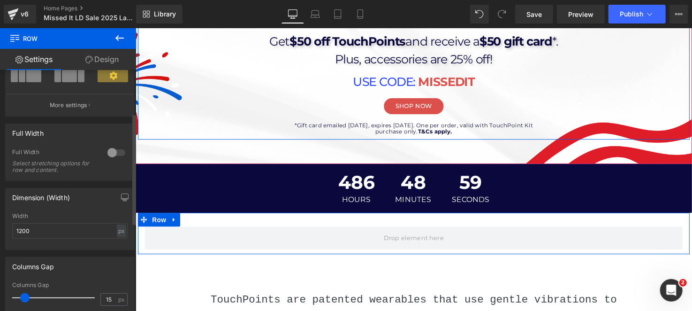
click at [114, 154] on div at bounding box center [116, 152] width 23 height 15
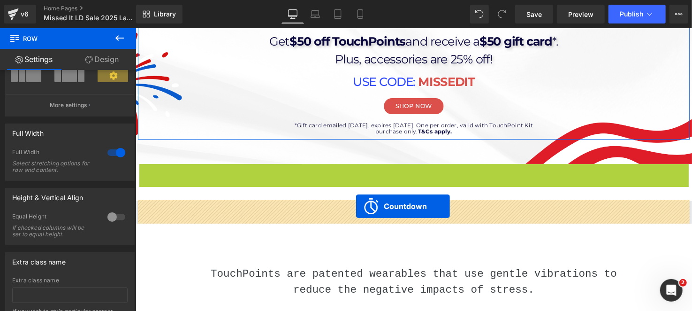
drag, startPoint x: 383, startPoint y: 176, endPoint x: 360, endPoint y: 209, distance: 40.5
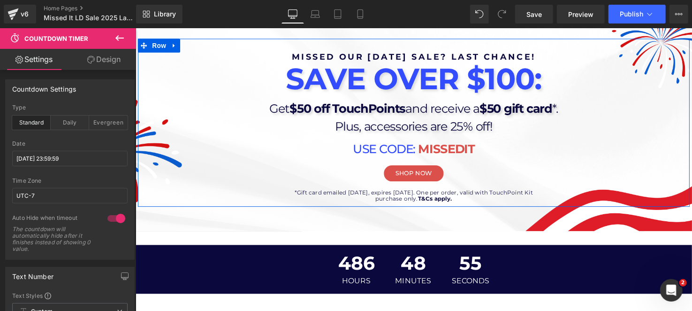
scroll to position [188, 0]
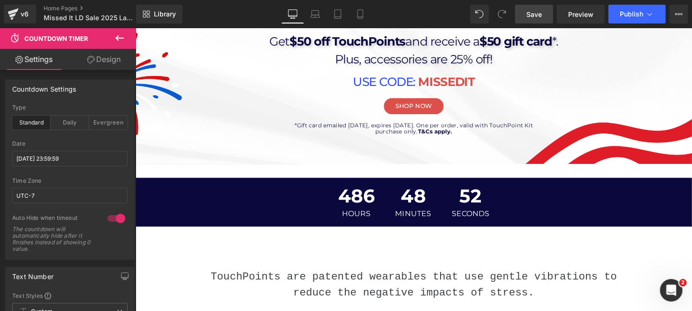
click at [536, 10] on span "Save" at bounding box center [533, 14] width 15 height 10
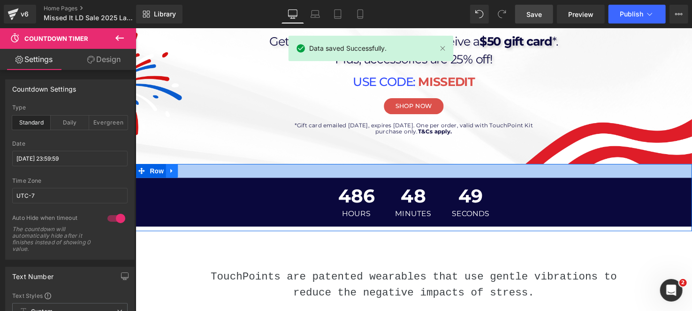
click at [170, 176] on icon at bounding box center [172, 173] width 7 height 7
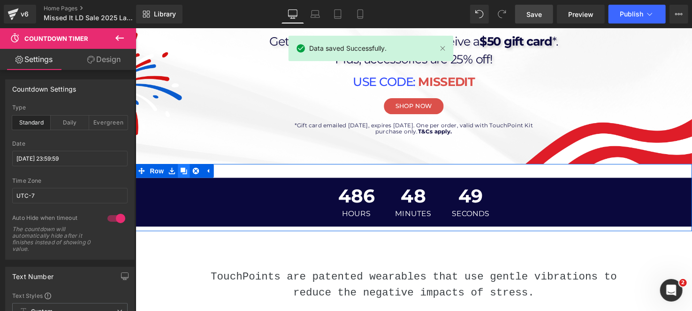
click at [182, 173] on icon at bounding box center [184, 173] width 7 height 7
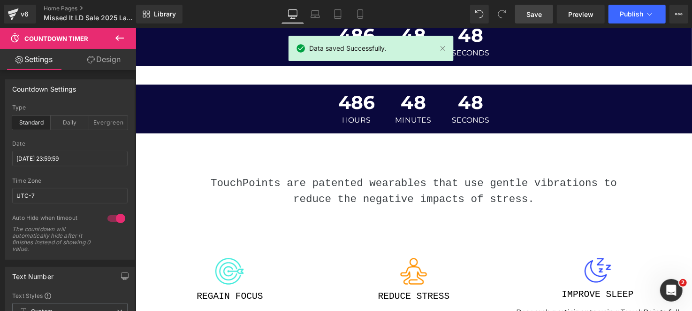
scroll to position [357, 0]
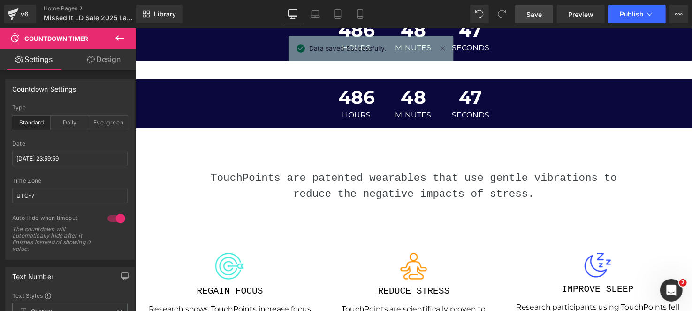
click at [176, 97] on div "486 Hours 48 Minutes 47 Seconds" at bounding box center [419, 105] width 568 height 50
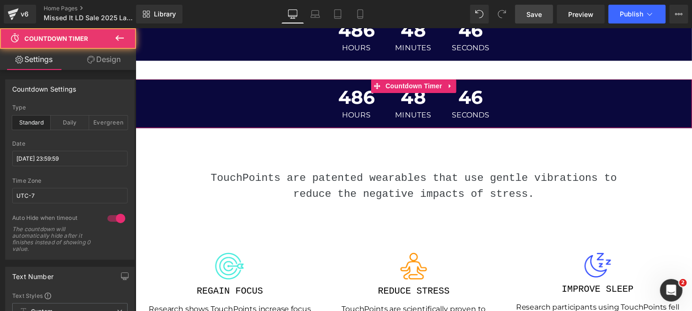
click at [106, 58] on link "Design" at bounding box center [104, 59] width 68 height 21
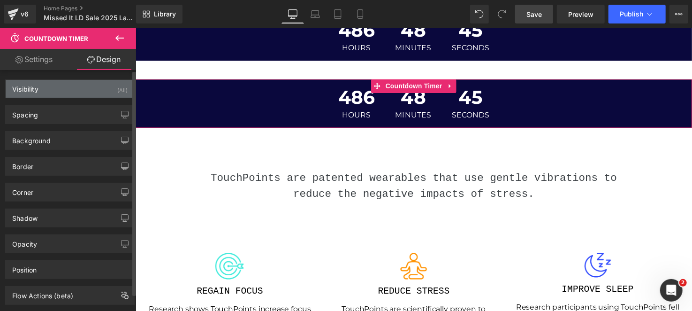
click at [97, 96] on div "Visibility (All)" at bounding box center [70, 89] width 129 height 18
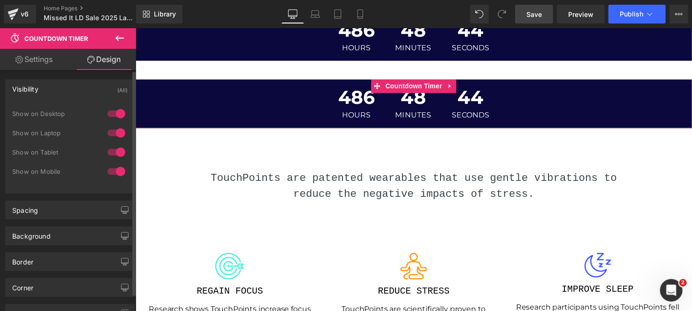
click at [112, 131] on div at bounding box center [116, 132] width 23 height 15
click at [111, 152] on div at bounding box center [116, 151] width 23 height 15
click at [120, 109] on div at bounding box center [116, 113] width 23 height 15
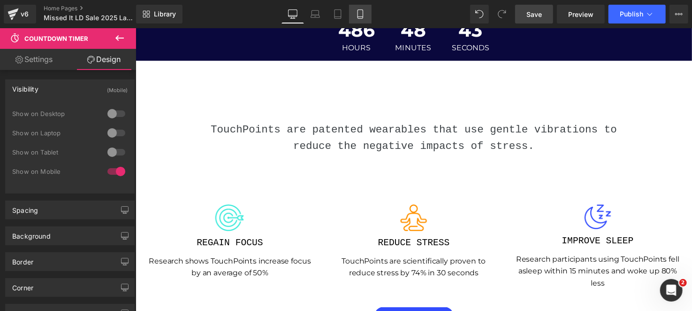
click at [356, 8] on link "Mobile" at bounding box center [360, 14] width 23 height 19
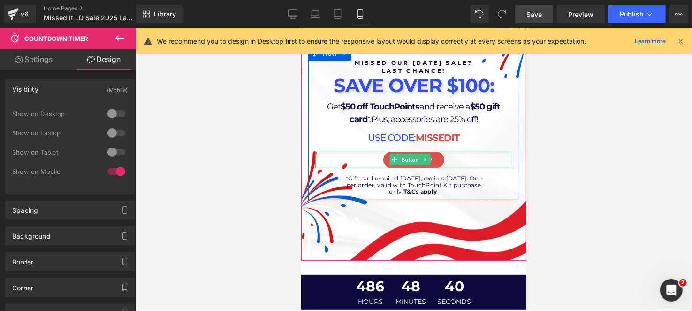
scroll to position [129, 0]
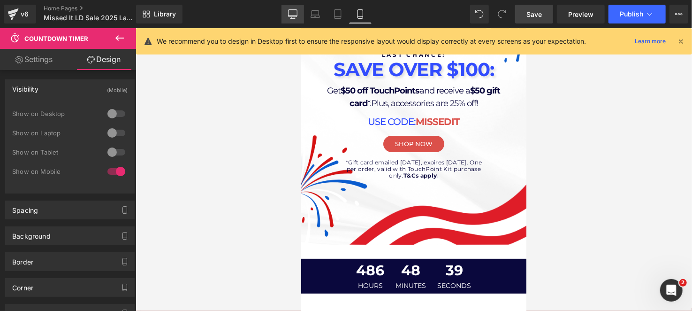
click at [299, 13] on link "Desktop" at bounding box center [292, 14] width 23 height 19
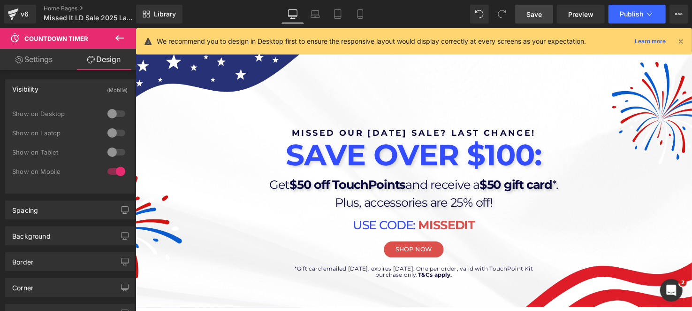
scroll to position [141, 0]
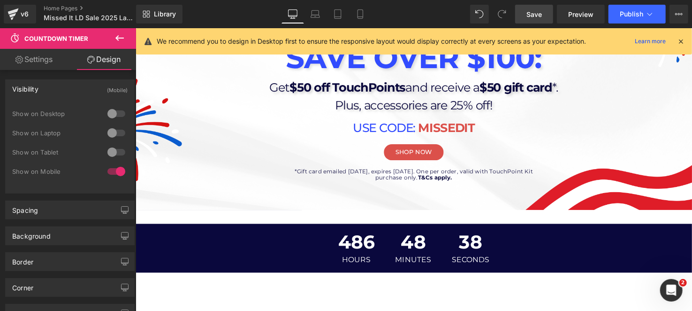
click at [235, 242] on div "486 Hours 48 Minutes 38 Seconds" at bounding box center [419, 252] width 568 height 50
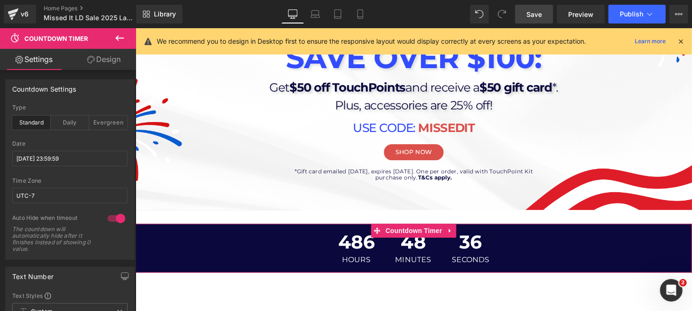
click at [107, 61] on link "Design" at bounding box center [104, 59] width 68 height 21
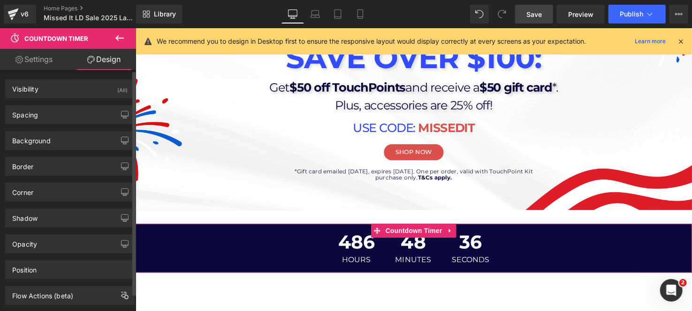
click at [87, 99] on div "Spacing [GEOGRAPHIC_DATA] 0px 0 0px 0 0px 0 0px 0 [GEOGRAPHIC_DATA] 0px 0 0px 0…" at bounding box center [70, 111] width 140 height 26
click at [98, 85] on div "Visibility (All)" at bounding box center [70, 89] width 129 height 18
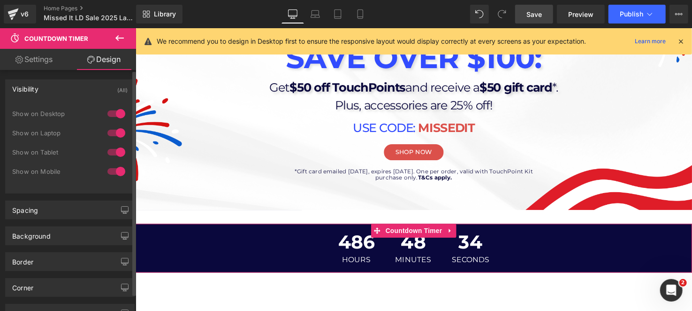
click at [114, 168] on div at bounding box center [116, 171] width 23 height 15
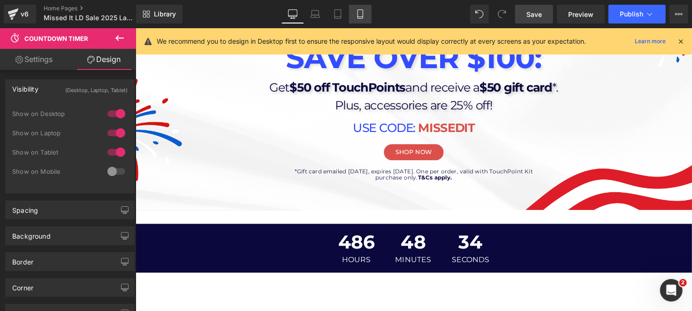
click at [363, 8] on link "Mobile" at bounding box center [360, 14] width 23 height 19
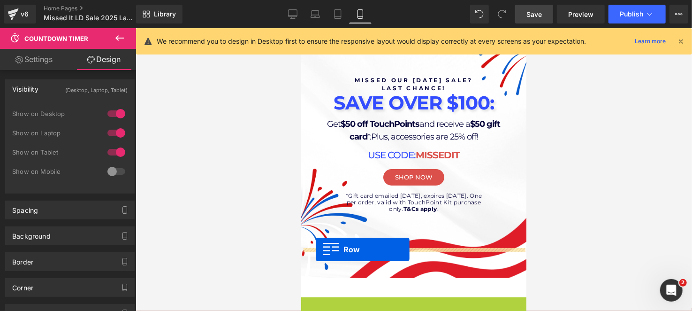
scroll to position [0, 0]
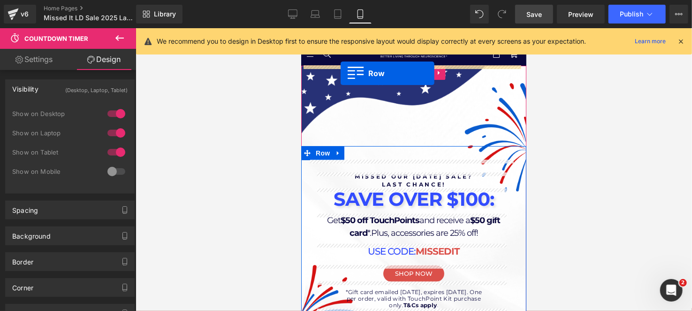
drag, startPoint x: 306, startPoint y: 259, endPoint x: 340, endPoint y: 73, distance: 189.4
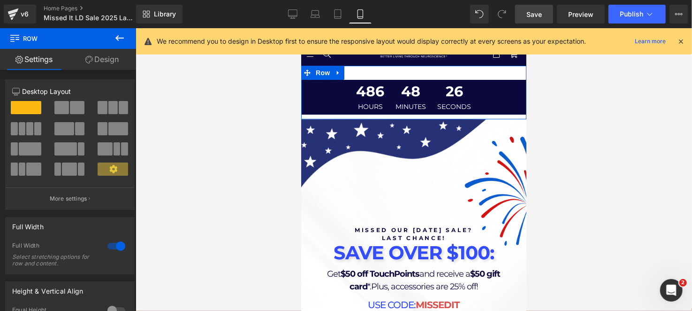
click at [112, 57] on link "Design" at bounding box center [102, 59] width 68 height 21
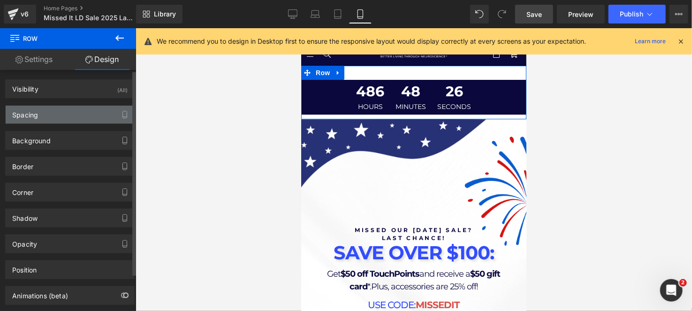
click at [42, 116] on div "Spacing" at bounding box center [70, 115] width 129 height 18
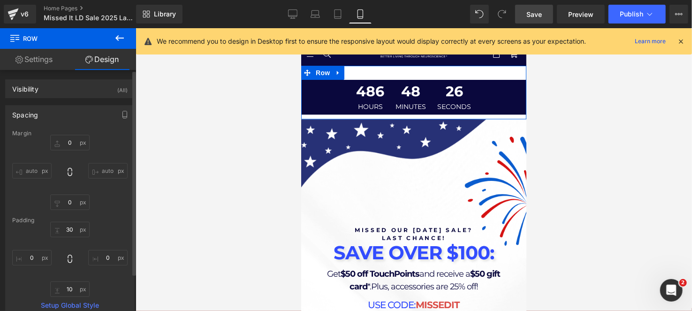
type input "0"
type input "30"
type input "0"
type input "10"
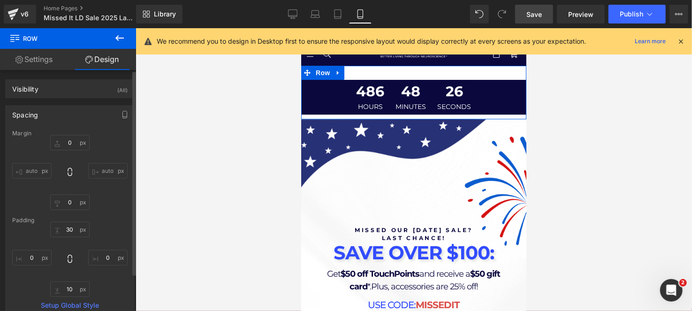
type input "0"
click at [72, 233] on input "30" at bounding box center [69, 228] width 39 height 15
click at [69, 283] on input "10" at bounding box center [69, 288] width 39 height 15
click at [113, 226] on div "0px 0 0px 0" at bounding box center [69, 258] width 115 height 75
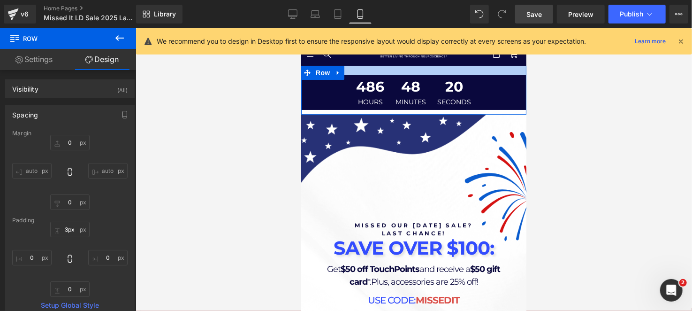
type input "0px"
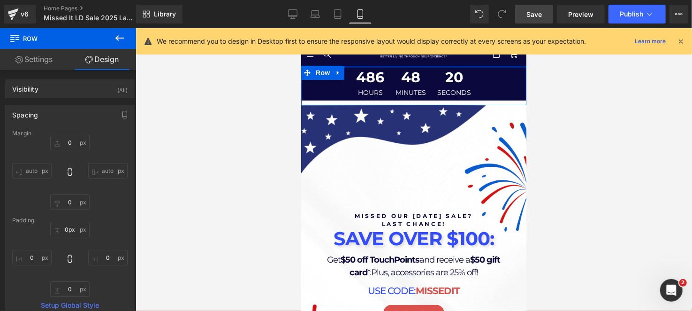
drag, startPoint x: 420, startPoint y: 75, endPoint x: 431, endPoint y: 54, distance: 22.9
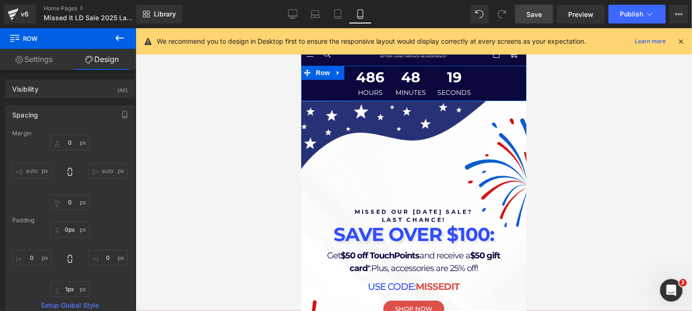
type input "0px"
drag, startPoint x: 437, startPoint y: 100, endPoint x: 441, endPoint y: 90, distance: 11.2
click at [441, 90] on div "486 Hours 48 Minutes 19 Seconds Countdown Timer Row" at bounding box center [413, 82] width 225 height 35
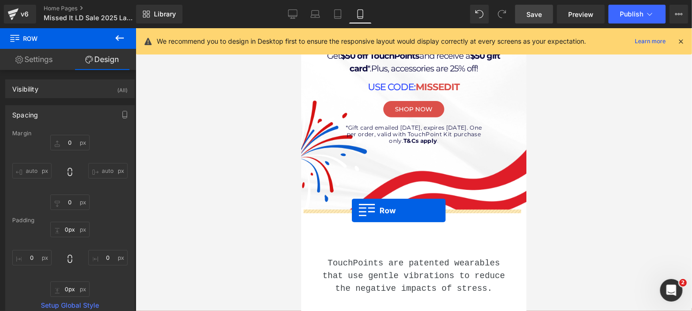
drag, startPoint x: 305, startPoint y: 73, endPoint x: 349, endPoint y: 206, distance: 140.3
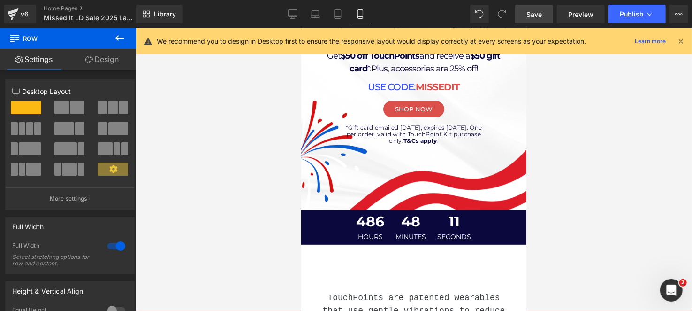
scroll to position [23, 0]
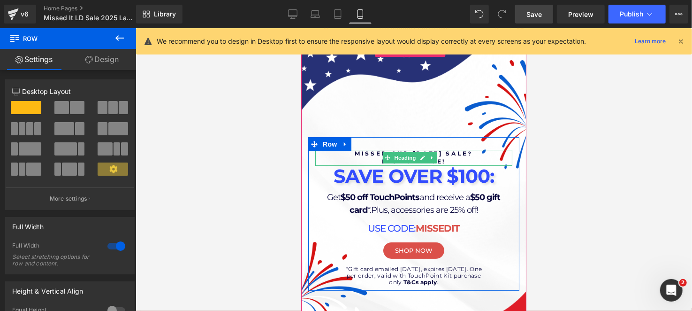
click at [446, 158] on h1 "last chance!" at bounding box center [413, 161] width 197 height 8
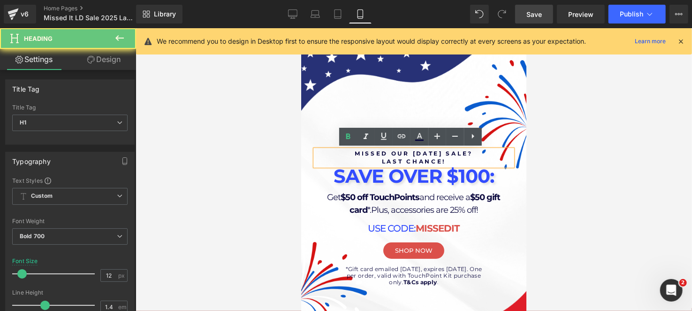
click at [441, 159] on h1 "last chance!" at bounding box center [413, 161] width 197 height 8
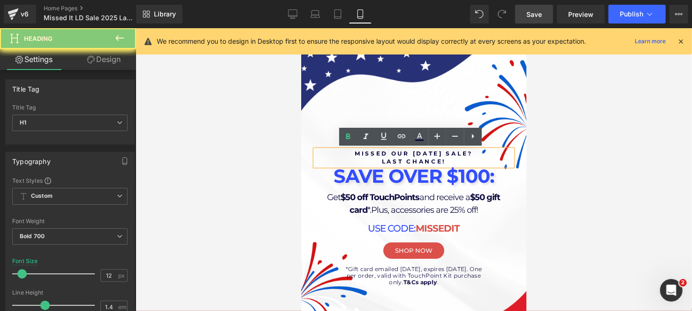
click at [441, 159] on h1 "last chance!" at bounding box center [413, 161] width 197 height 8
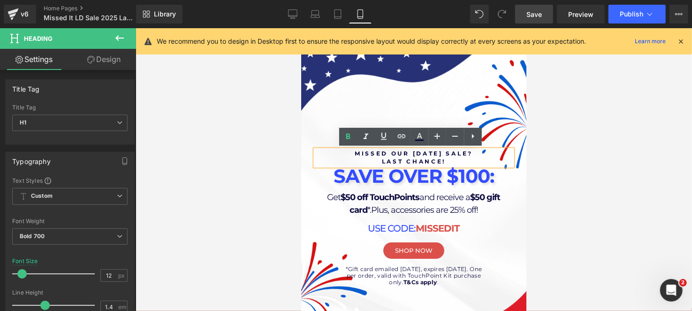
click at [426, 159] on h1 "last chance!" at bounding box center [413, 161] width 197 height 8
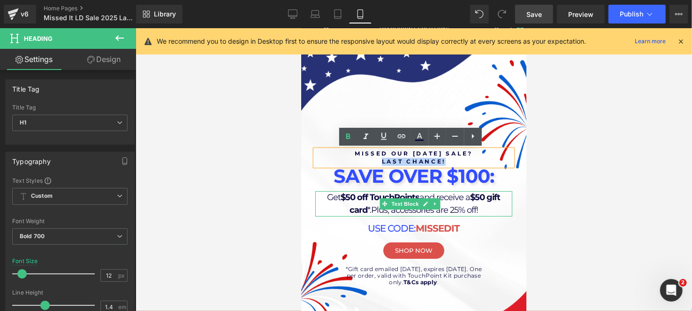
click at [477, 217] on div "Missed our [DATE] sale? last chance! Heading SAVE OVER $100: Heading Get $50 of…" at bounding box center [413, 217] width 211 height 136
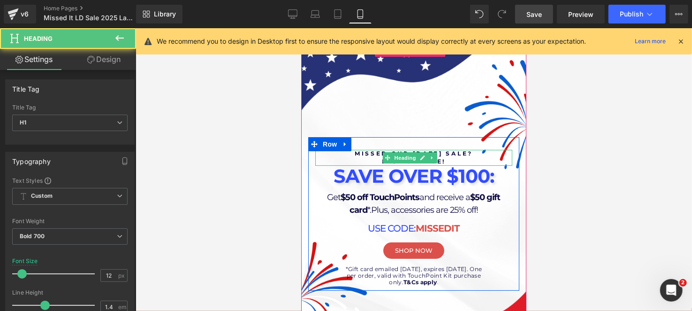
click at [442, 155] on h1 "Missed our [DATE] sale?" at bounding box center [413, 153] width 197 height 8
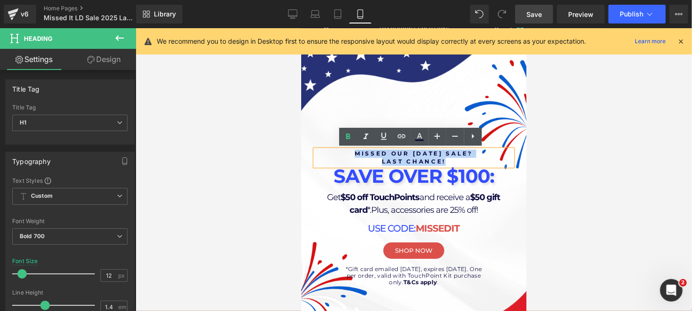
drag, startPoint x: 446, startPoint y: 159, endPoint x: 339, endPoint y: 145, distance: 107.8
click at [339, 145] on div "Missed our [DATE] sale? last chance! Heading SAVE OVER $100: Heading Get $50 of…" at bounding box center [413, 213] width 211 height 153
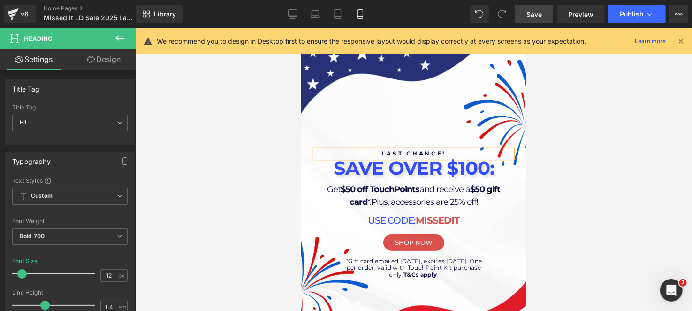
click at [377, 151] on h1 "last chance!" at bounding box center [413, 153] width 197 height 8
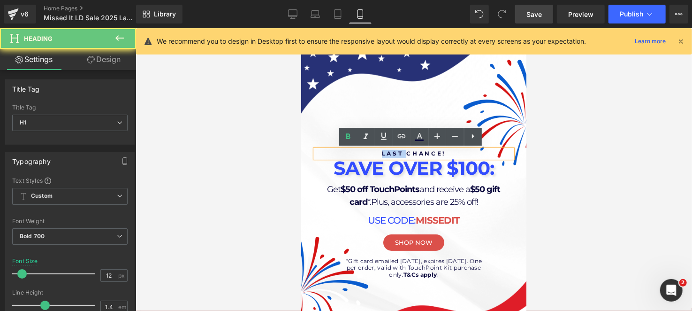
click at [377, 151] on h1 "last chance!" at bounding box center [413, 153] width 197 height 8
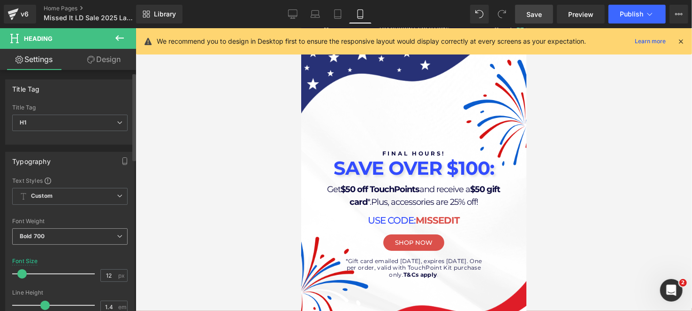
scroll to position [46, 0]
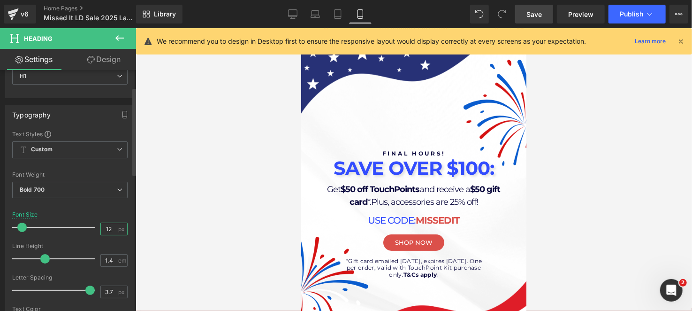
click at [106, 228] on input "12" at bounding box center [109, 229] width 16 height 12
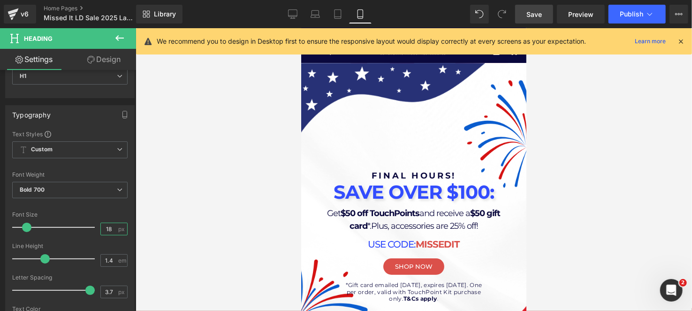
scroll to position [0, 0]
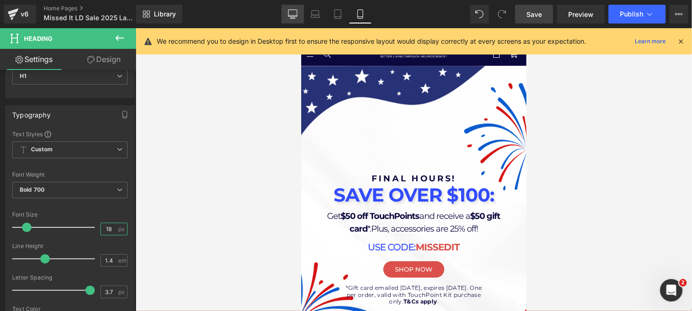
type input "18"
click at [294, 20] on link "Desktop" at bounding box center [292, 14] width 23 height 19
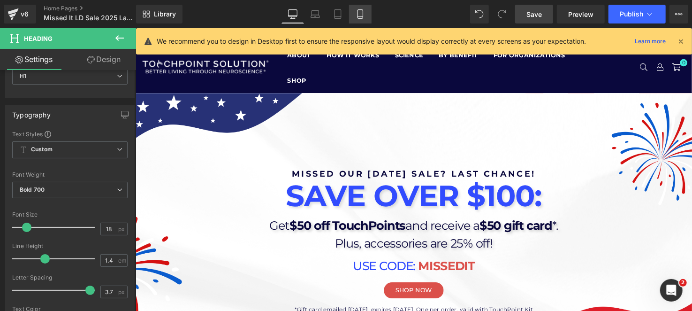
click at [359, 10] on icon at bounding box center [360, 13] width 9 height 9
type input "100"
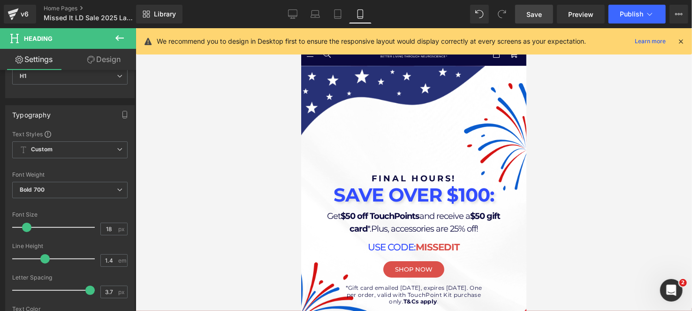
click at [519, 21] on link "Save" at bounding box center [534, 14] width 38 height 19
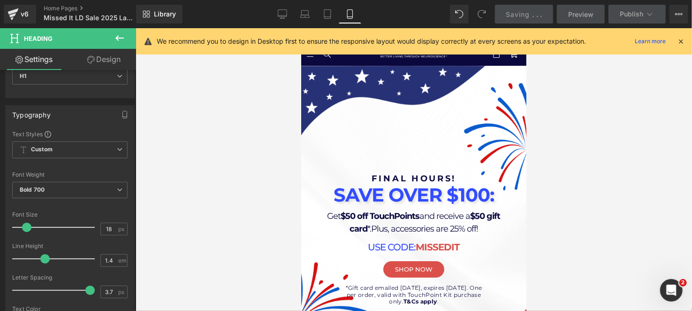
scroll to position [46, 0]
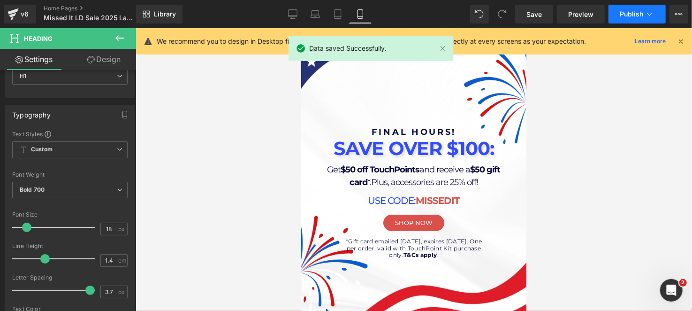
click at [619, 17] on button "Publish" at bounding box center [636, 14] width 57 height 19
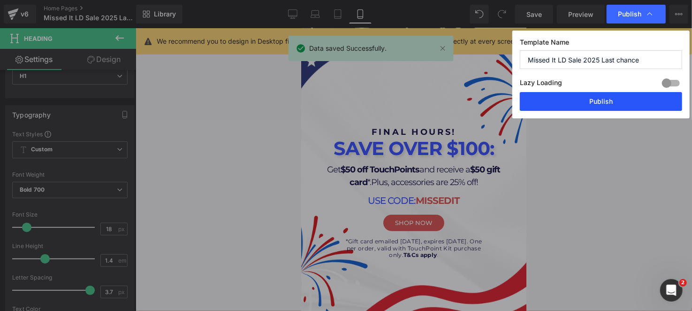
drag, startPoint x: 575, startPoint y: 99, endPoint x: 206, endPoint y: 263, distance: 403.6
click at [575, 99] on button "Publish" at bounding box center [601, 101] width 162 height 19
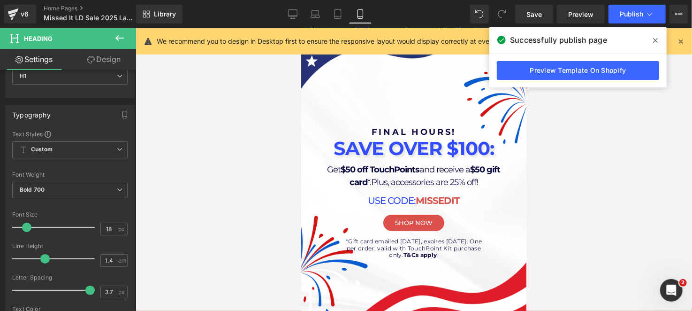
click at [684, 39] on icon at bounding box center [680, 41] width 8 height 8
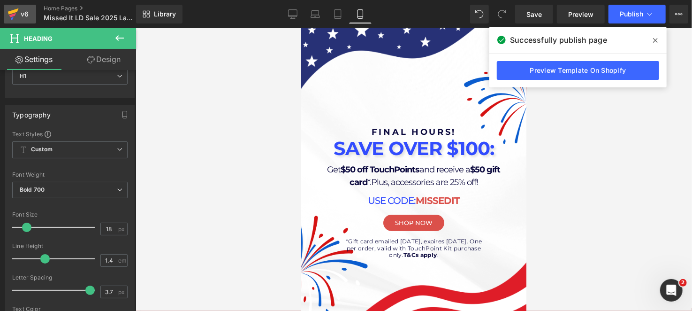
click at [11, 22] on icon at bounding box center [13, 13] width 11 height 23
